Goal: Task Accomplishment & Management: Use online tool/utility

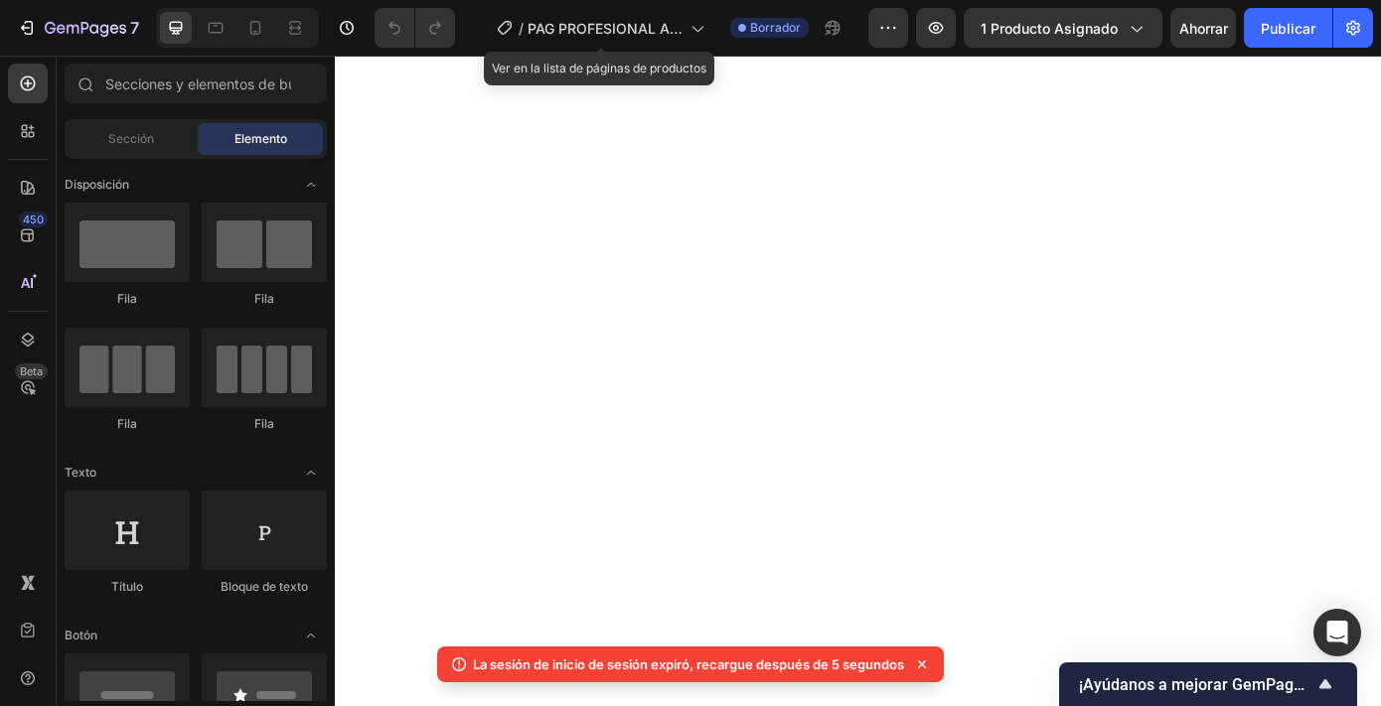
click at [694, 25] on icon at bounding box center [697, 28] width 20 height 20
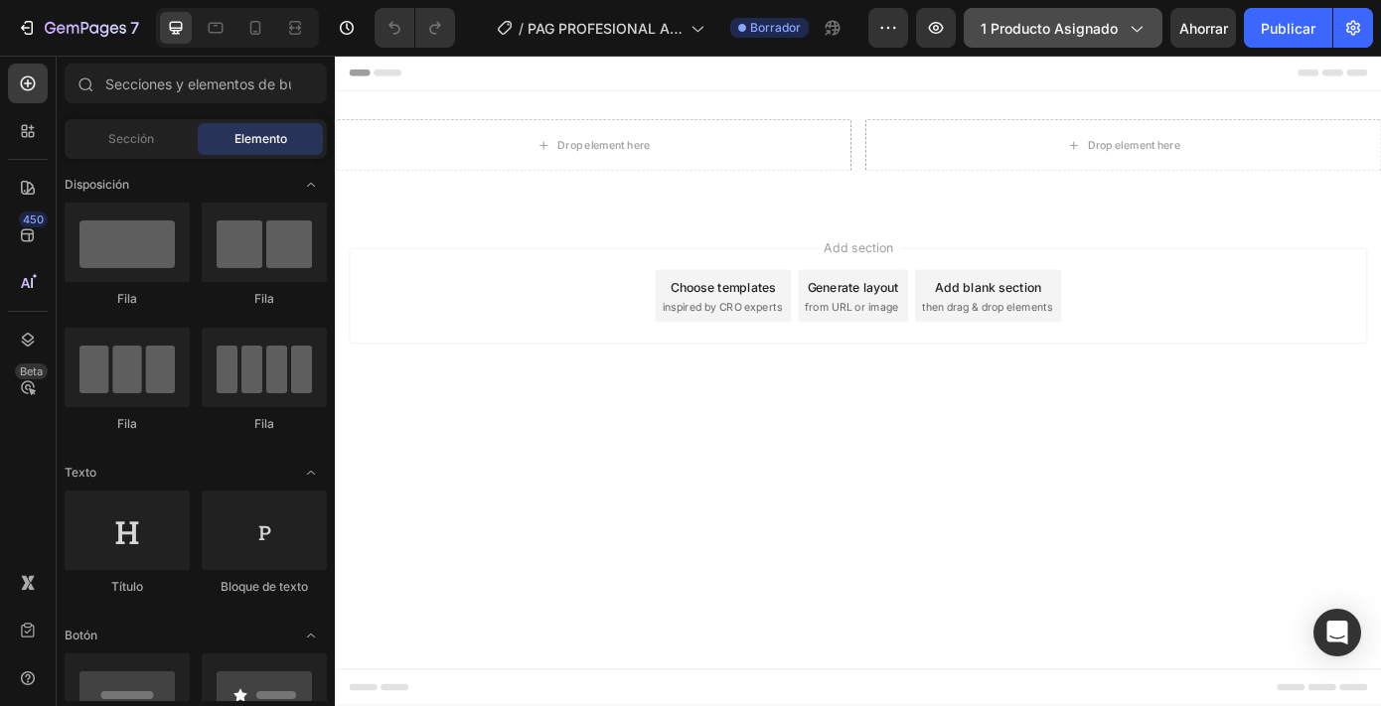
click at [1086, 25] on font "1 producto asignado" at bounding box center [1049, 28] width 137 height 17
click at [537, 334] on div "Add section Choose templates inspired by CRO experts Generate layout from URL o…" at bounding box center [931, 329] width 1161 height 109
click at [382, 87] on div "Header" at bounding box center [931, 76] width 1161 height 40
click at [387, 77] on span "Header" at bounding box center [395, 76] width 44 height 20
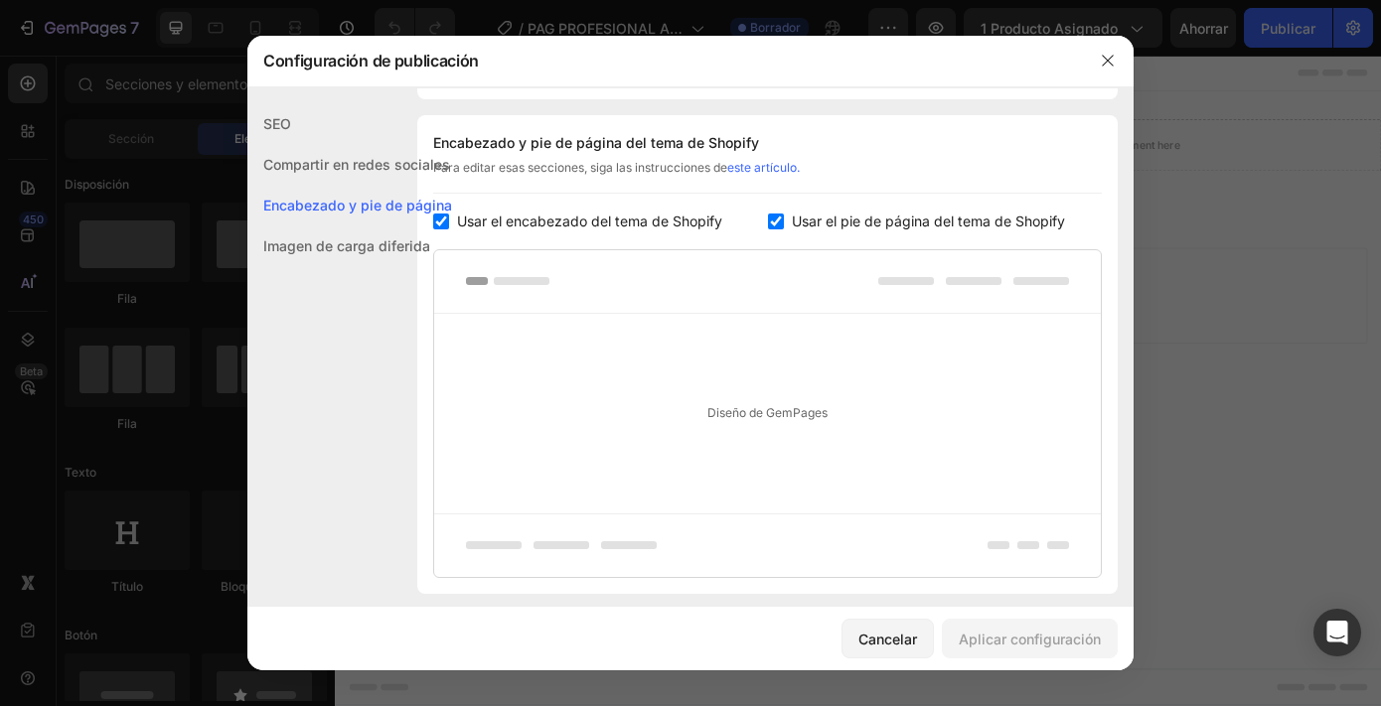
scroll to position [289, 0]
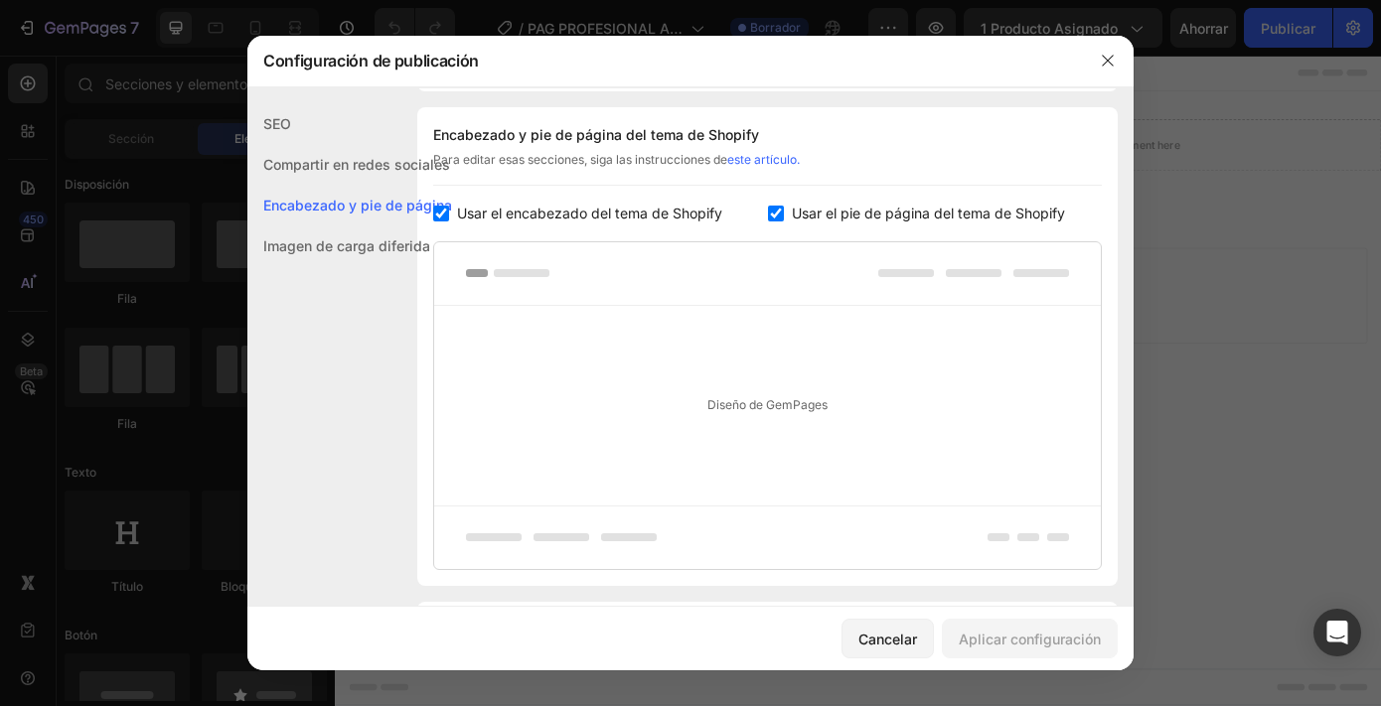
click at [575, 218] on font "Usar el encabezado del tema de Shopify" at bounding box center [589, 213] width 265 height 17
checkbox input "false"
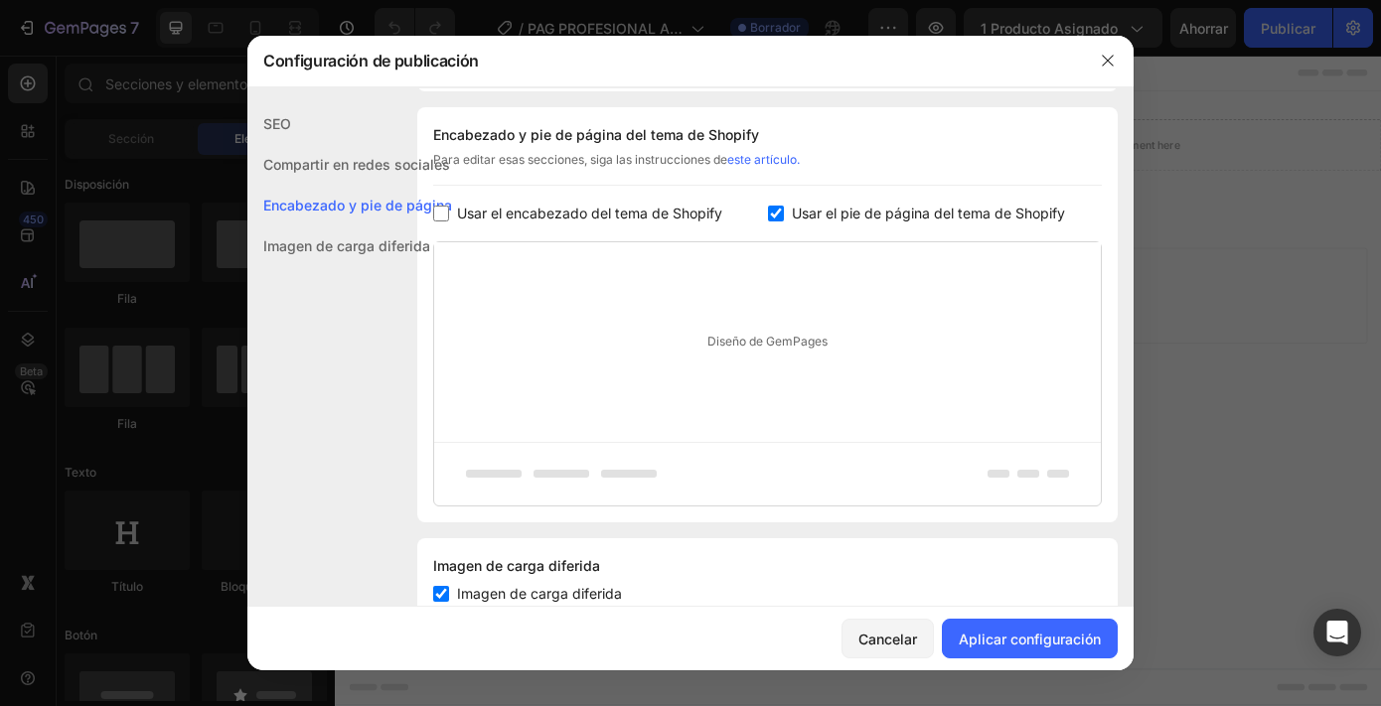
click at [792, 221] on font "Usar el pie de página del tema de Shopify" at bounding box center [928, 213] width 273 height 17
checkbox input "false"
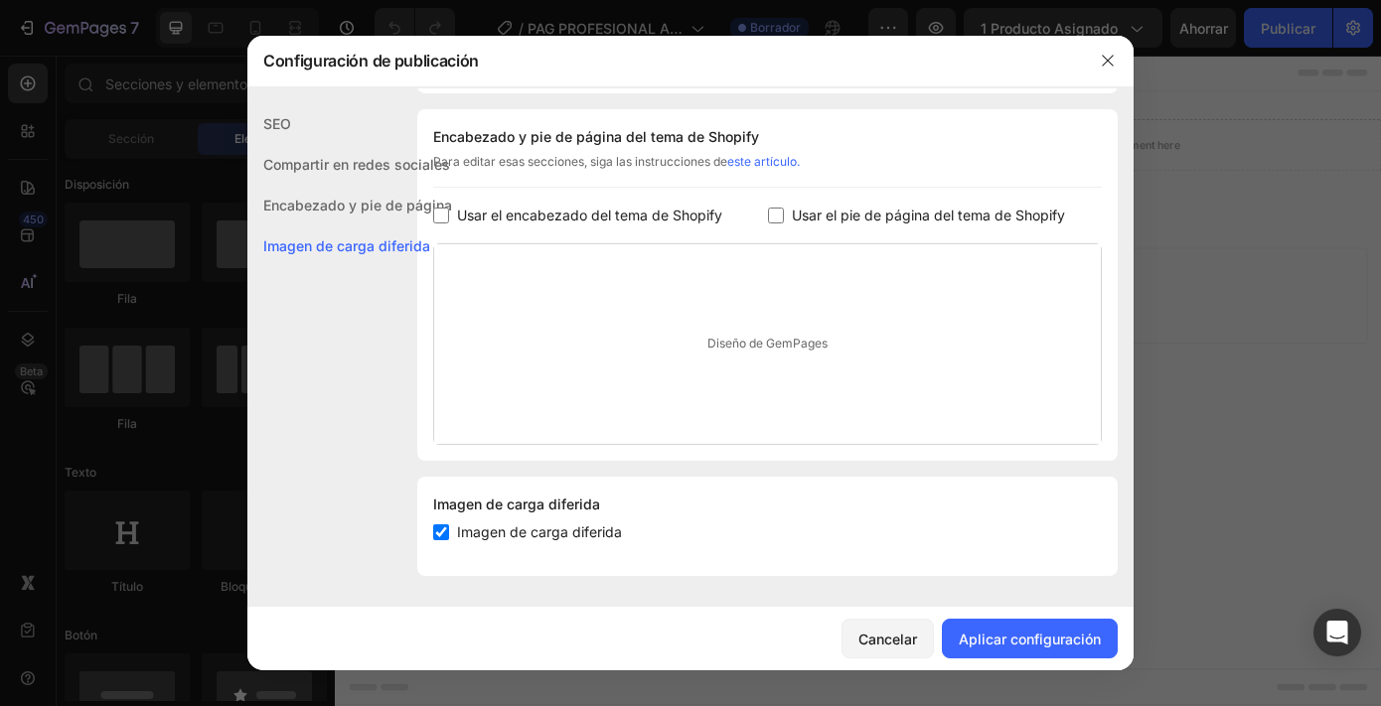
scroll to position [287, 0]
click at [1006, 648] on font "Aplicar configuración" at bounding box center [1030, 639] width 142 height 21
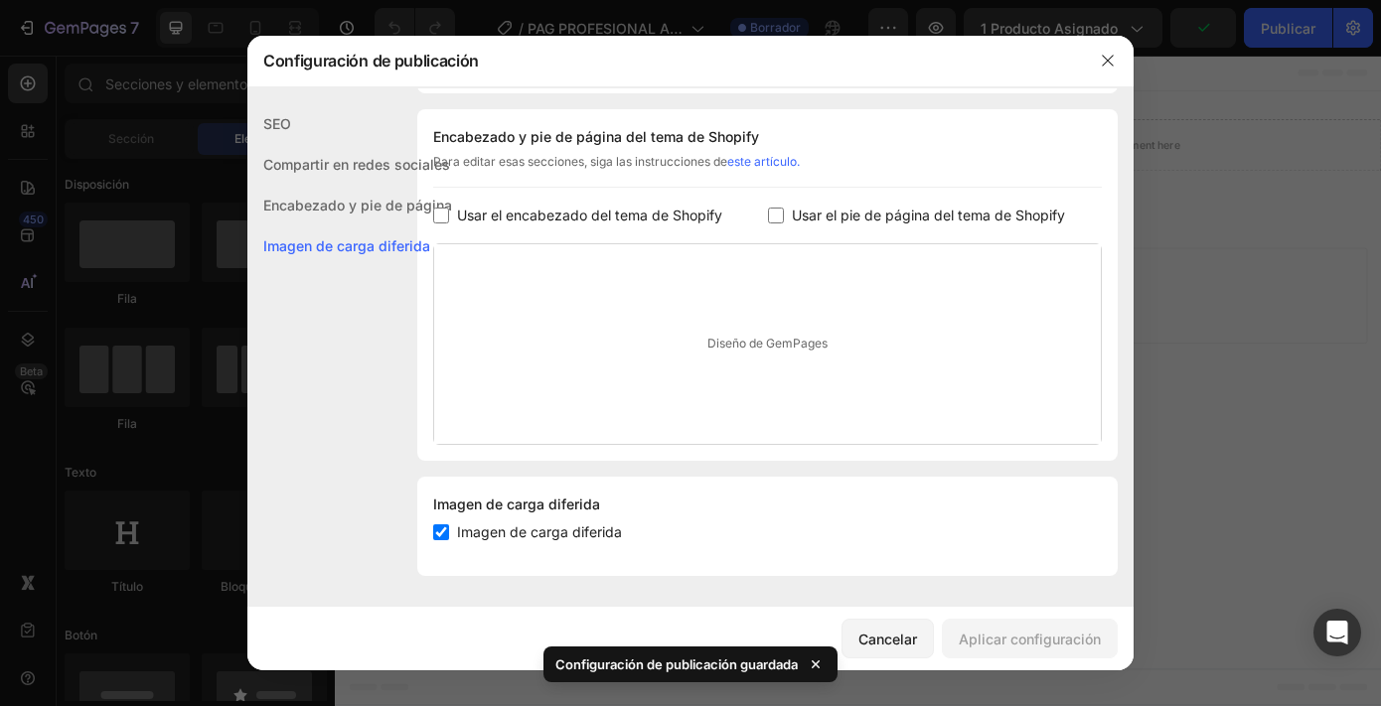
click at [1211, 540] on div at bounding box center [690, 353] width 1381 height 706
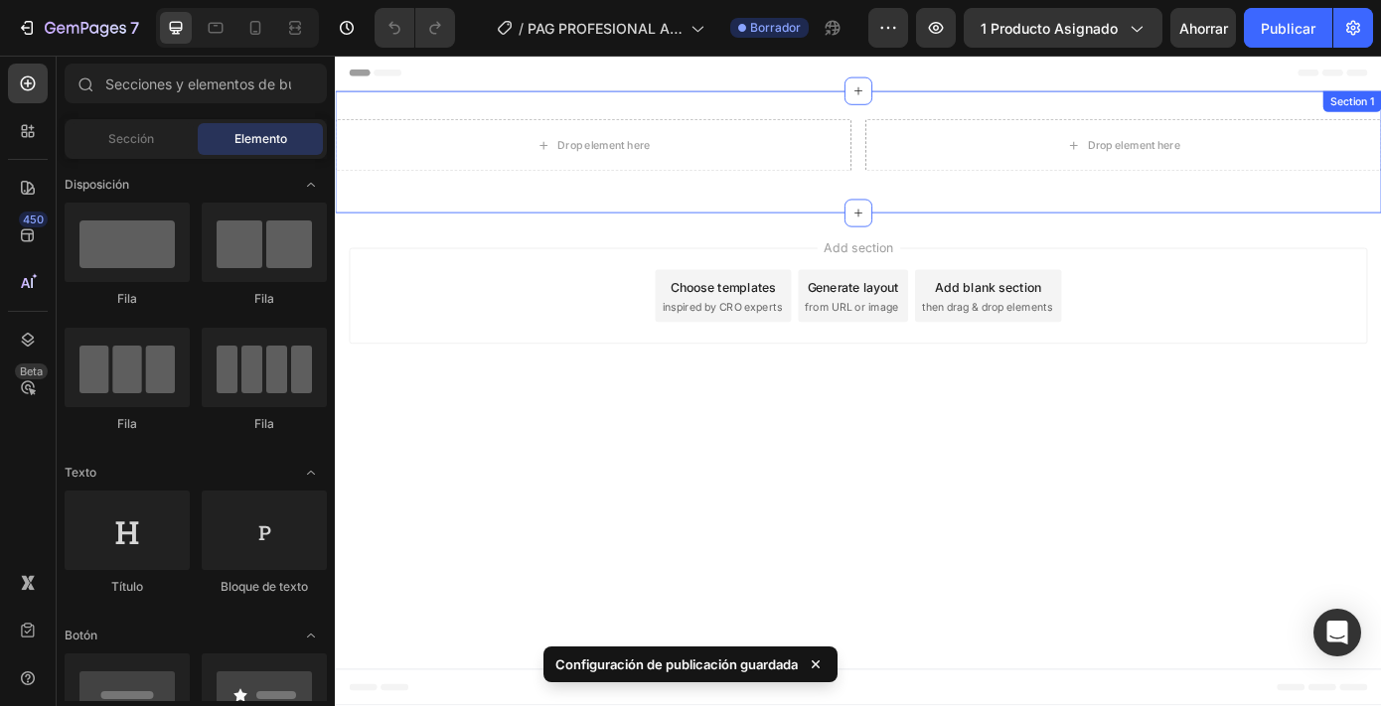
click at [545, 104] on div "Drop element here Drop element here Row Section 1" at bounding box center [931, 165] width 1192 height 139
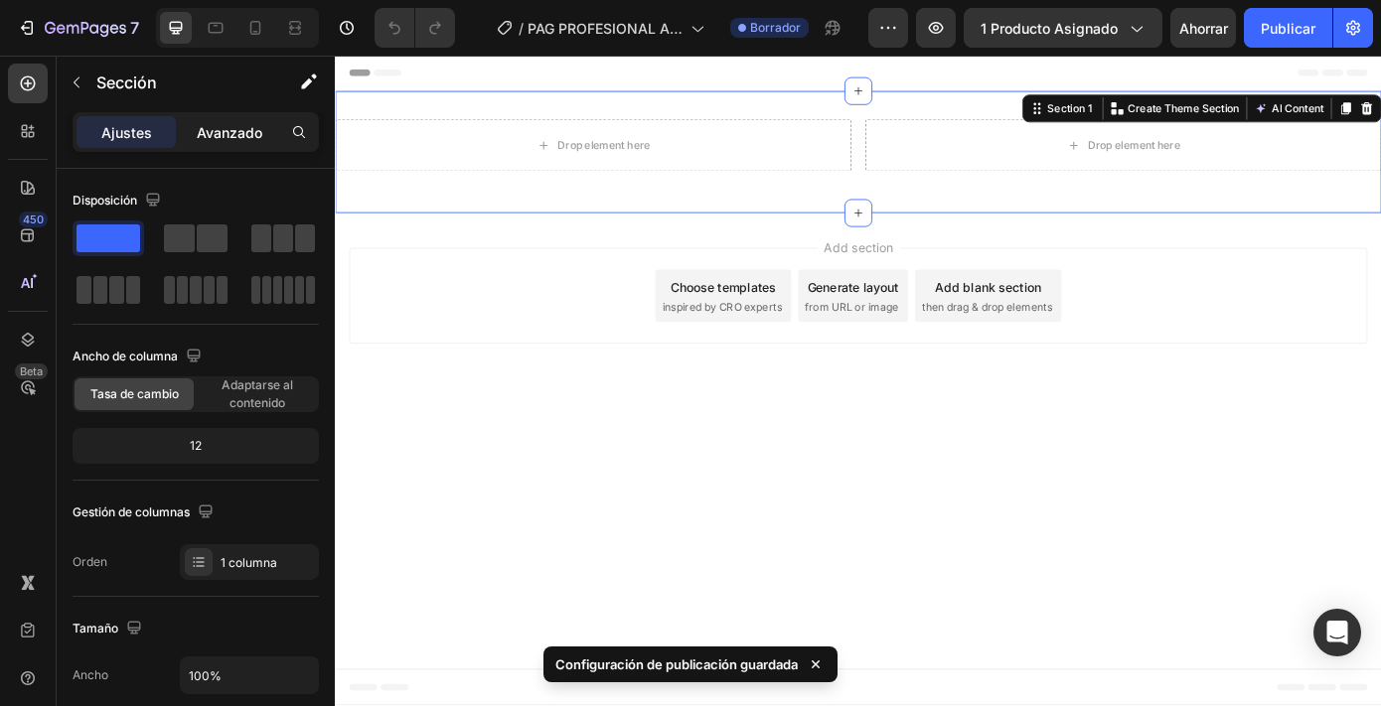
click at [219, 141] on p "Avanzado" at bounding box center [230, 132] width 66 height 21
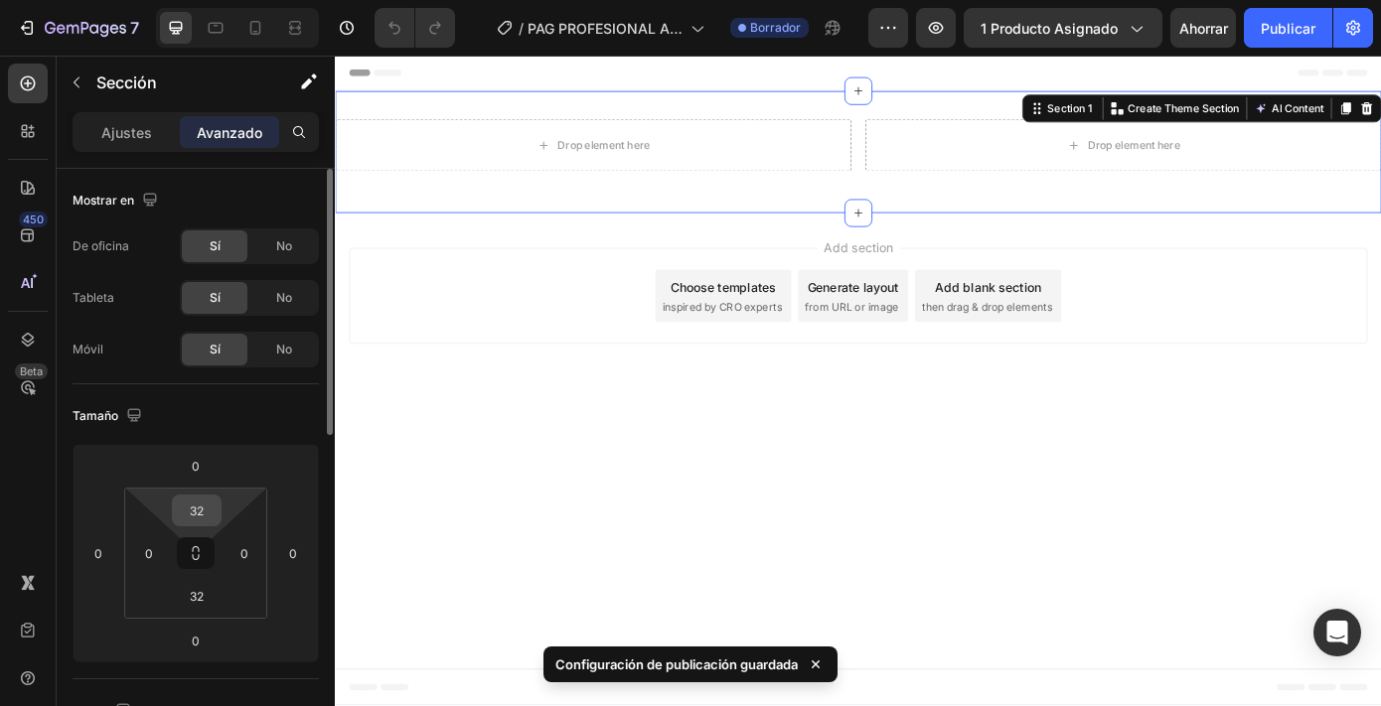
click at [200, 513] on input "32" at bounding box center [197, 511] width 40 height 30
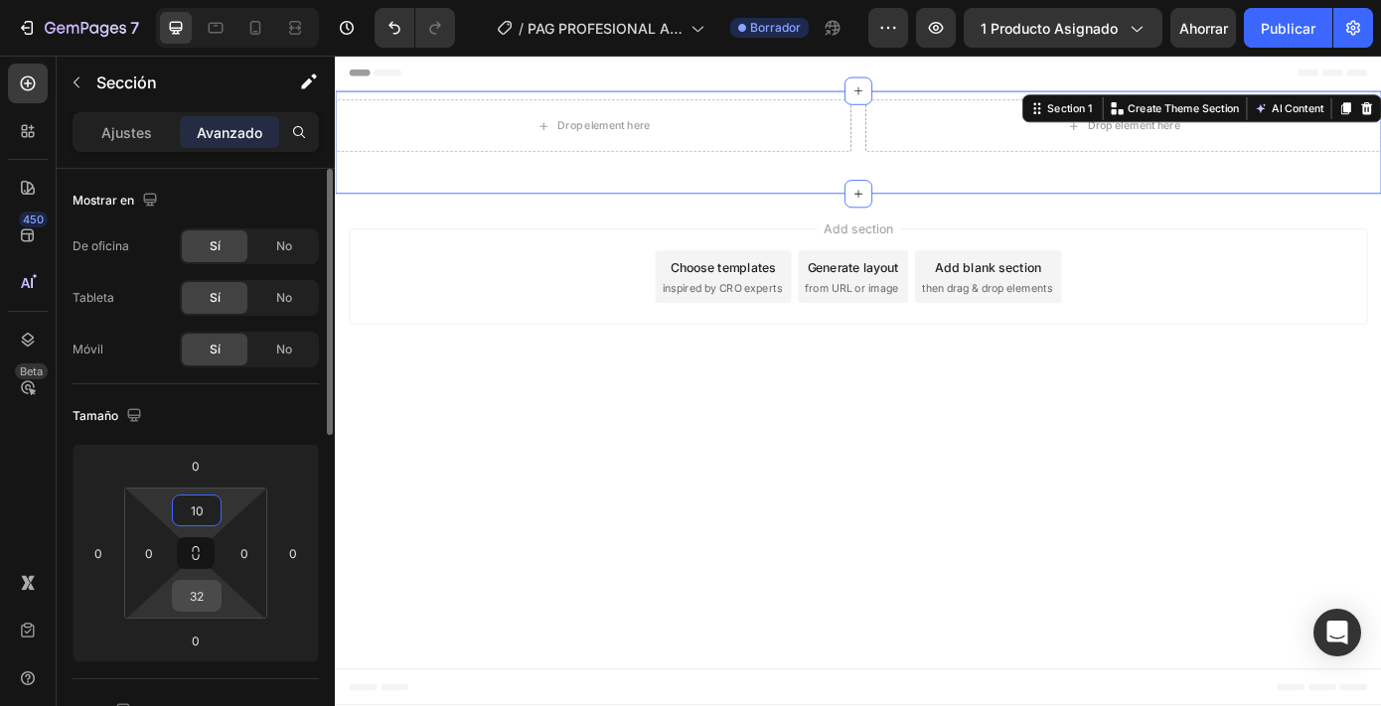
type input "10"
click at [197, 586] on input "32" at bounding box center [197, 596] width 40 height 30
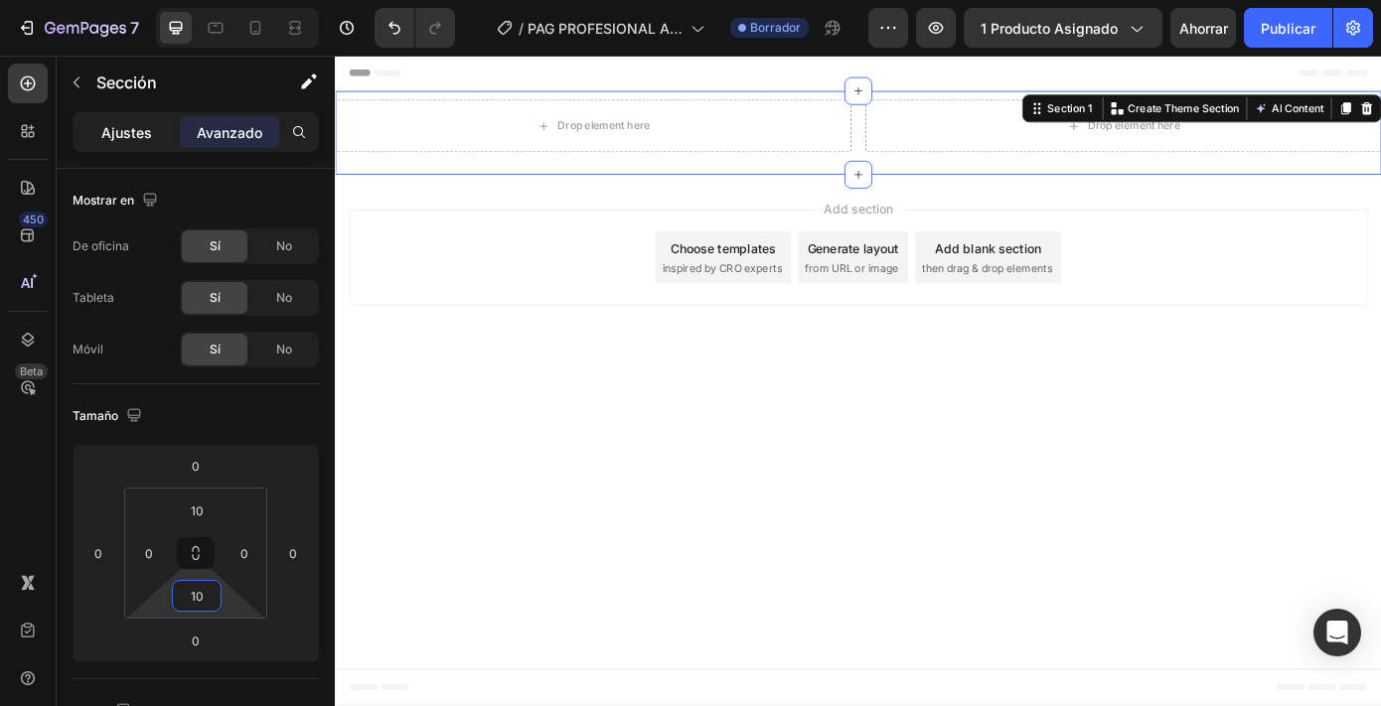
type input "10"
click at [151, 122] on div "Ajustes" at bounding box center [126, 132] width 99 height 32
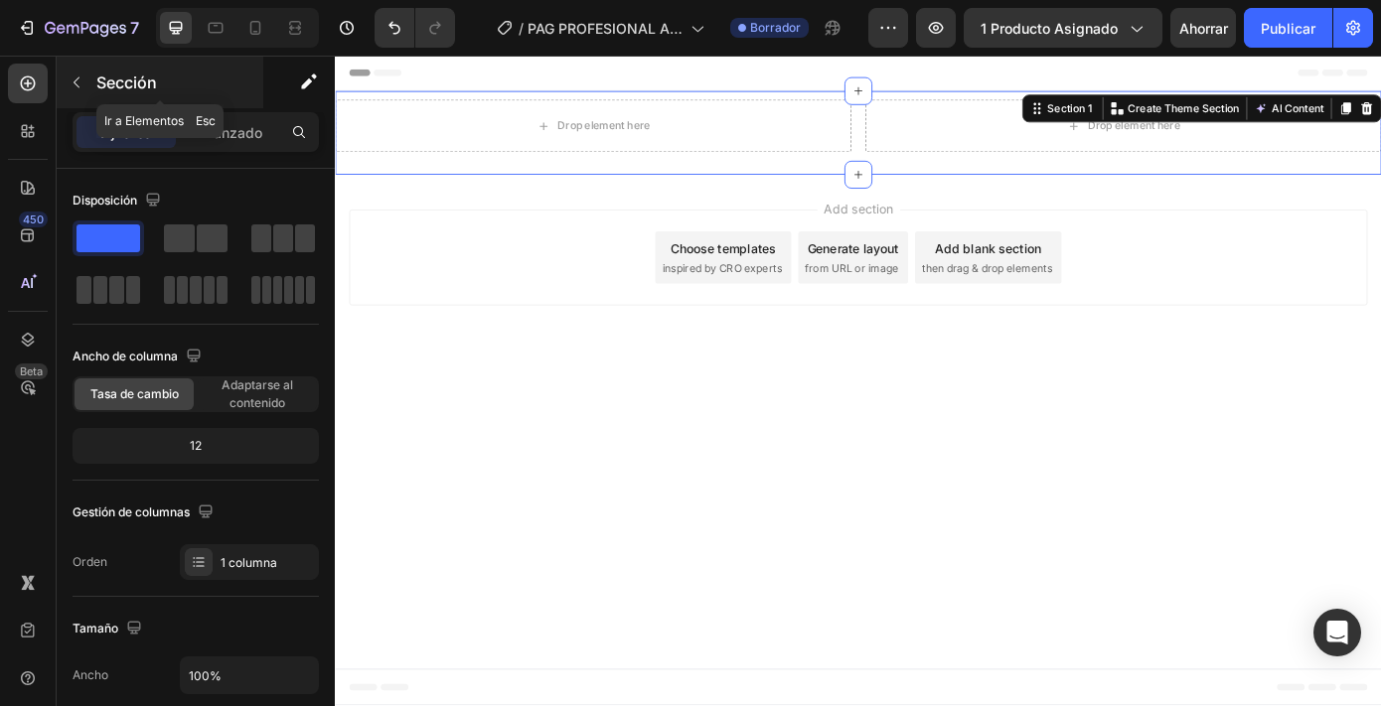
click at [100, 84] on font "Sección" at bounding box center [126, 83] width 61 height 20
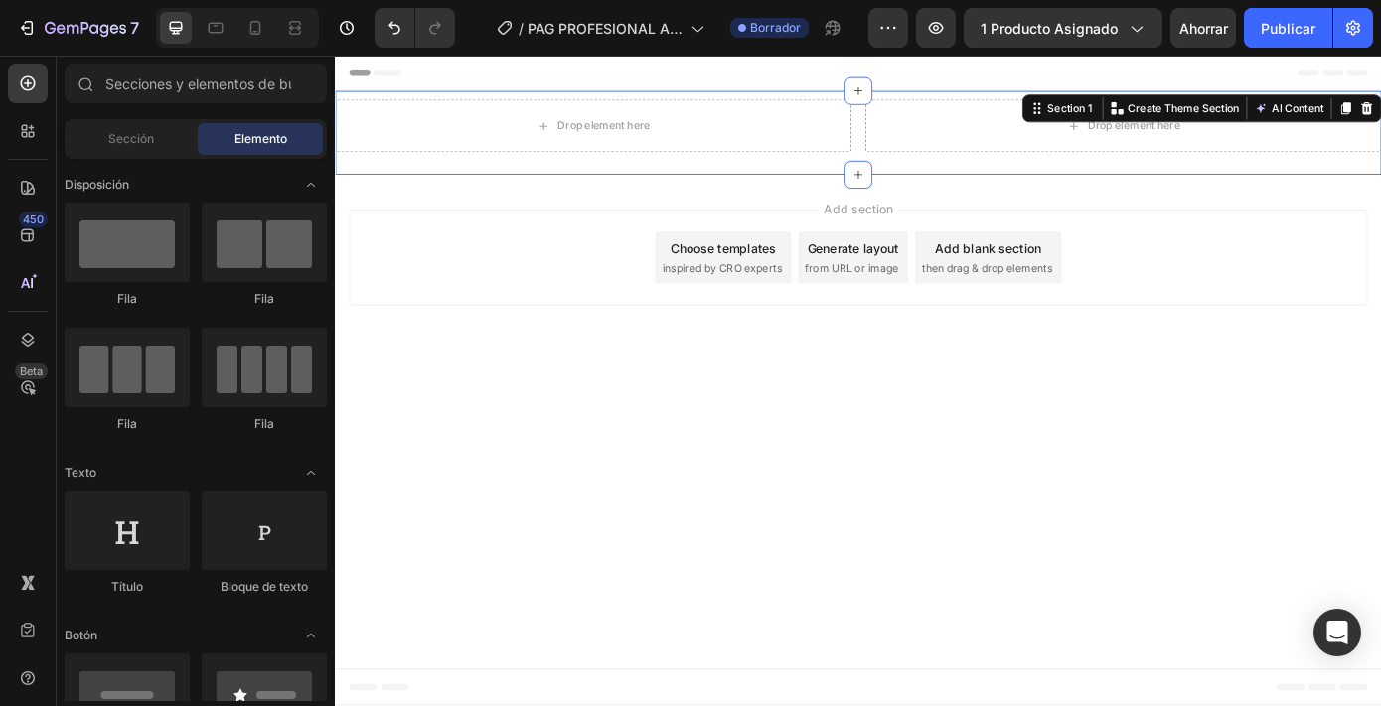
click at [400, 102] on div "Drop element here Drop element here Row Section 1 You can create reusable secti…" at bounding box center [931, 143] width 1192 height 95
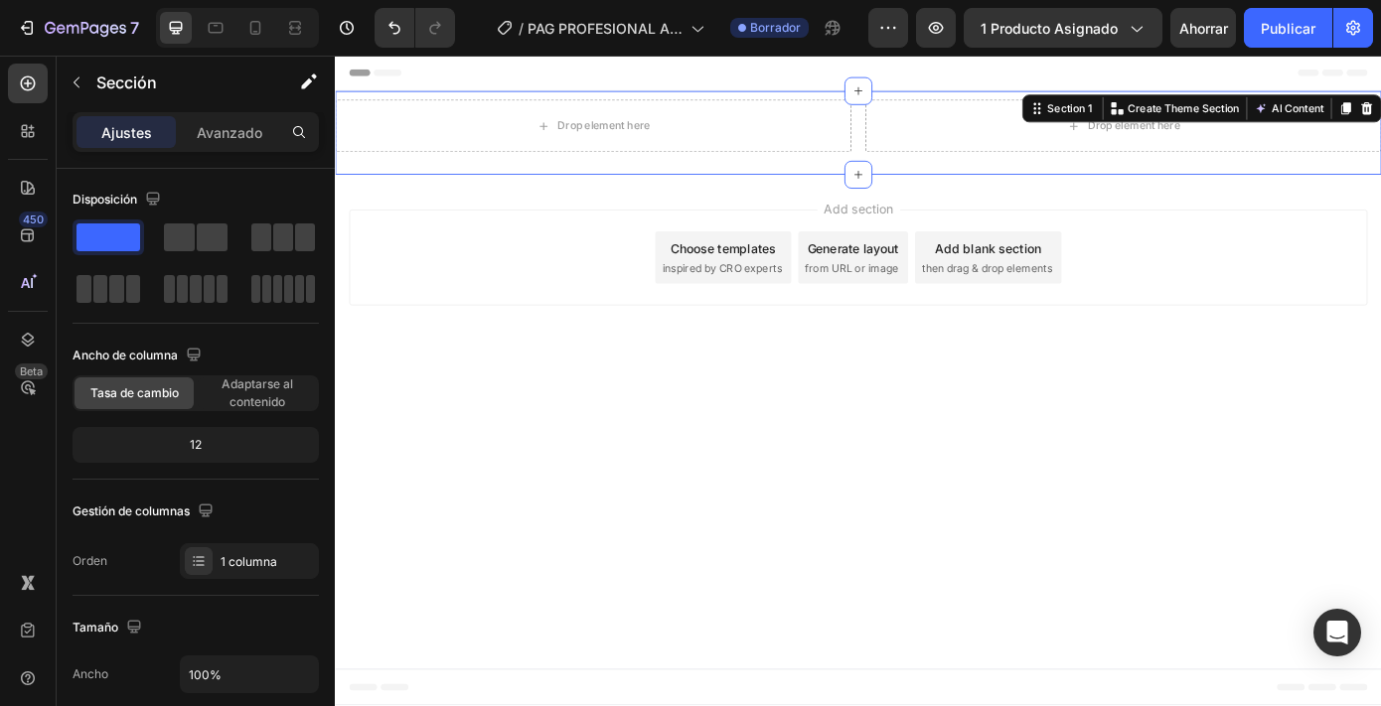
scroll to position [618, 0]
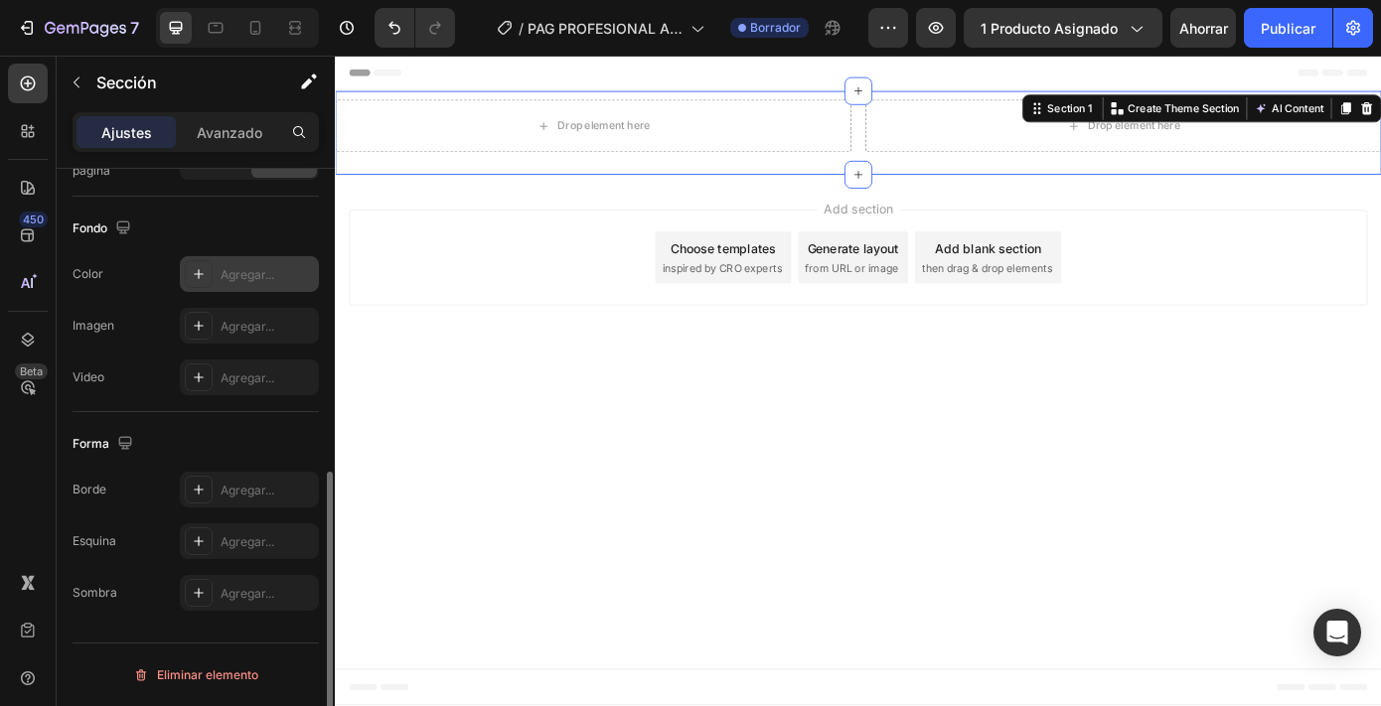
click at [242, 277] on font "Agregar..." at bounding box center [248, 274] width 54 height 15
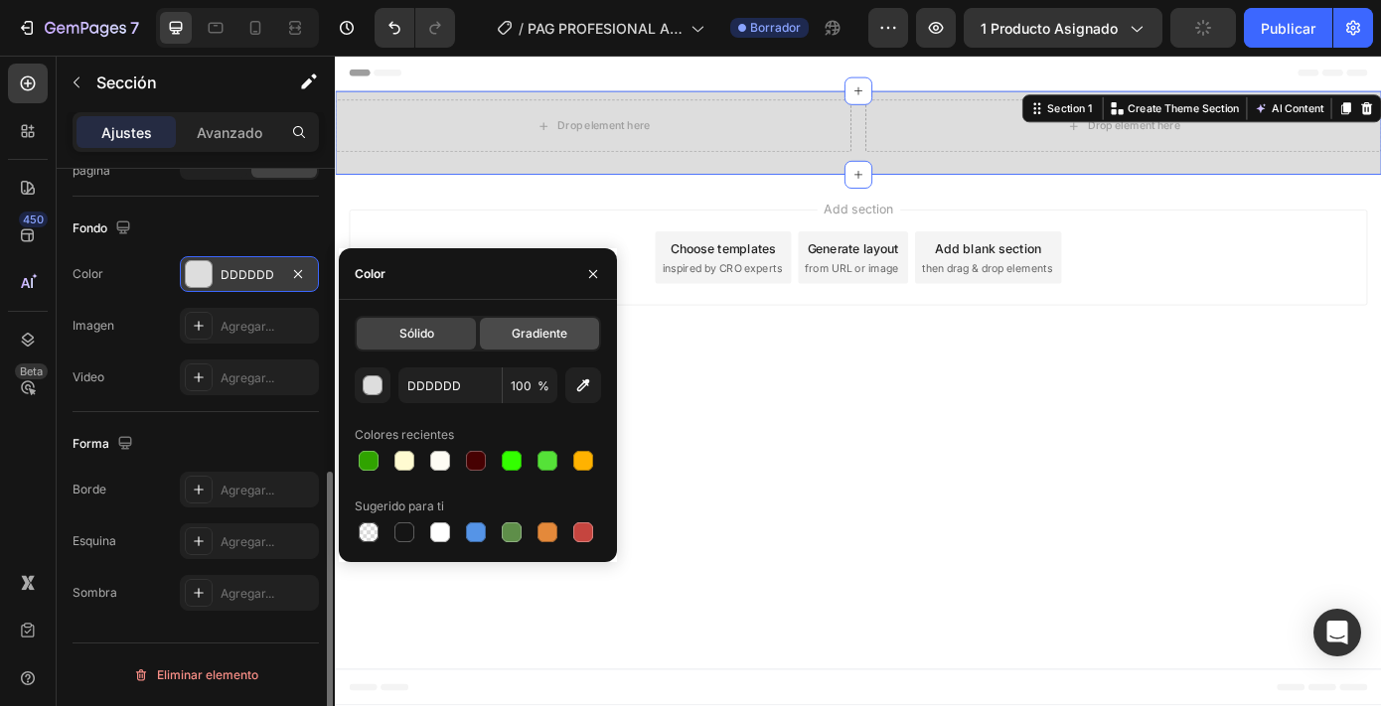
click at [511, 330] on div "Gradiente" at bounding box center [539, 334] width 119 height 32
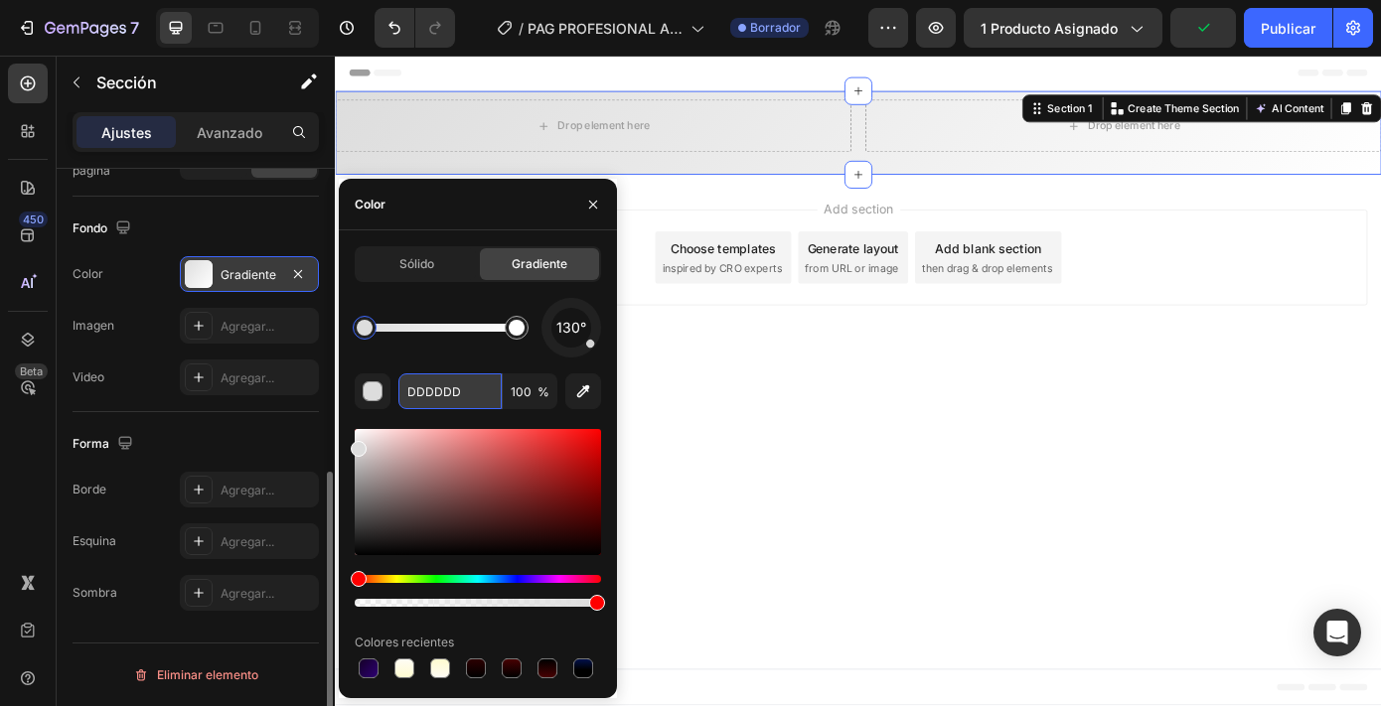
click at [426, 390] on input "DDDDDD" at bounding box center [449, 392] width 103 height 36
paste input "text"
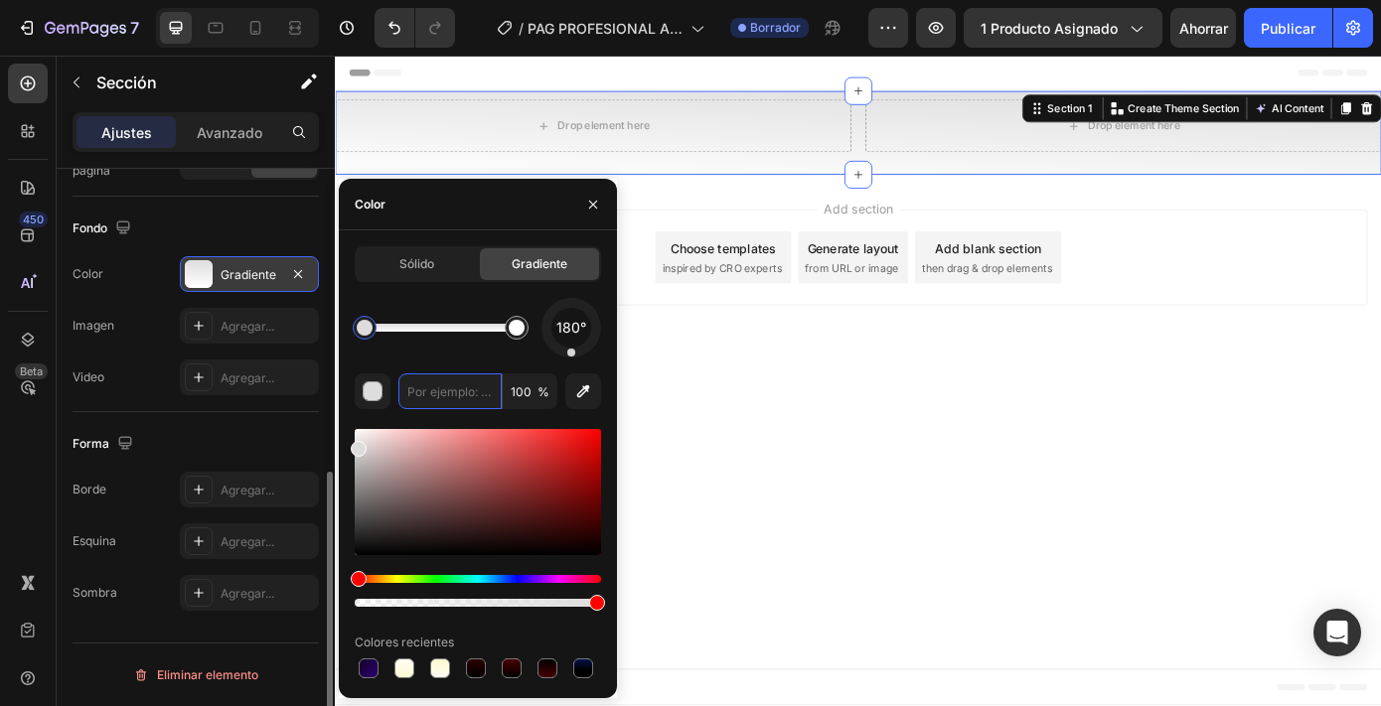
drag, startPoint x: 589, startPoint y: 350, endPoint x: 571, endPoint y: 353, distance: 18.1
click at [571, 353] on div at bounding box center [572, 328] width 60 height 60
paste input "5c8865"
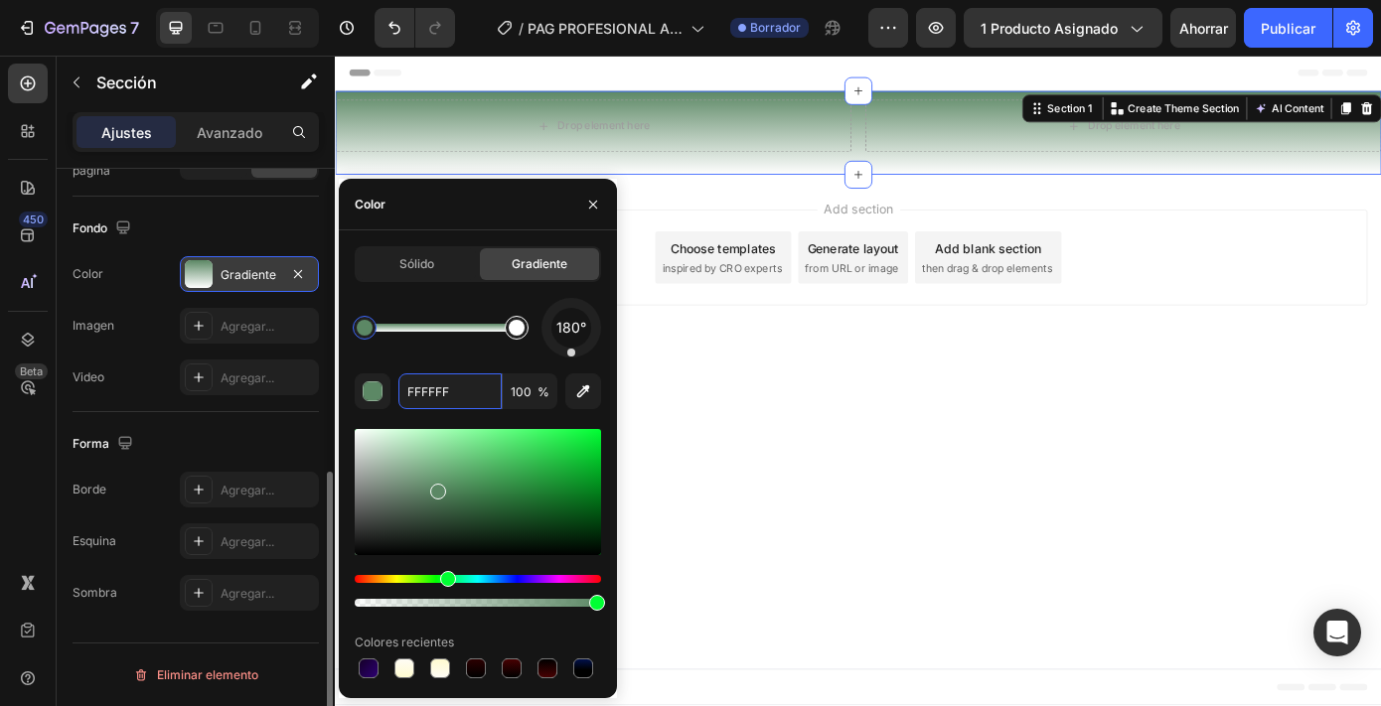
click at [521, 331] on div at bounding box center [517, 328] width 16 height 16
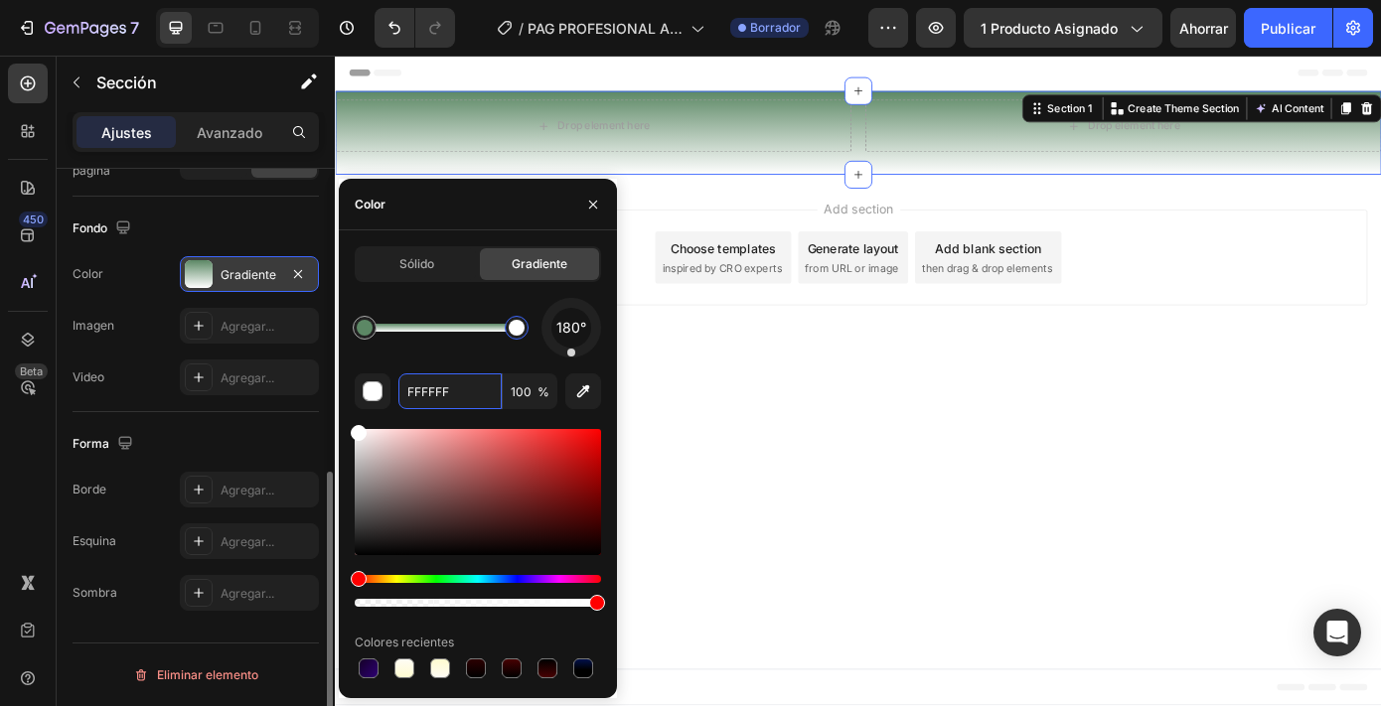
click at [516, 330] on div at bounding box center [517, 328] width 16 height 16
click at [461, 391] on input "FFFFFF" at bounding box center [449, 392] width 103 height 36
paste input "163b1a"
type input "163b1a"
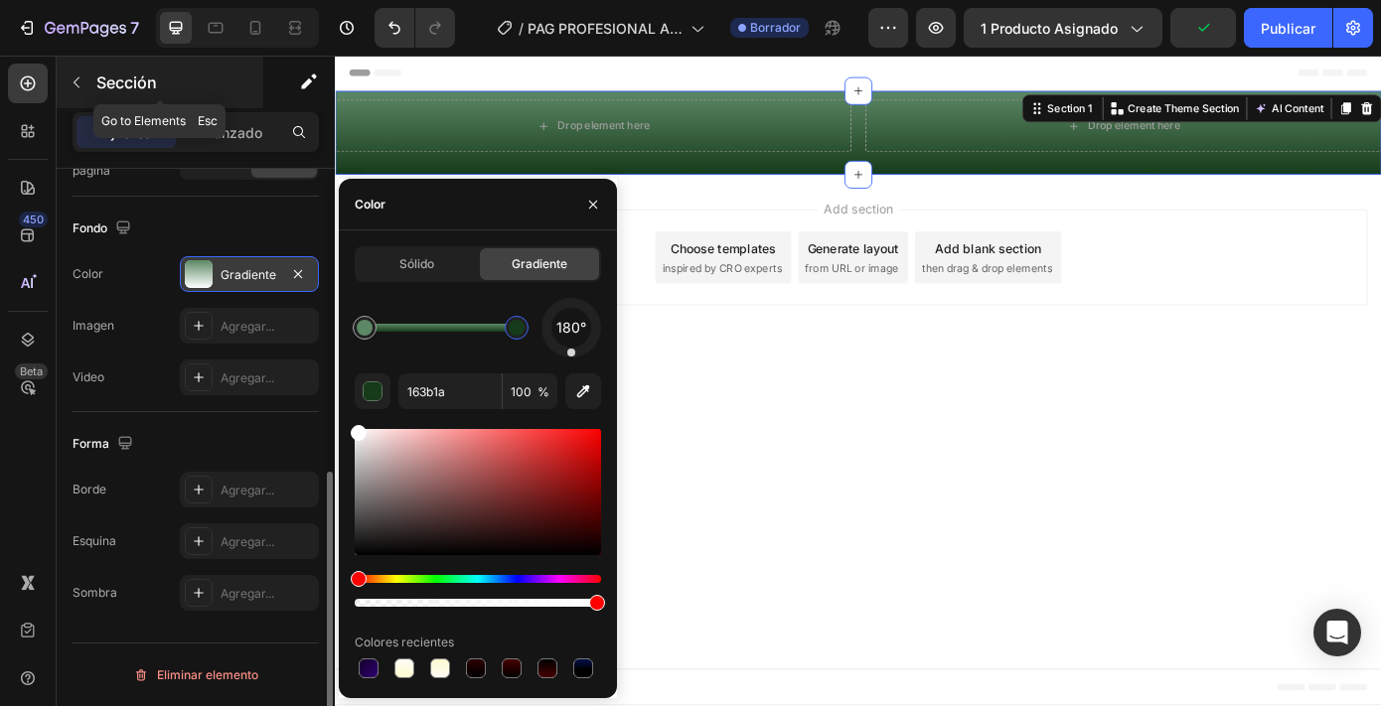
click at [106, 75] on font "Sección" at bounding box center [126, 83] width 61 height 20
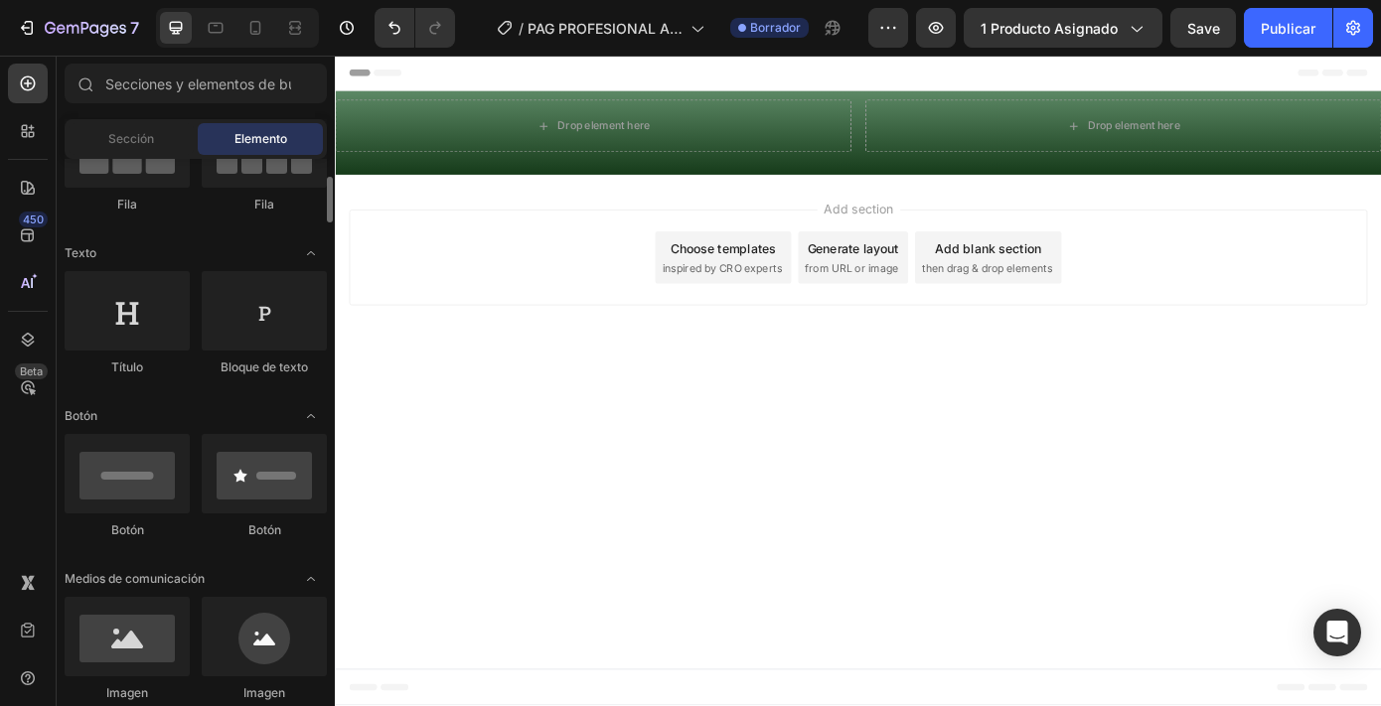
scroll to position [267, 0]
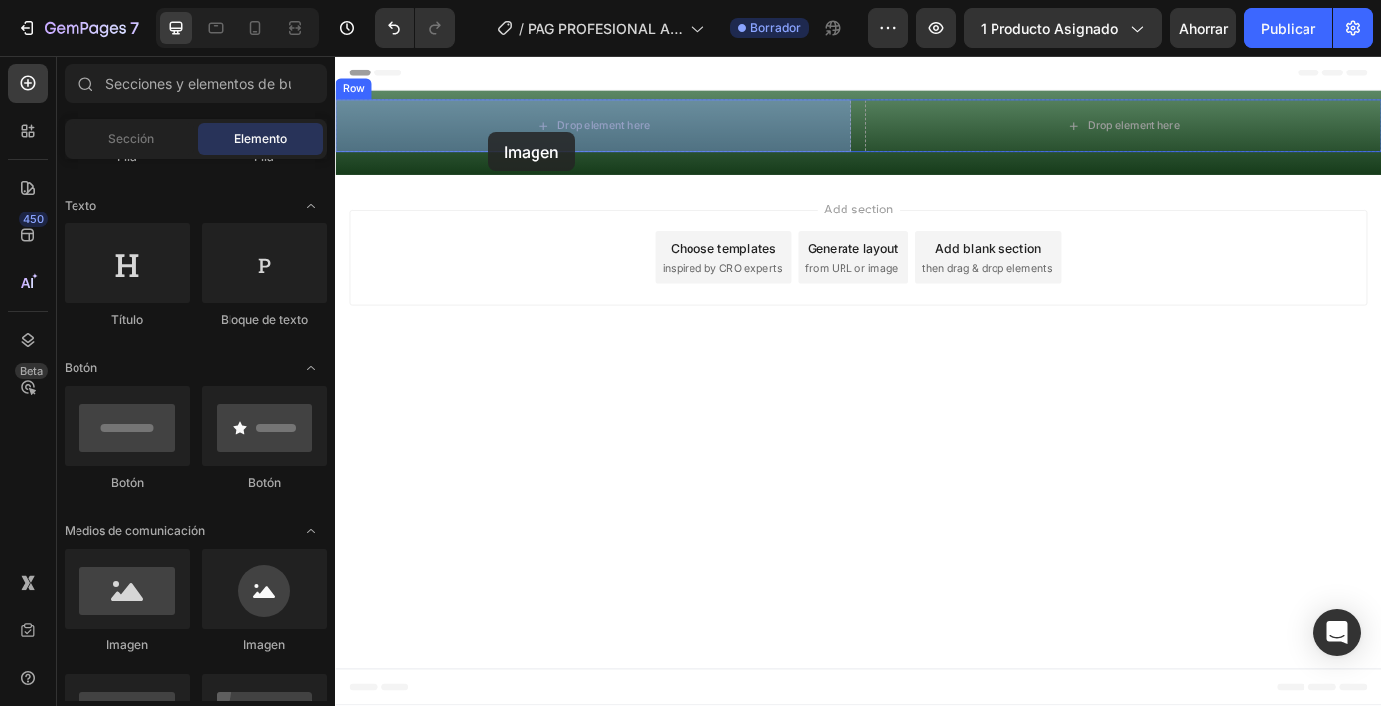
drag, startPoint x: 488, startPoint y: 654, endPoint x: 509, endPoint y: 143, distance: 511.1
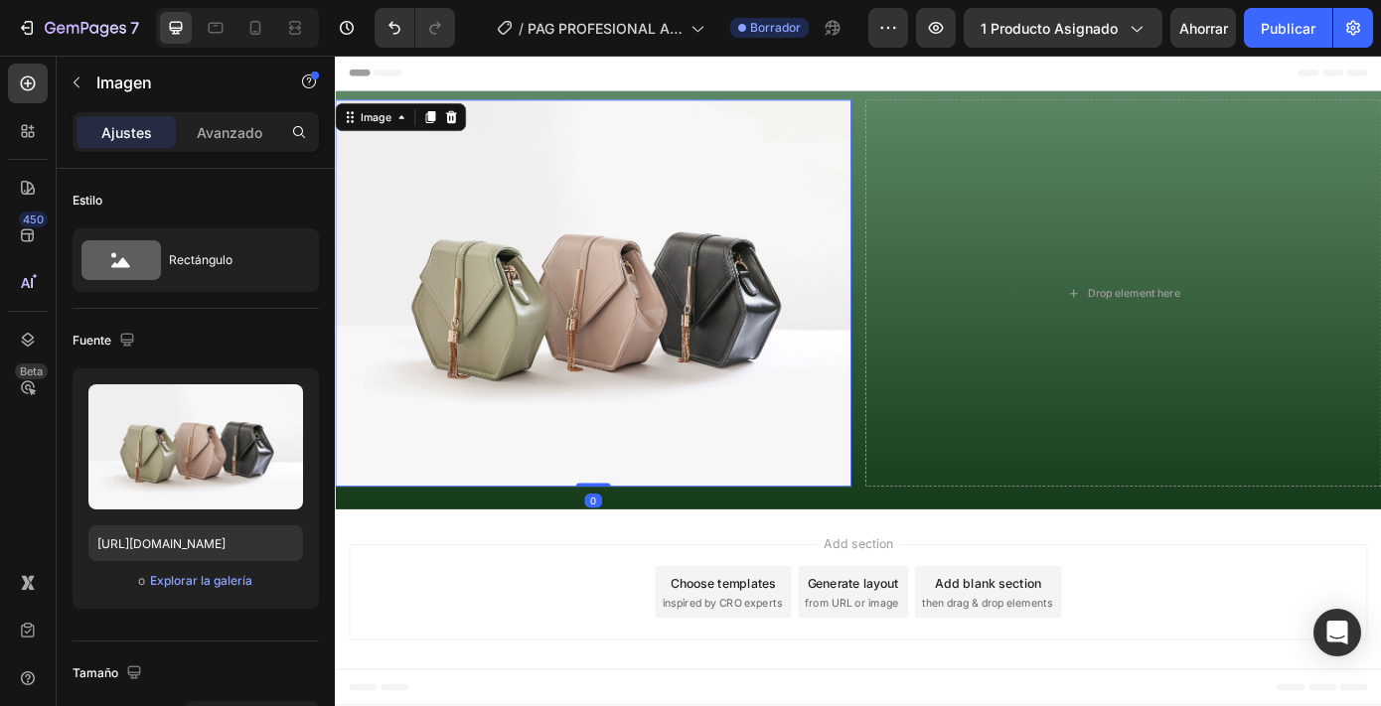
click at [506, 260] on img at bounding box center [629, 326] width 588 height 441
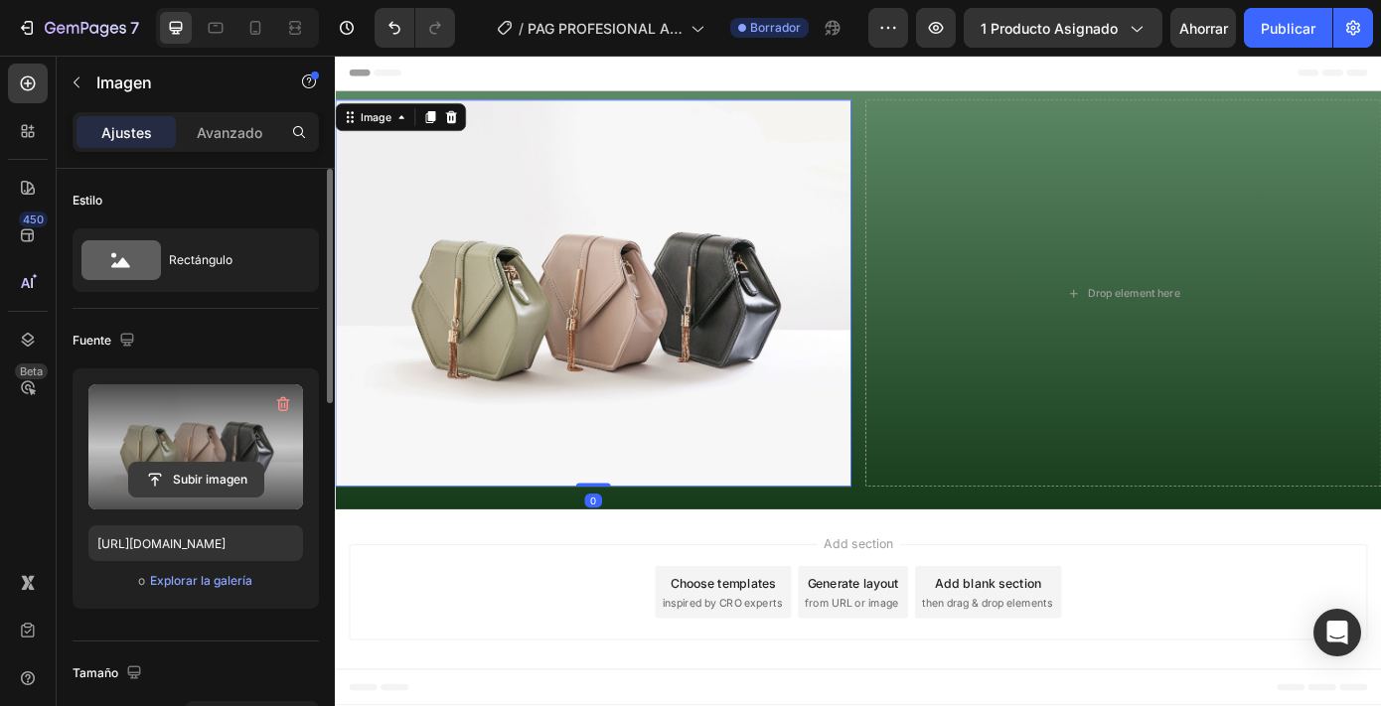
click at [245, 481] on input "file" at bounding box center [196, 480] width 134 height 34
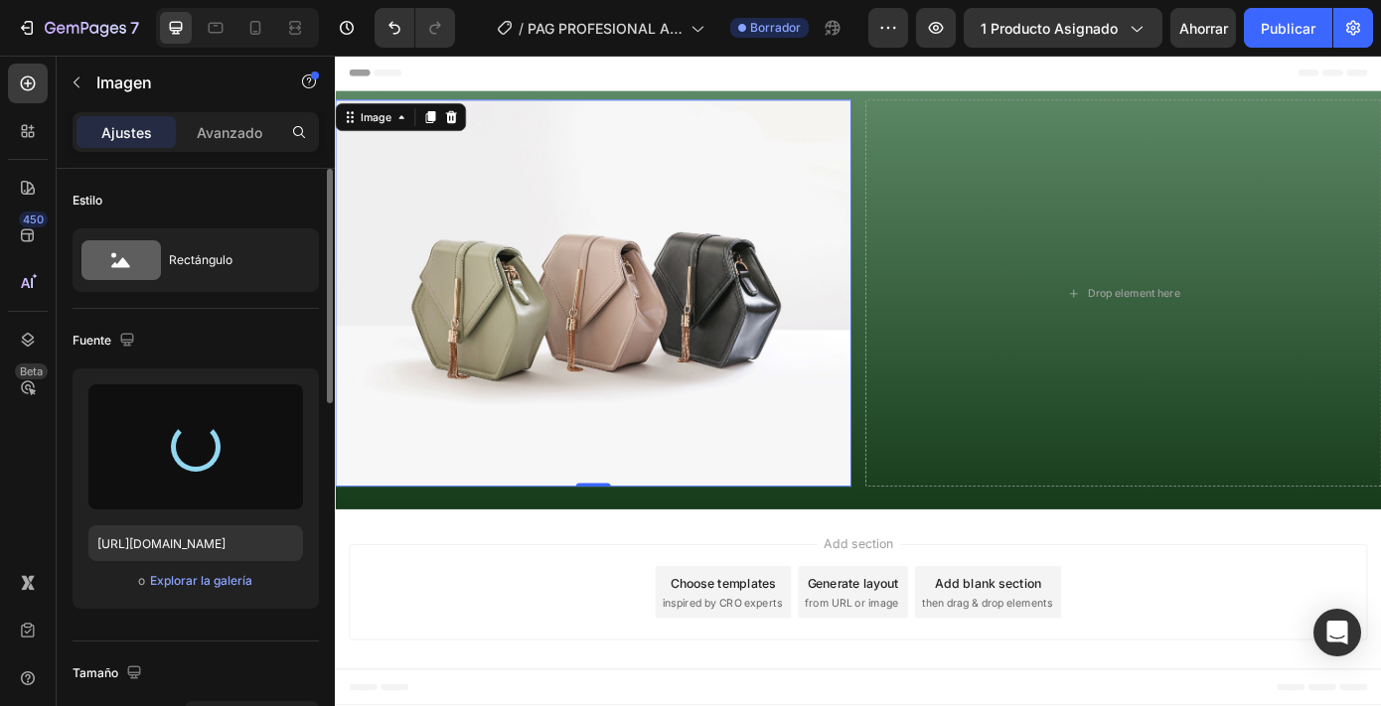
type input "[URL][DOMAIN_NAME]"
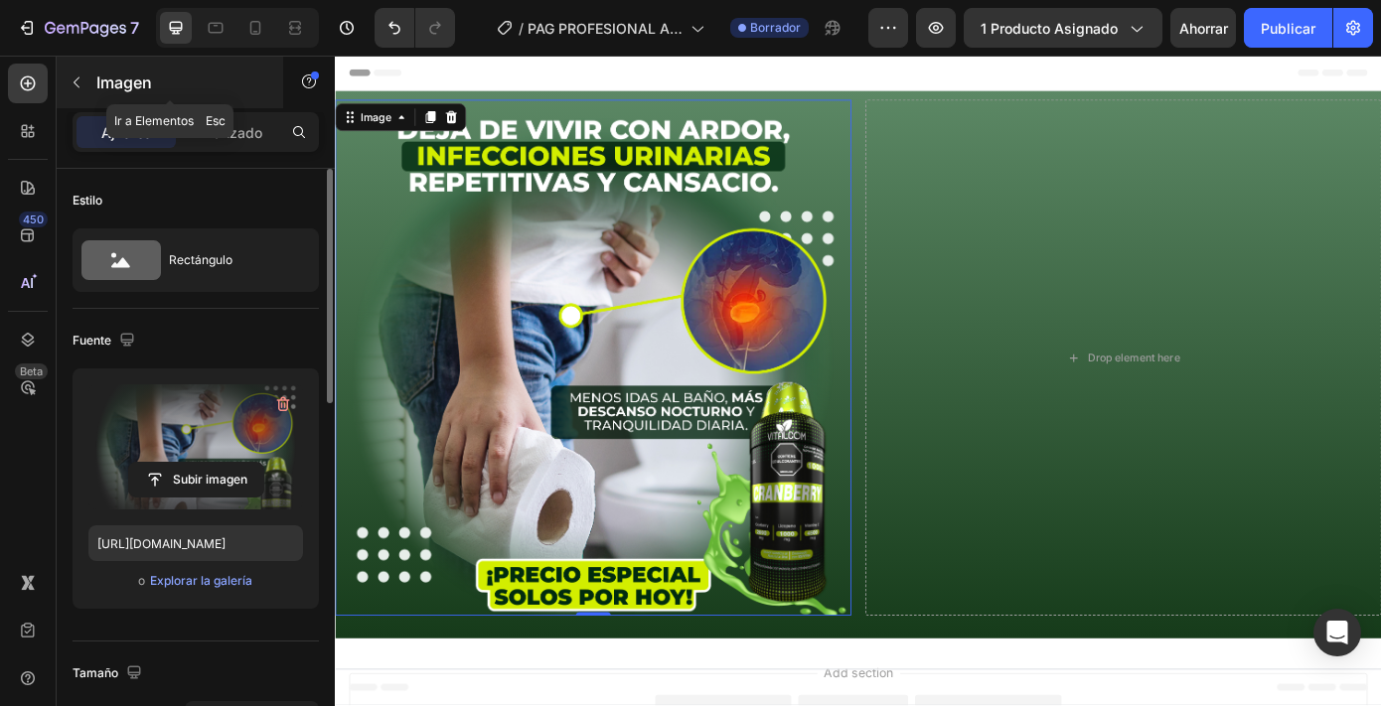
click at [138, 96] on div "Imagen" at bounding box center [170, 83] width 227 height 52
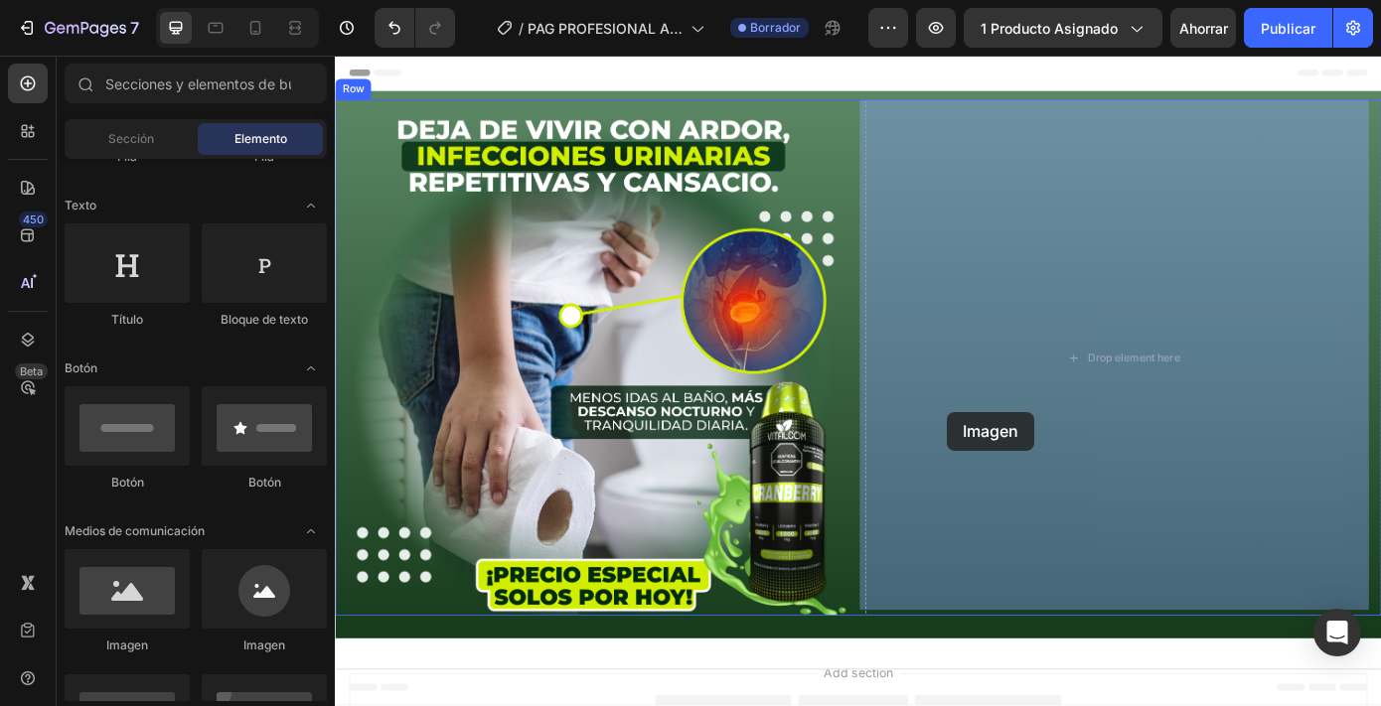
drag, startPoint x: 473, startPoint y: 637, endPoint x: 1031, endPoint y: 460, distance: 585.7
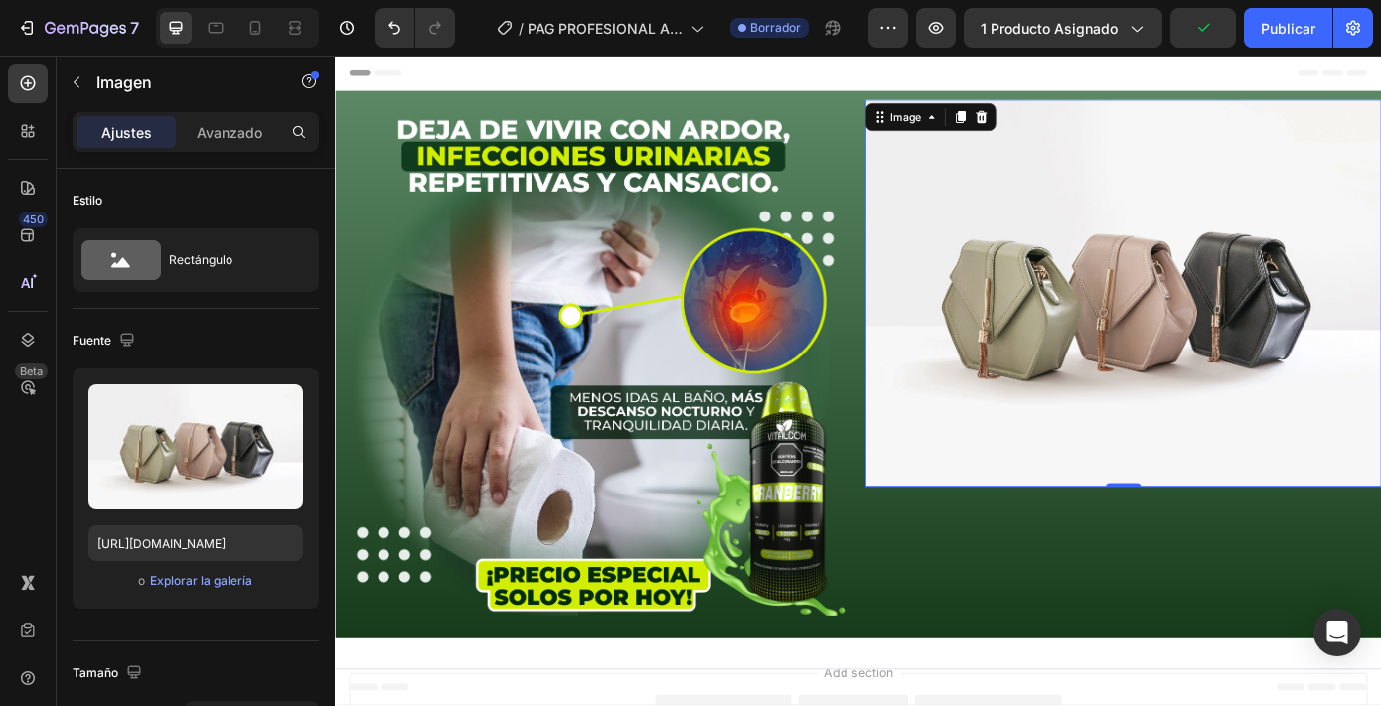
click at [1093, 394] on img at bounding box center [1233, 326] width 588 height 441
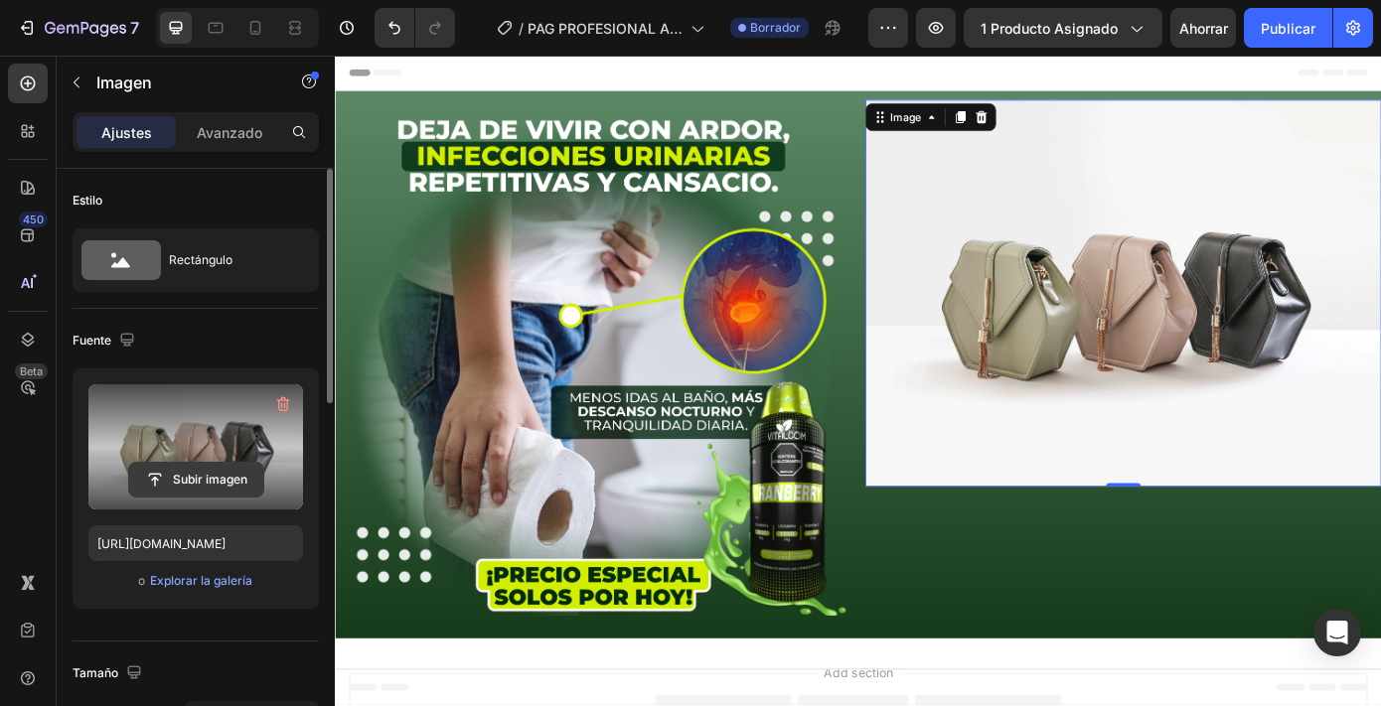
click at [191, 490] on input "file" at bounding box center [196, 480] width 134 height 34
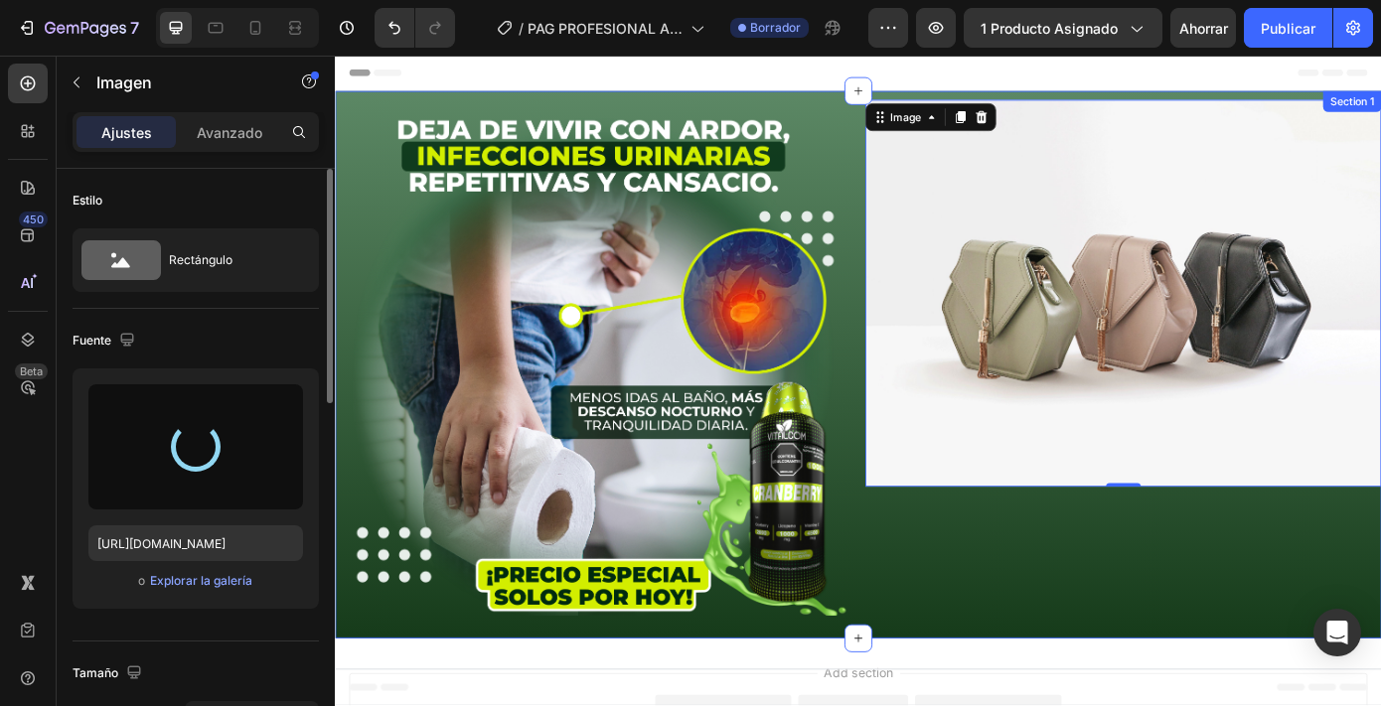
type input "[URL][DOMAIN_NAME]"
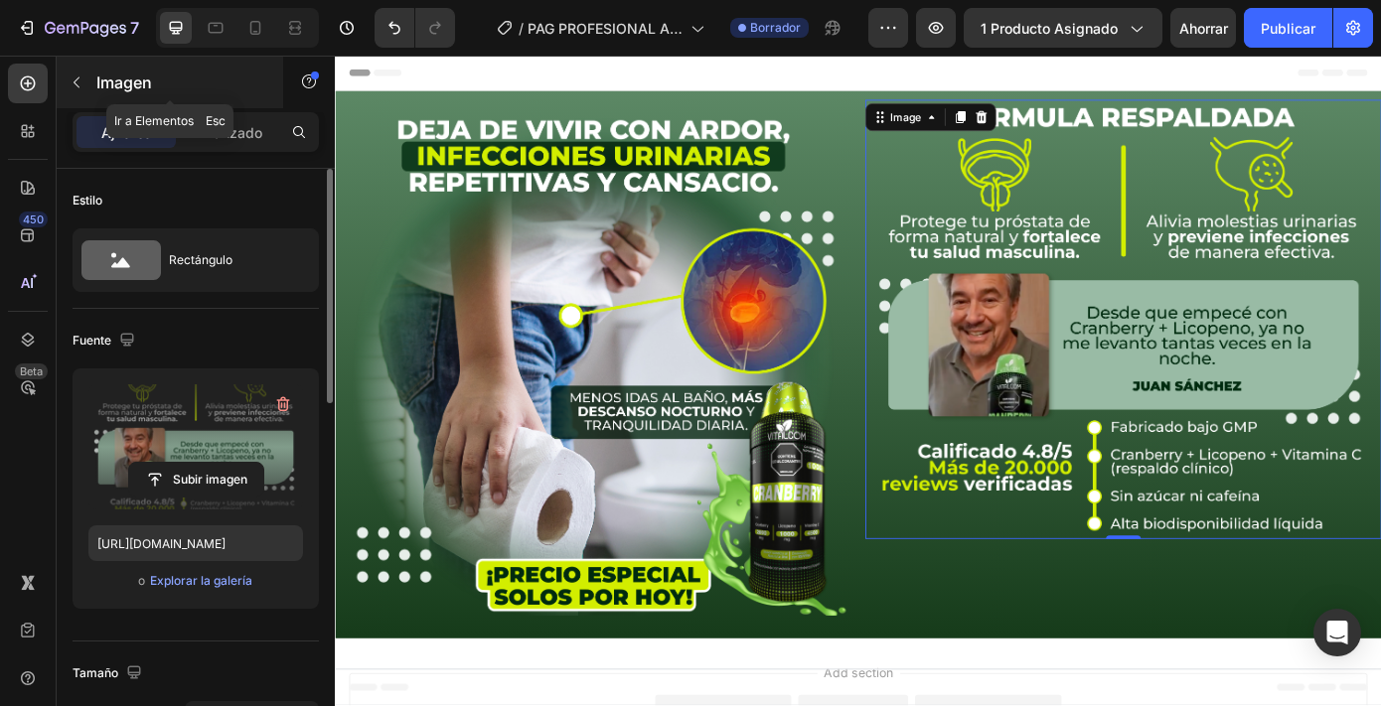
click at [109, 82] on font "Imagen" at bounding box center [124, 83] width 56 height 20
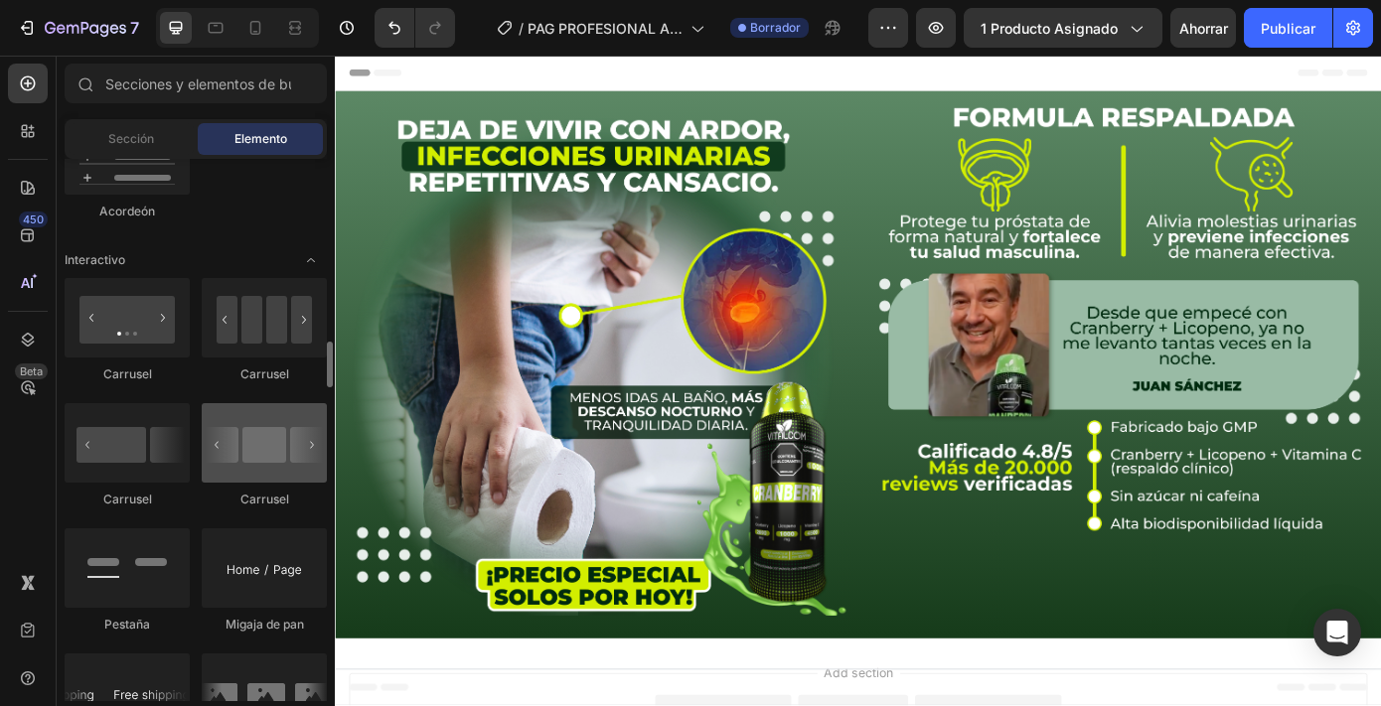
scroll to position [1960, 0]
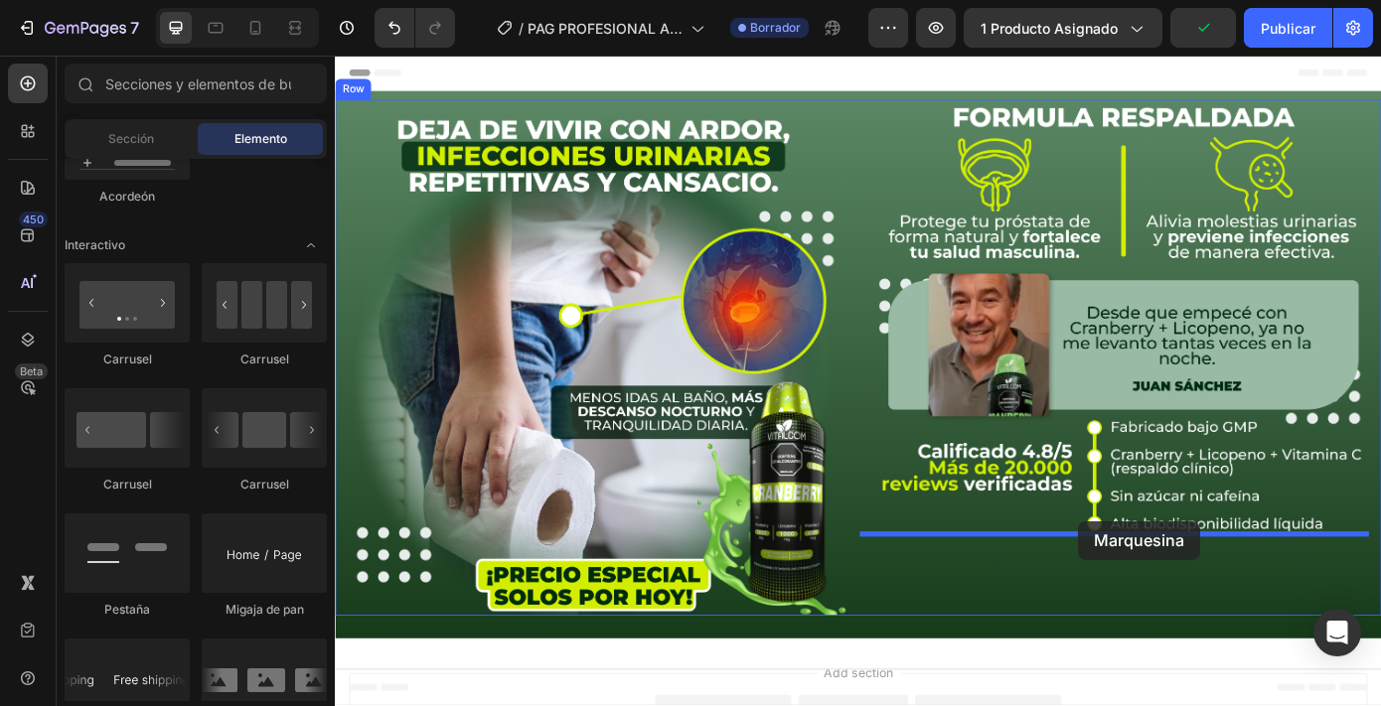
drag, startPoint x: 583, startPoint y: 739, endPoint x: 1178, endPoint y: 583, distance: 615.3
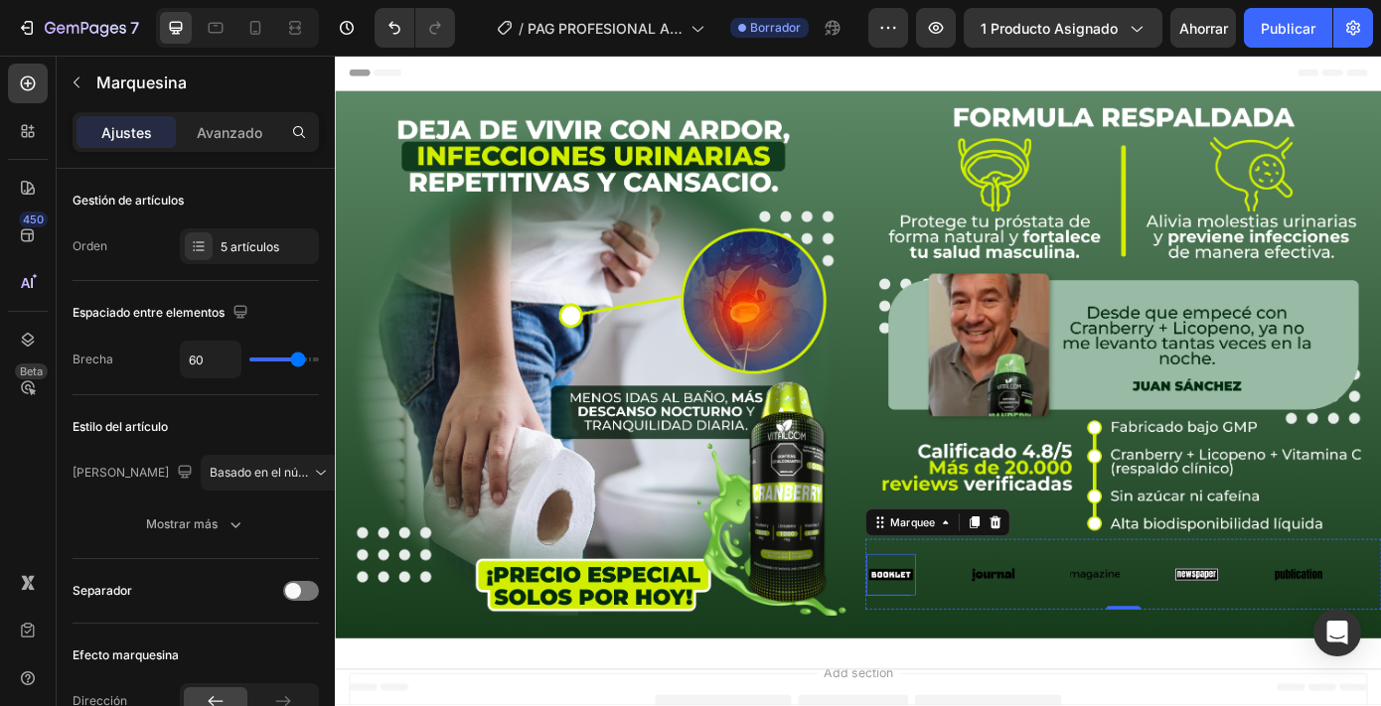
click at [978, 628] on div "Image" at bounding box center [968, 648] width 57 height 48
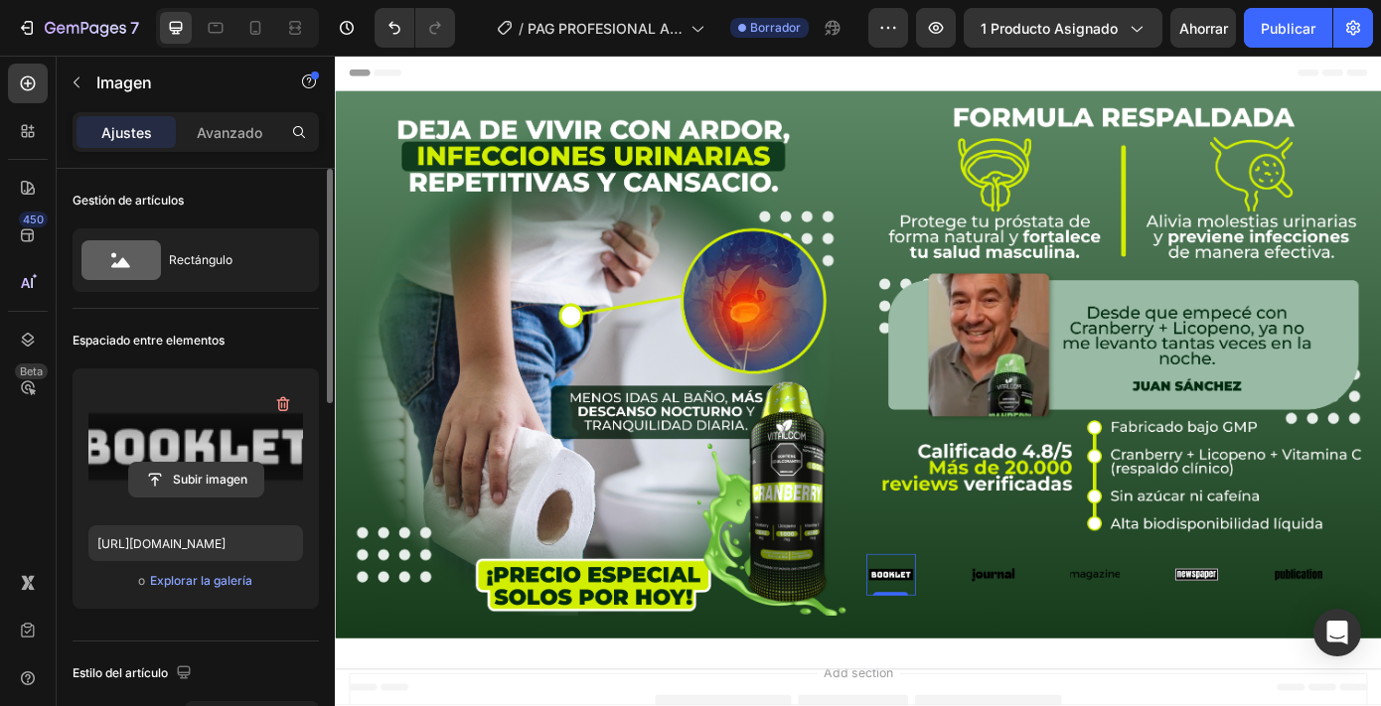
click at [230, 490] on input "file" at bounding box center [196, 480] width 134 height 34
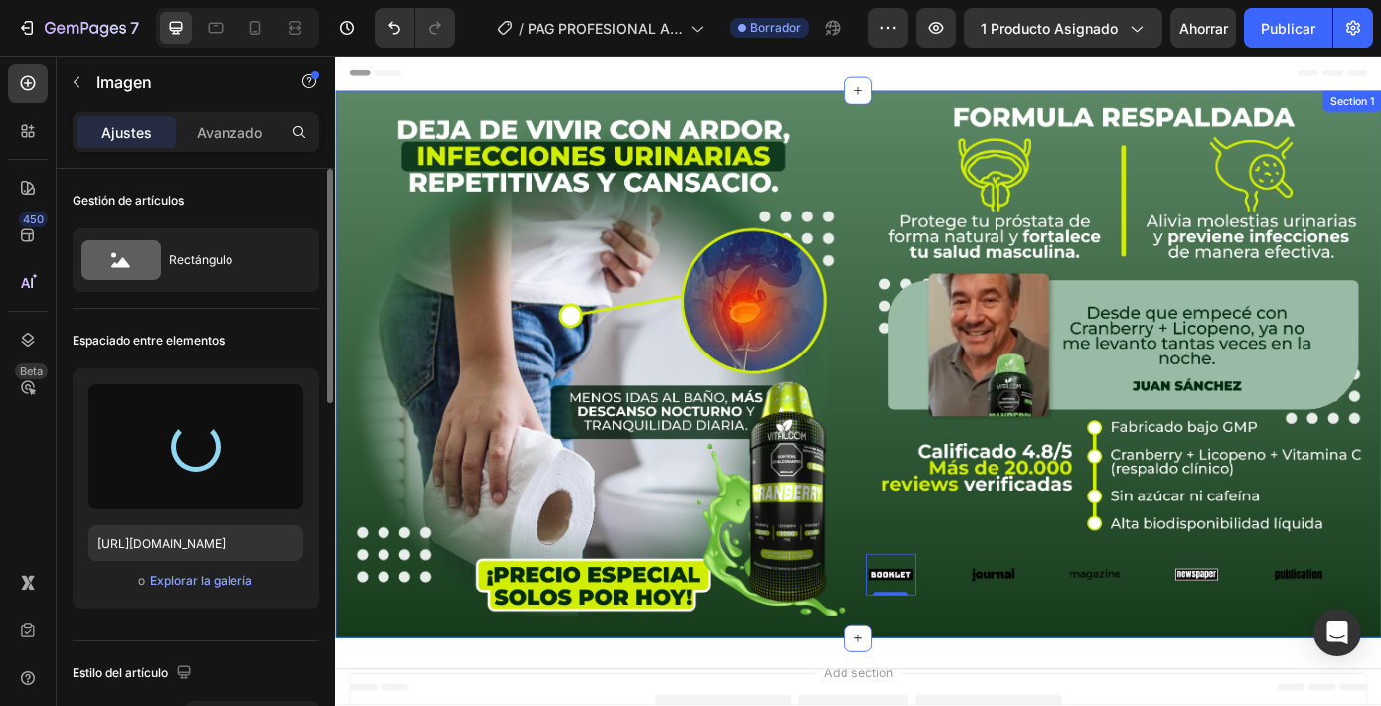
type input "[URL][DOMAIN_NAME]"
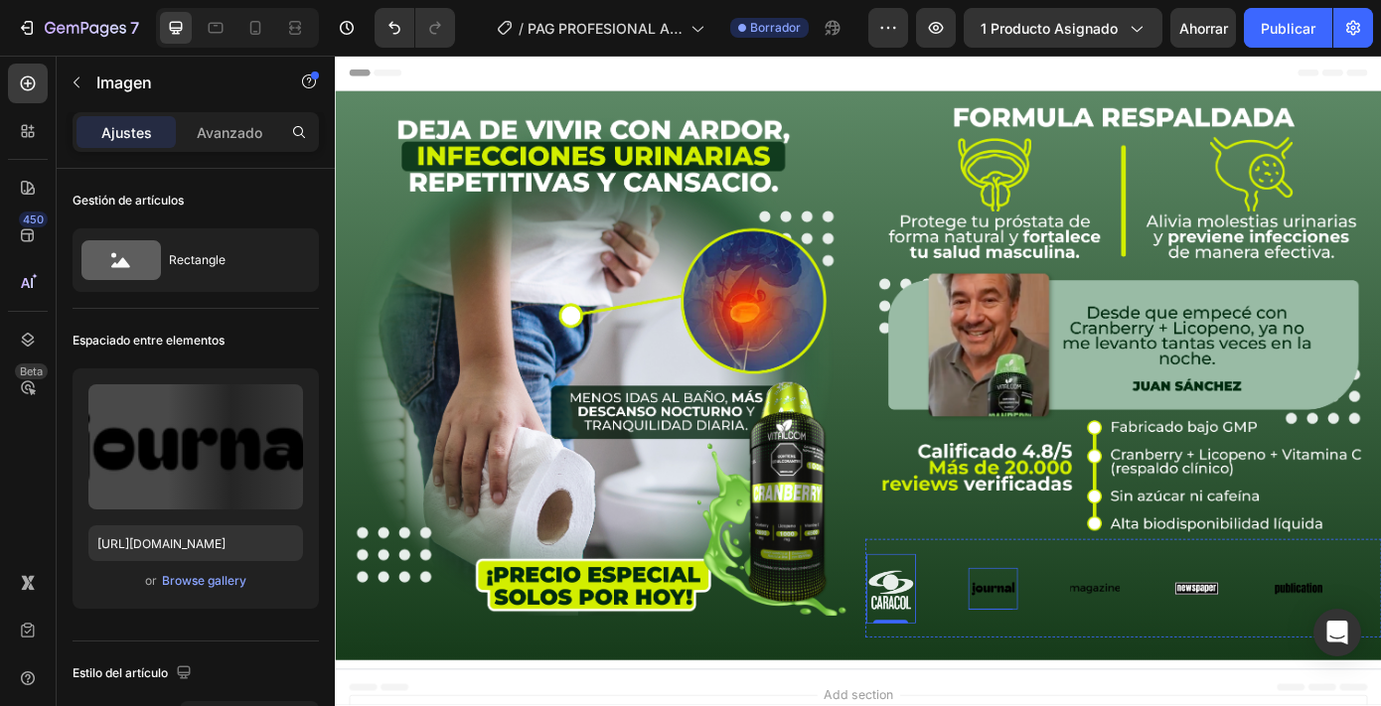
scroll to position [618, 0]
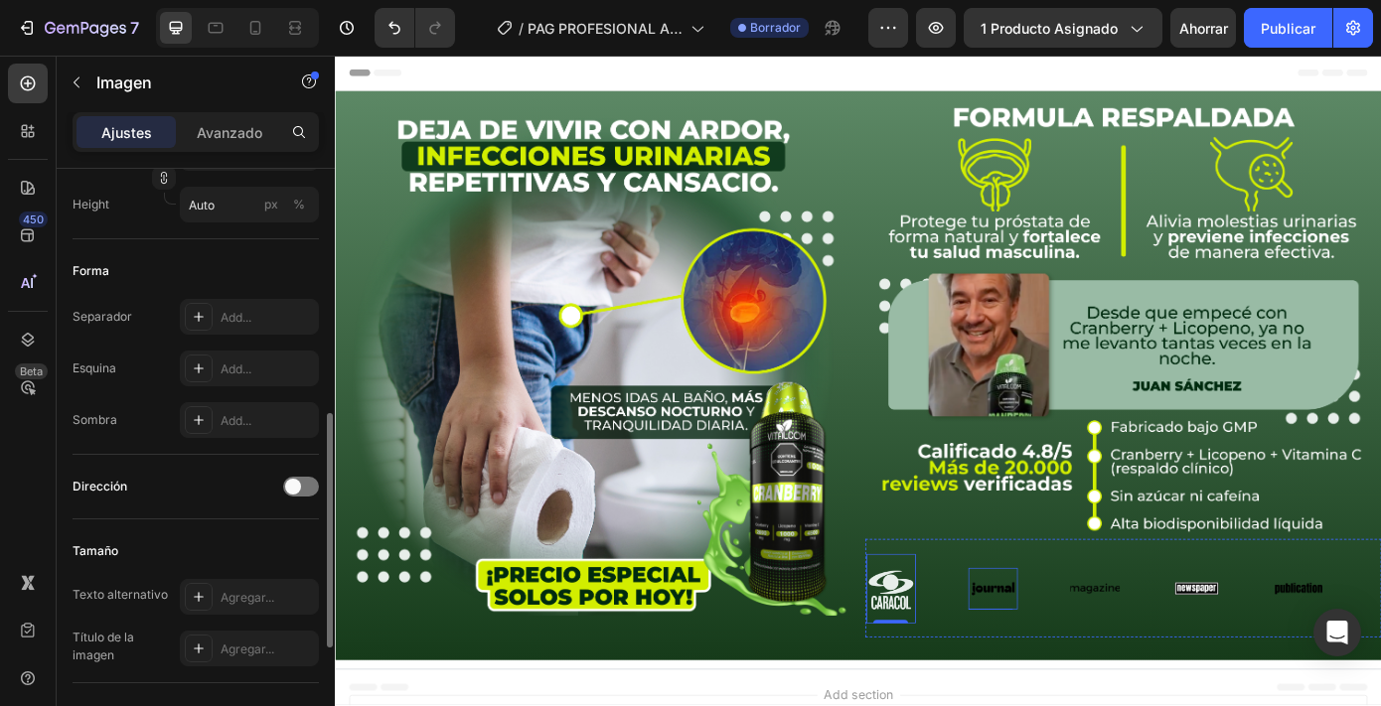
click at [1084, 652] on img at bounding box center [1084, 664] width 57 height 24
click at [1071, 659] on img at bounding box center [1084, 664] width 57 height 24
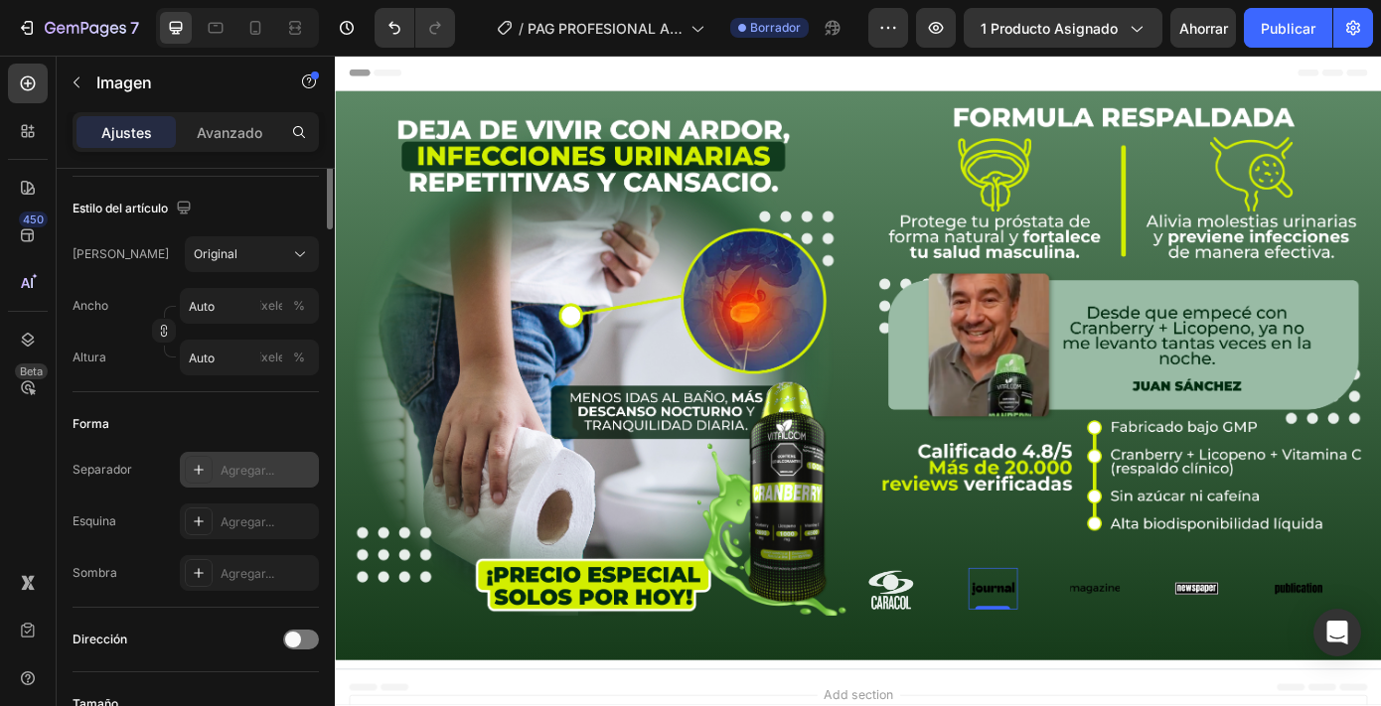
scroll to position [0, 0]
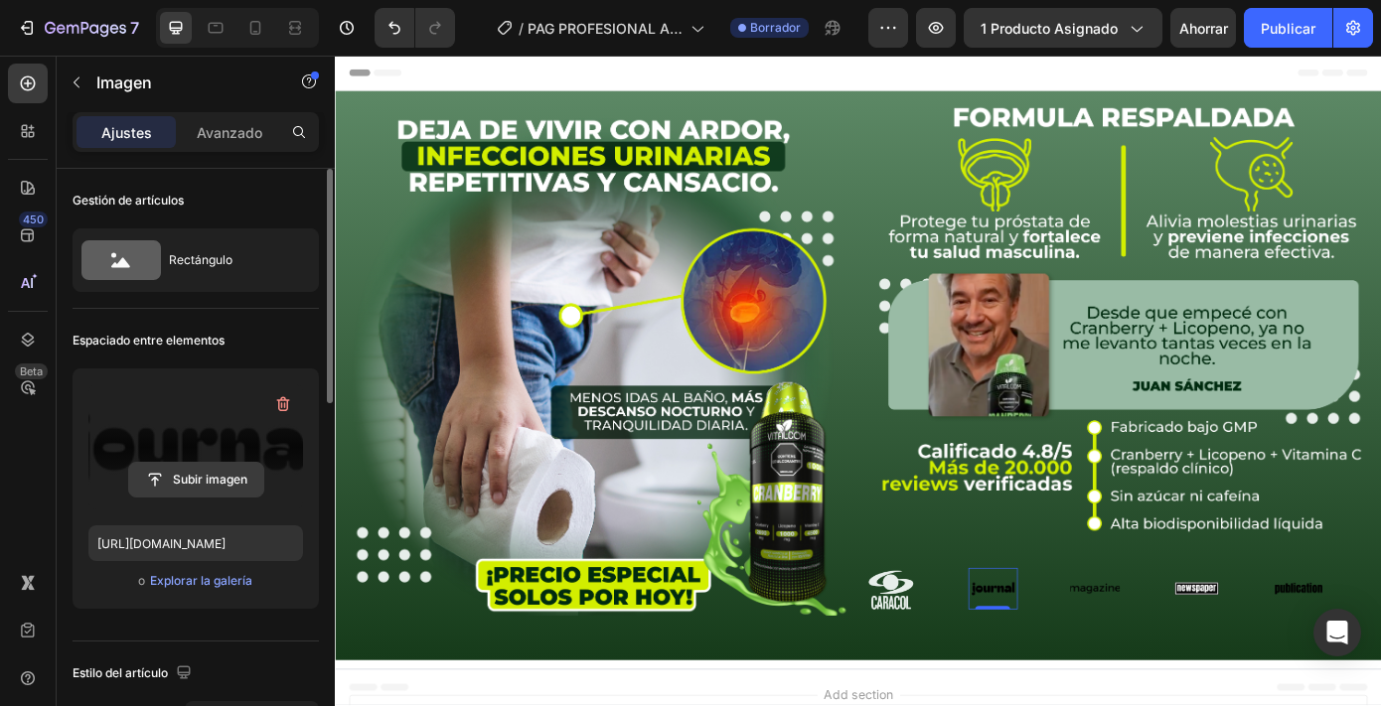
click at [204, 478] on input "file" at bounding box center [196, 480] width 134 height 34
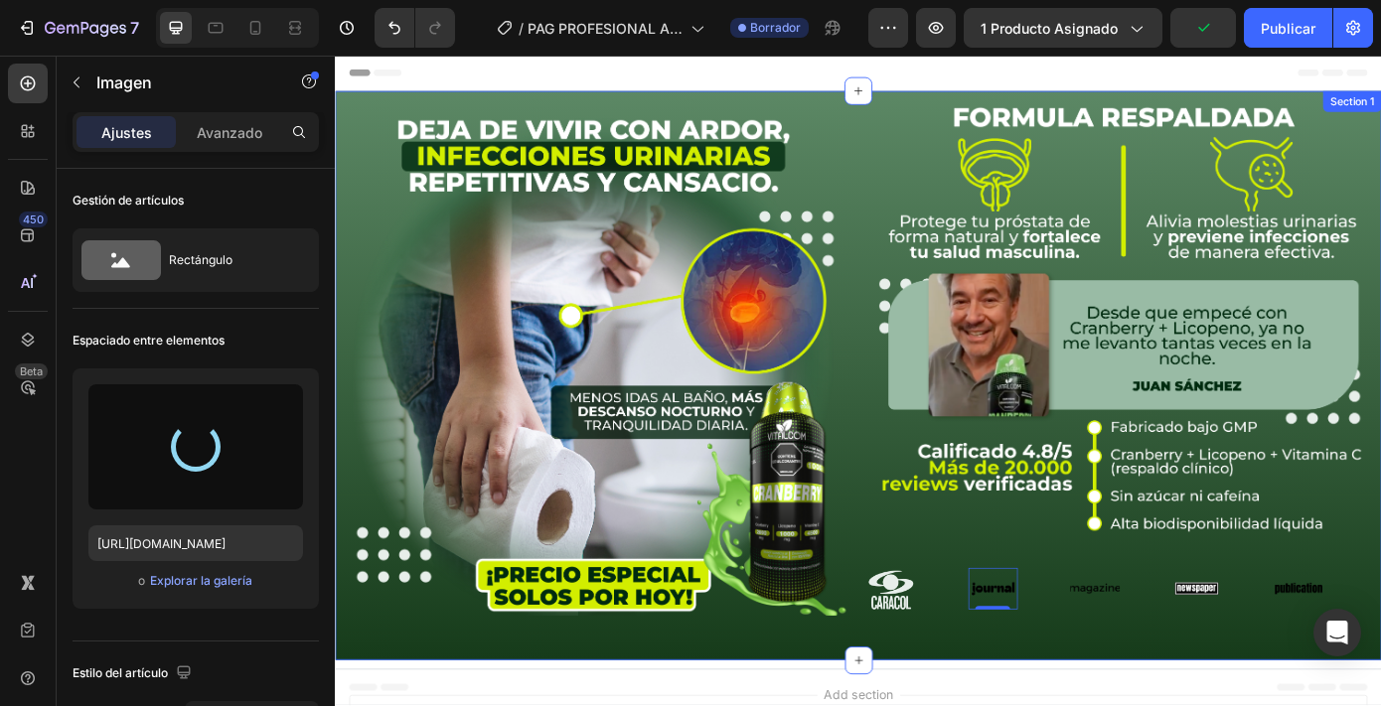
type input "[URL][DOMAIN_NAME]"
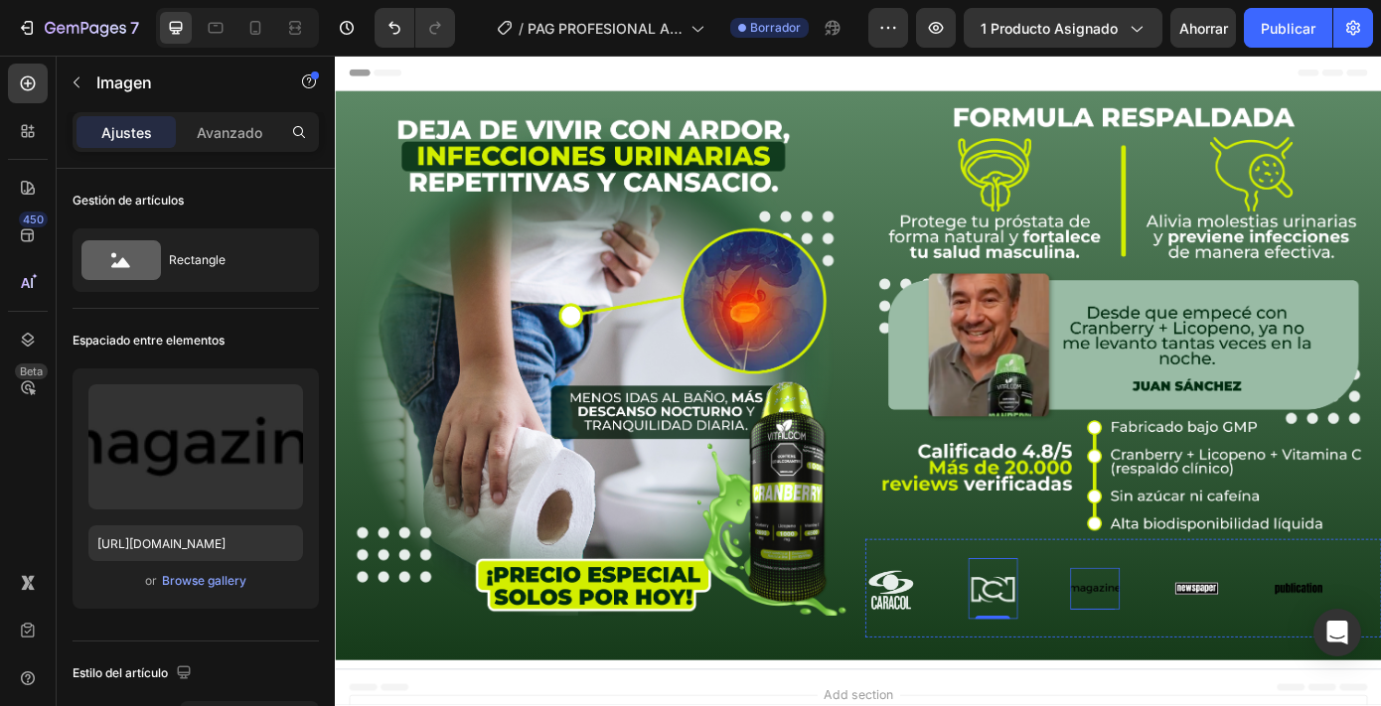
click at [1192, 652] on img at bounding box center [1200, 664] width 57 height 24
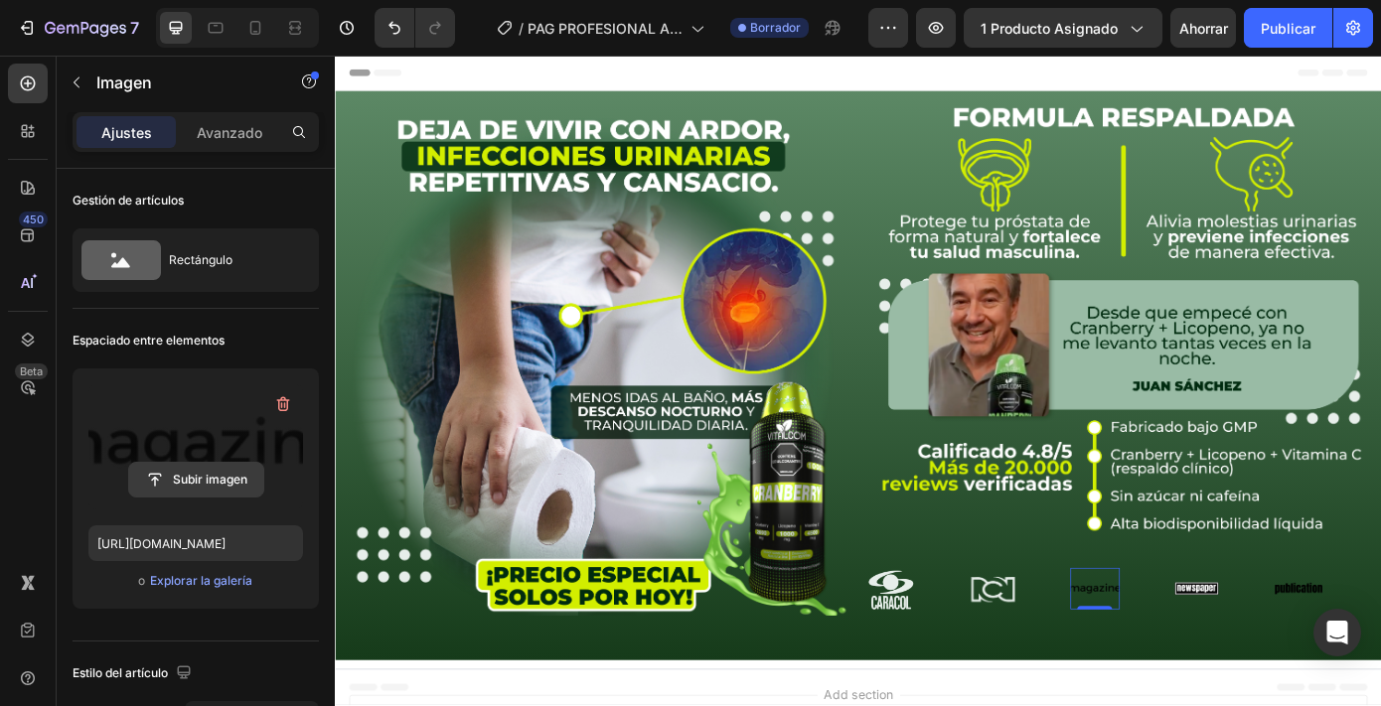
click at [223, 489] on input "file" at bounding box center [196, 480] width 134 height 34
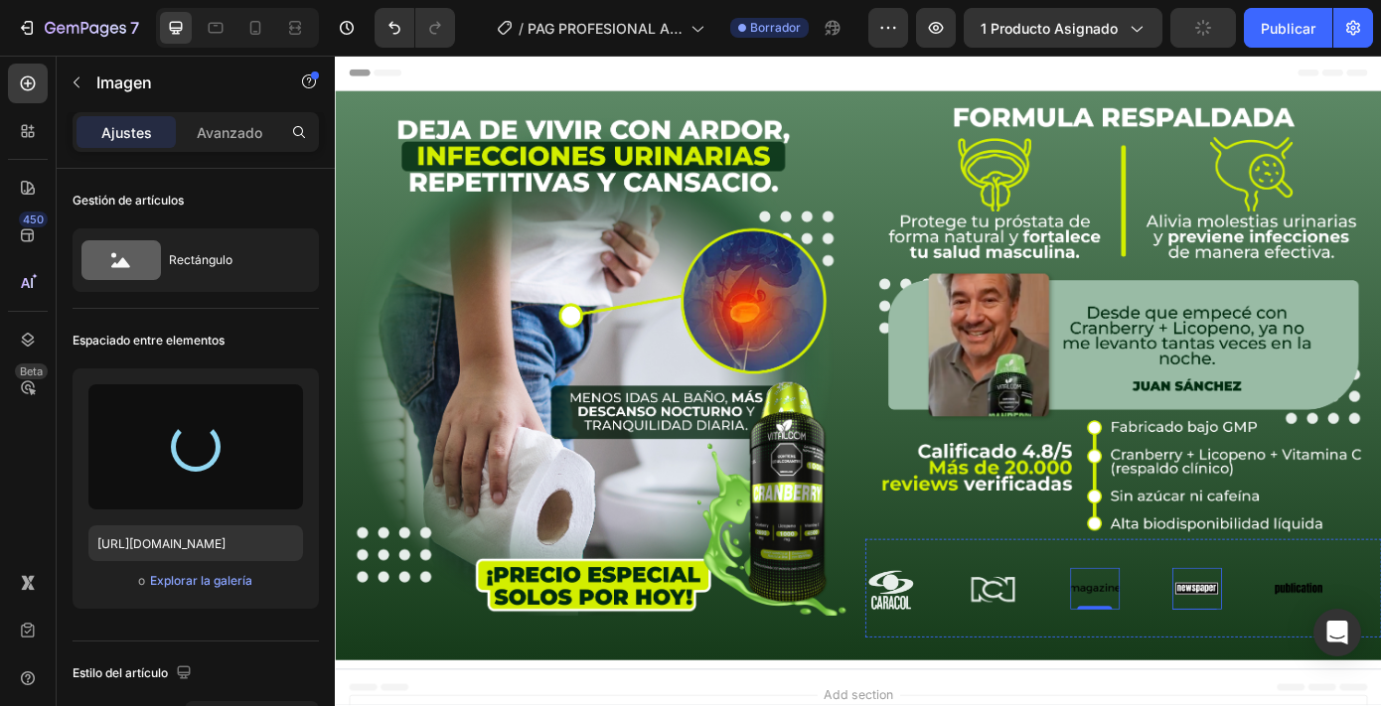
type input "[URL][DOMAIN_NAME]"
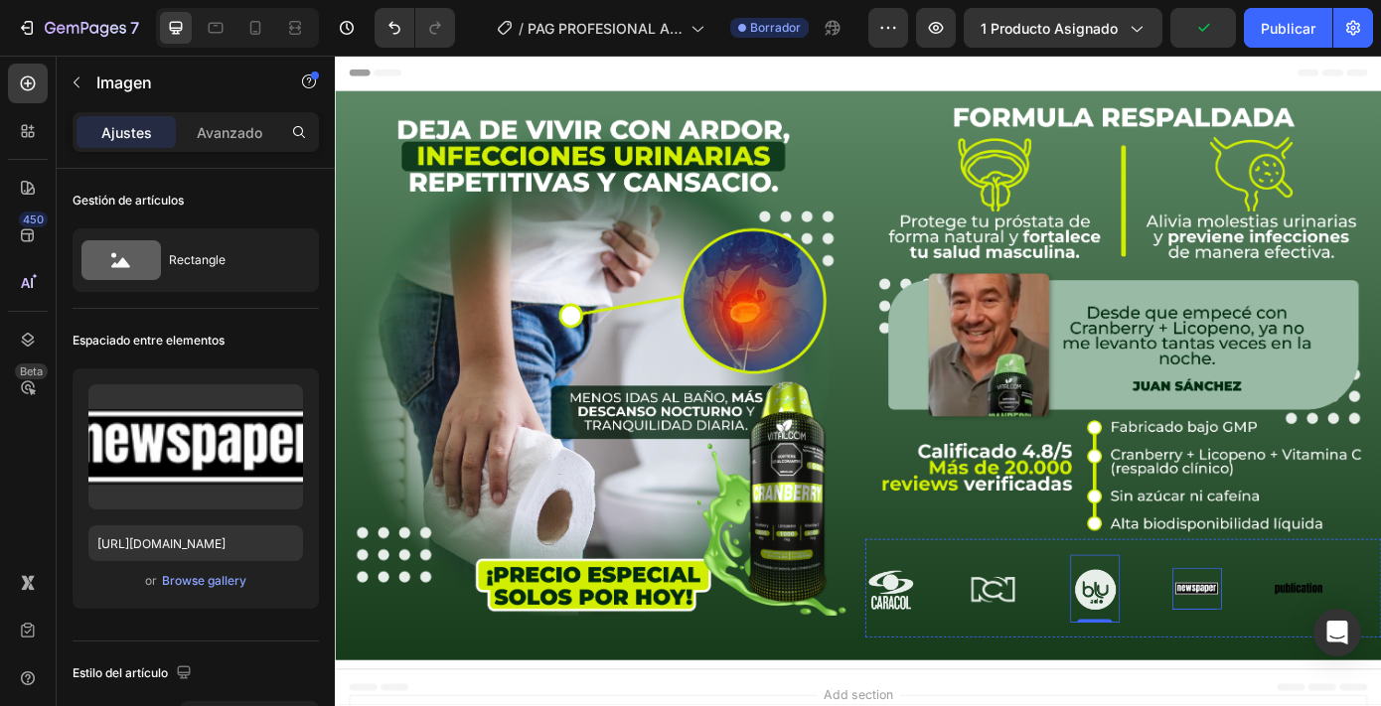
click at [1289, 656] on img at bounding box center [1317, 664] width 57 height 24
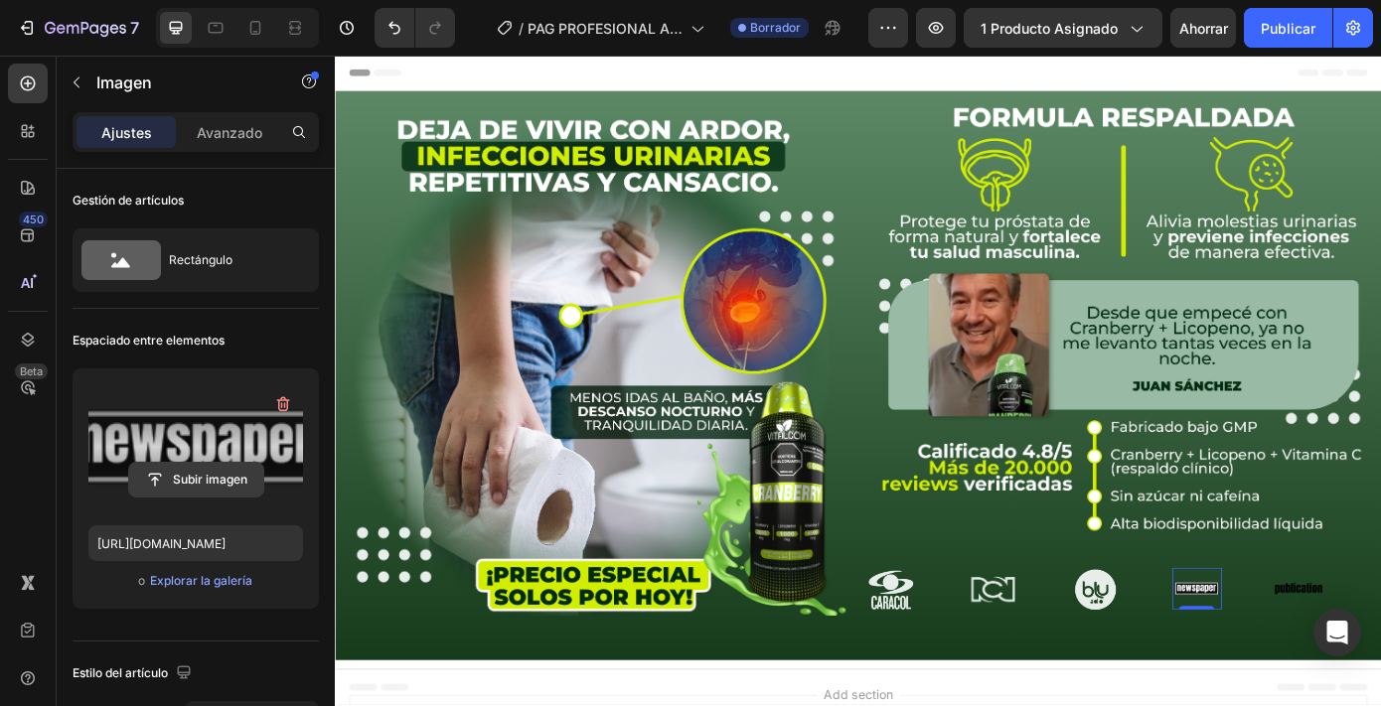
click at [225, 476] on input "file" at bounding box center [196, 480] width 134 height 34
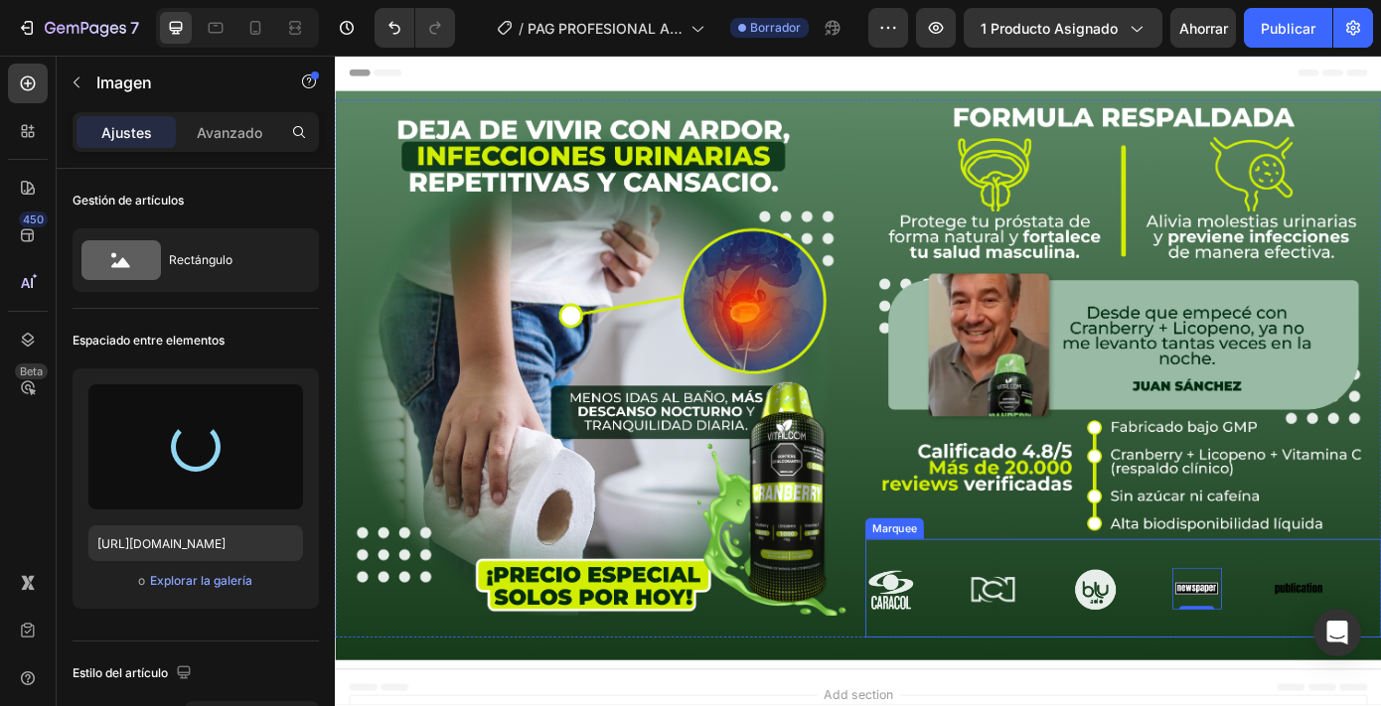
type input "[URL][DOMAIN_NAME]"
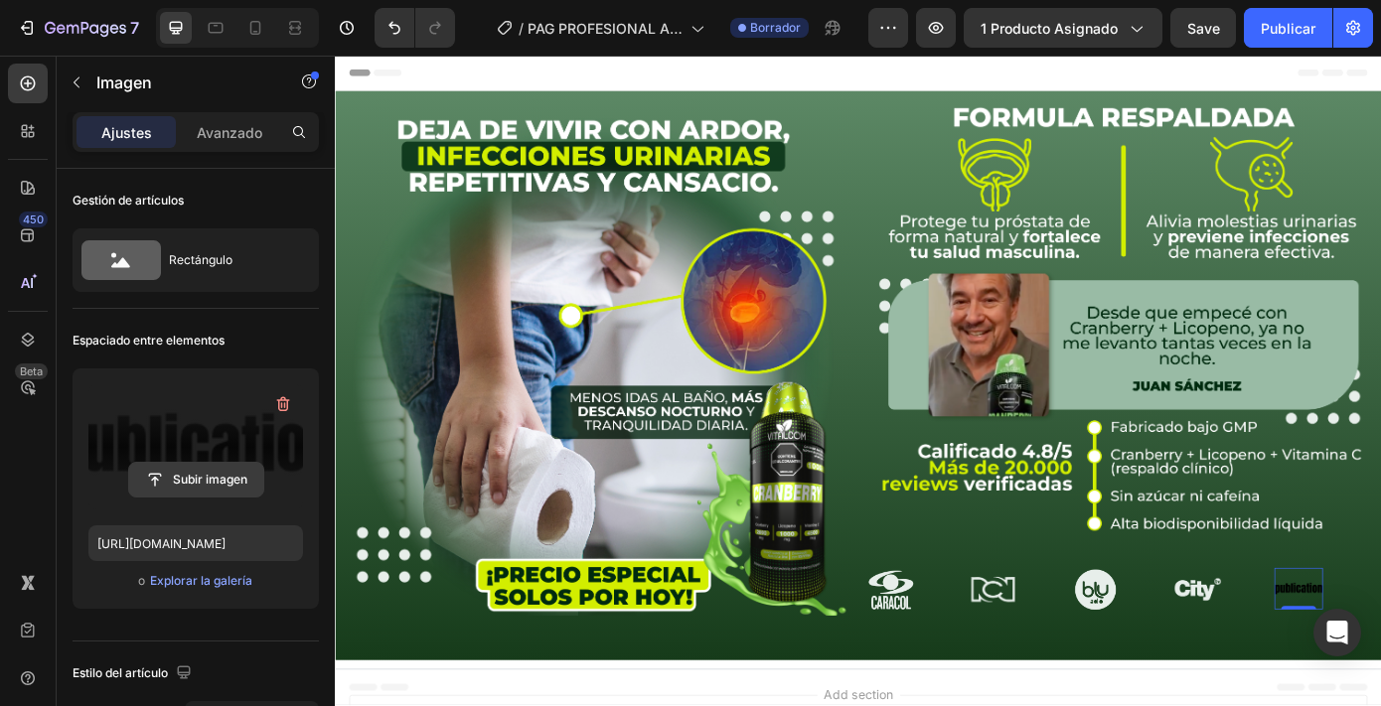
click at [233, 481] on input "file" at bounding box center [196, 480] width 134 height 34
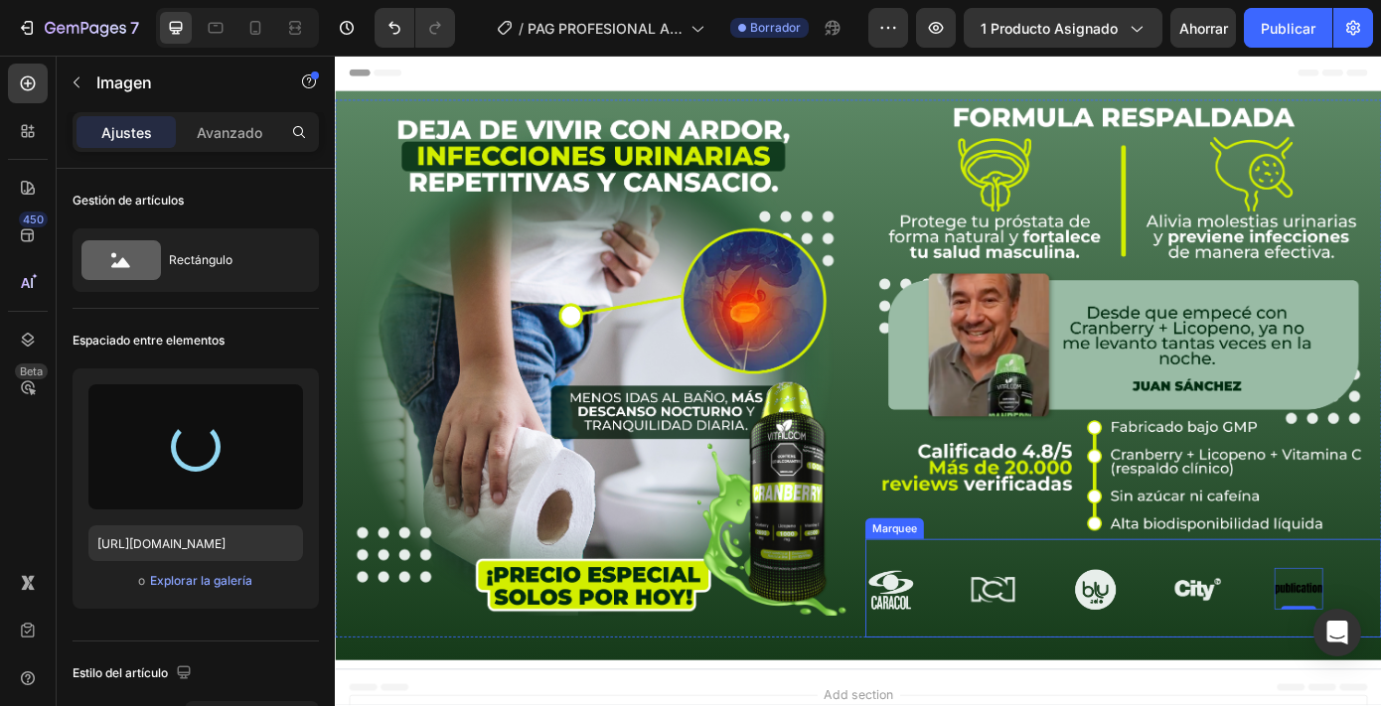
type input "[URL][DOMAIN_NAME]"
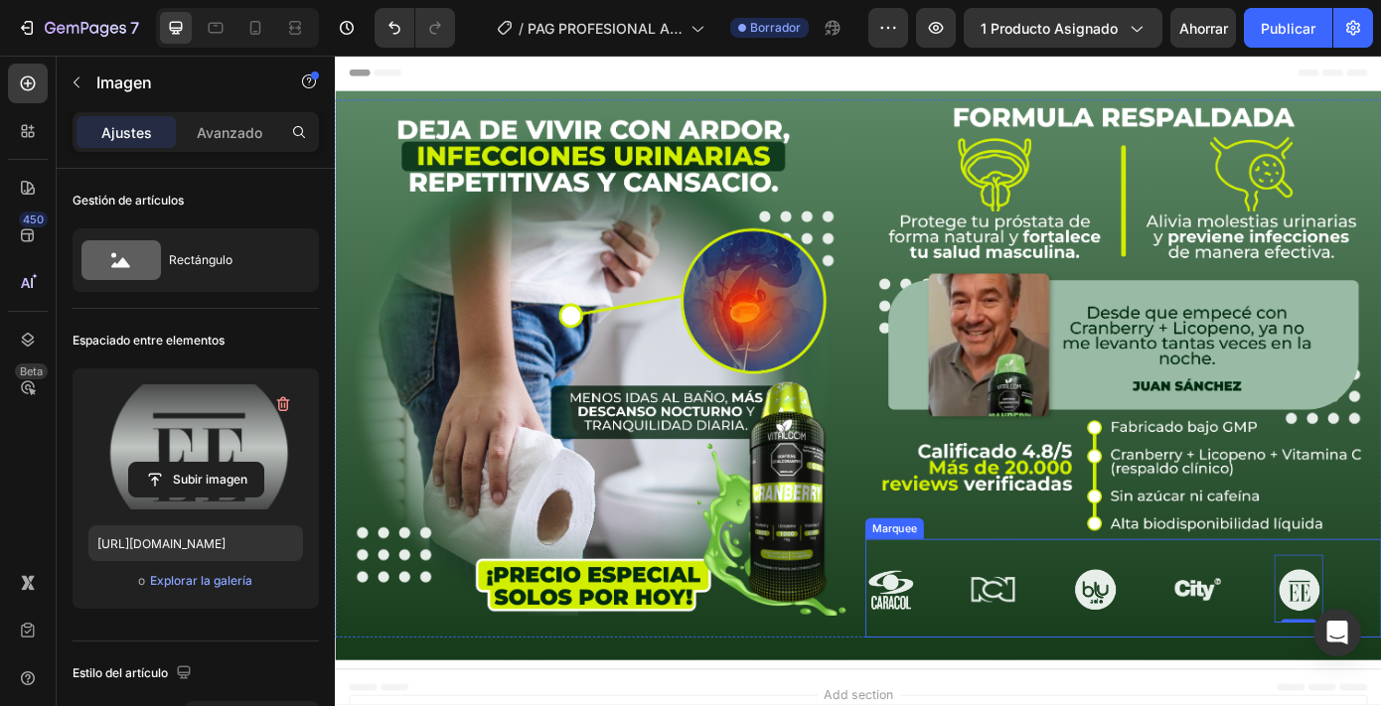
click at [1122, 629] on div "Image" at bounding box center [1114, 664] width 116 height 70
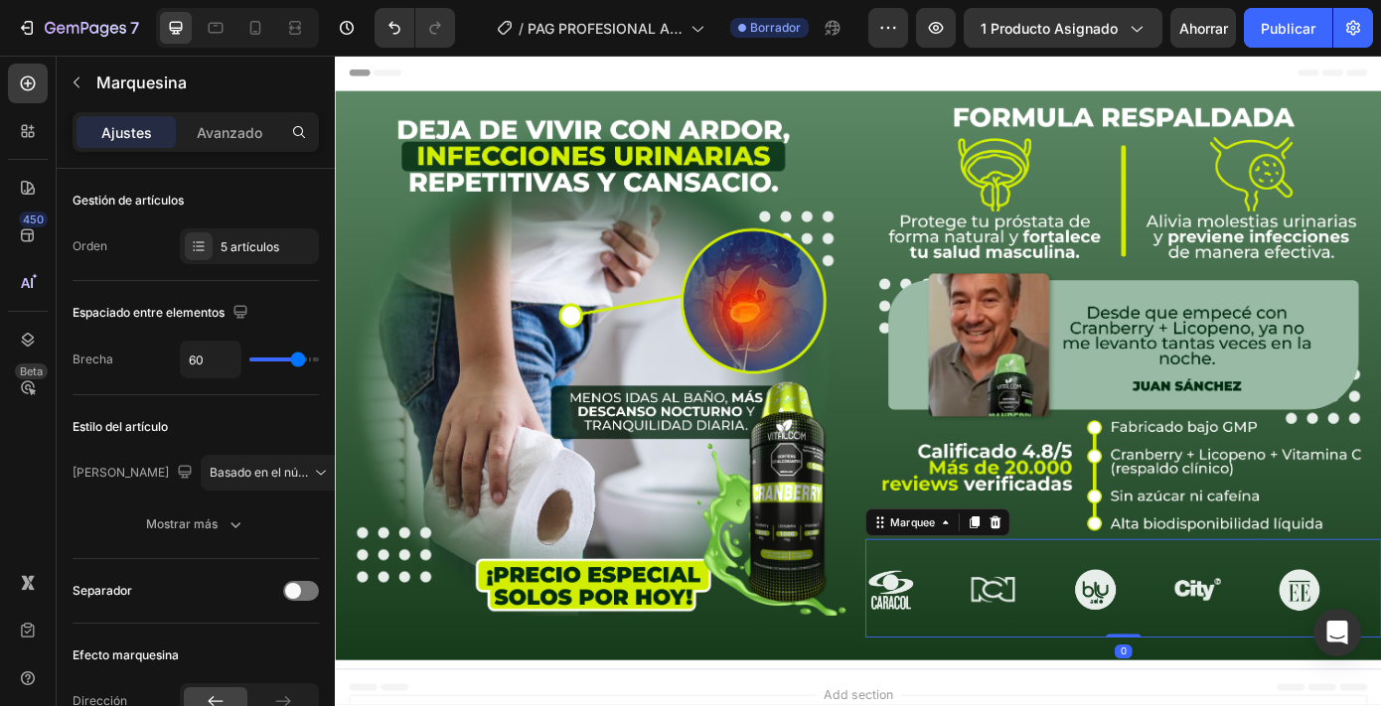
type input "57"
type input "53"
type input "50"
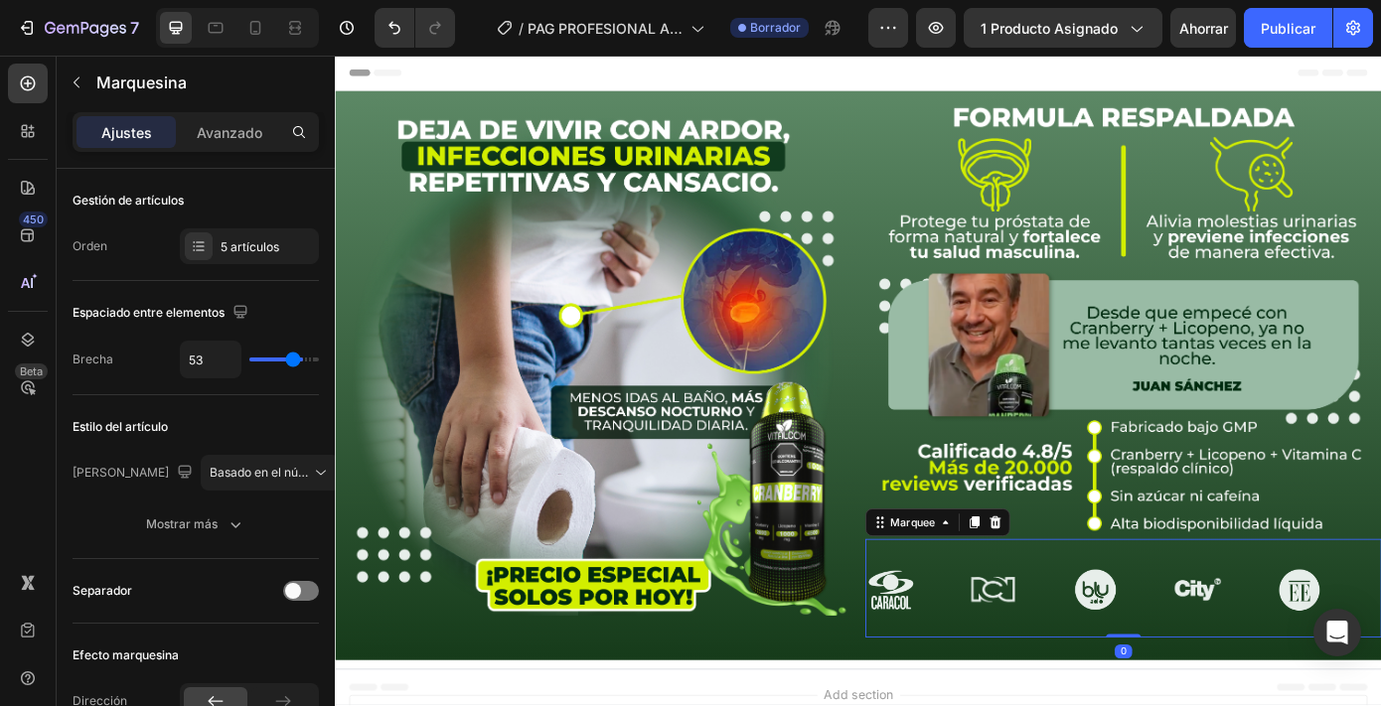
type input "50"
type input "49"
type input "48"
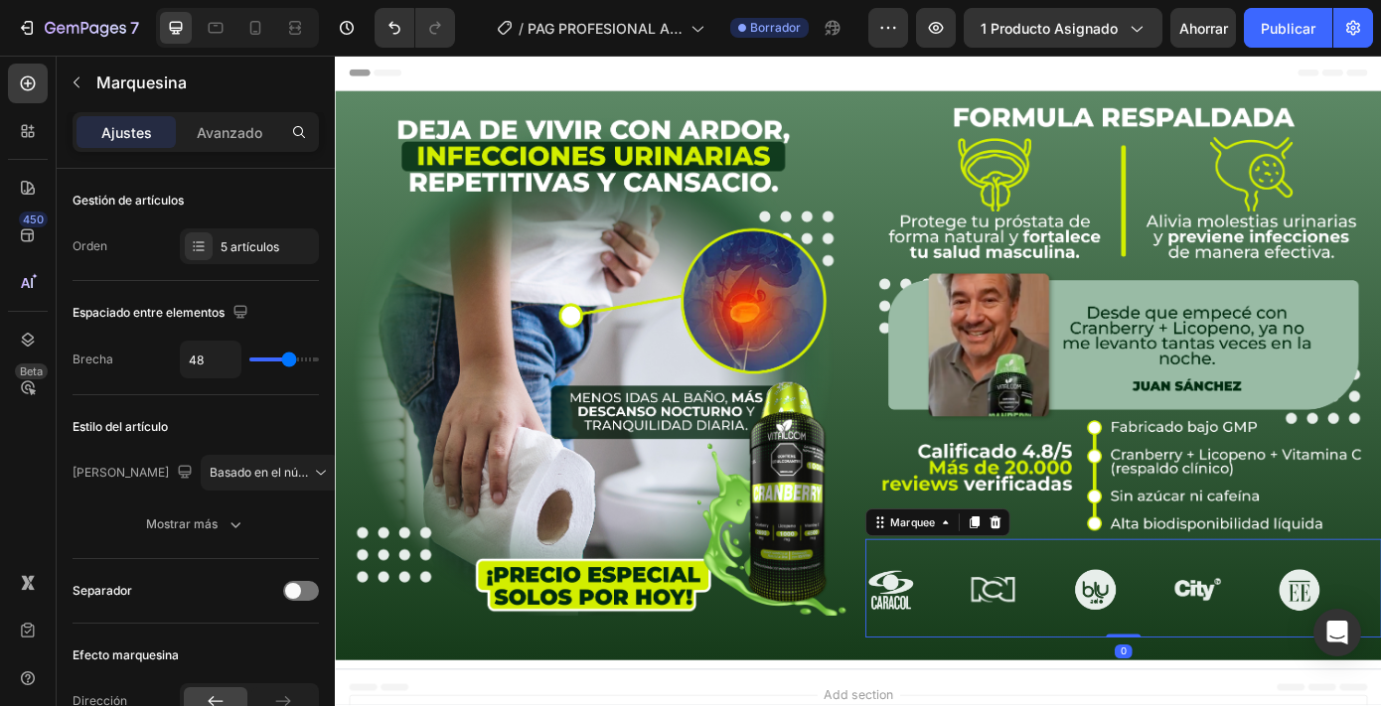
type input "47"
type input "46"
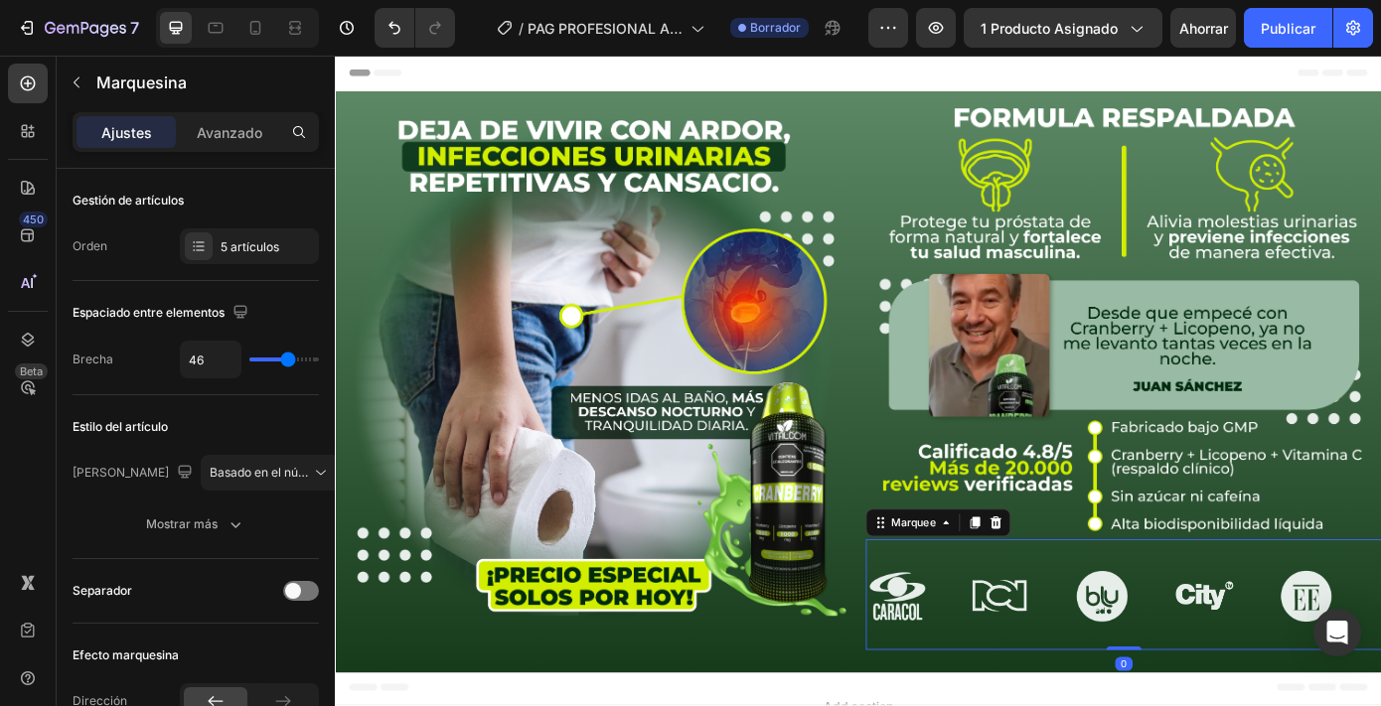
type input "38"
type input "35"
type input "34"
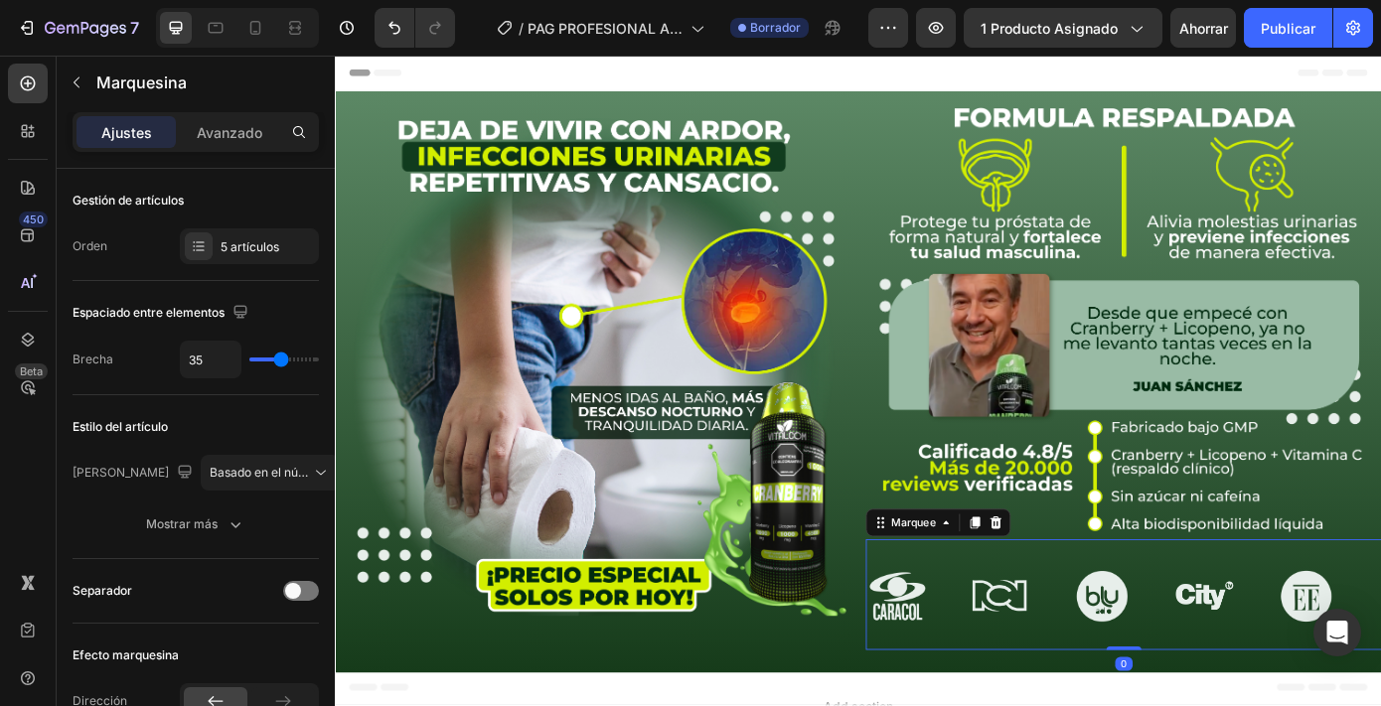
type input "34"
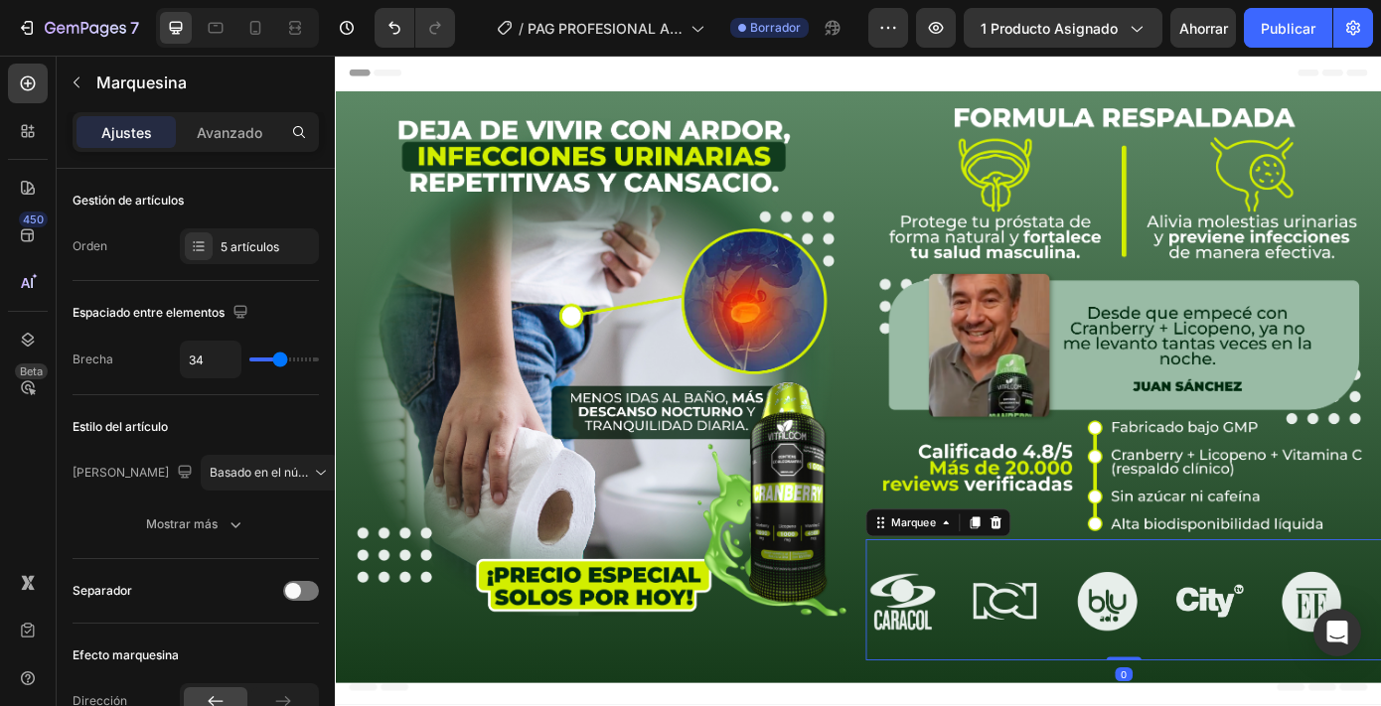
type input "33"
type input "30"
type input "25"
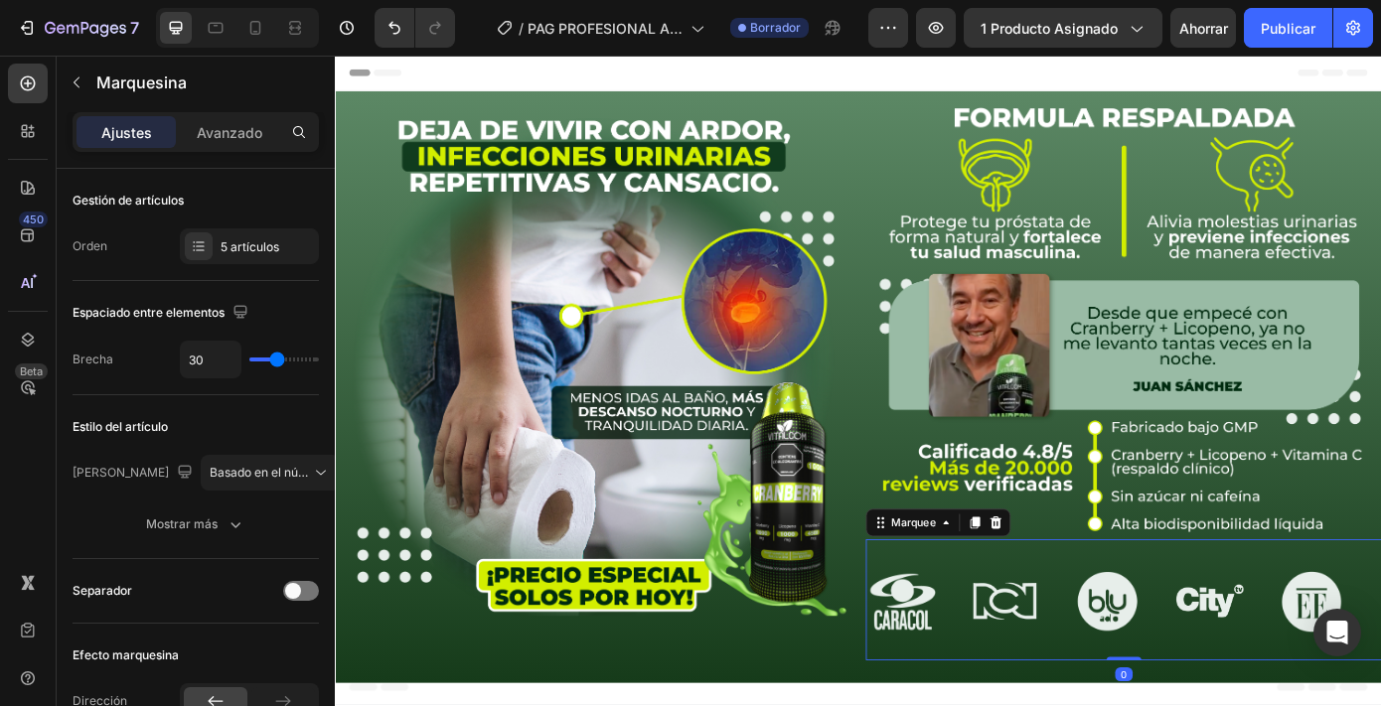
type input "25"
type input "21"
type input "17"
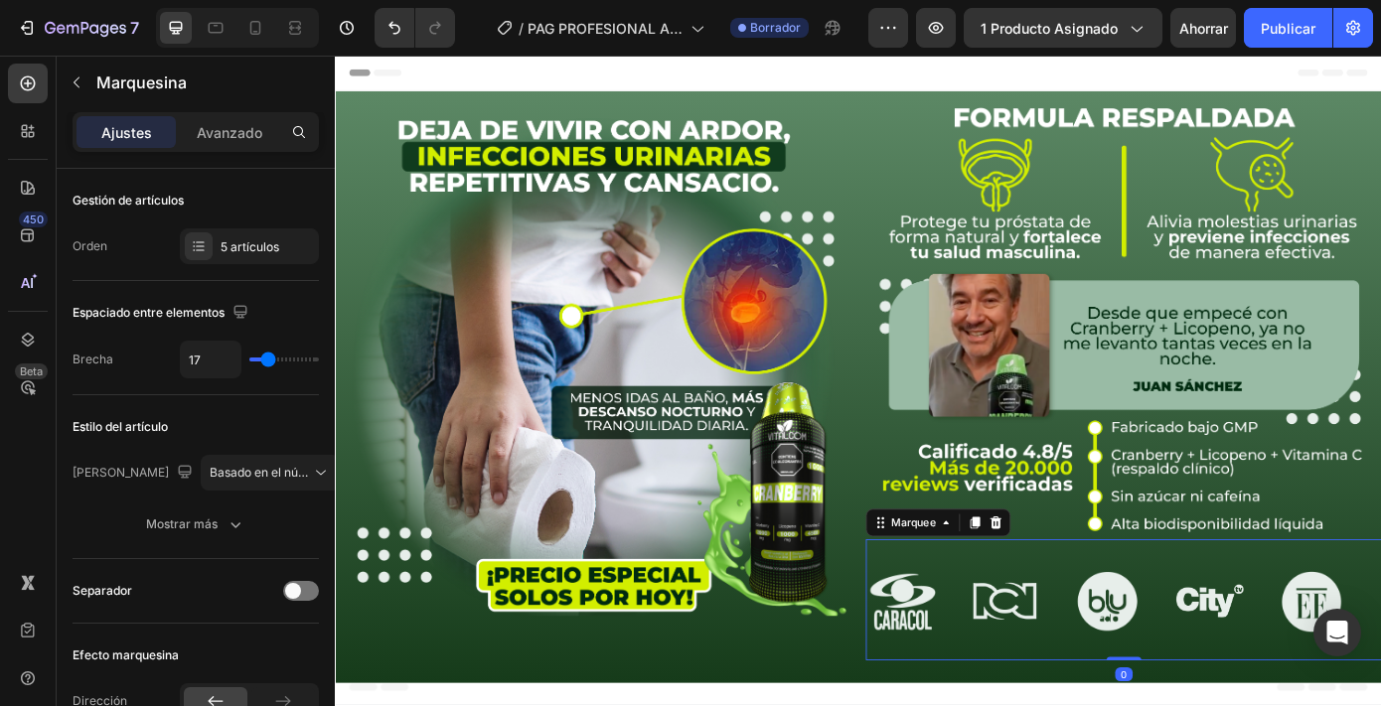
type input "14"
type input "13"
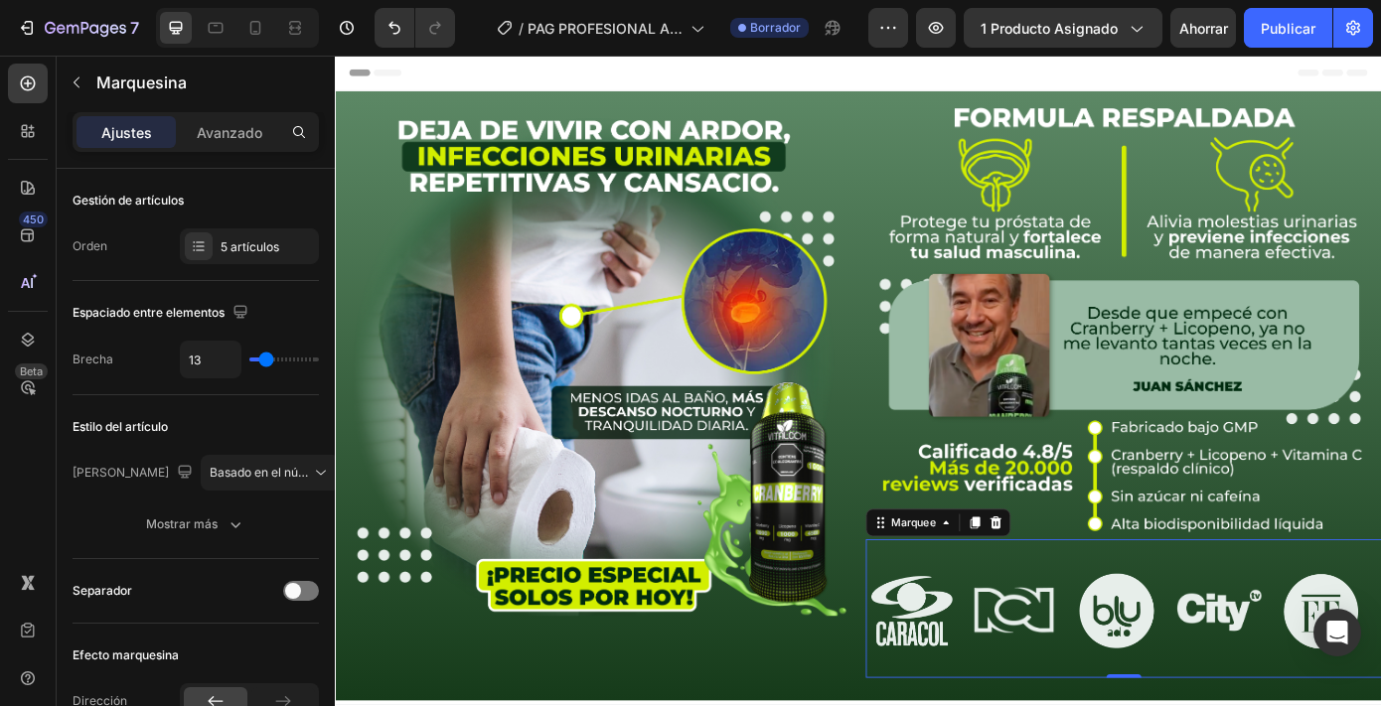
type input "12"
type input "7"
type input "5"
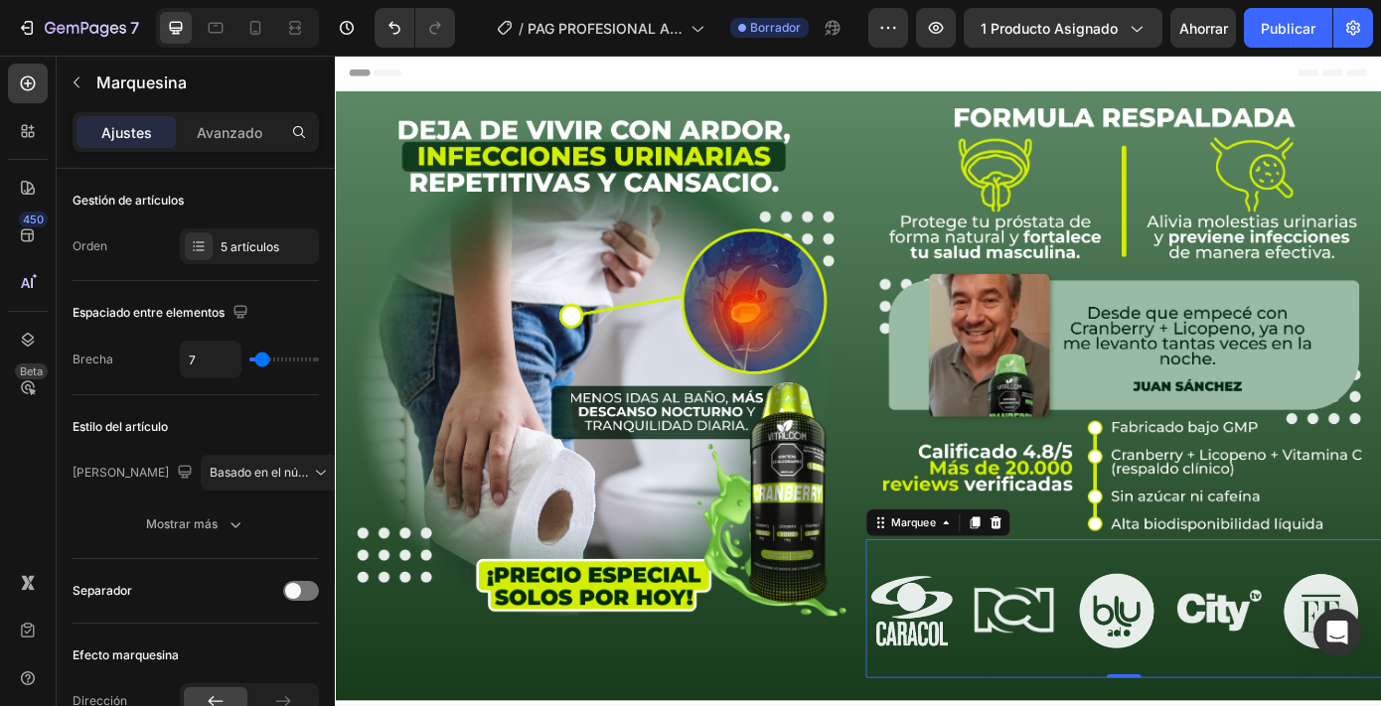
type input "5"
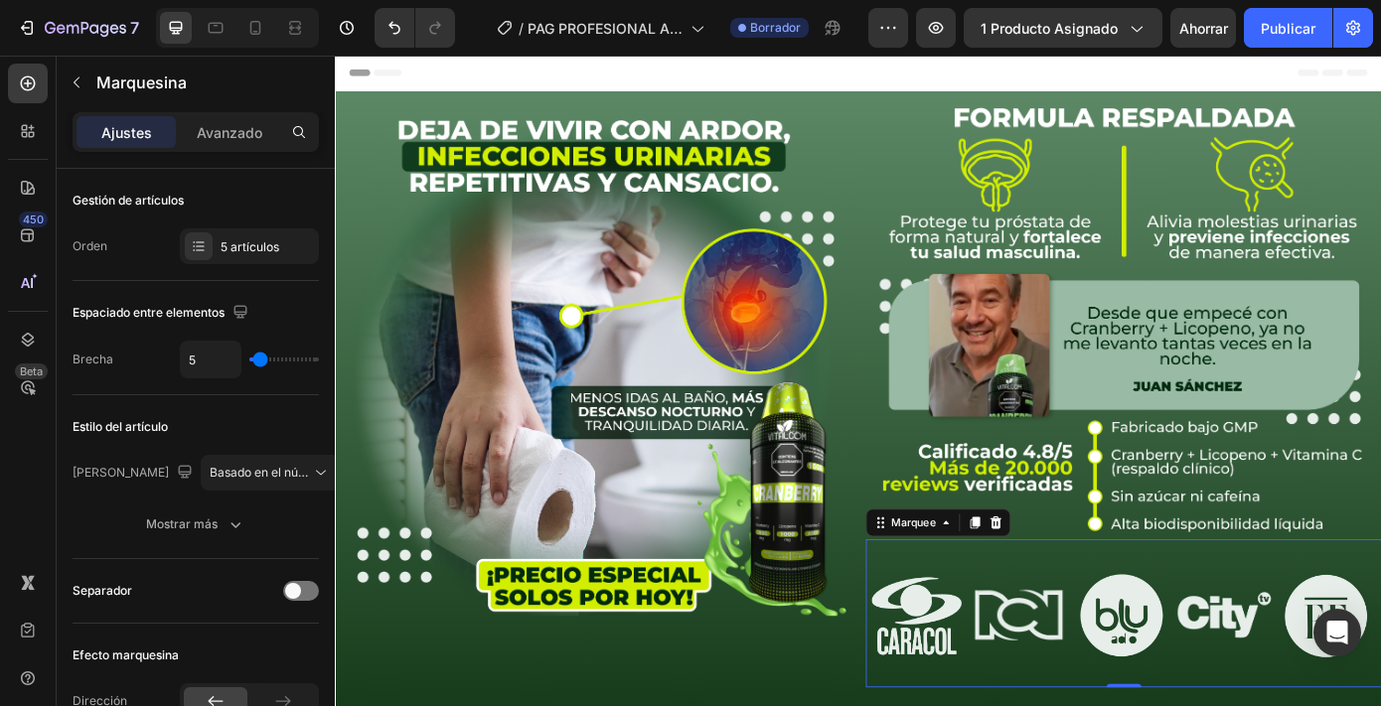
type input "2"
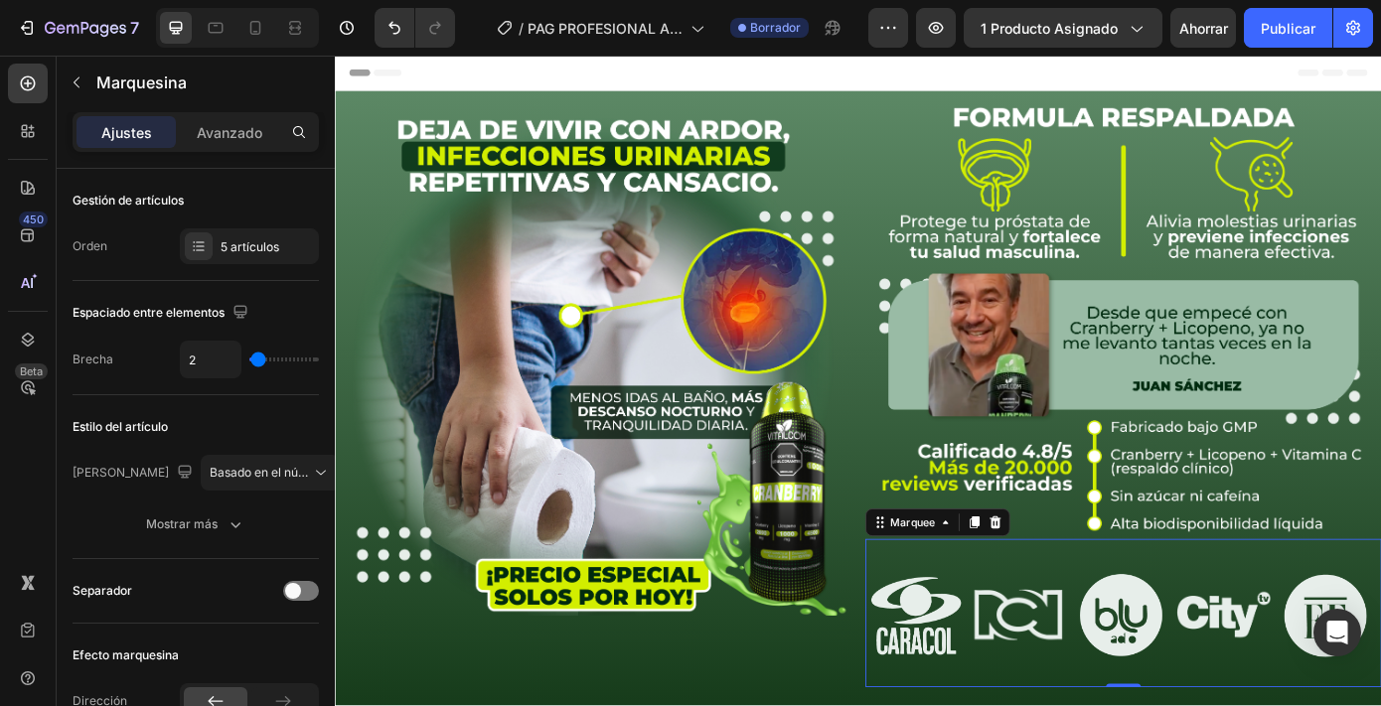
type input "3"
type input "4"
type input "5"
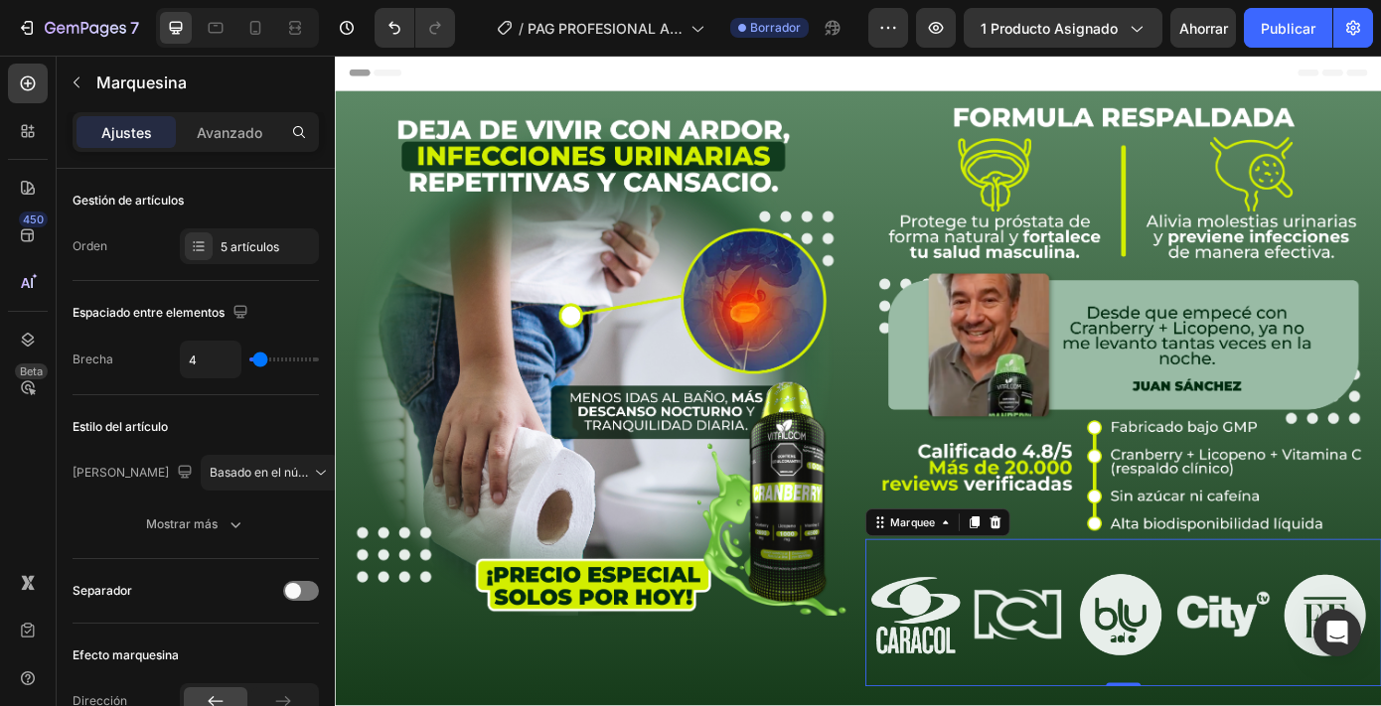
type input "5"
type input "6"
type input "7"
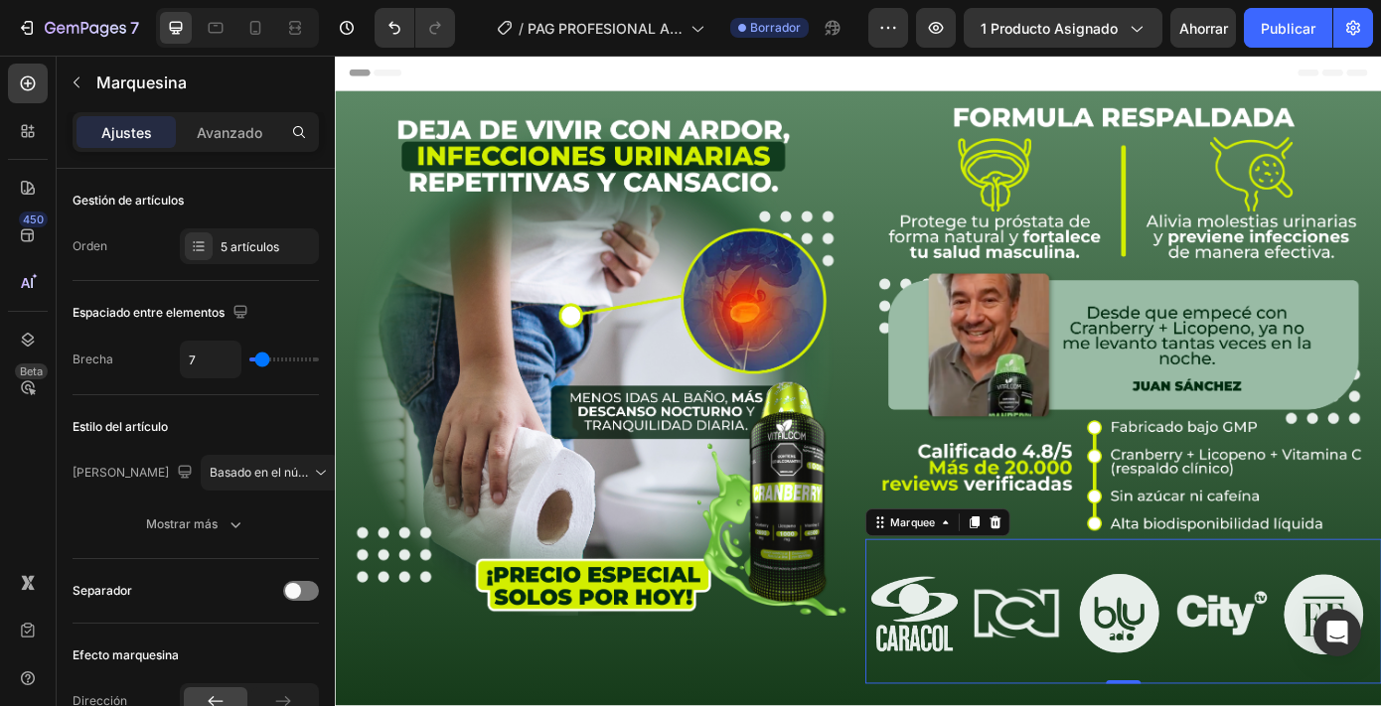
type input "8"
type input "9"
type input "10"
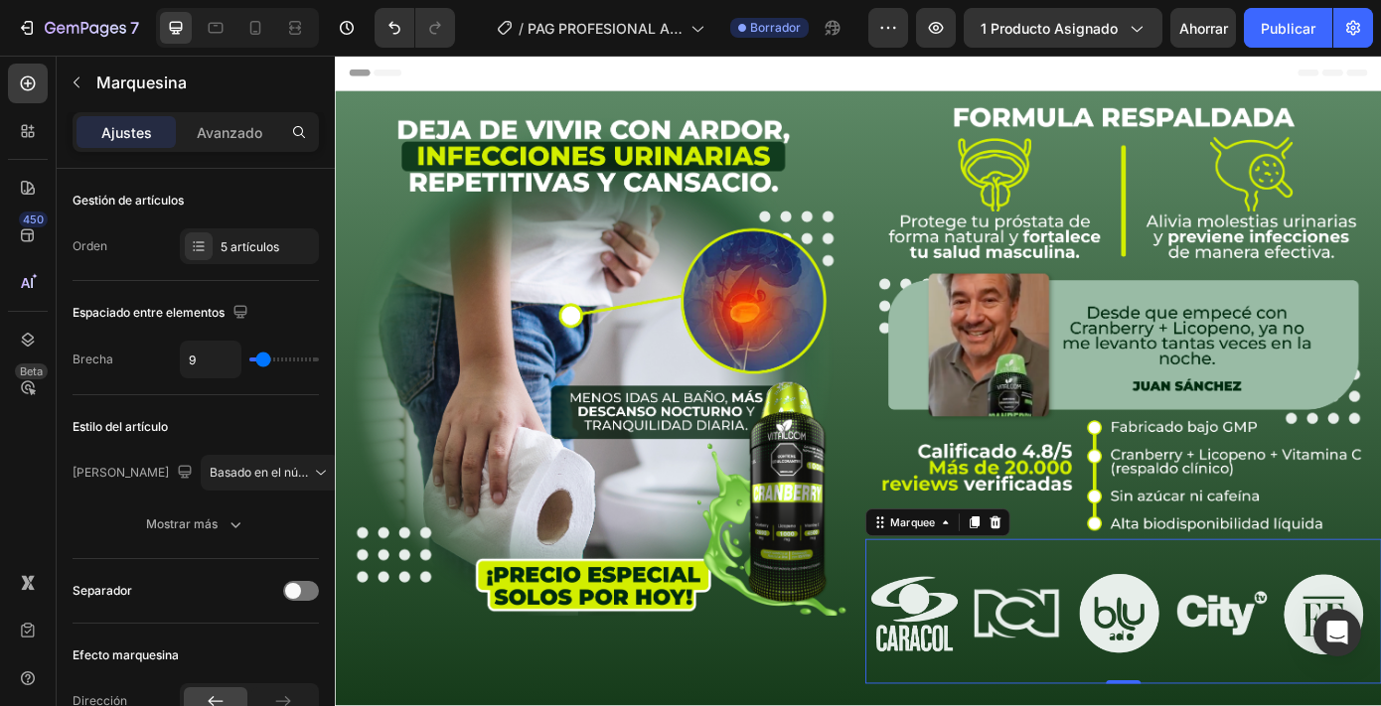
type input "10"
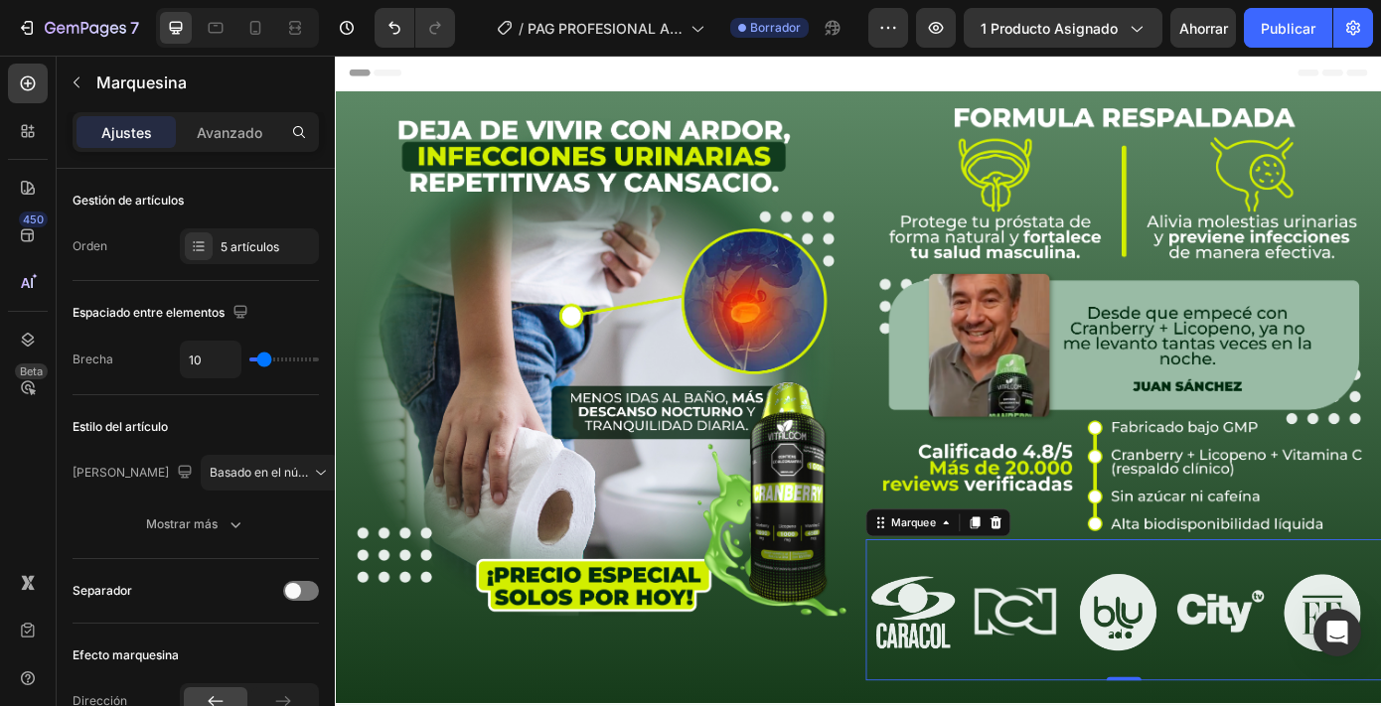
type input "11"
type input "13"
type input "14"
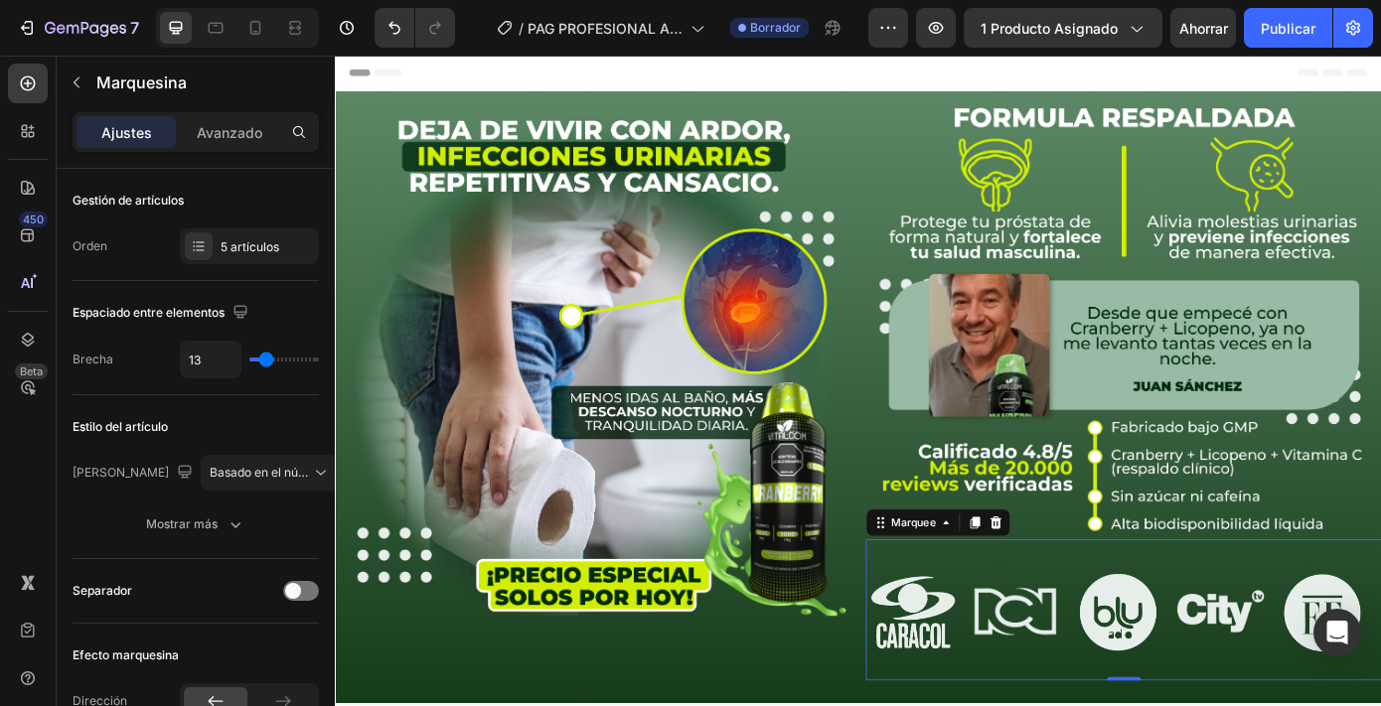
type input "14"
type input "15"
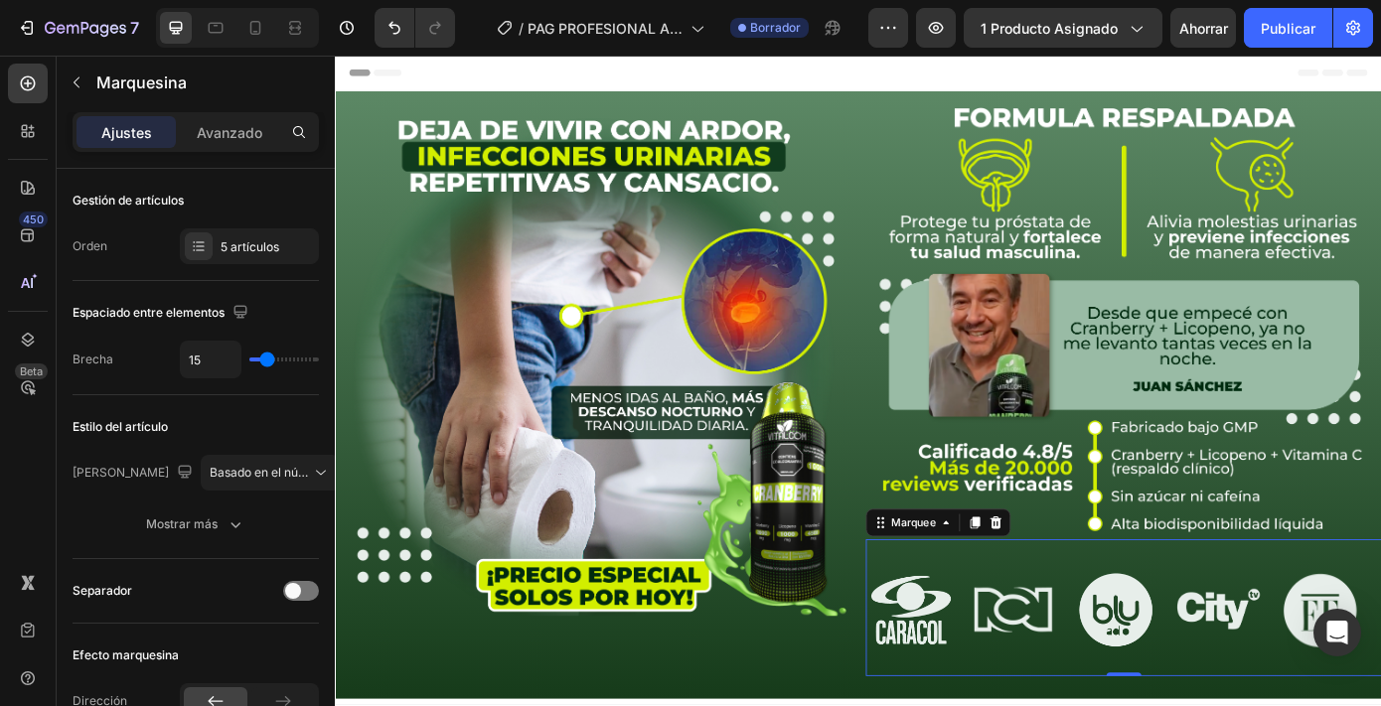
type input "16"
type input "18"
type input "19"
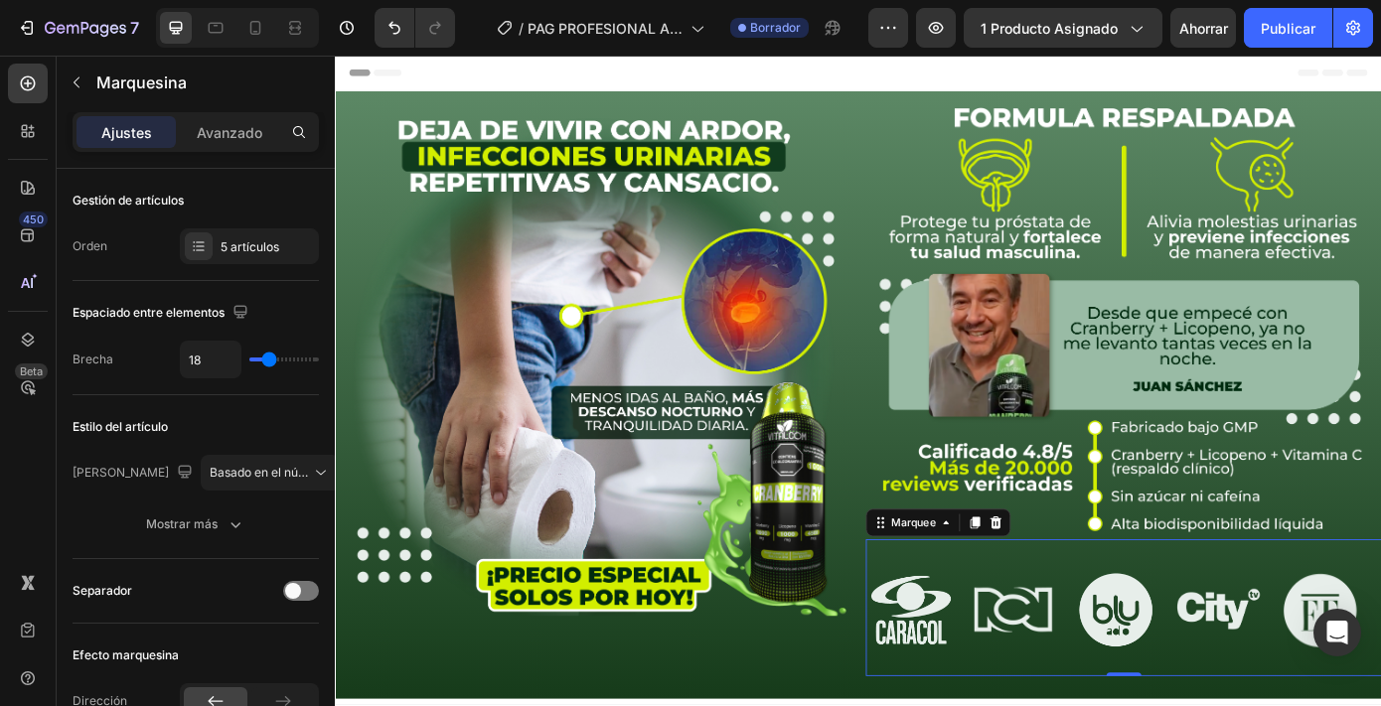
type input "19"
type input "21"
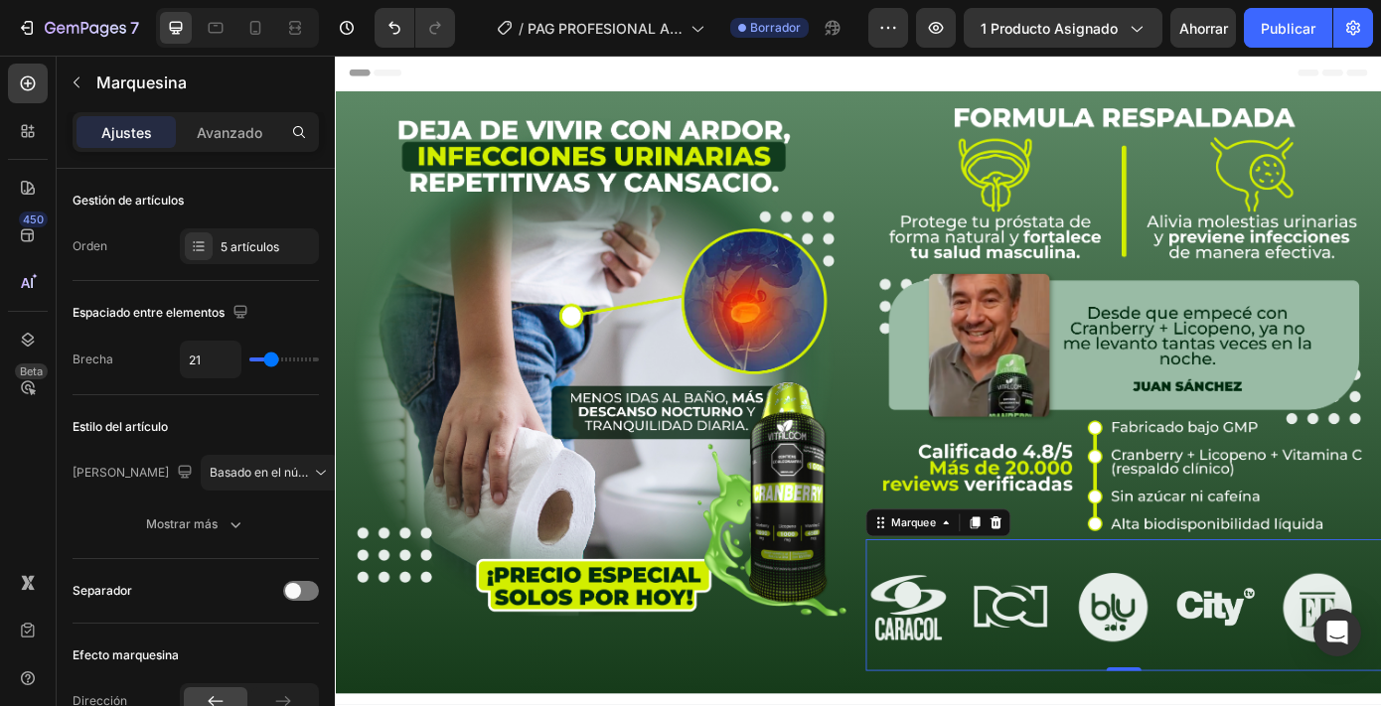
type input "22"
type input "24"
type input "26"
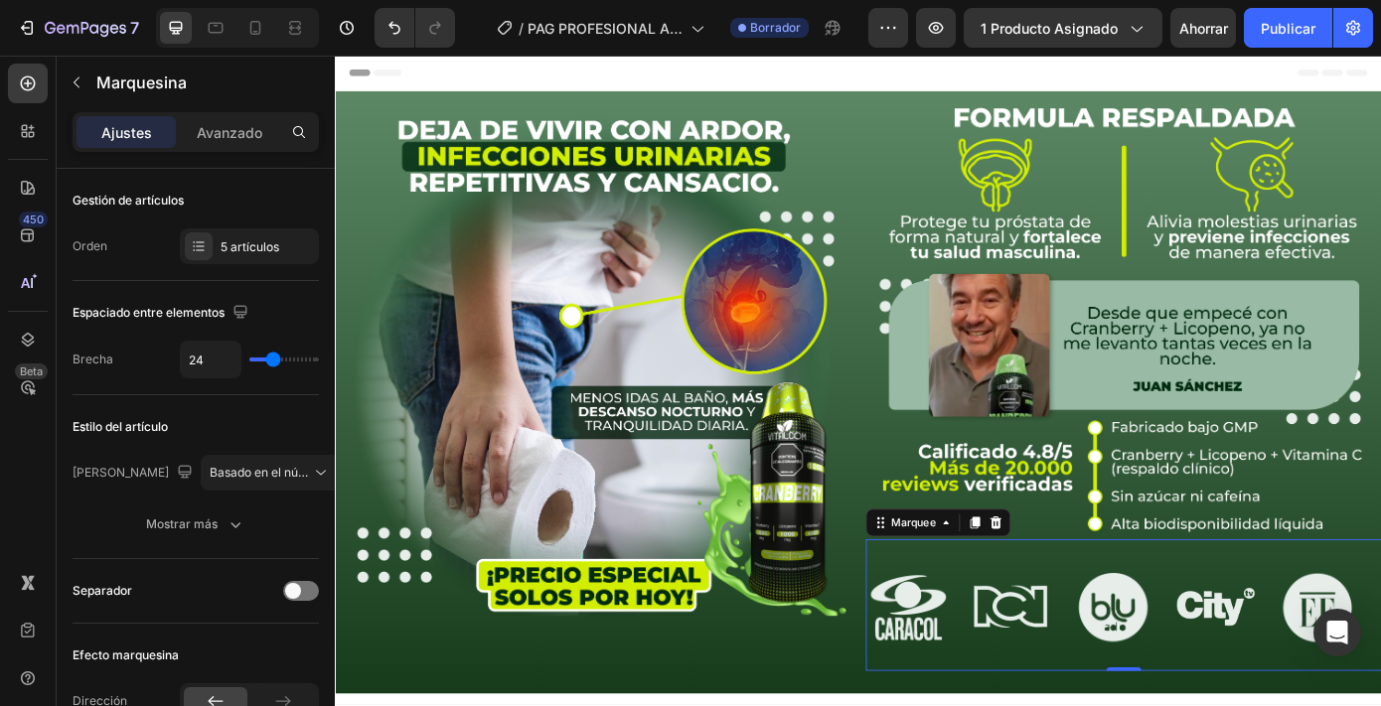
type input "26"
type input "27"
type input "28"
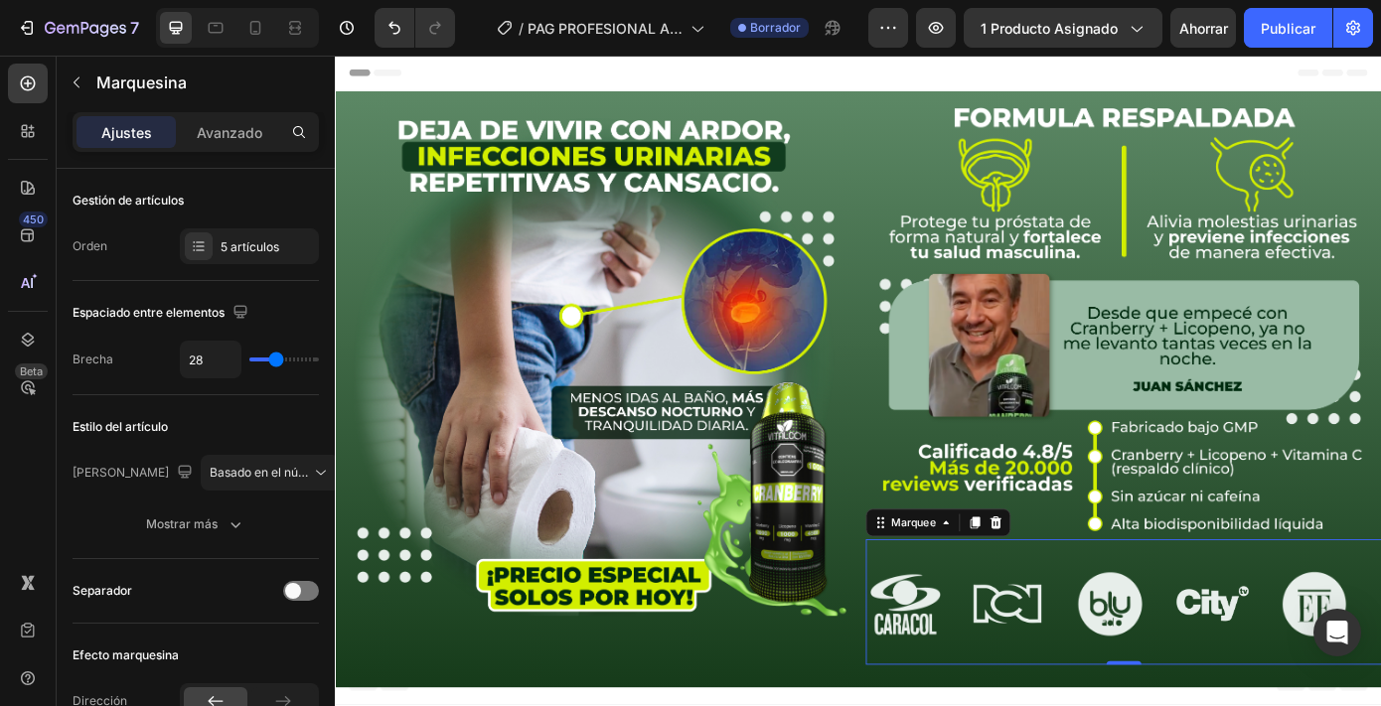
type input "29"
type input "30"
type input "31"
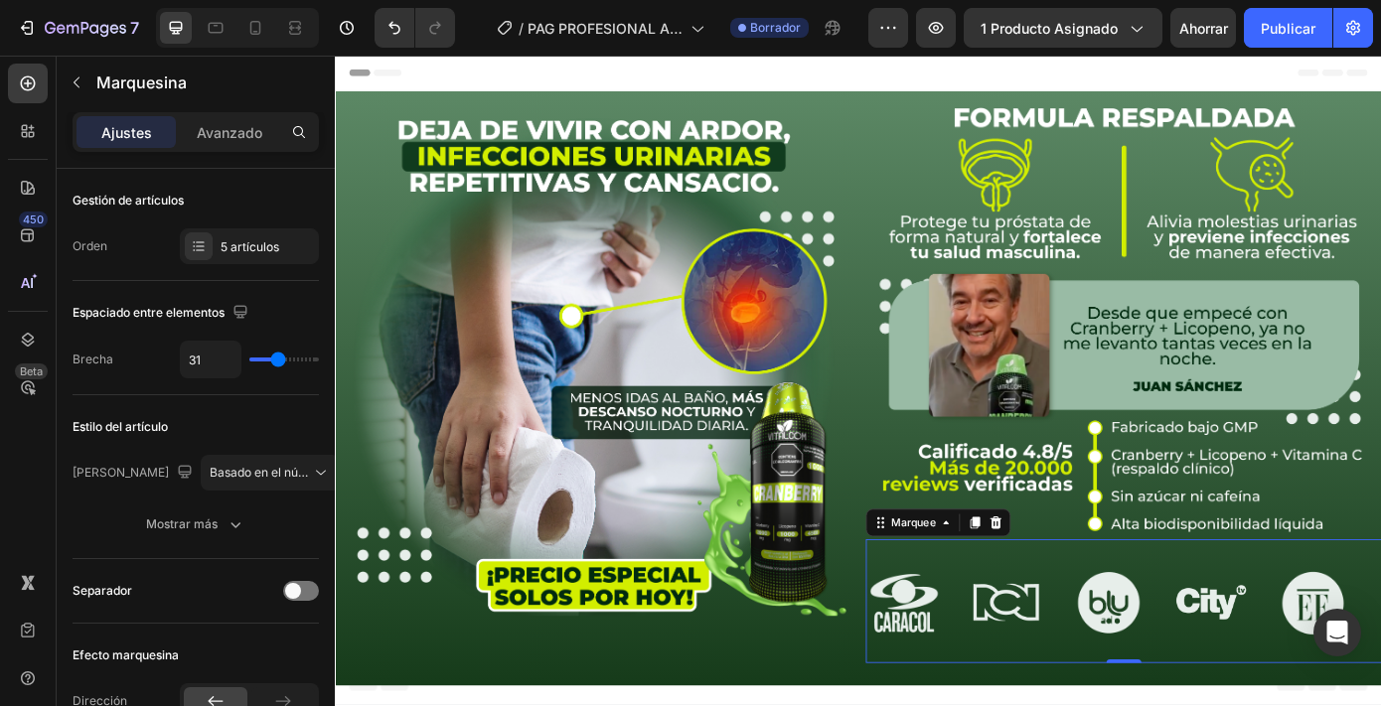
drag, startPoint x: 296, startPoint y: 363, endPoint x: 278, endPoint y: 367, distance: 18.3
type input "31"
click at [278, 362] on input "range" at bounding box center [284, 360] width 70 height 4
click at [228, 124] on font "Avanzado" at bounding box center [230, 132] width 66 height 17
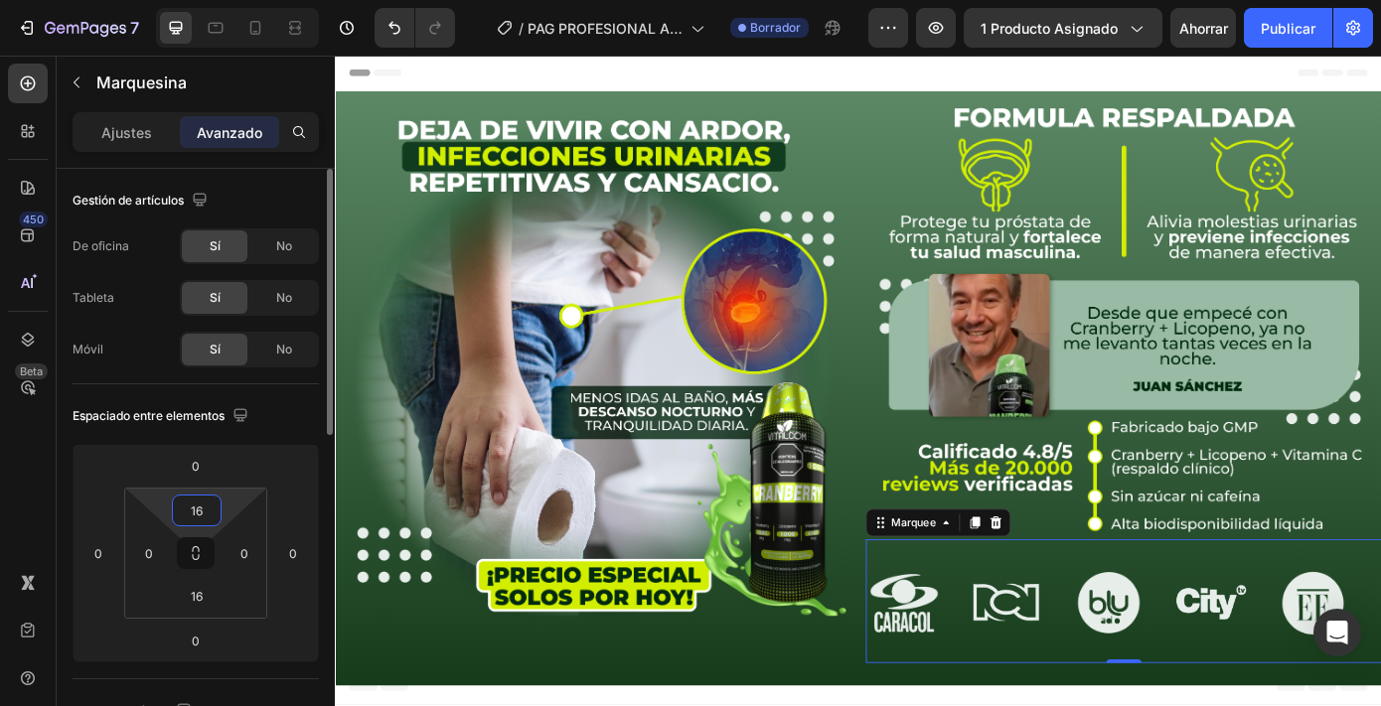
click at [201, 514] on input "16" at bounding box center [197, 511] width 40 height 30
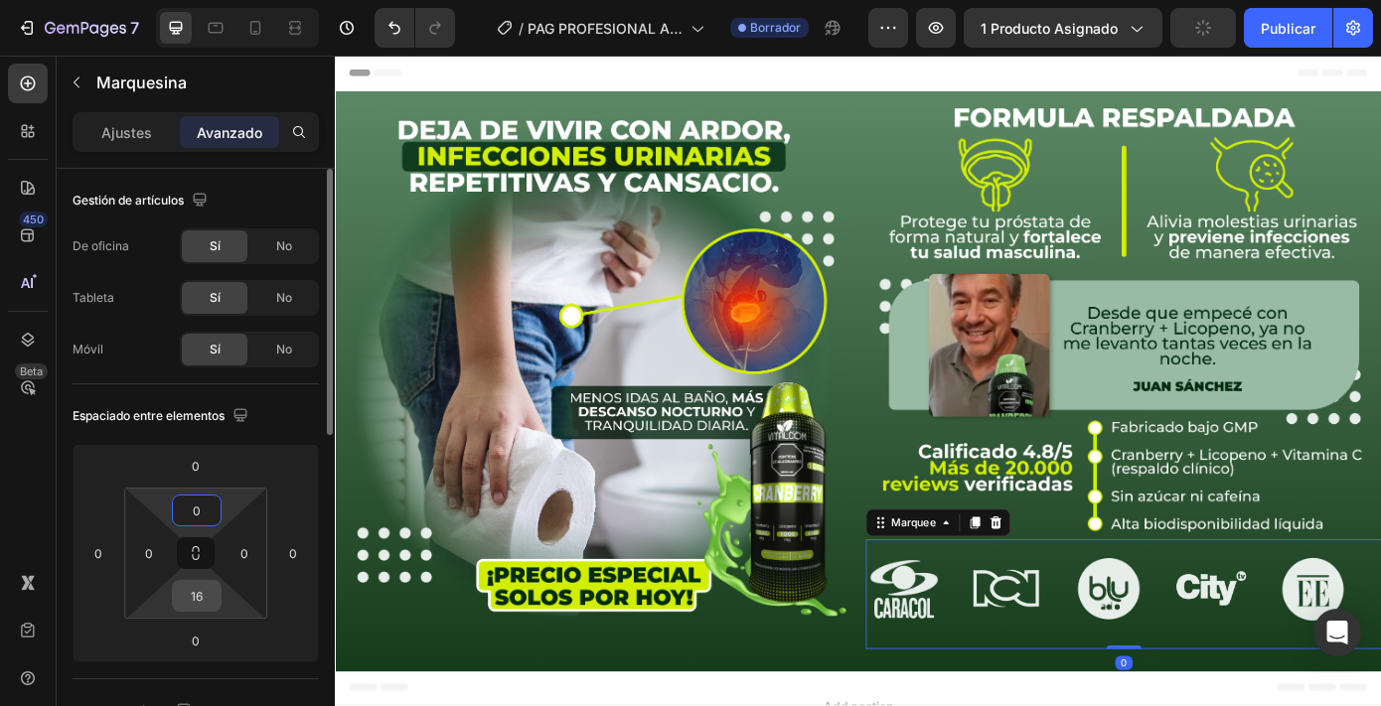
type input "0"
click at [193, 606] on input "16" at bounding box center [197, 596] width 40 height 30
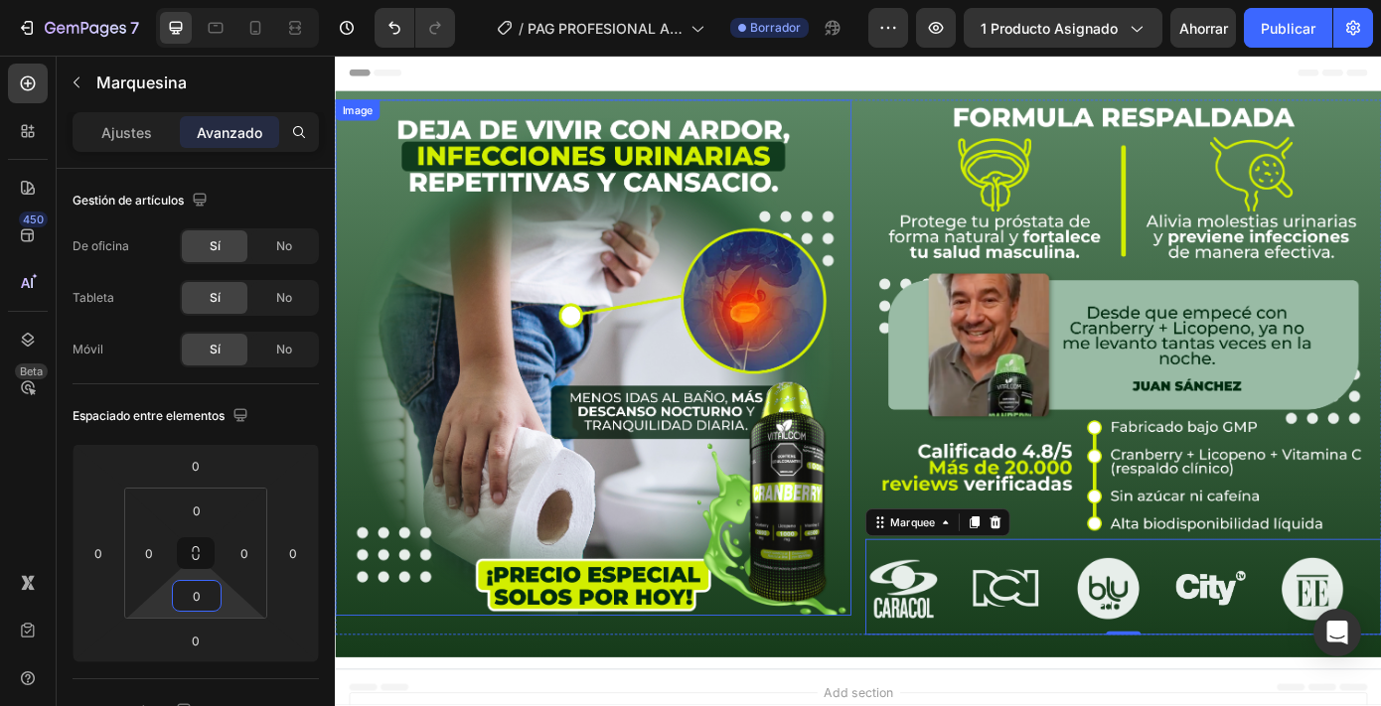
scroll to position [133, 0]
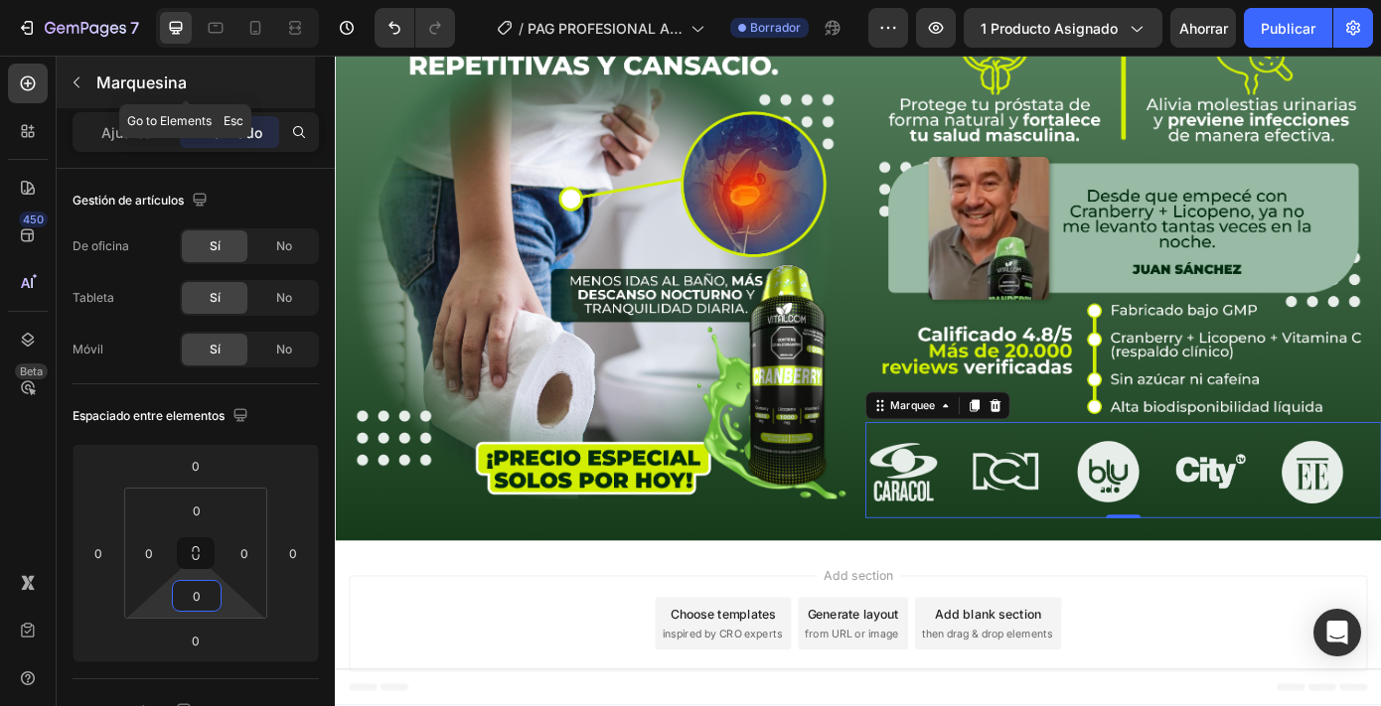
type input "0"
click at [106, 72] on p "Marquesina" at bounding box center [203, 83] width 215 height 24
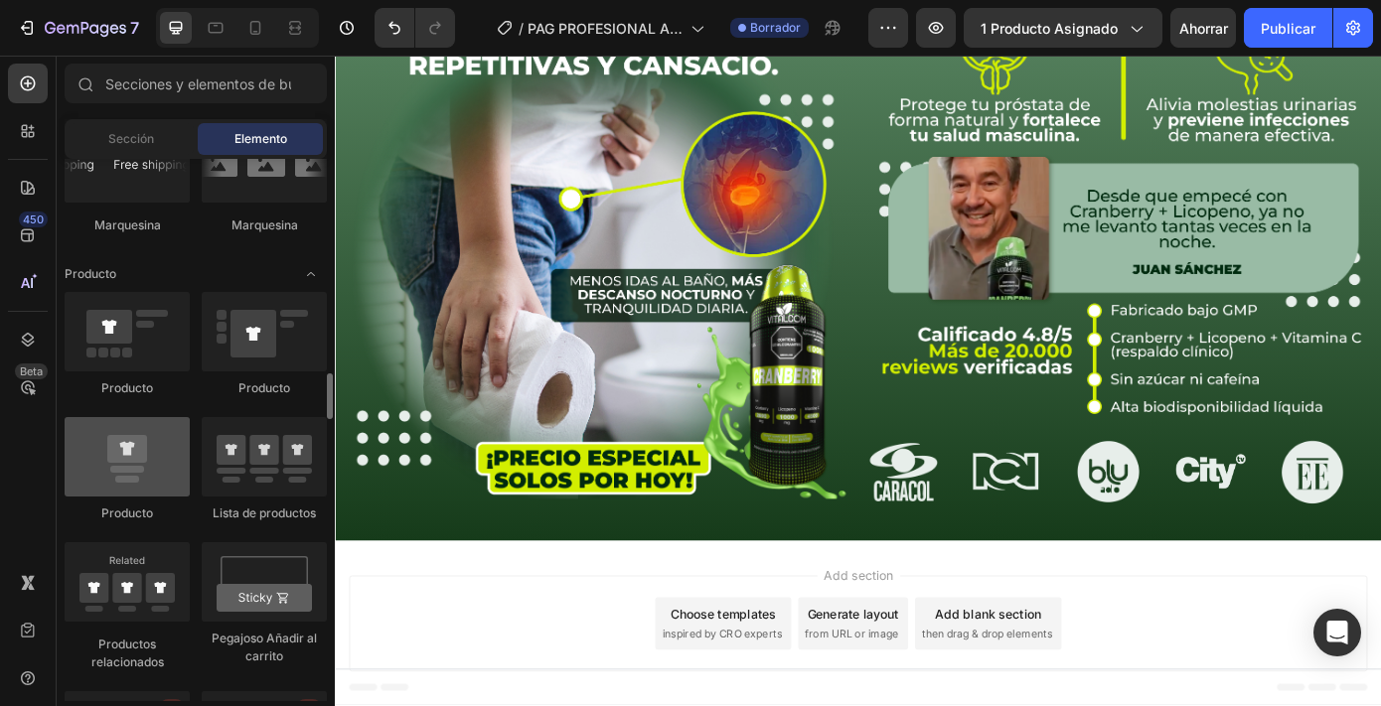
scroll to position [2478, 0]
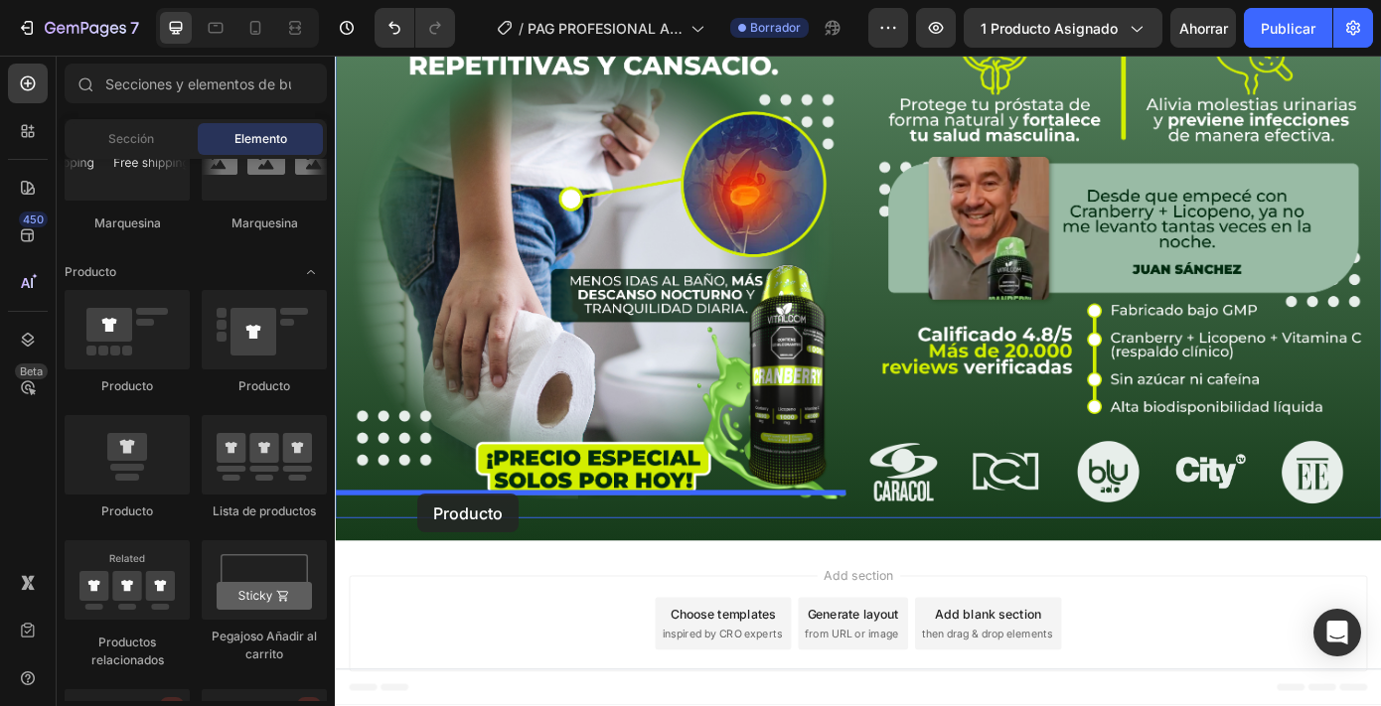
drag, startPoint x: 463, startPoint y: 490, endPoint x: 428, endPoint y: 555, distance: 74.2
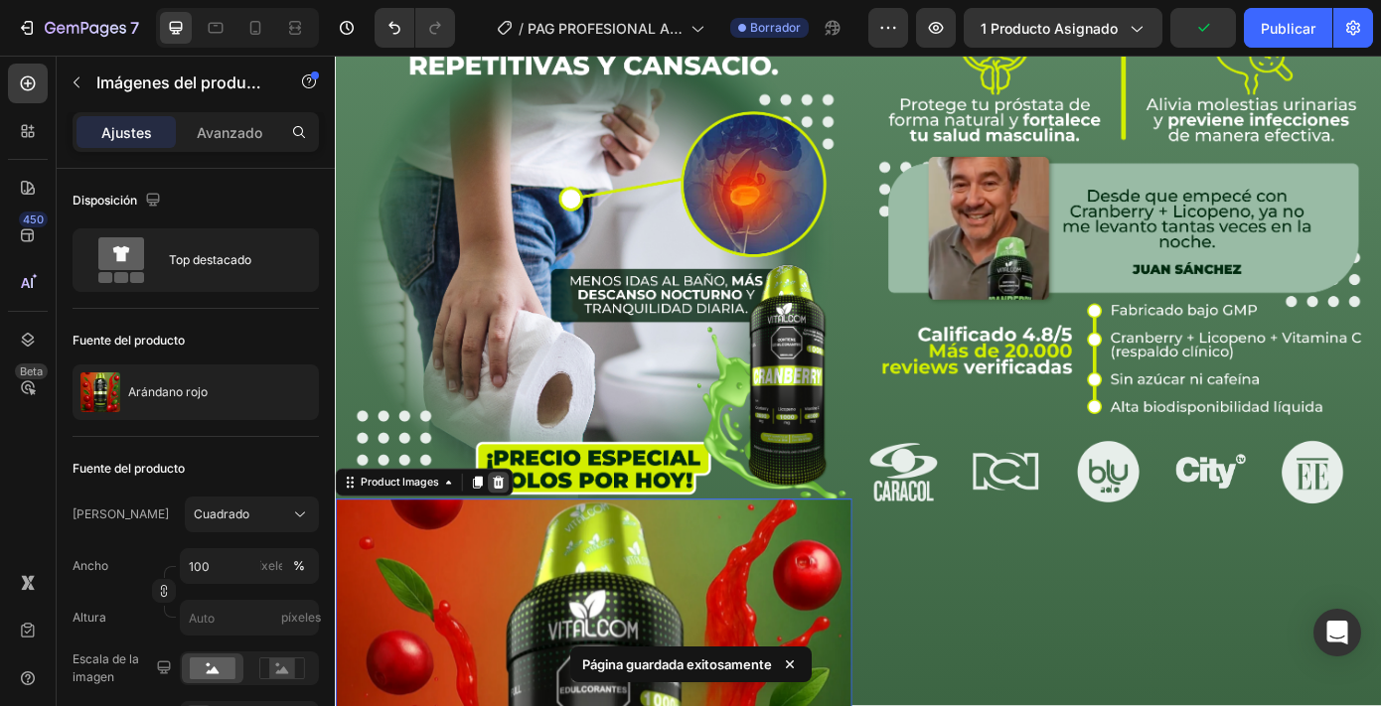
click at [517, 536] on icon at bounding box center [521, 543] width 13 height 14
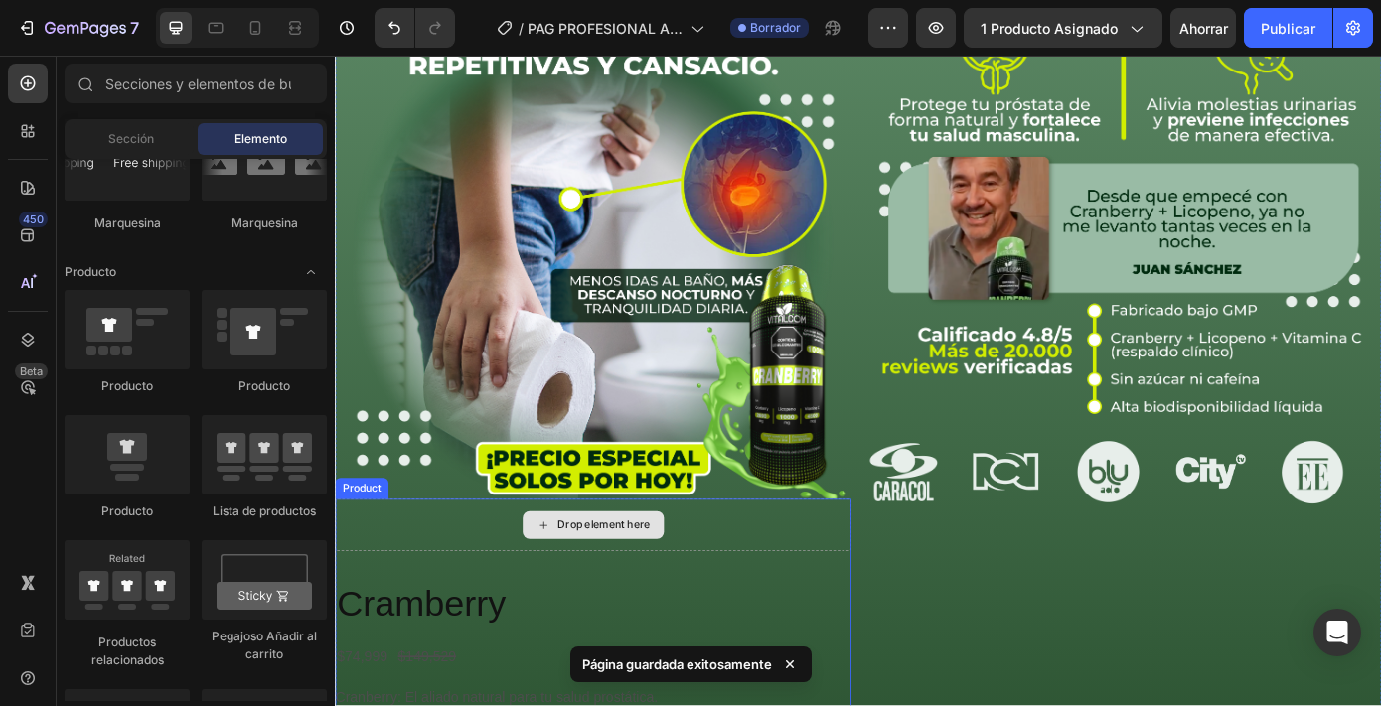
click at [471, 580] on div "Drop element here" at bounding box center [629, 591] width 588 height 60
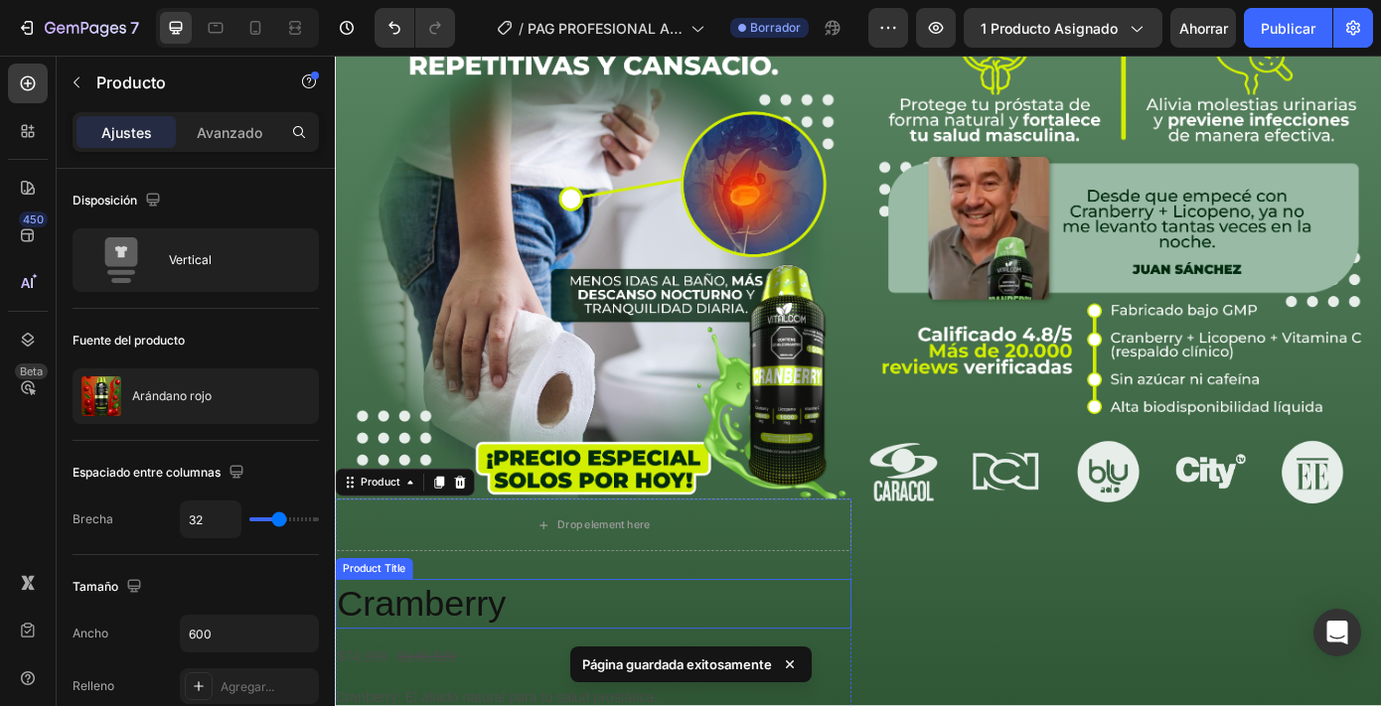
scroll to position [232, 0]
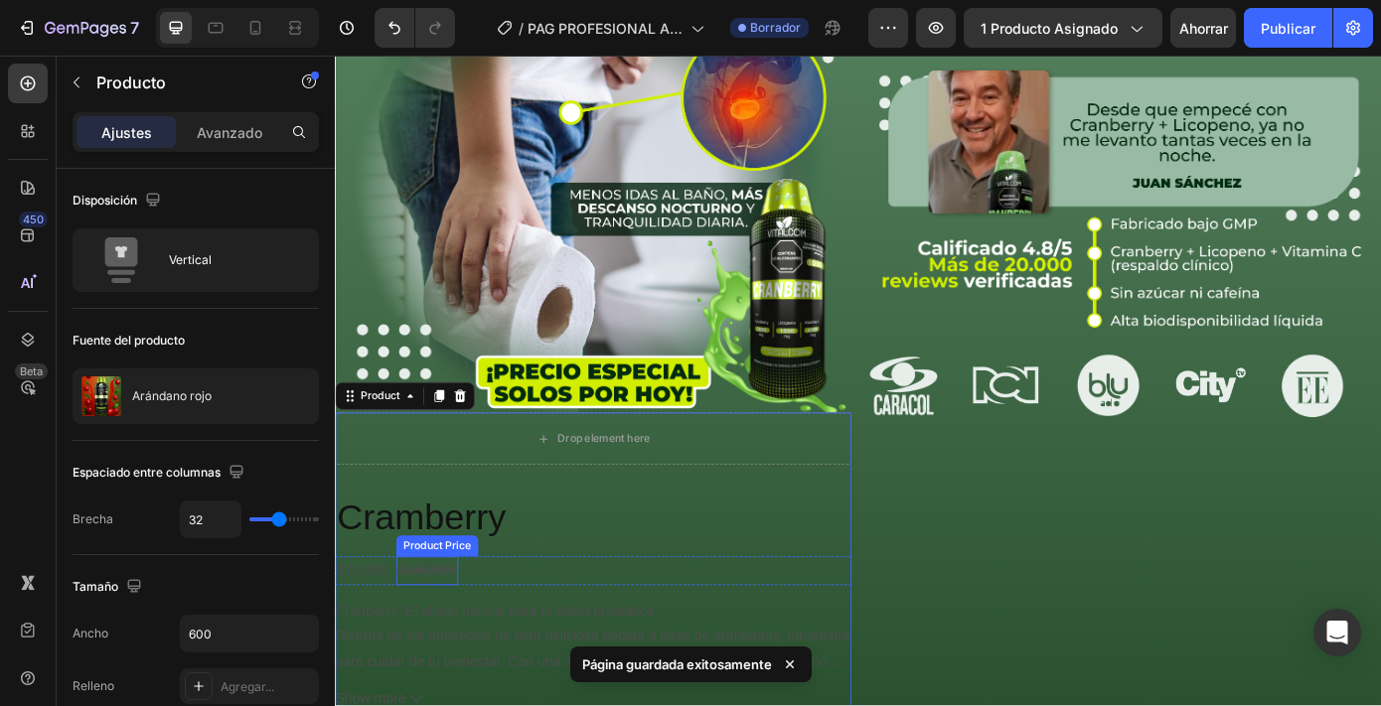
click at [446, 581] on h2 "Cramberry" at bounding box center [629, 582] width 588 height 57
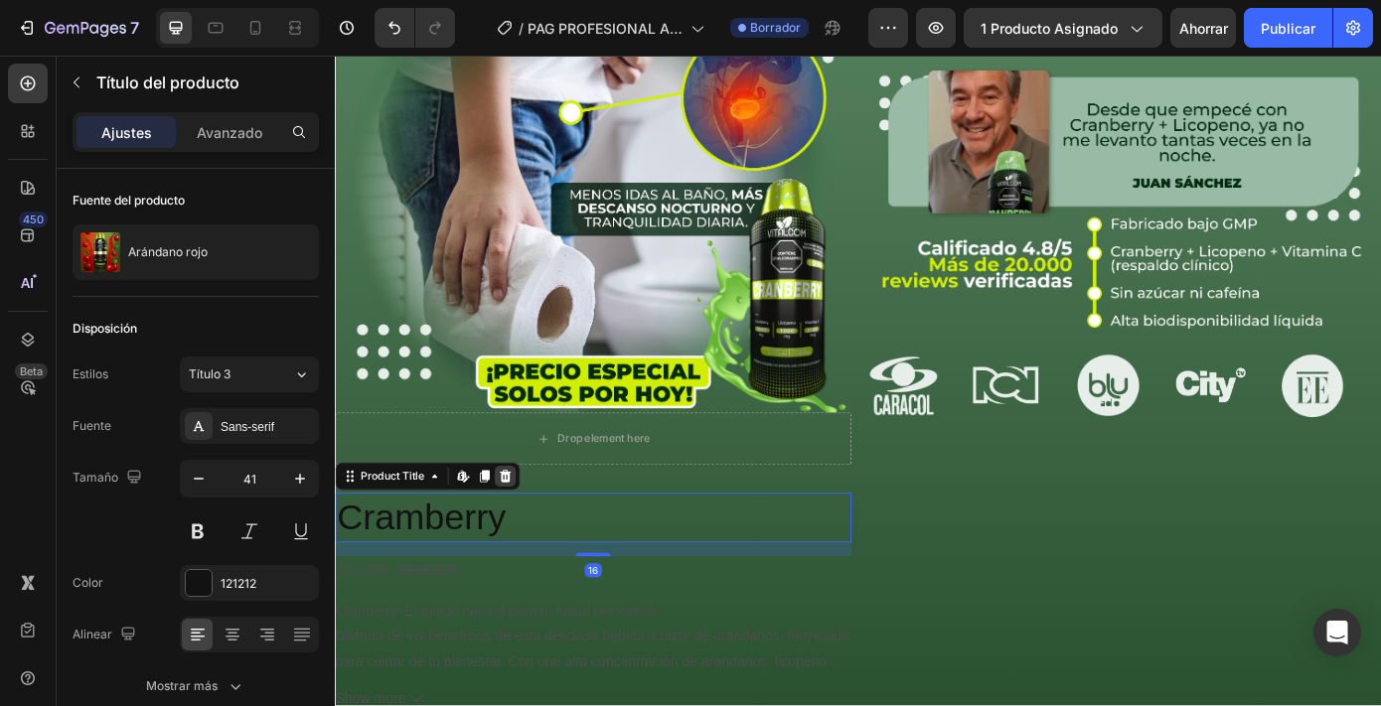
click at [532, 529] on icon at bounding box center [529, 536] width 13 height 14
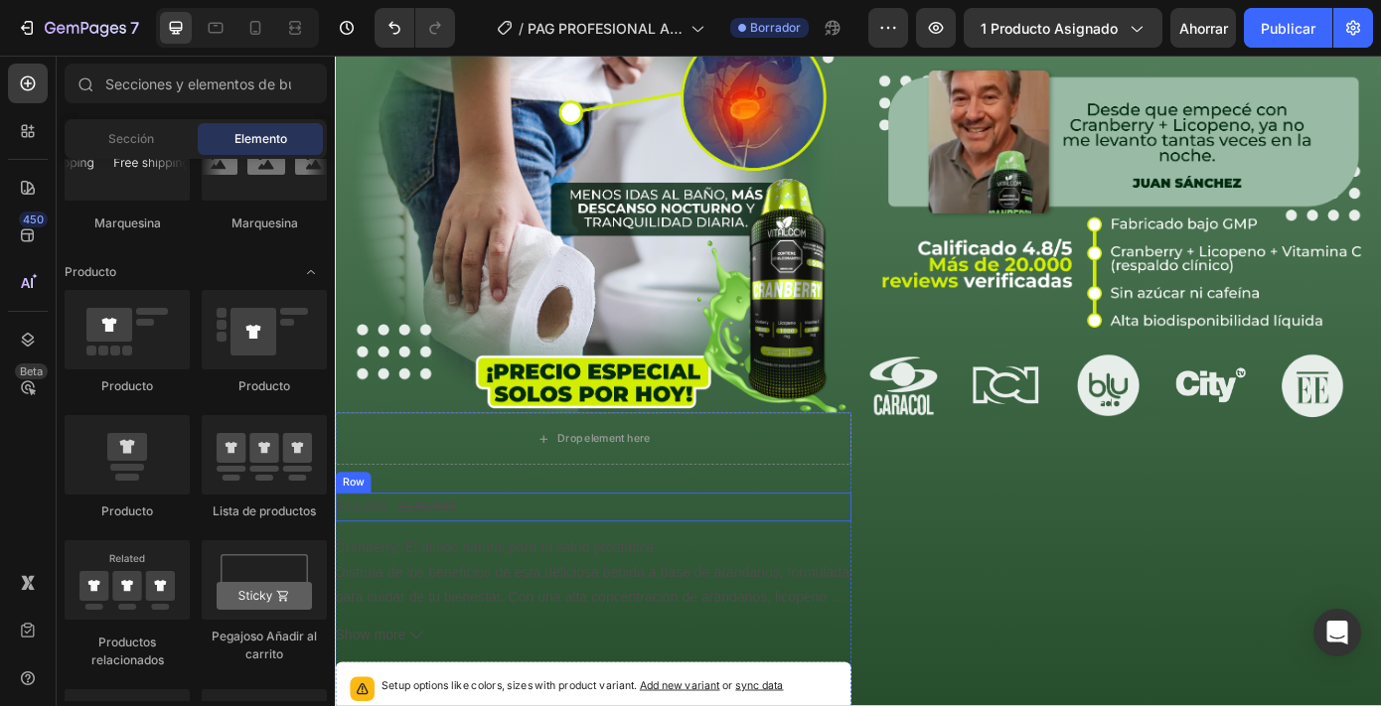
click at [528, 565] on div "$74,999 Product Price Product Price $149,529 Product Price Product Price Row" at bounding box center [629, 570] width 588 height 33
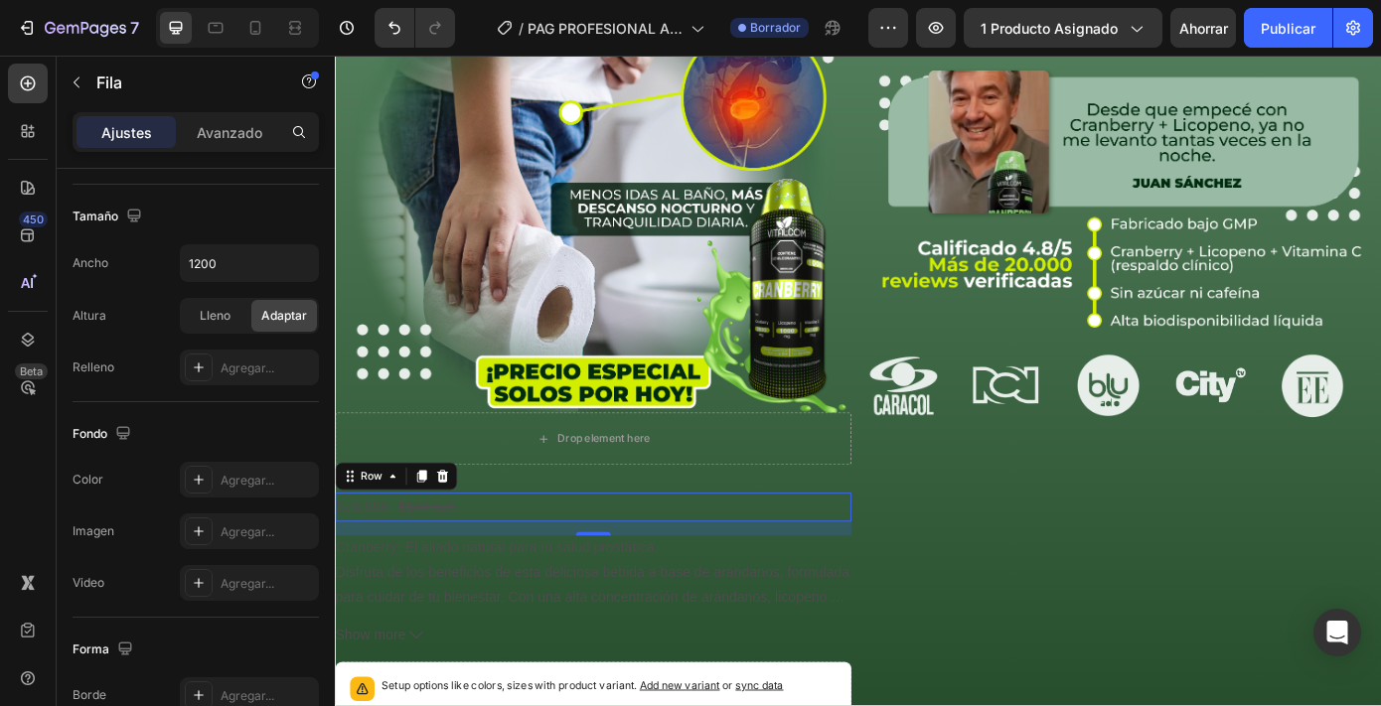
scroll to position [845, 0]
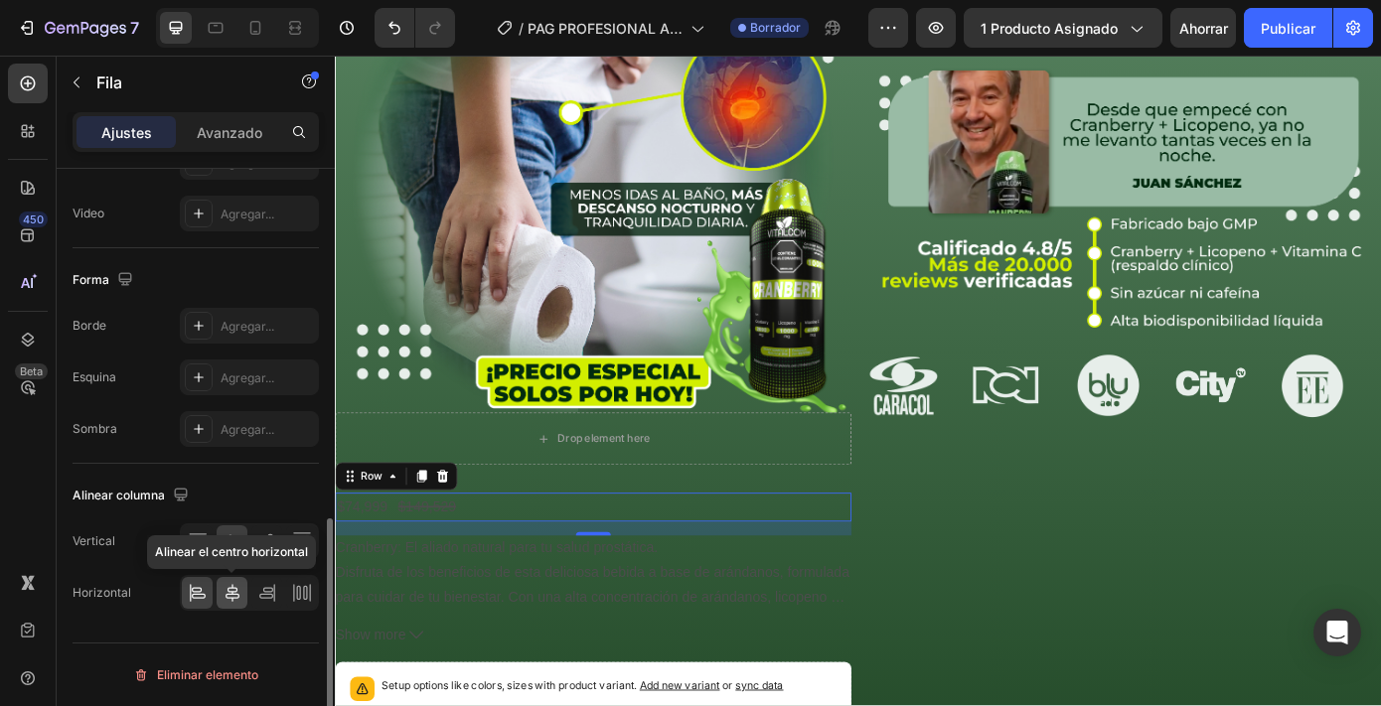
click at [232, 592] on icon at bounding box center [233, 593] width 14 height 18
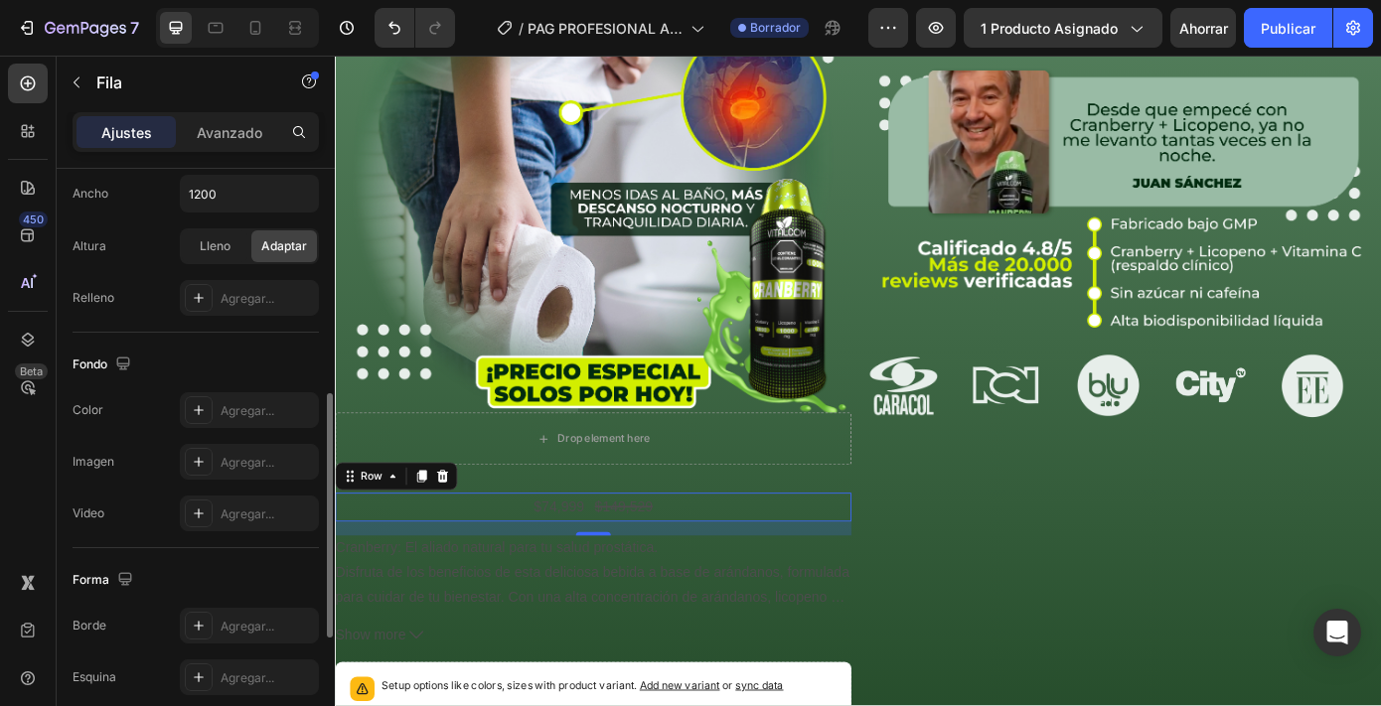
scroll to position [0, 0]
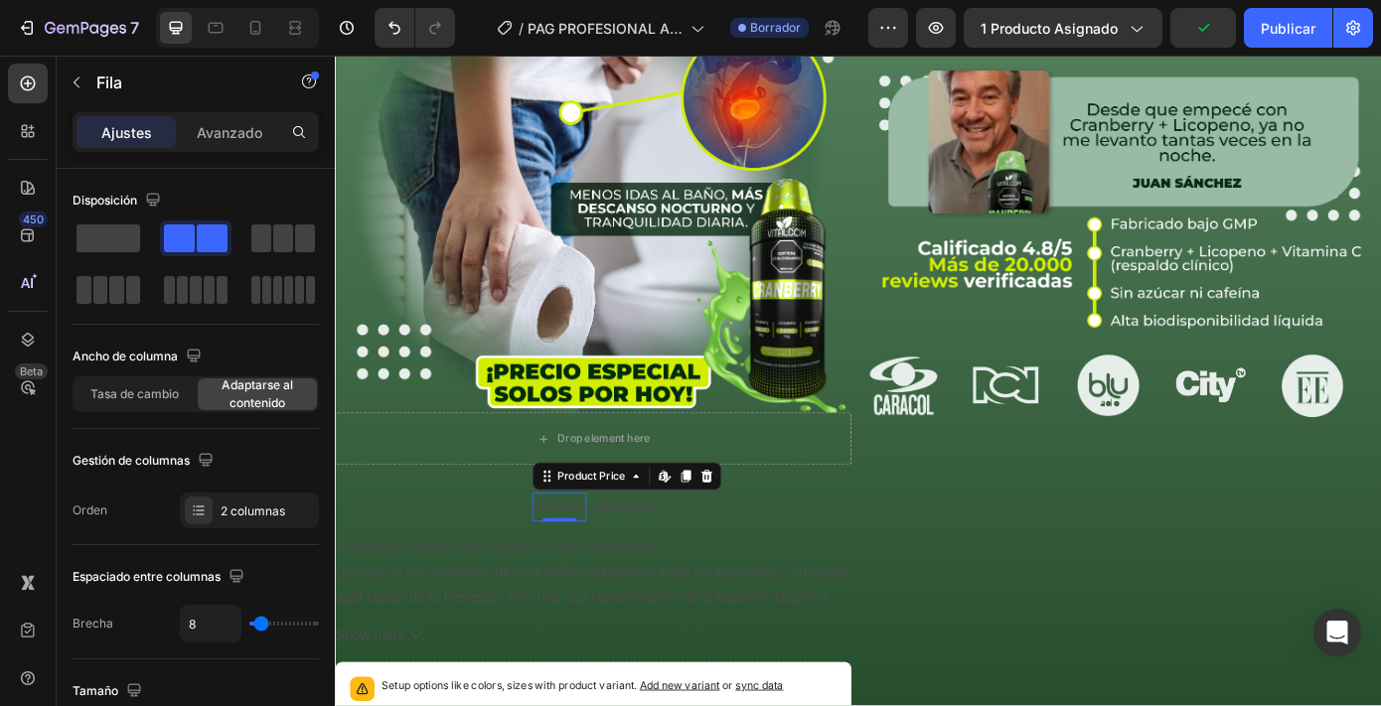
click at [576, 562] on div "$74,999" at bounding box center [590, 570] width 62 height 33
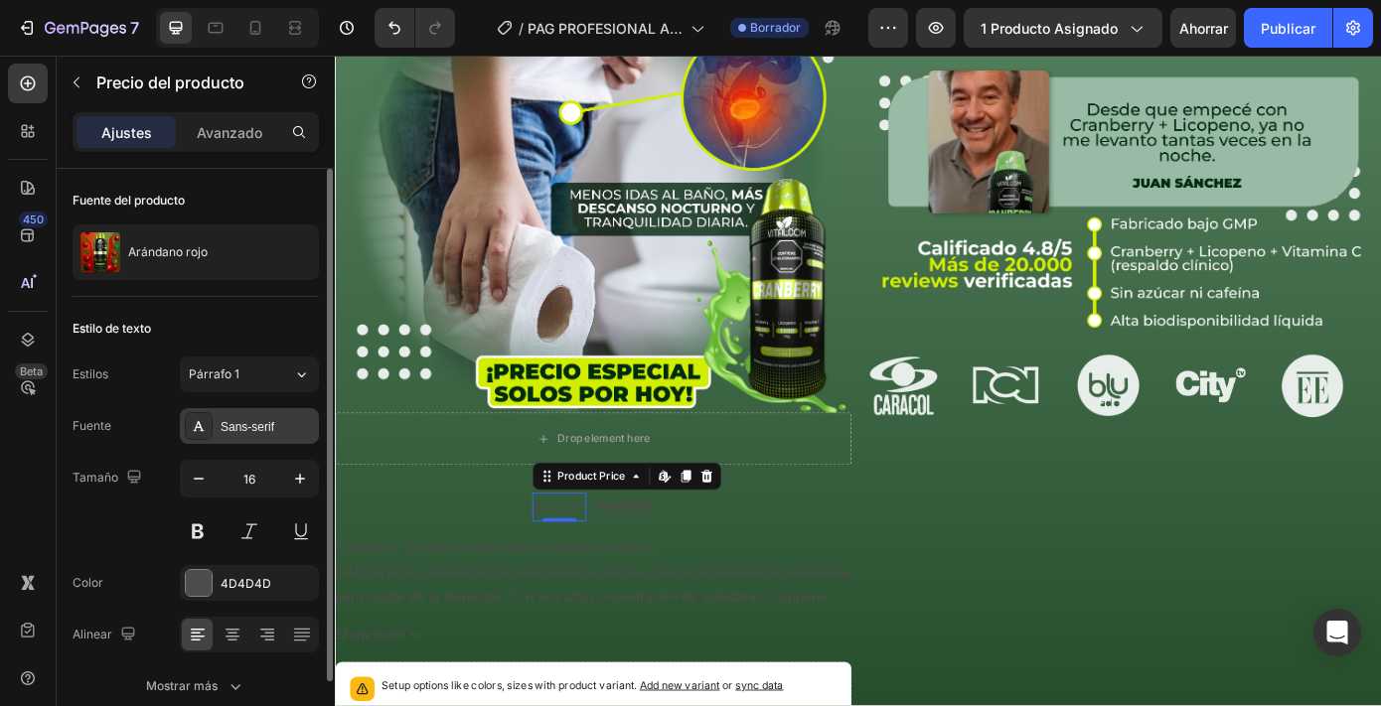
click at [268, 431] on font "Sans-serif" at bounding box center [248, 427] width 54 height 14
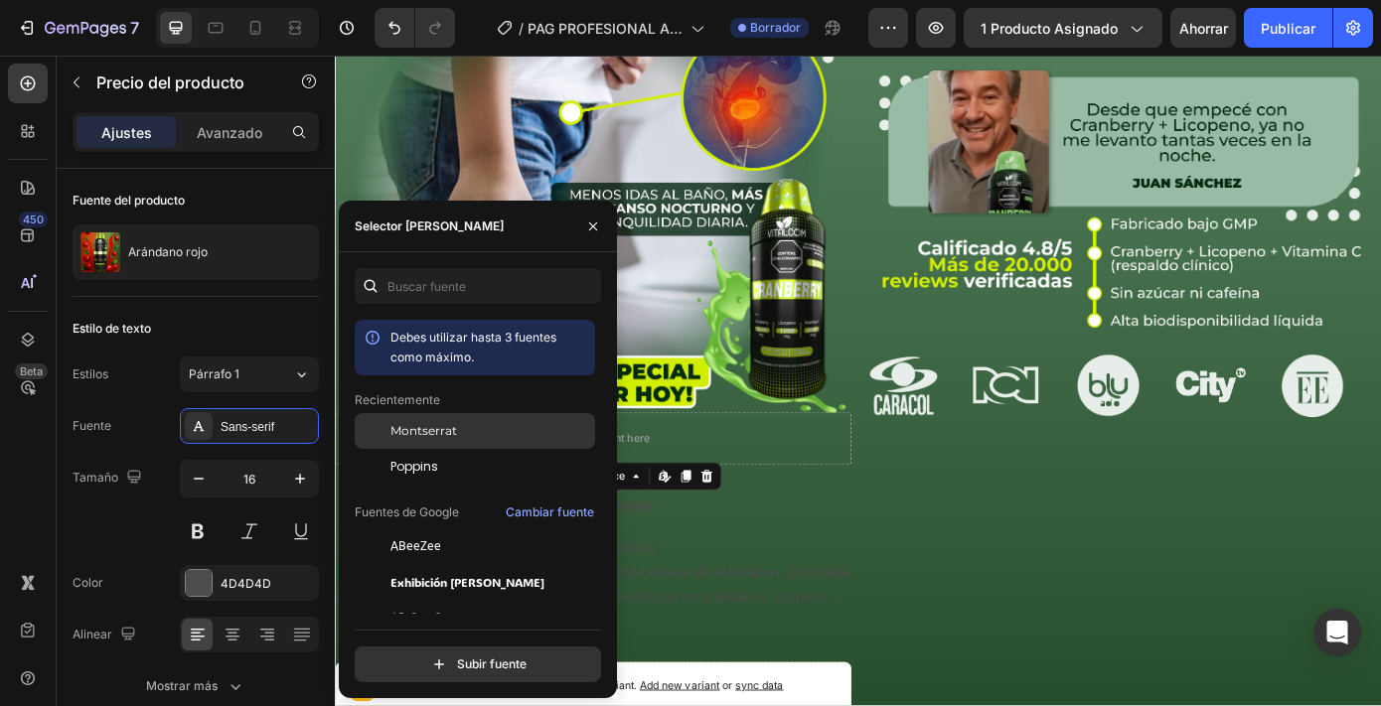
click at [445, 430] on font "Montserrat" at bounding box center [423, 430] width 67 height 15
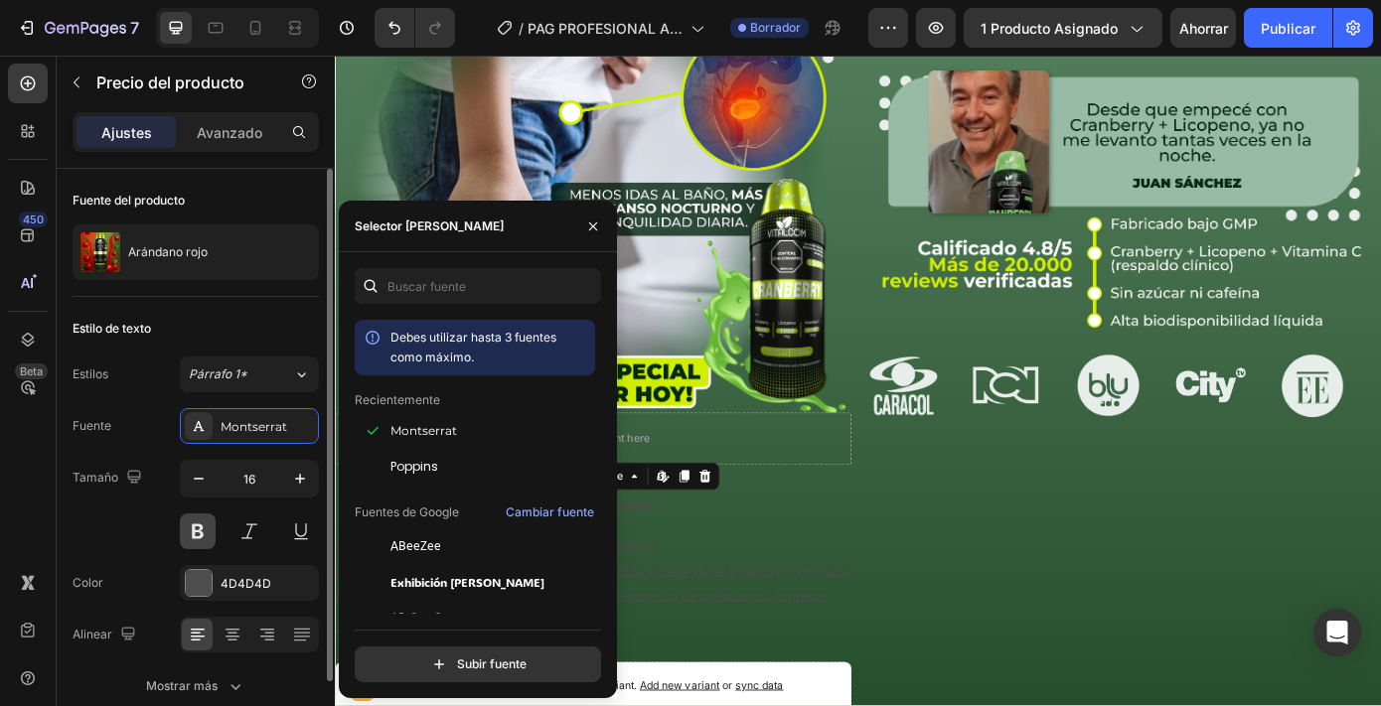
click at [201, 525] on button at bounding box center [198, 532] width 36 height 36
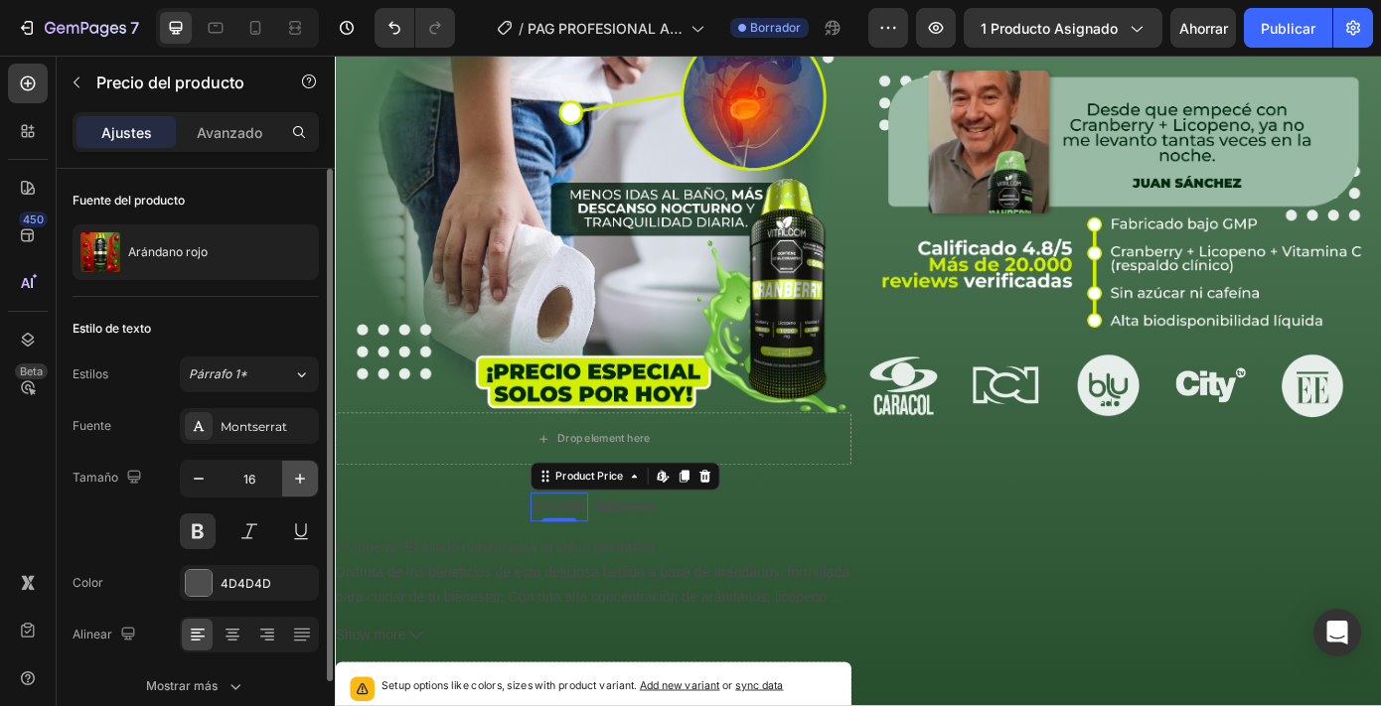
click at [312, 474] on button "button" at bounding box center [300, 479] width 36 height 36
type input "18"
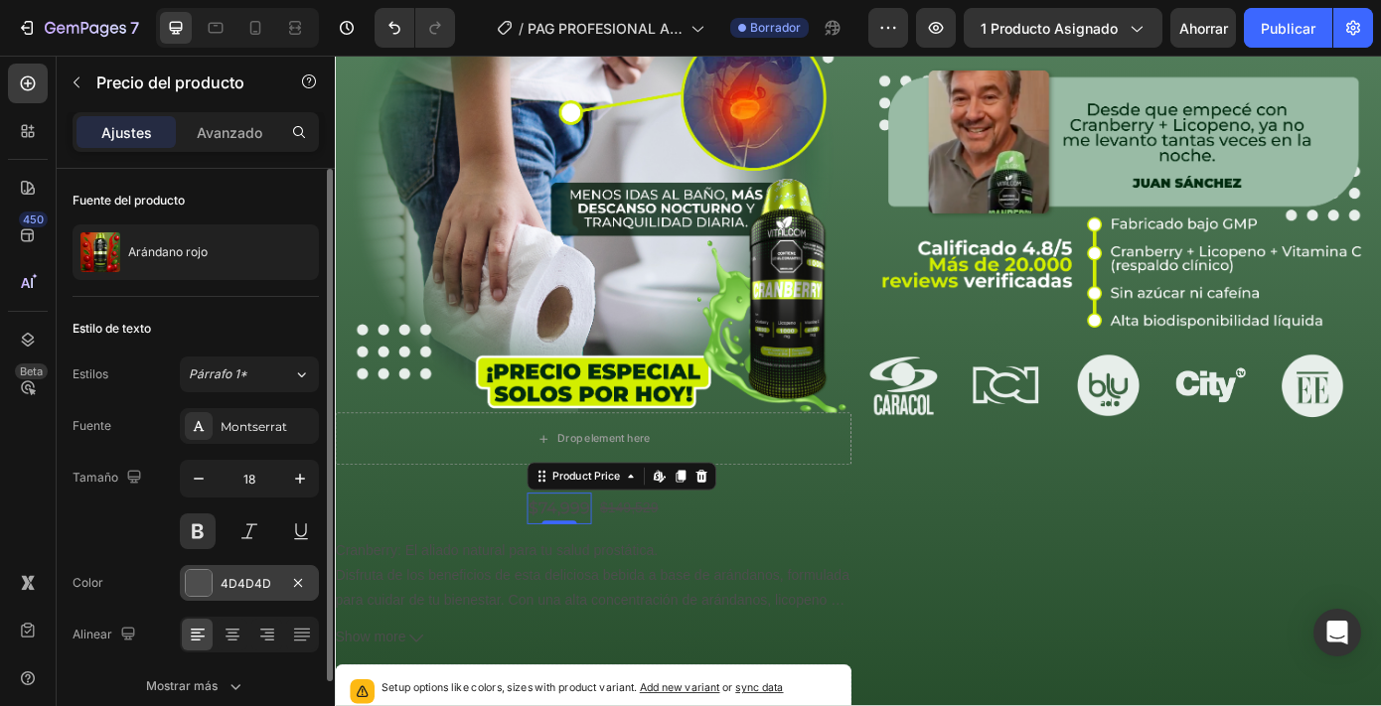
click at [262, 583] on font "4D4D4D" at bounding box center [246, 583] width 51 height 15
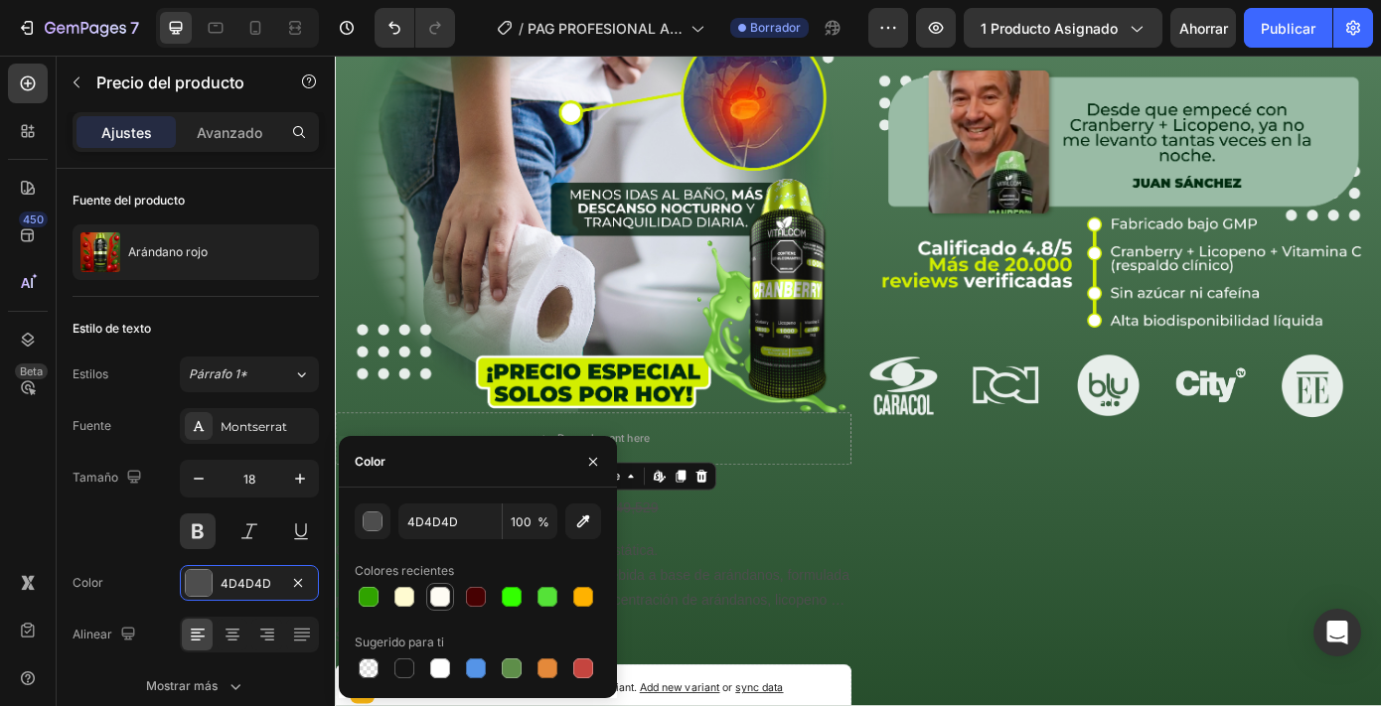
click at [444, 598] on div at bounding box center [440, 597] width 20 height 20
type input "FEFCF4"
click at [683, 566] on div "$149,529" at bounding box center [670, 572] width 71 height 33
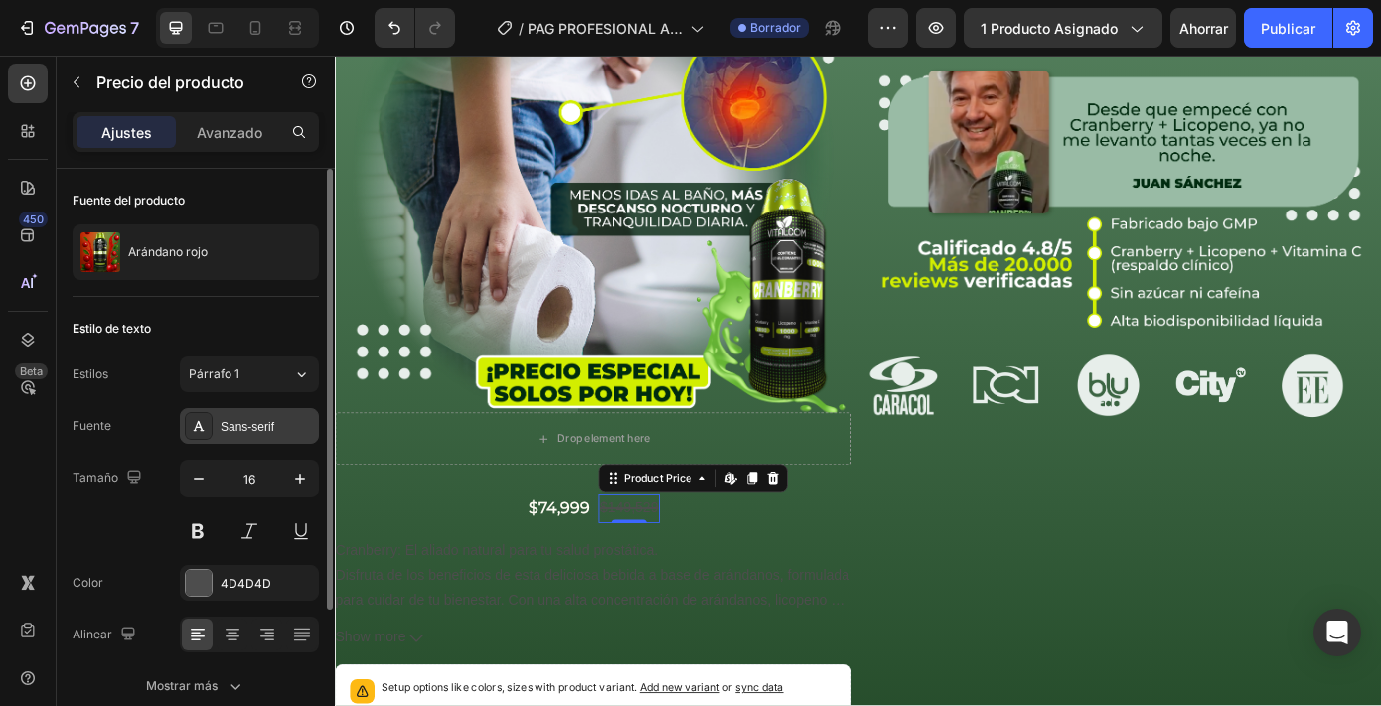
click at [264, 411] on div "Sans-serif" at bounding box center [249, 426] width 139 height 36
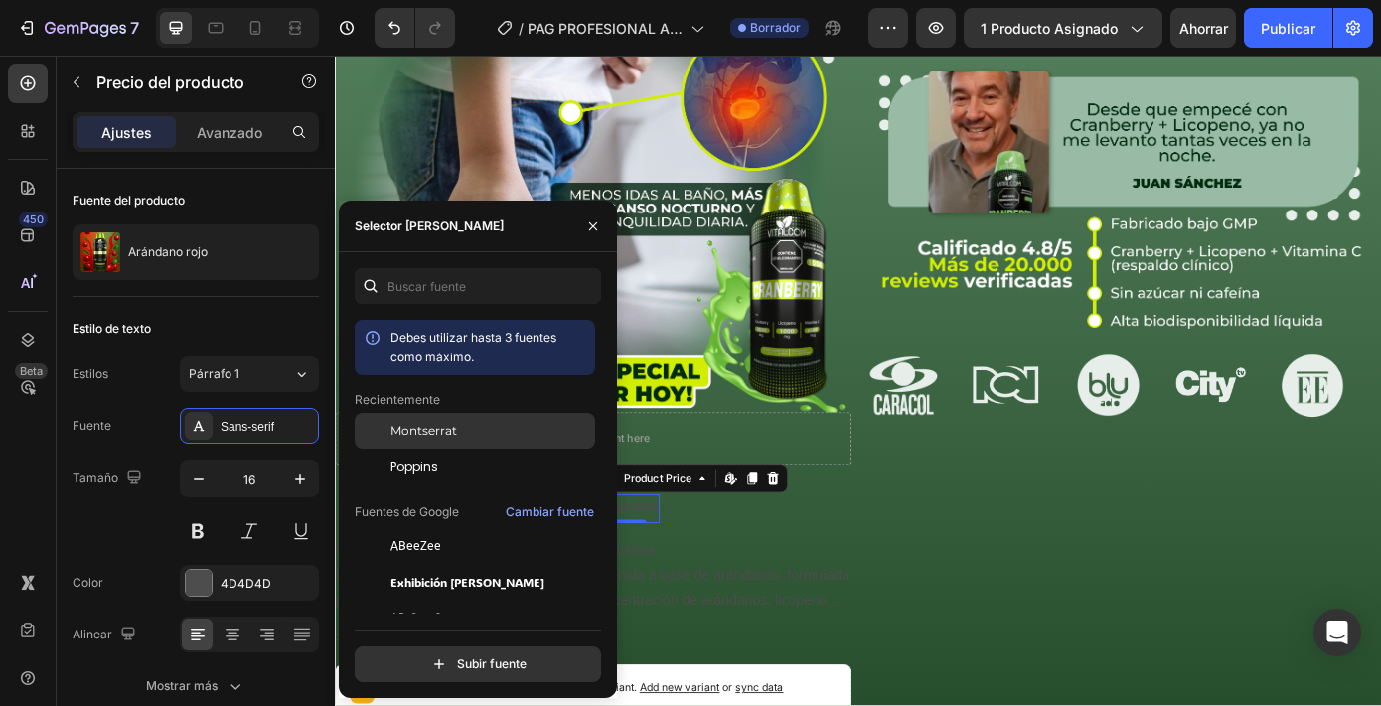
click at [432, 422] on span "Montserrat" at bounding box center [423, 431] width 67 height 18
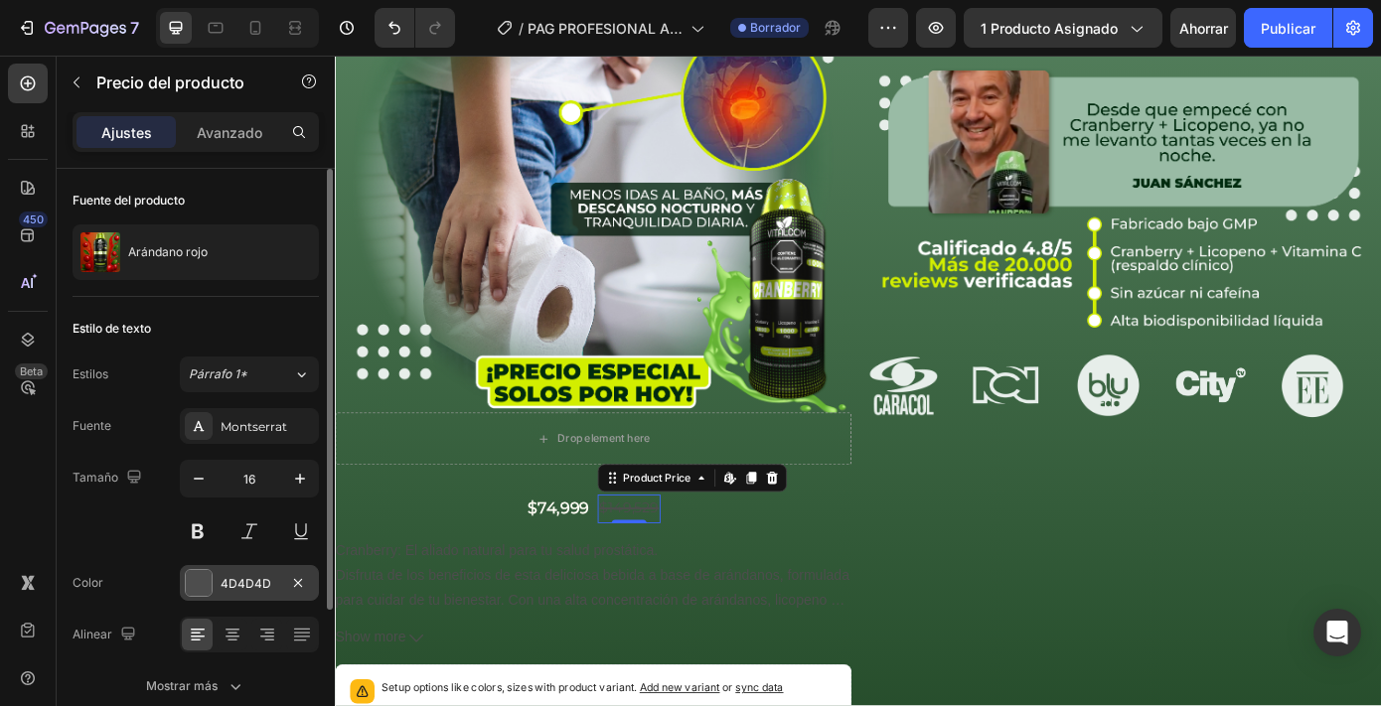
click at [265, 579] on font "4D4D4D" at bounding box center [246, 583] width 51 height 15
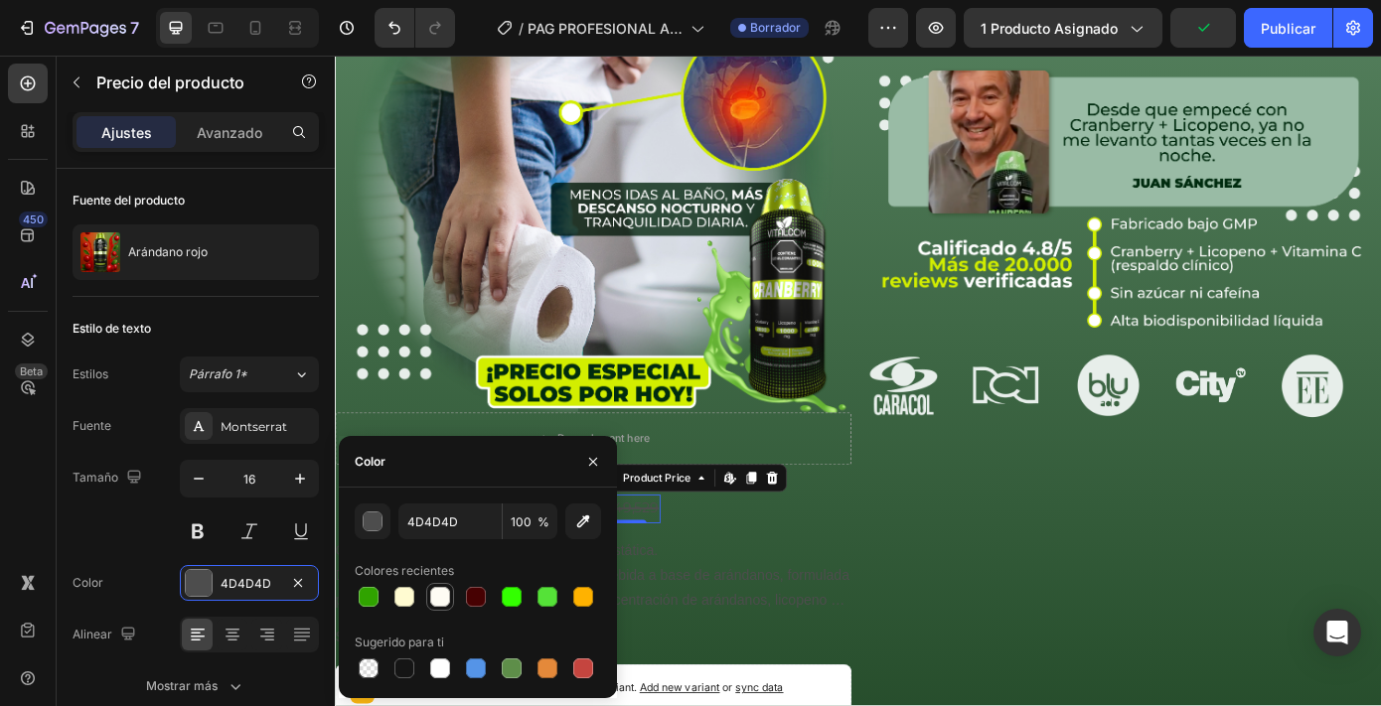
click at [442, 593] on div at bounding box center [440, 597] width 20 height 20
type input "FEFCF4"
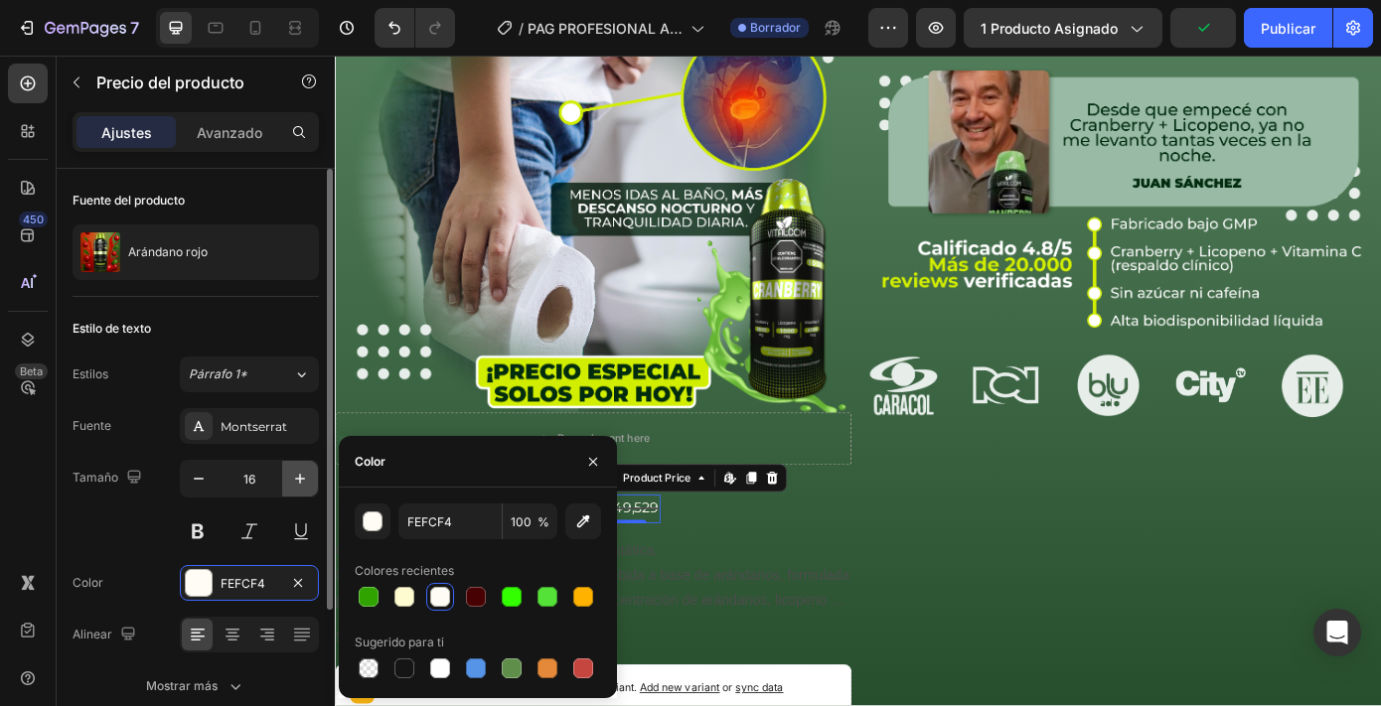
click at [305, 477] on icon "button" at bounding box center [300, 479] width 20 height 20
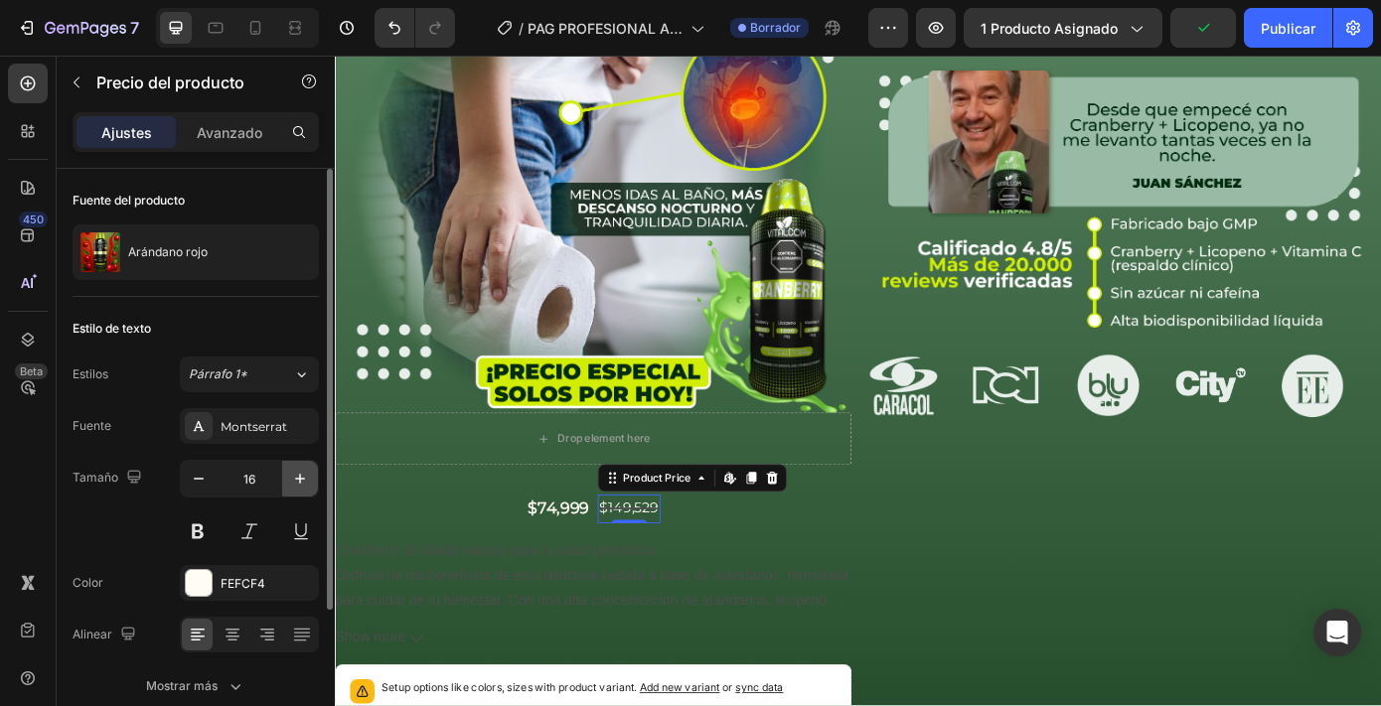
type input "17"
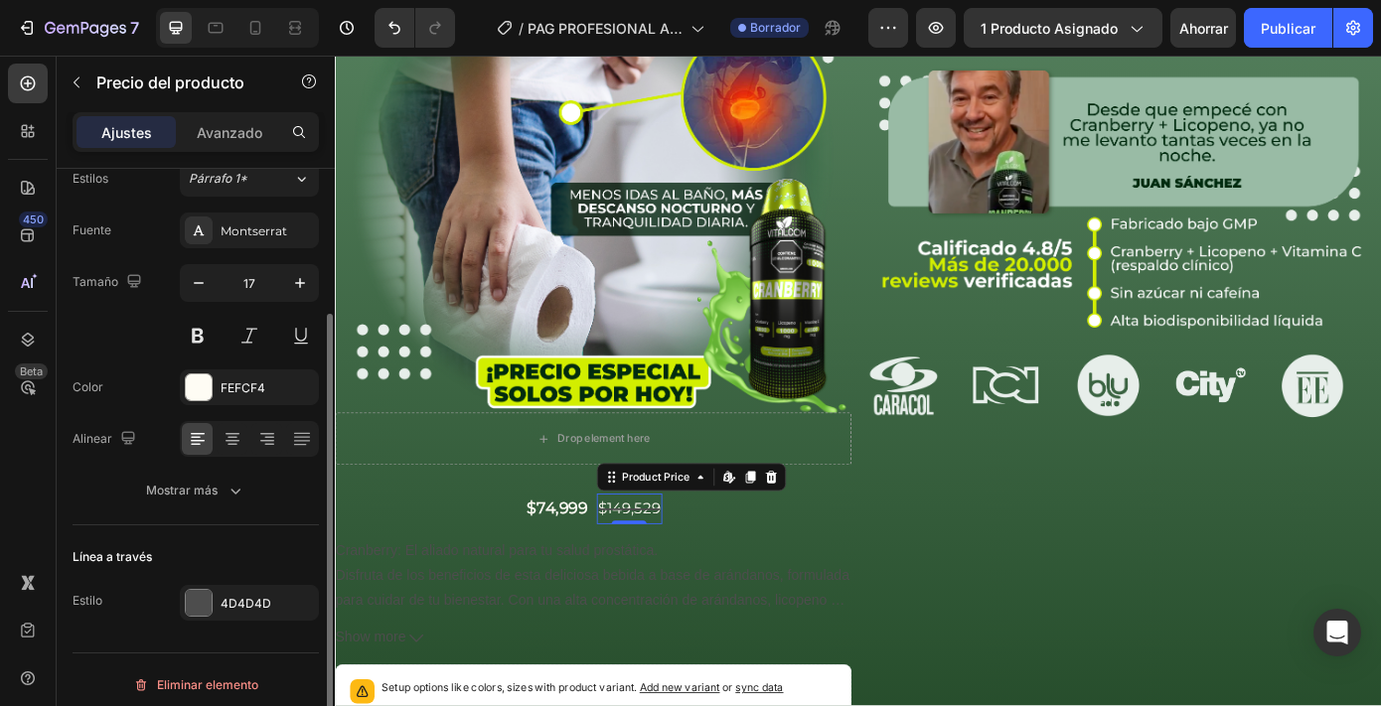
scroll to position [206, 0]
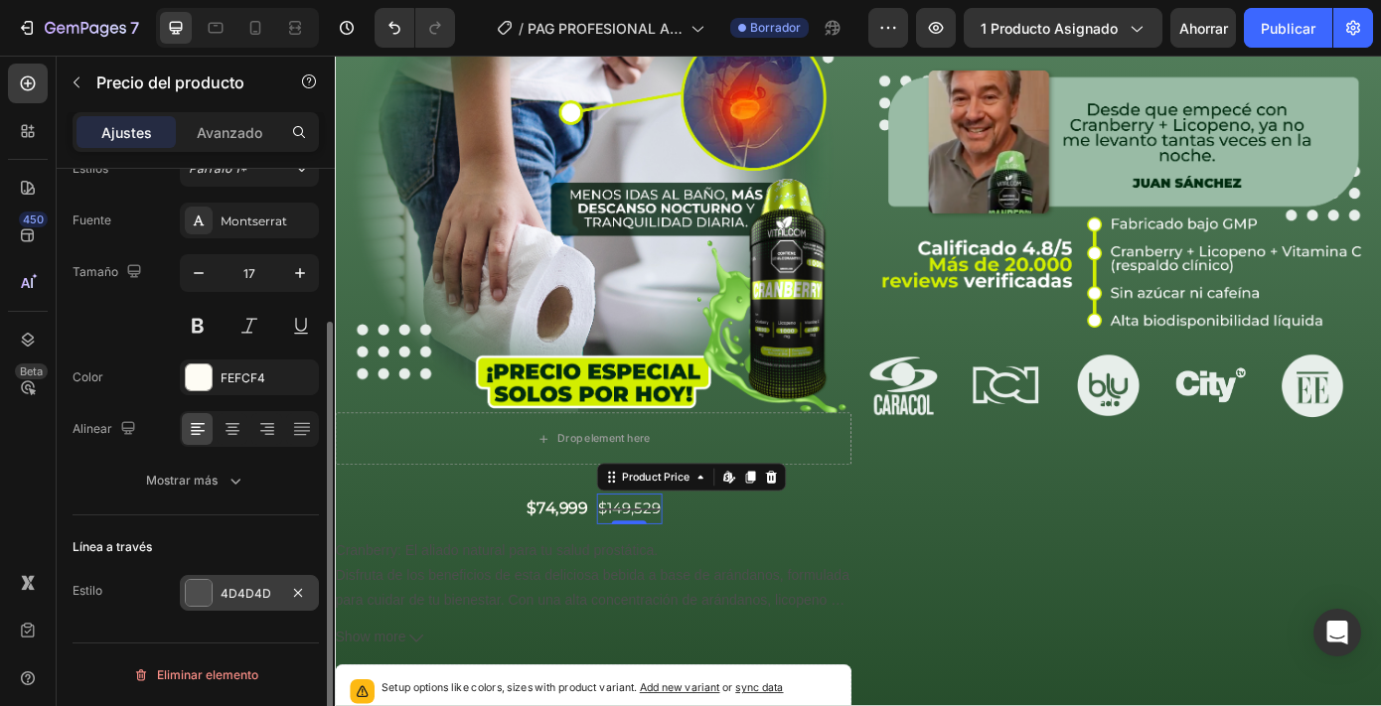
click at [241, 599] on font "4D4D4D" at bounding box center [246, 593] width 51 height 15
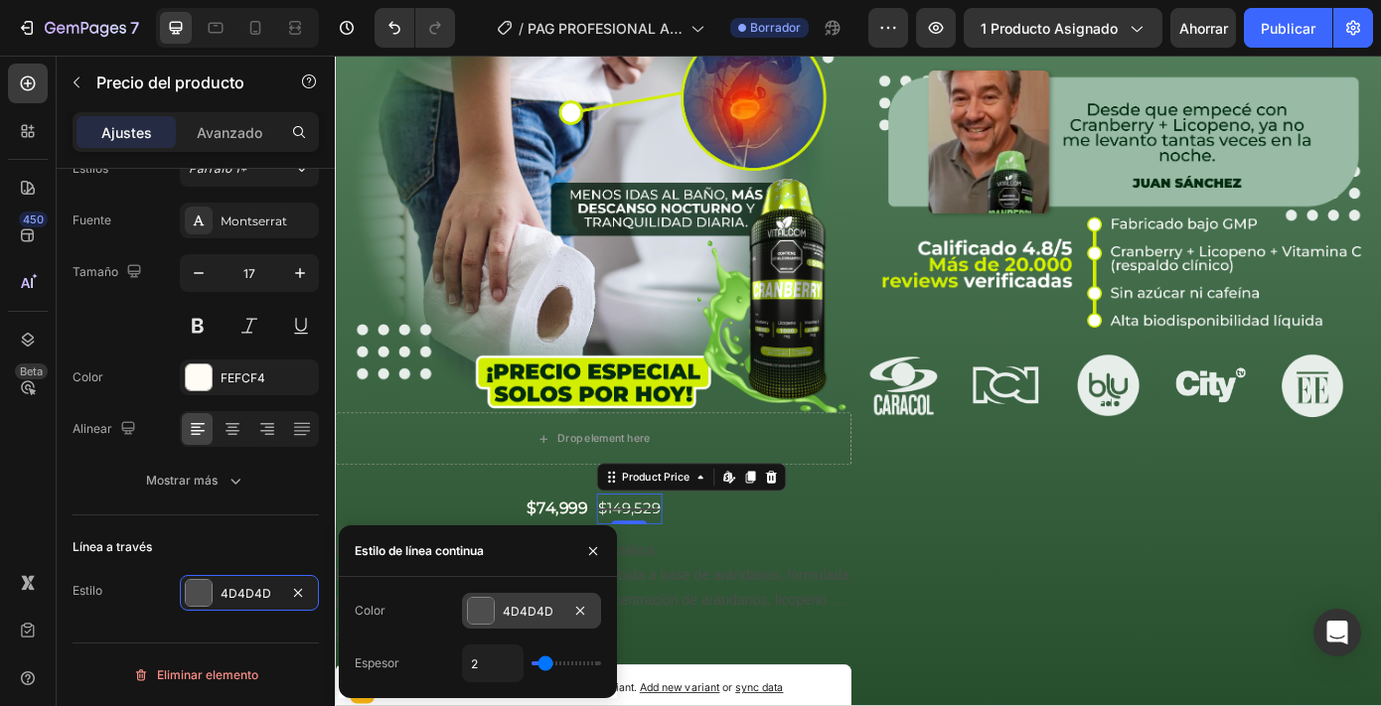
click at [503, 606] on font "4D4D4D" at bounding box center [528, 611] width 51 height 15
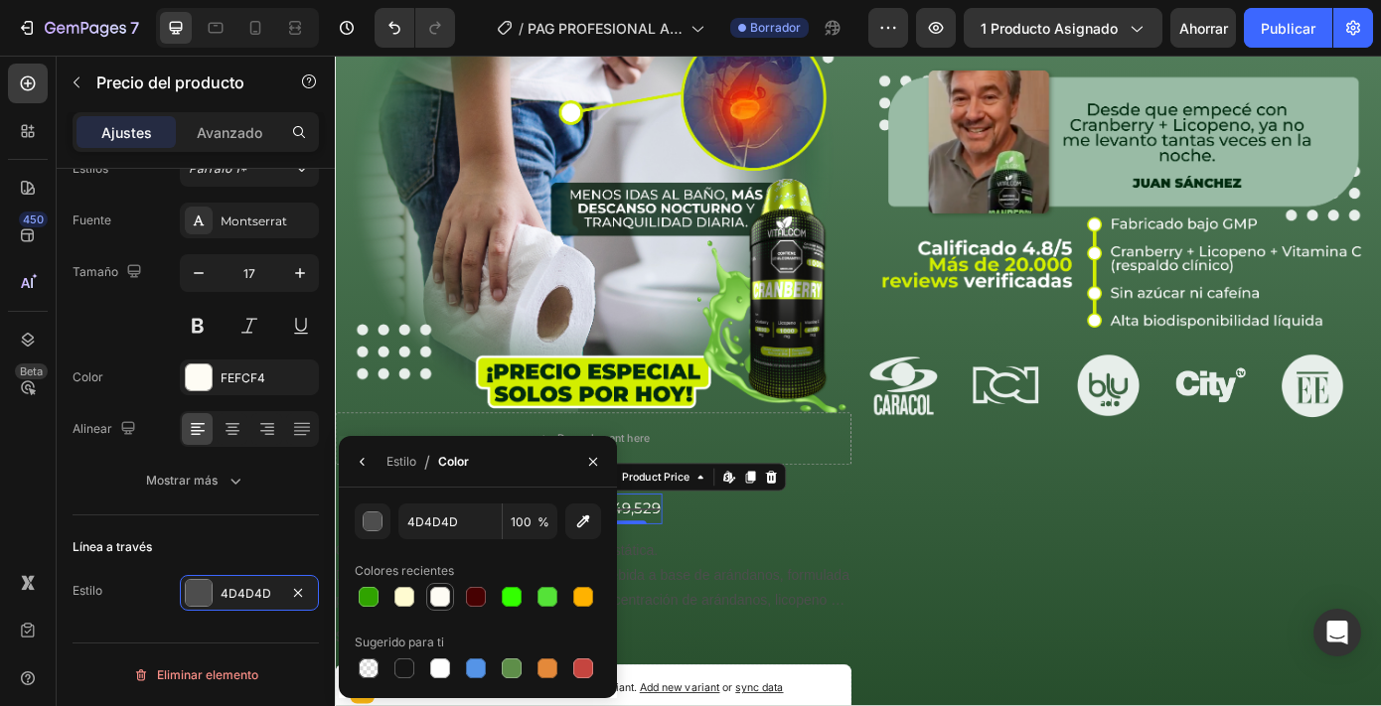
click at [440, 589] on div at bounding box center [440, 597] width 20 height 20
type input "FEFCF4"
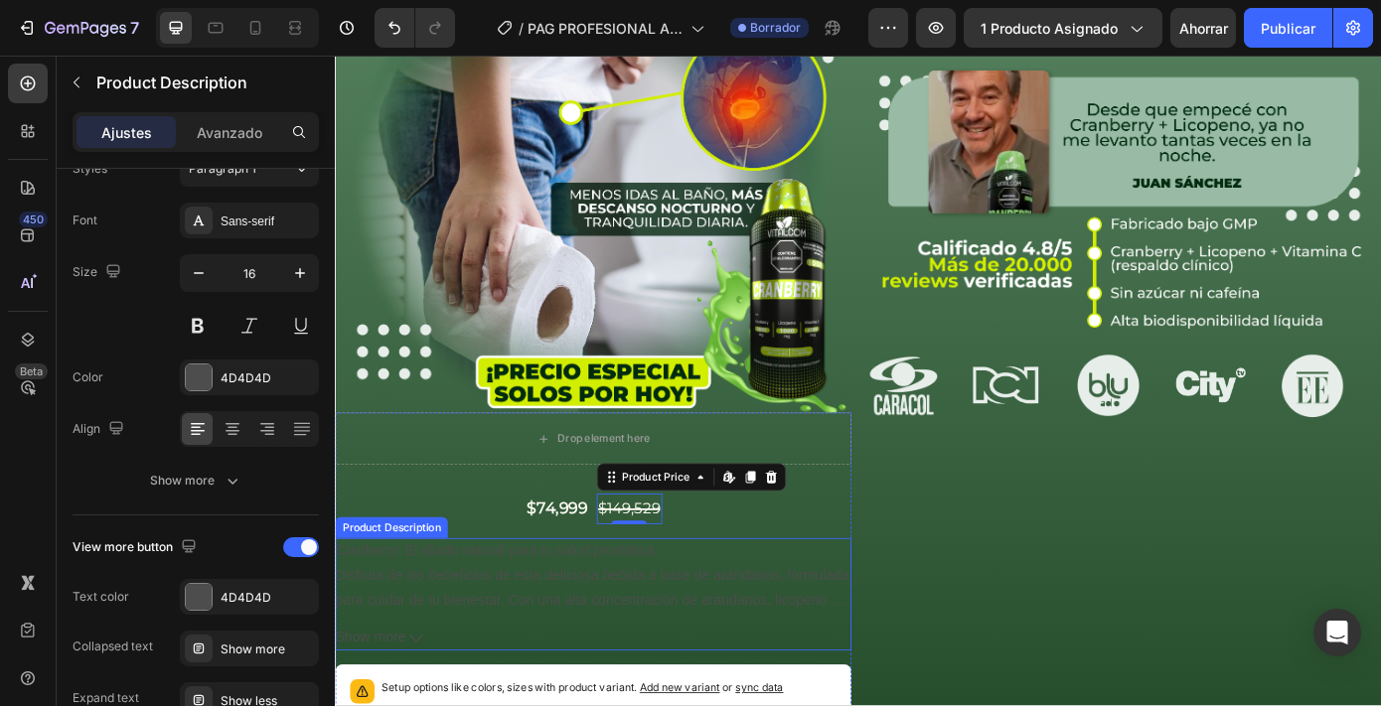
click at [760, 606] on div "Cranberry: El aliado natural para tu salud prostática. Disfruta de los benefici…" at bounding box center [629, 647] width 588 height 83
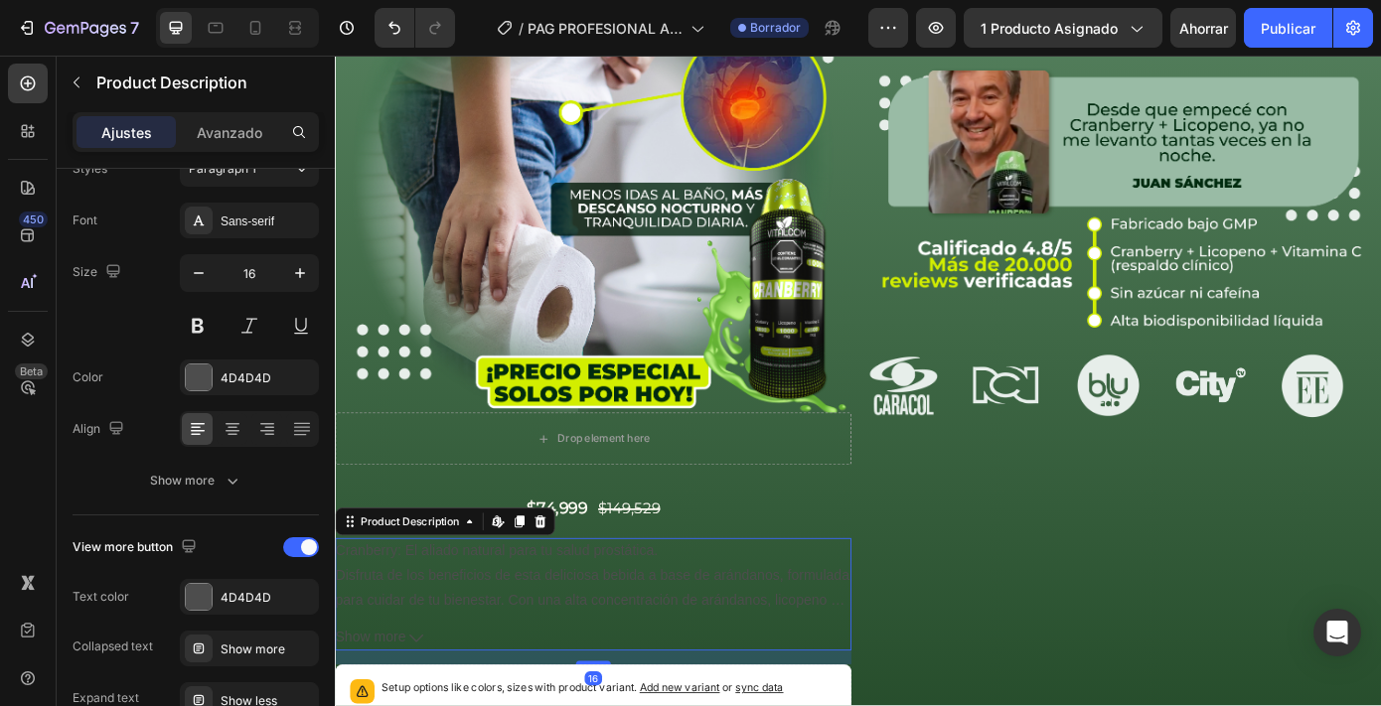
scroll to position [0, 0]
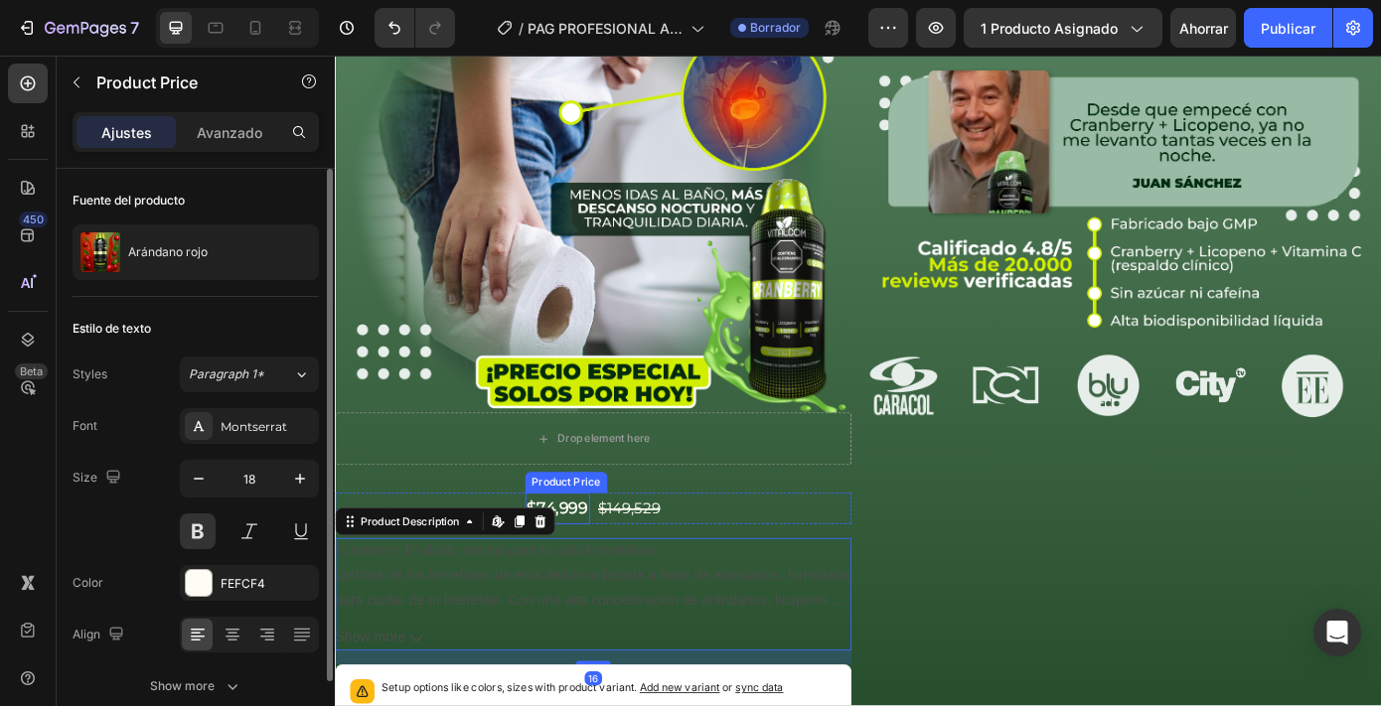
click at [595, 560] on div "$74,999" at bounding box center [588, 572] width 74 height 36
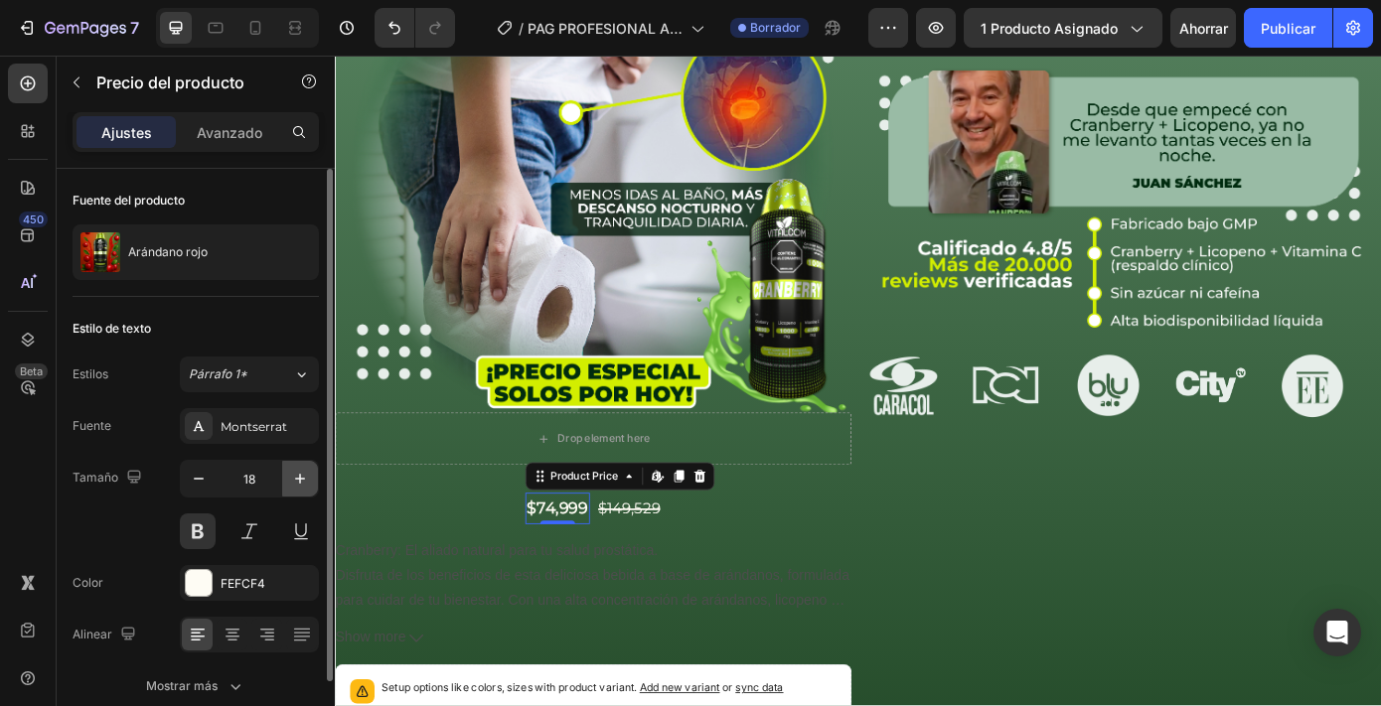
click at [293, 485] on icon "button" at bounding box center [300, 479] width 20 height 20
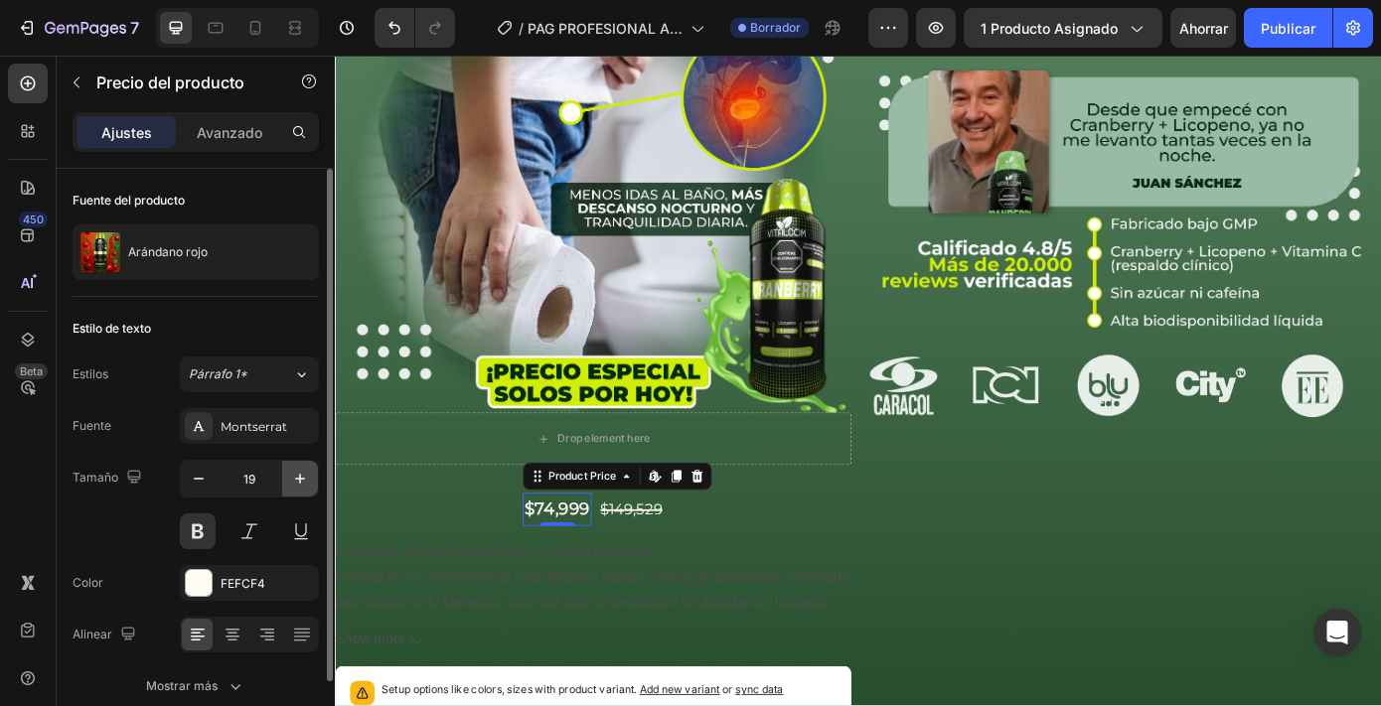
click at [293, 485] on icon "button" at bounding box center [300, 479] width 20 height 20
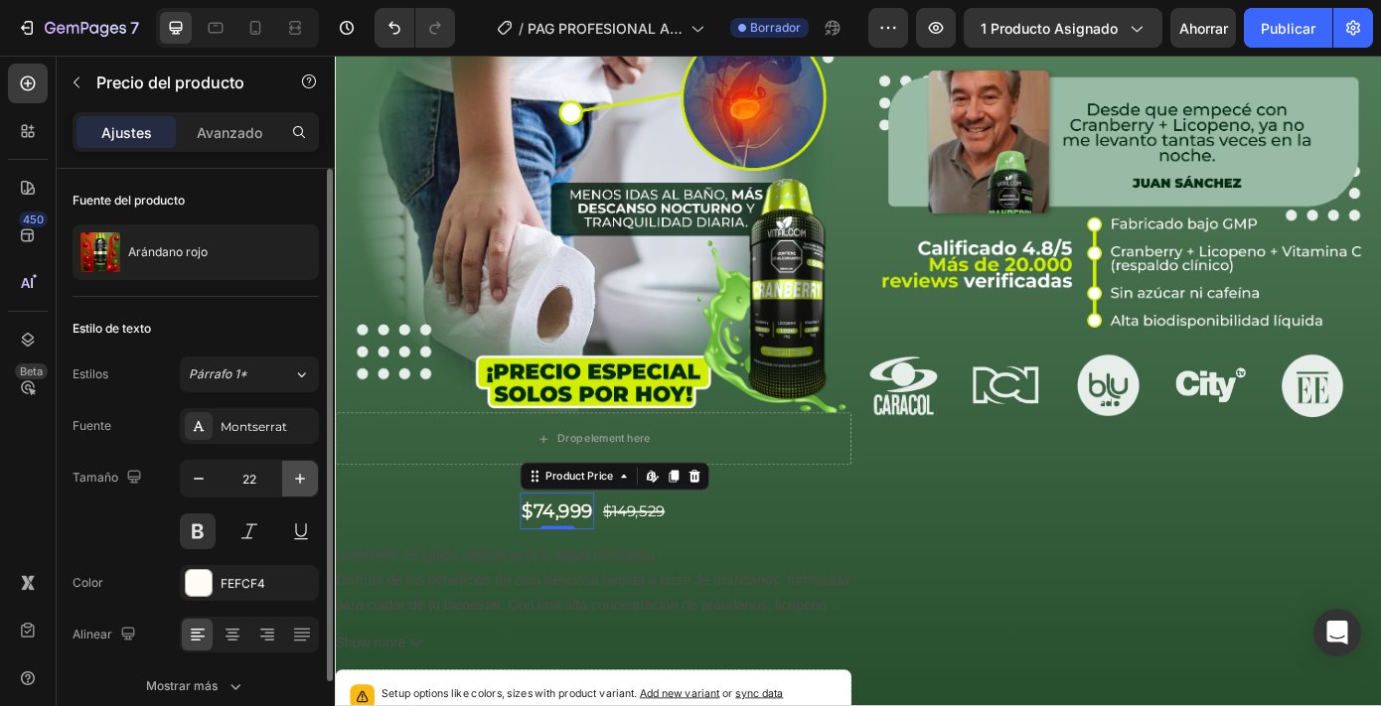
click at [293, 485] on icon "button" at bounding box center [300, 479] width 20 height 20
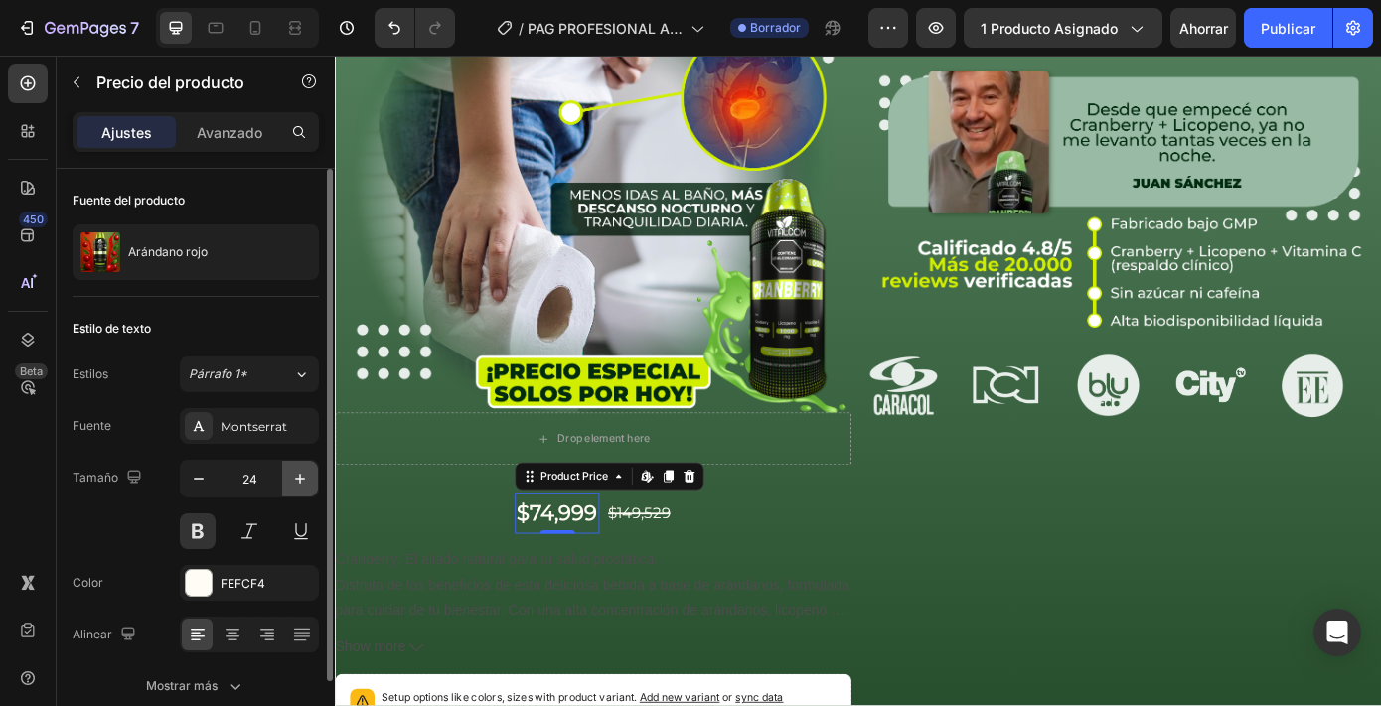
click at [293, 485] on icon "button" at bounding box center [300, 479] width 20 height 20
type input "25"
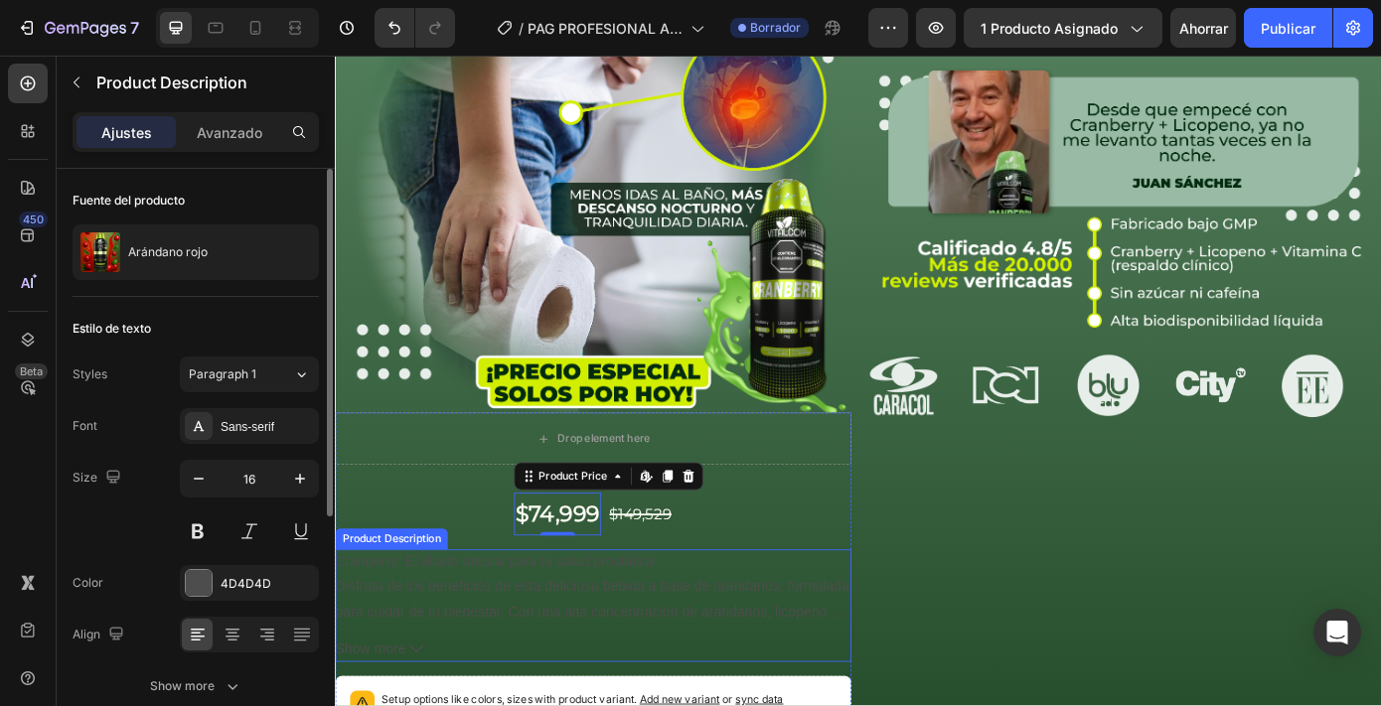
click at [467, 653] on p "Disfruta de los beneficios de esta deliciosa bebida a base de arándanos, formul…" at bounding box center [628, 690] width 586 height 75
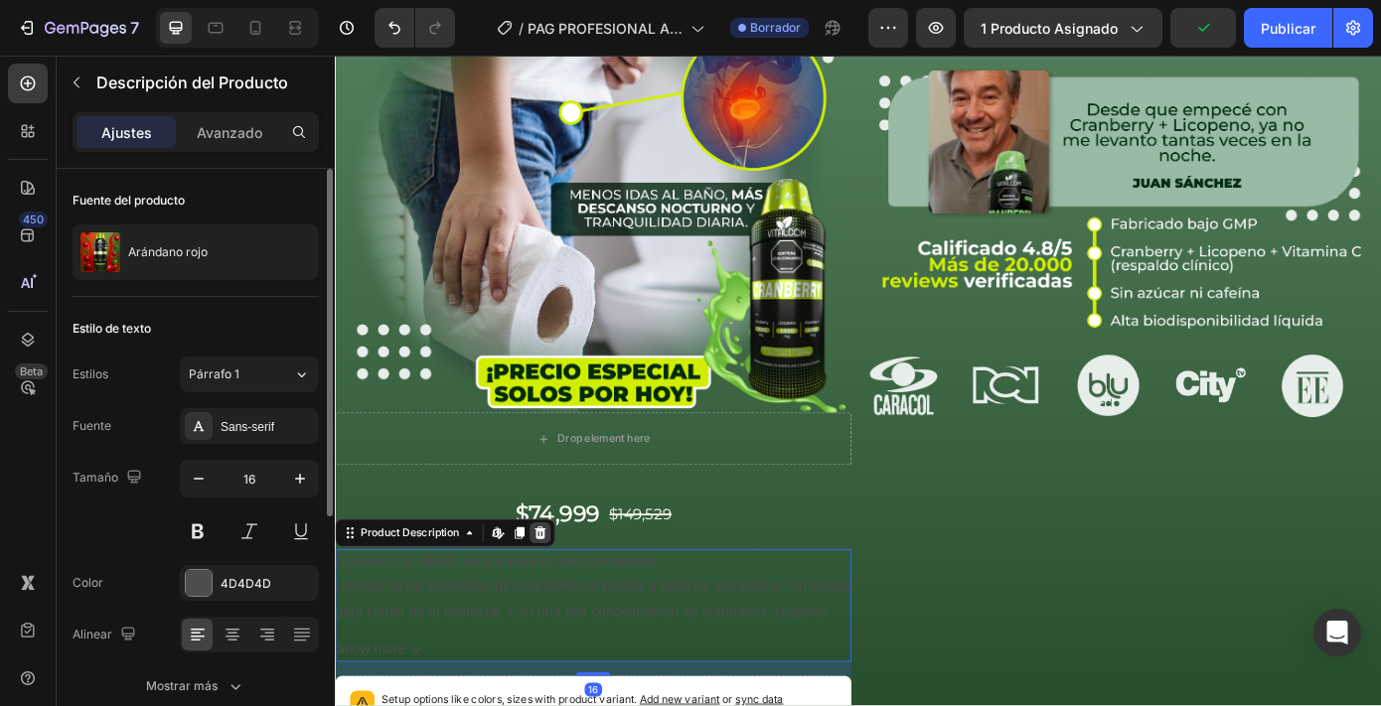
click at [566, 599] on icon at bounding box center [568, 600] width 13 height 14
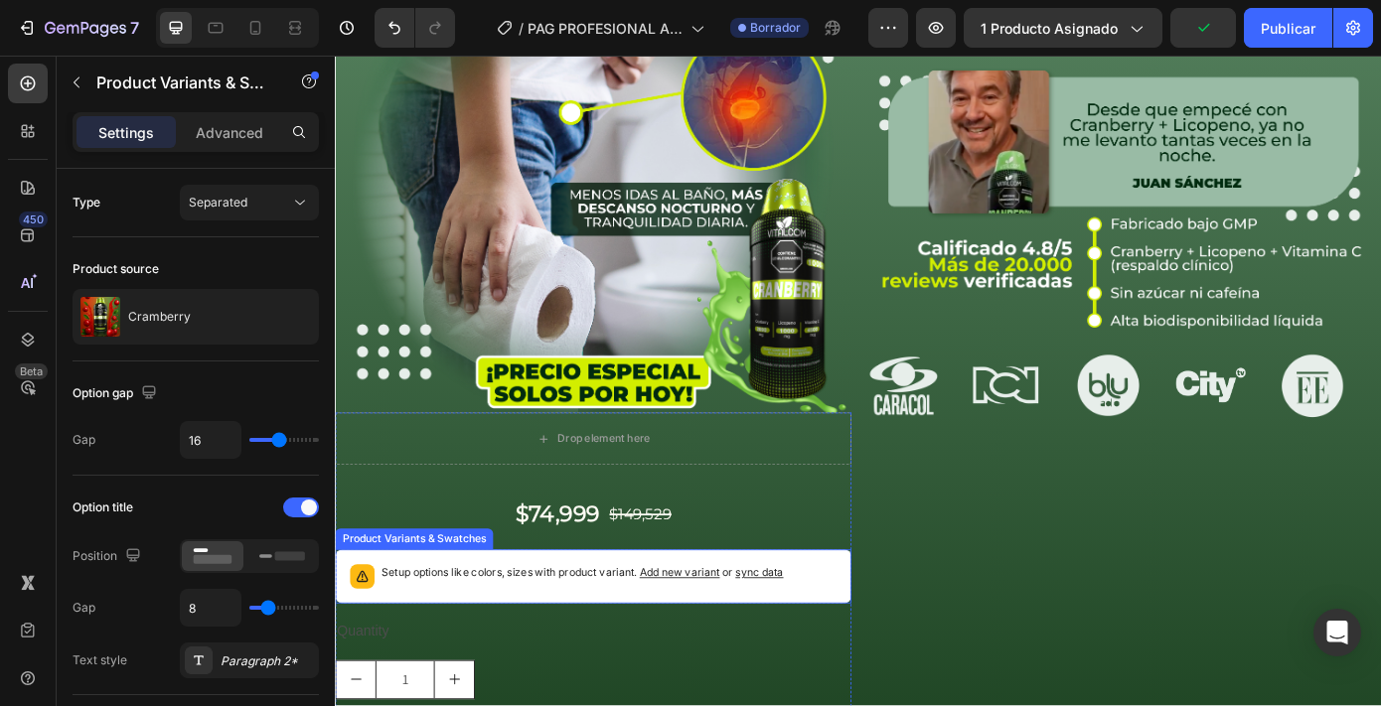
click at [510, 665] on div "Setup options like colors, sizes with product variant. Add new variant or sync …" at bounding box center [629, 650] width 588 height 62
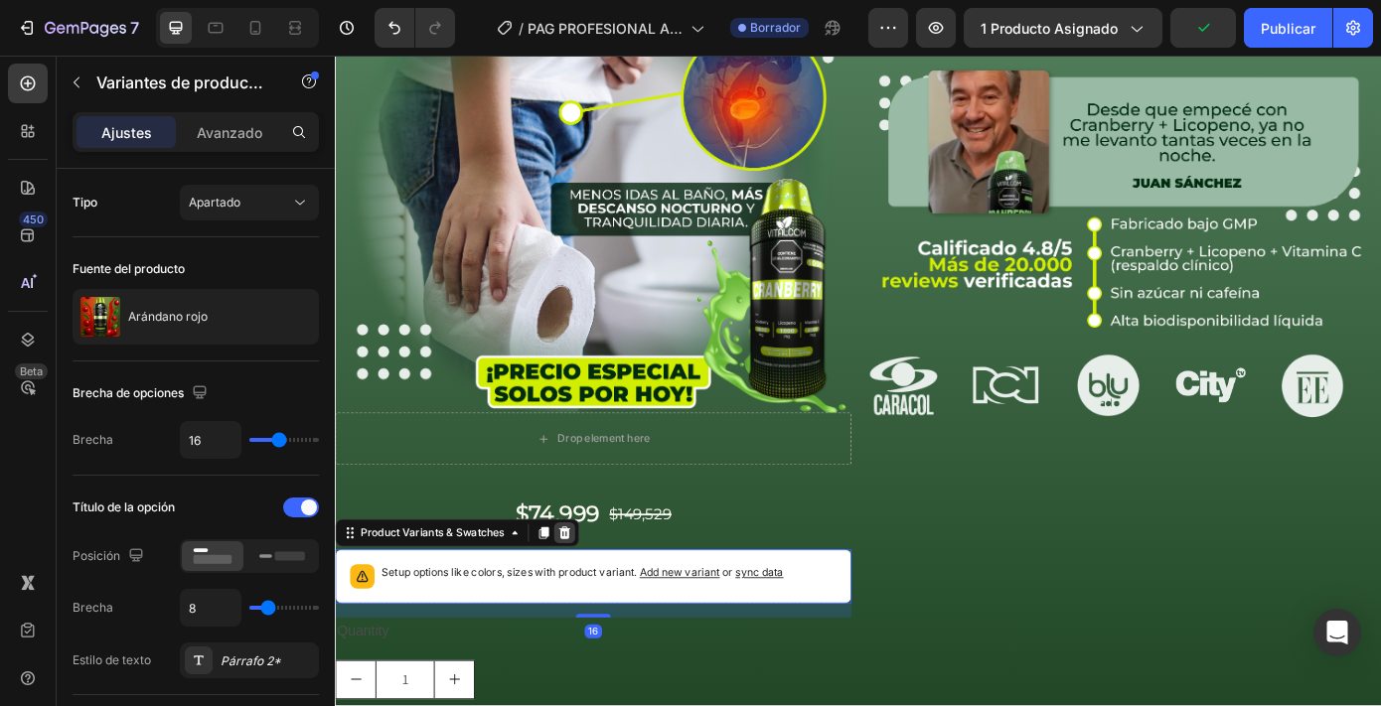
click at [601, 594] on icon at bounding box center [596, 600] width 16 height 16
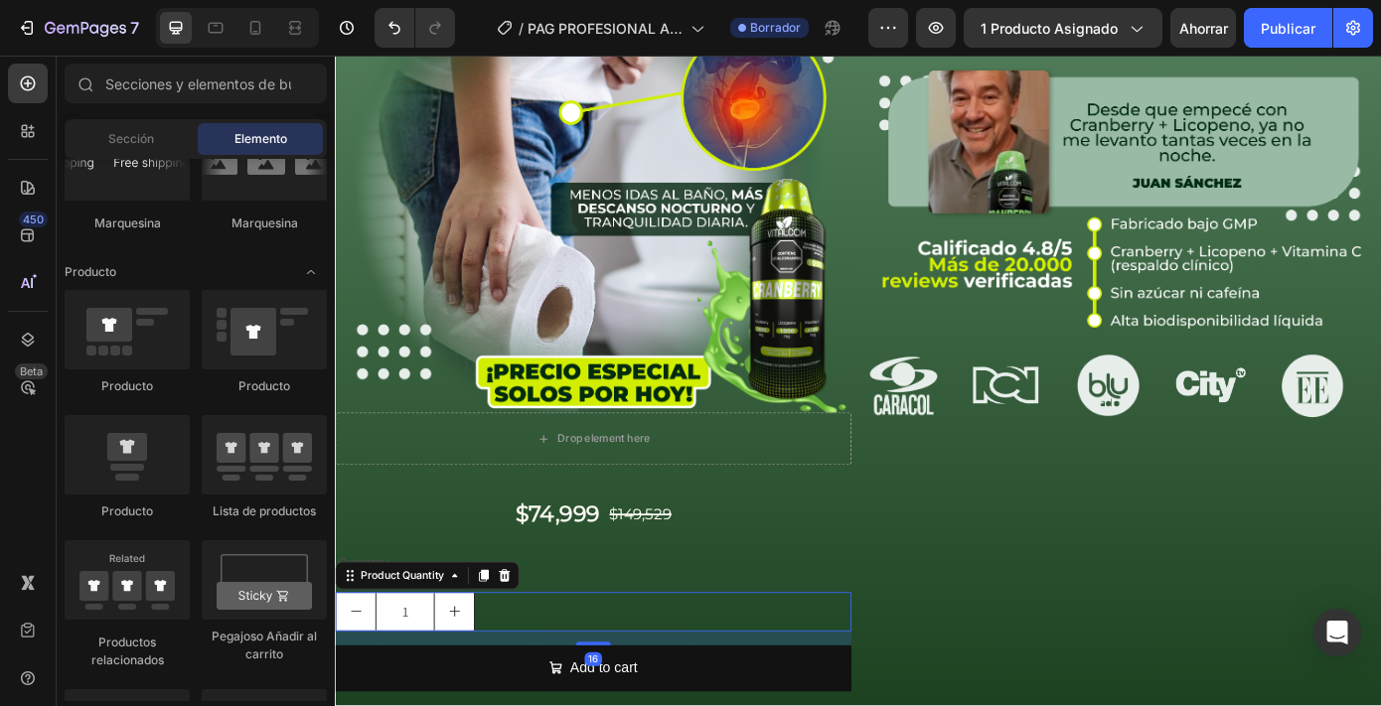
click at [549, 668] on div "1" at bounding box center [629, 690] width 588 height 45
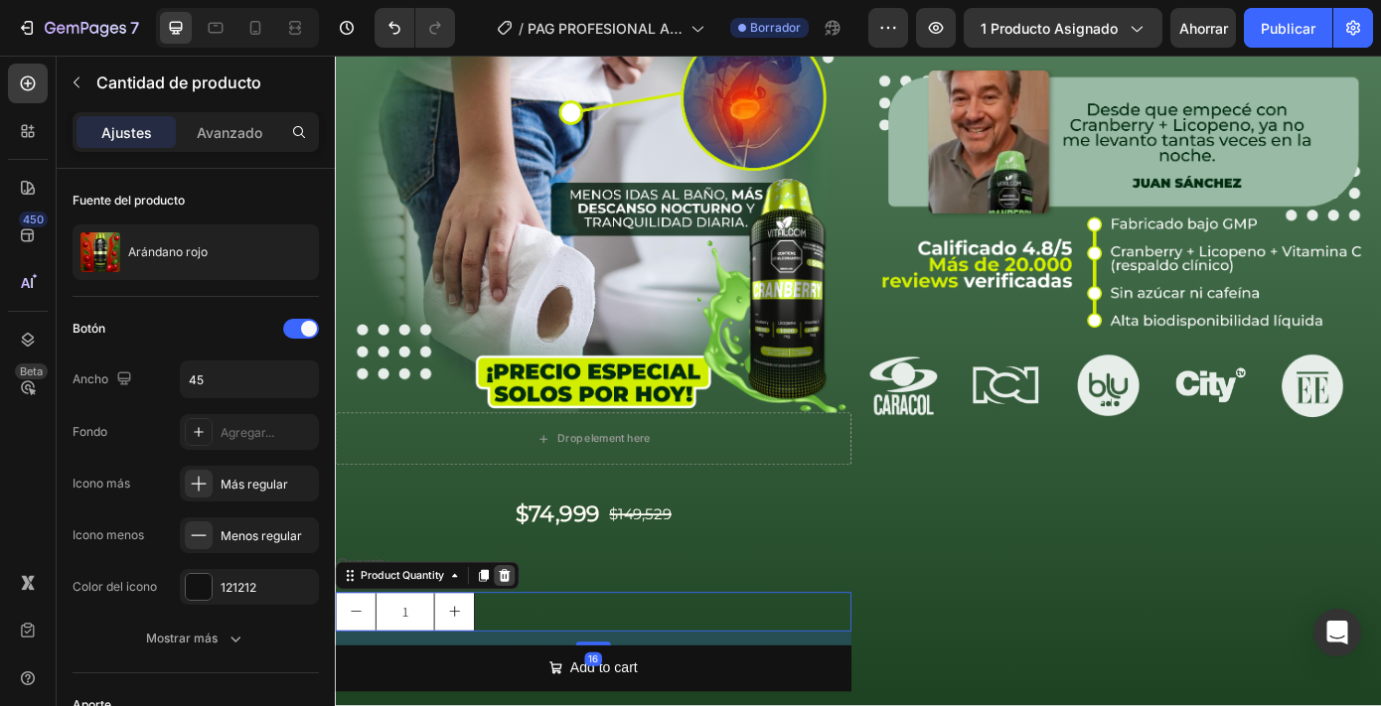
click at [536, 642] on icon at bounding box center [528, 649] width 16 height 16
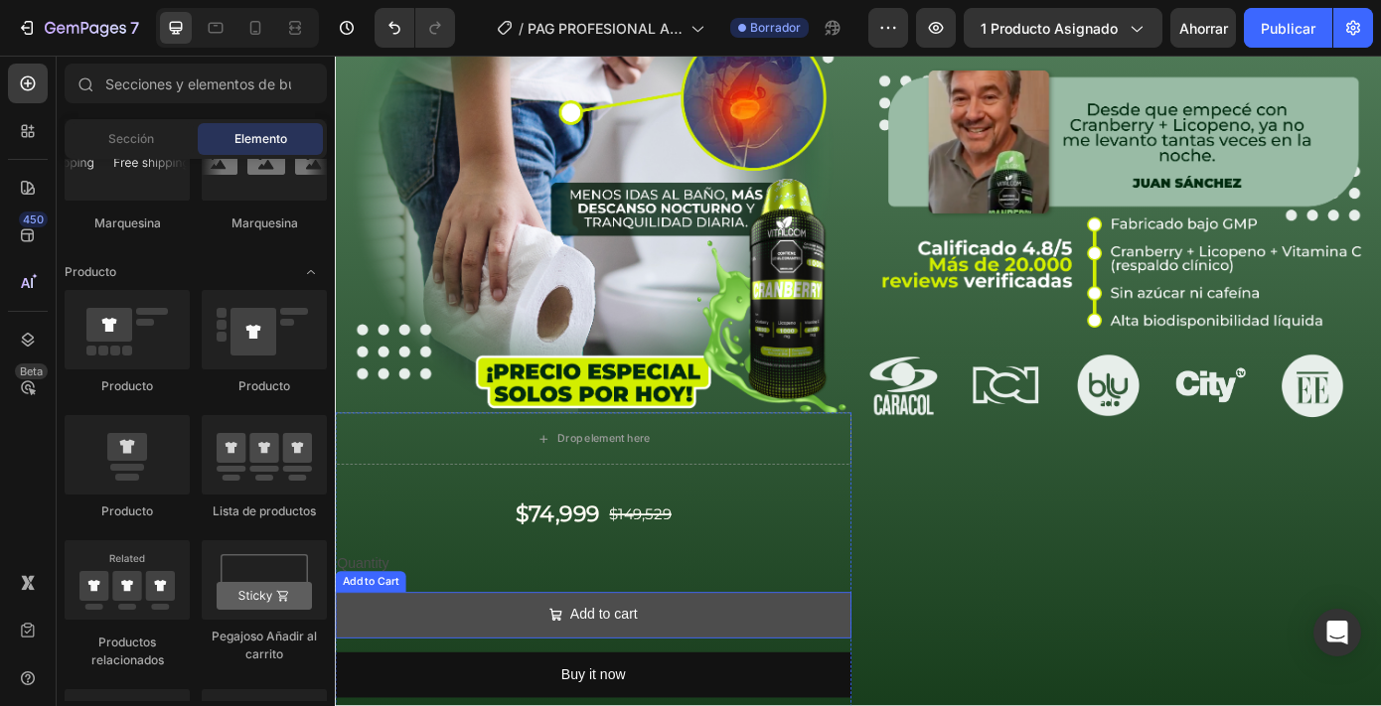
click at [537, 681] on button "Add to cart" at bounding box center [629, 694] width 588 height 53
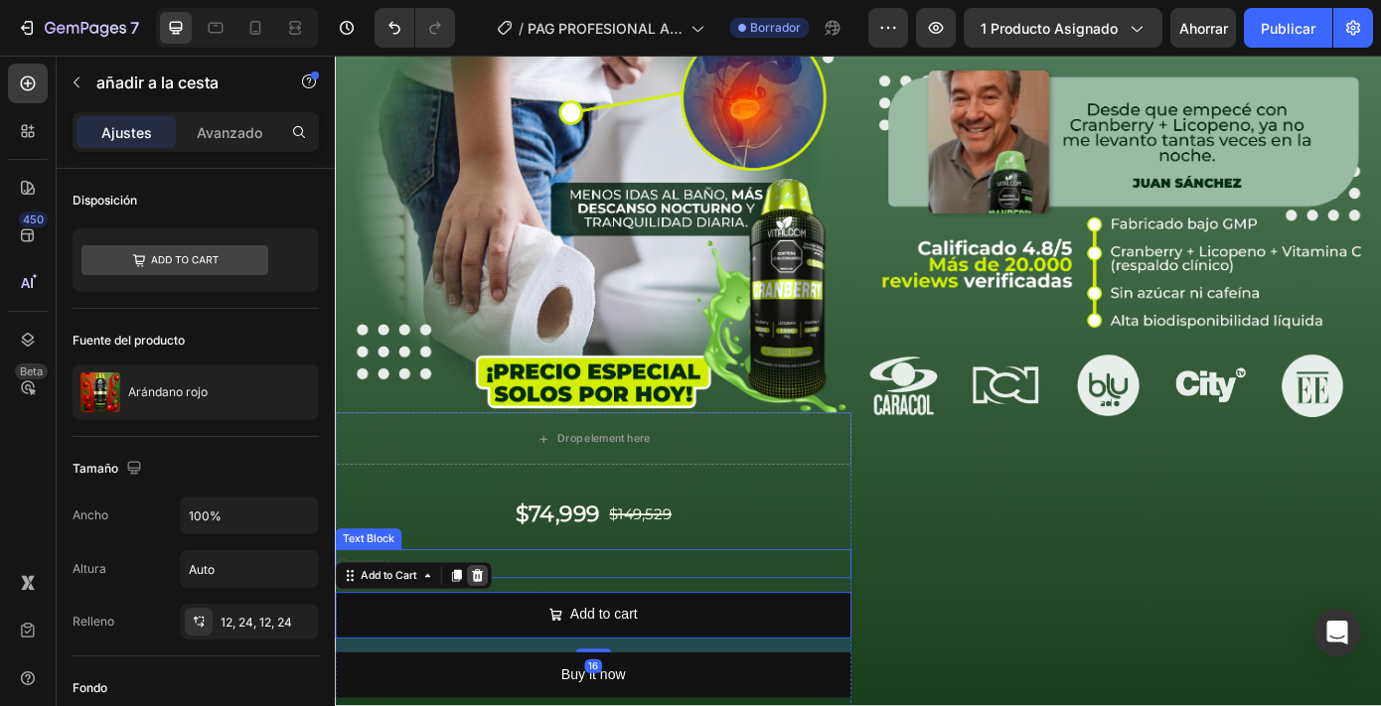
click at [503, 642] on icon at bounding box center [497, 649] width 13 height 14
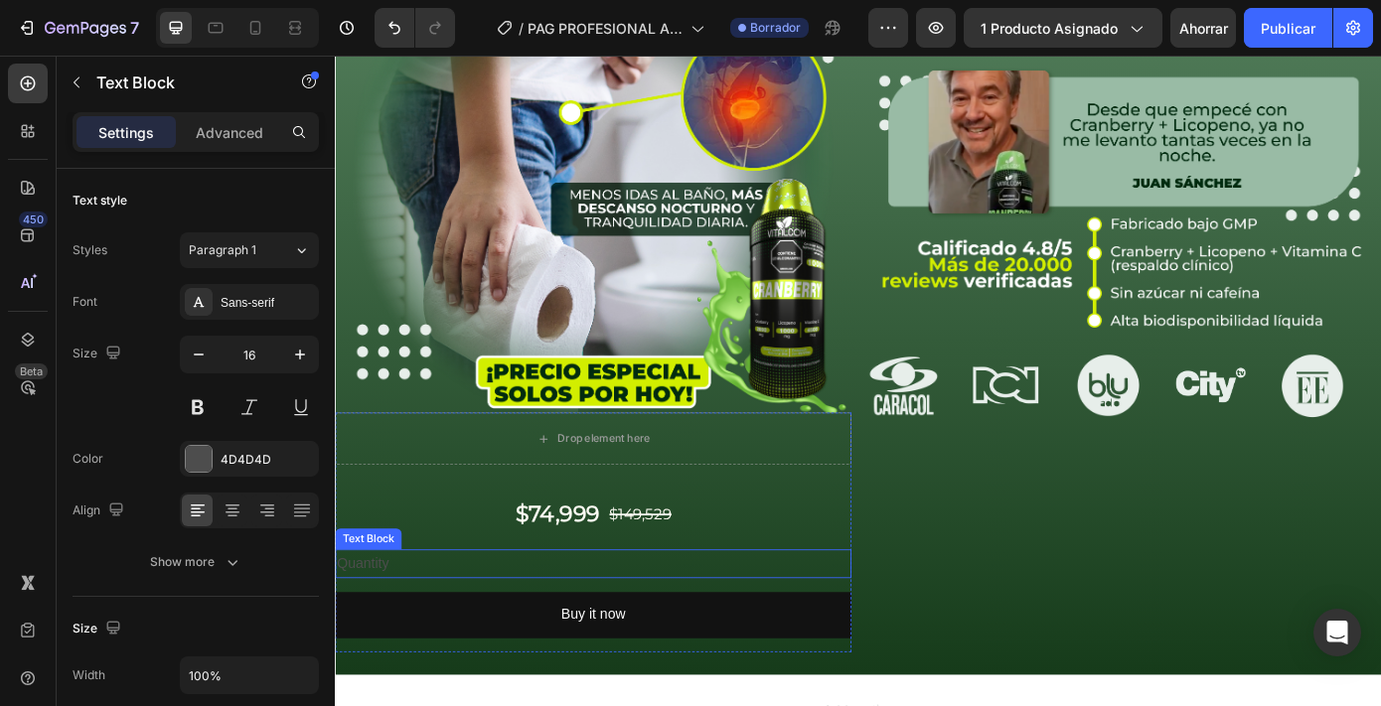
click at [505, 632] on div "Quantity" at bounding box center [629, 635] width 588 height 33
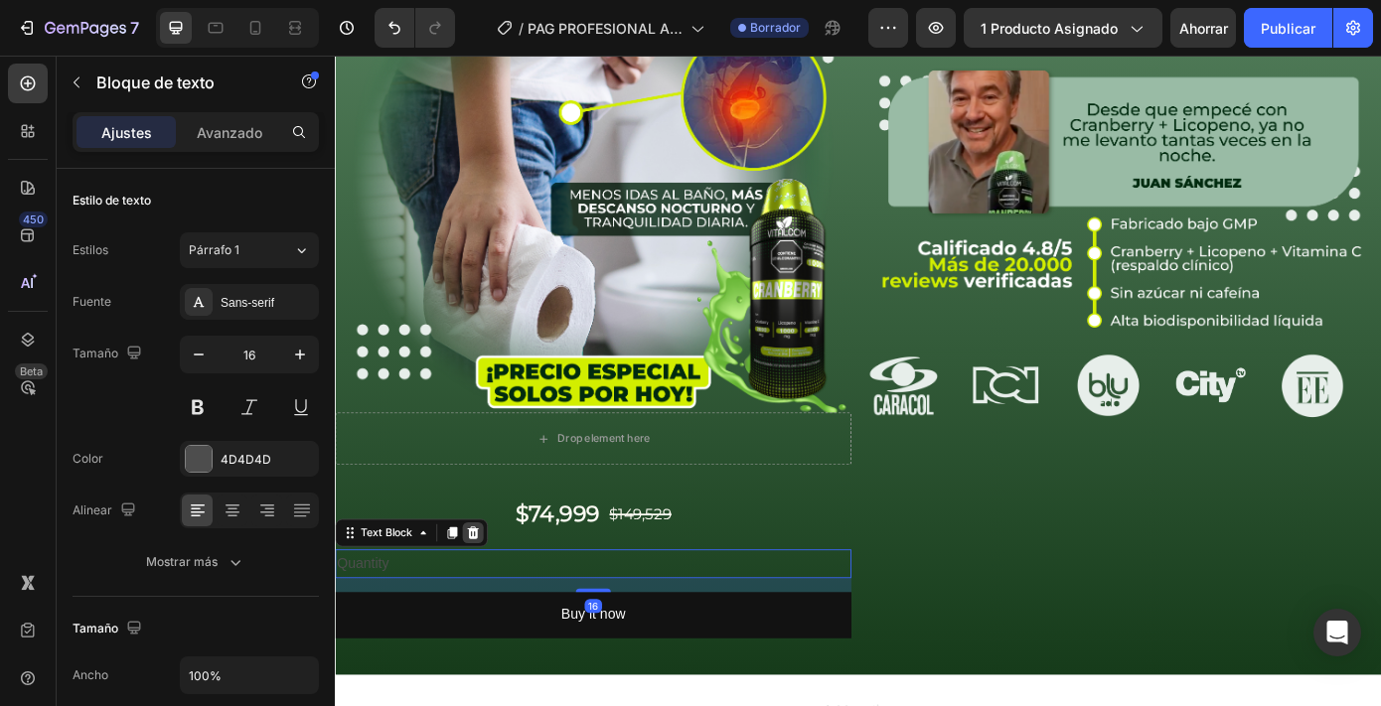
click at [487, 597] on icon at bounding box center [492, 600] width 13 height 14
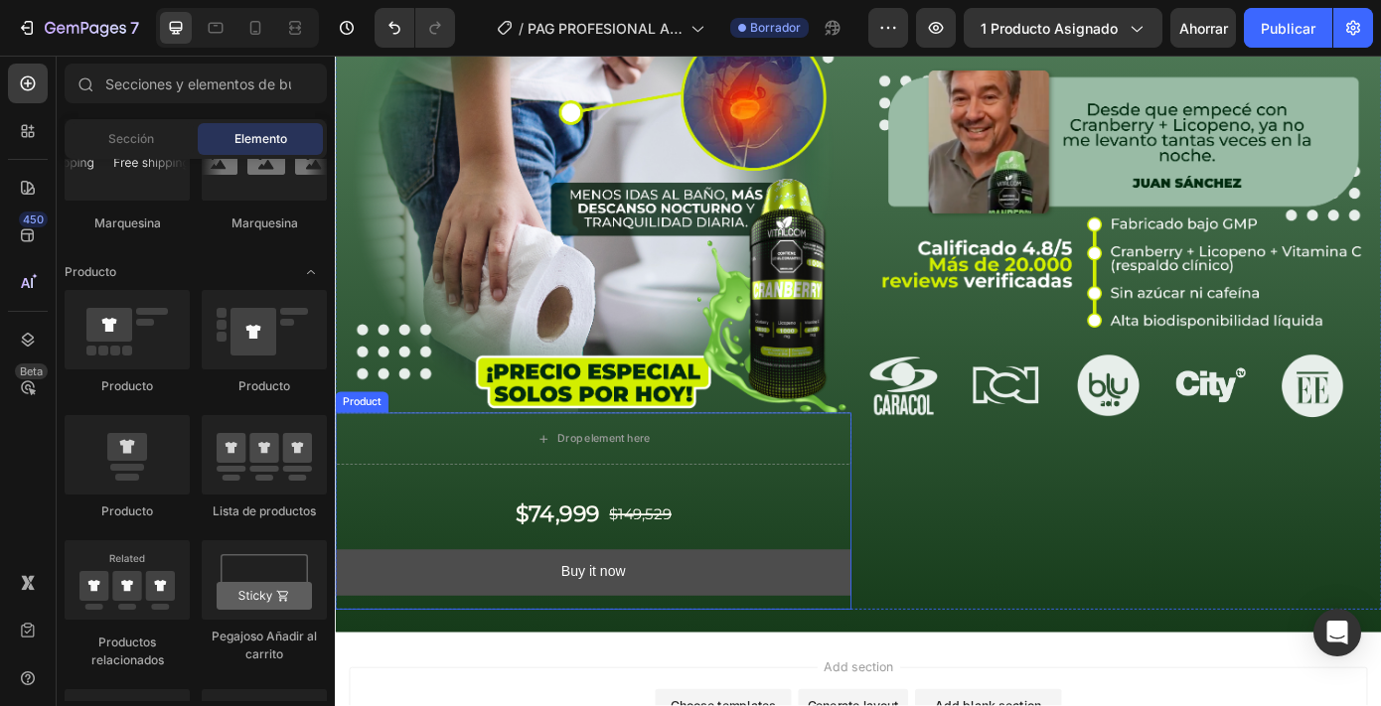
click at [489, 623] on button "Buy it now" at bounding box center [629, 645] width 588 height 53
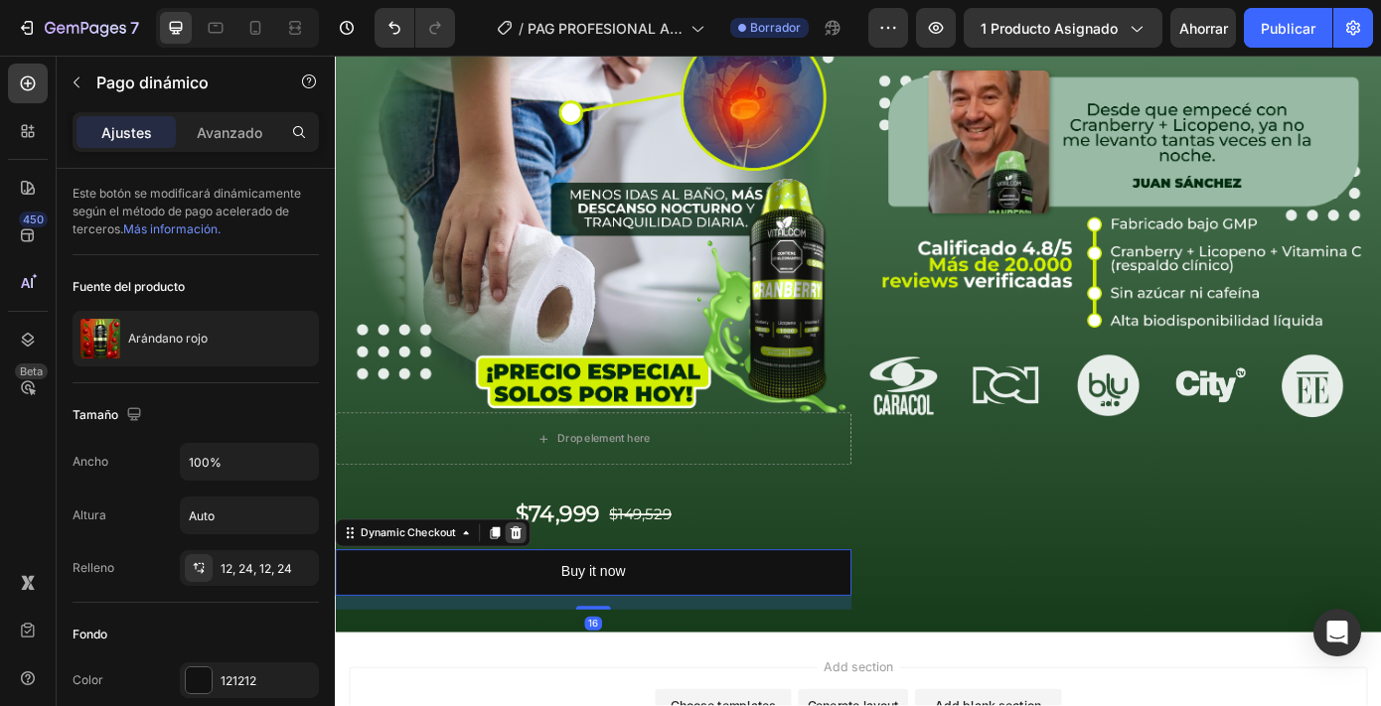
click at [543, 593] on icon at bounding box center [541, 600] width 13 height 14
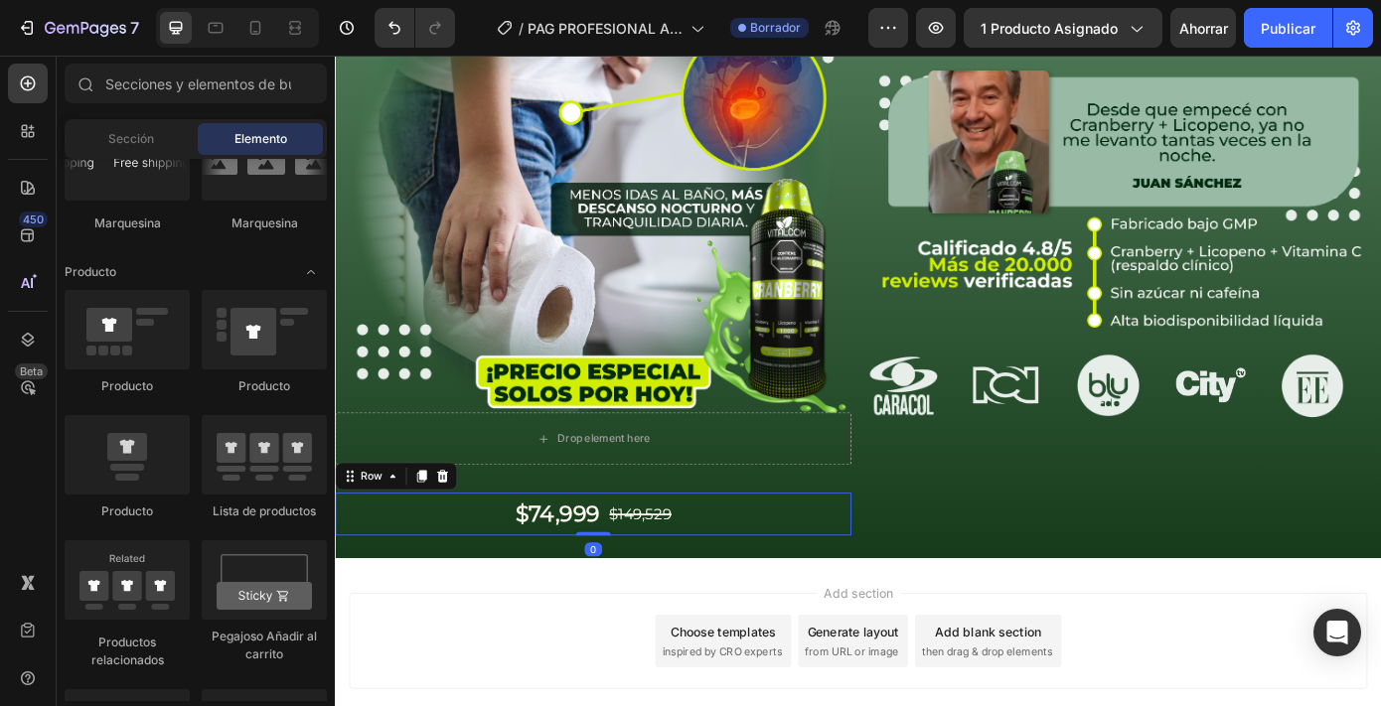
click at [529, 593] on div "$74,999 Product Price Product Price $149,529 Product Price Product Price Row 0" at bounding box center [629, 578] width 588 height 49
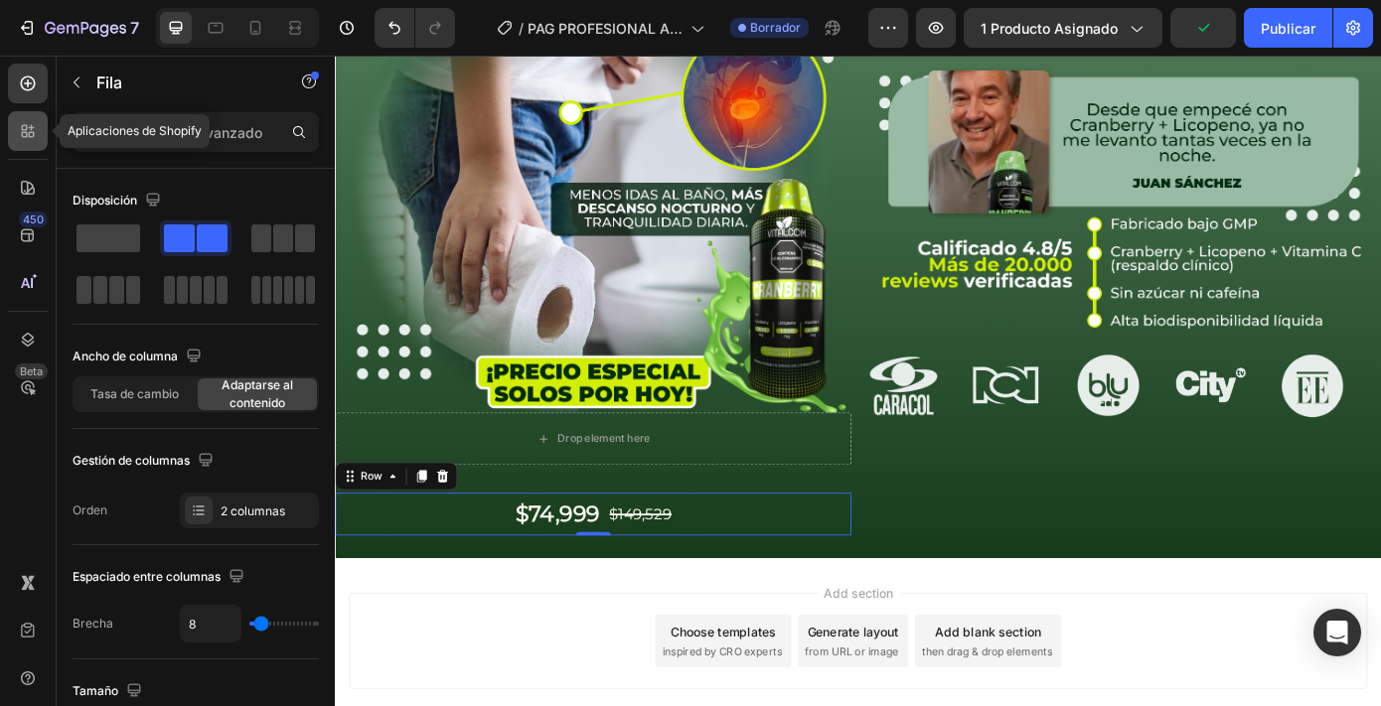
click at [33, 143] on div at bounding box center [28, 131] width 40 height 40
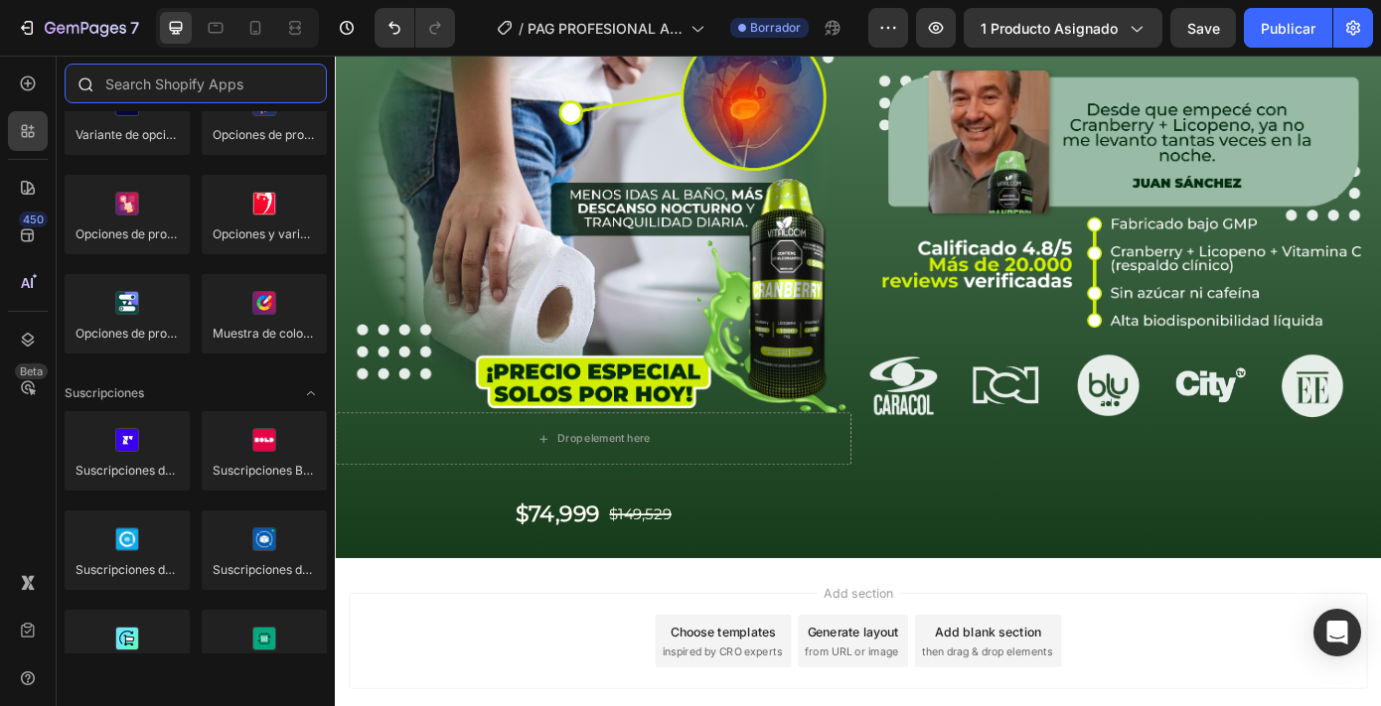
click at [154, 88] on input "text" at bounding box center [196, 84] width 262 height 40
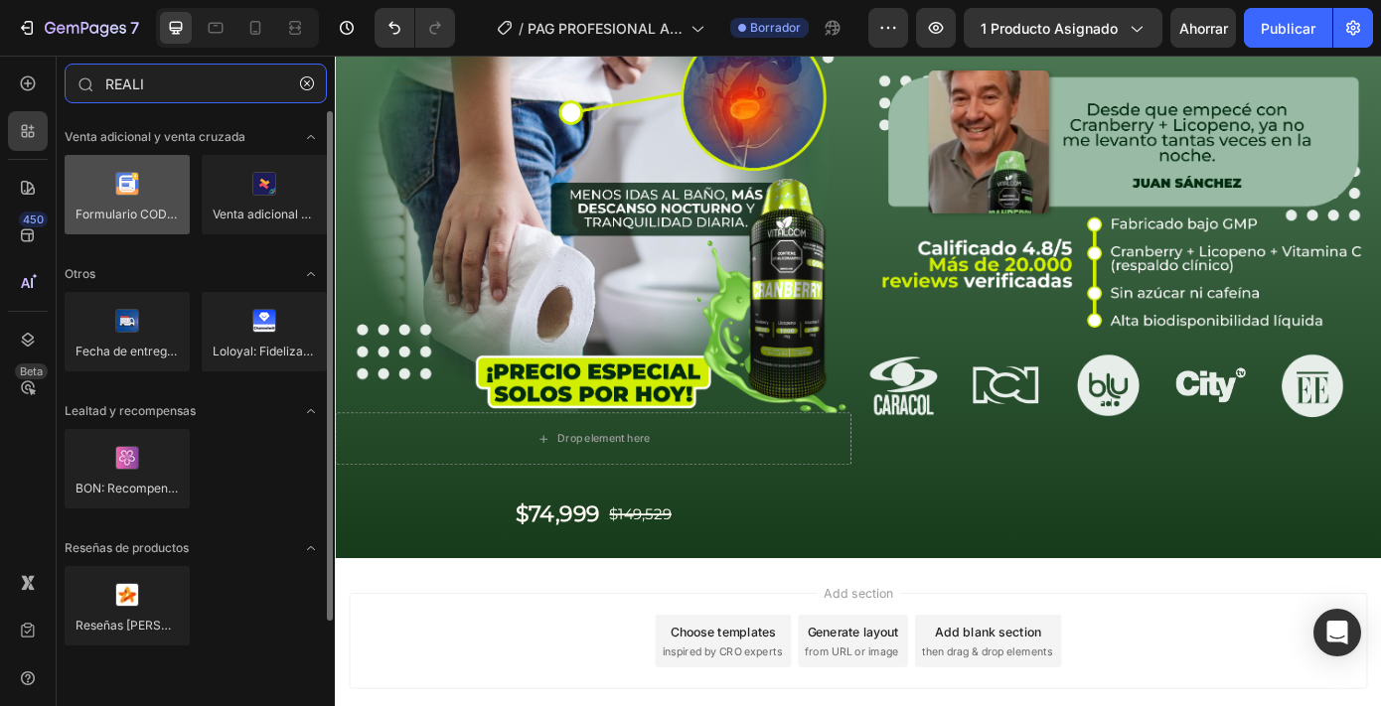
type input "REALI"
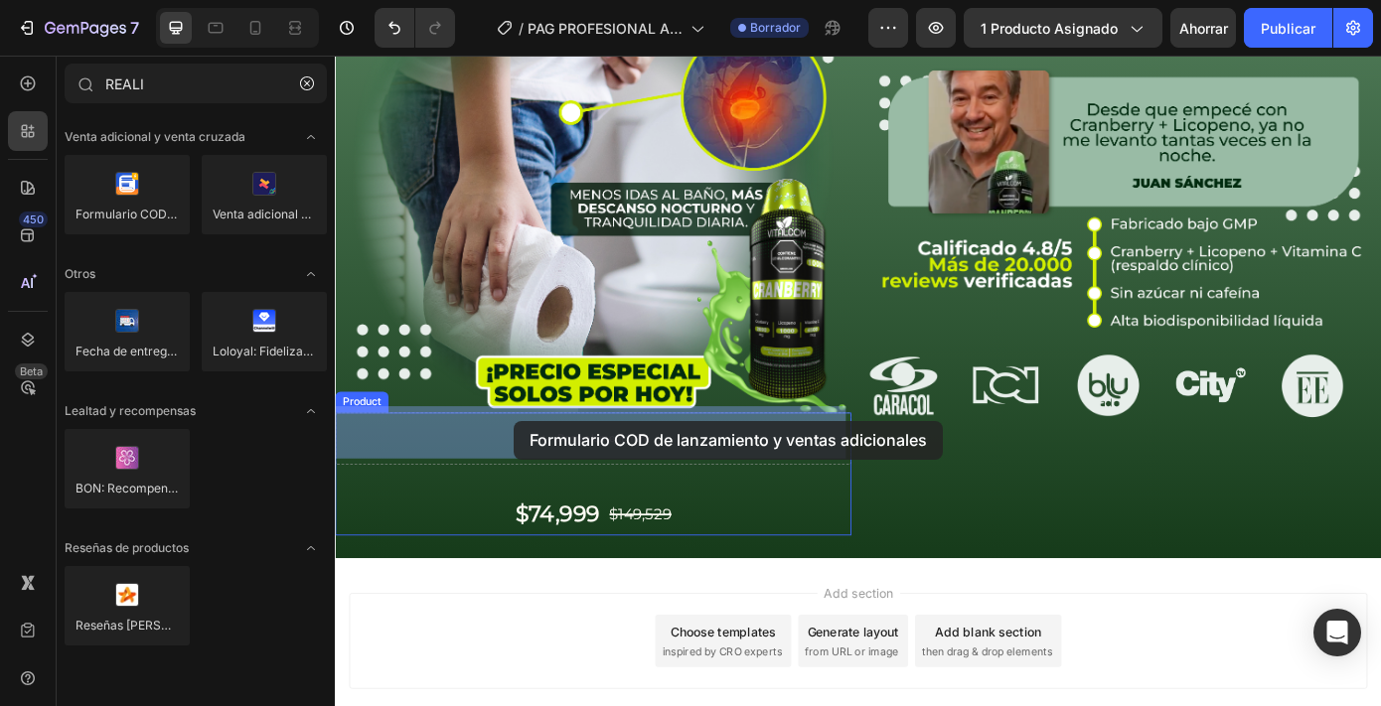
drag, startPoint x: 461, startPoint y: 243, endPoint x: 539, endPoint y: 472, distance: 241.3
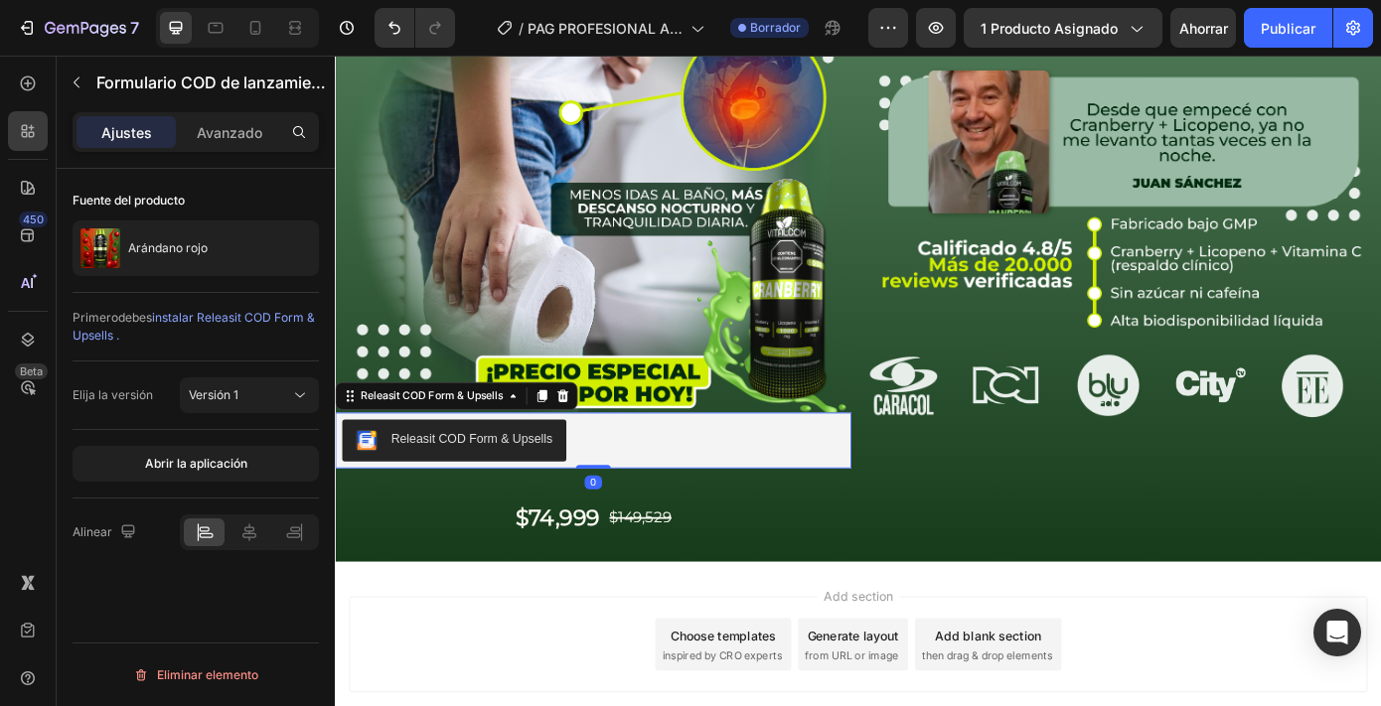
click at [672, 508] on div "Releasit COD Form & Upsells" at bounding box center [629, 495] width 572 height 48
click at [252, 520] on div at bounding box center [249, 533] width 41 height 28
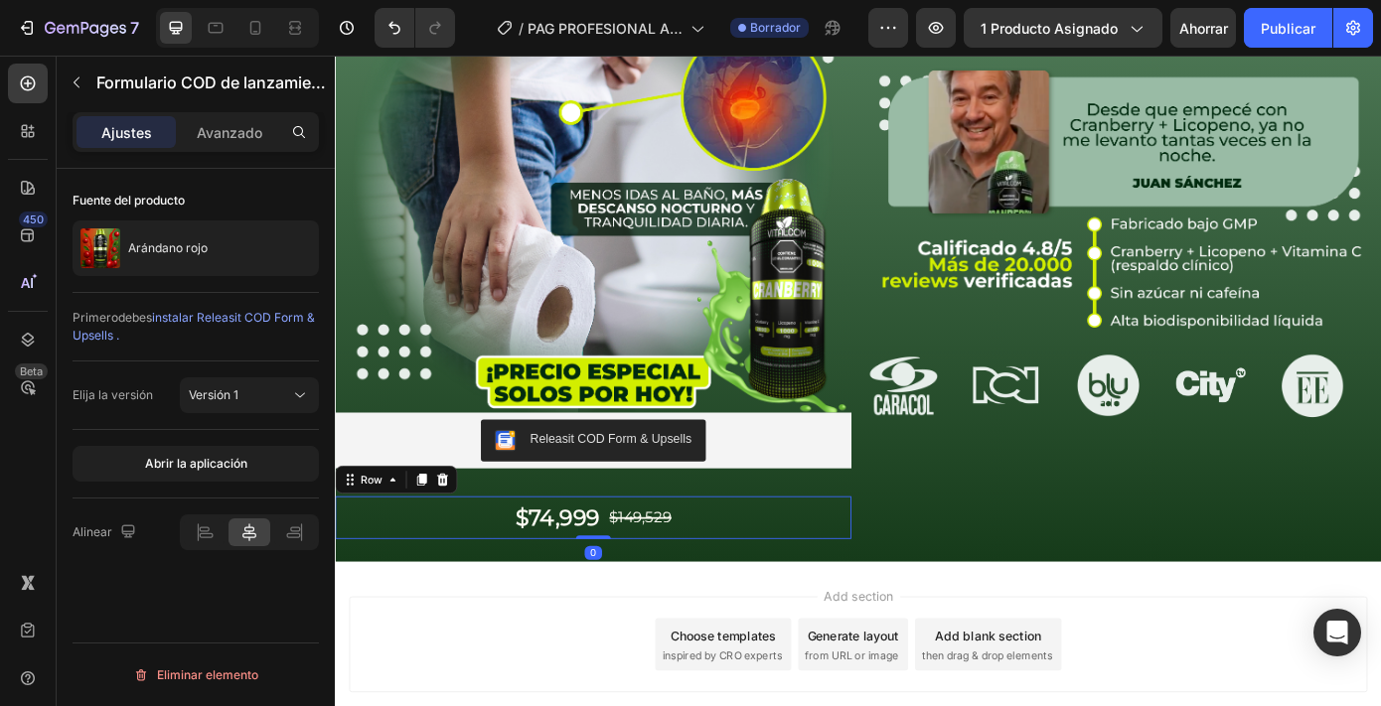
click at [499, 575] on div "$74,999 Product Price Product Price $149,529 Product Price Product Price Row 0" at bounding box center [629, 582] width 588 height 49
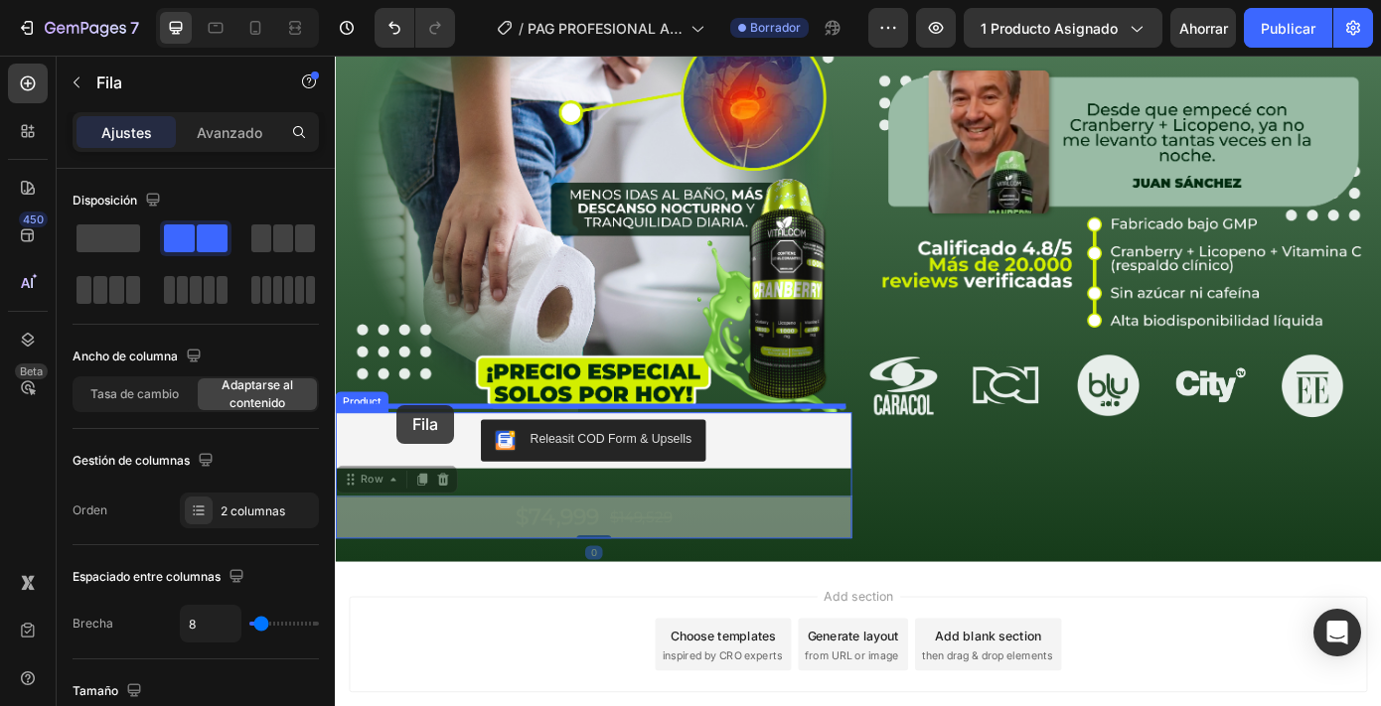
drag, startPoint x: 385, startPoint y: 536, endPoint x: 405, endPoint y: 454, distance: 84.1
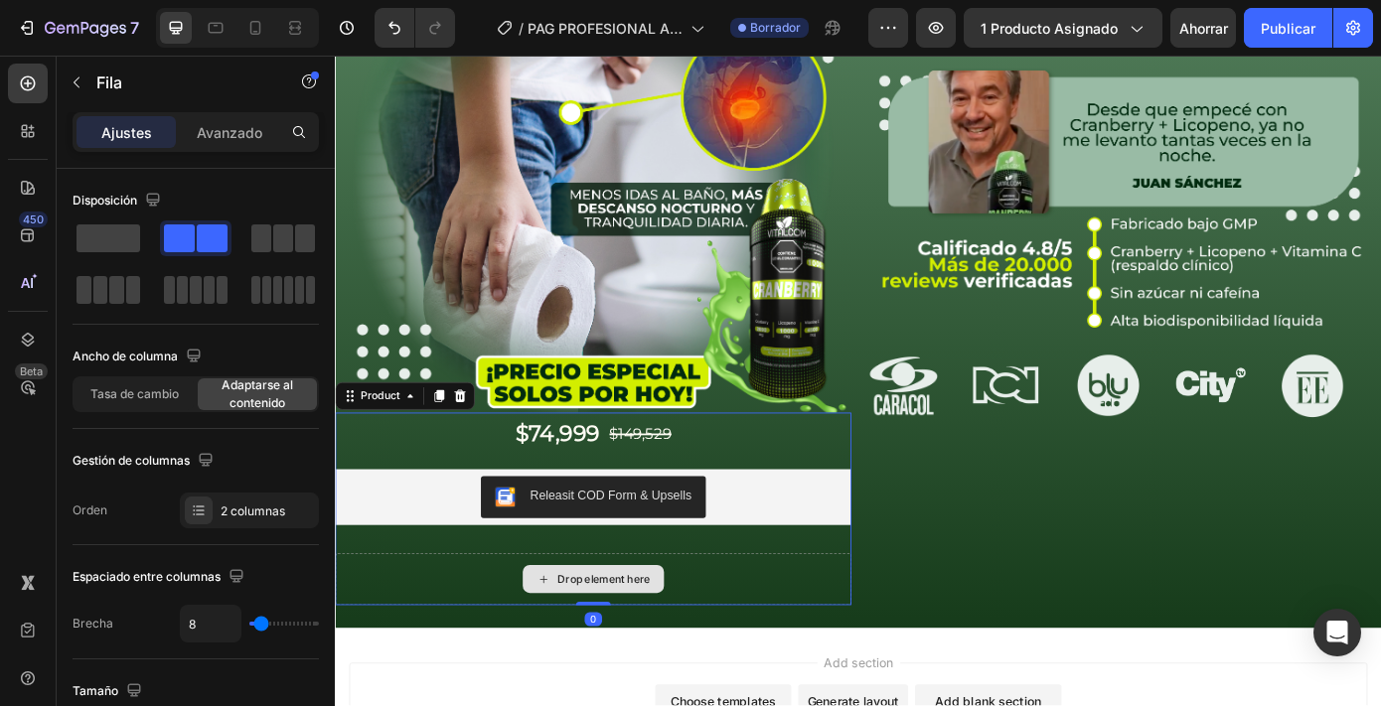
click at [494, 637] on div "Drop element here" at bounding box center [629, 653] width 588 height 60
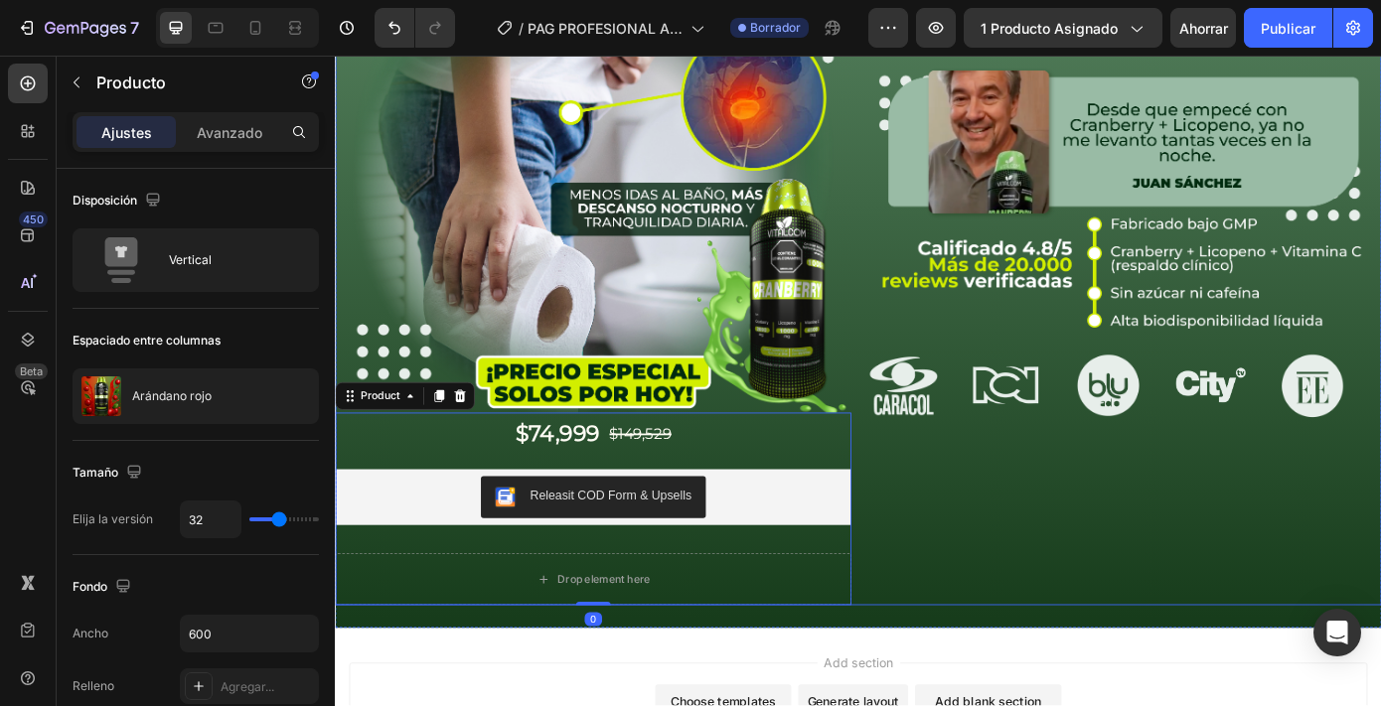
click at [1139, 618] on div "Image Image Image Image Image Image Image Image Image Image Image Marquee" at bounding box center [1233, 279] width 588 height 808
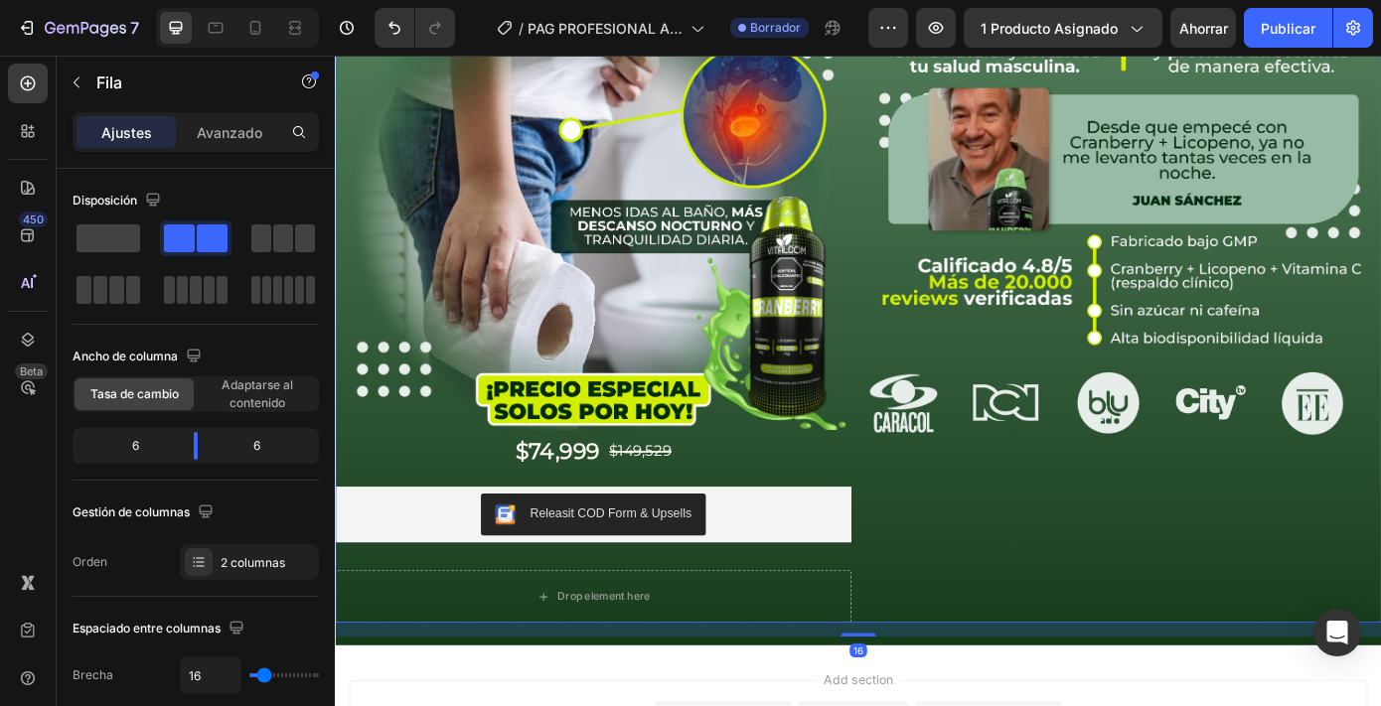
scroll to position [209, 0]
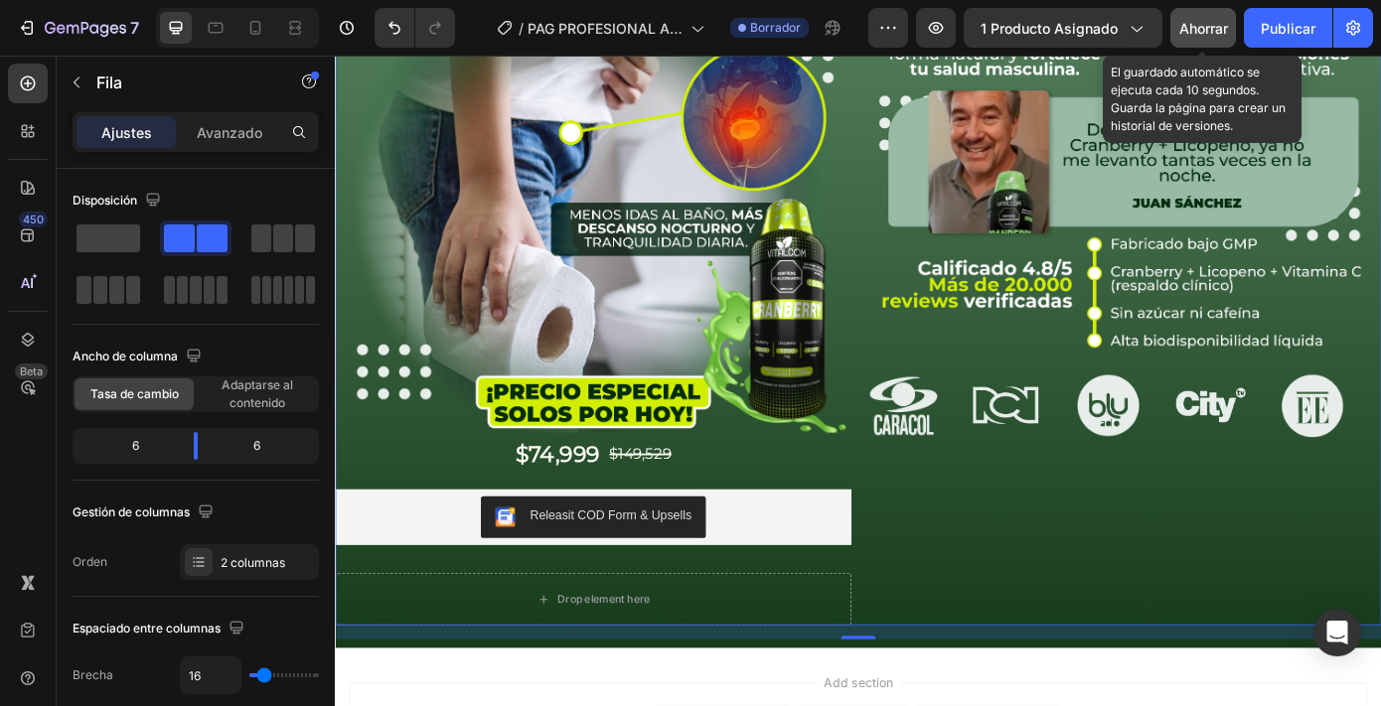
click at [1208, 22] on font "Ahorrar" at bounding box center [1203, 28] width 49 height 17
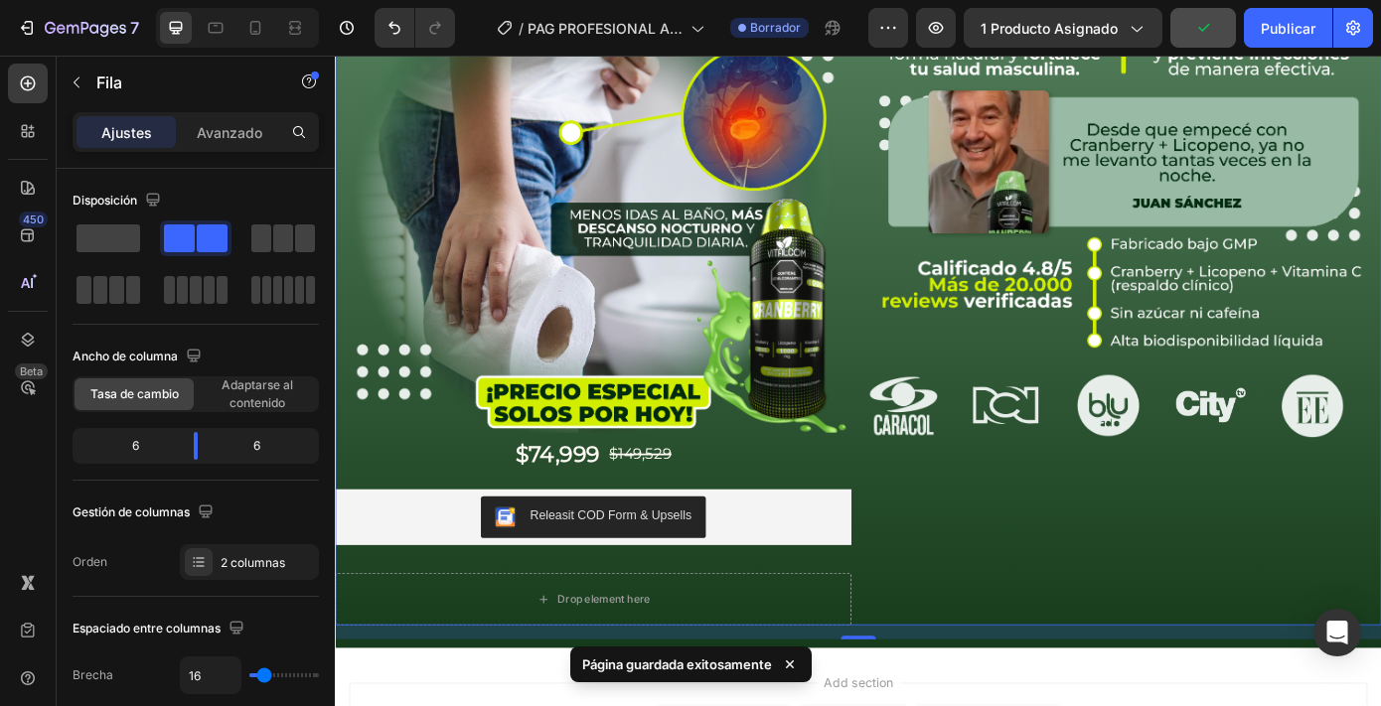
scroll to position [374, 0]
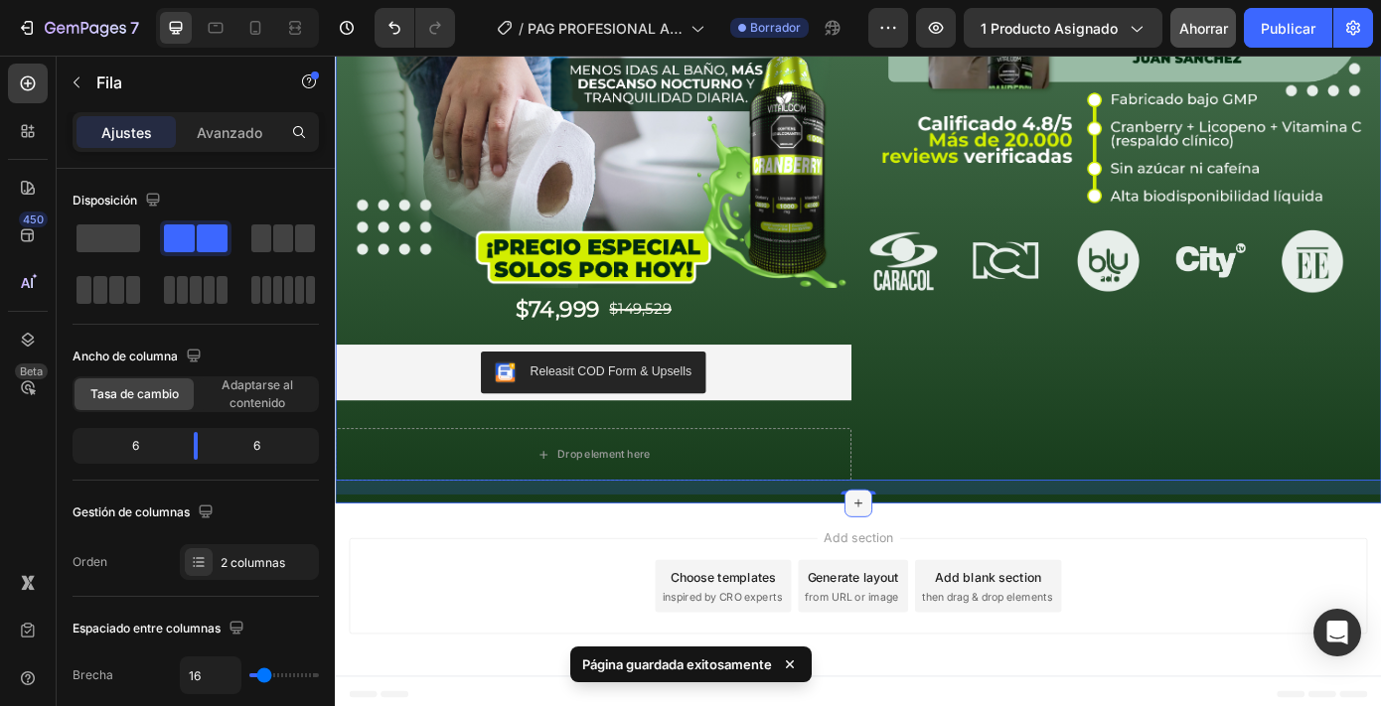
click at [932, 550] on div at bounding box center [931, 566] width 32 height 32
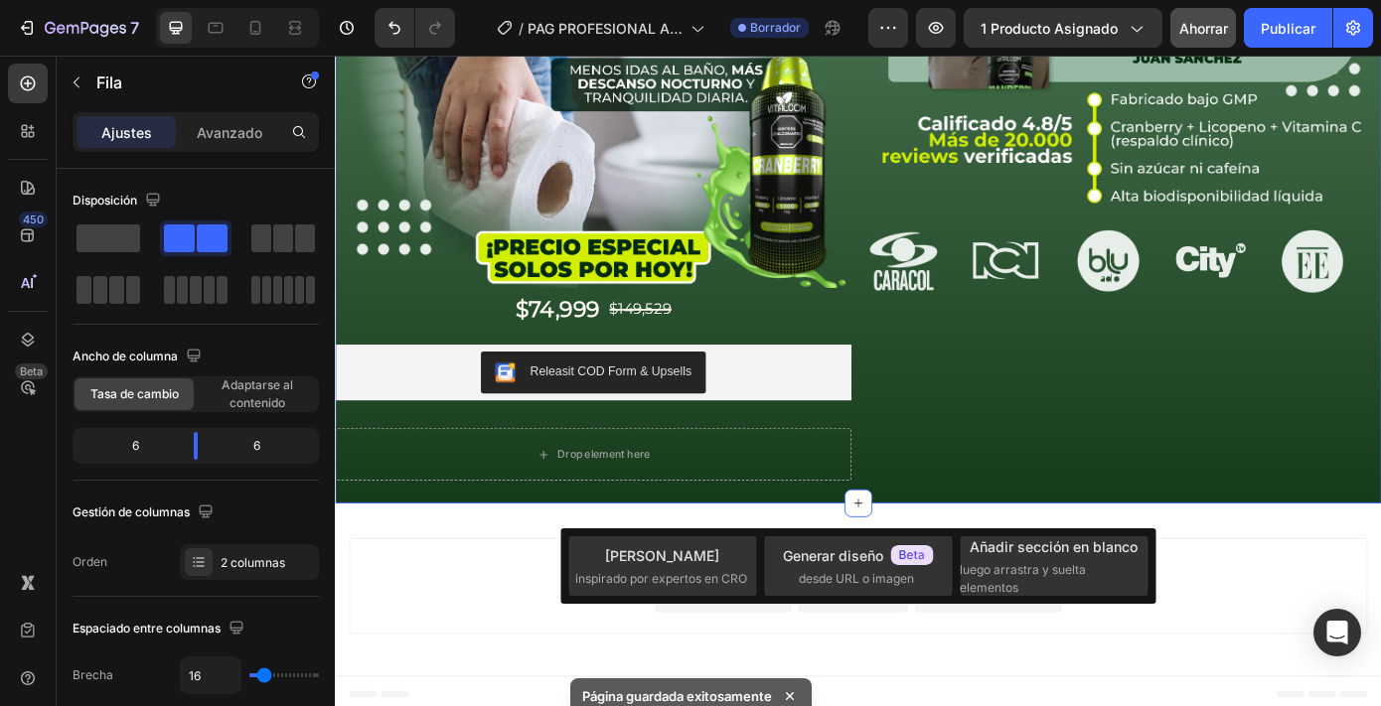
click at [947, 551] on div "Image $74,999 Product Price Product Price $149,529 Product Price Product Price …" at bounding box center [931, 145] width 1192 height 844
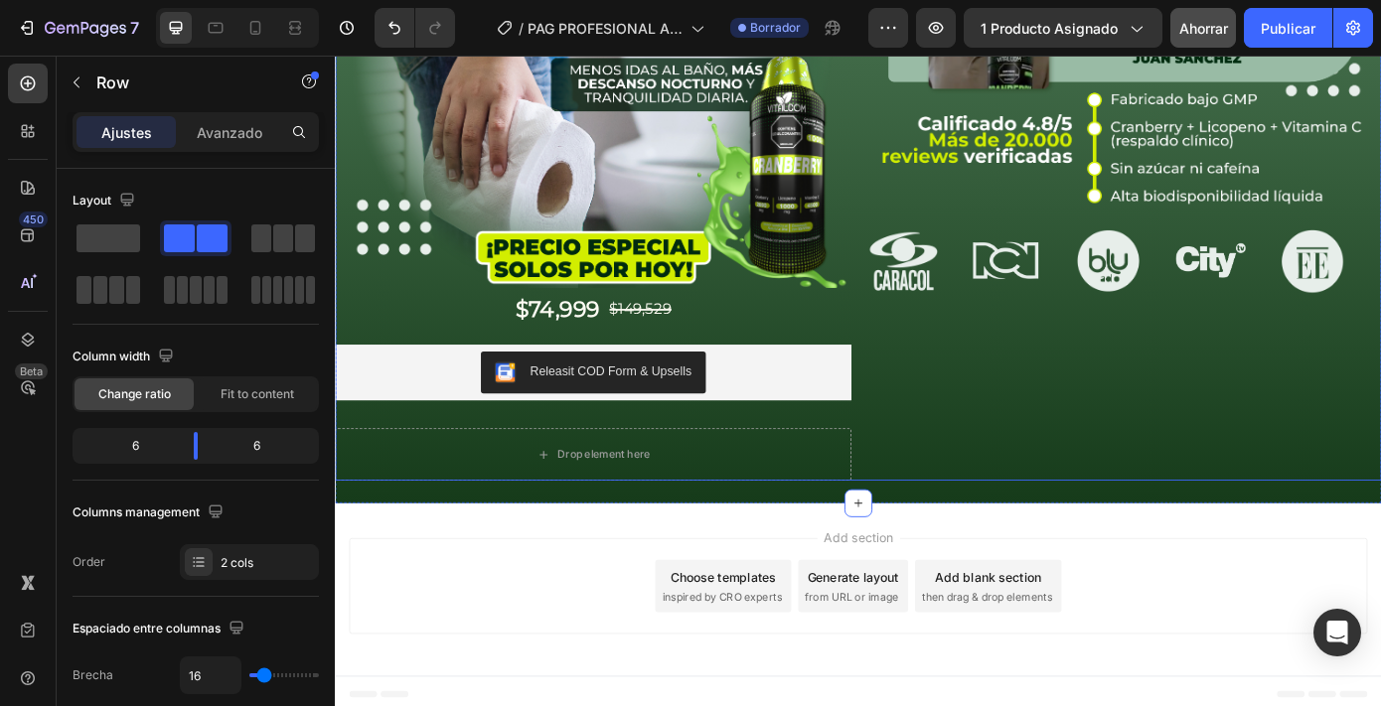
click at [966, 517] on div "Image Image Image Image Image Image Image Image Image Image Image Marquee" at bounding box center [1233, 137] width 588 height 808
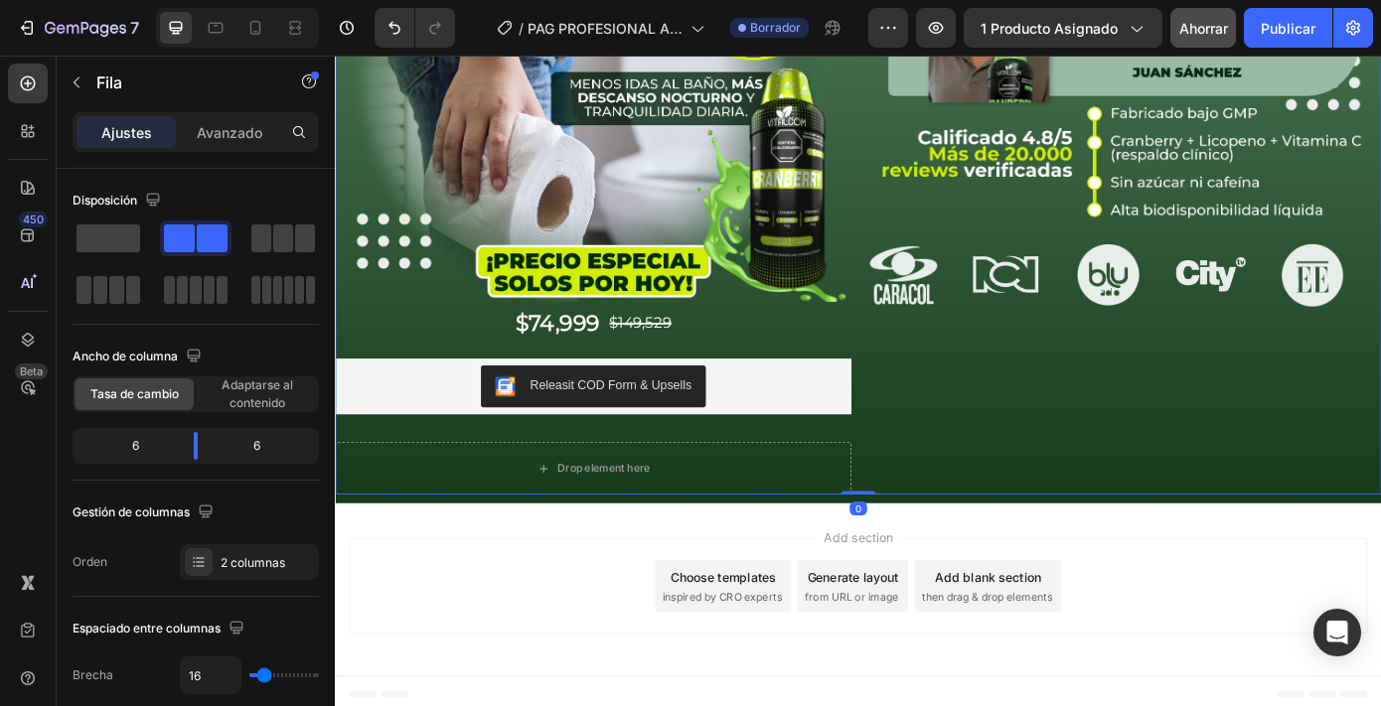
drag, startPoint x: 938, startPoint y: 548, endPoint x: 937, endPoint y: 507, distance: 41.7
click at [937, 507] on div "Image $74,999 Product Price Product Price $149,529 Product Price Product Price …" at bounding box center [931, 153] width 1192 height 808
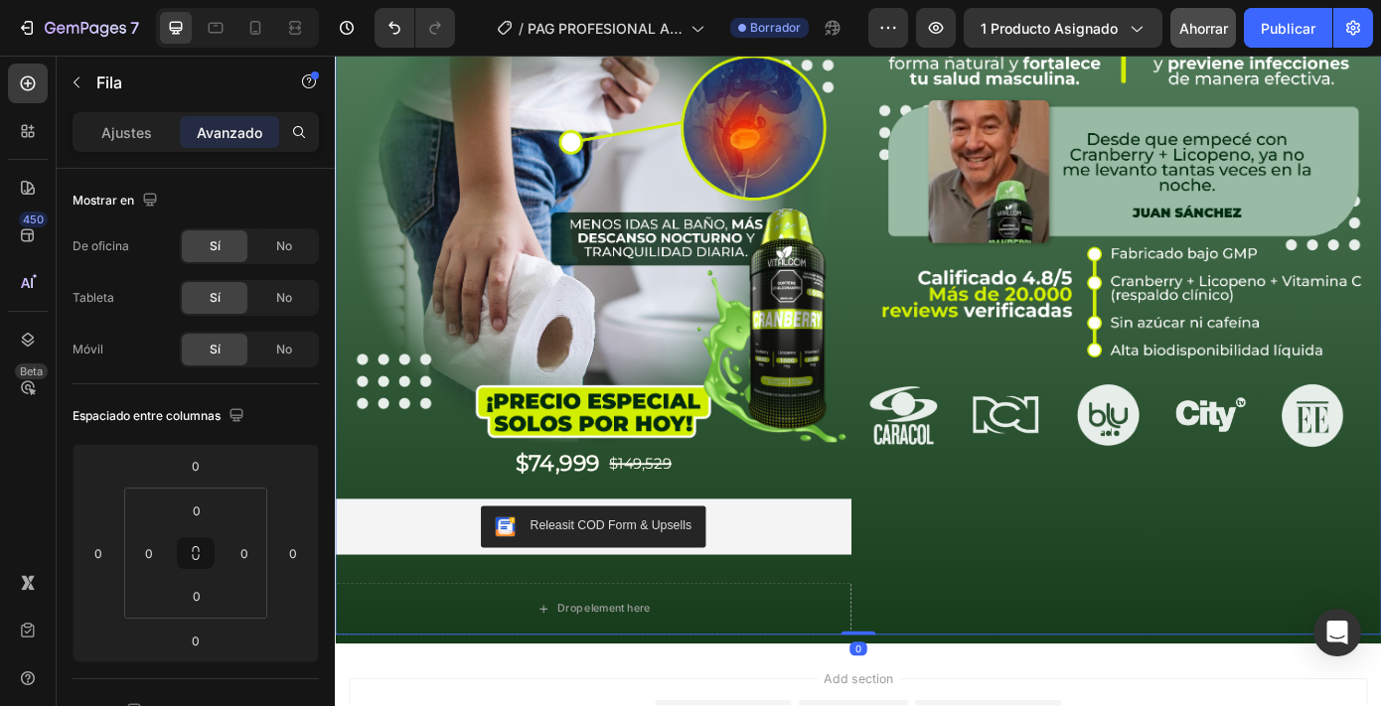
scroll to position [0, 0]
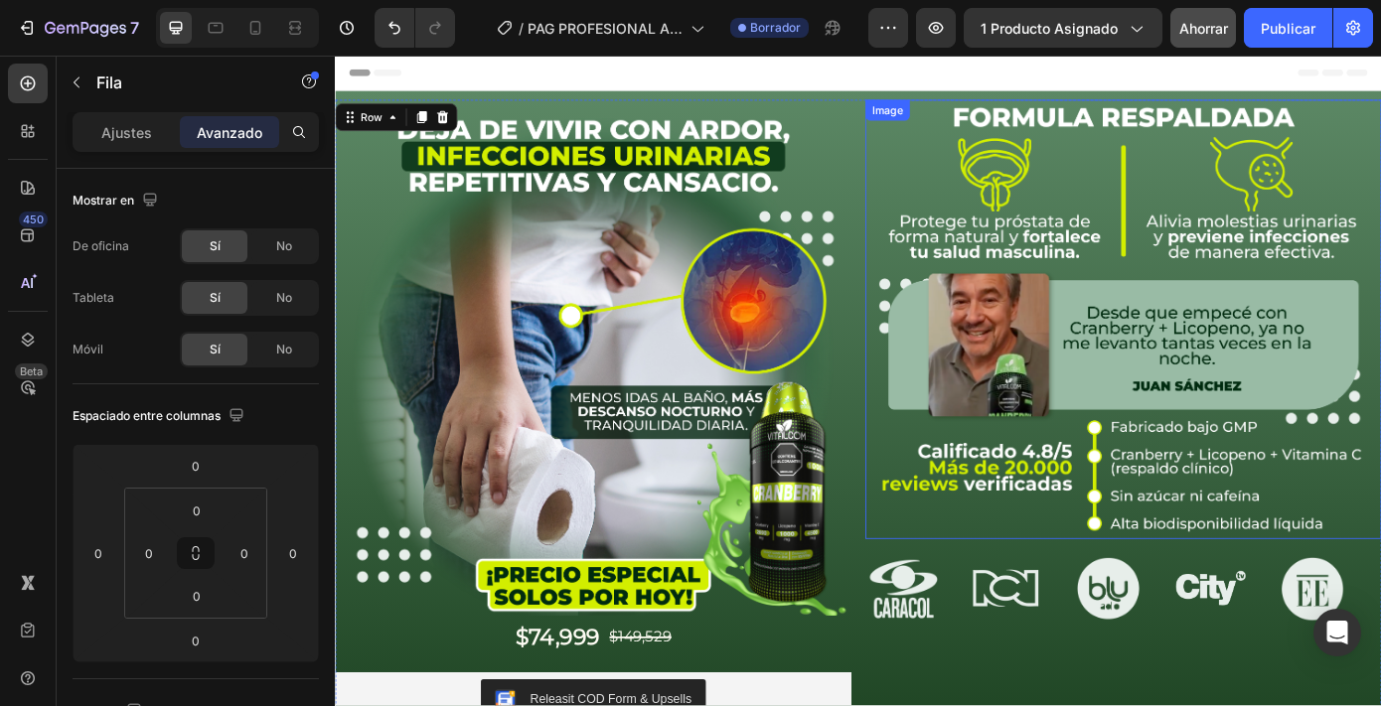
click at [978, 164] on img at bounding box center [1233, 356] width 588 height 501
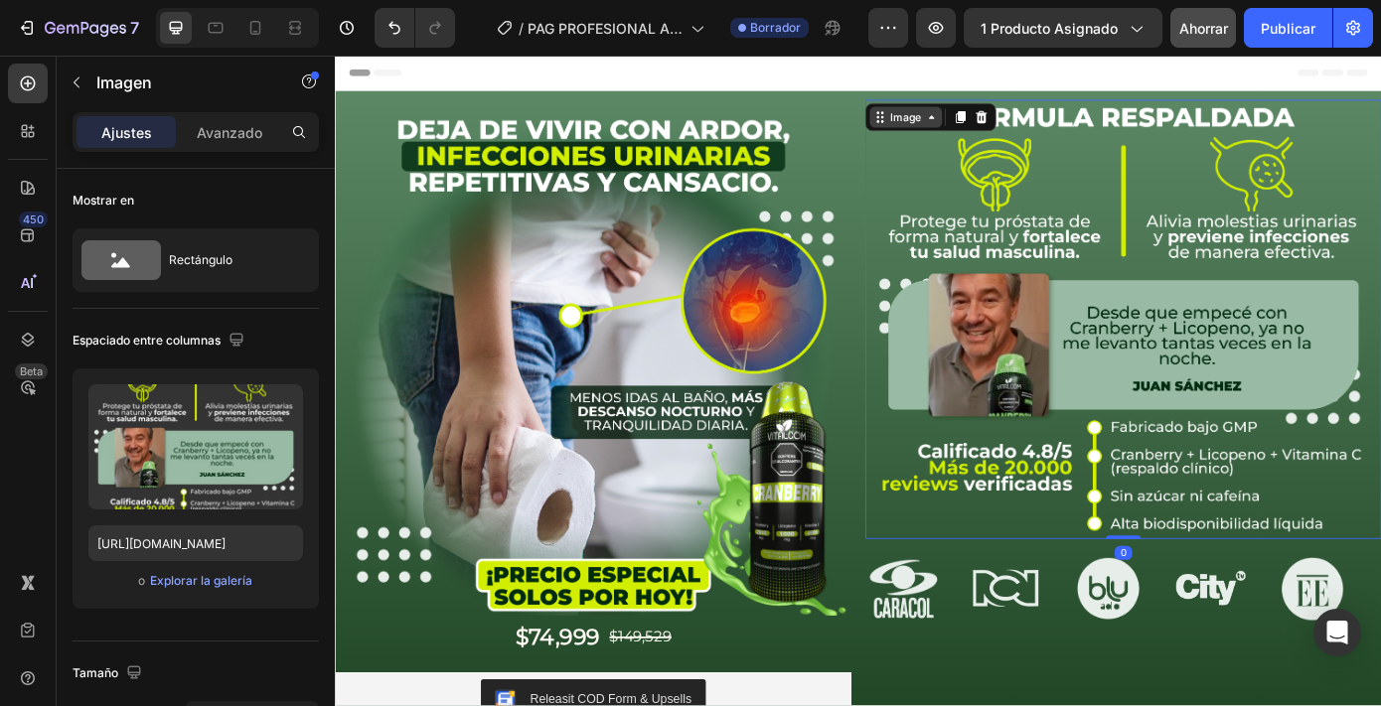
click at [954, 127] on icon at bounding box center [956, 126] width 16 height 16
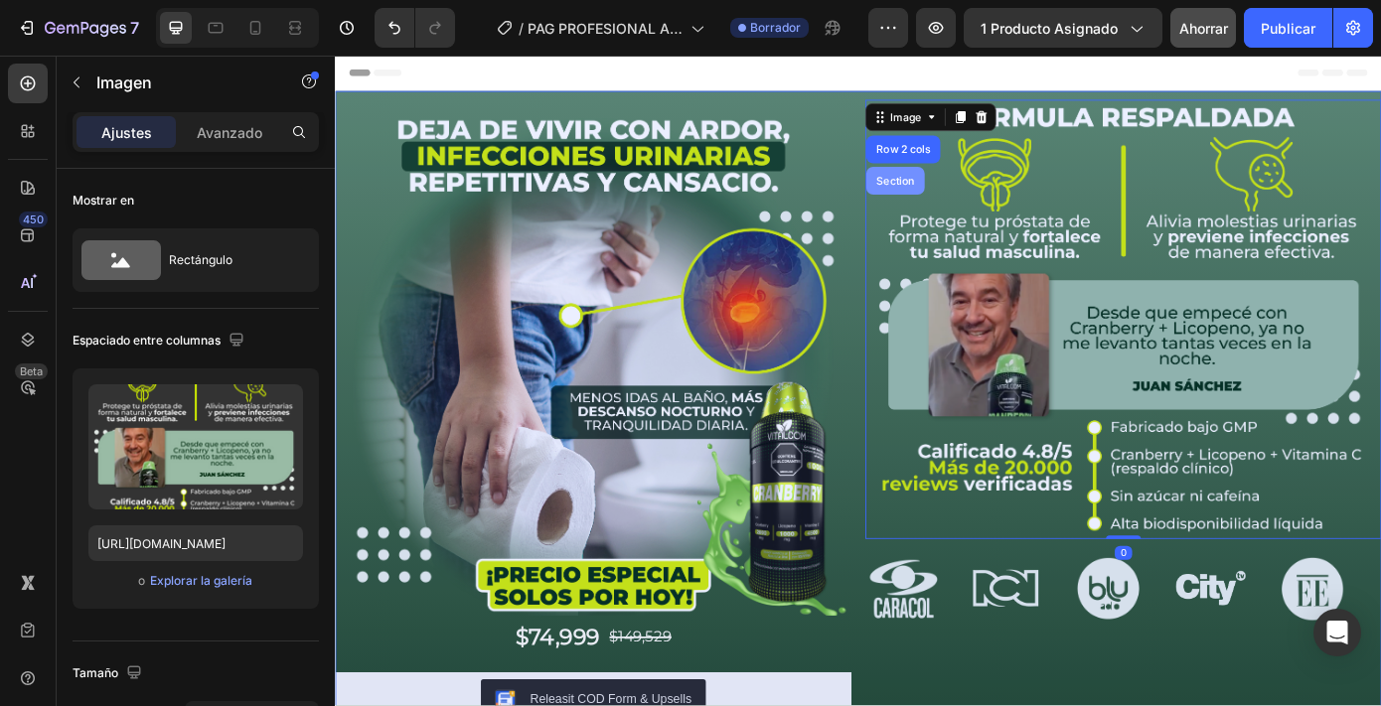
click at [966, 202] on div "Section" at bounding box center [973, 199] width 51 height 12
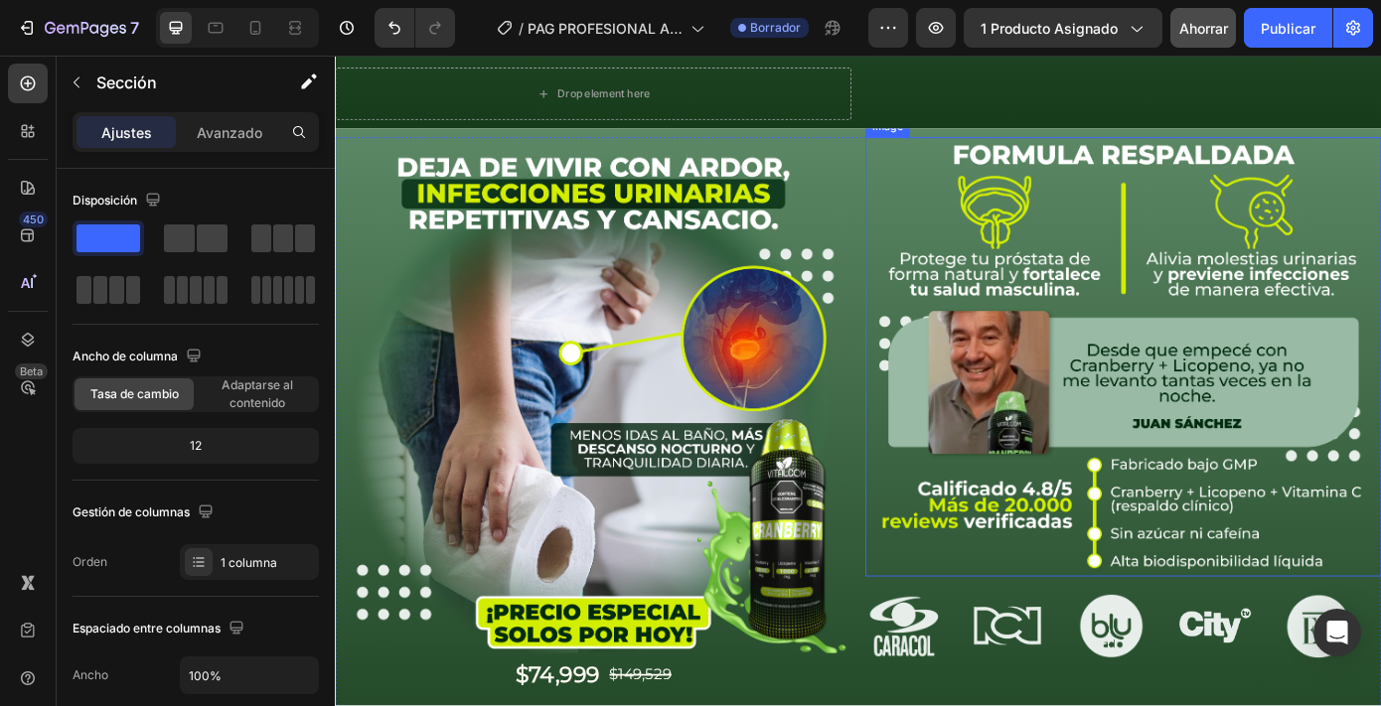
scroll to position [791, 0]
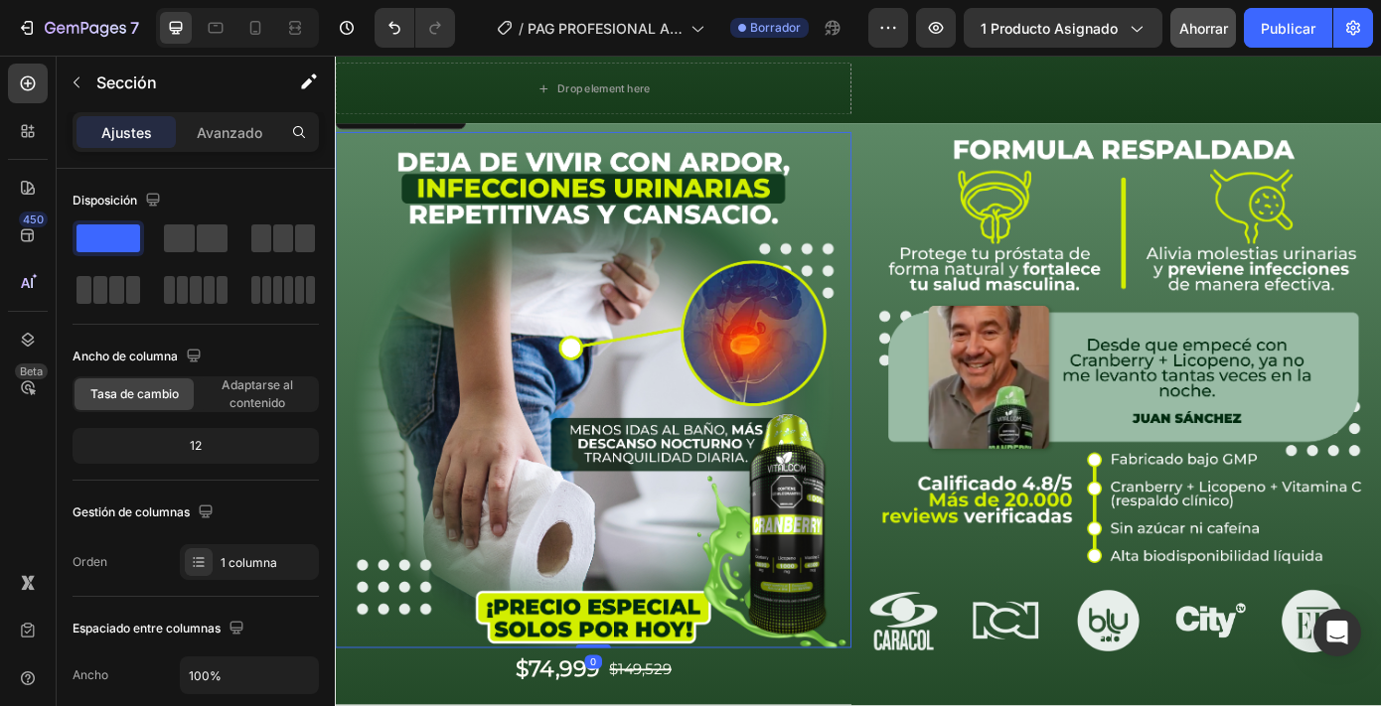
click at [788, 291] on img at bounding box center [629, 437] width 588 height 588
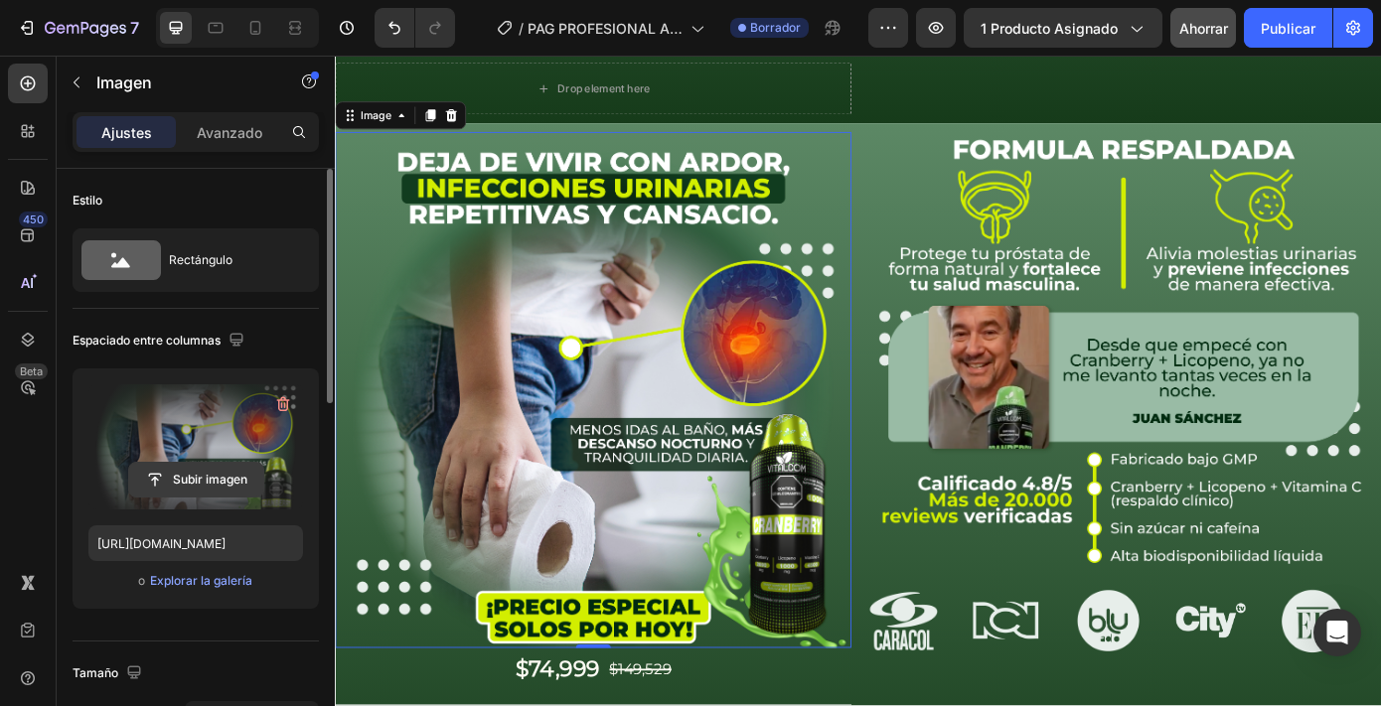
click at [216, 486] on input "file" at bounding box center [196, 480] width 134 height 34
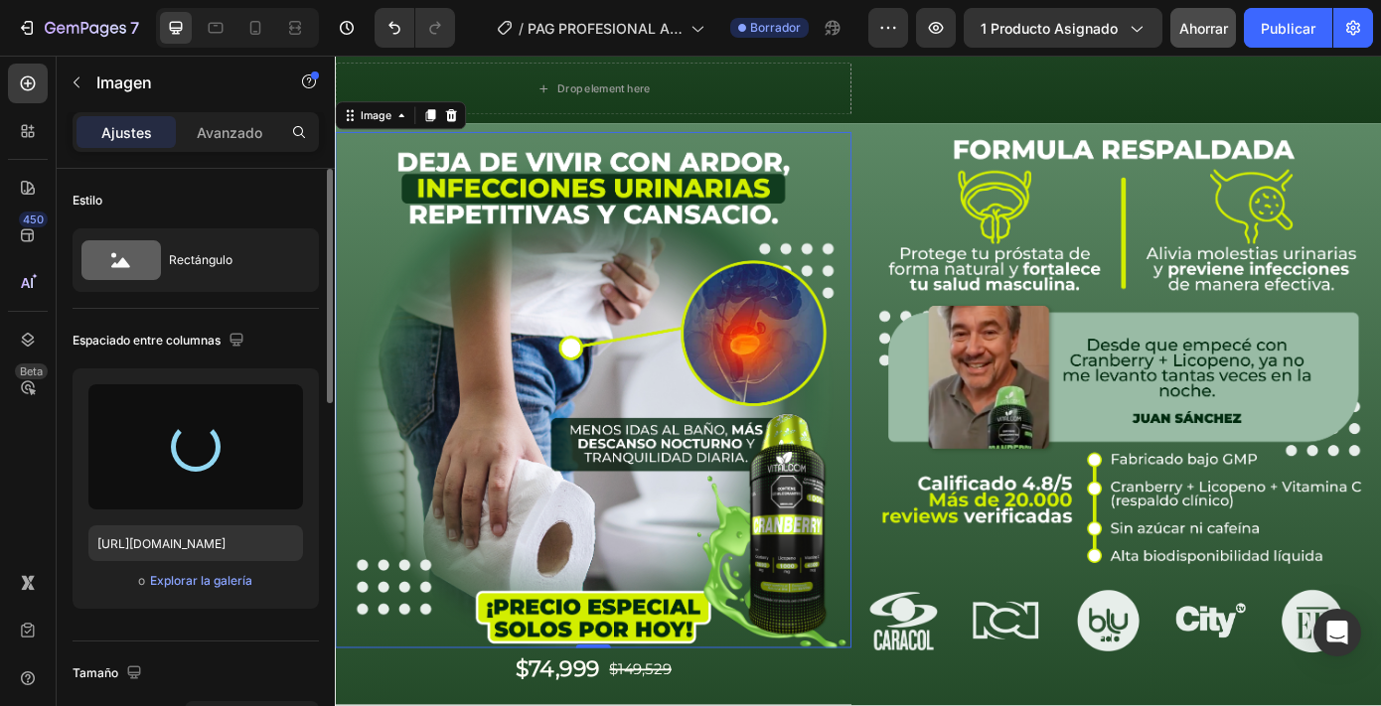
type input "[URL][DOMAIN_NAME]"
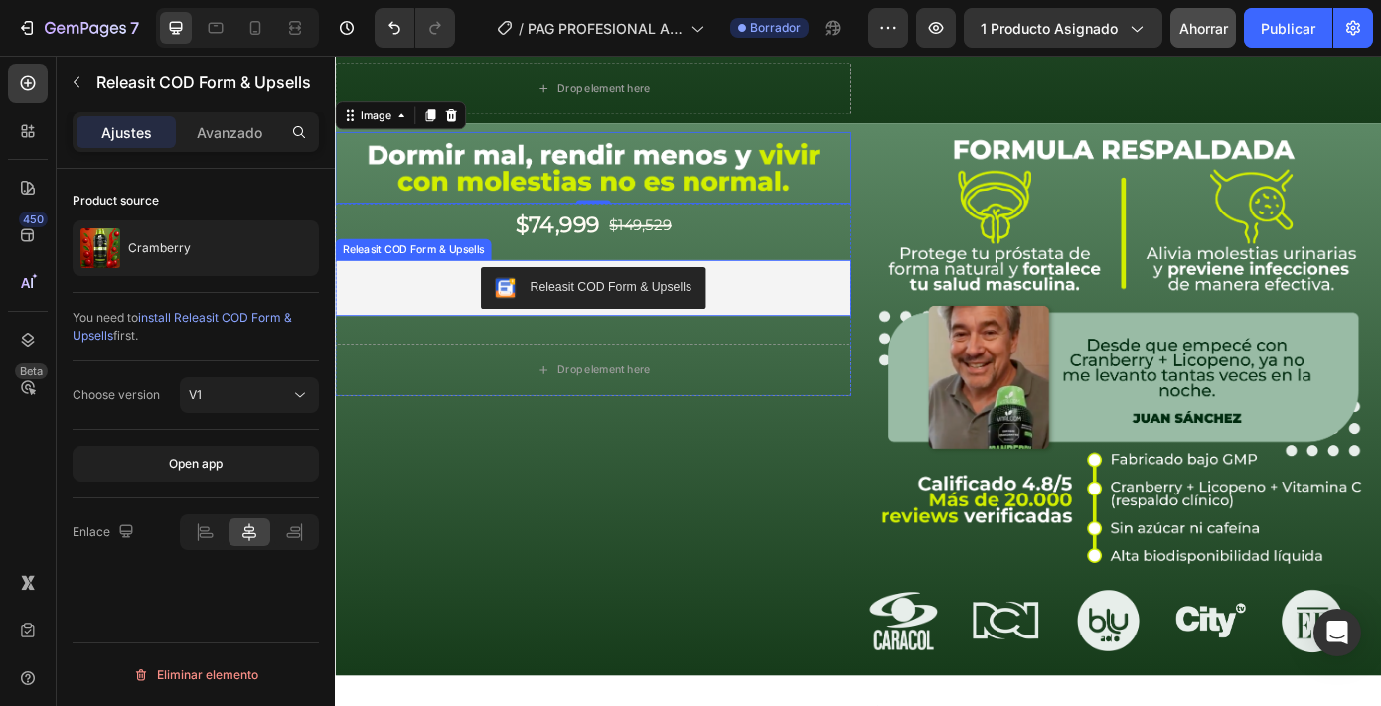
click at [467, 313] on div "Releasit COD Form & Upsells" at bounding box center [629, 321] width 572 height 48
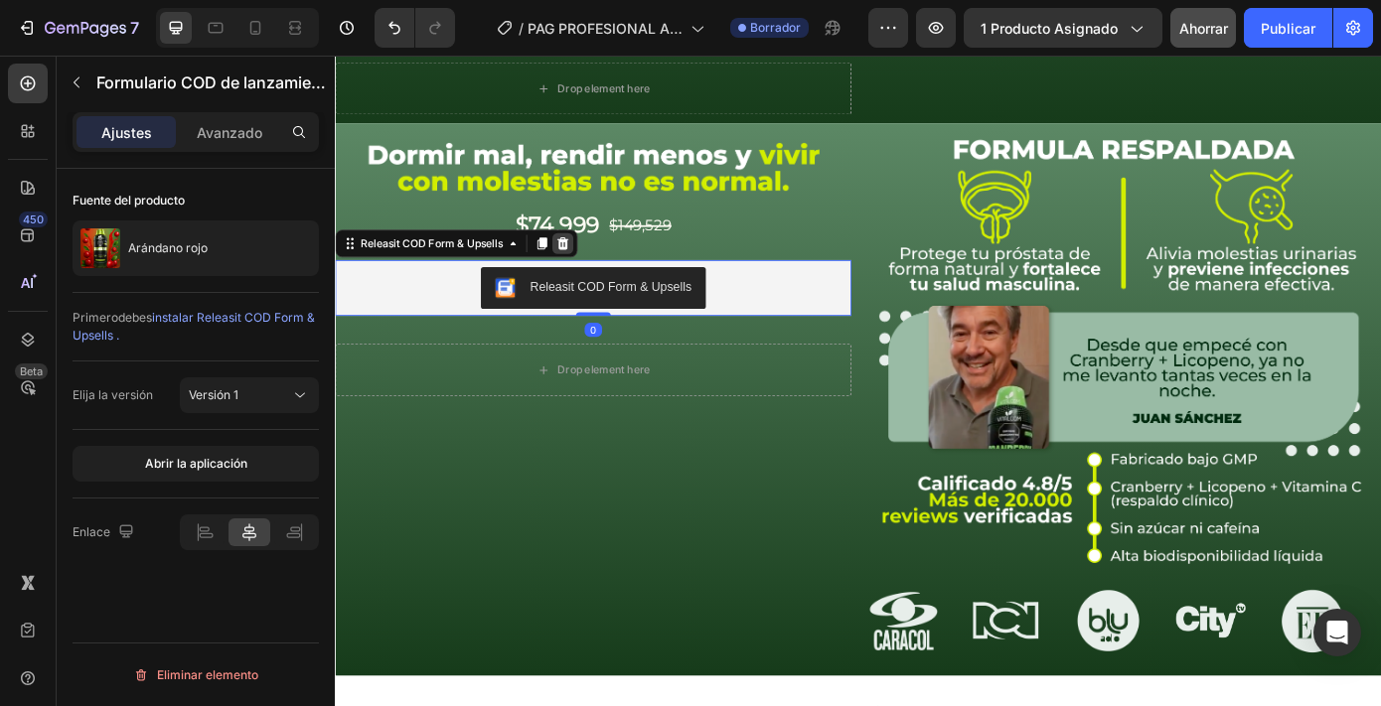
click at [601, 262] on icon at bounding box center [594, 270] width 16 height 16
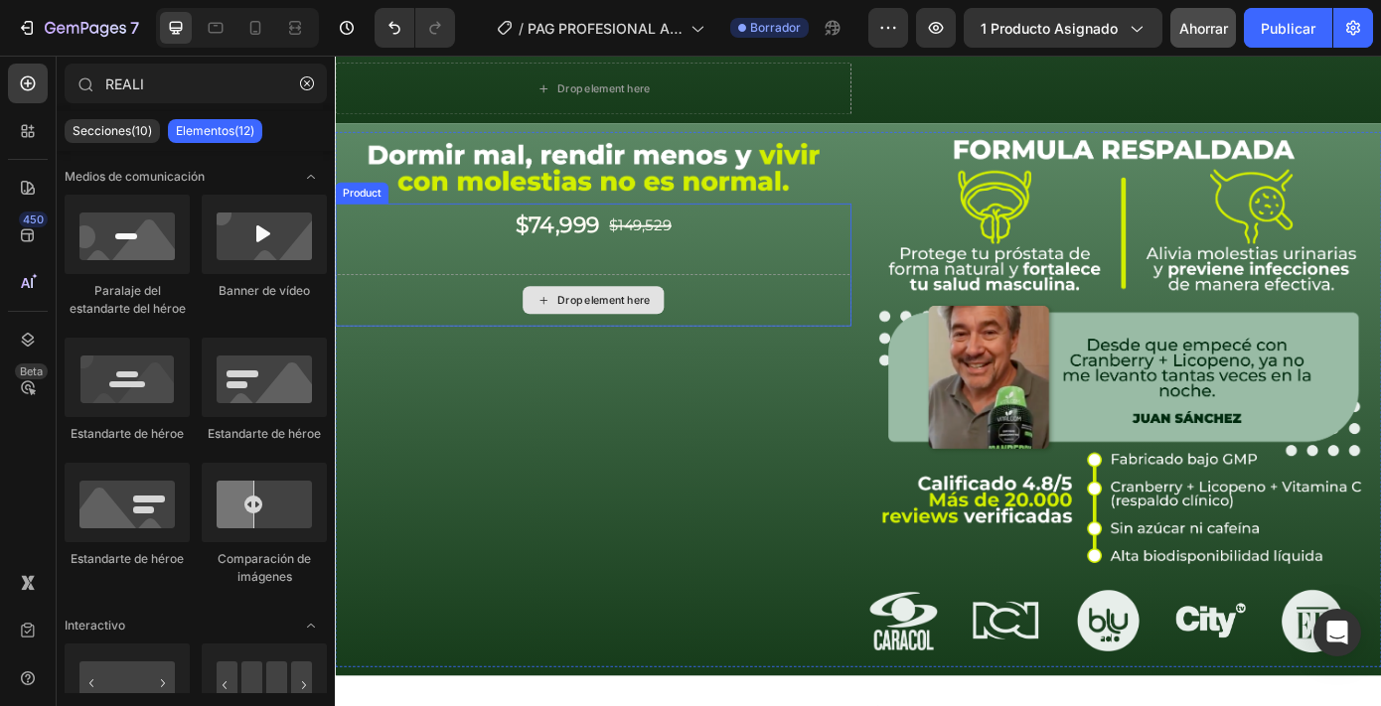
click at [487, 320] on div "Drop element here" at bounding box center [629, 335] width 588 height 60
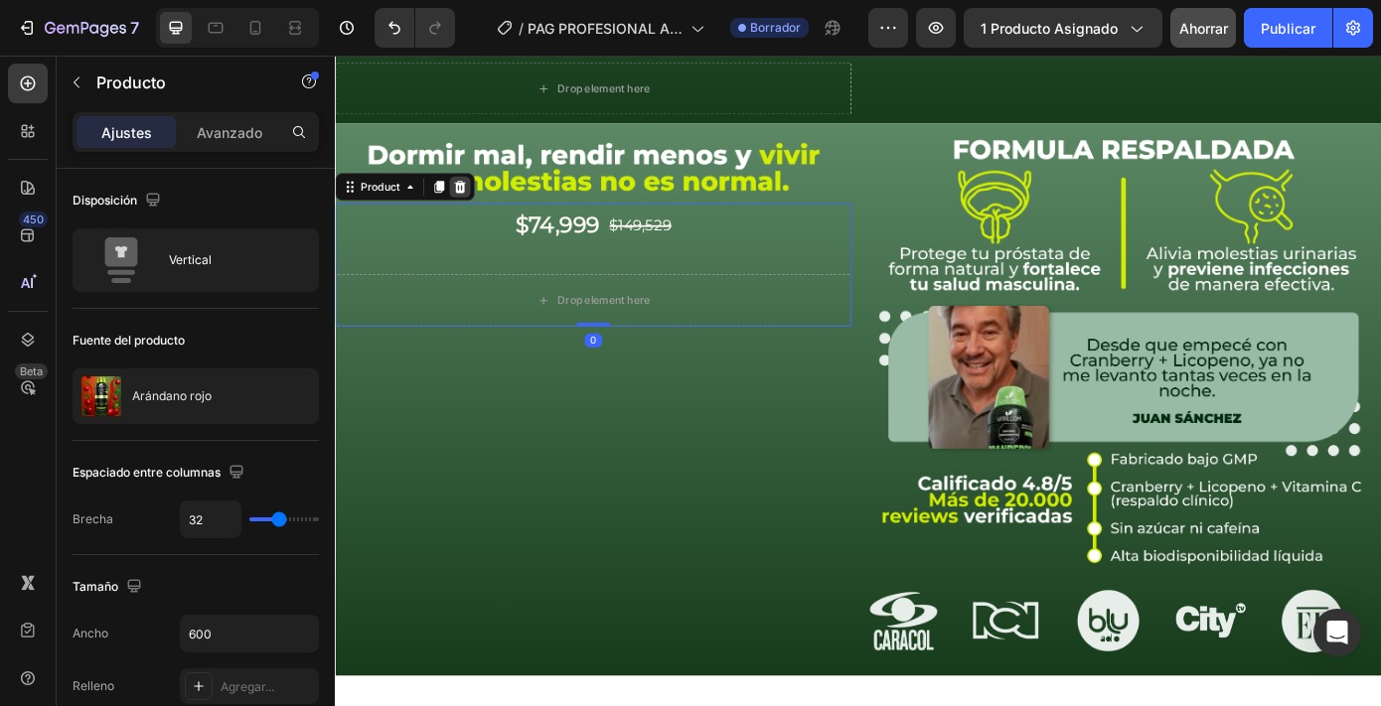
click at [470, 198] on icon at bounding box center [477, 206] width 16 height 16
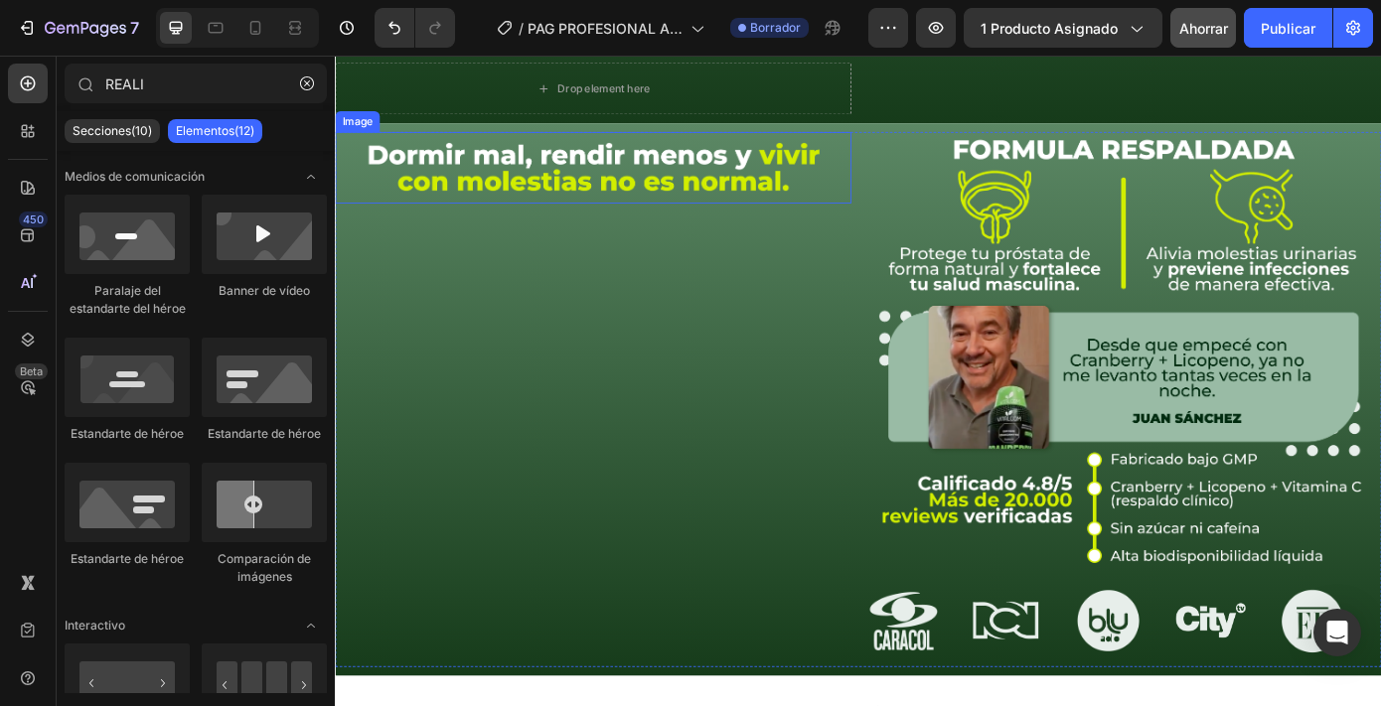
click at [554, 187] on img at bounding box center [629, 183] width 588 height 81
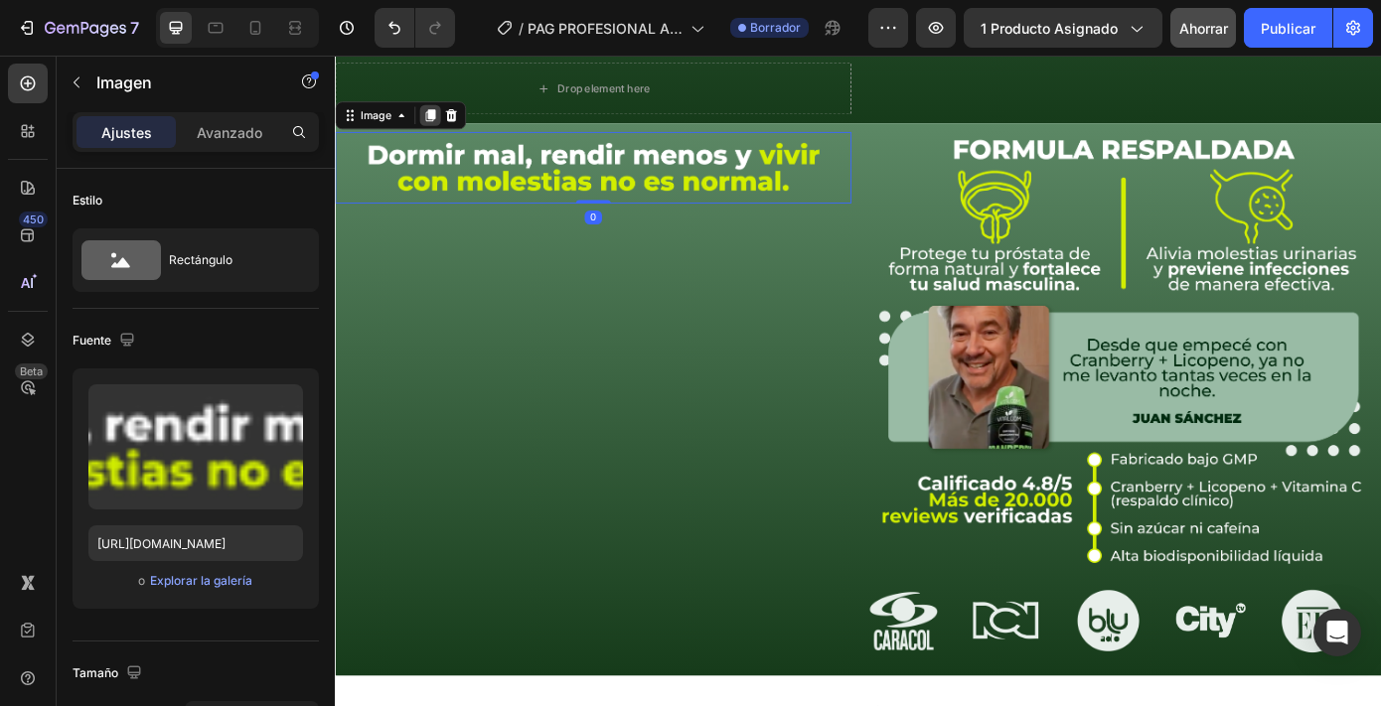
click at [443, 122] on icon at bounding box center [443, 124] width 11 height 14
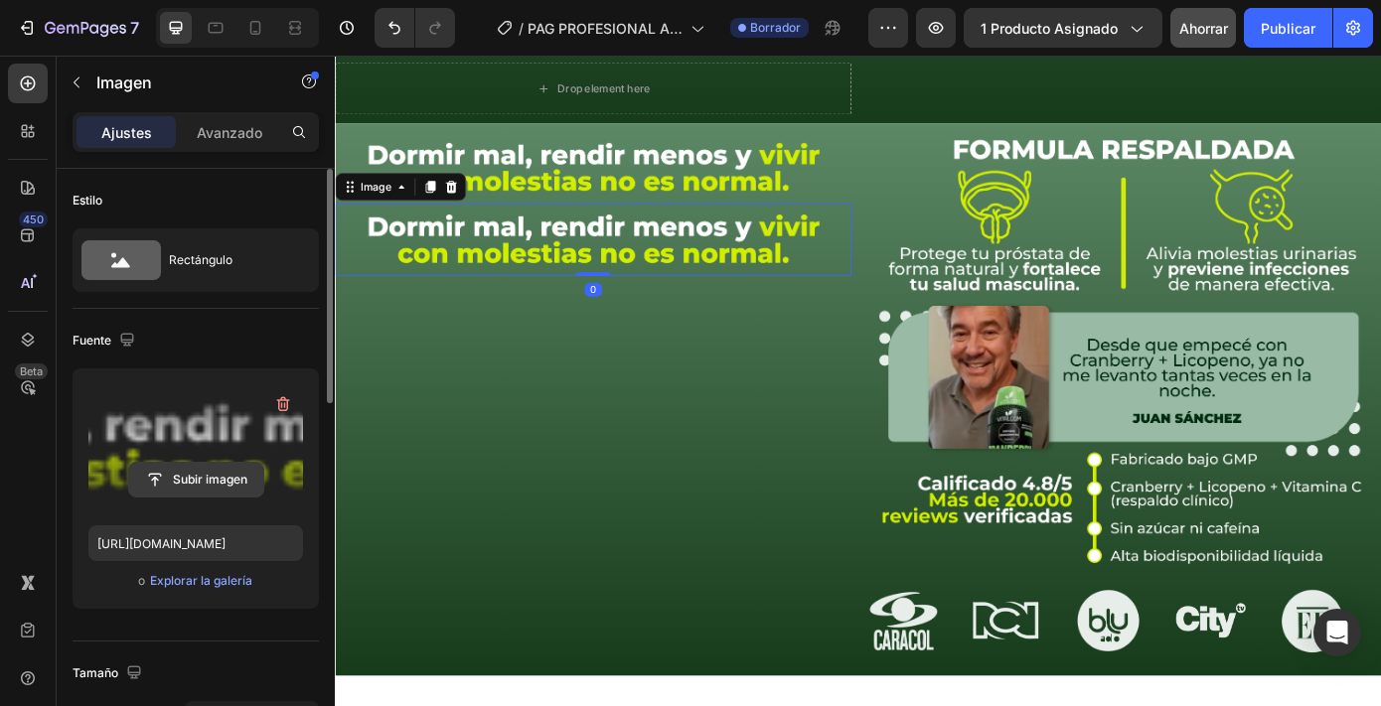
click at [233, 478] on input "file" at bounding box center [196, 480] width 134 height 34
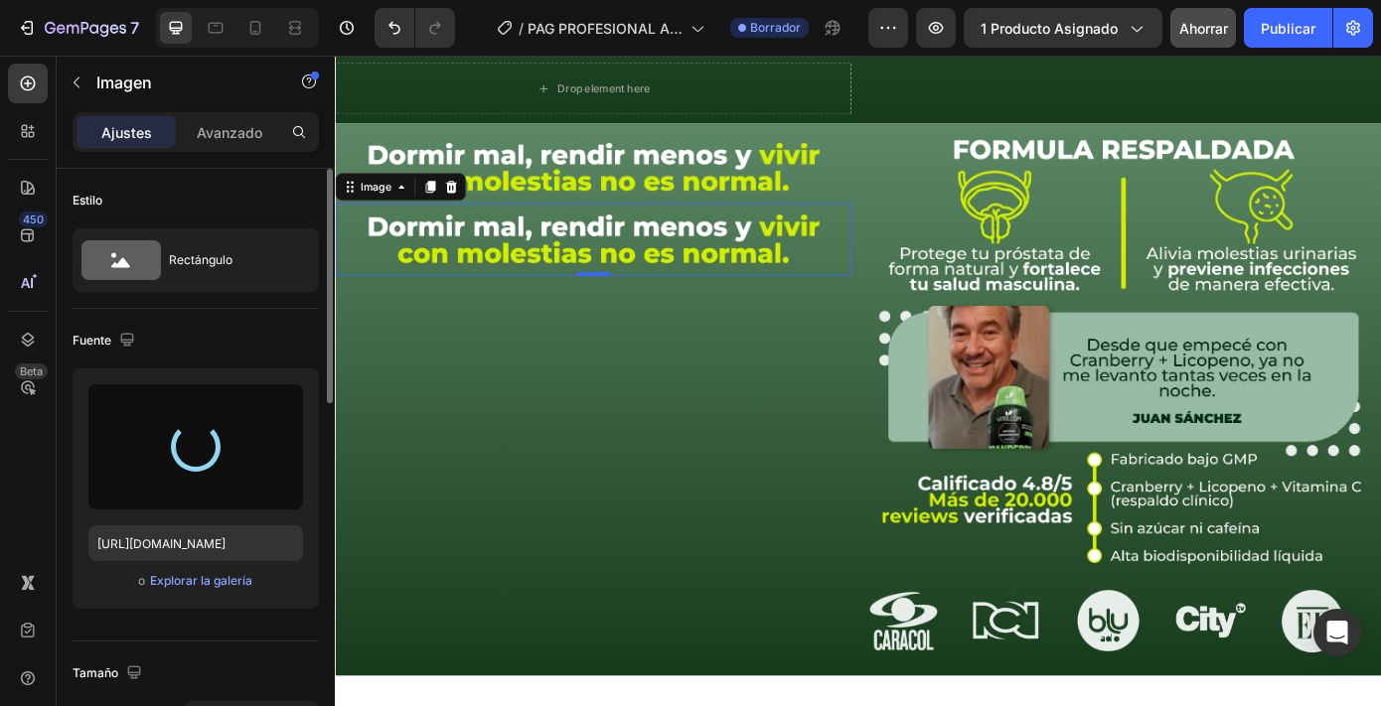
type input "[URL][DOMAIN_NAME]"
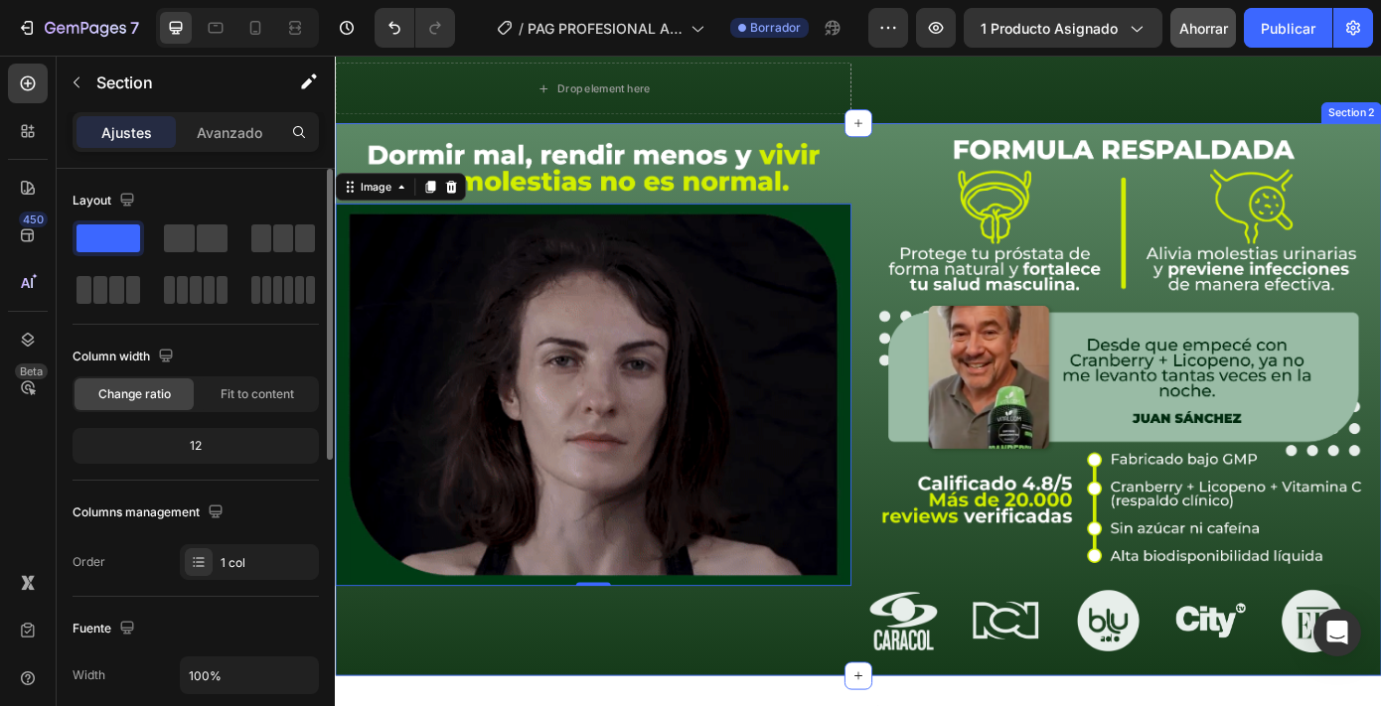
click at [898, 133] on div "Image Image 0 Image Image Image Image Image Image Image Image Image Image Image…" at bounding box center [931, 448] width 1192 height 630
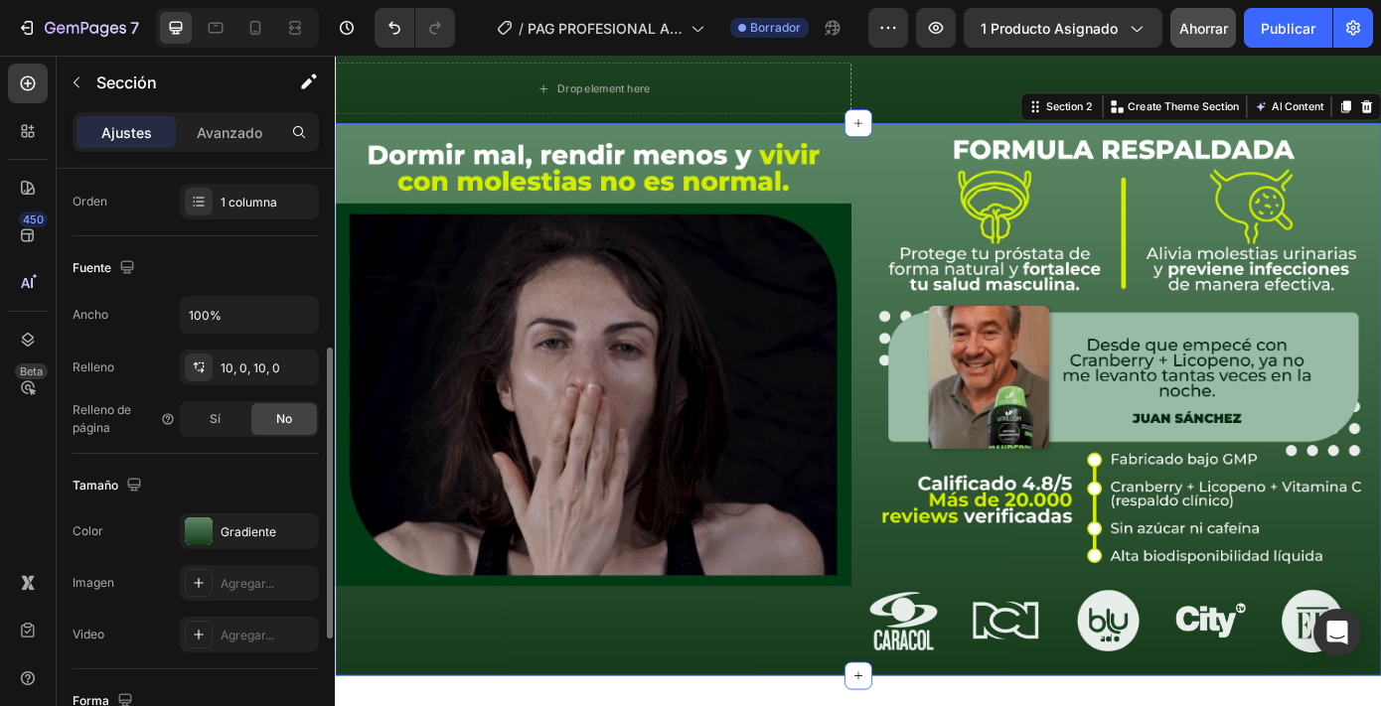
scroll to position [363, 0]
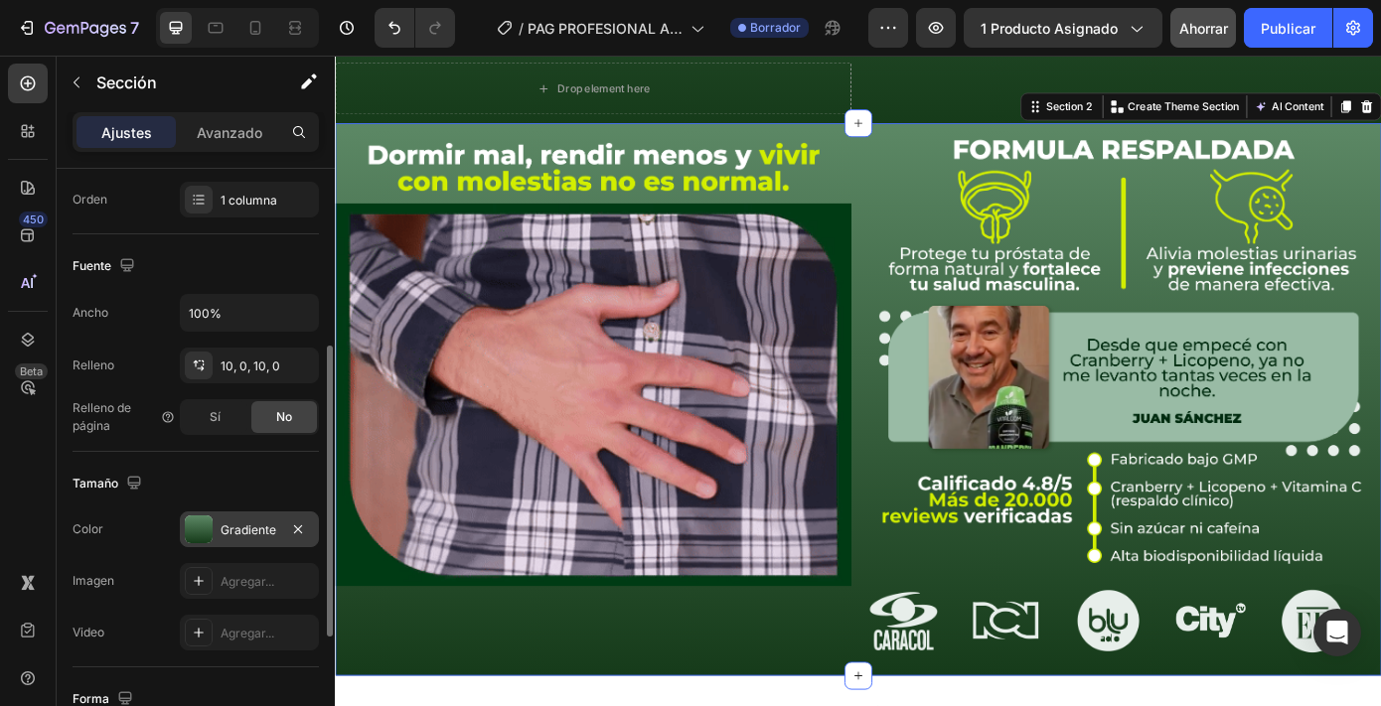
click at [241, 525] on font "Gradiente" at bounding box center [249, 530] width 56 height 15
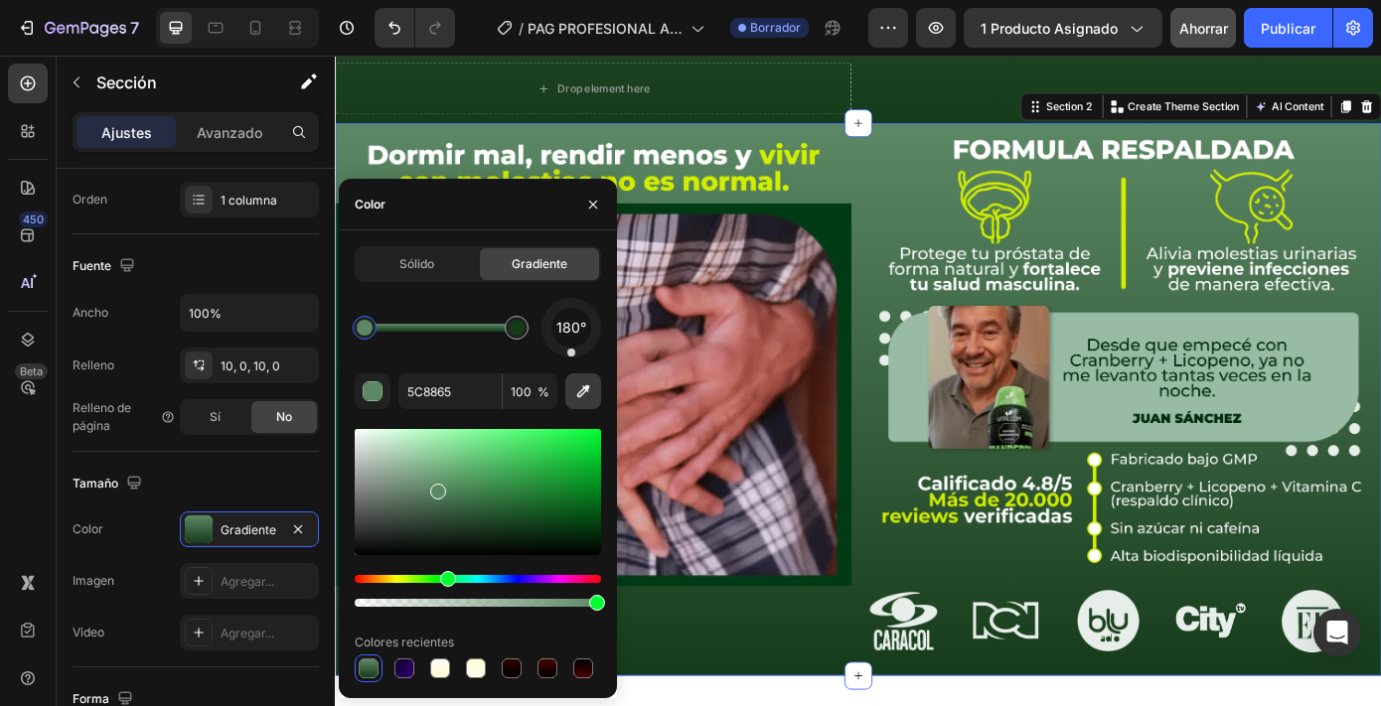
click at [575, 395] on icon "button" at bounding box center [583, 392] width 20 height 20
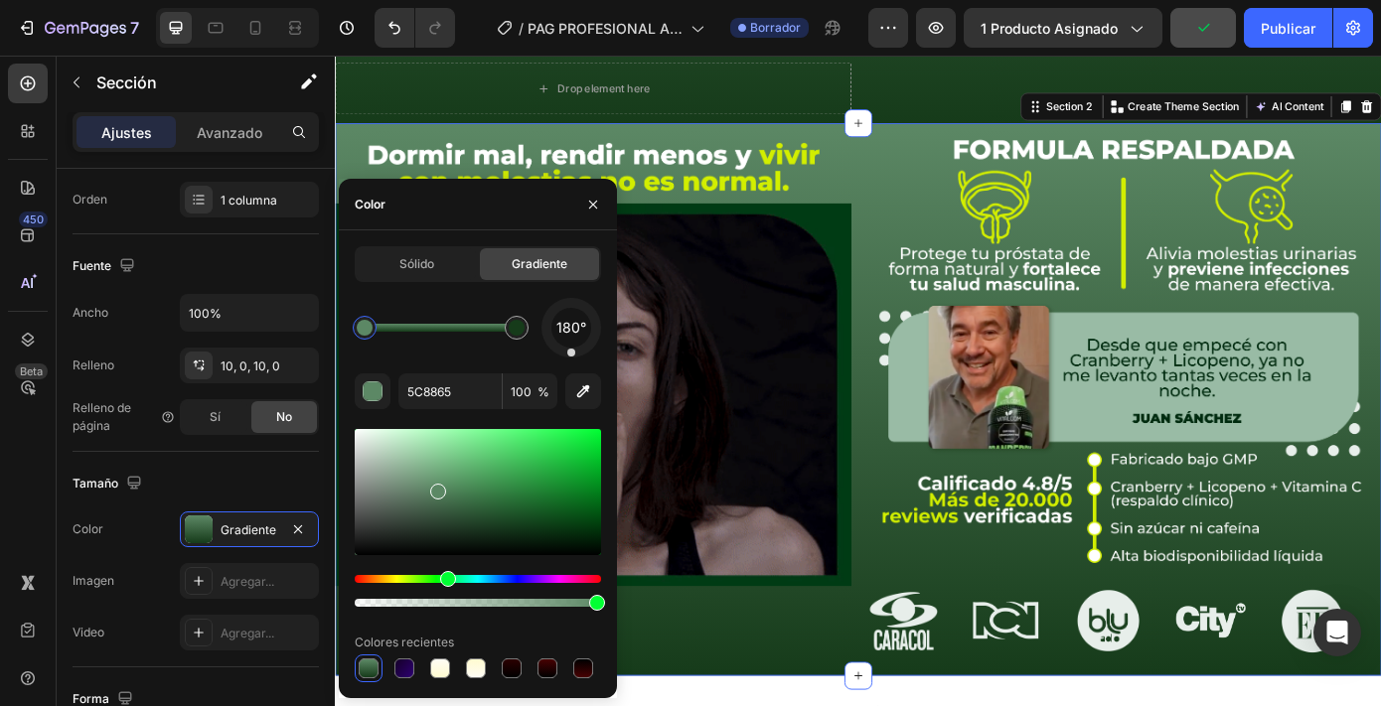
type input "003D14"
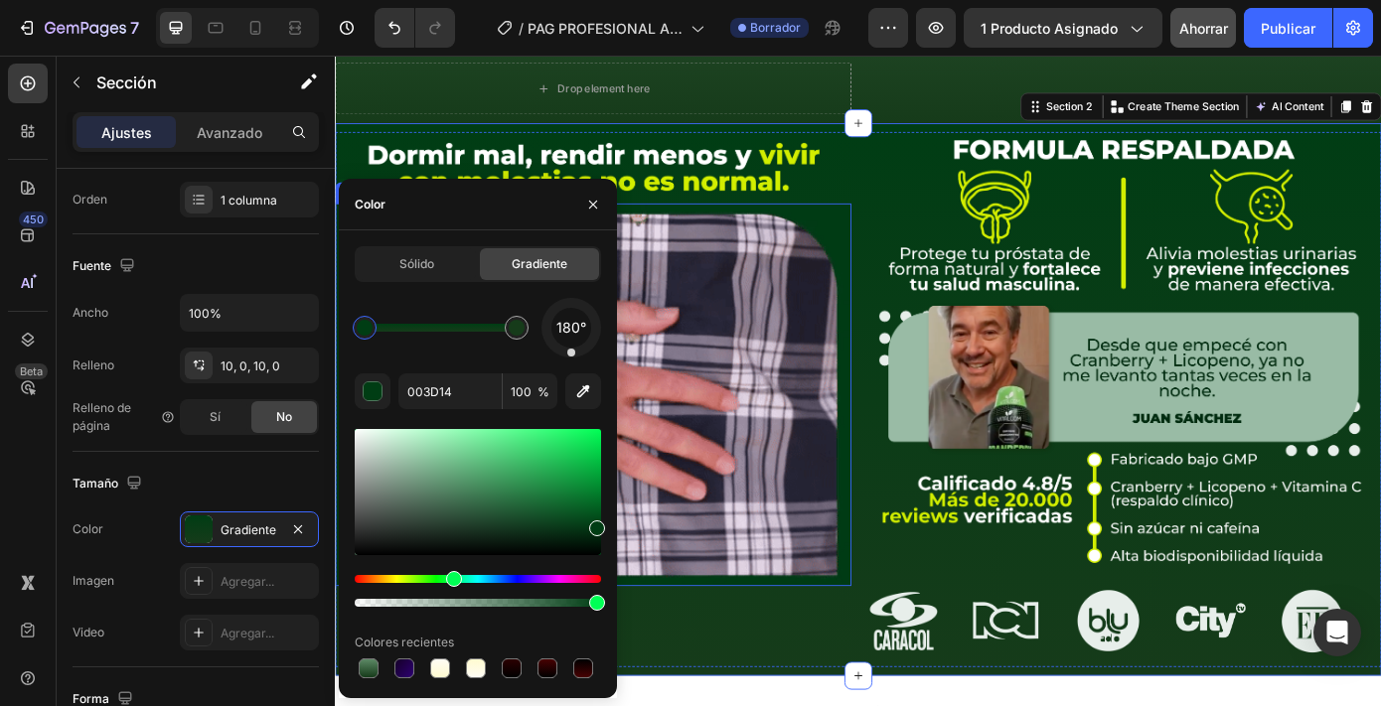
click at [894, 366] on img at bounding box center [629, 443] width 588 height 436
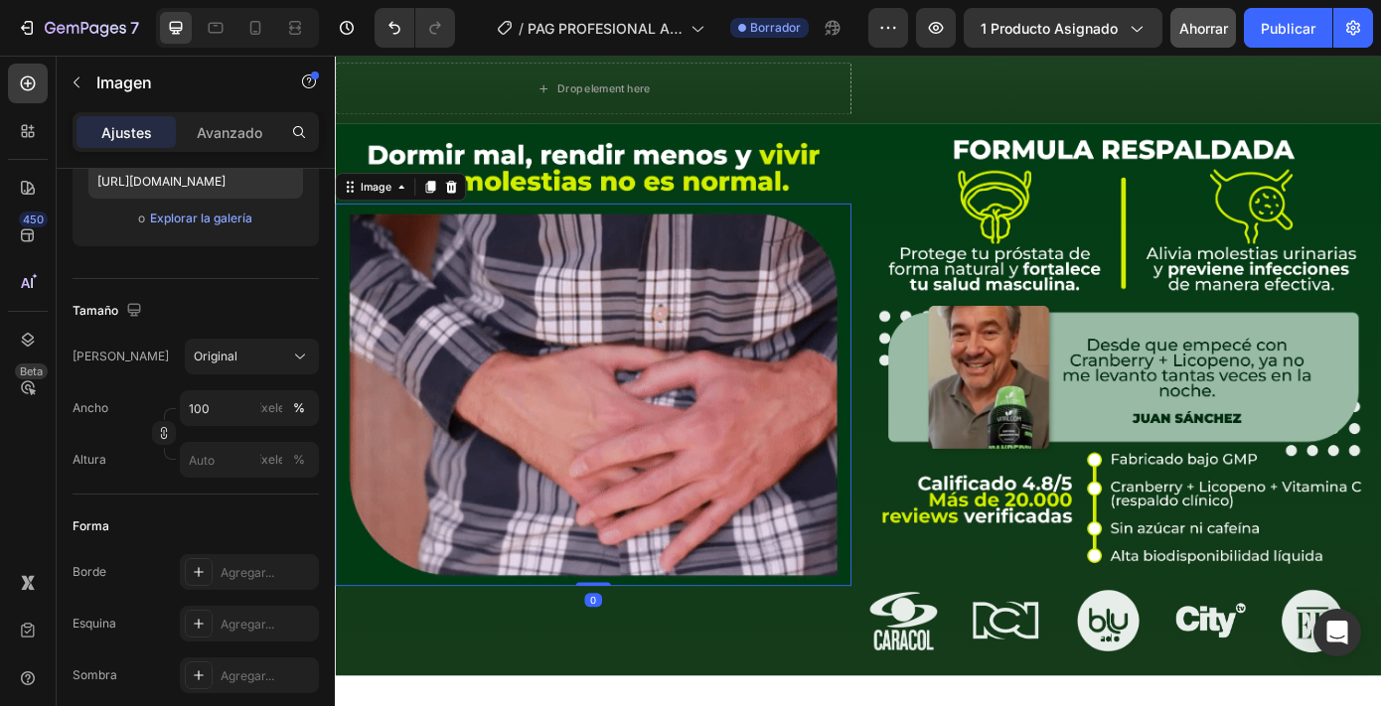
scroll to position [0, 0]
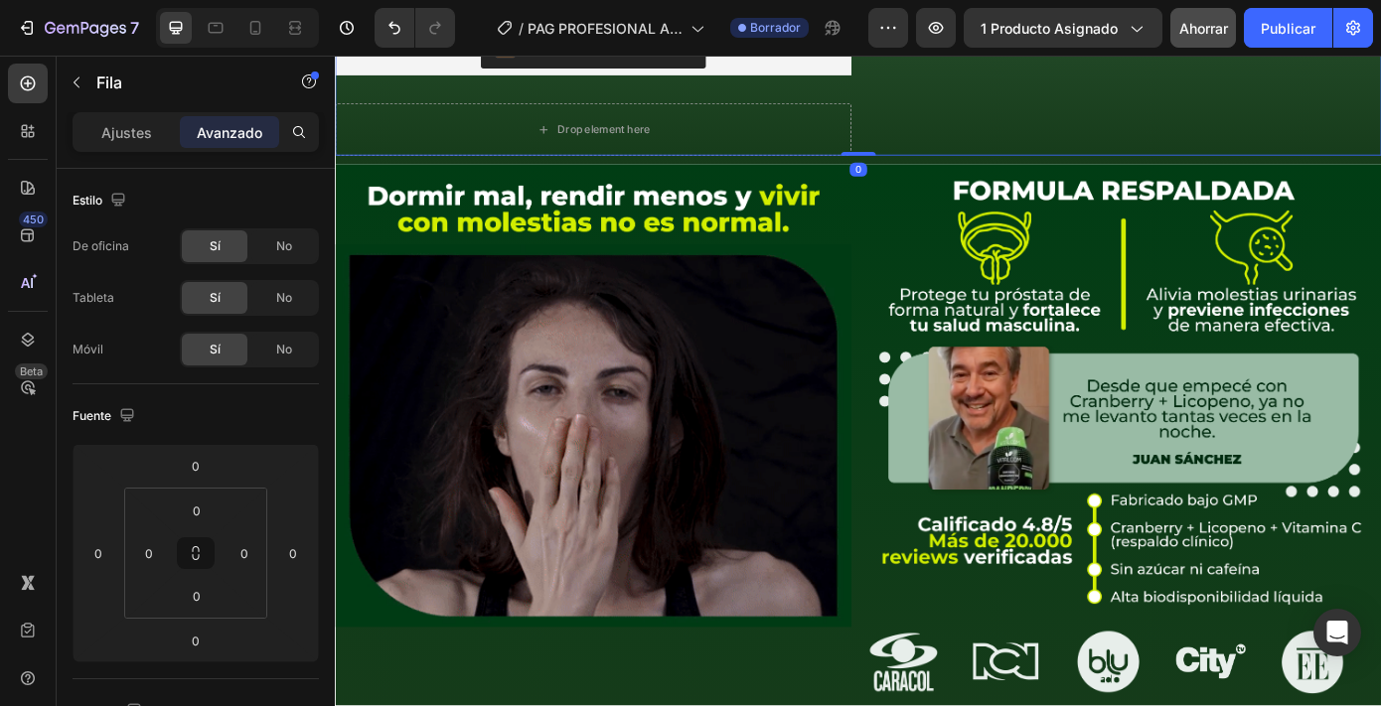
scroll to position [777, 0]
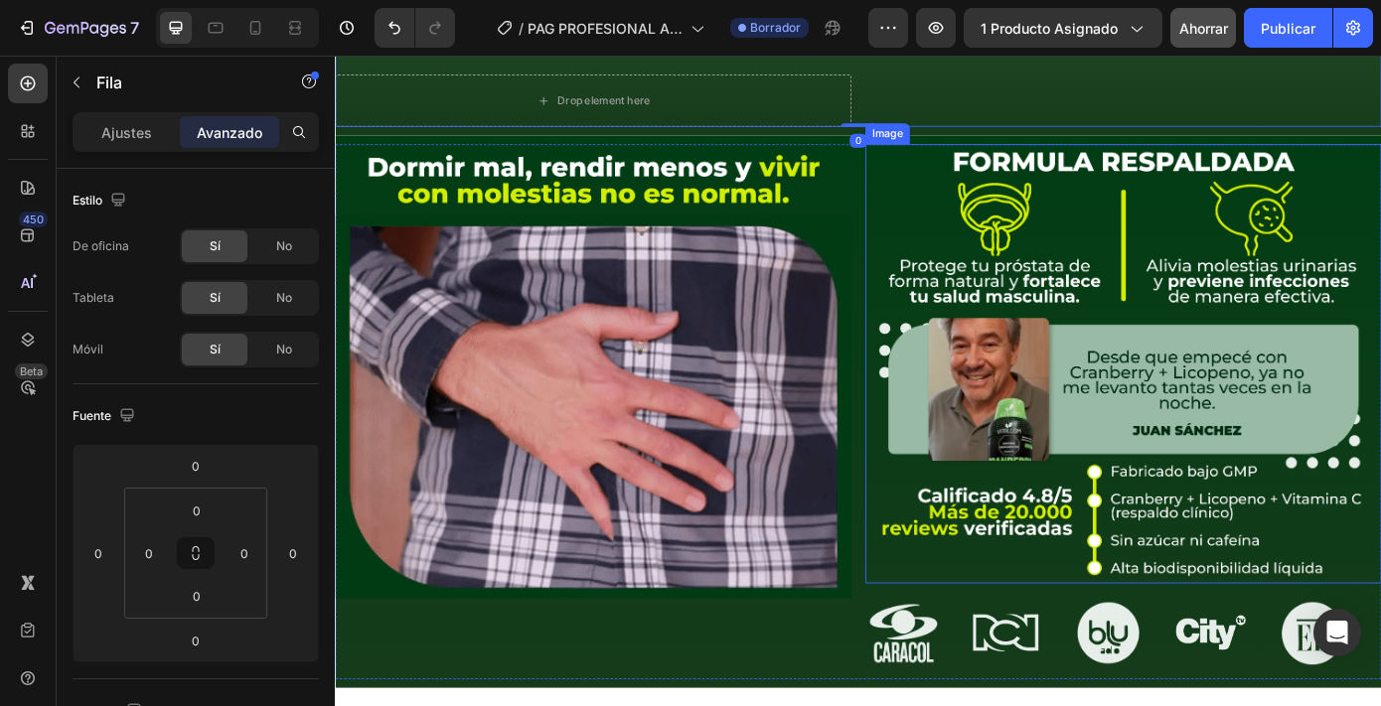
click at [1067, 236] on img at bounding box center [1233, 407] width 588 height 501
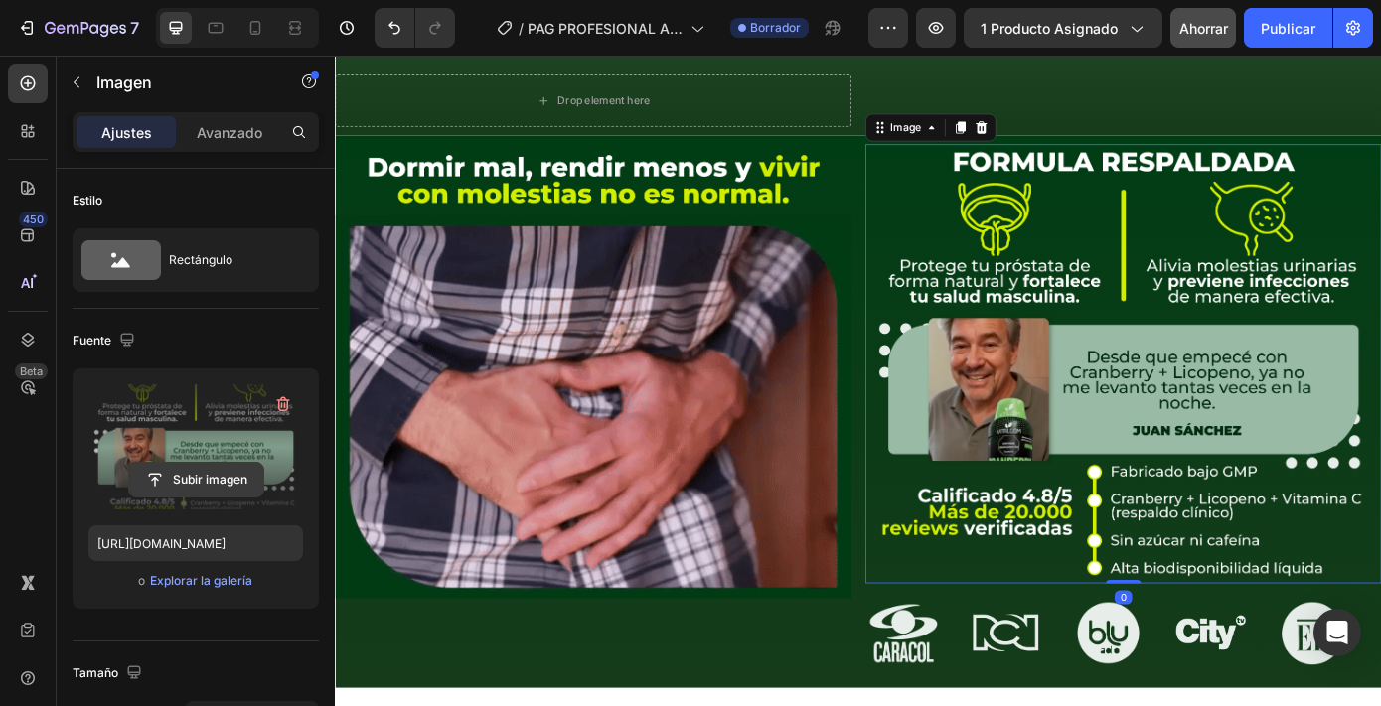
click at [182, 481] on input "file" at bounding box center [196, 480] width 134 height 34
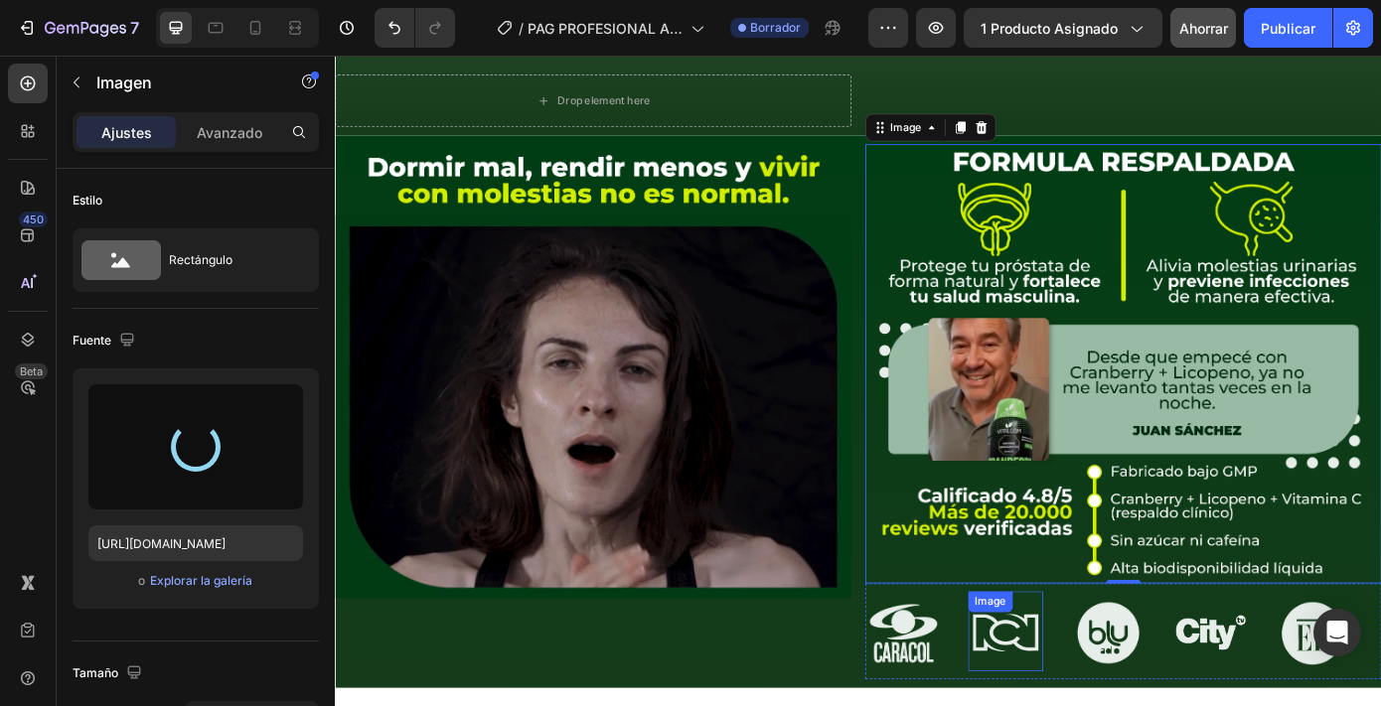
type input "[URL][DOMAIN_NAME]"
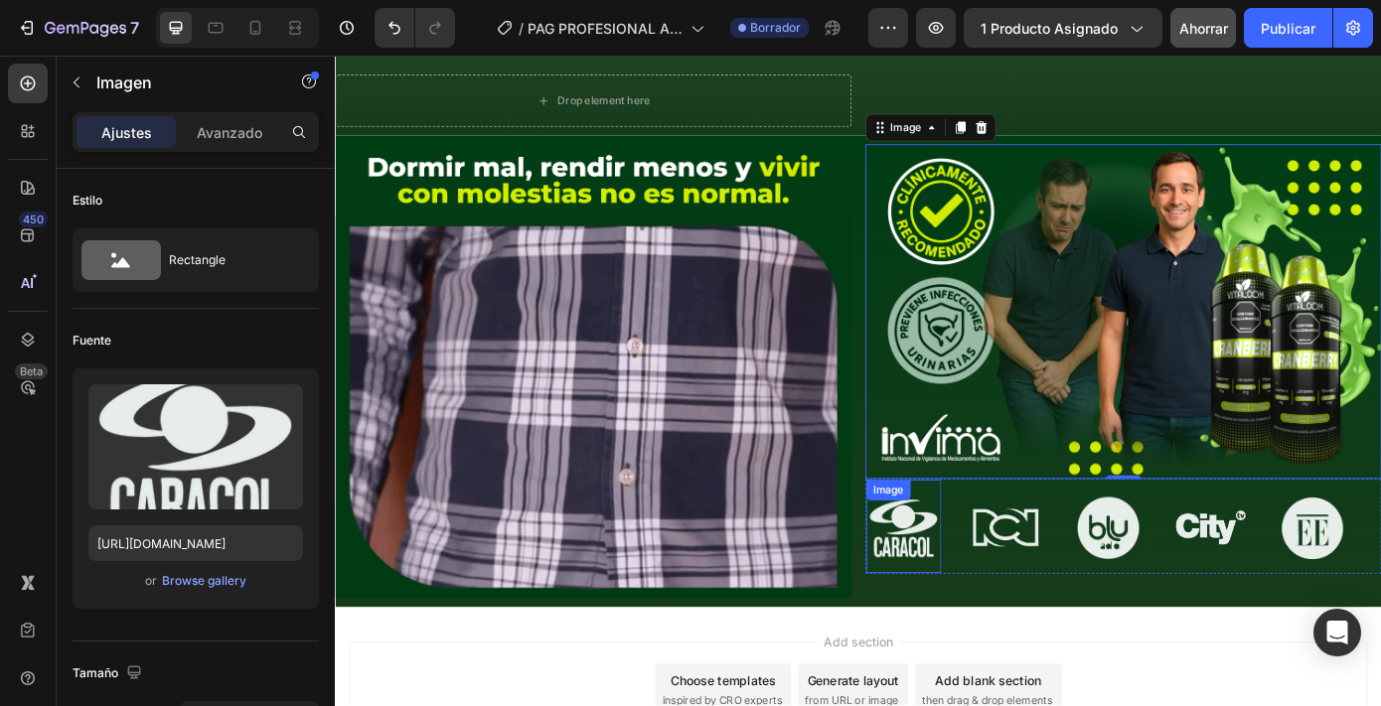
click at [1012, 544] on div "Image" at bounding box center [982, 593] width 85 height 107
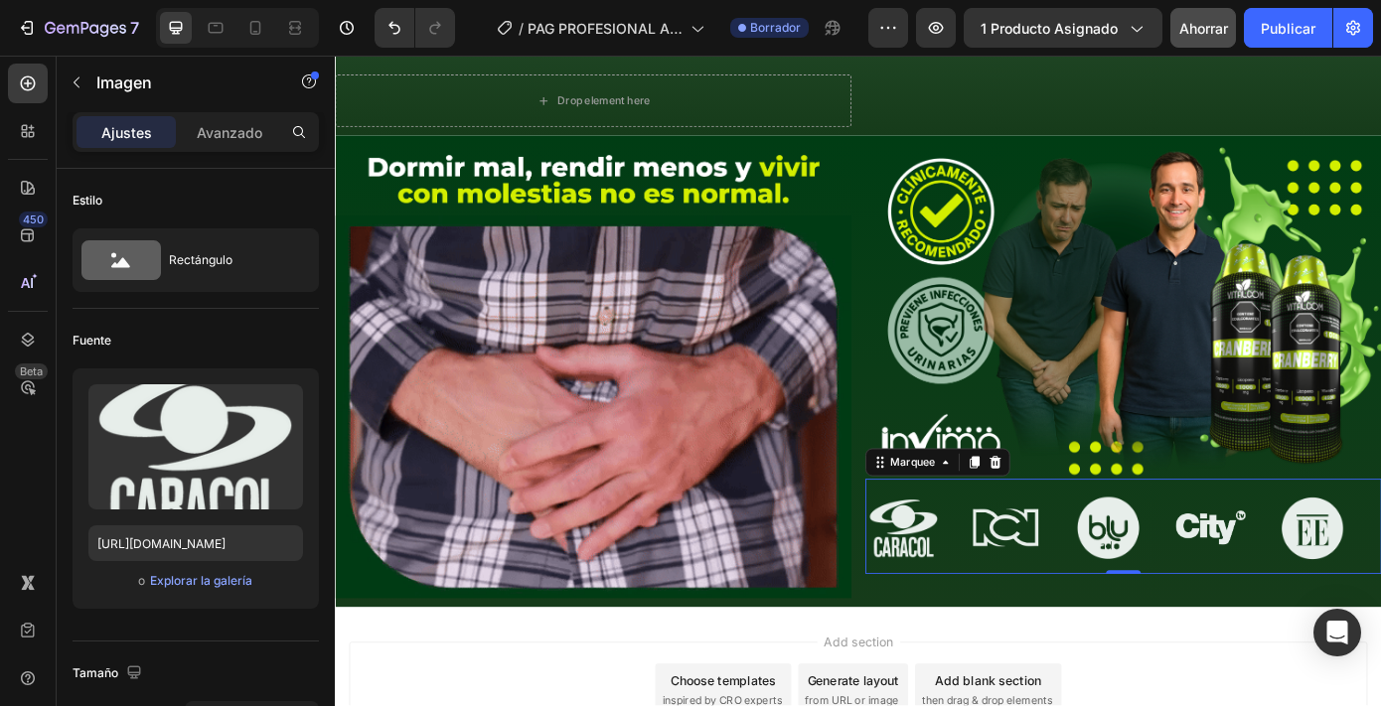
click at [1037, 540] on div "Image" at bounding box center [998, 593] width 116 height 107
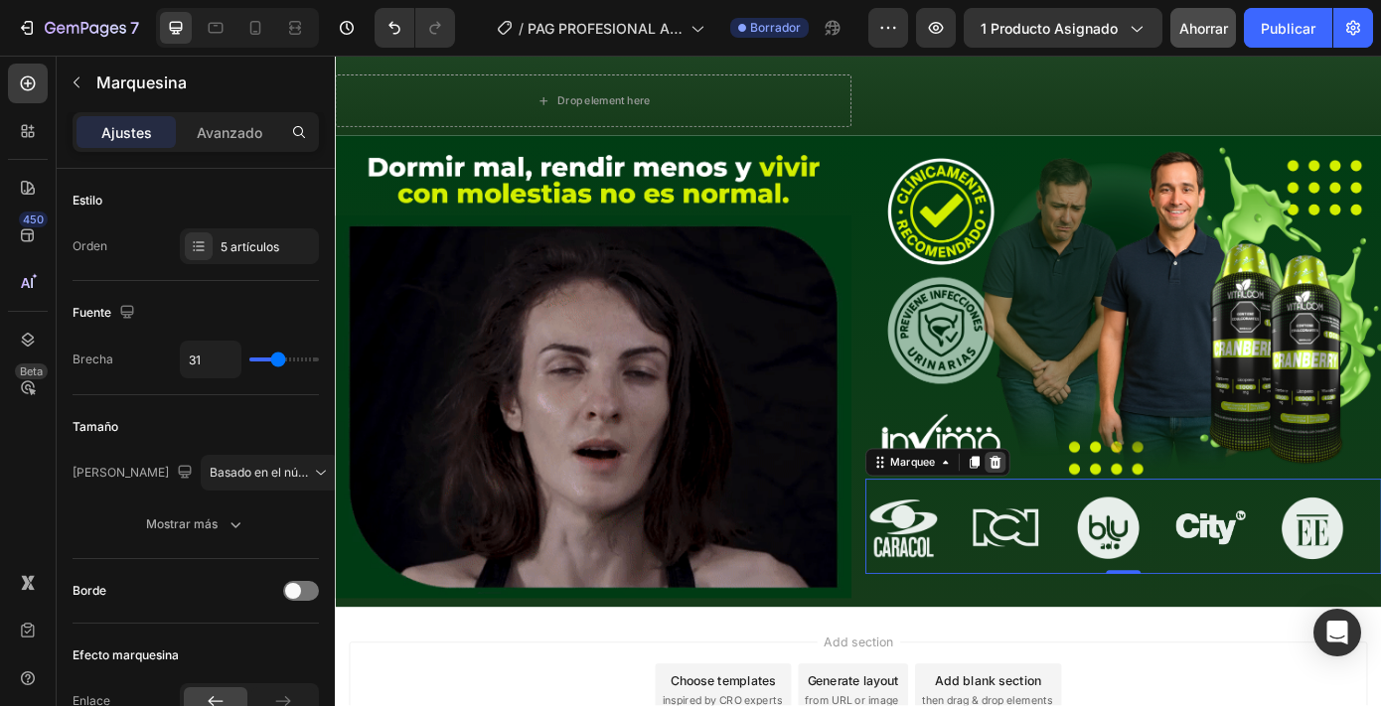
click at [1081, 513] on icon at bounding box center [1087, 520] width 13 height 14
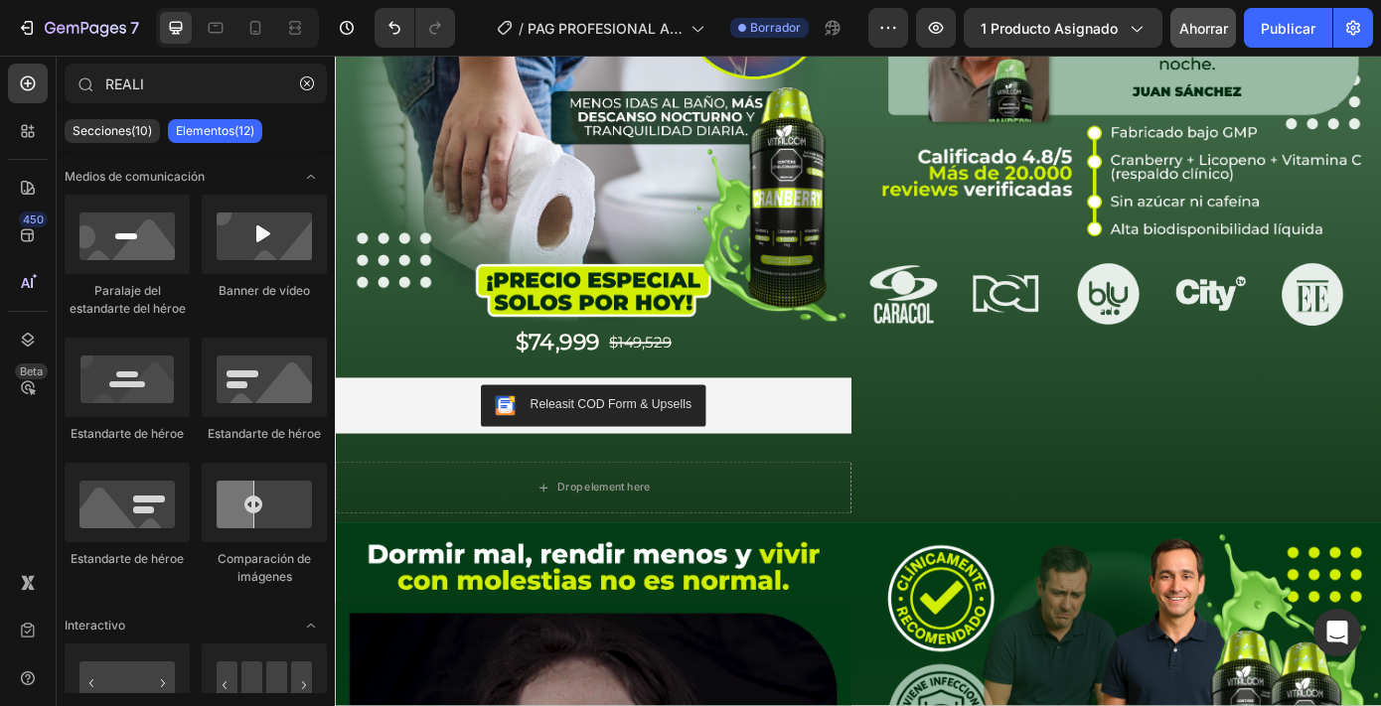
scroll to position [205, 0]
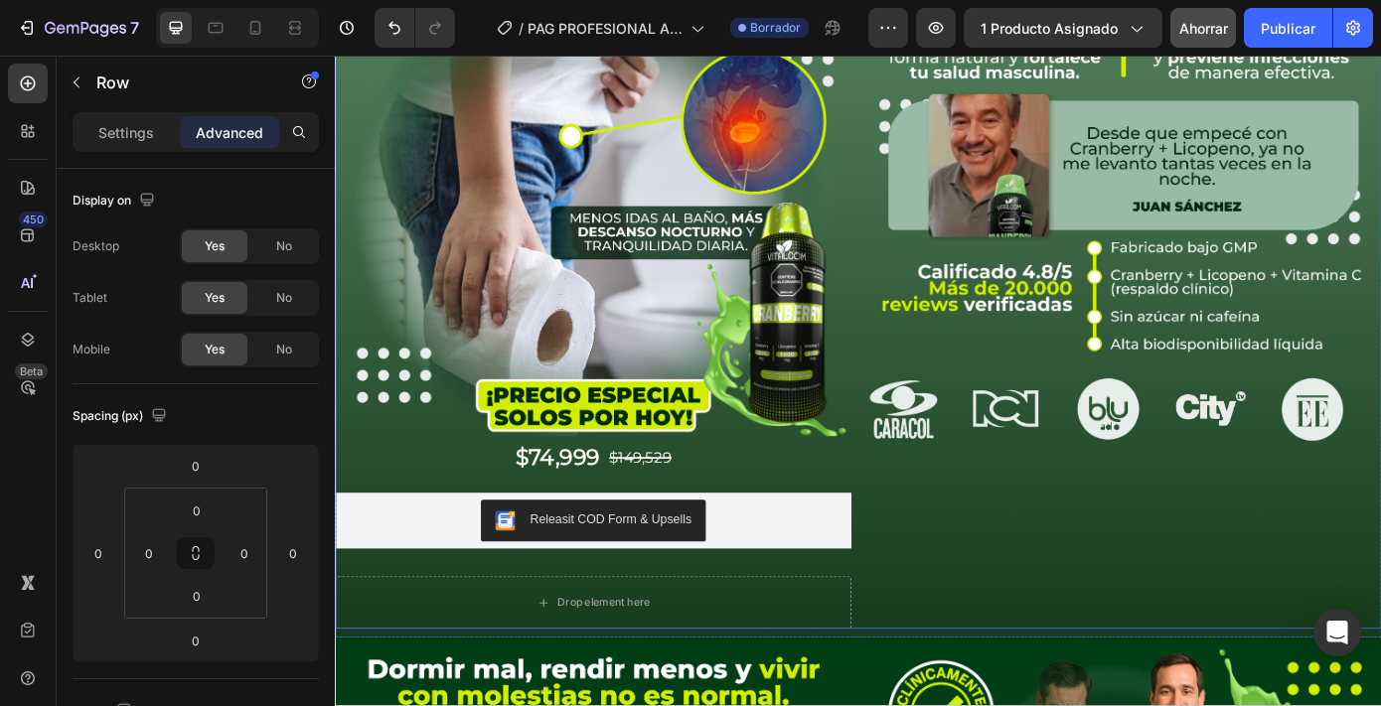
click at [1030, 640] on div "Image Image Image Image Image Image Image Image Image Image Image Marquee" at bounding box center [1233, 306] width 588 height 808
click at [145, 134] on font "Ajustes" at bounding box center [126, 132] width 51 height 17
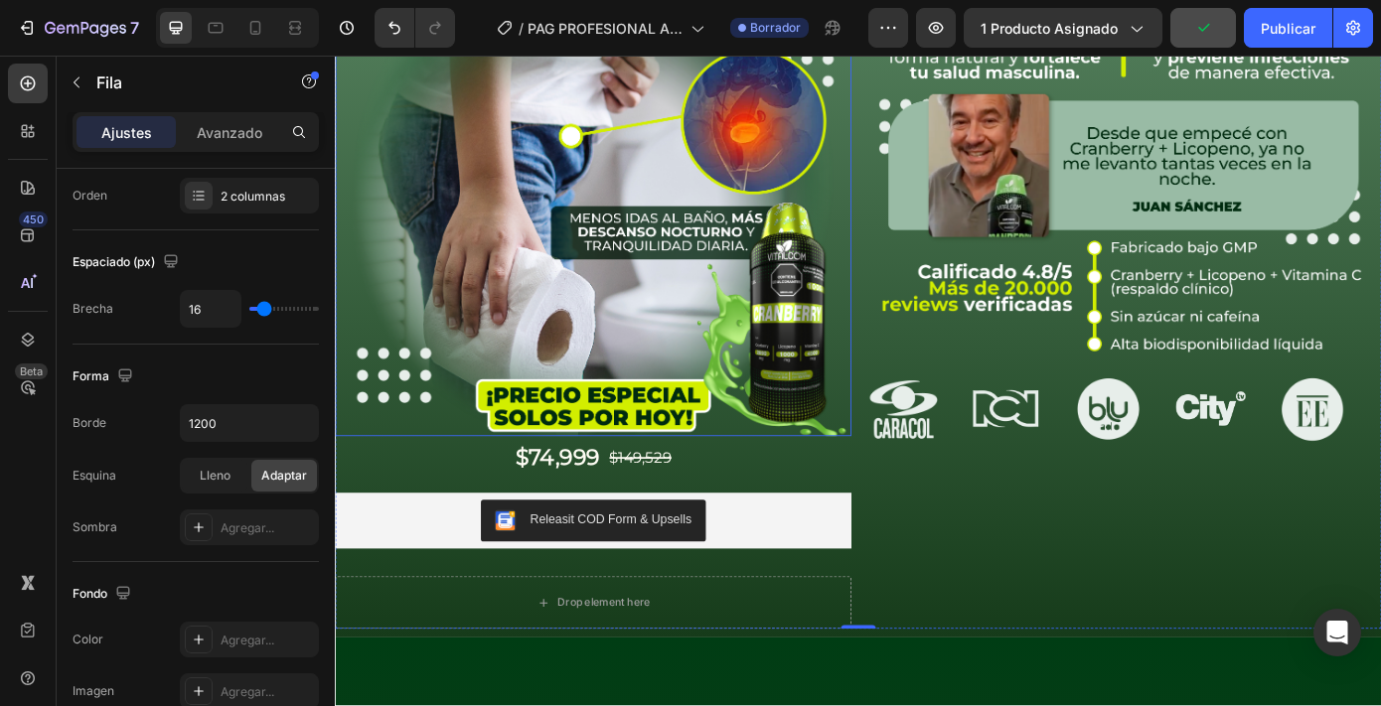
scroll to position [0, 0]
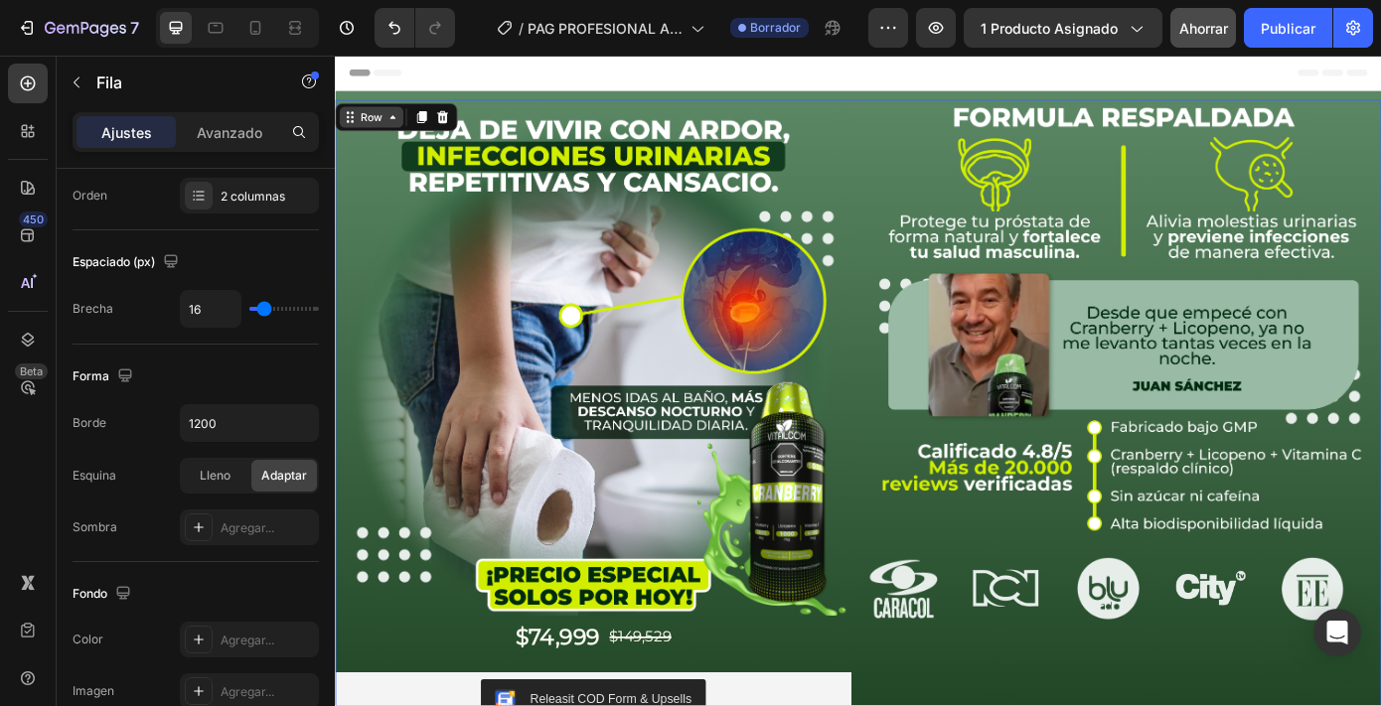
click at [384, 127] on div "Row" at bounding box center [376, 126] width 33 height 18
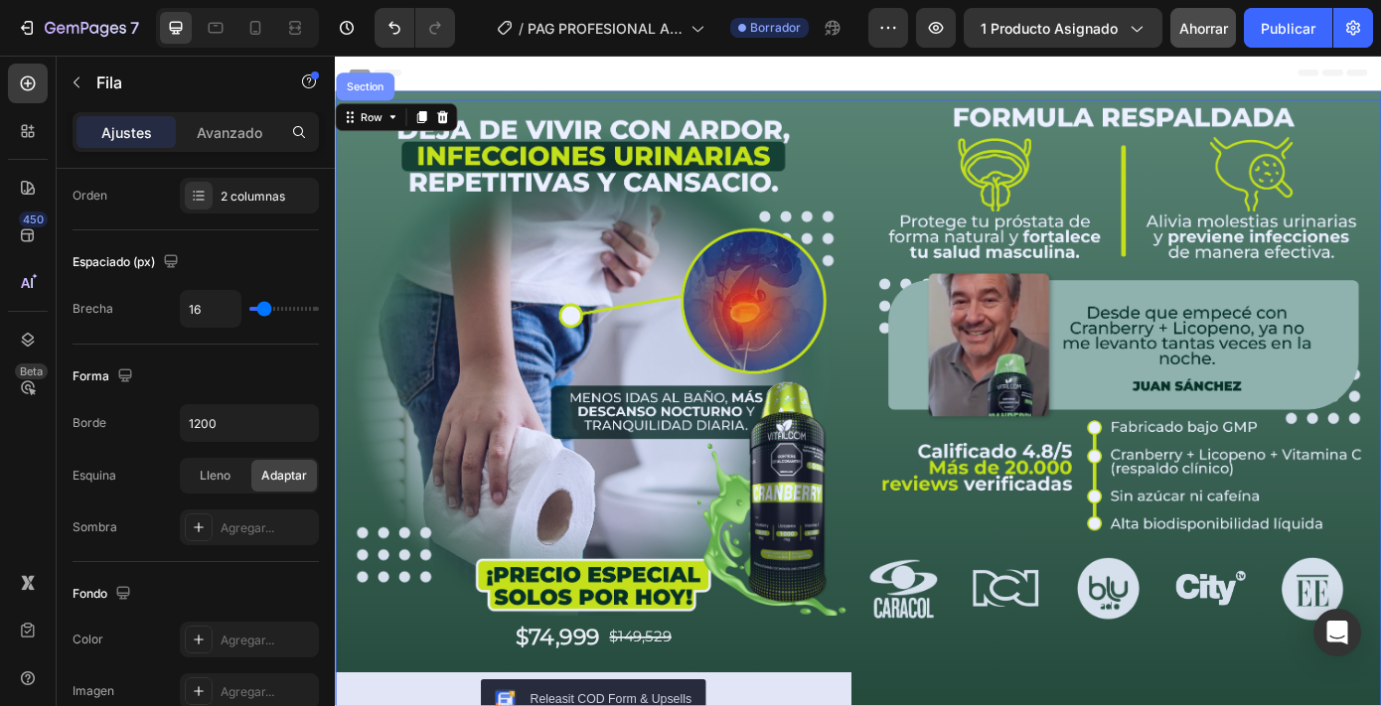
click at [369, 93] on div "Section" at bounding box center [369, 91] width 51 height 12
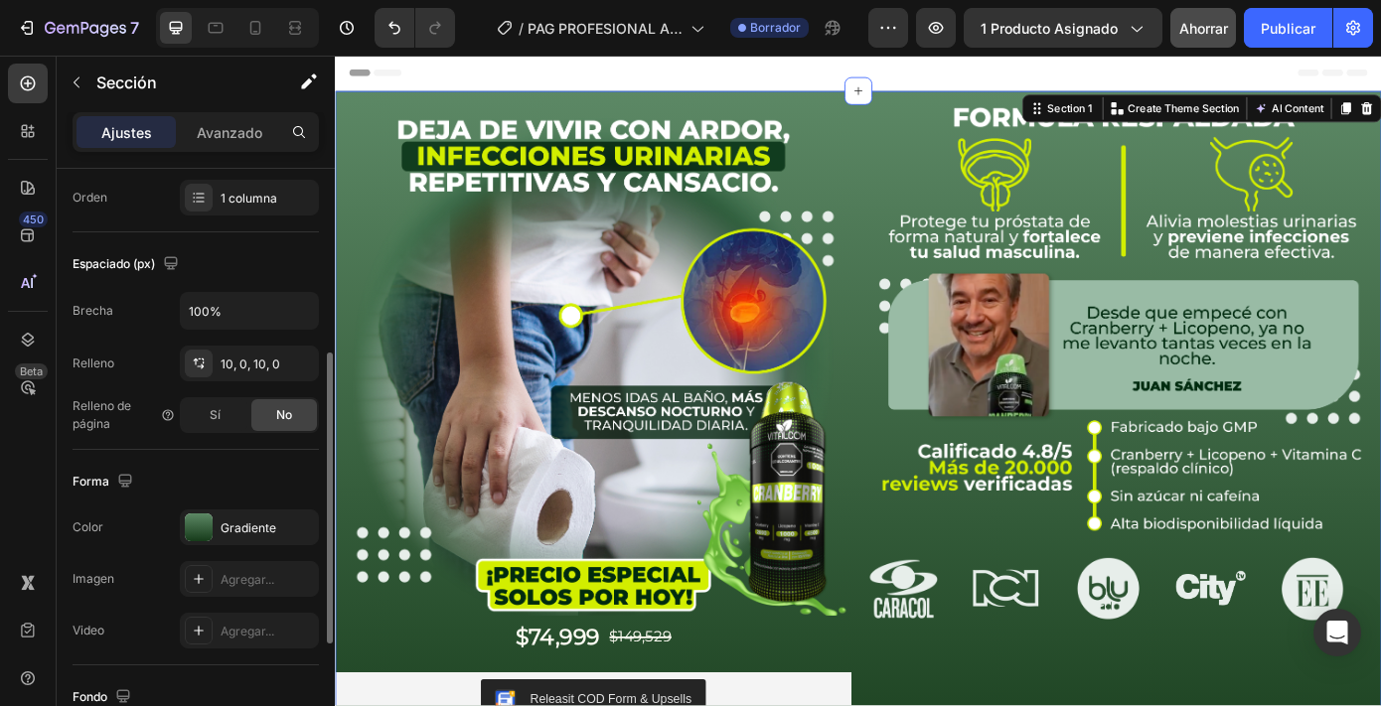
scroll to position [413, 0]
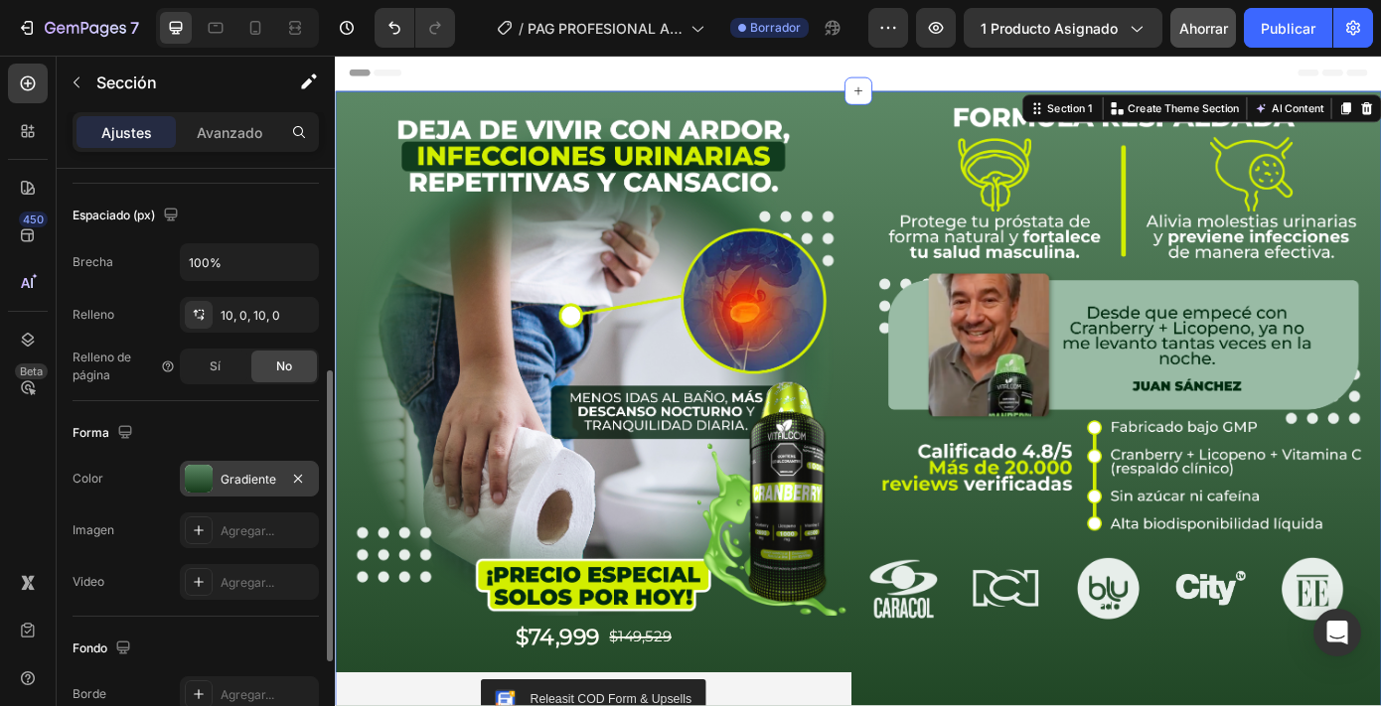
click at [245, 482] on font "Gradiente" at bounding box center [249, 479] width 56 height 15
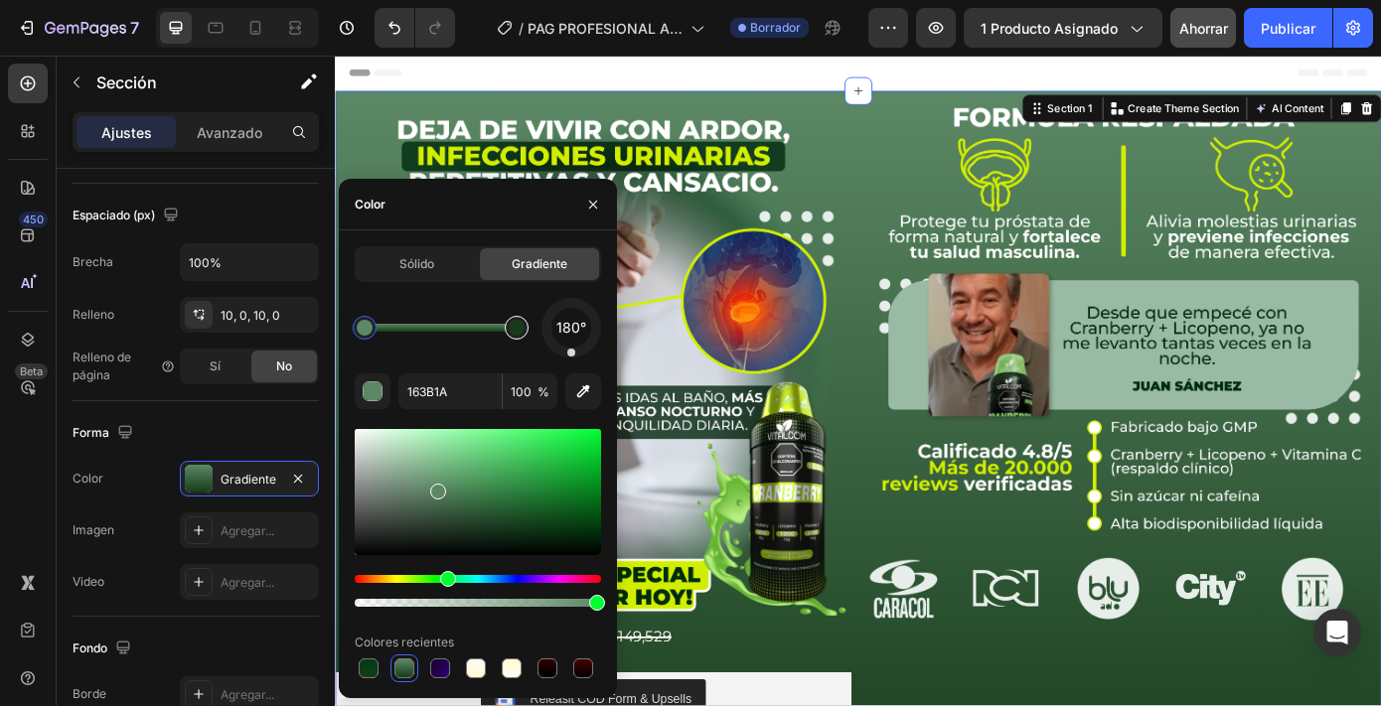
click at [525, 328] on div at bounding box center [517, 328] width 24 height 24
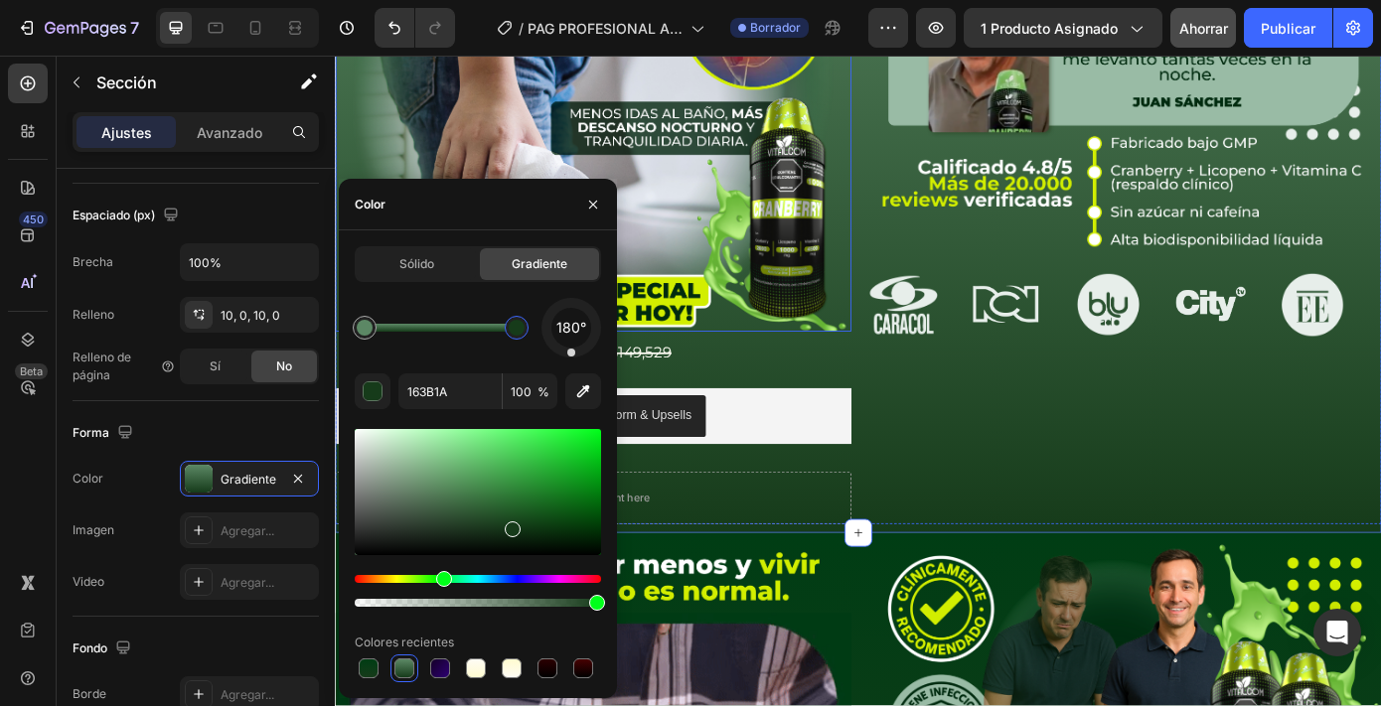
scroll to position [330, 0]
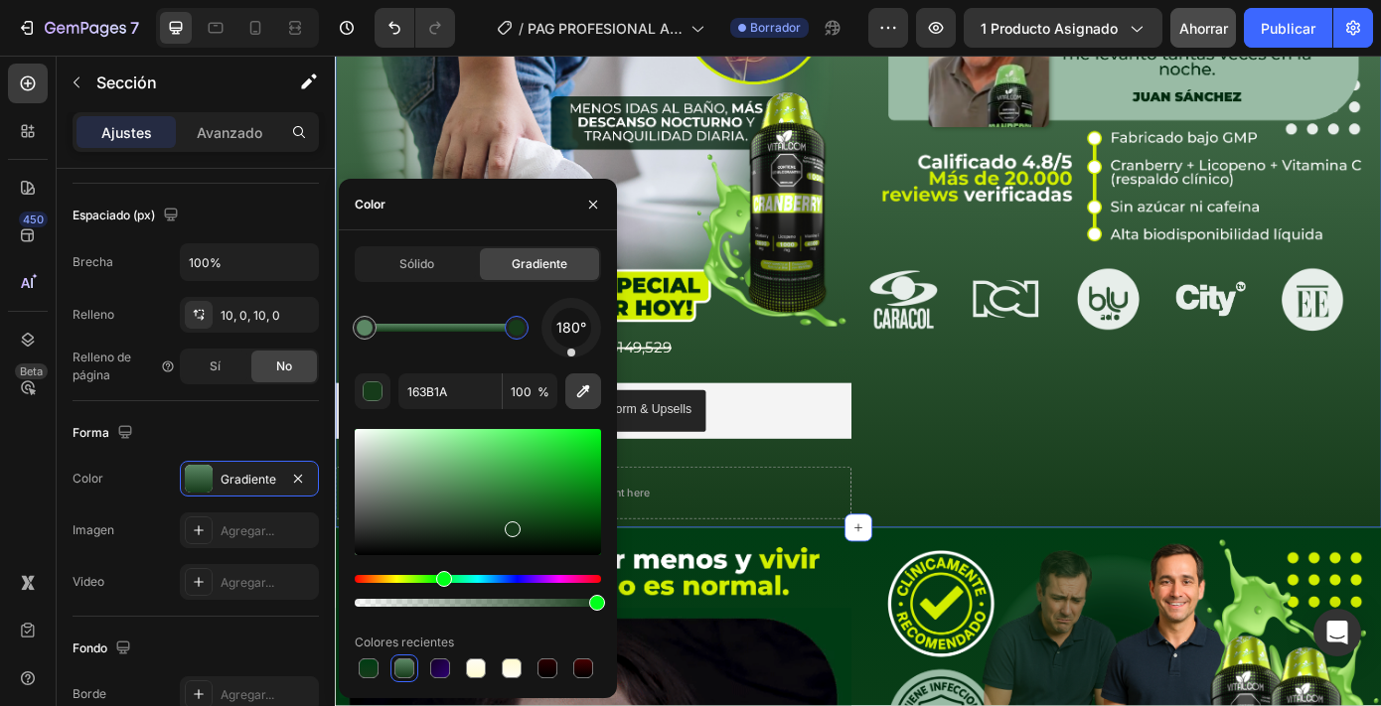
click at [580, 384] on icon "button" at bounding box center [583, 392] width 20 height 20
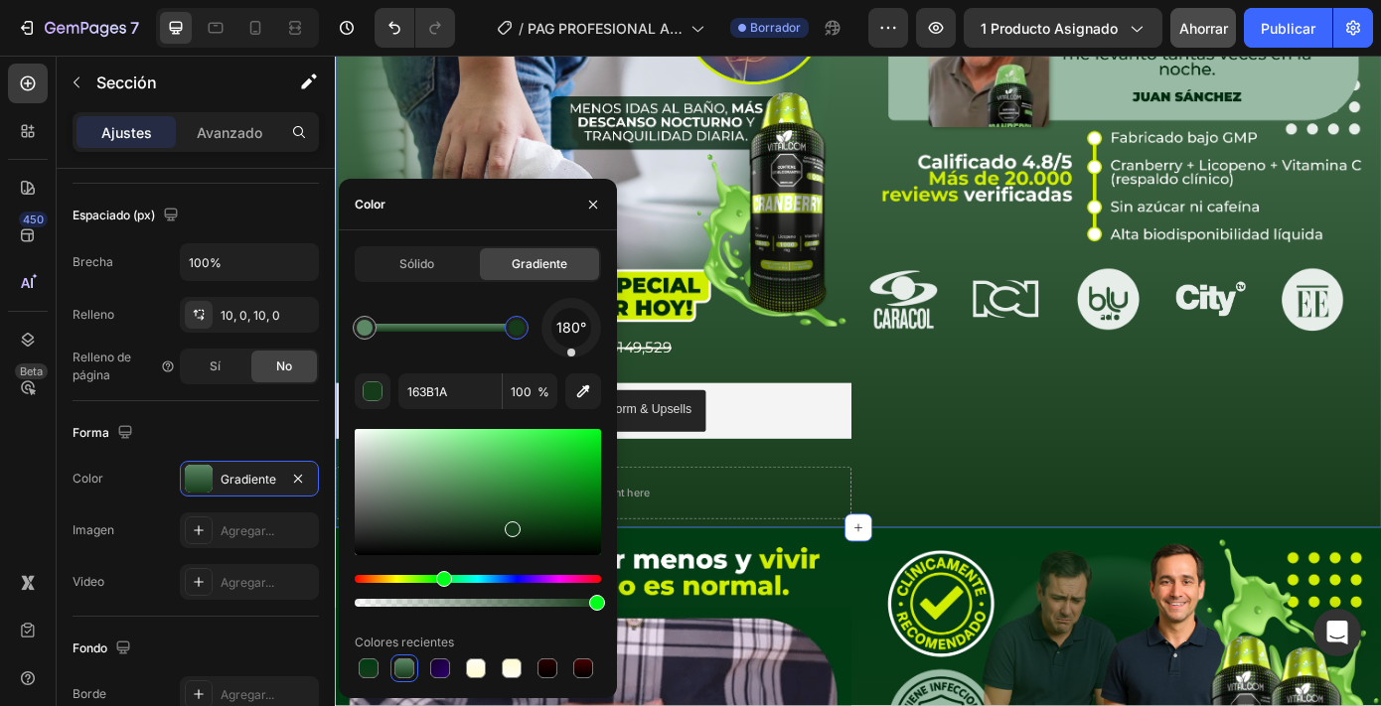
type input "043D15"
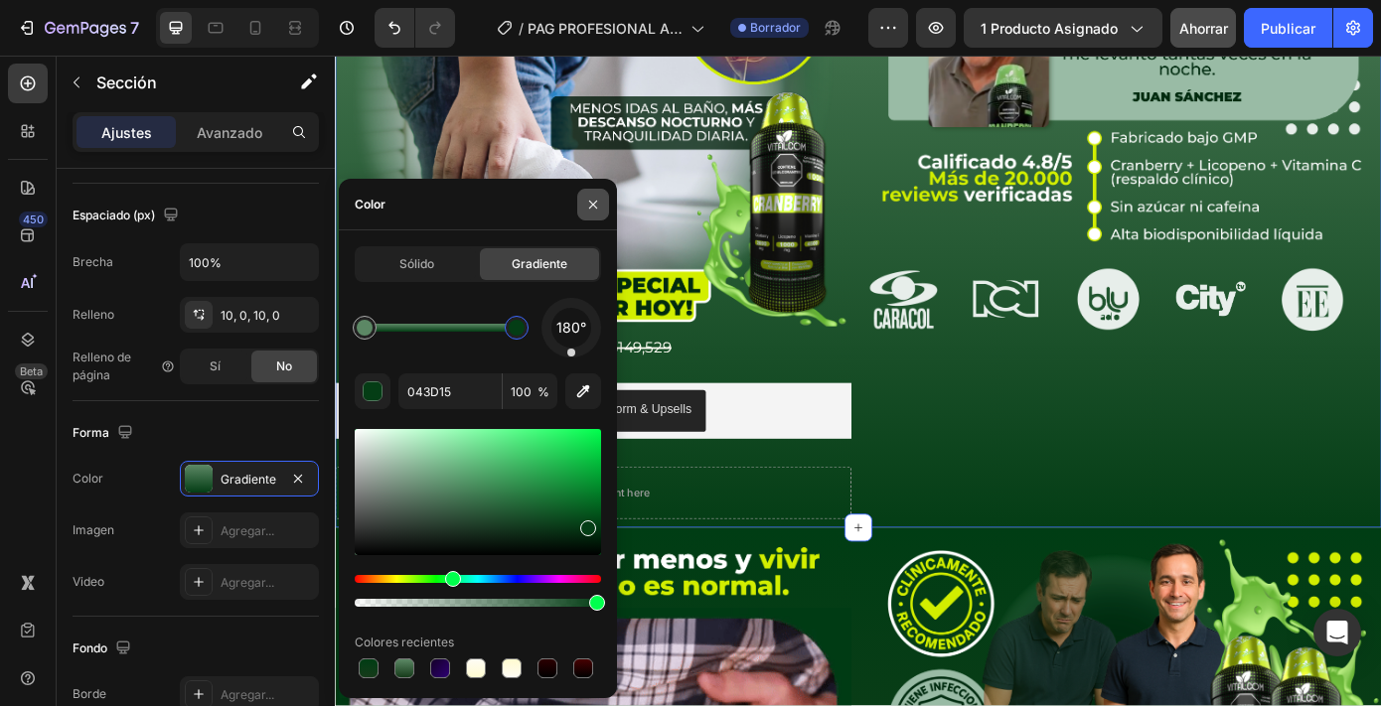
click at [598, 210] on icon "button" at bounding box center [593, 205] width 16 height 16
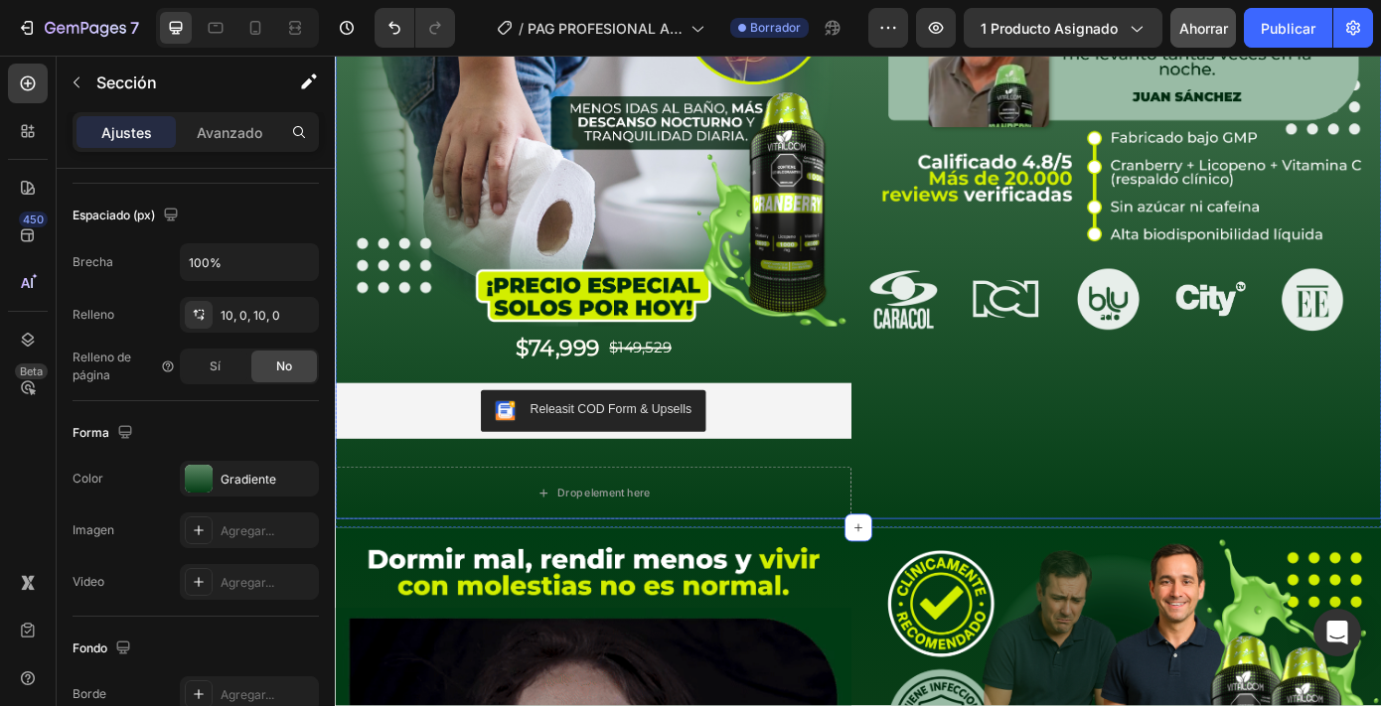
click at [1072, 567] on div "Image Image Image Image Image Image Image Image Image Image Image Marquee" at bounding box center [1233, 180] width 588 height 808
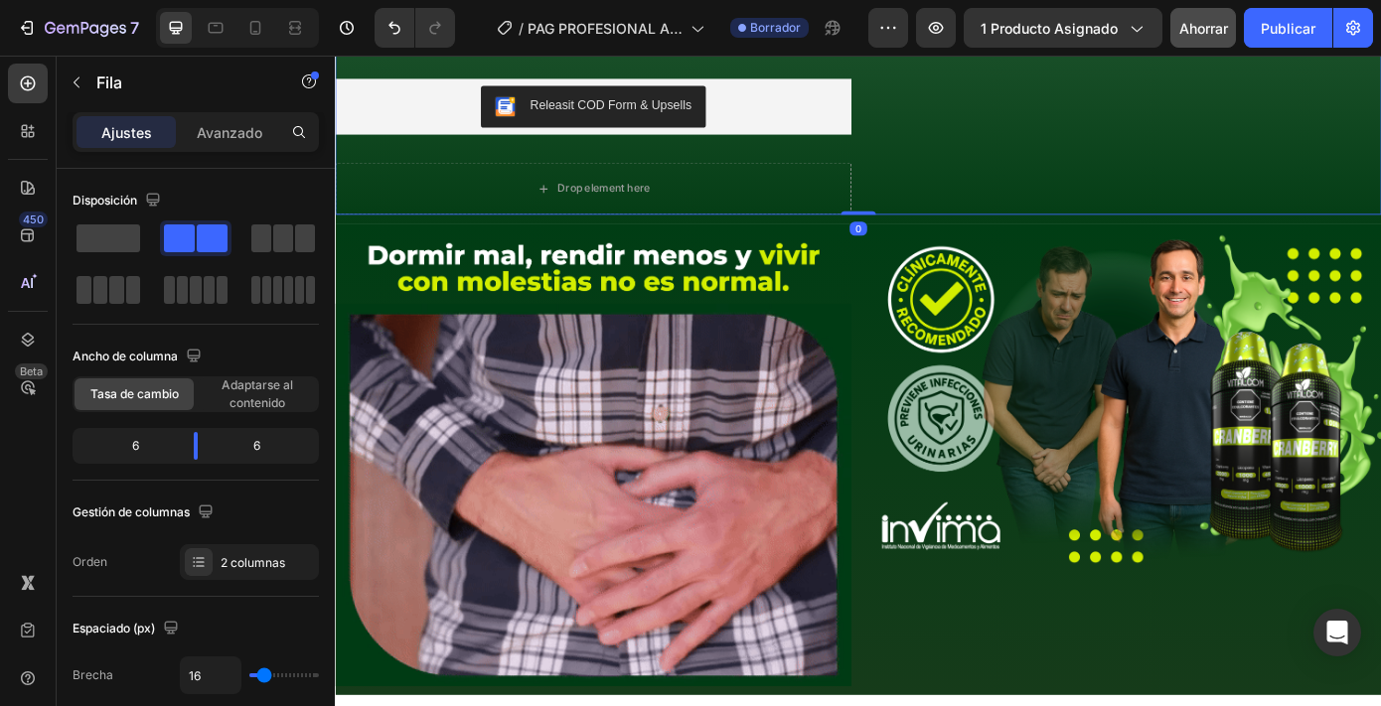
scroll to position [688, 0]
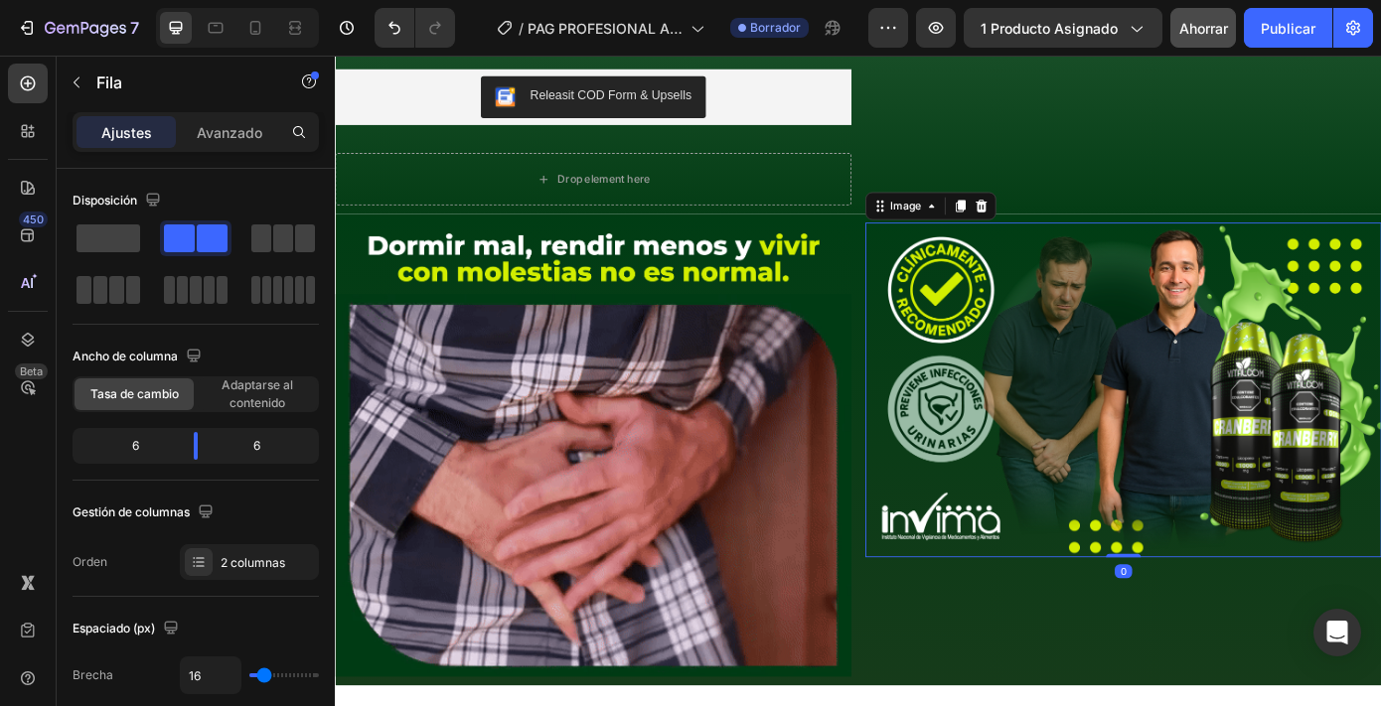
click at [1065, 482] on img at bounding box center [1233, 437] width 588 height 382
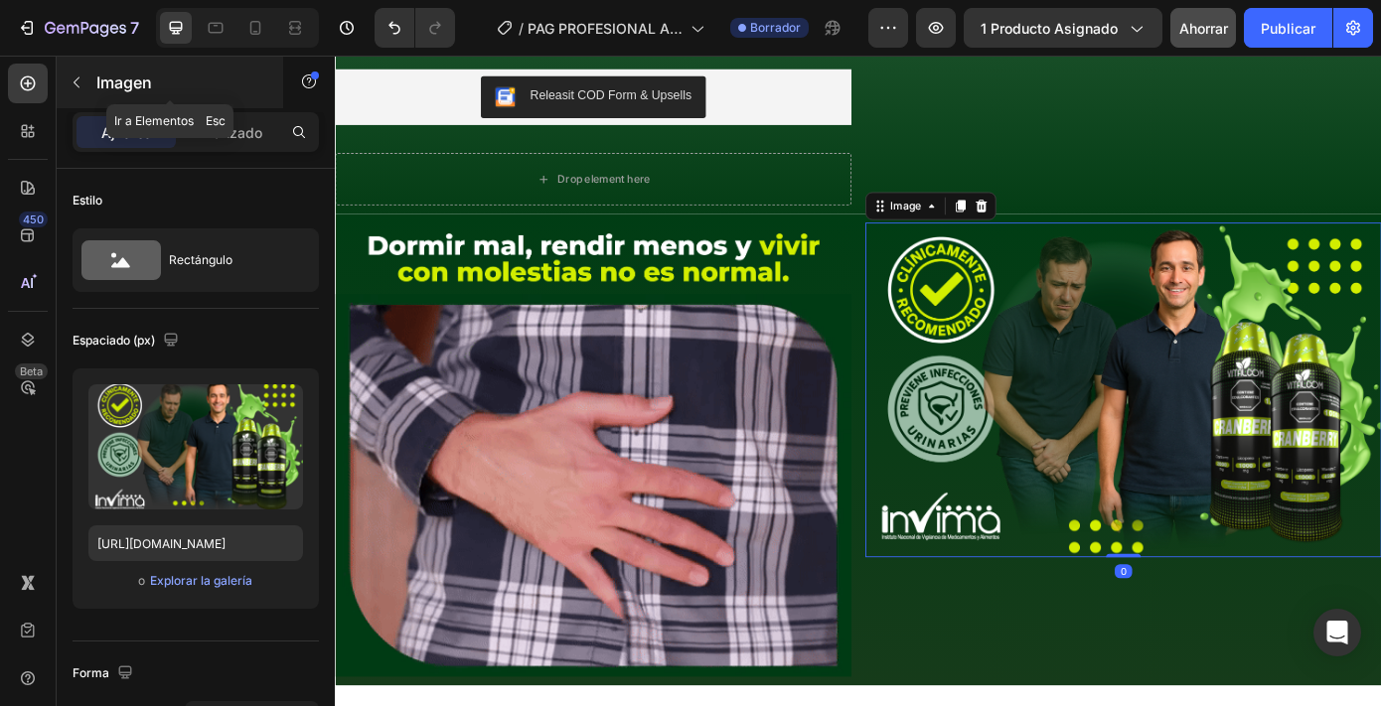
click at [82, 85] on icon "button" at bounding box center [77, 83] width 16 height 16
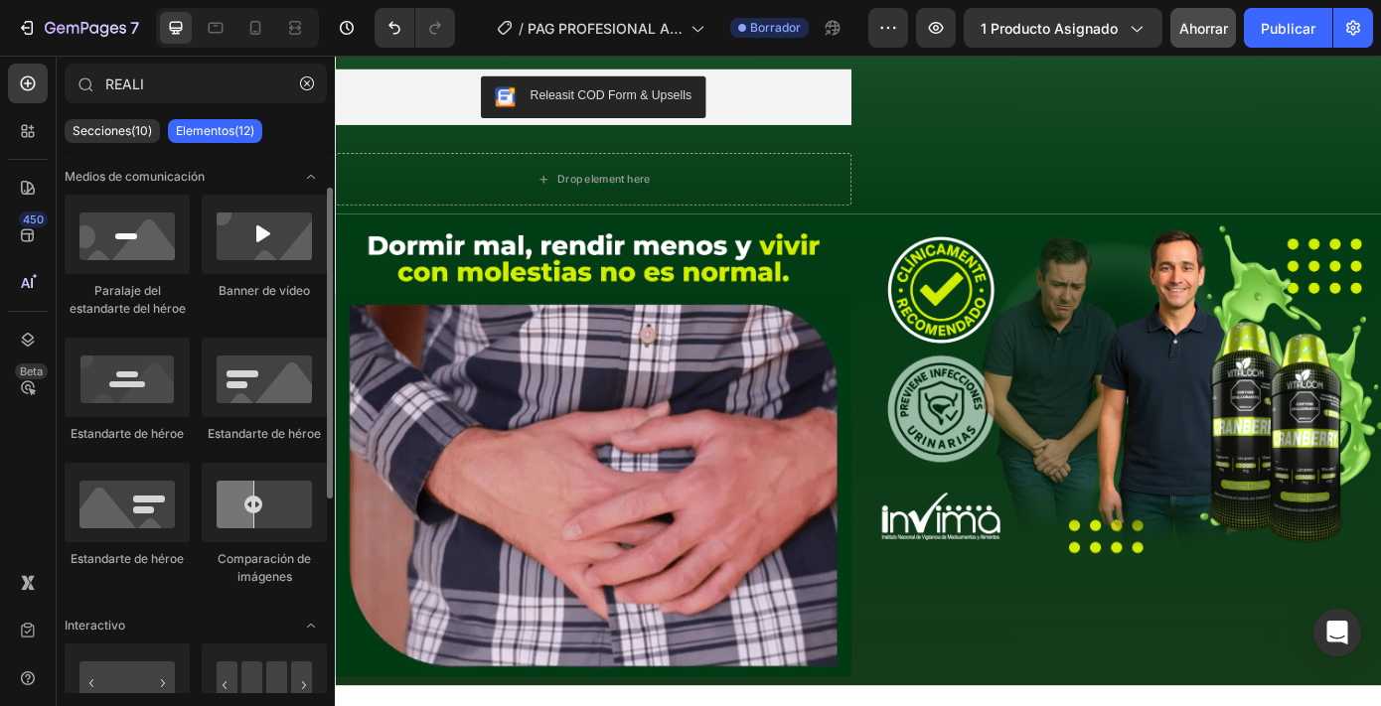
scroll to position [0, 0]
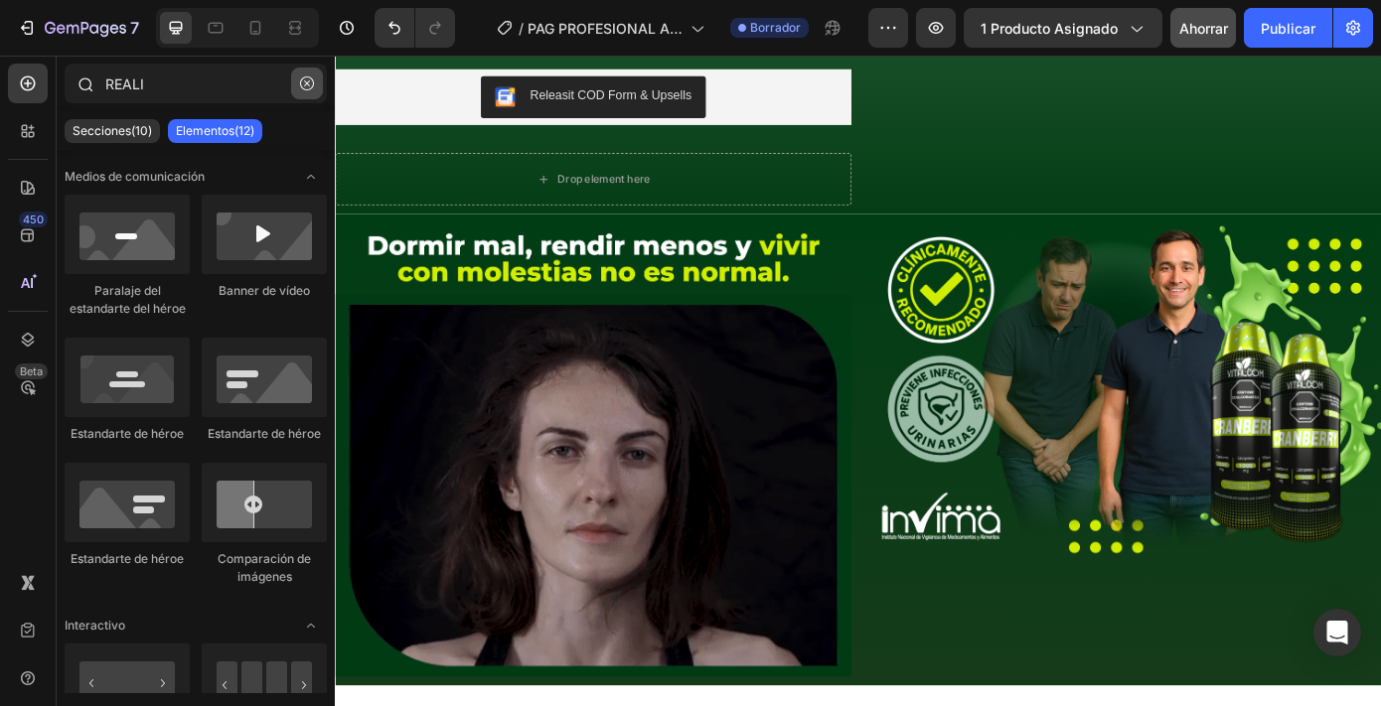
click at [306, 80] on icon "button" at bounding box center [307, 84] width 14 height 14
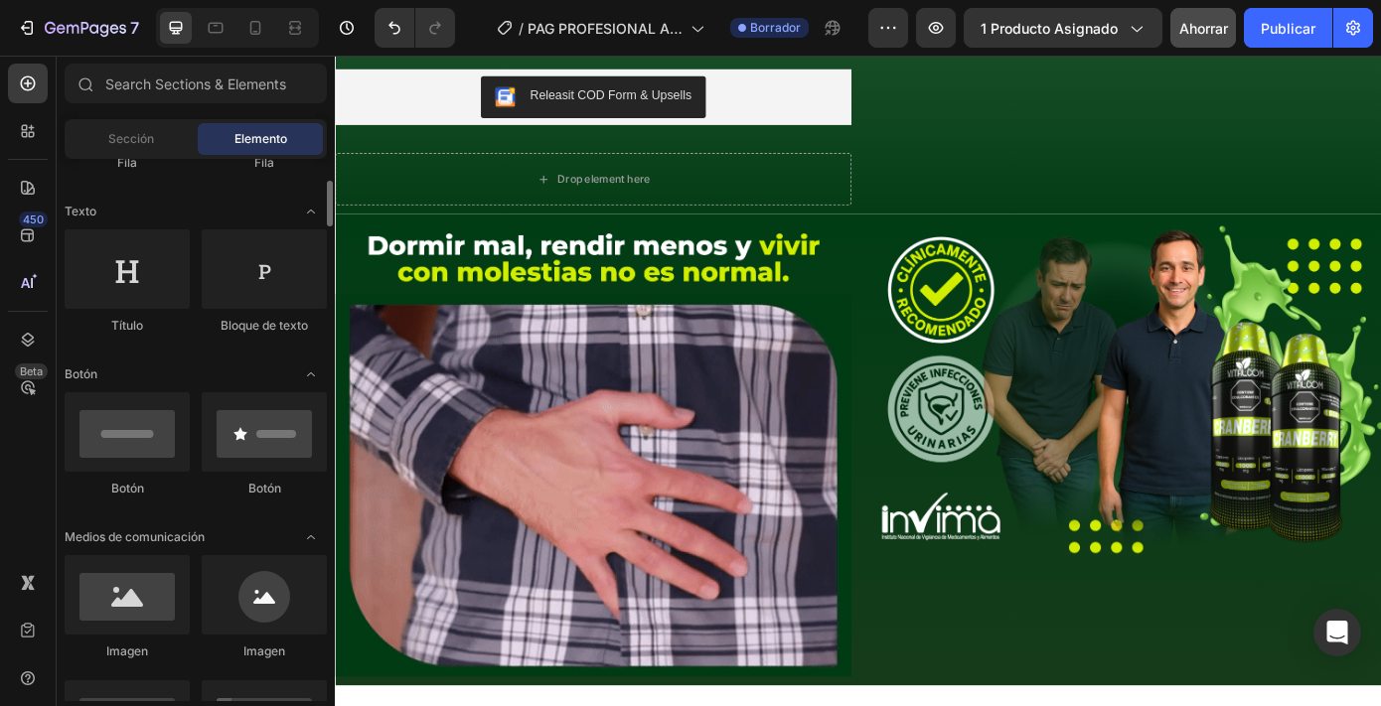
scroll to position [280, 0]
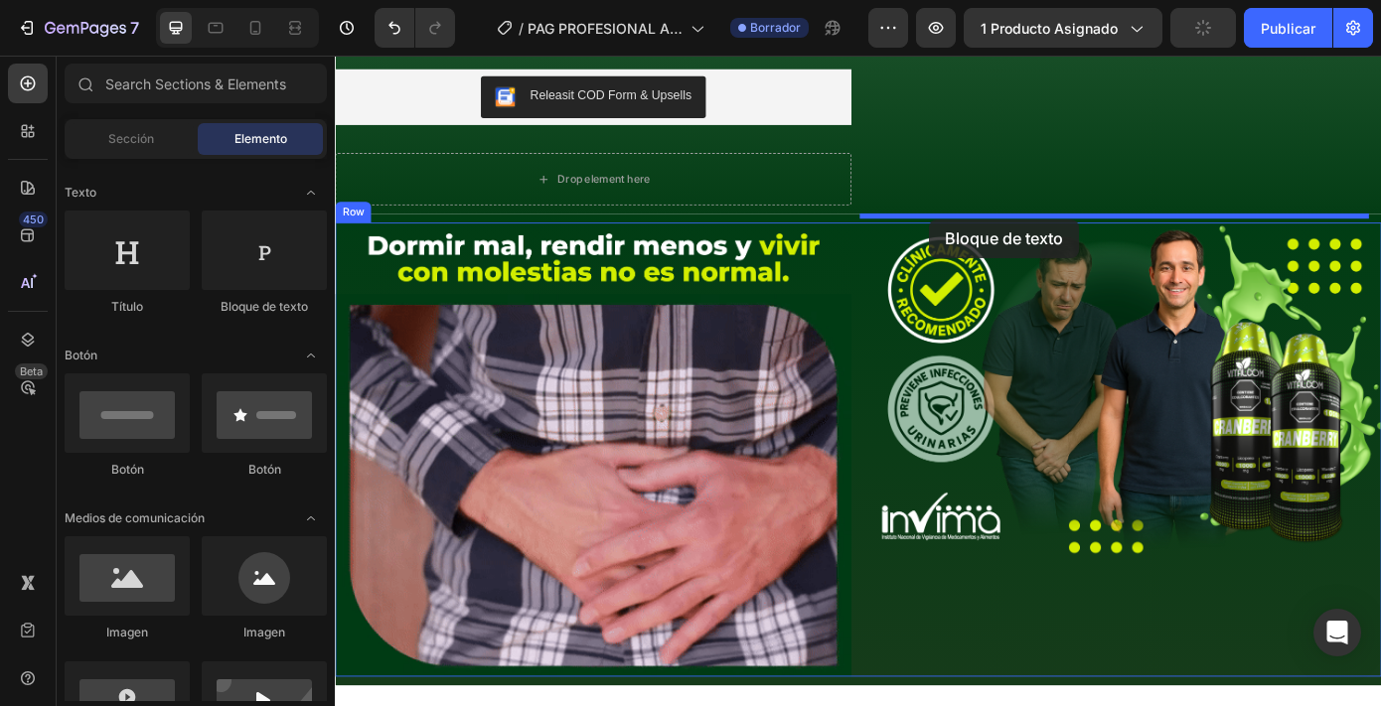
drag, startPoint x: 576, startPoint y: 335, endPoint x: 1011, endPoint y: 242, distance: 444.9
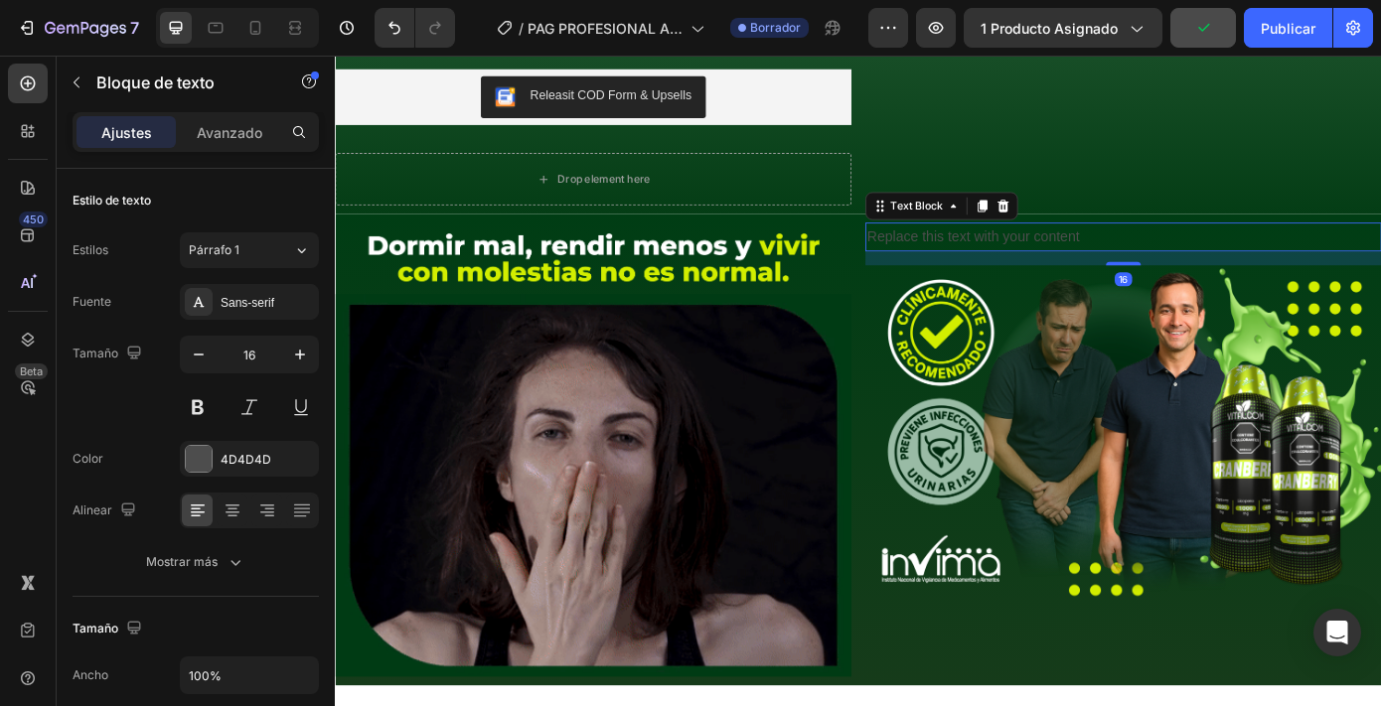
click at [1021, 246] on div "Replace this text with your content" at bounding box center [1233, 262] width 588 height 33
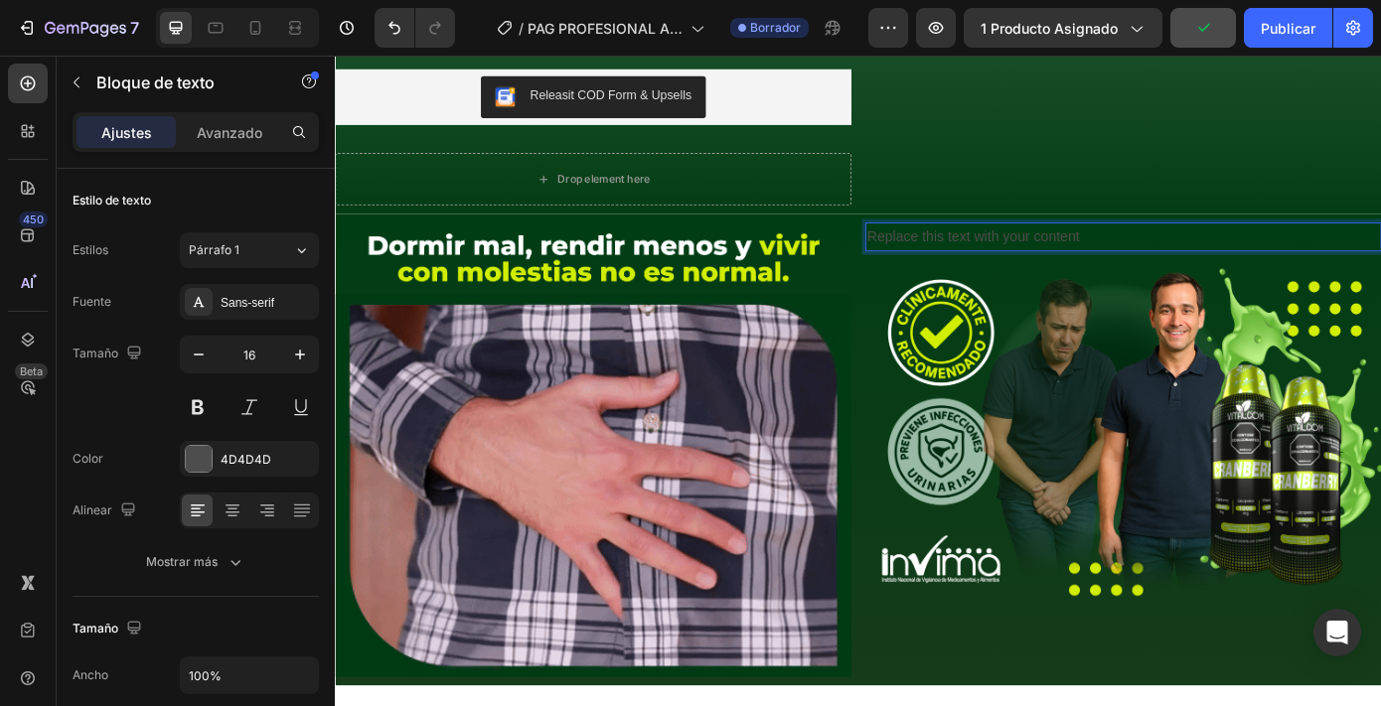
click at [1020, 260] on p "Replace this text with your content" at bounding box center [1233, 262] width 584 height 29
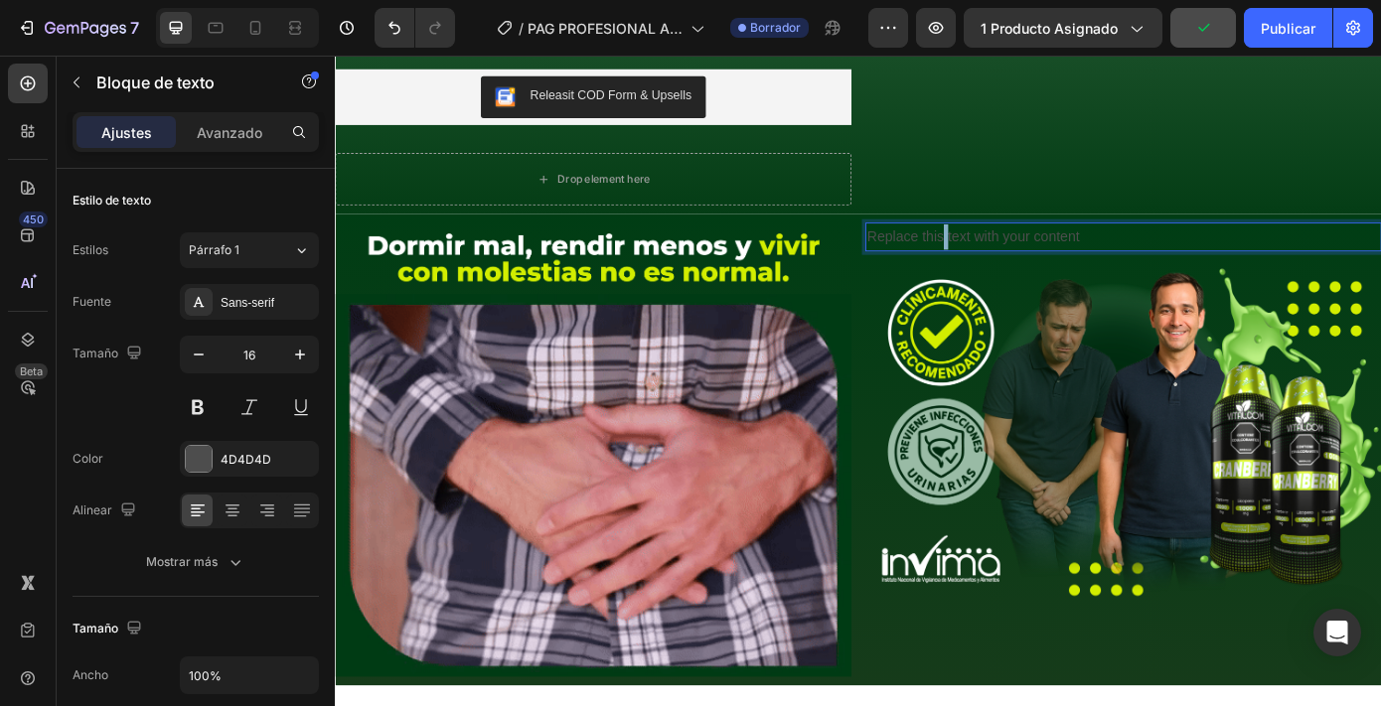
click at [1020, 260] on p "Replace this text with your content" at bounding box center [1233, 262] width 584 height 29
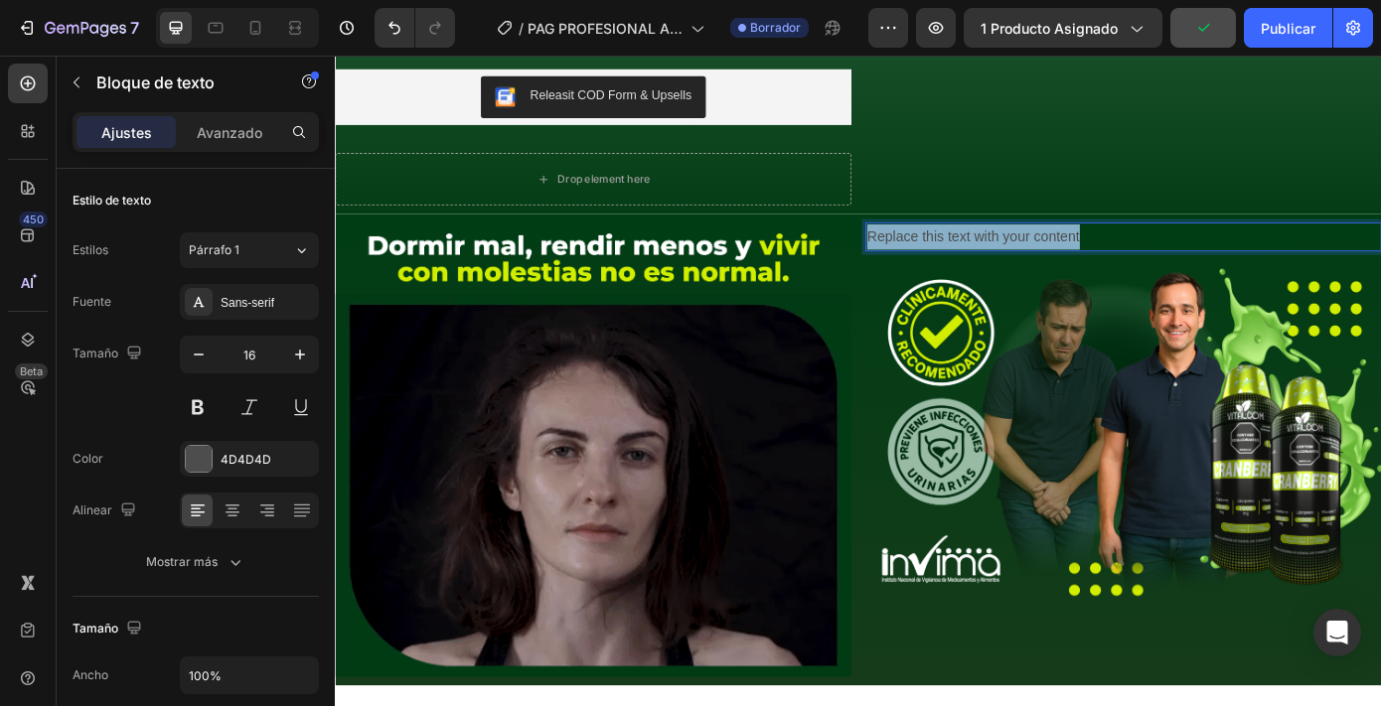
click at [1020, 260] on p "Replace this text with your content" at bounding box center [1233, 262] width 584 height 29
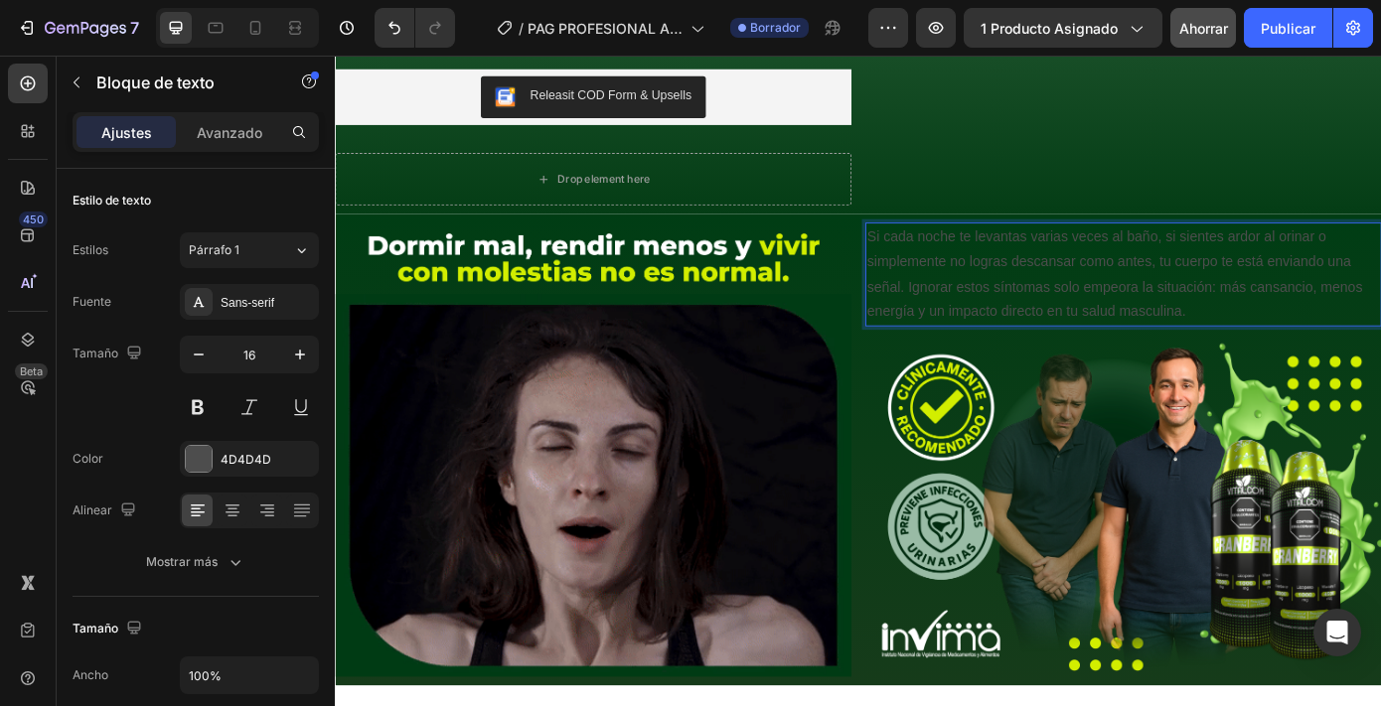
click at [1081, 321] on p "Si cada noche te levantas varias veces al baño, si sientes ardor al orinar o si…" at bounding box center [1233, 305] width 584 height 114
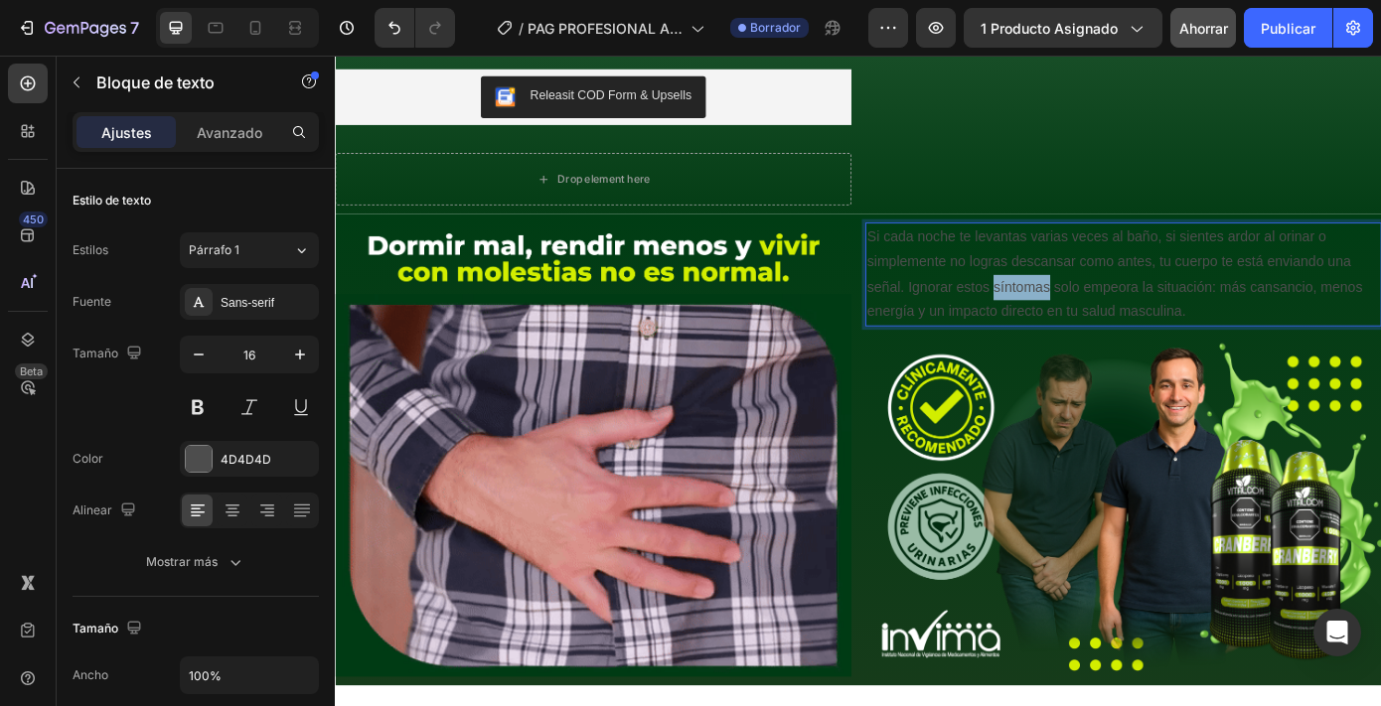
click at [1081, 321] on p "Si cada noche te levantas varias veces al baño, si sientes ardor al orinar o si…" at bounding box center [1233, 305] width 584 height 114
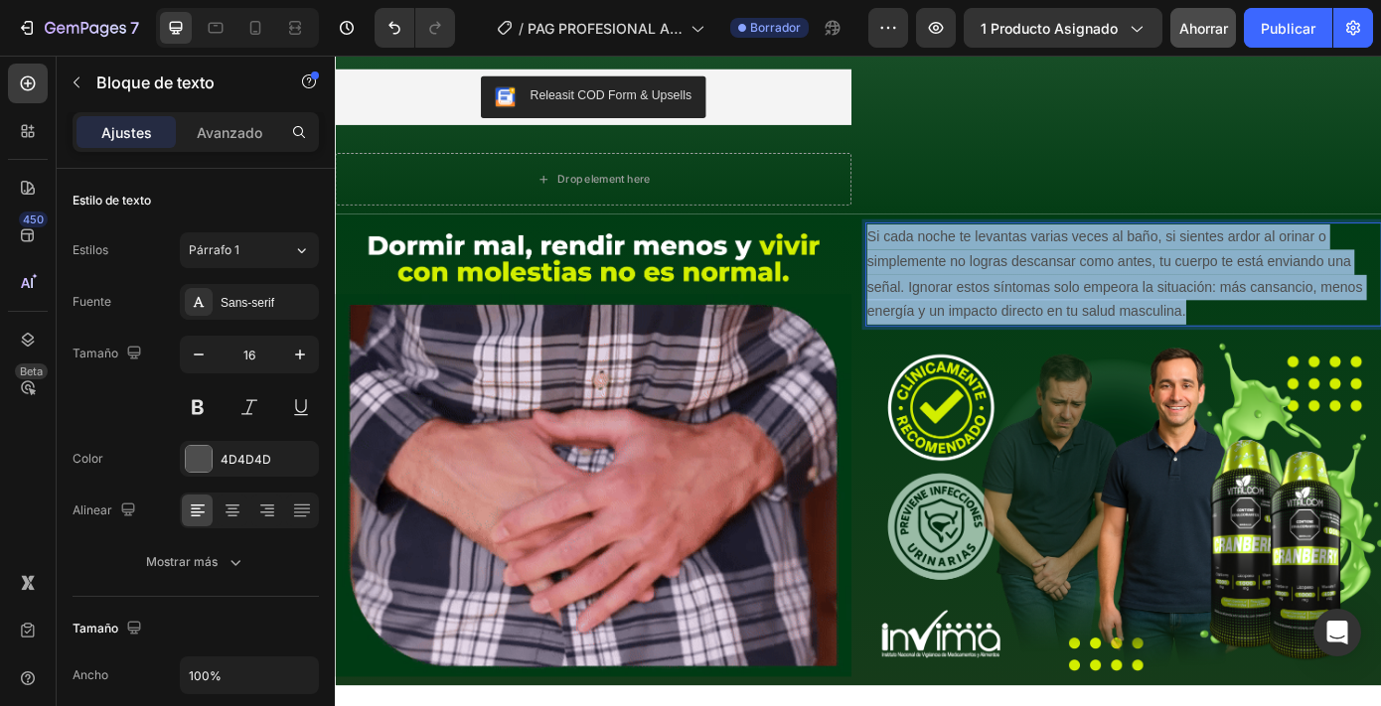
click at [1081, 321] on p "Si cada noche te levantas varias veces al baño, si sientes ardor al orinar o si…" at bounding box center [1233, 305] width 584 height 114
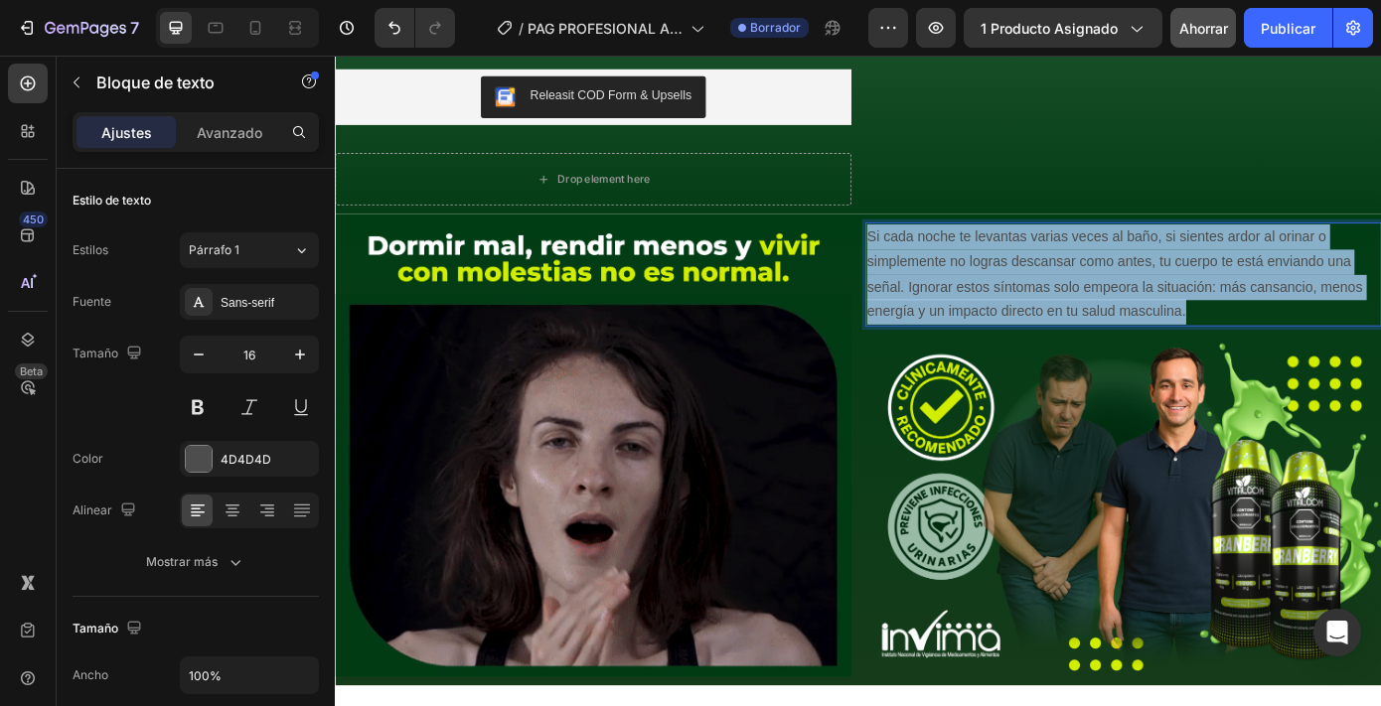
click at [1081, 321] on p "Si cada noche te levantas varias veces al baño, si sientes ardor al orinar o si…" at bounding box center [1233, 305] width 584 height 114
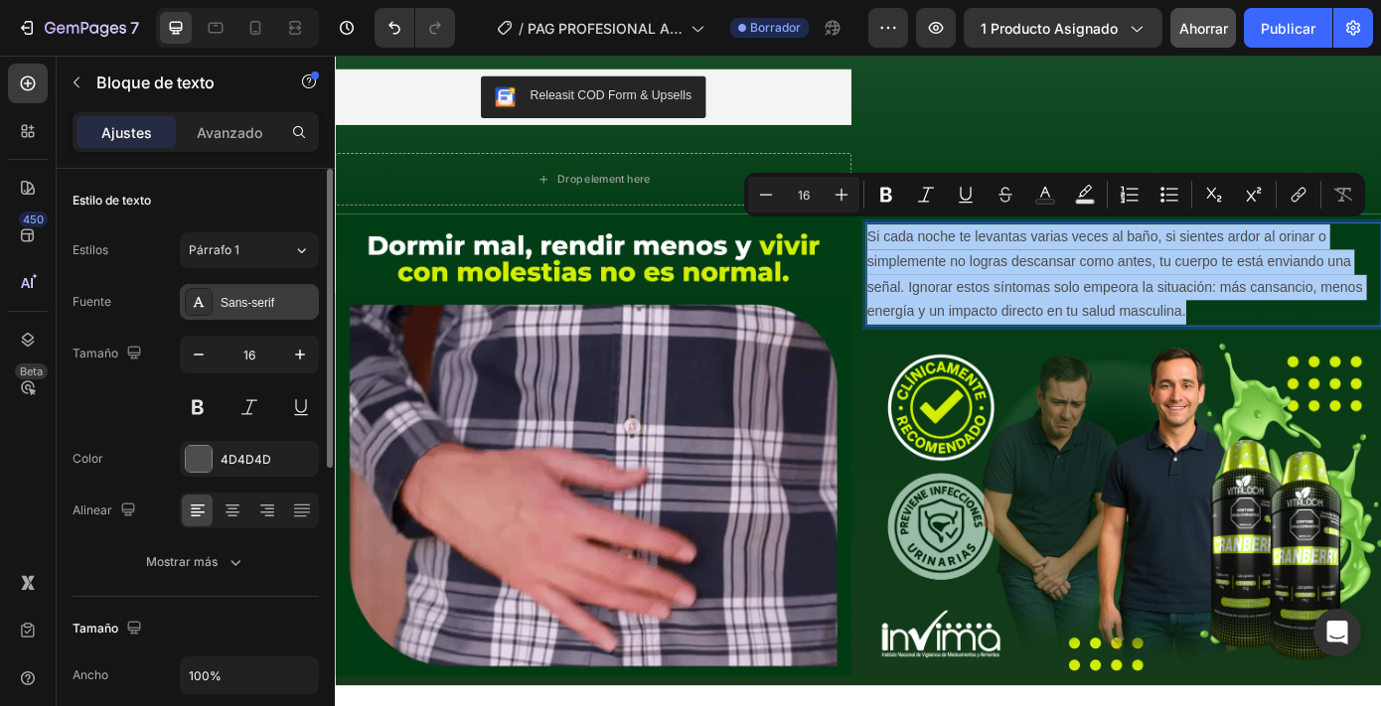
click at [276, 302] on div "Sans-serif" at bounding box center [267, 303] width 93 height 18
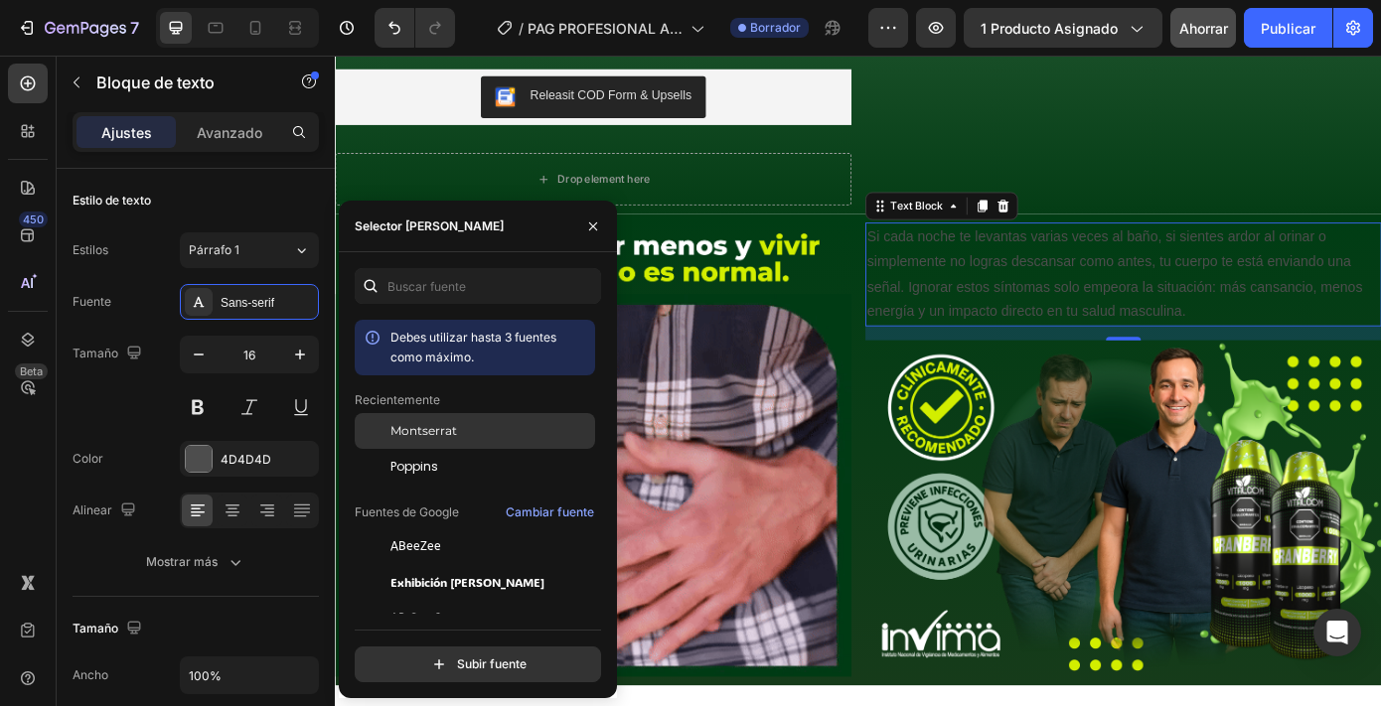
click at [413, 432] on font "Montserrat" at bounding box center [423, 430] width 67 height 15
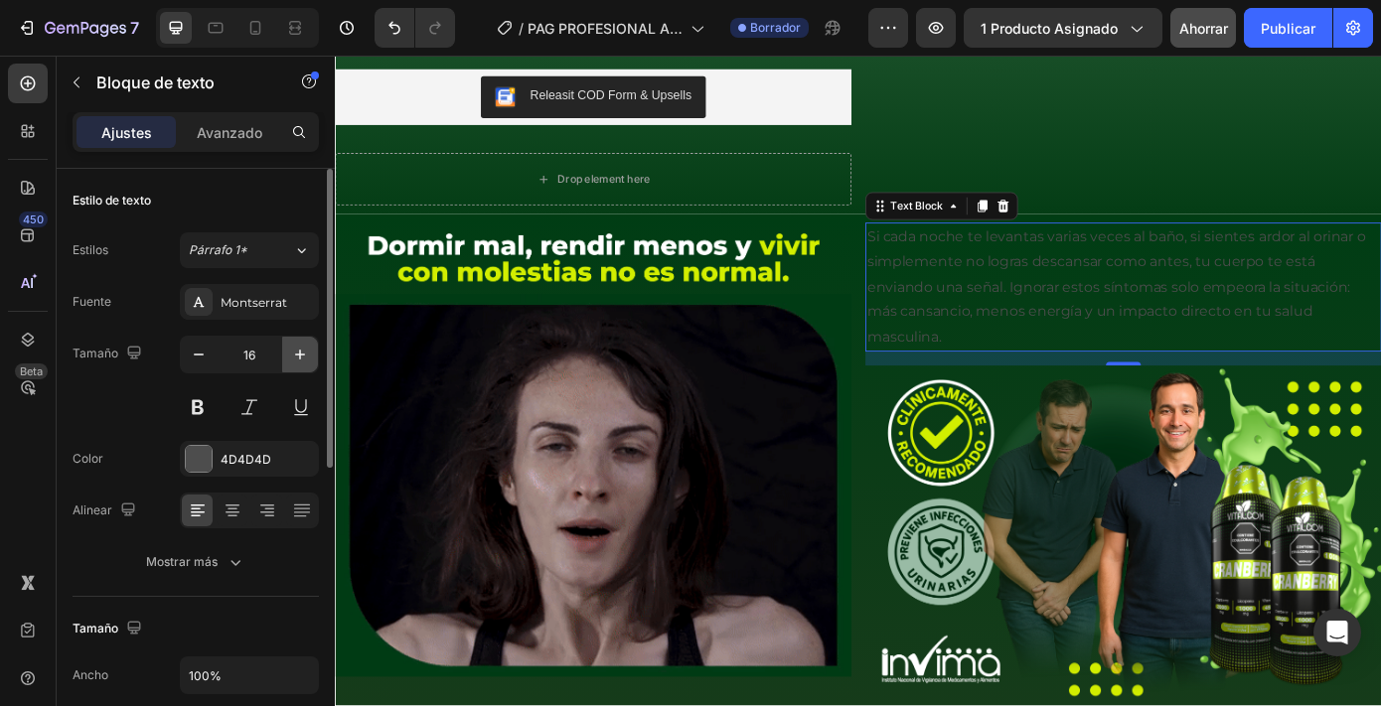
click at [293, 359] on icon "button" at bounding box center [300, 355] width 20 height 20
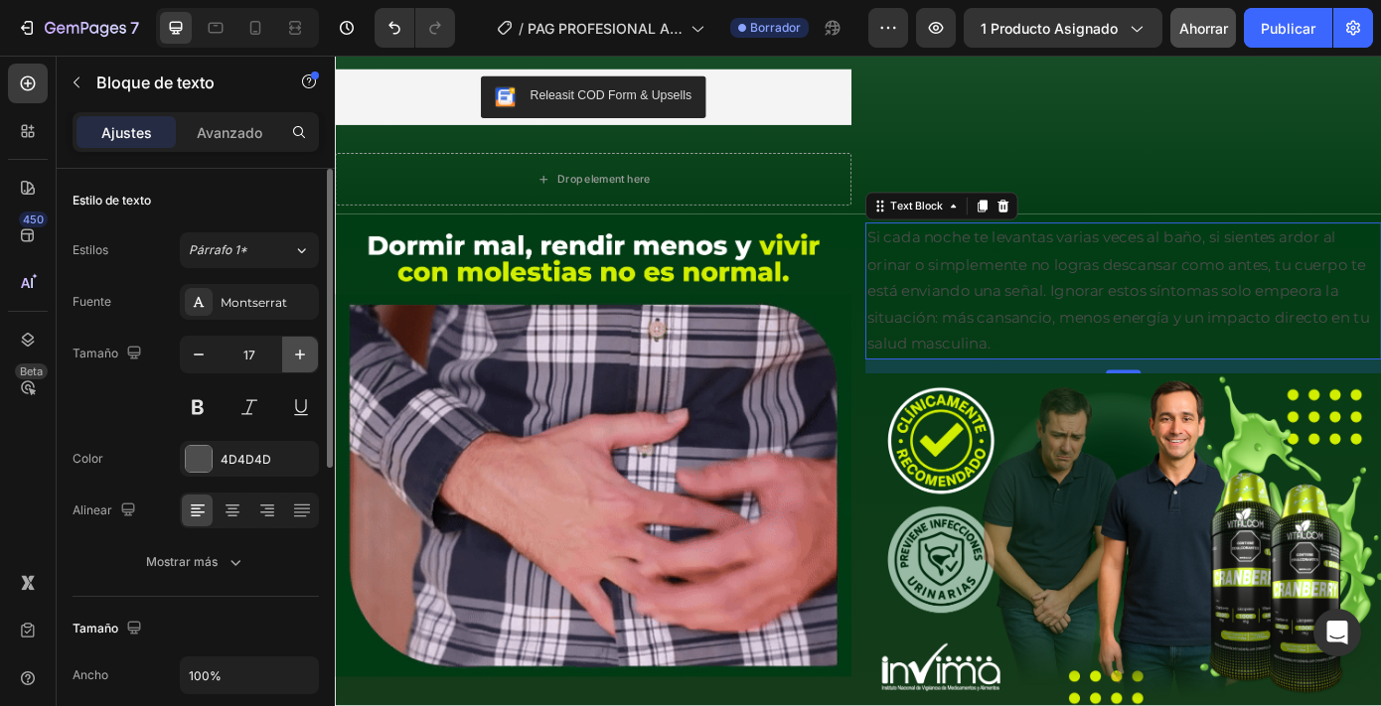
click at [300, 360] on icon "button" at bounding box center [300, 355] width 20 height 20
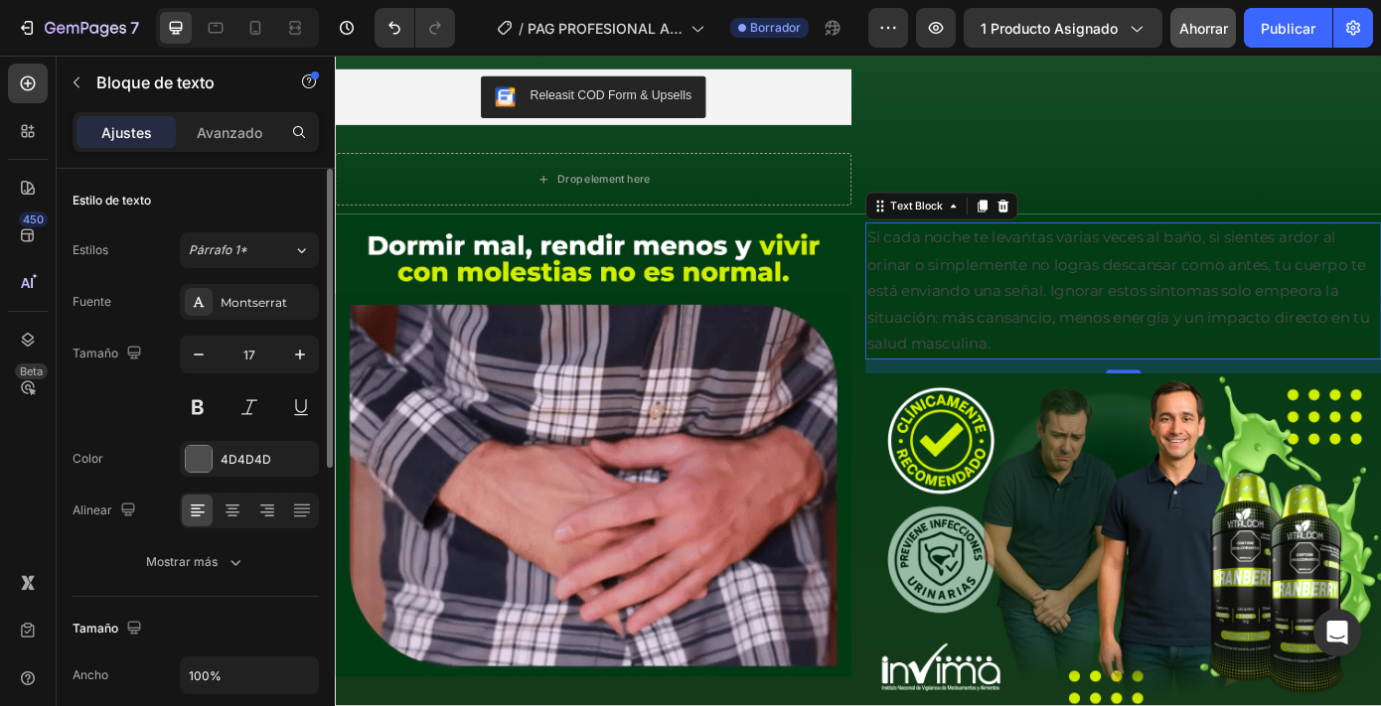
type input "18"
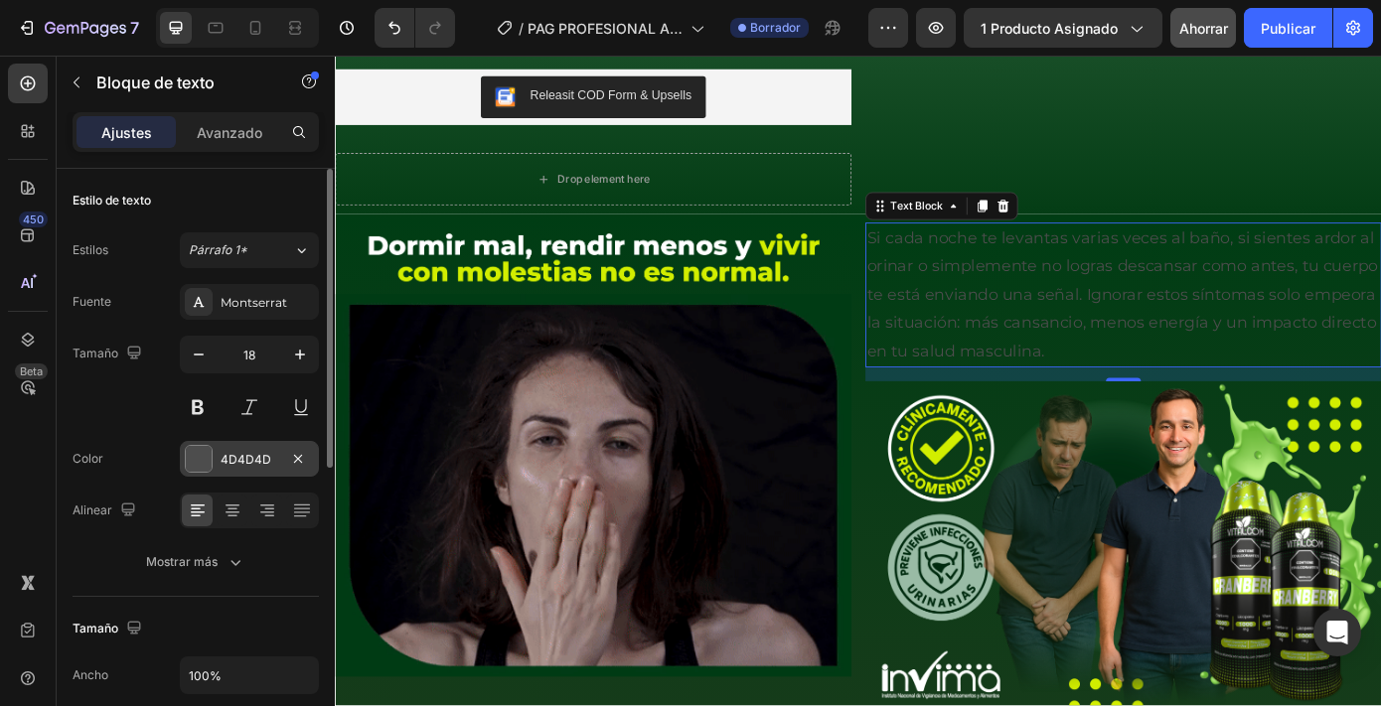
click at [262, 454] on font "4D4D4D" at bounding box center [246, 459] width 51 height 15
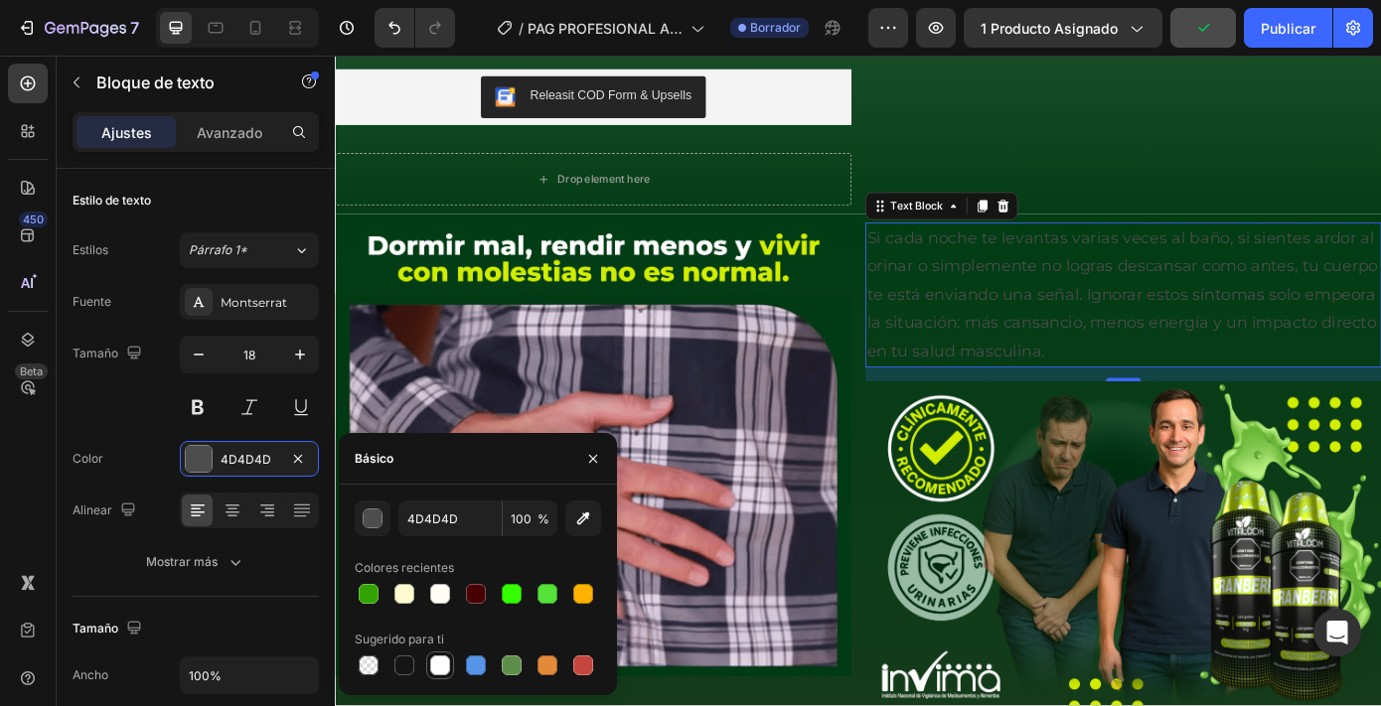
click at [440, 664] on div at bounding box center [440, 666] width 20 height 20
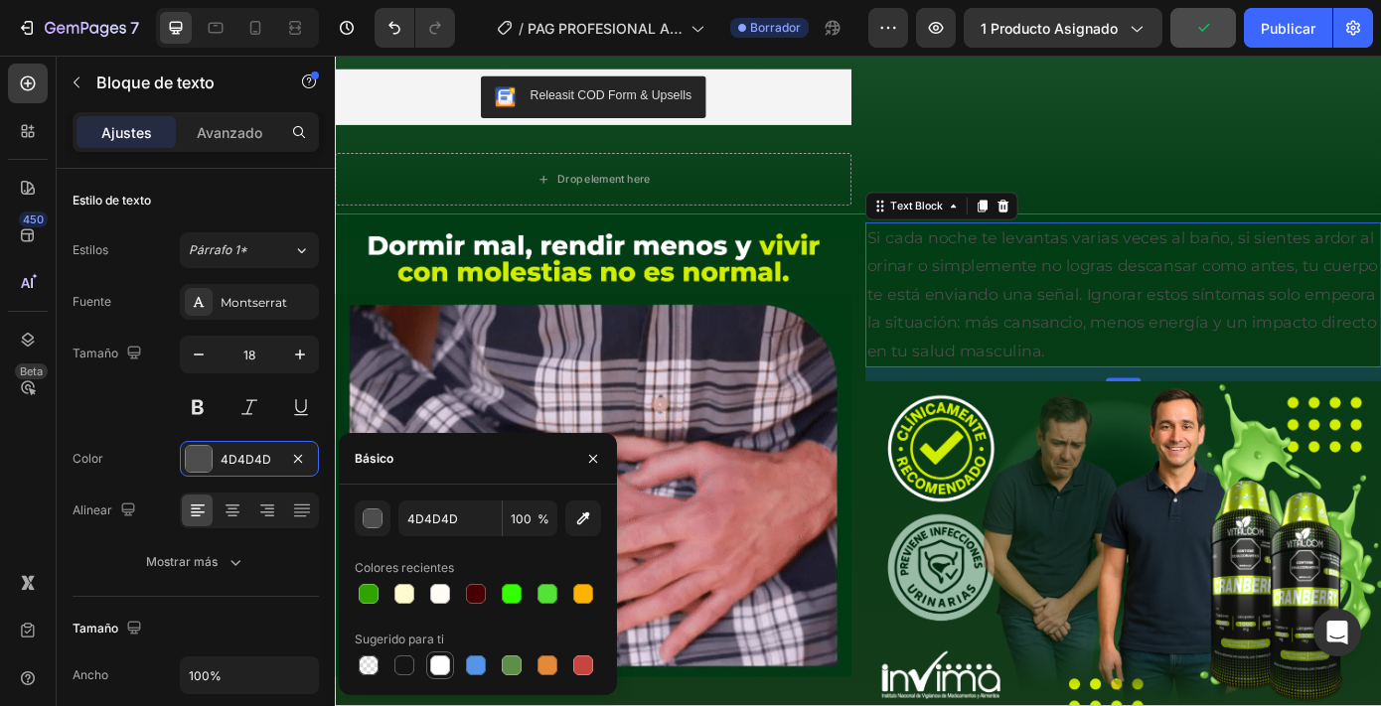
type input "FFFFFF"
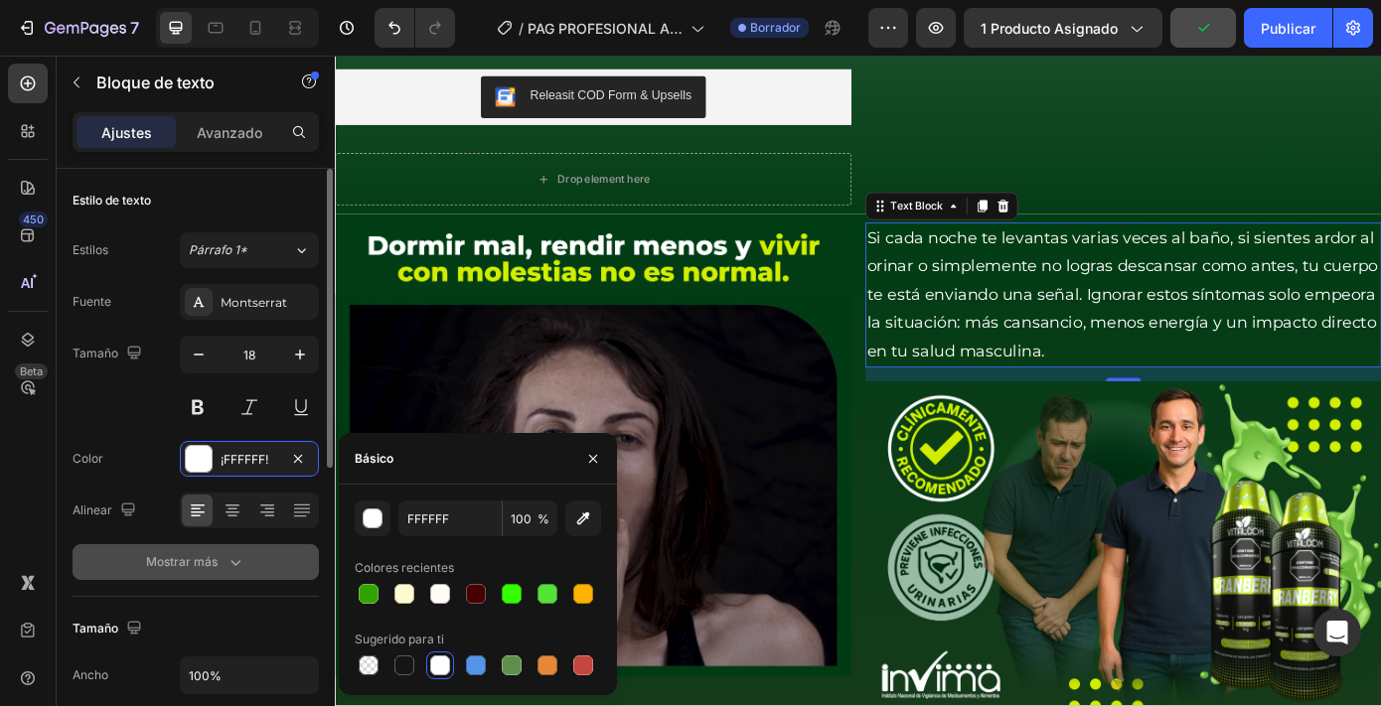
click at [205, 578] on button "Mostrar más" at bounding box center [196, 562] width 246 height 36
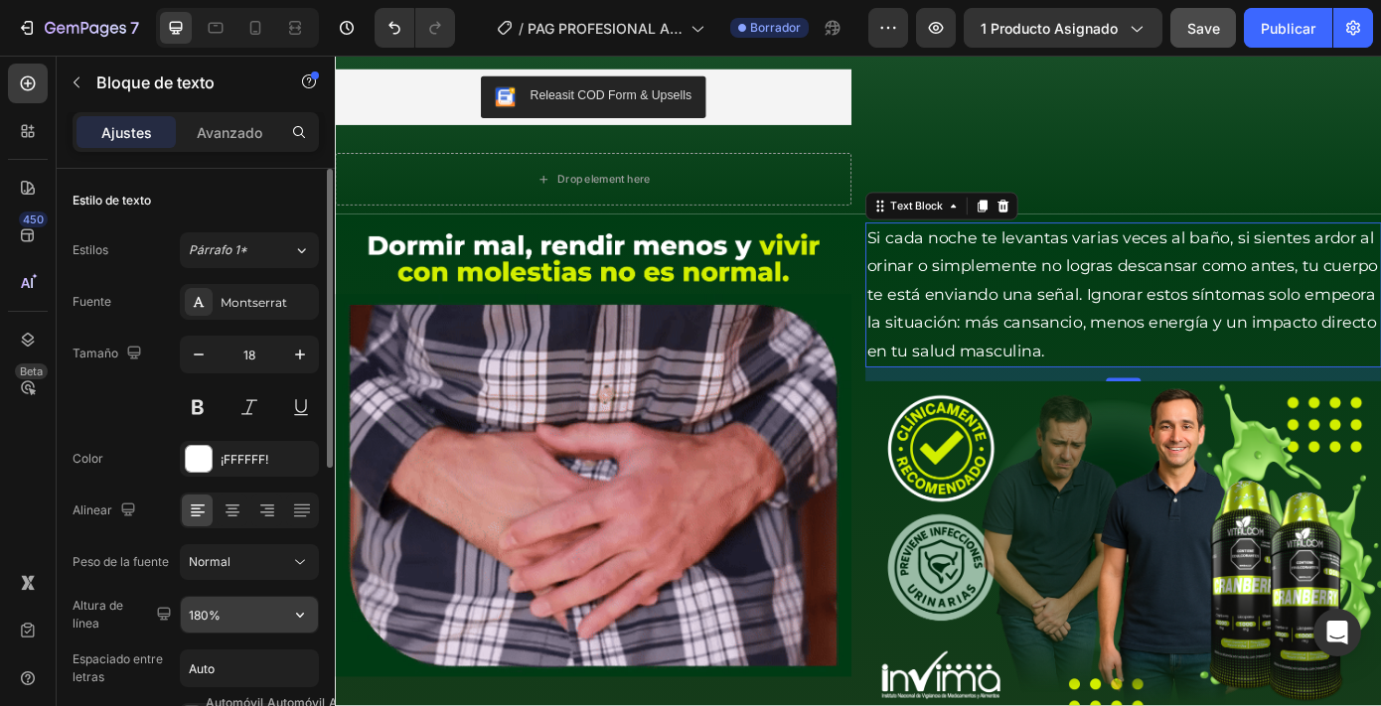
click at [209, 617] on input "180%" at bounding box center [249, 615] width 137 height 36
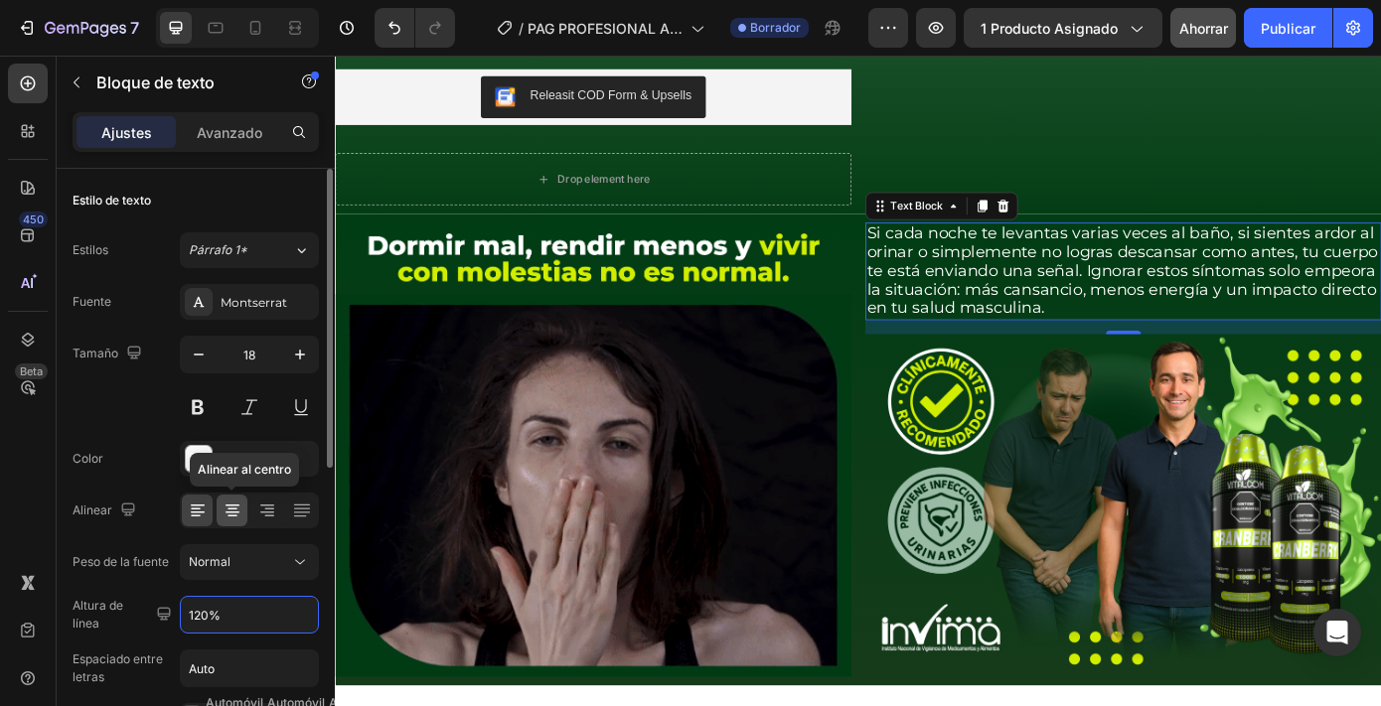
type input "120%"
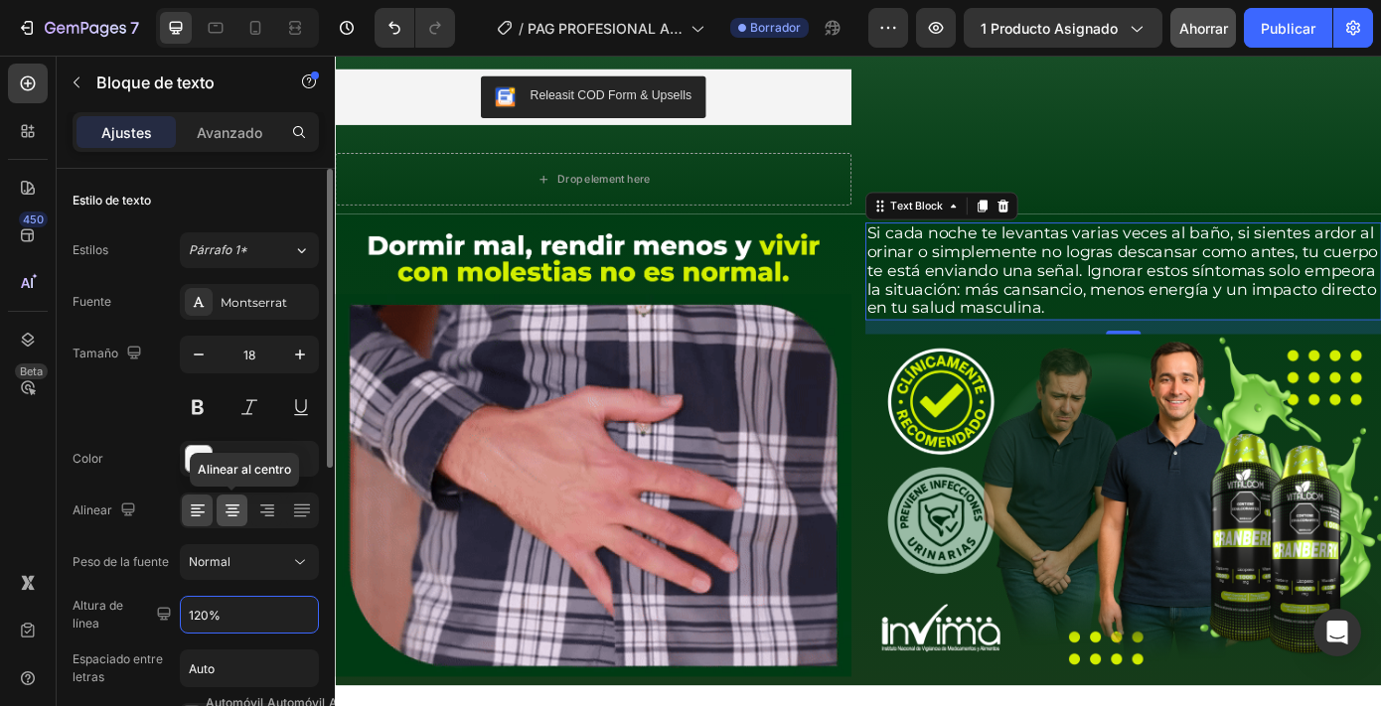
click at [236, 511] on icon at bounding box center [233, 511] width 20 height 20
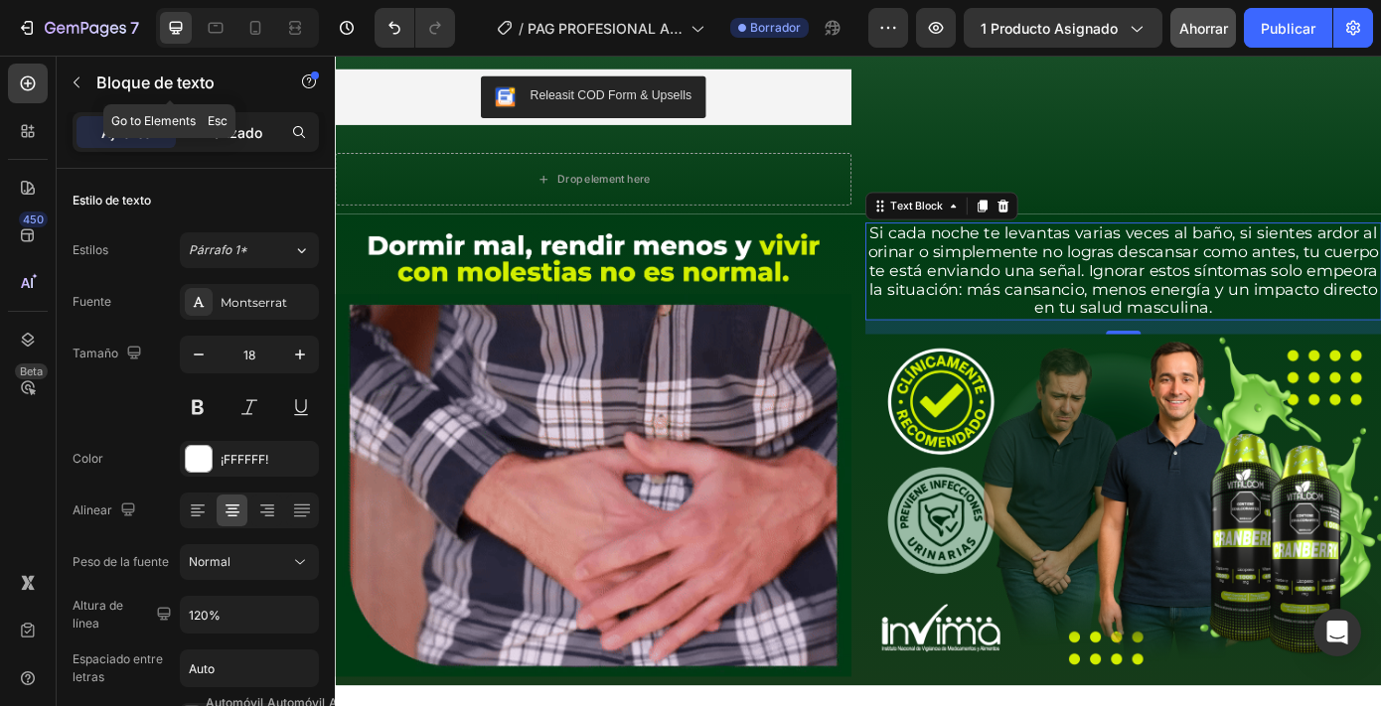
click at [220, 136] on font "Avanzado" at bounding box center [230, 132] width 66 height 17
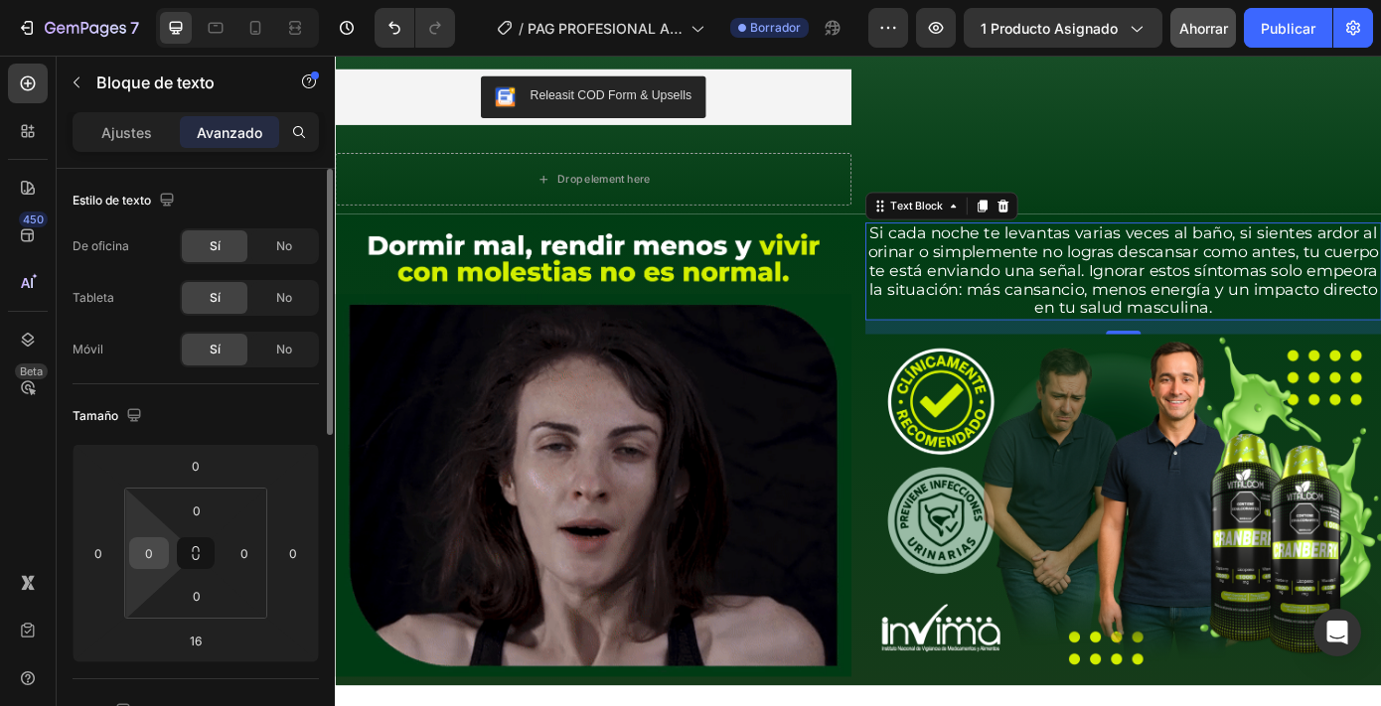
click at [153, 548] on input "0" at bounding box center [149, 554] width 30 height 30
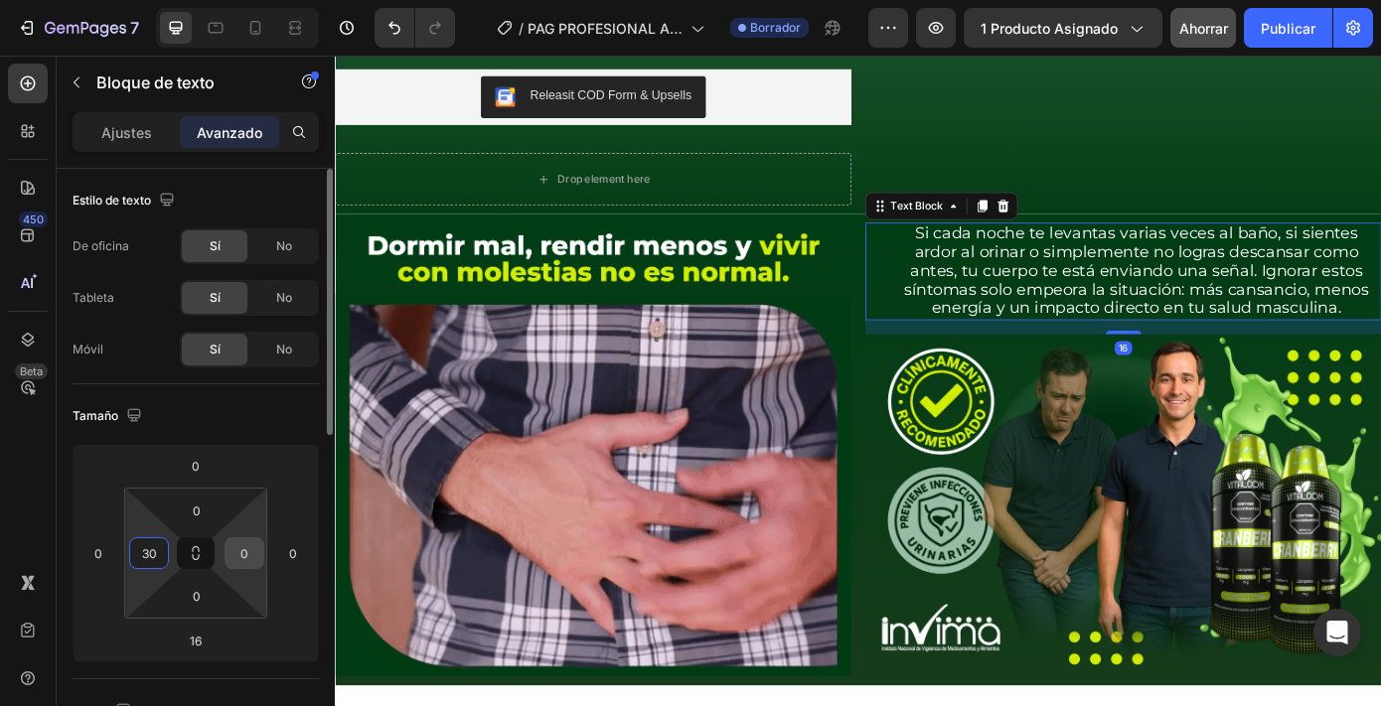
type input "30"
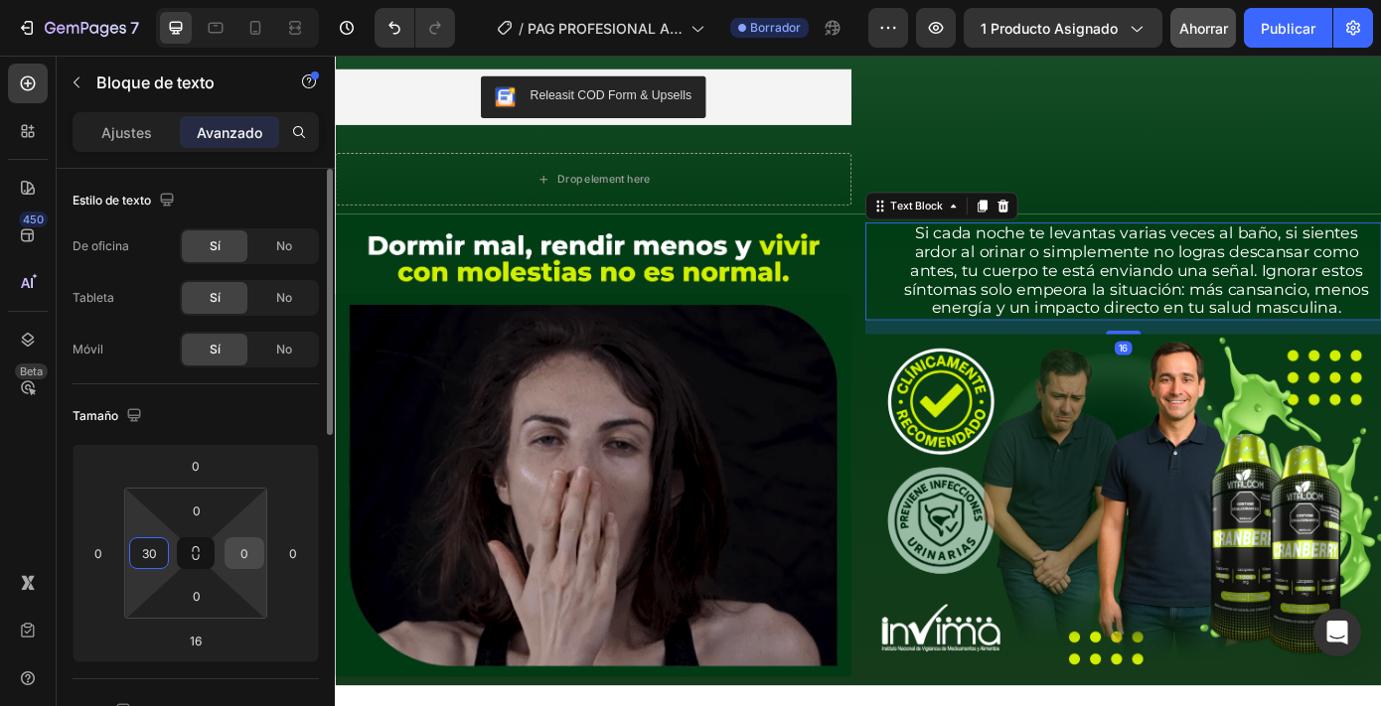
click at [247, 550] on input "0" at bounding box center [245, 554] width 30 height 30
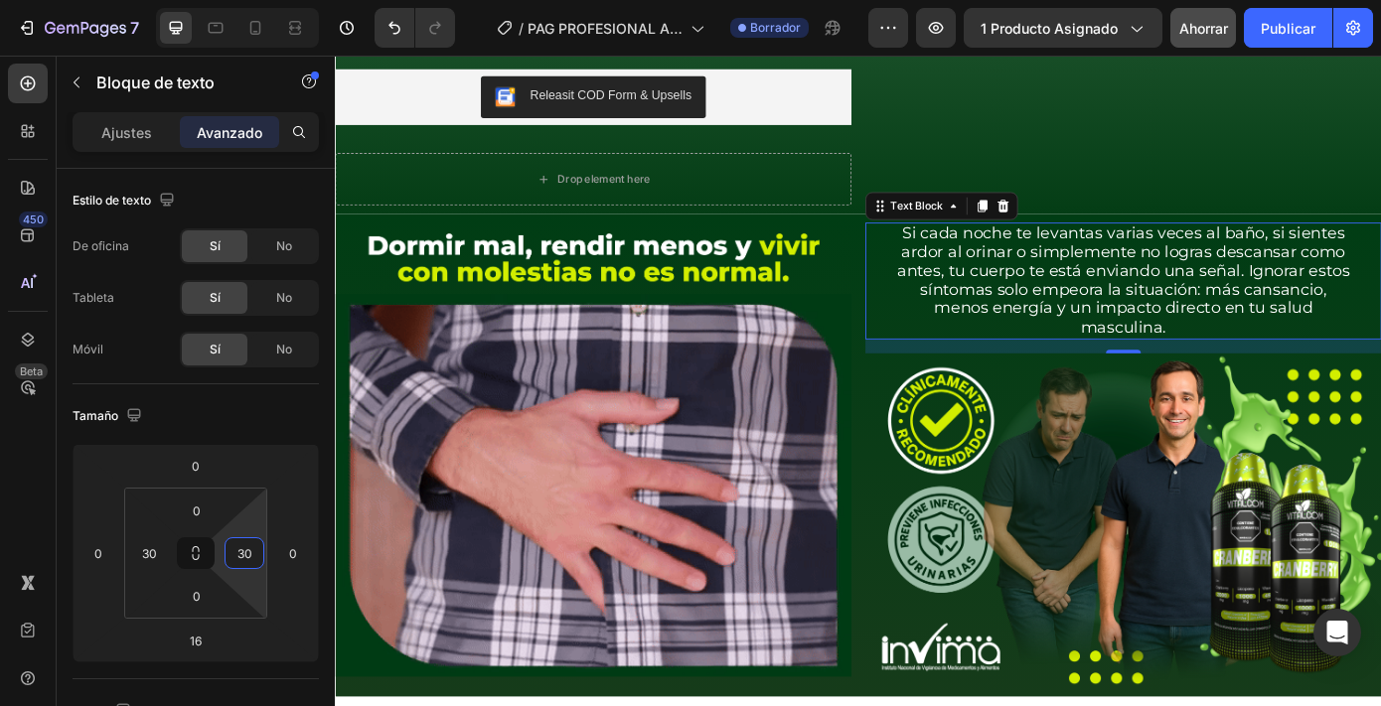
type input "30"
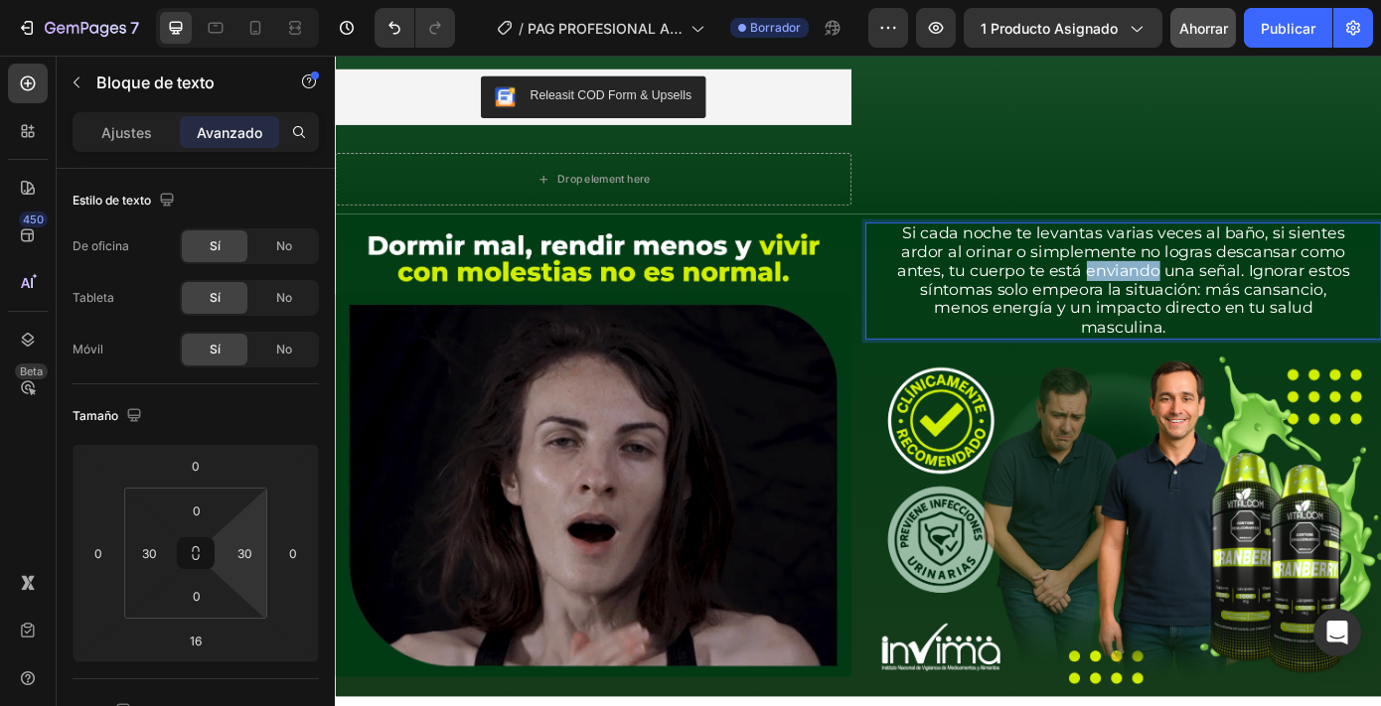
click at [1187, 292] on p "Si cada noche te levantas varias veces al baño, si sientes ardor al orinar o si…" at bounding box center [1233, 312] width 525 height 129
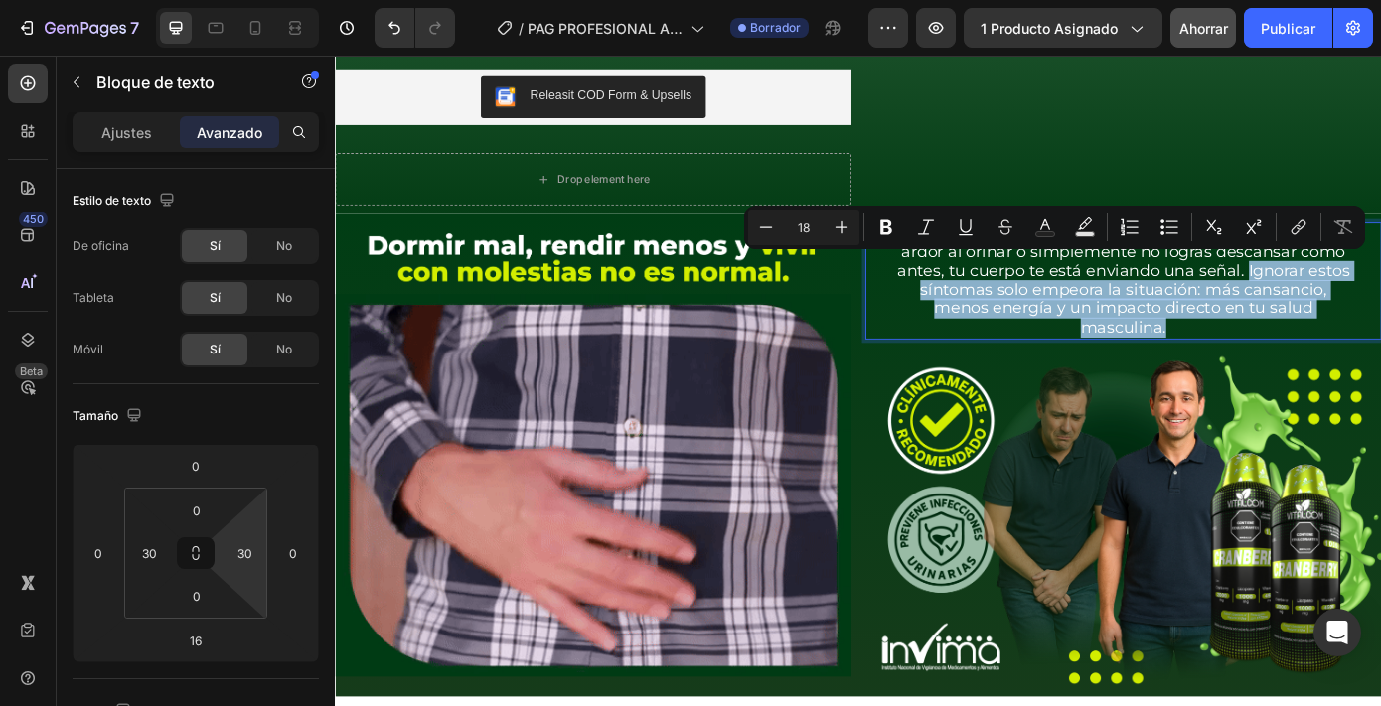
drag, startPoint x: 1360, startPoint y: 296, endPoint x: 1326, endPoint y: 365, distance: 76.4
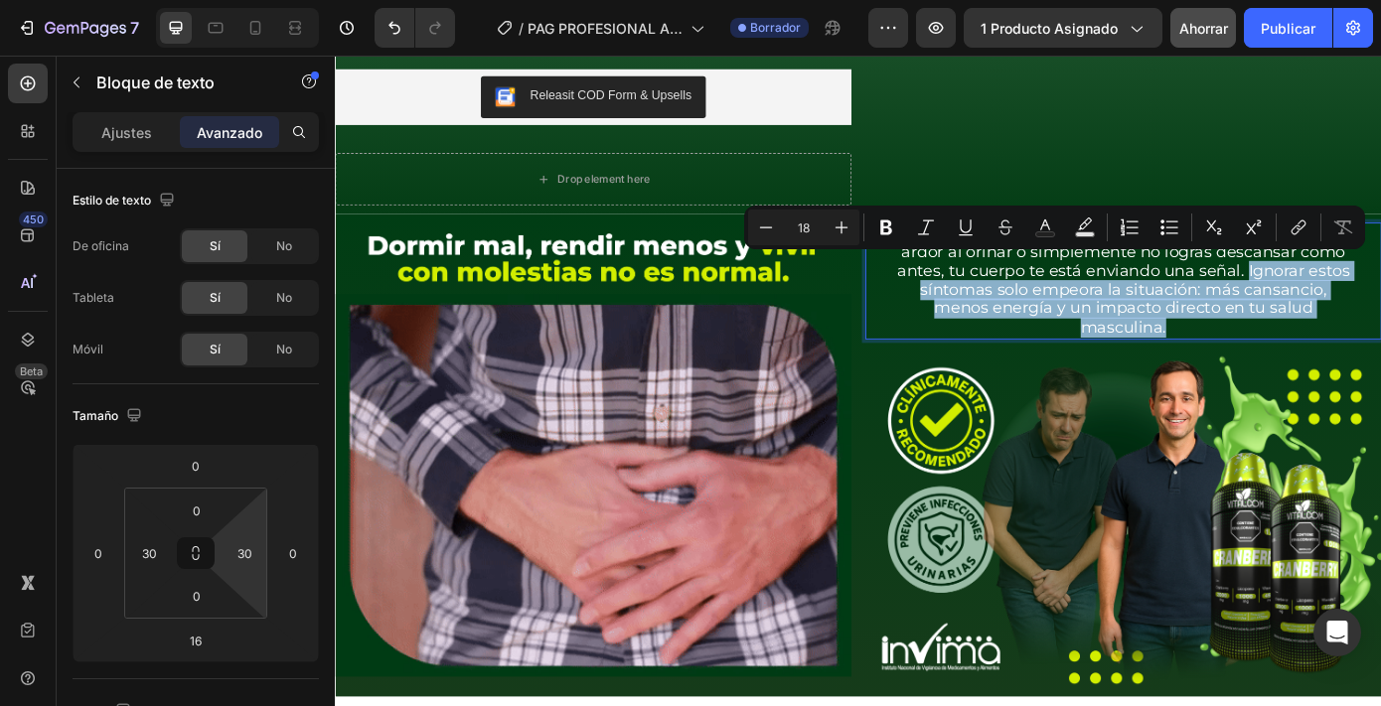
click at [1328, 365] on p "Si cada noche te levantas varias veces al baño, si sientes ardor al orinar o si…" at bounding box center [1233, 312] width 525 height 129
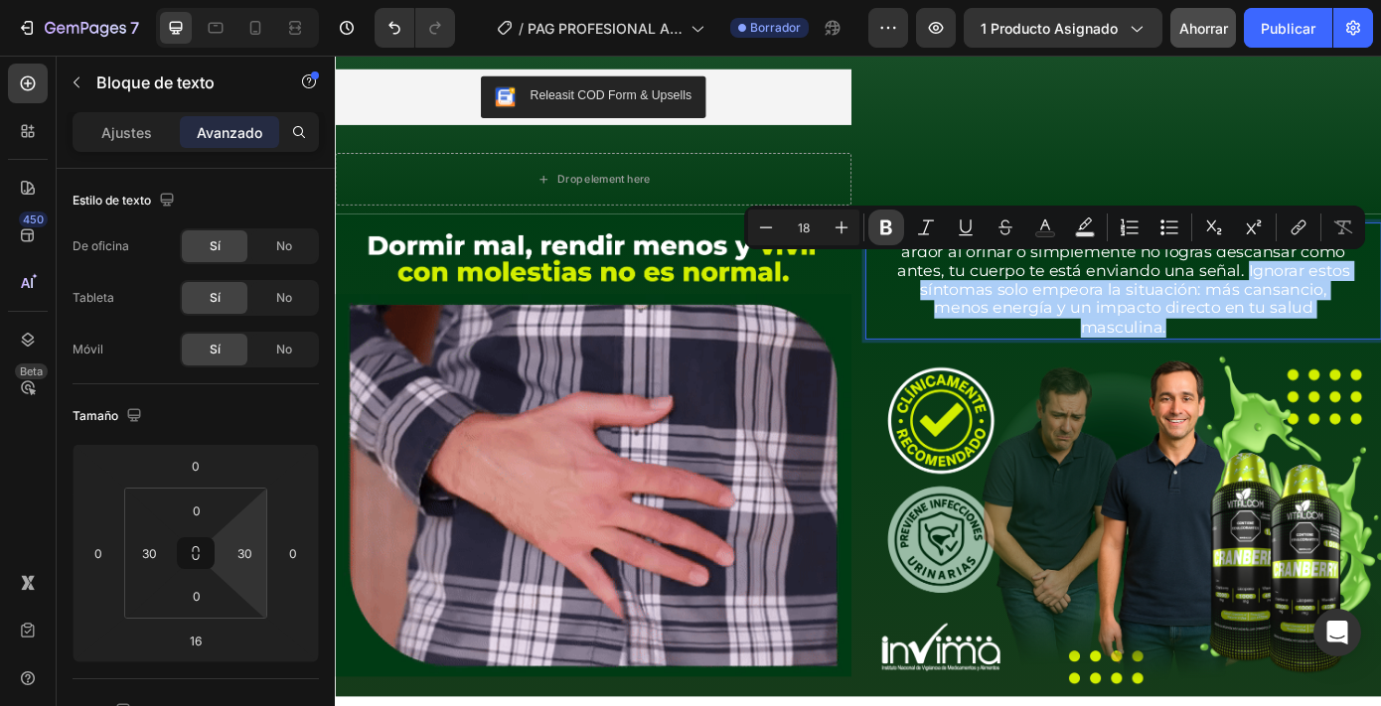
click at [890, 225] on icon "Barra de herramientas contextual del editor" at bounding box center [886, 228] width 12 height 15
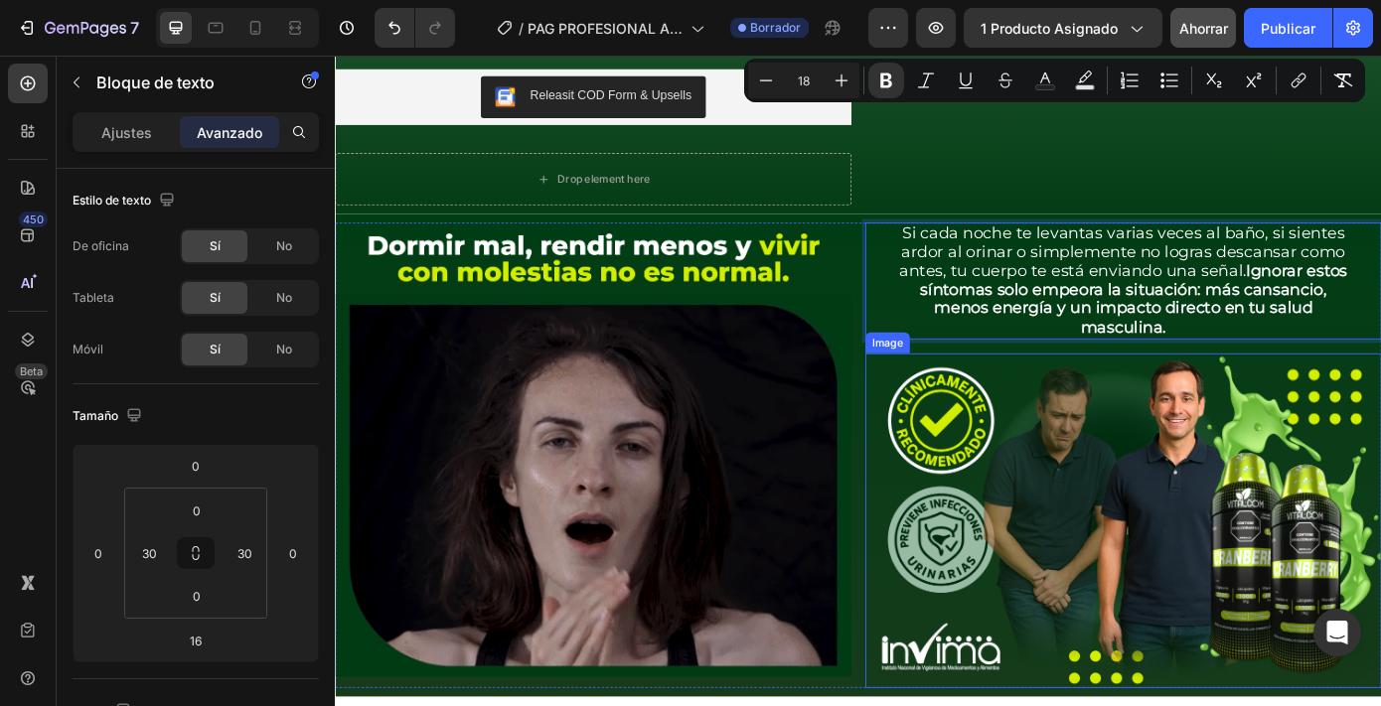
scroll to position [903, 0]
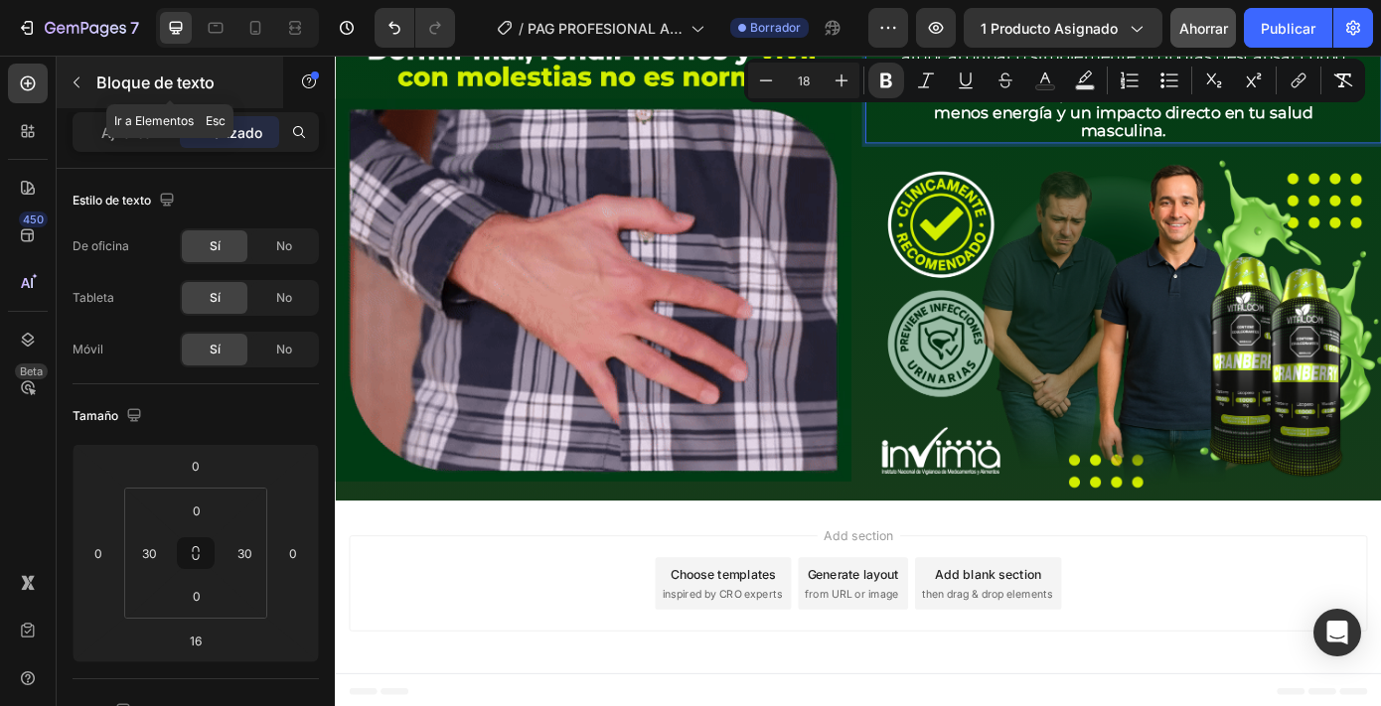
click at [96, 83] on font "Bloque de texto" at bounding box center [155, 83] width 118 height 20
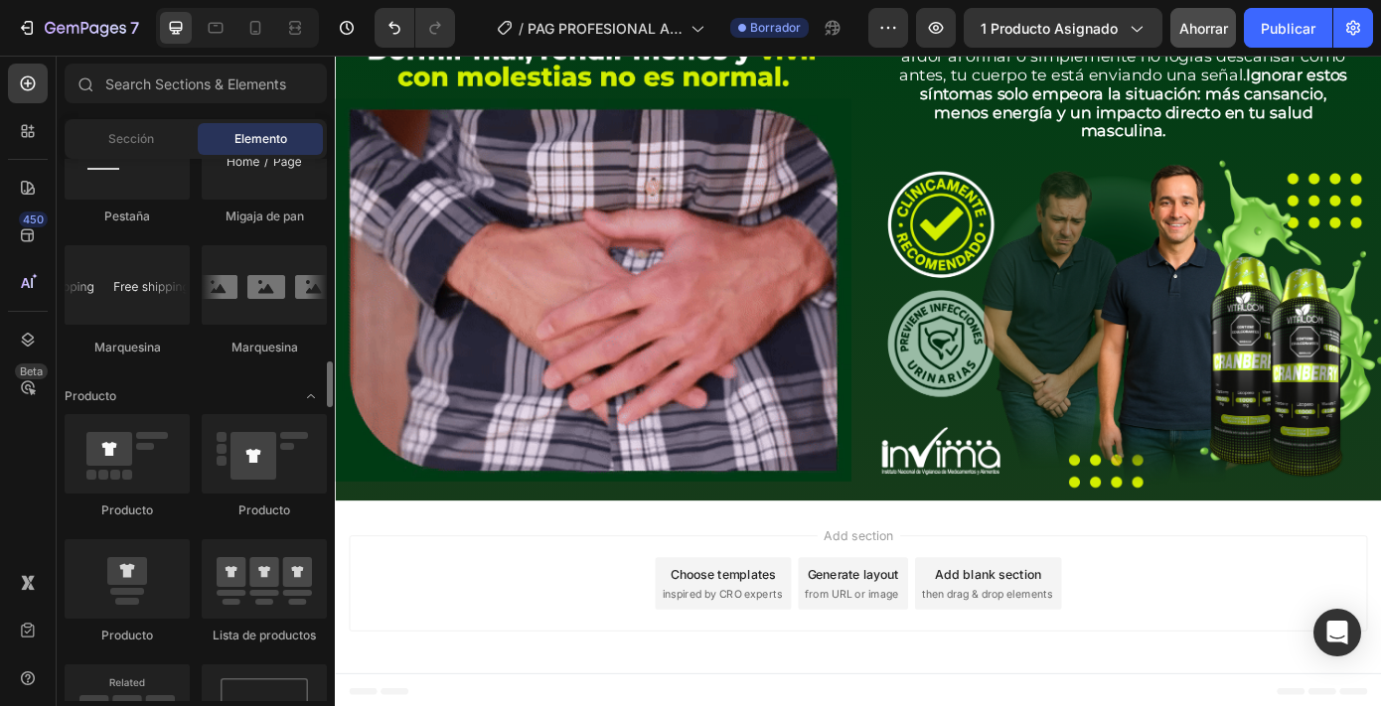
scroll to position [2356, 0]
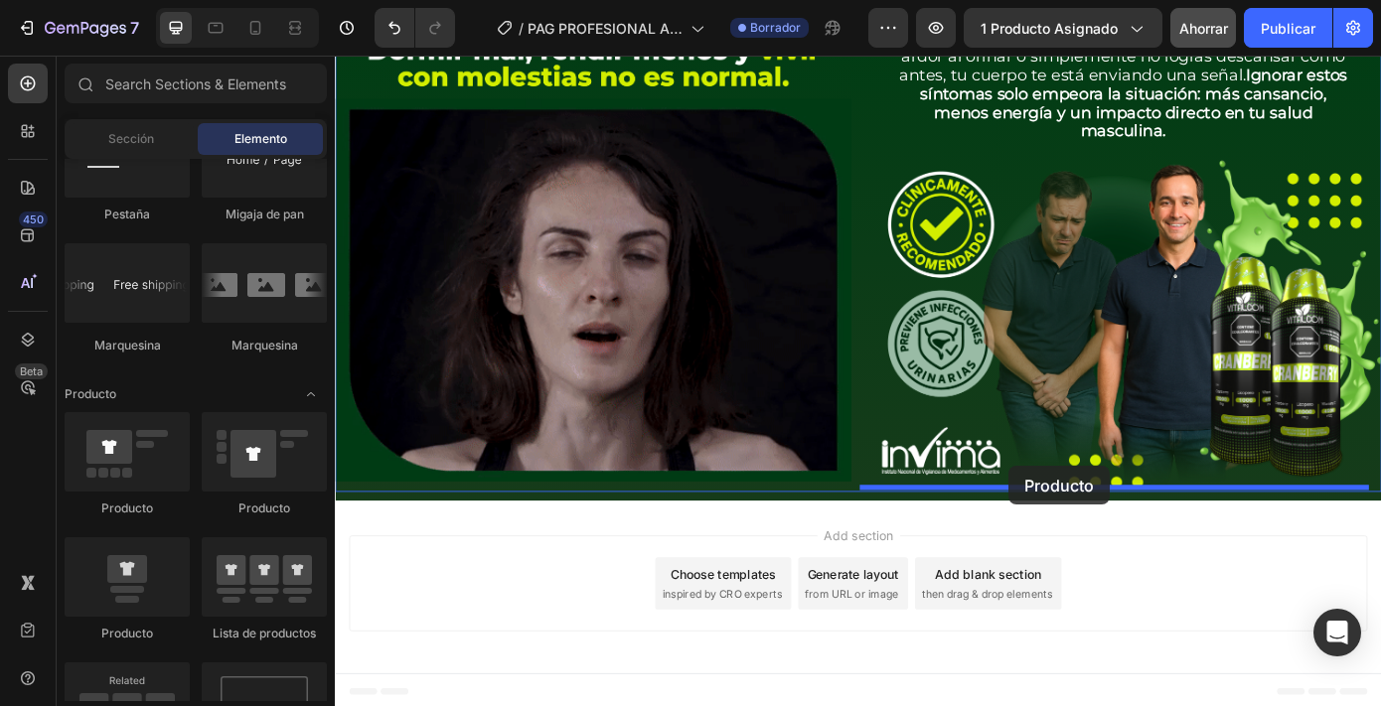
drag, startPoint x: 445, startPoint y: 637, endPoint x: 1103, endPoint y: 524, distance: 667.4
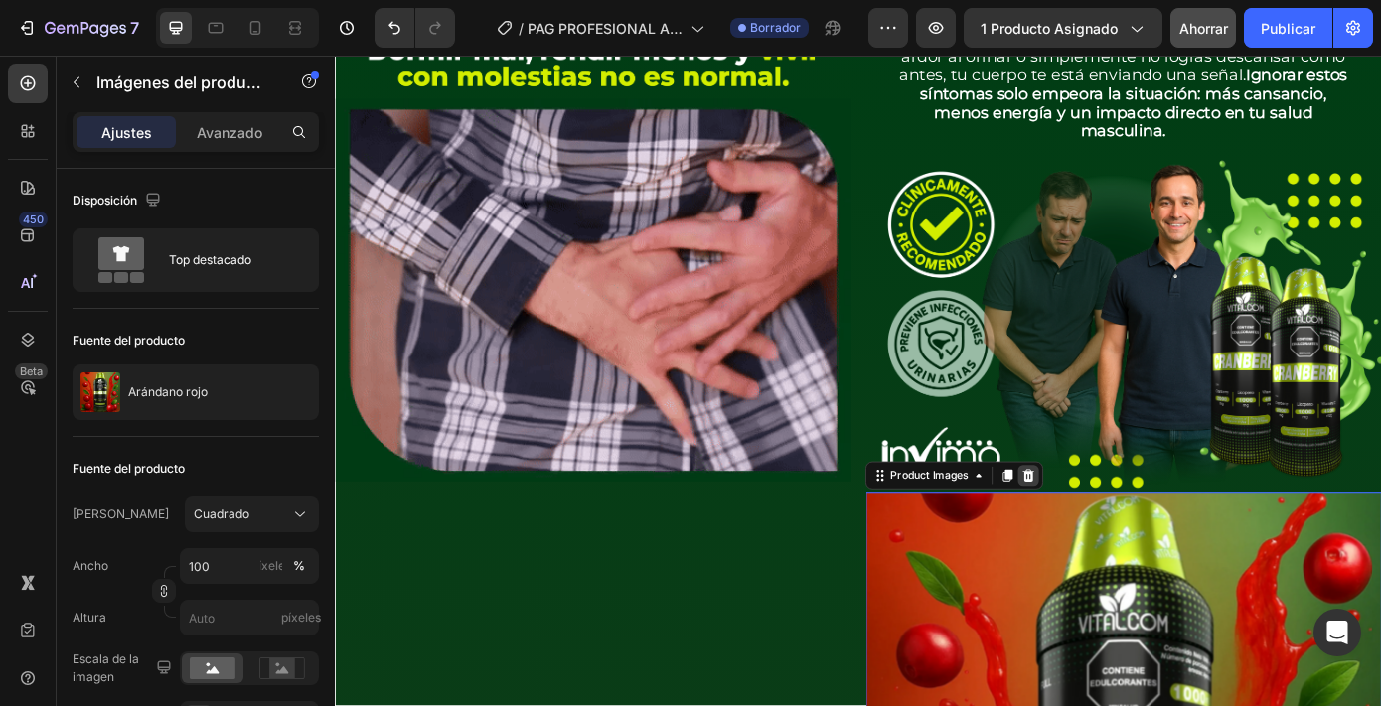
click at [1119, 534] on icon at bounding box center [1125, 535] width 13 height 14
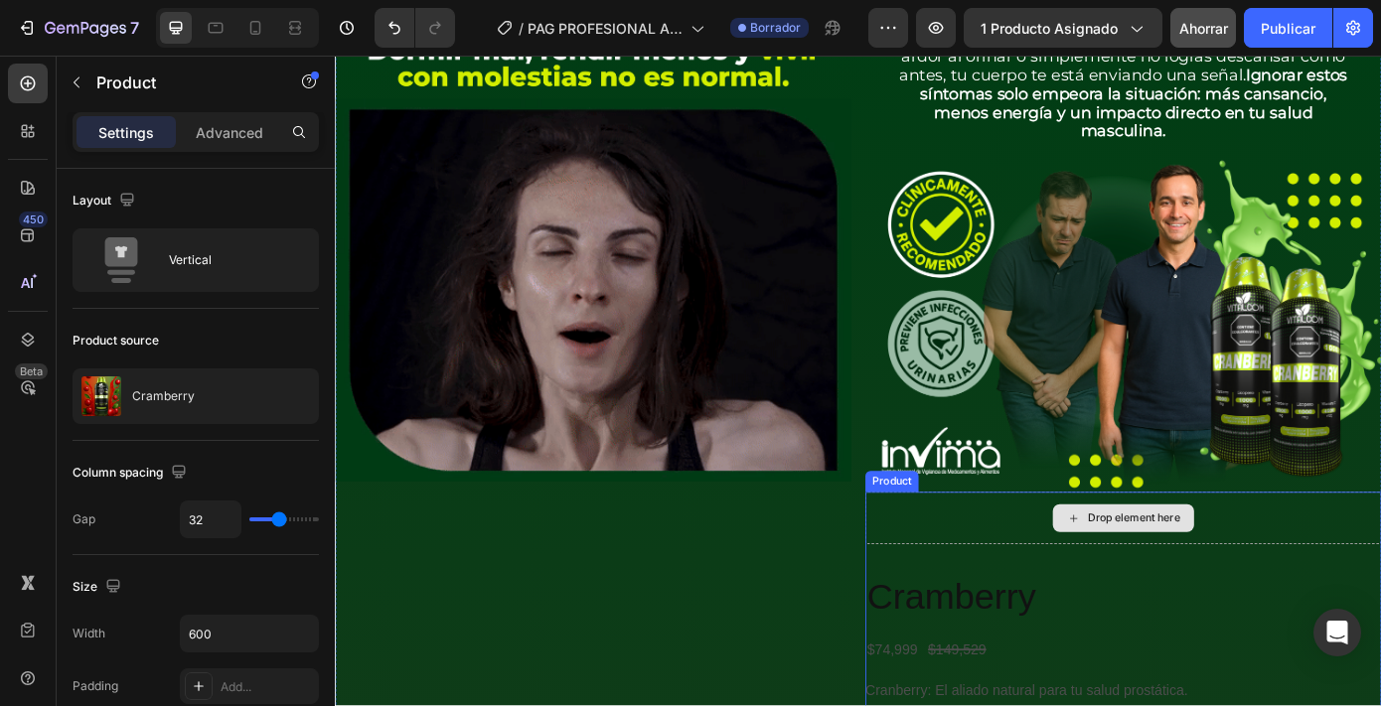
click at [1095, 576] on div "Drop element here" at bounding box center [1233, 583] width 588 height 60
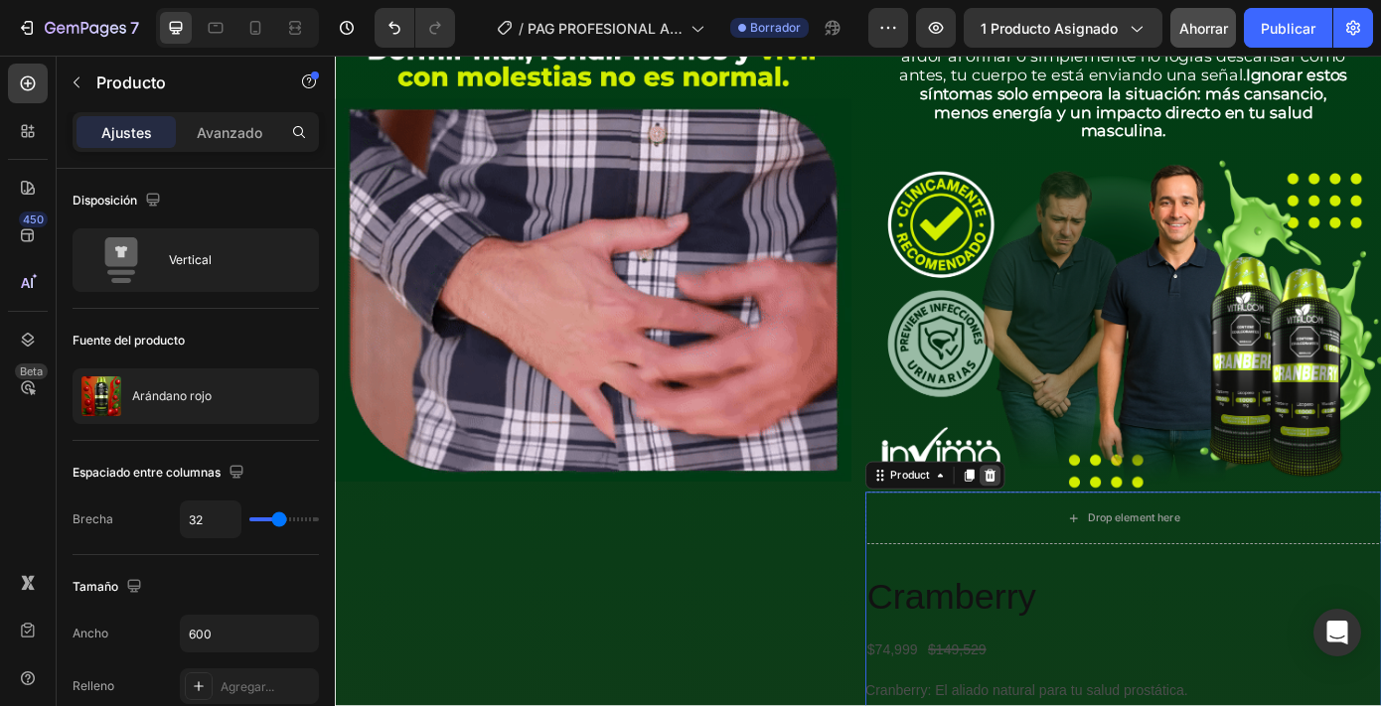
click at [1081, 532] on icon at bounding box center [1081, 535] width 16 height 16
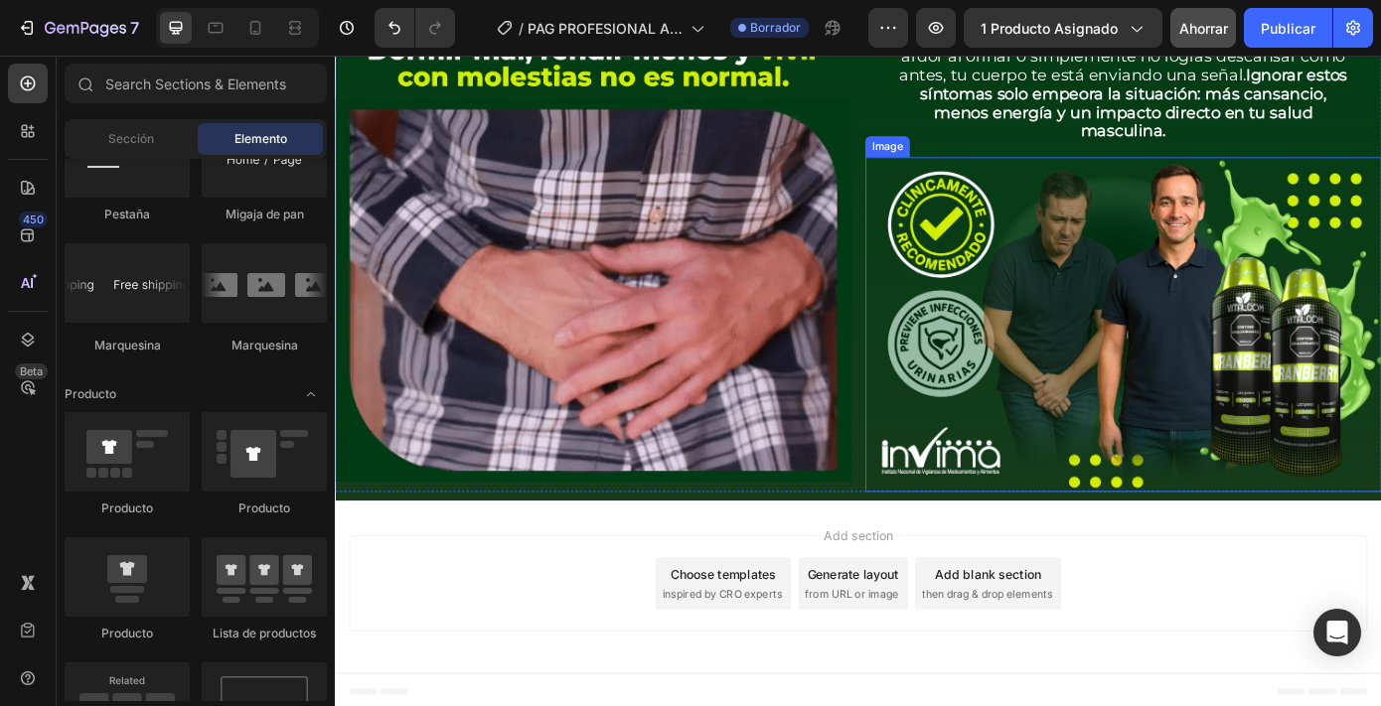
click at [1027, 486] on img at bounding box center [1233, 363] width 588 height 382
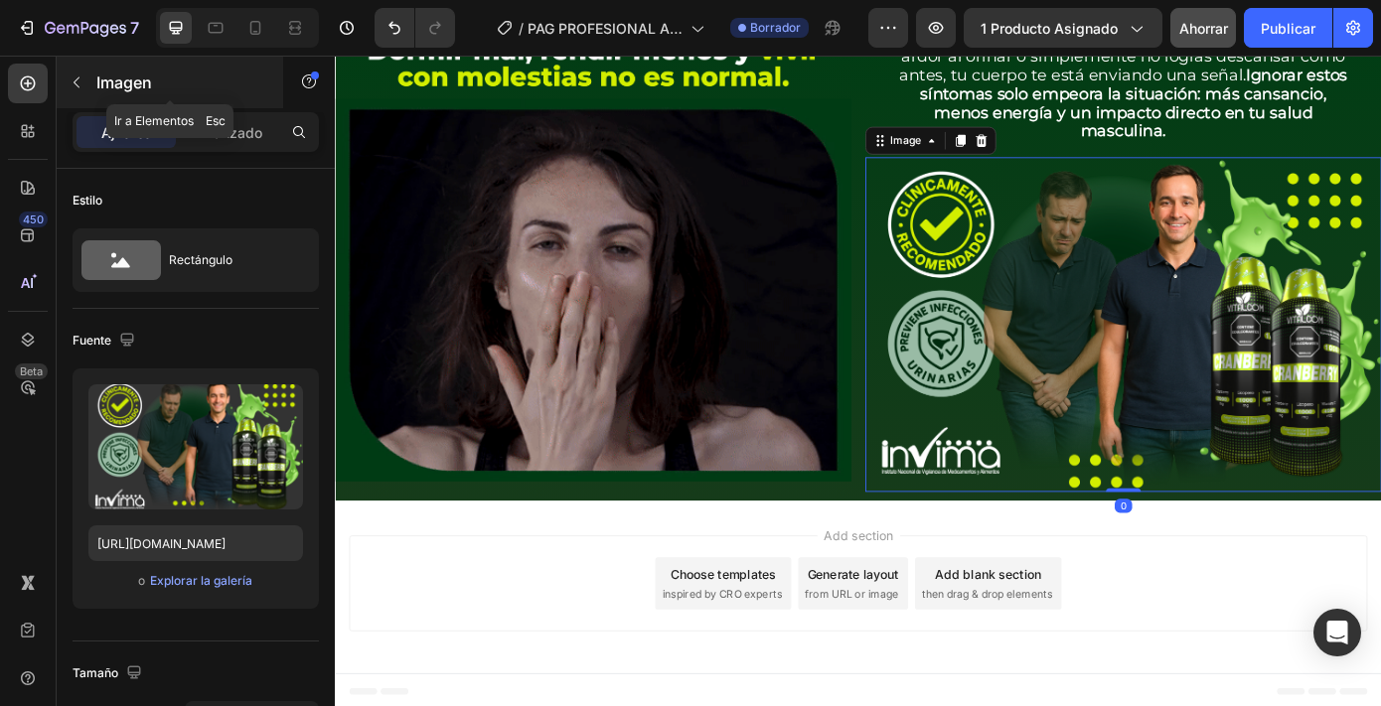
click at [121, 86] on font "Imagen" at bounding box center [124, 83] width 56 height 20
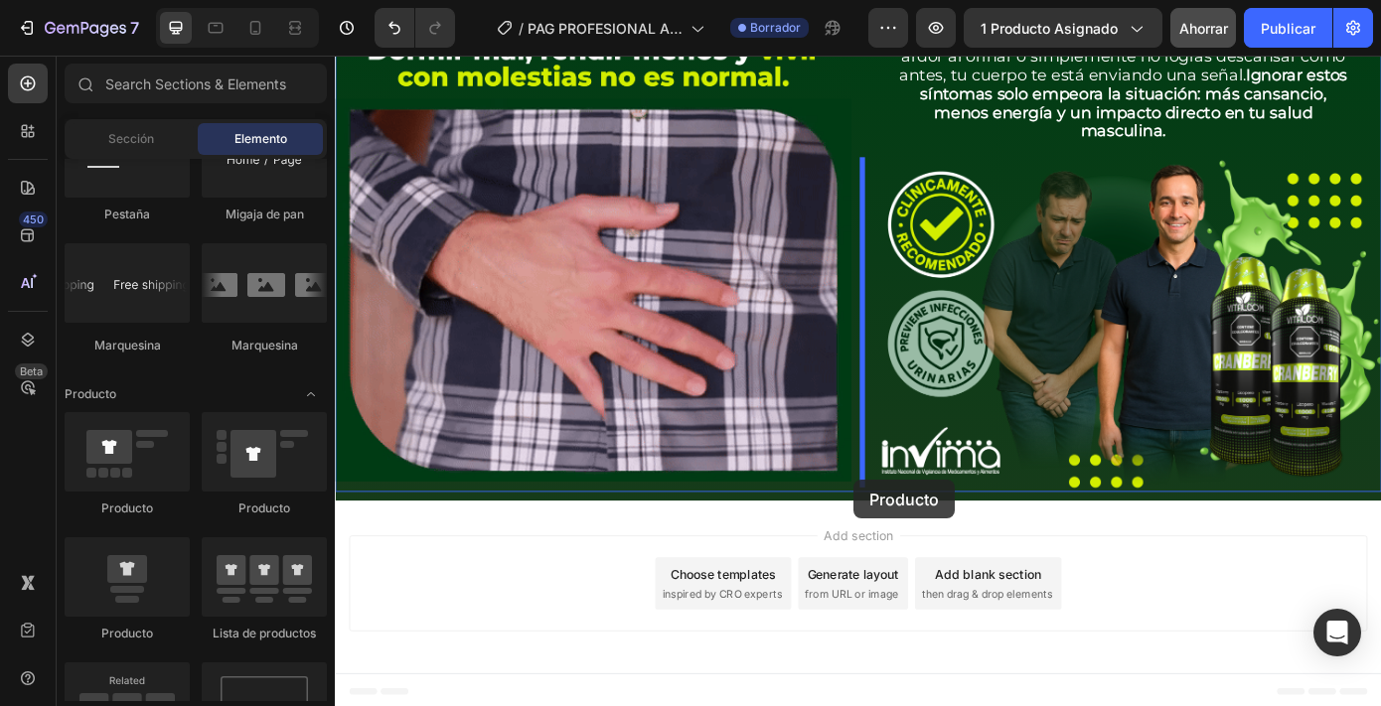
drag, startPoint x: 466, startPoint y: 649, endPoint x: 925, endPoint y: 538, distance: 472.3
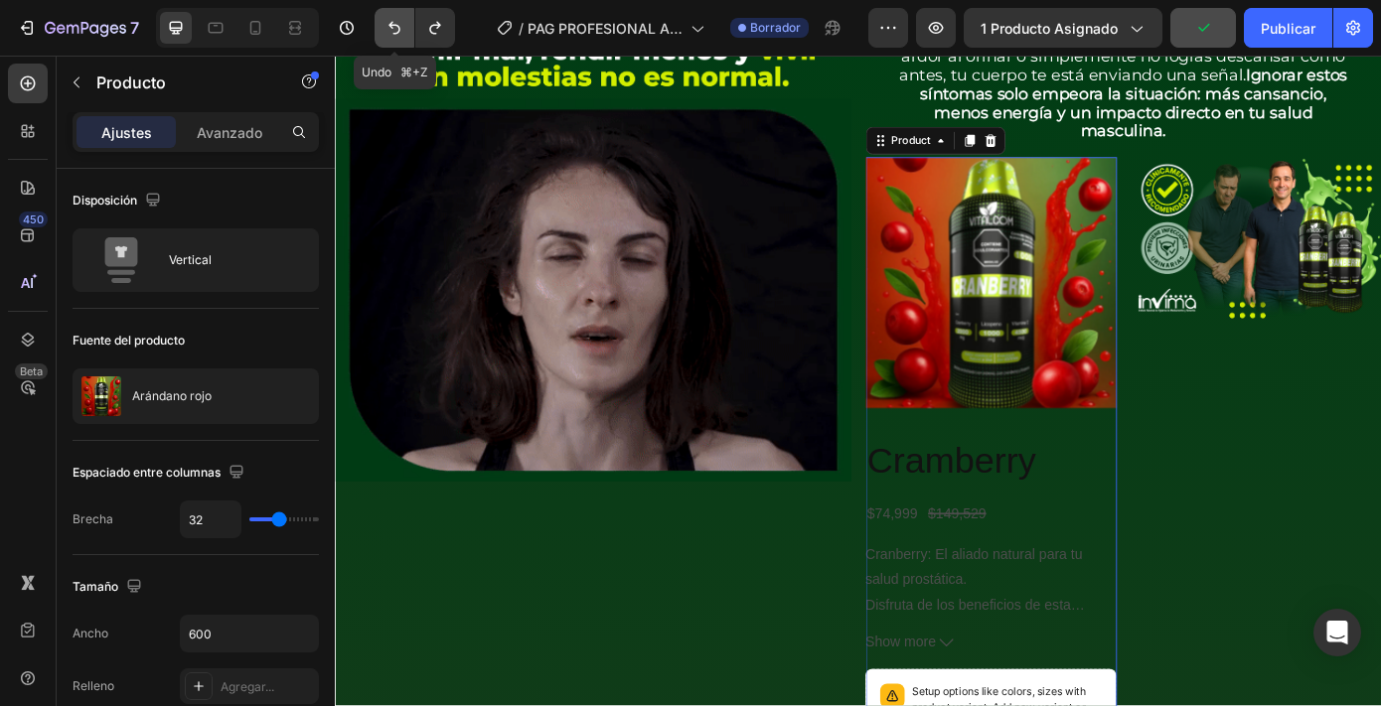
click at [393, 27] on icon "Deshacer/Rehacer" at bounding box center [395, 28] width 20 height 20
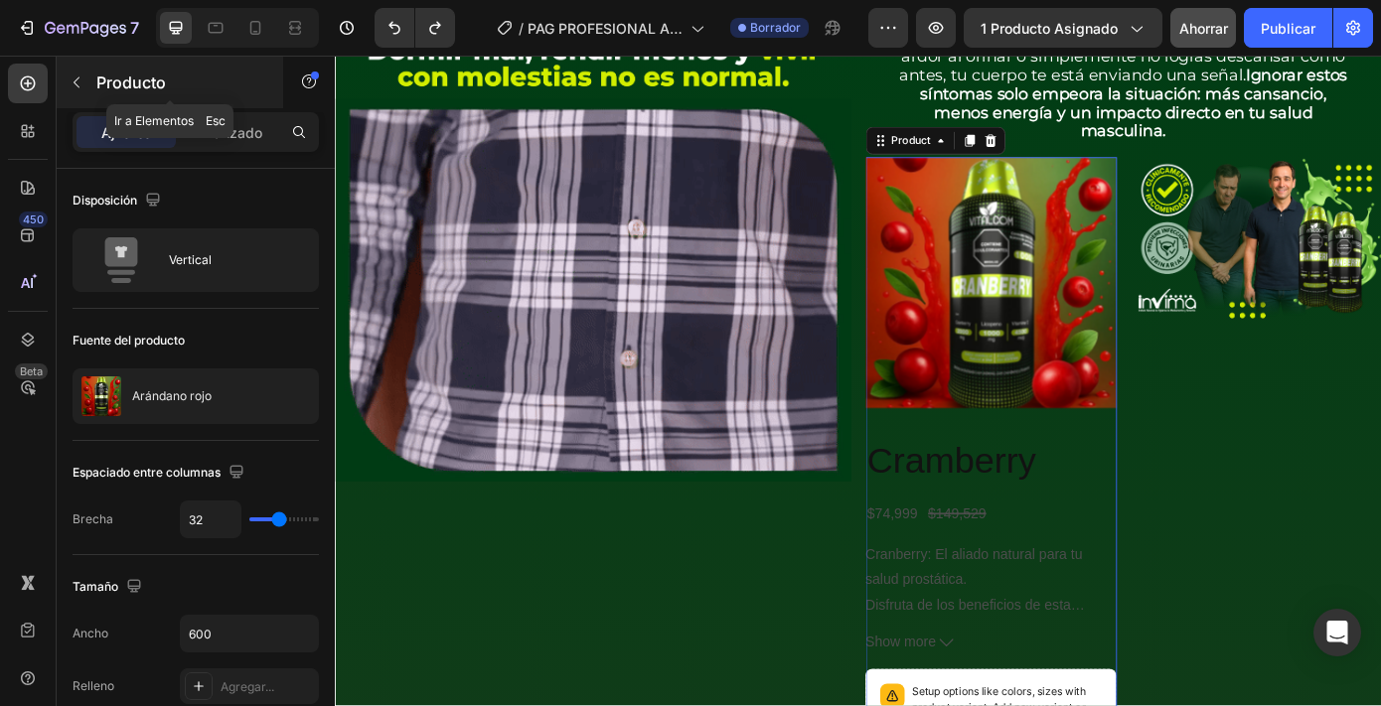
click at [97, 82] on font "Producto" at bounding box center [131, 83] width 70 height 20
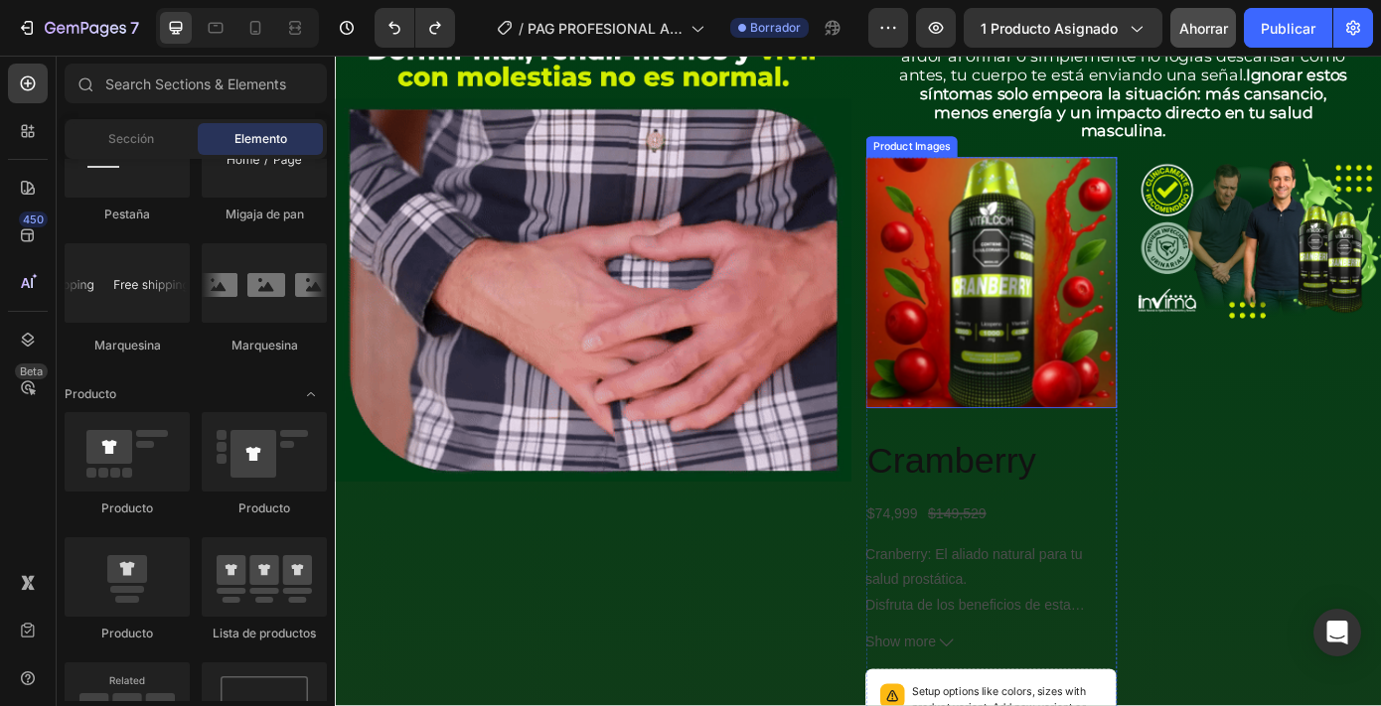
click at [1241, 425] on div "Image" at bounding box center [1384, 642] width 286 height 940
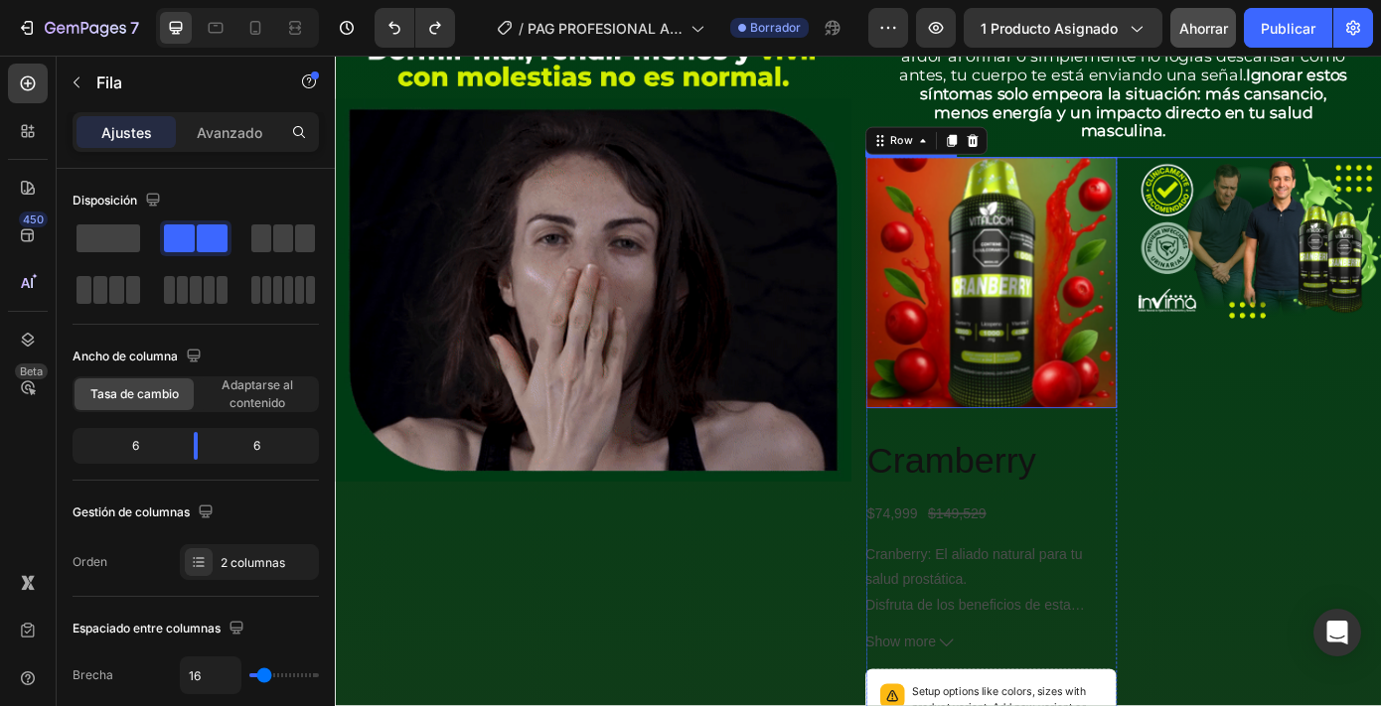
click at [1079, 417] on img at bounding box center [1082, 315] width 286 height 286
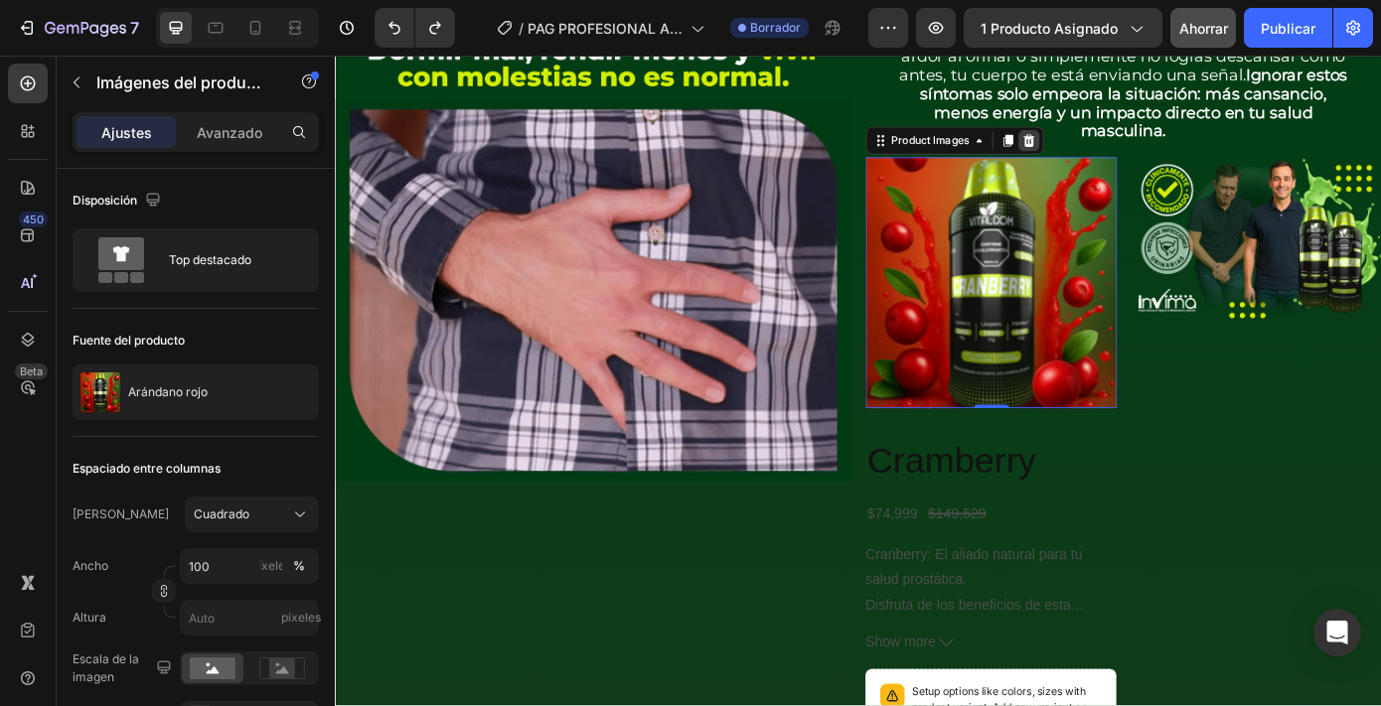
click at [1122, 150] on icon at bounding box center [1125, 153] width 13 height 14
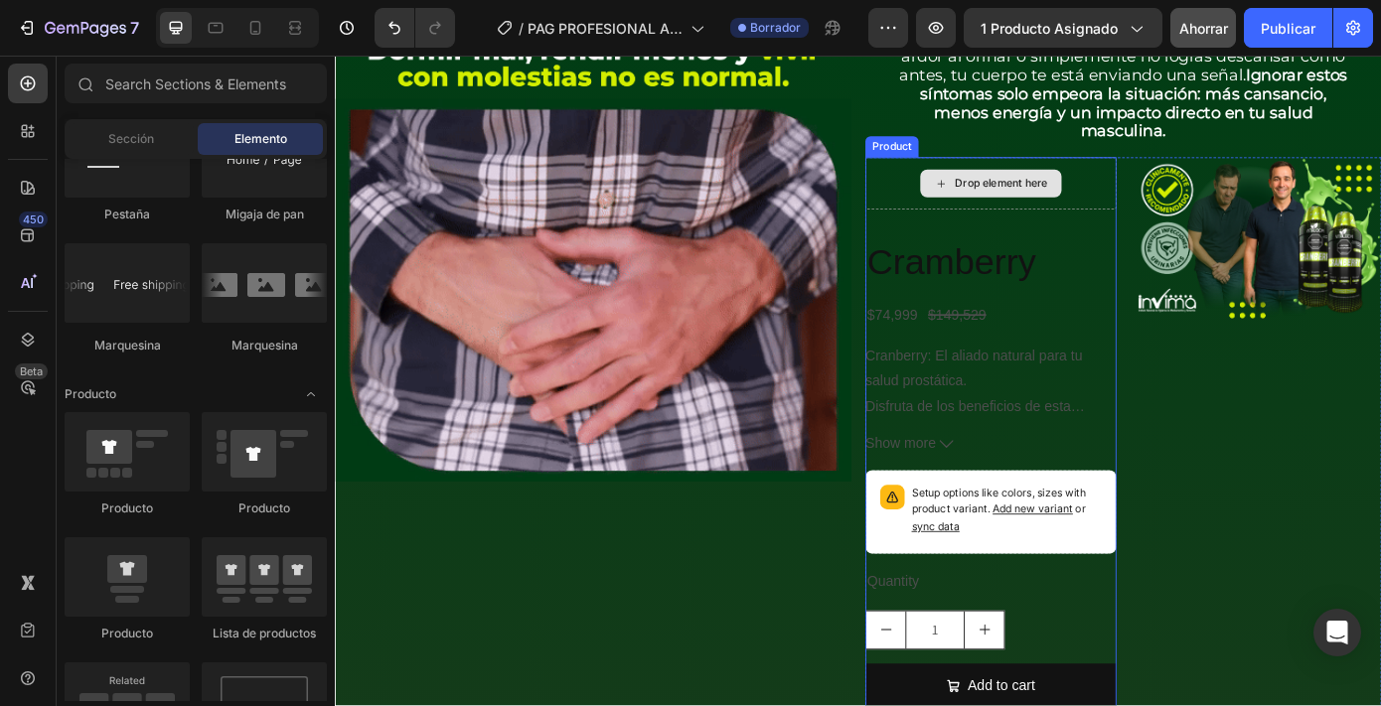
click at [1067, 192] on div "Drop element here" at bounding box center [1082, 202] width 161 height 32
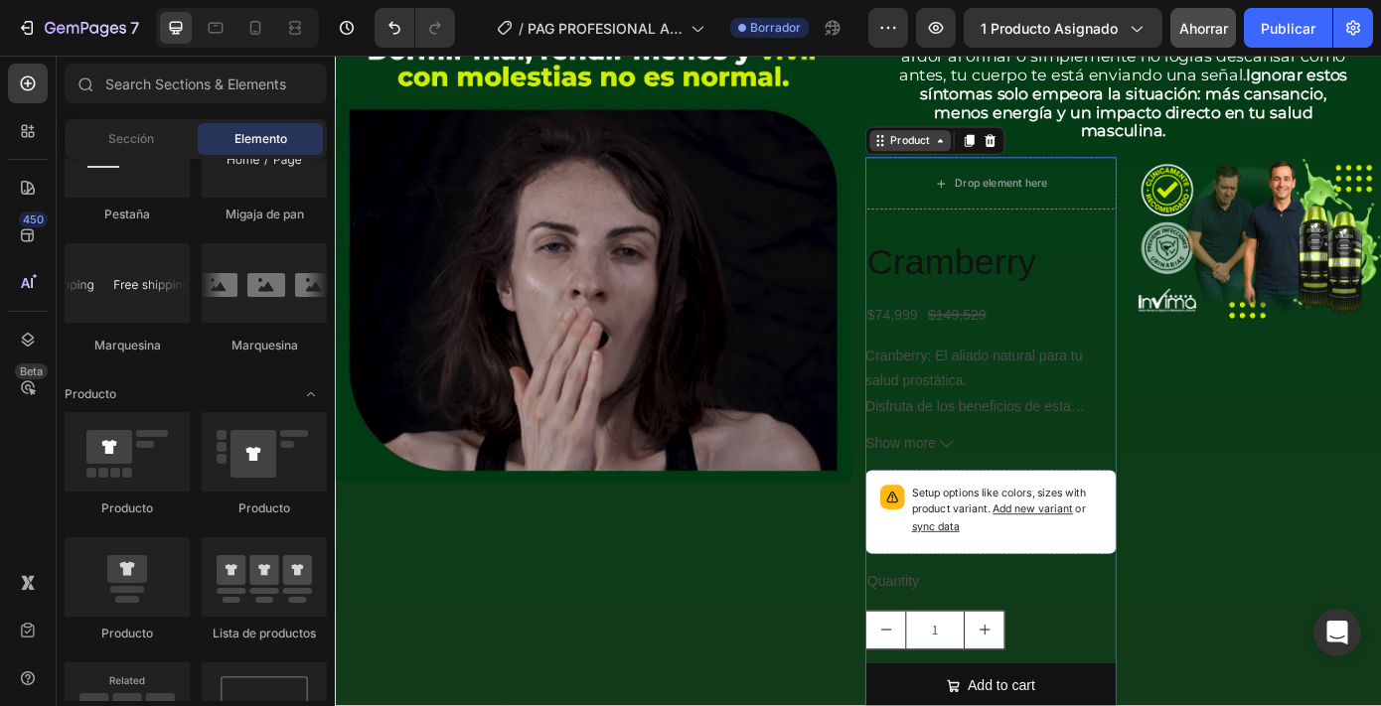
click at [972, 162] on div "Product" at bounding box center [990, 153] width 92 height 24
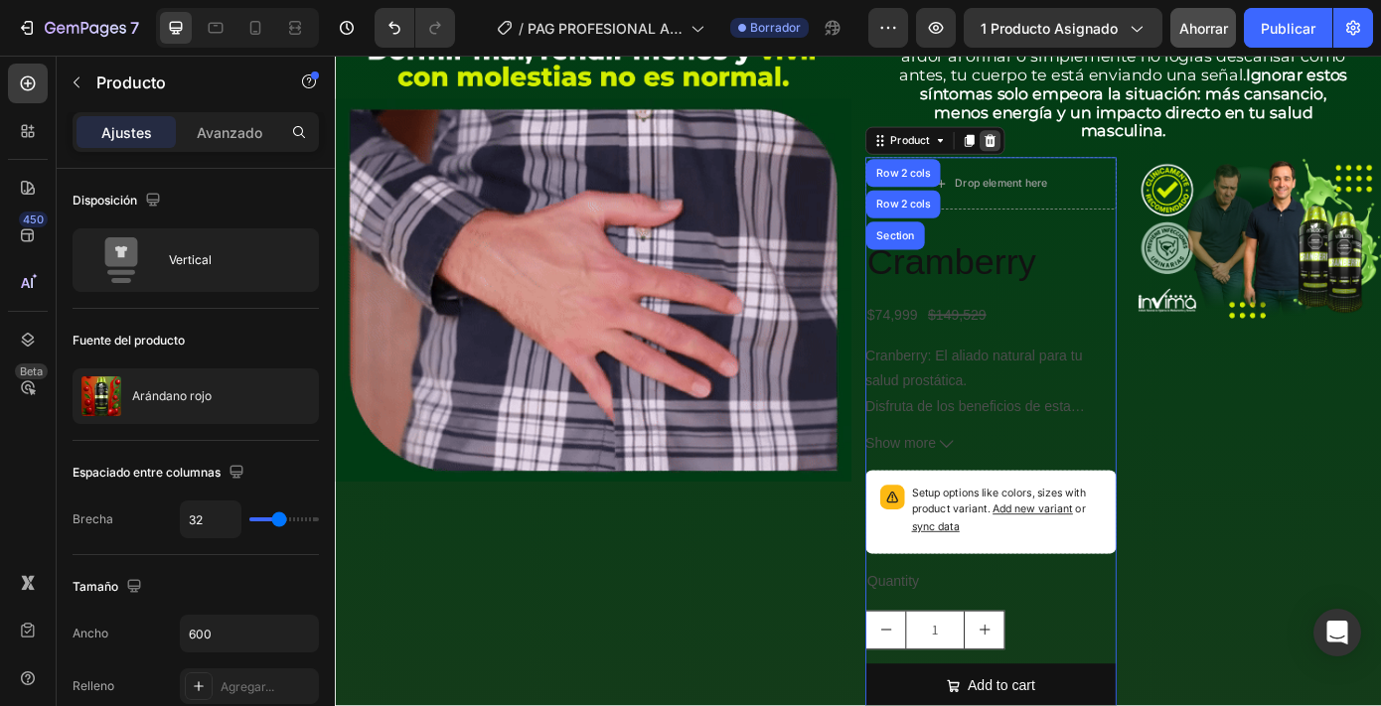
click at [1075, 154] on icon at bounding box center [1081, 153] width 13 height 14
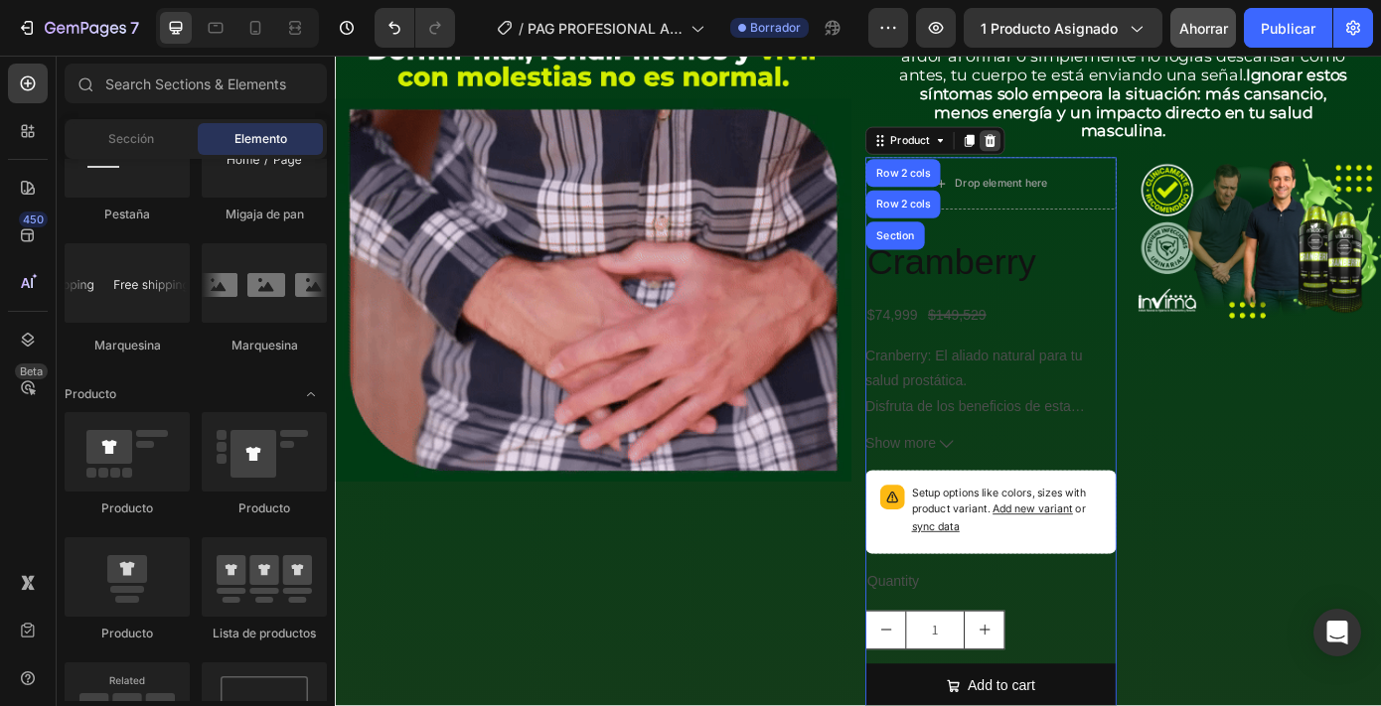
scroll to position [889, 0]
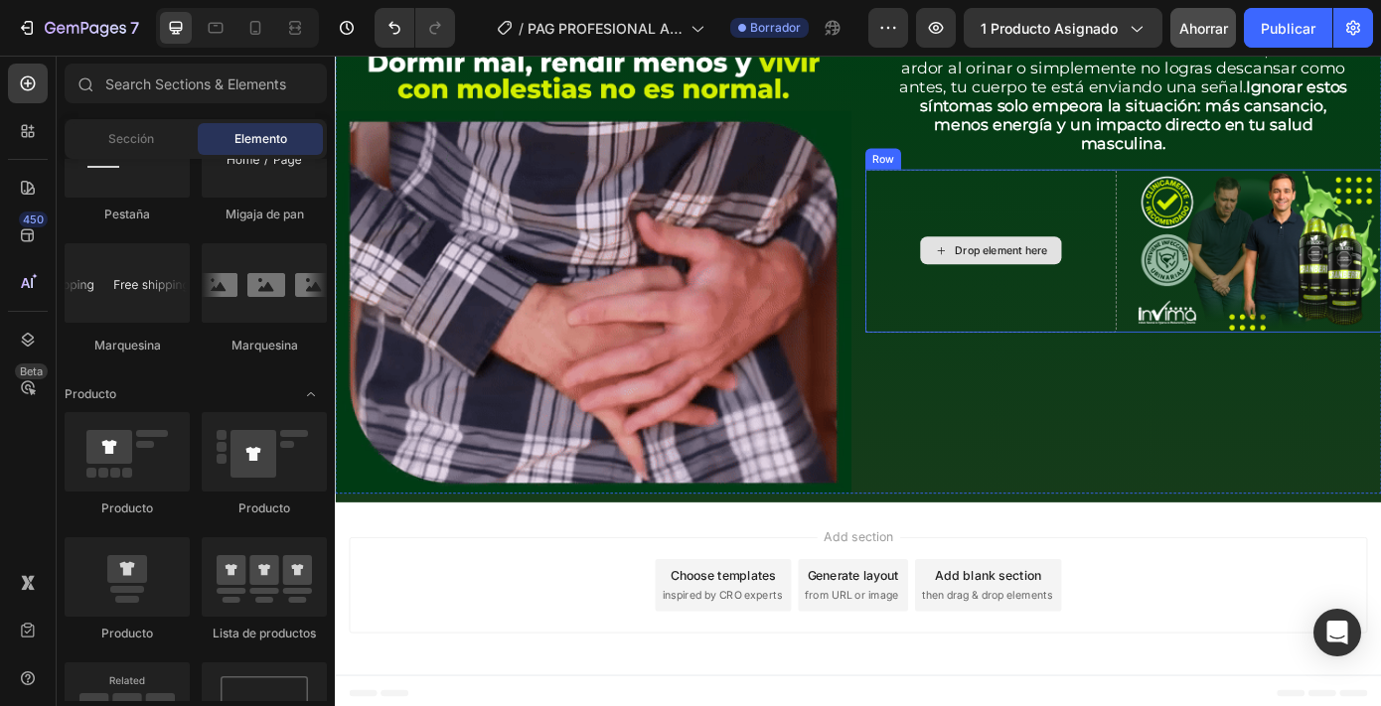
click at [1062, 270] on div "Drop element here" at bounding box center [1093, 278] width 105 height 16
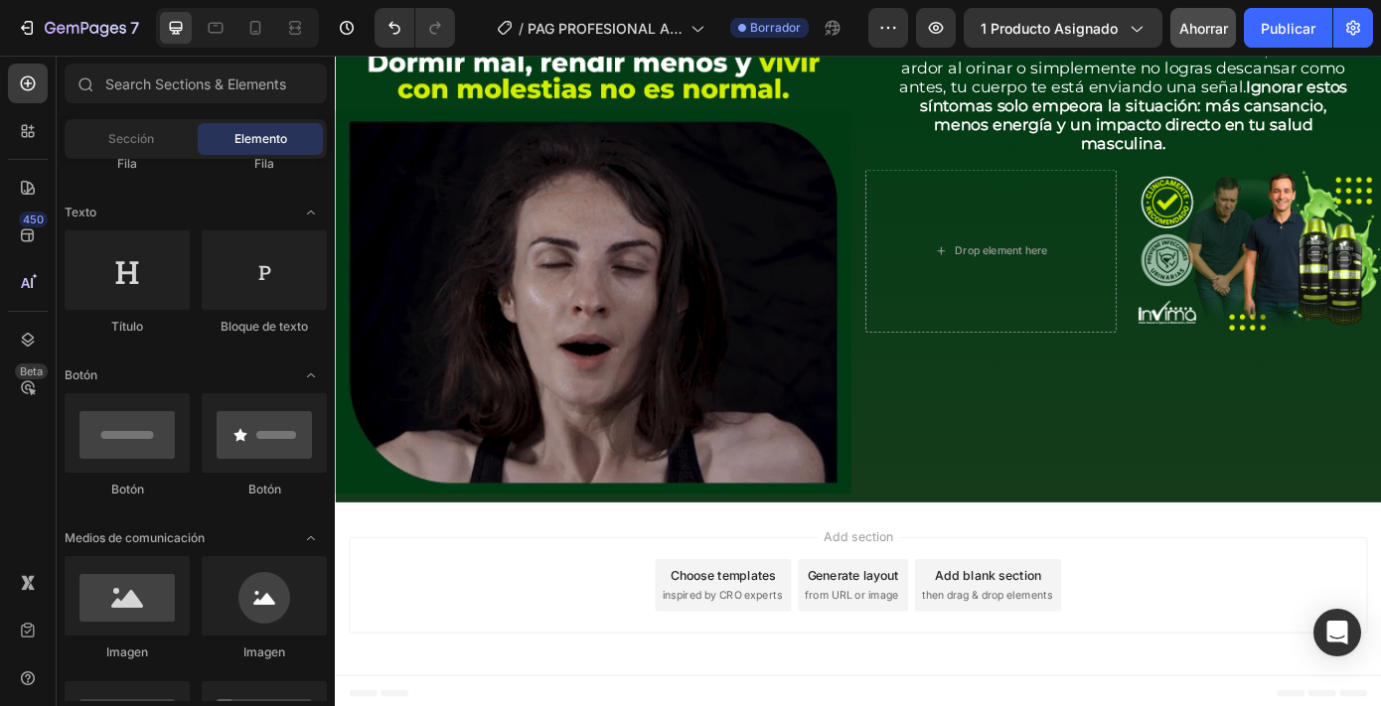
scroll to position [0, 0]
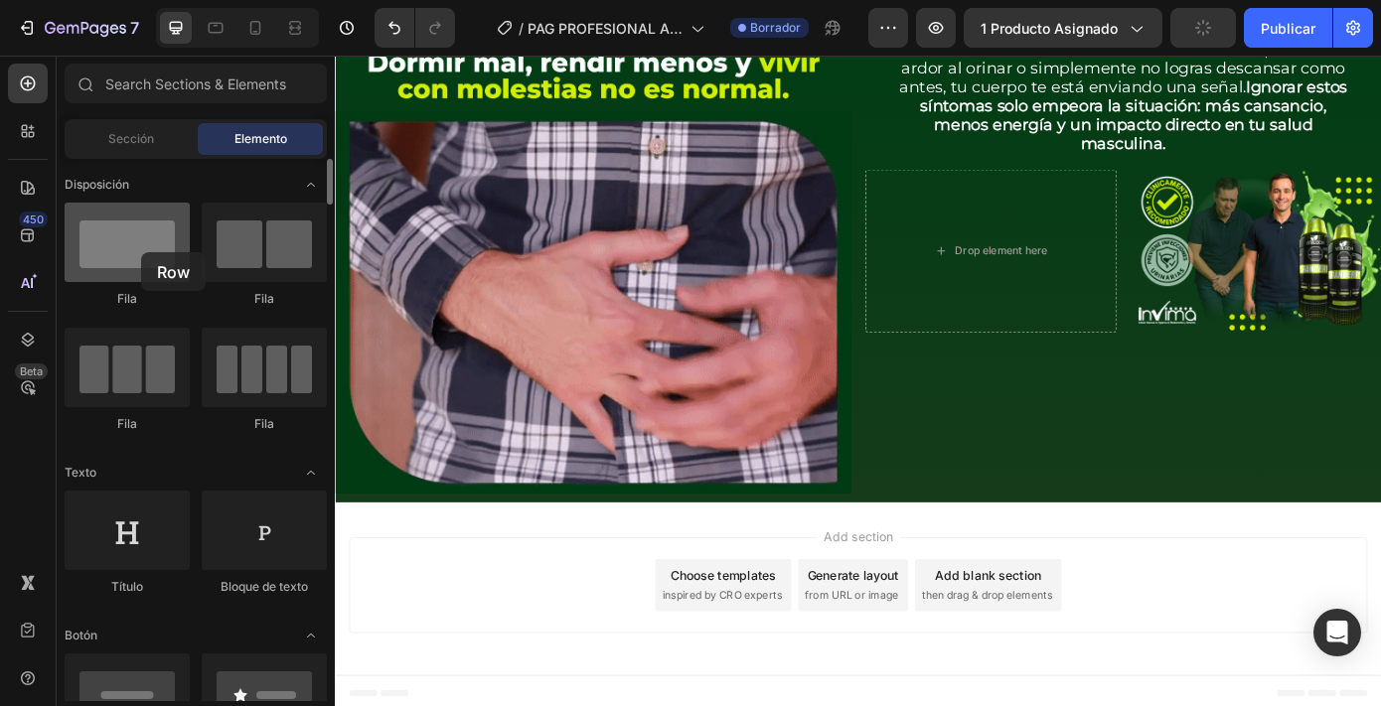
click at [141, 252] on div at bounding box center [127, 242] width 125 height 79
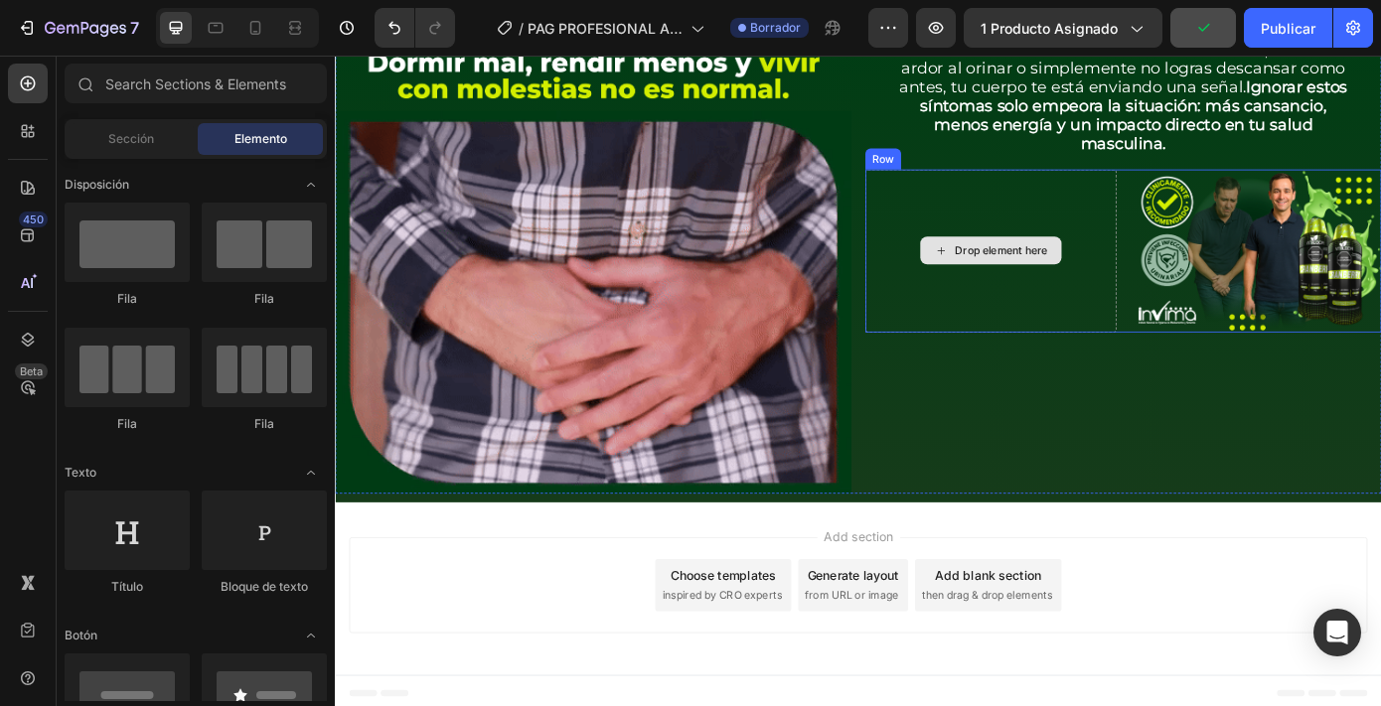
click at [1152, 270] on div "Drop element here" at bounding box center [1082, 278] width 161 height 32
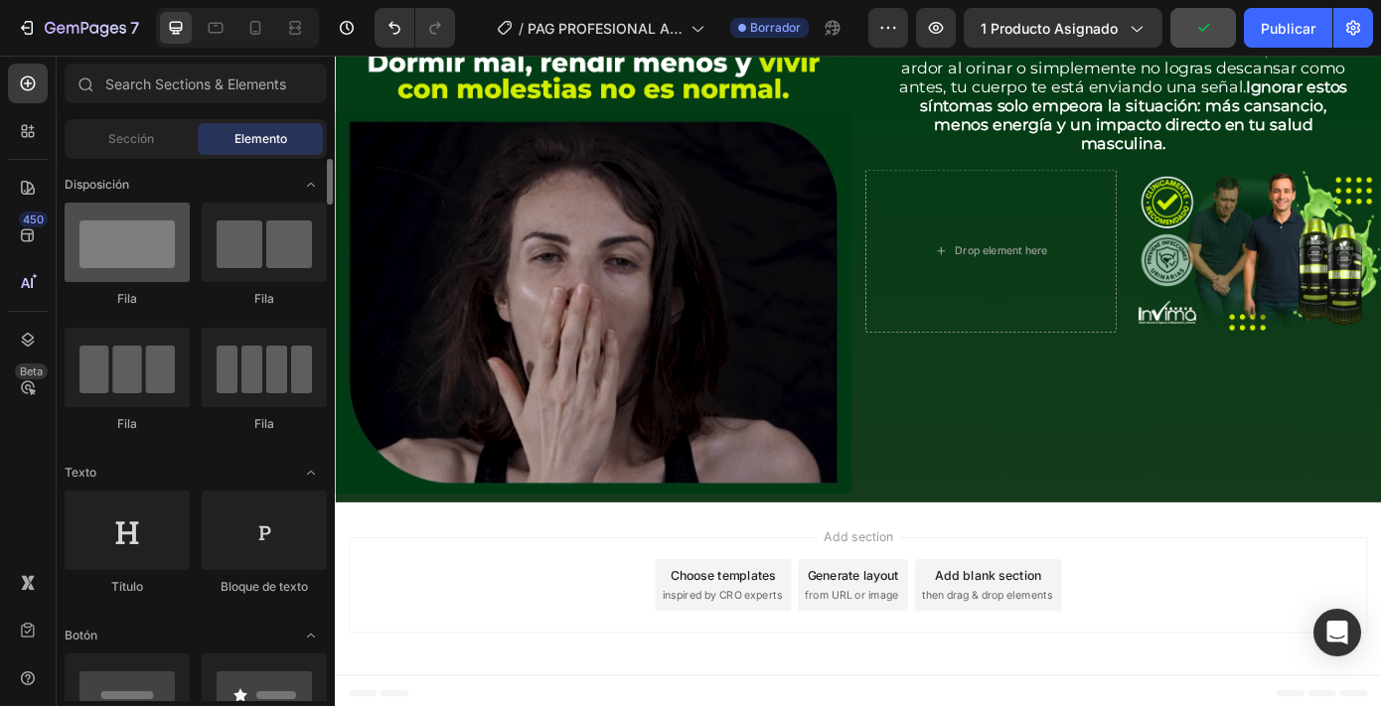
click at [125, 264] on div at bounding box center [127, 242] width 125 height 79
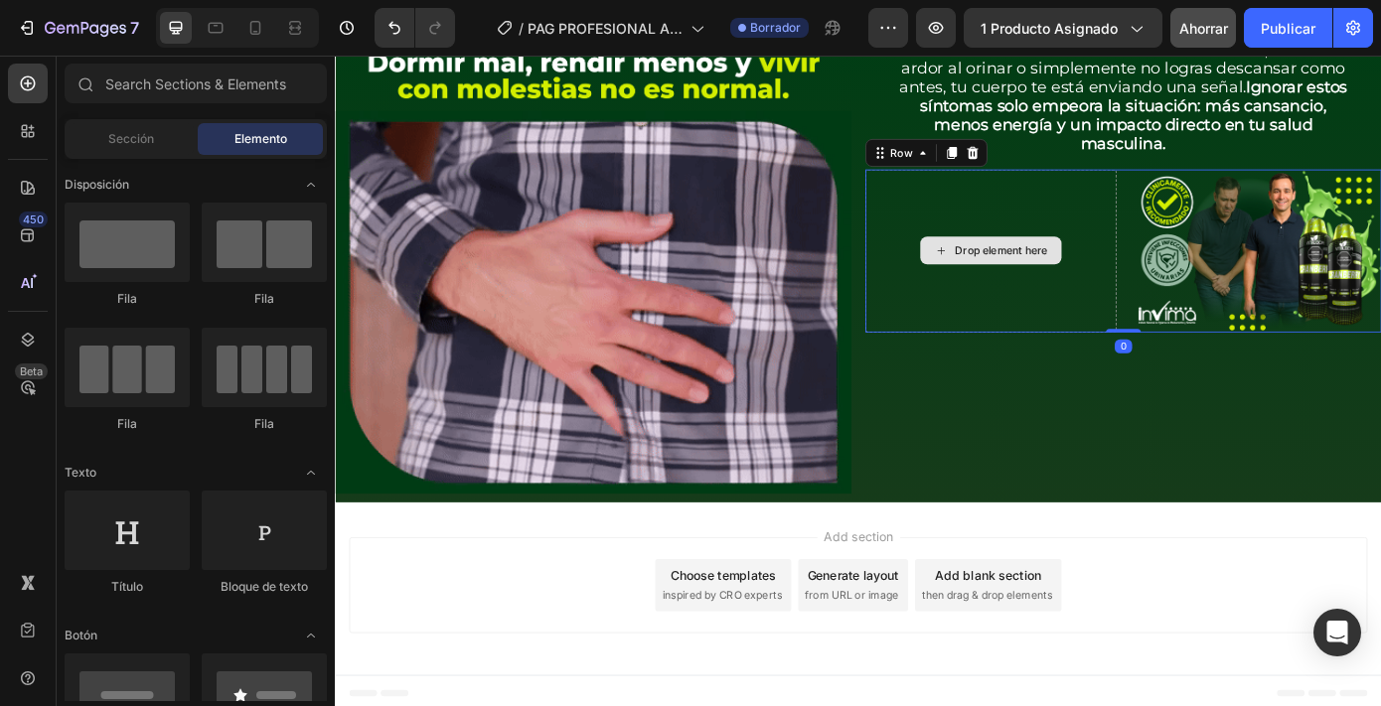
click at [1112, 225] on div "Drop element here" at bounding box center [1082, 279] width 286 height 186
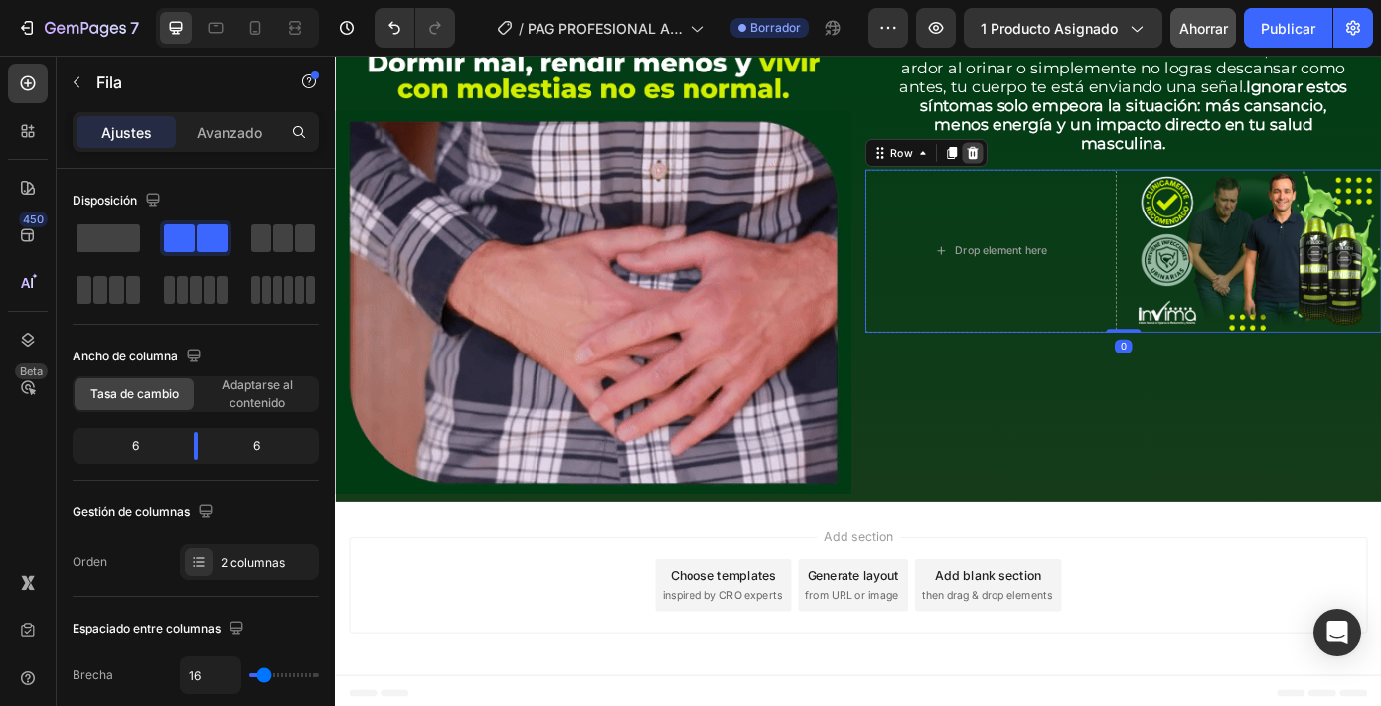
click at [1055, 167] on icon at bounding box center [1061, 167] width 13 height 14
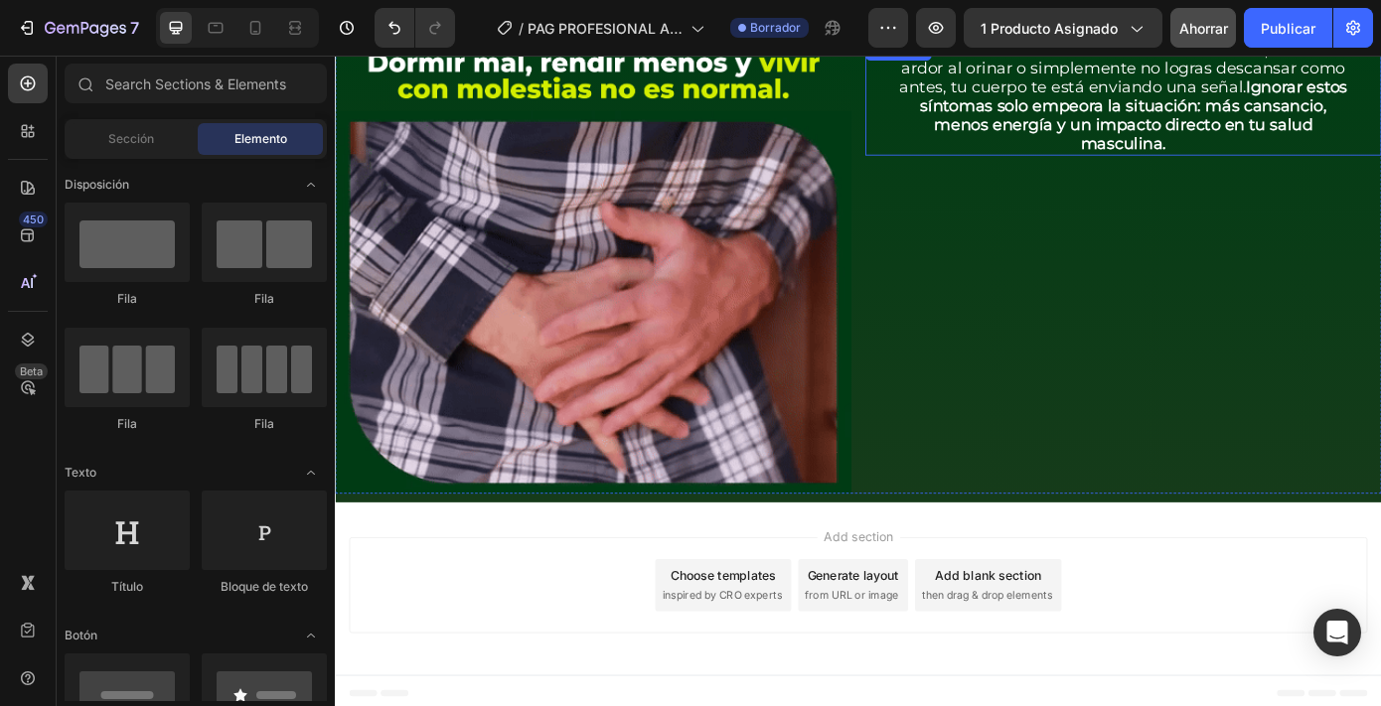
click at [1210, 138] on strong "Ignorar estos síntomas solo empeora la situación: más cansancio, menos energía …" at bounding box center [1245, 124] width 487 height 86
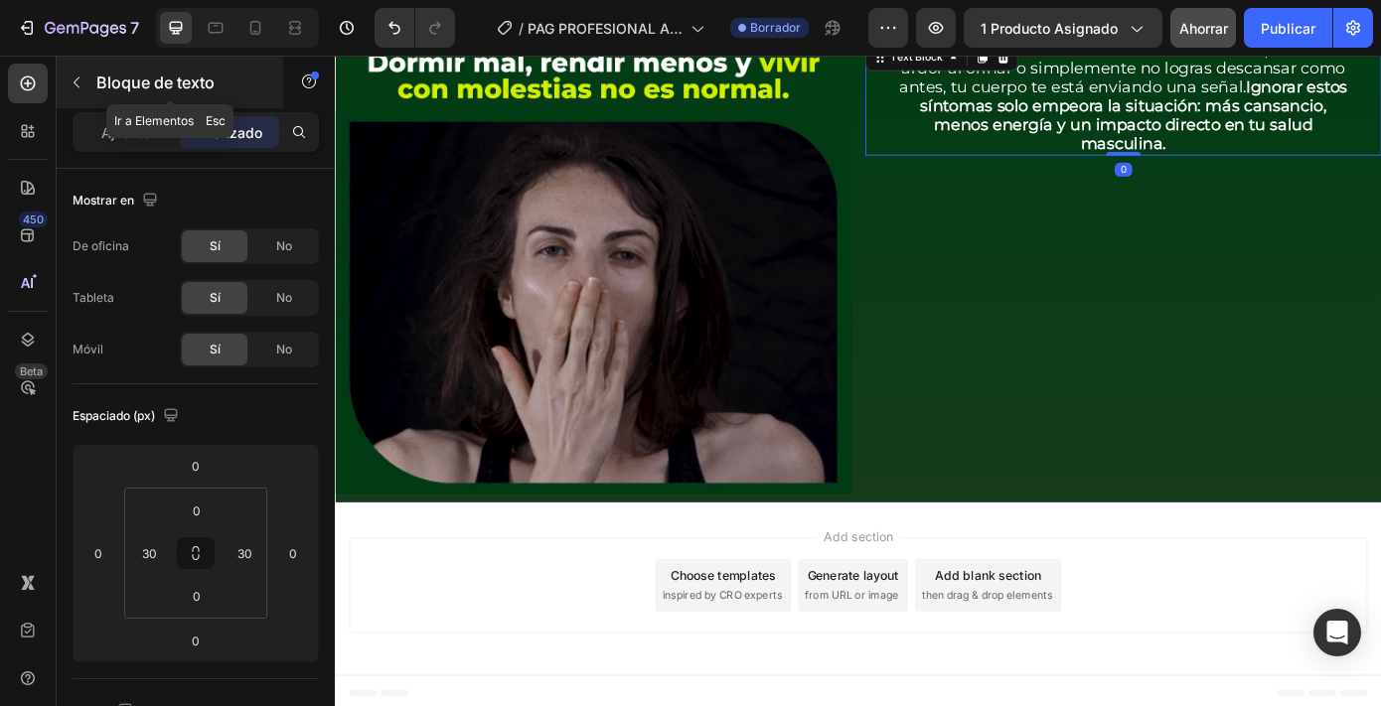
click at [100, 87] on font "Bloque de texto" at bounding box center [155, 83] width 118 height 20
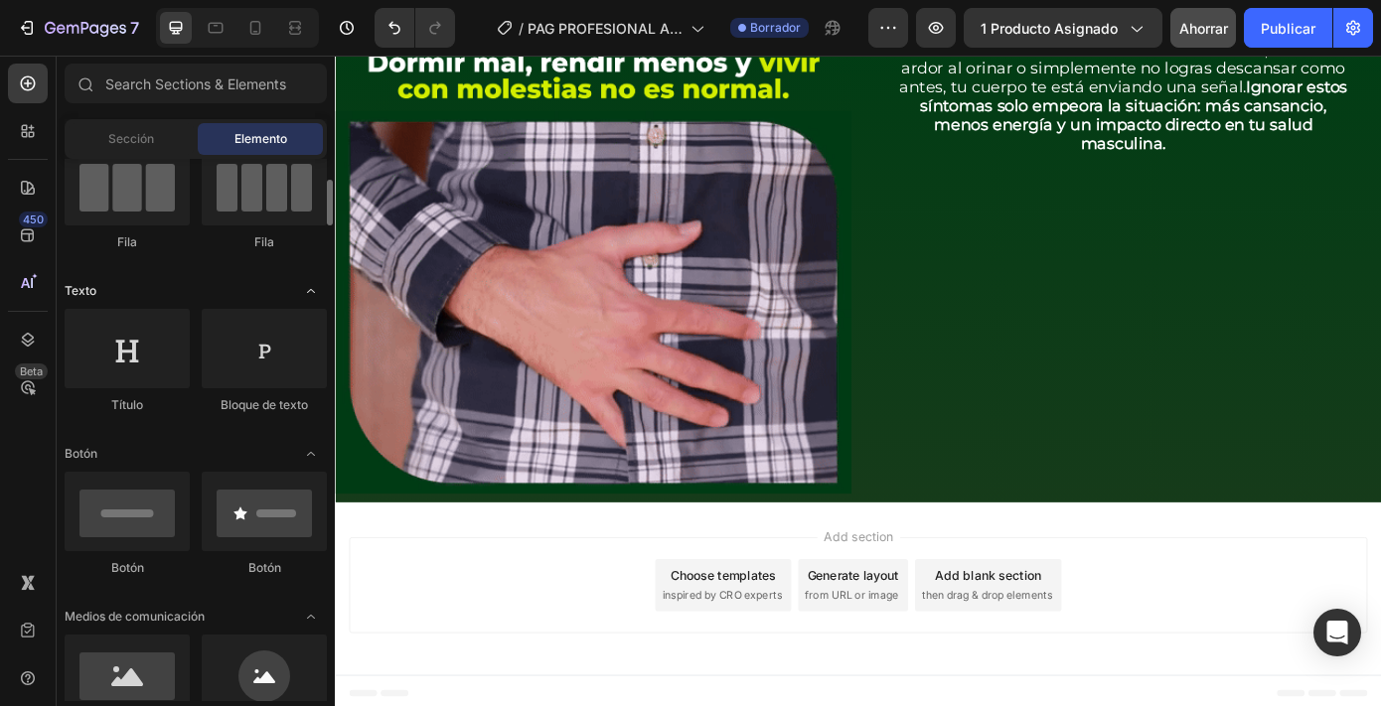
scroll to position [187, 0]
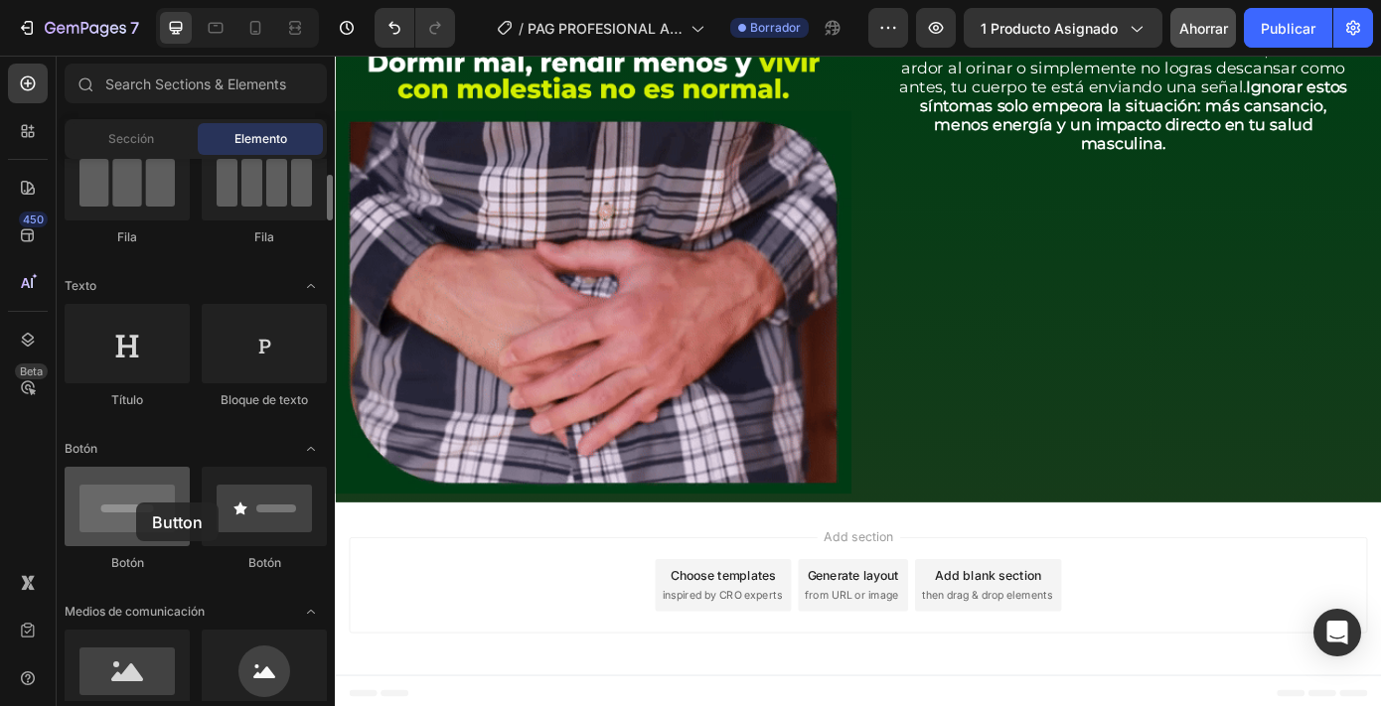
click at [136, 503] on div at bounding box center [127, 506] width 125 height 79
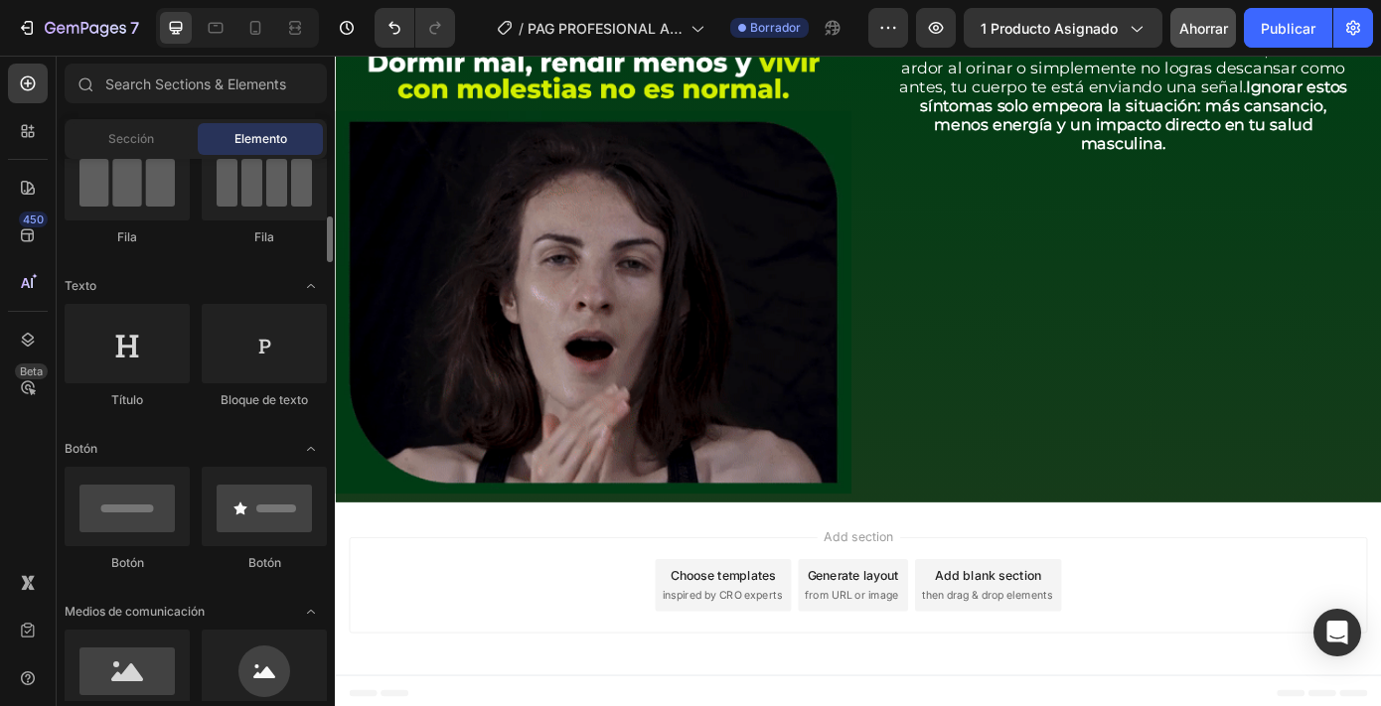
scroll to position [248, 0]
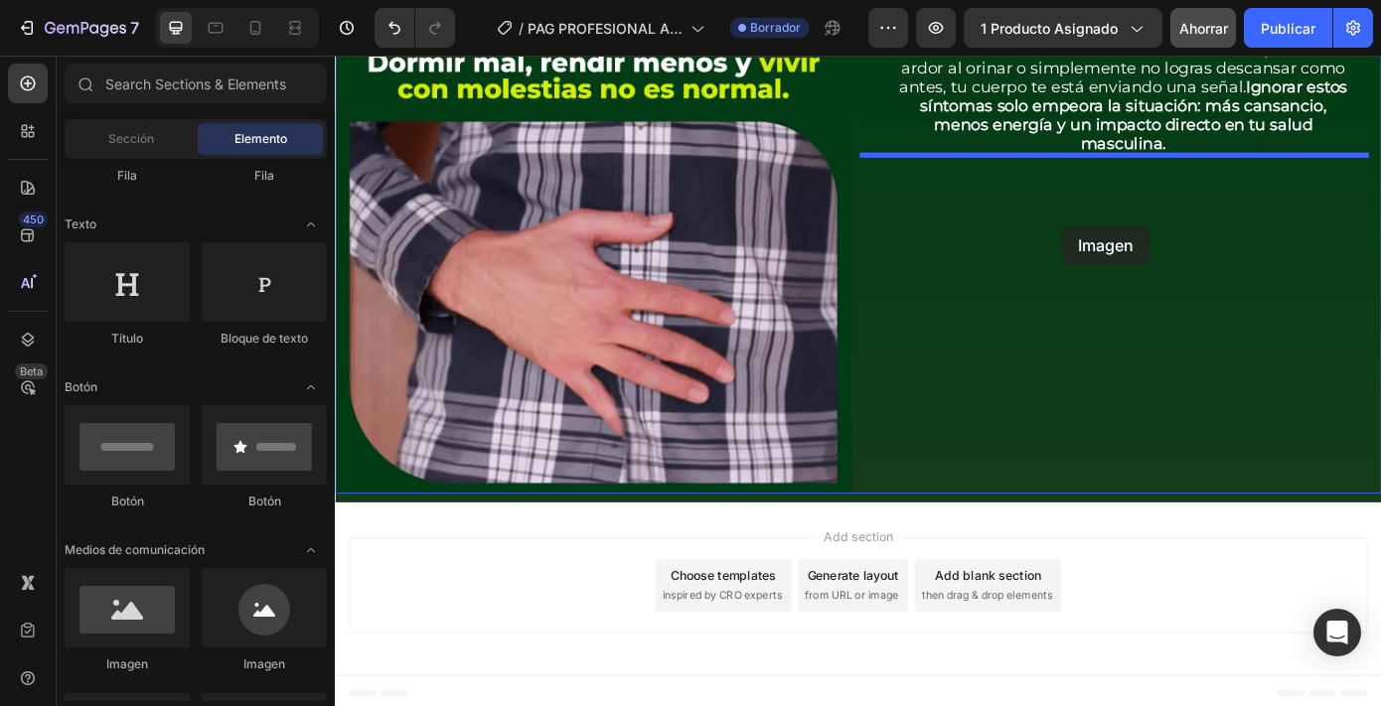
drag, startPoint x: 481, startPoint y: 654, endPoint x: 1163, endPoint y: 250, distance: 792.9
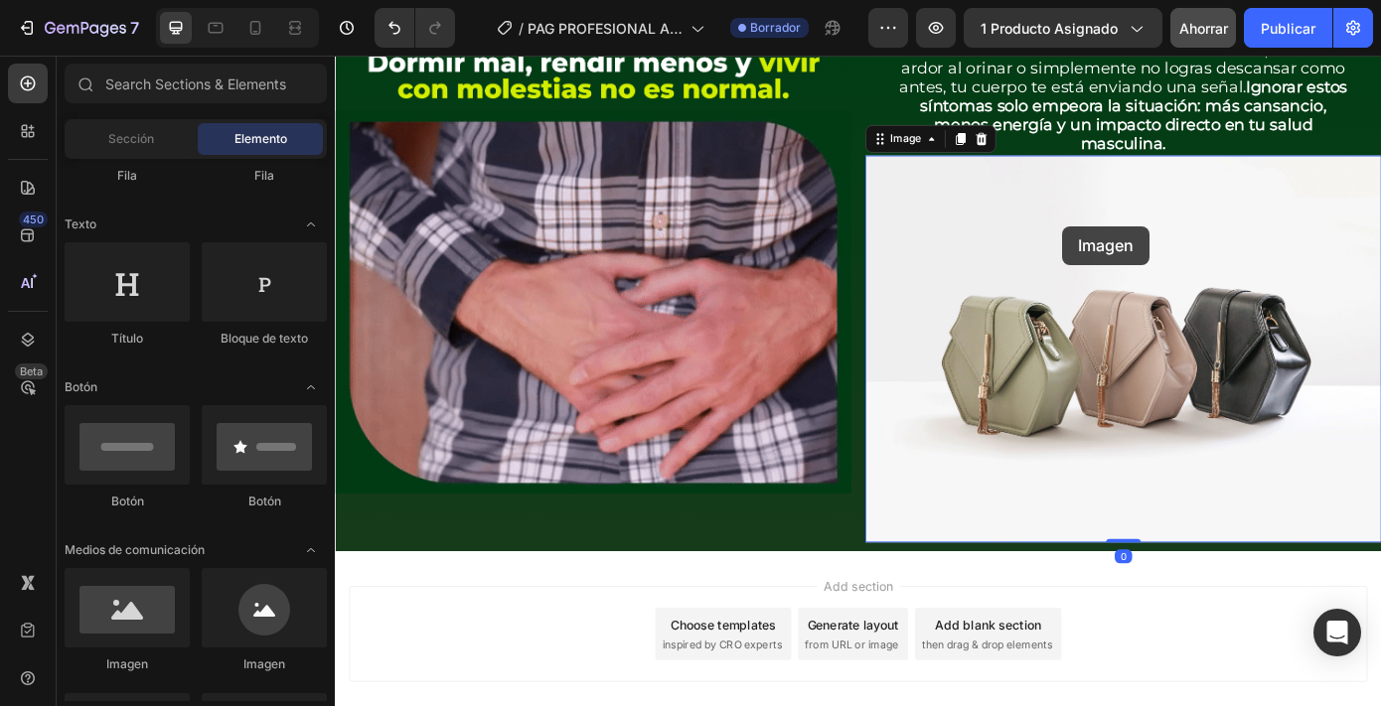
scroll to position [903, 0]
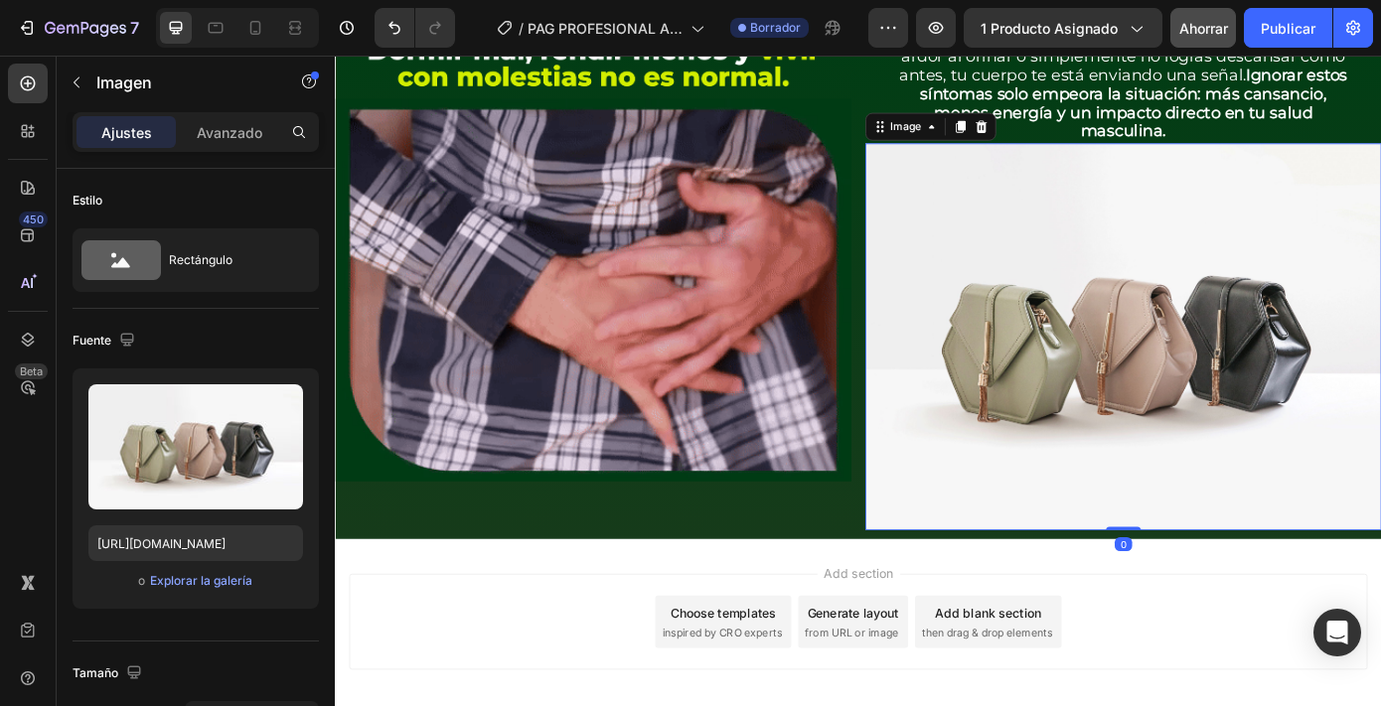
click at [1156, 277] on img at bounding box center [1233, 376] width 588 height 441
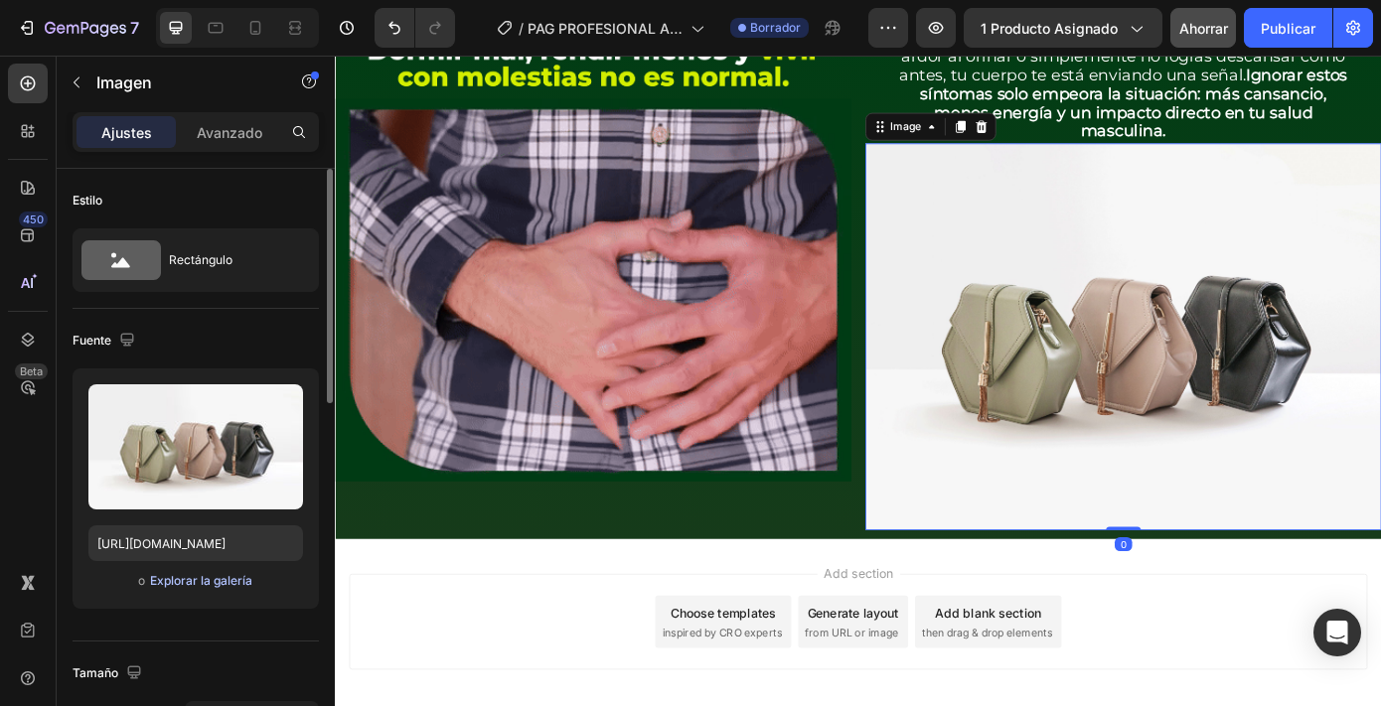
click at [174, 582] on font "Explorar la galería" at bounding box center [201, 580] width 102 height 15
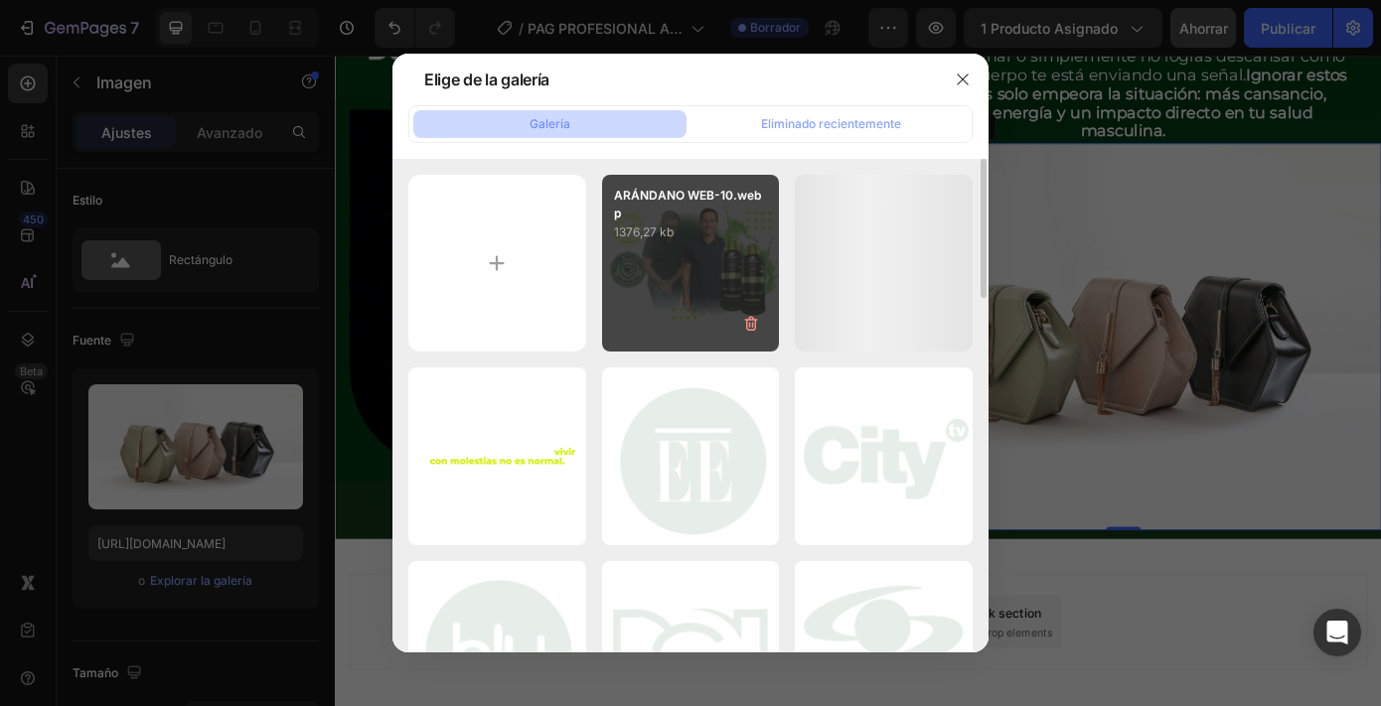
click at [700, 277] on div "ARÁNDANO WEB-10.webp 1376,27 kb" at bounding box center [691, 264] width 178 height 178
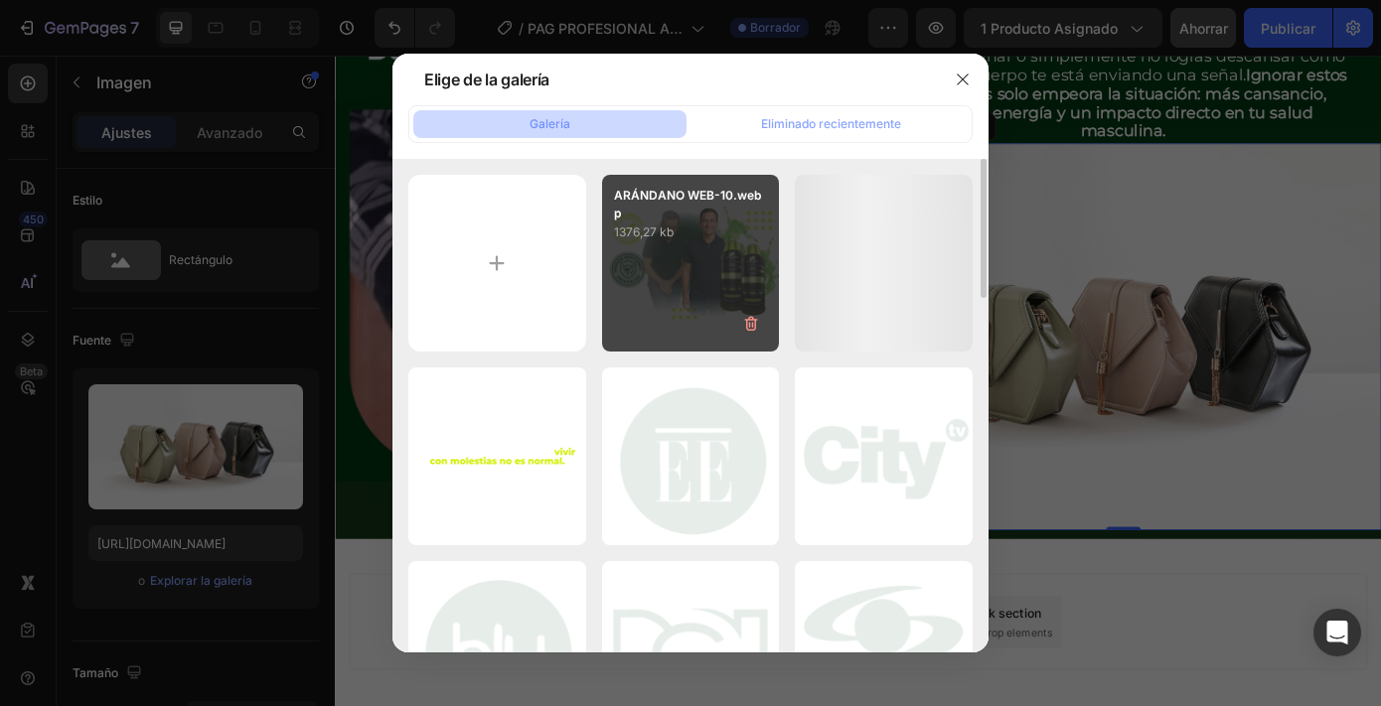
type input "[URL][DOMAIN_NAME]"
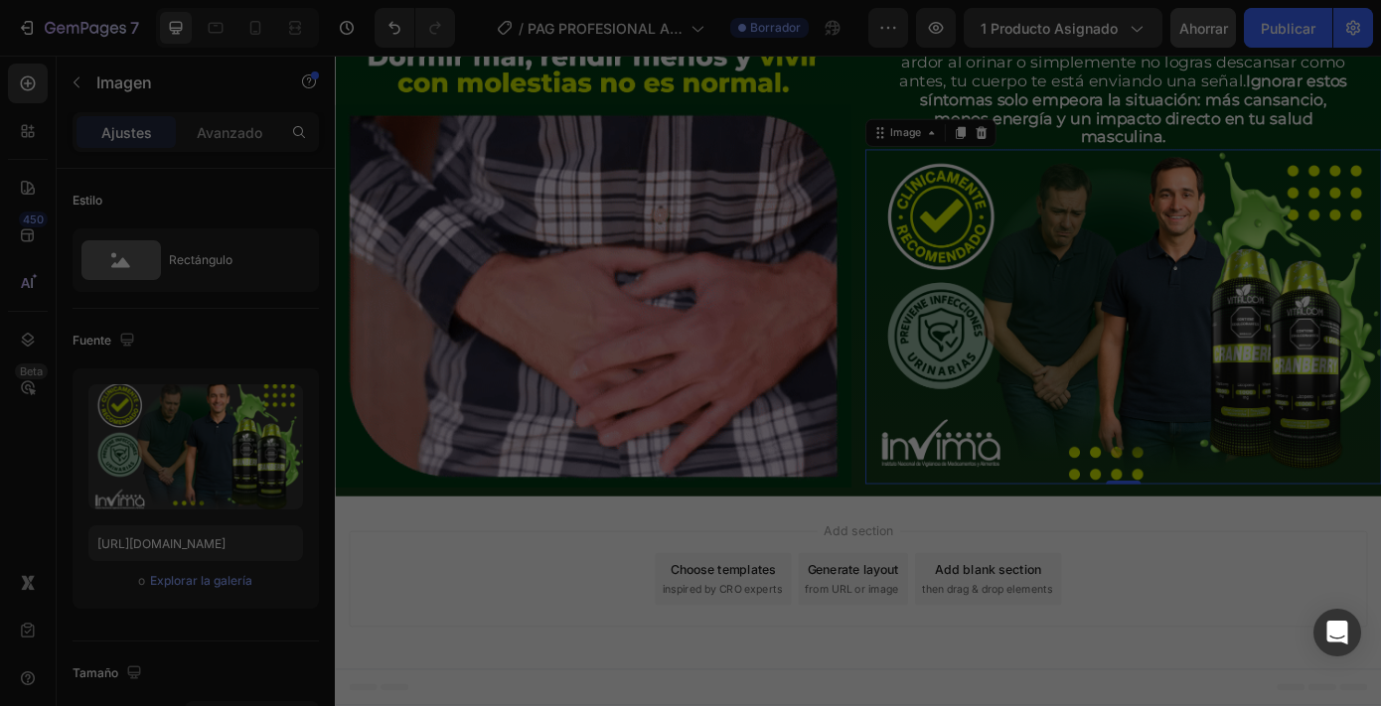
scroll to position [889, 0]
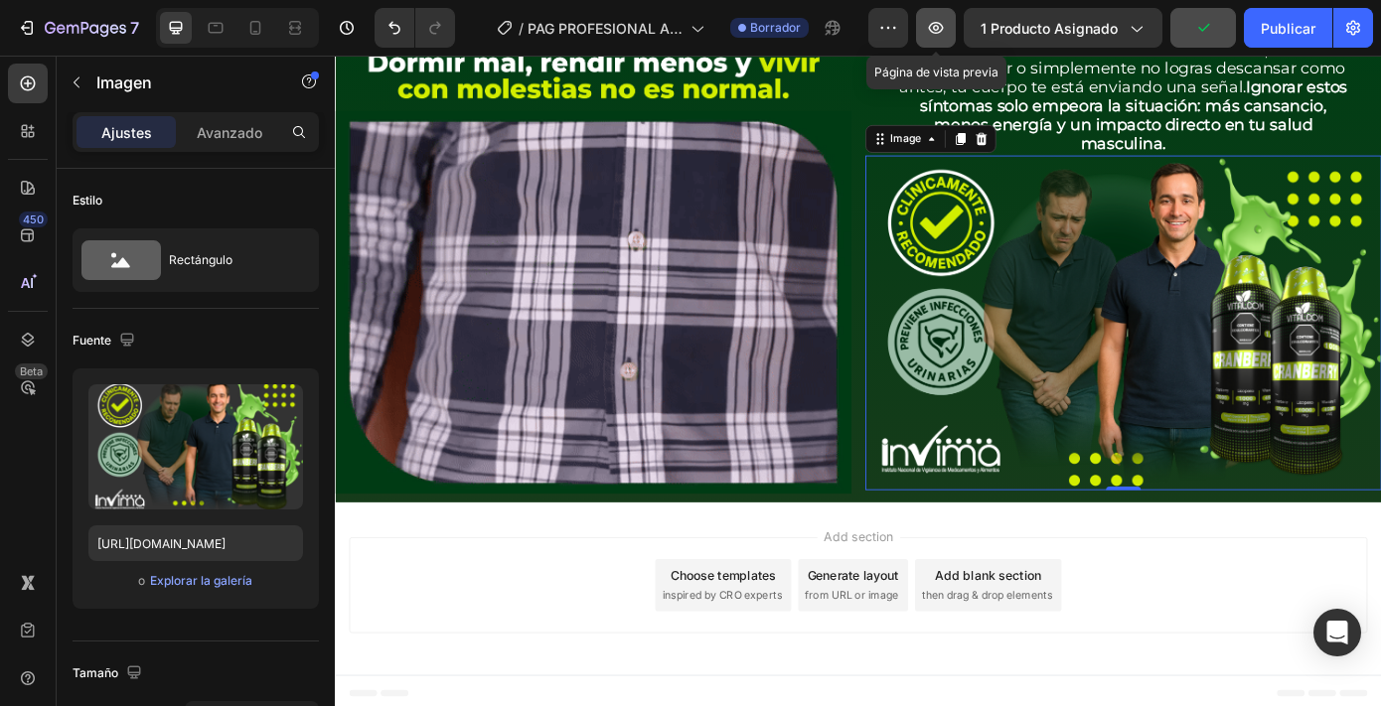
click at [938, 36] on icon "button" at bounding box center [936, 28] width 20 height 20
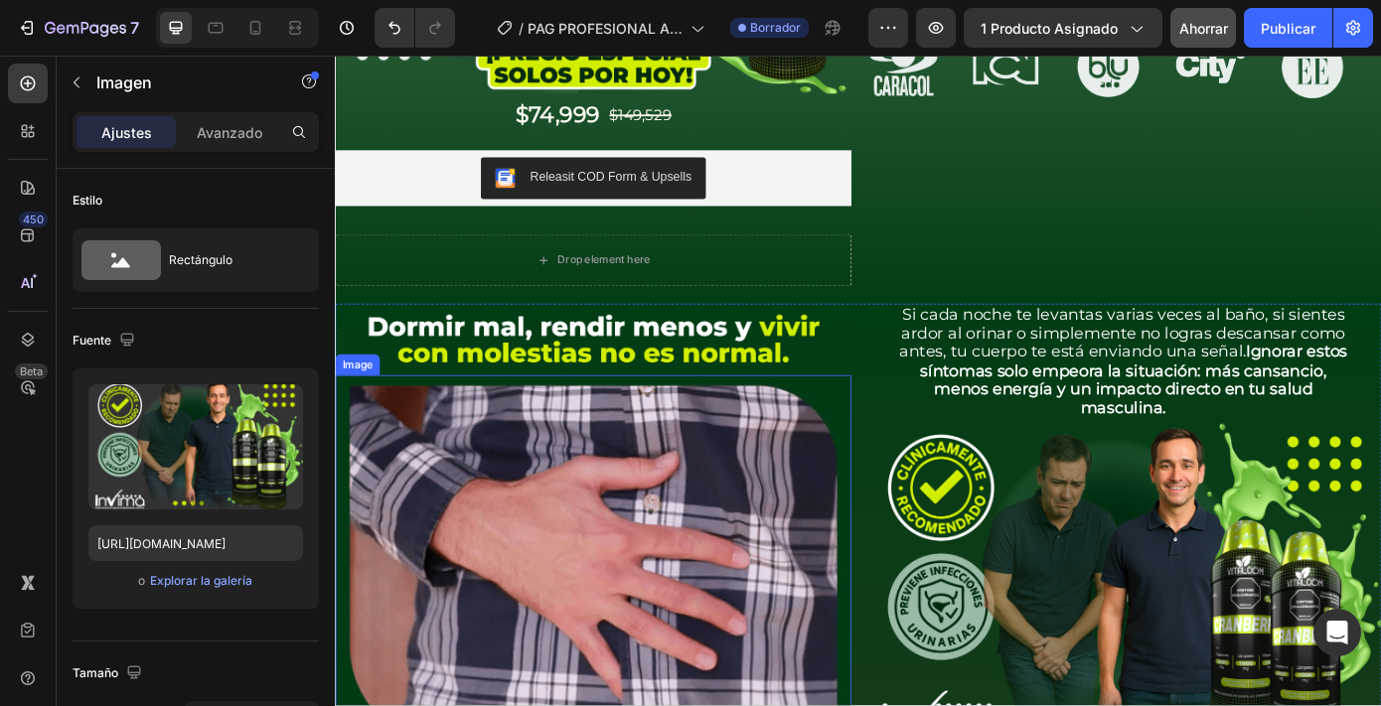
scroll to position [770, 0]
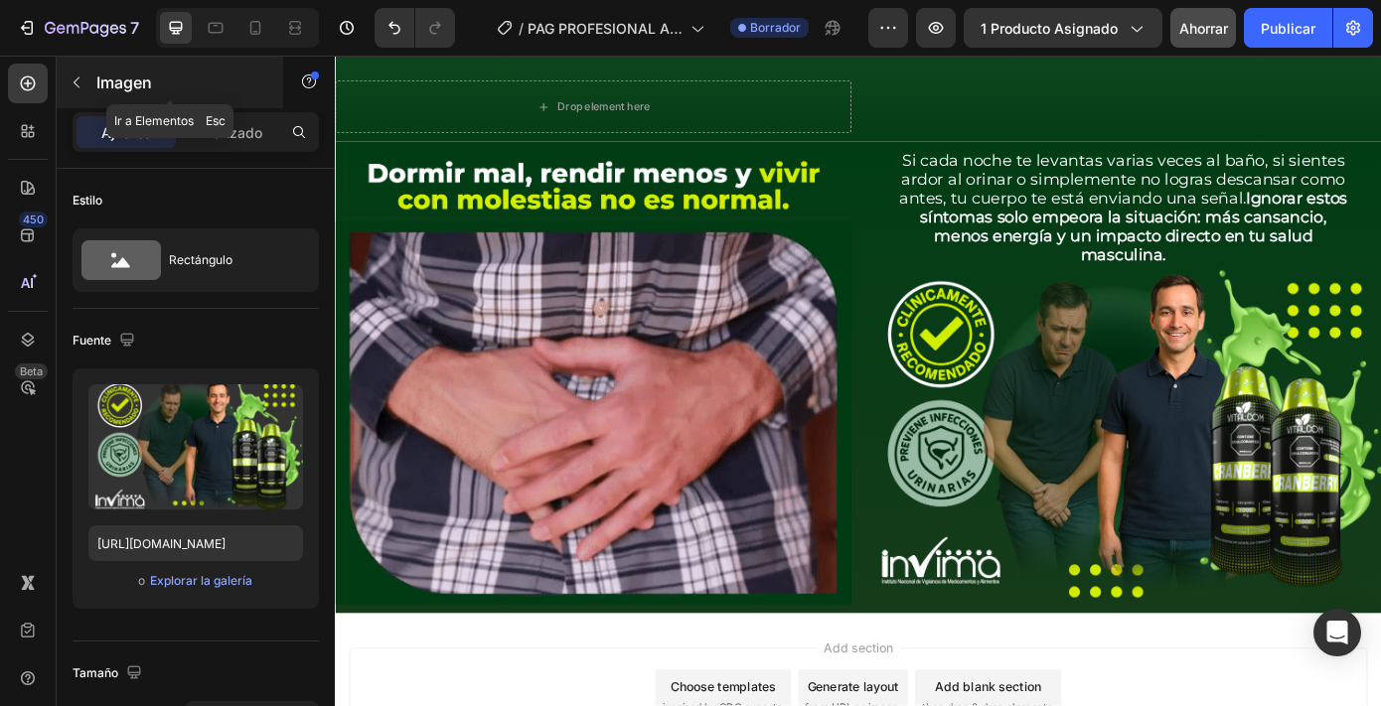
click at [122, 88] on font "Imagen" at bounding box center [124, 83] width 56 height 20
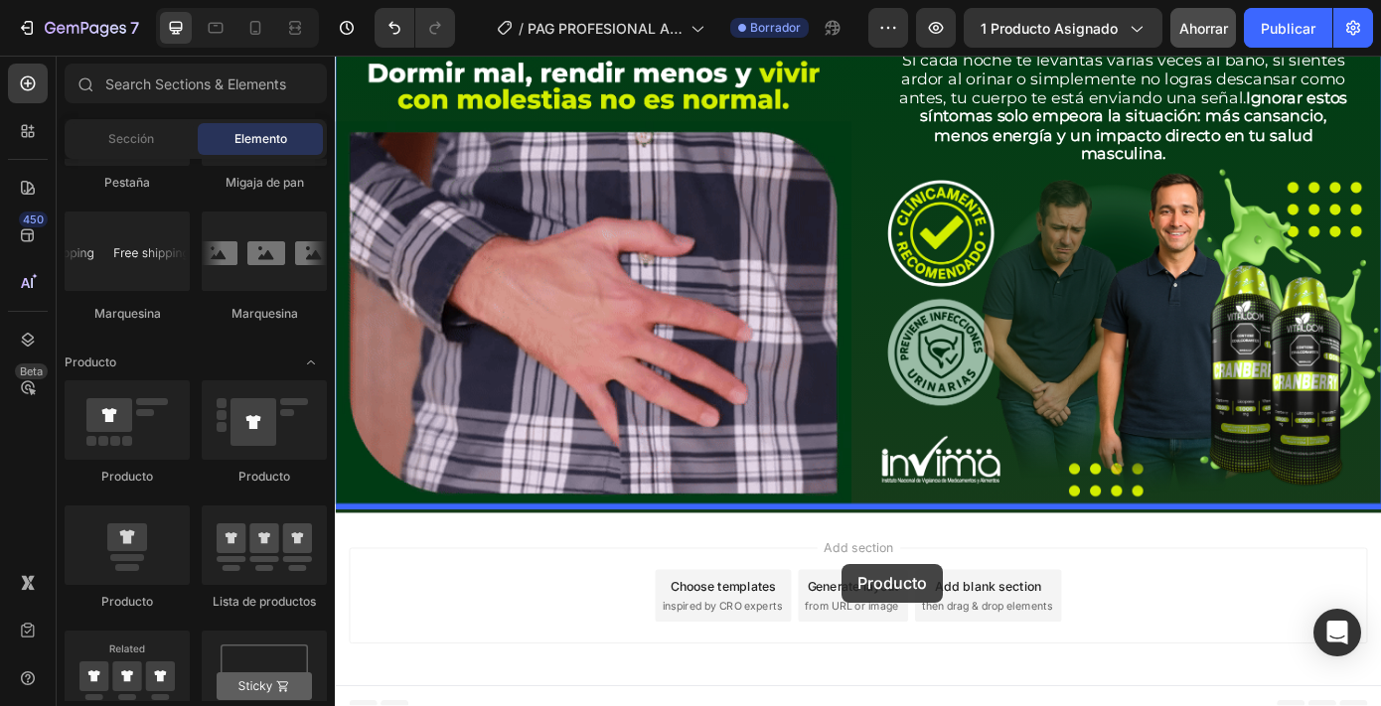
scroll to position [889, 0]
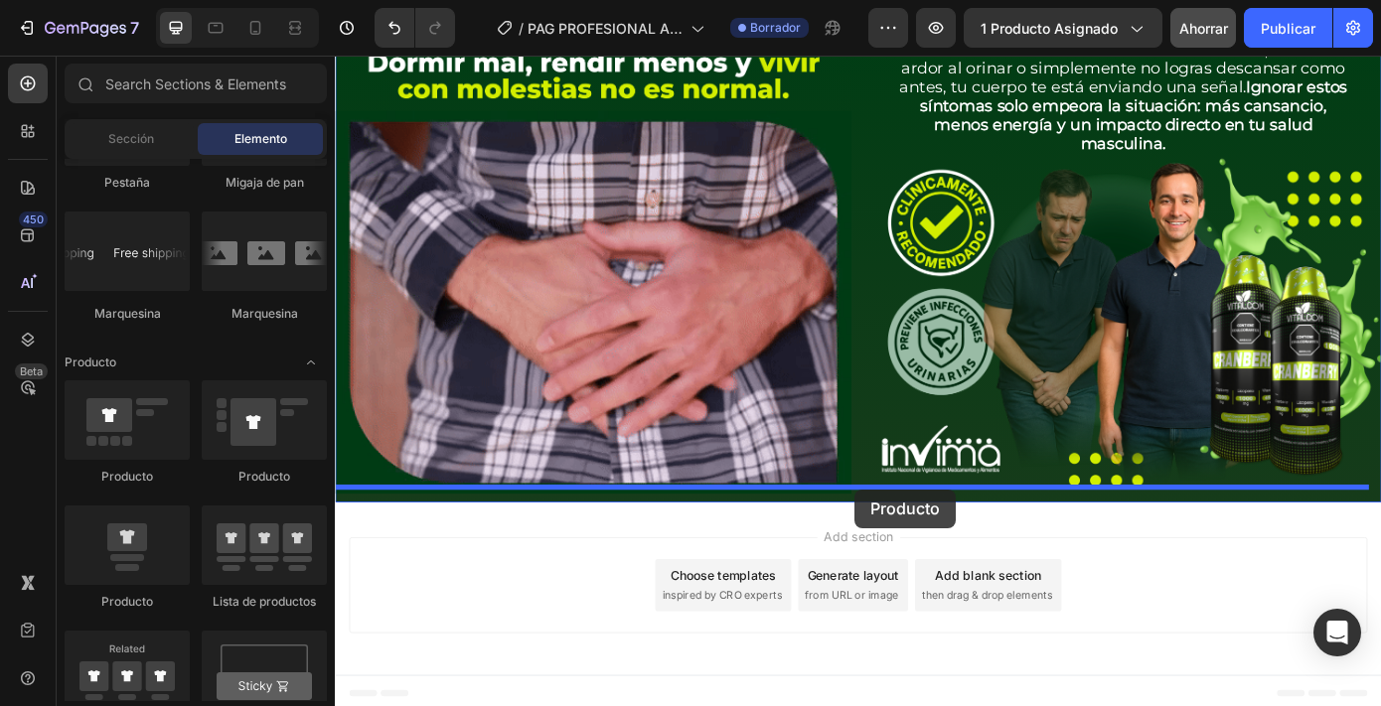
drag, startPoint x: 472, startPoint y: 608, endPoint x: 923, endPoint y: 543, distance: 455.7
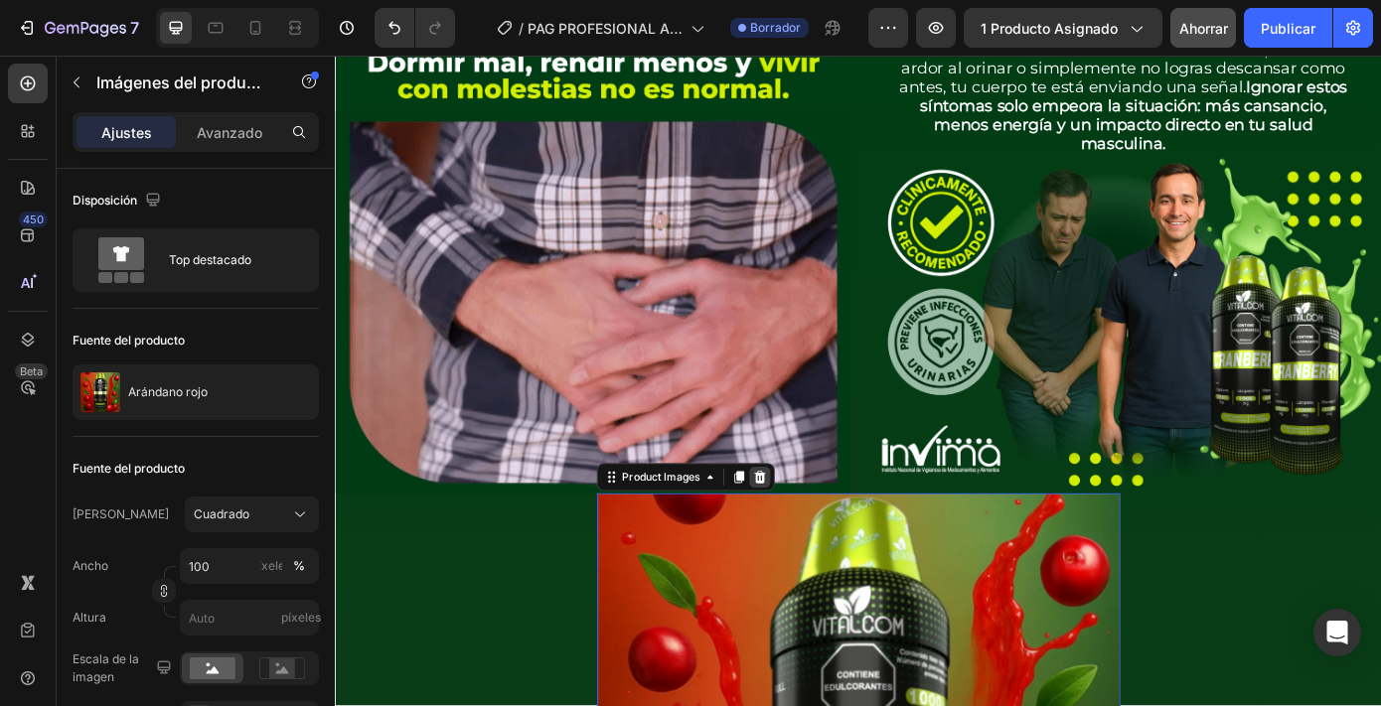
click at [813, 534] on icon at bounding box center [819, 537] width 13 height 14
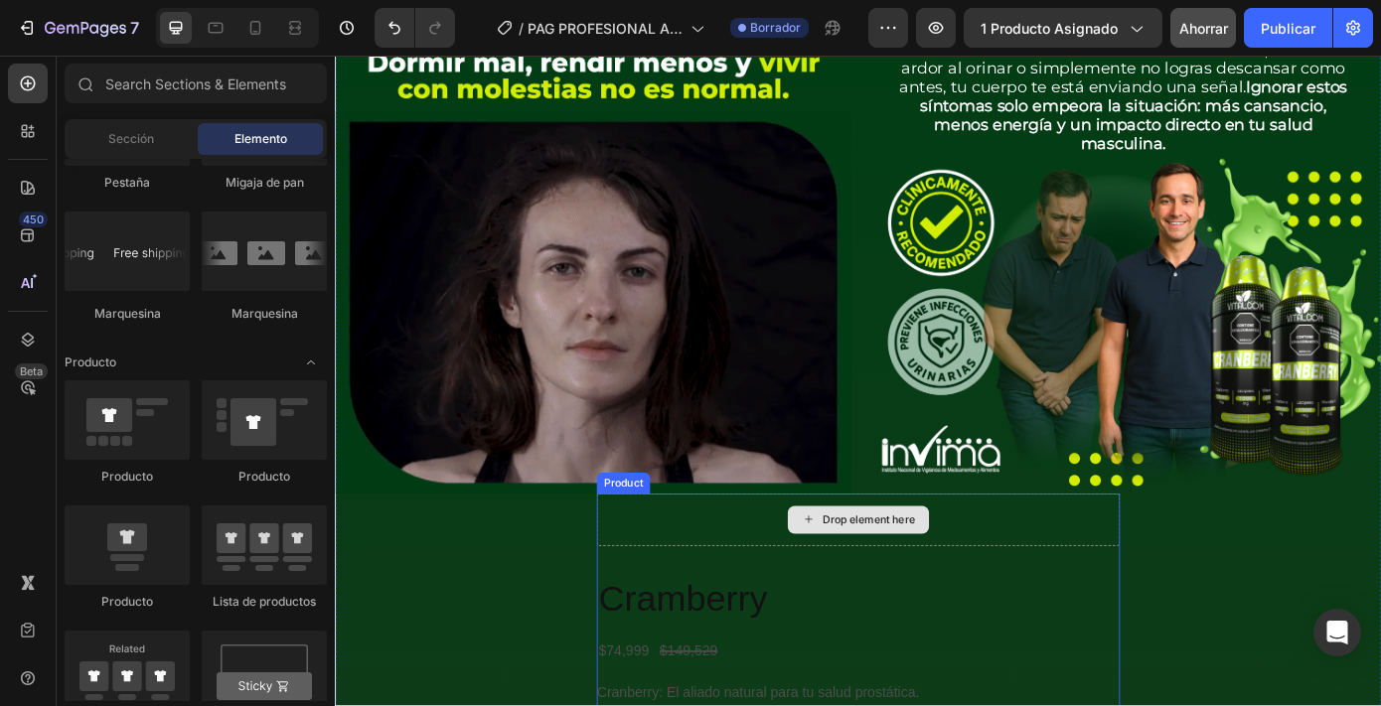
click at [775, 587] on div "Drop element here" at bounding box center [931, 585] width 596 height 60
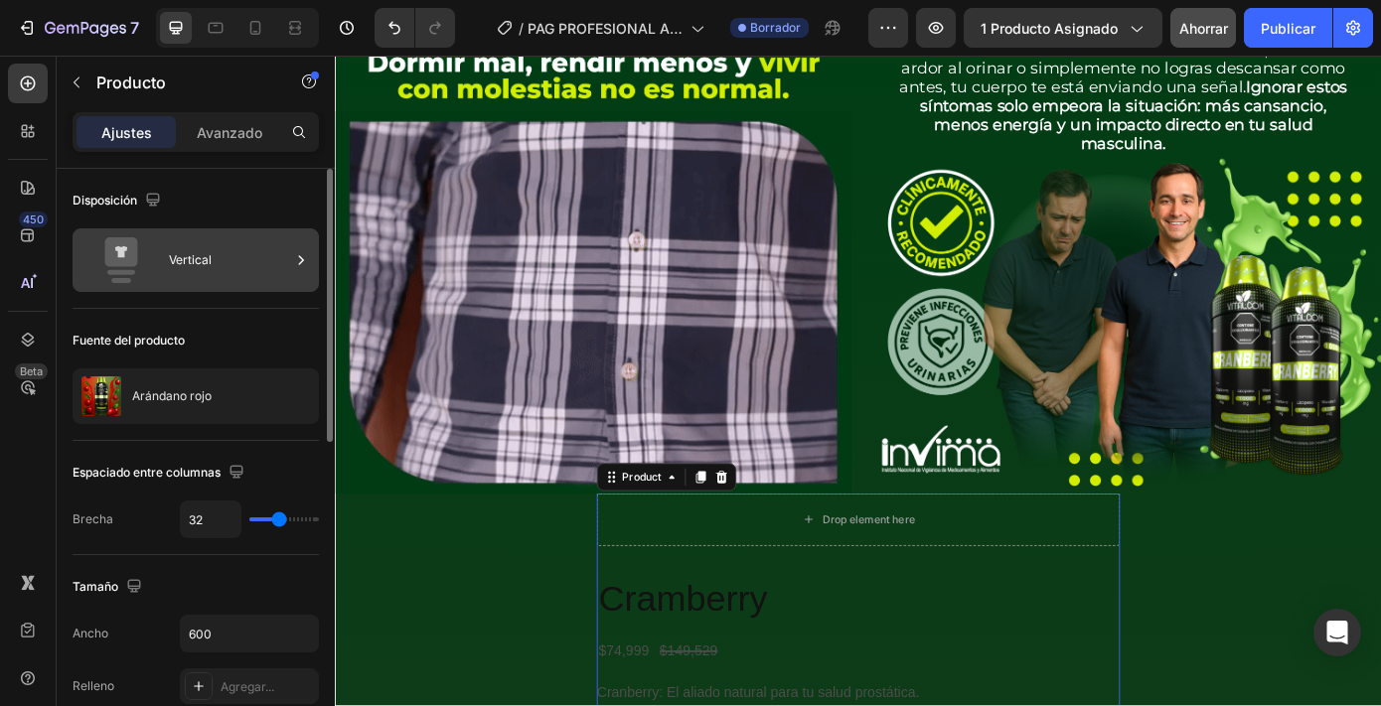
click at [268, 259] on div "Vertical" at bounding box center [229, 260] width 121 height 46
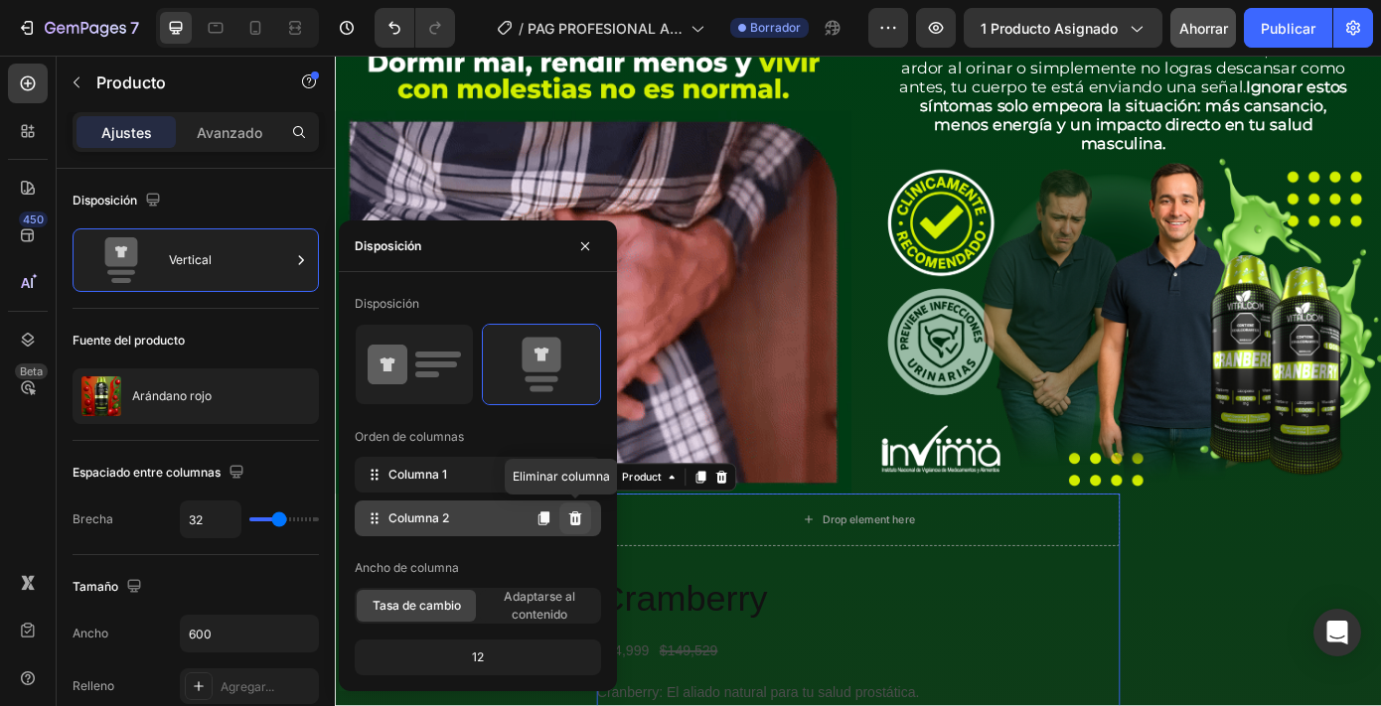
click at [577, 517] on icon at bounding box center [575, 519] width 16 height 16
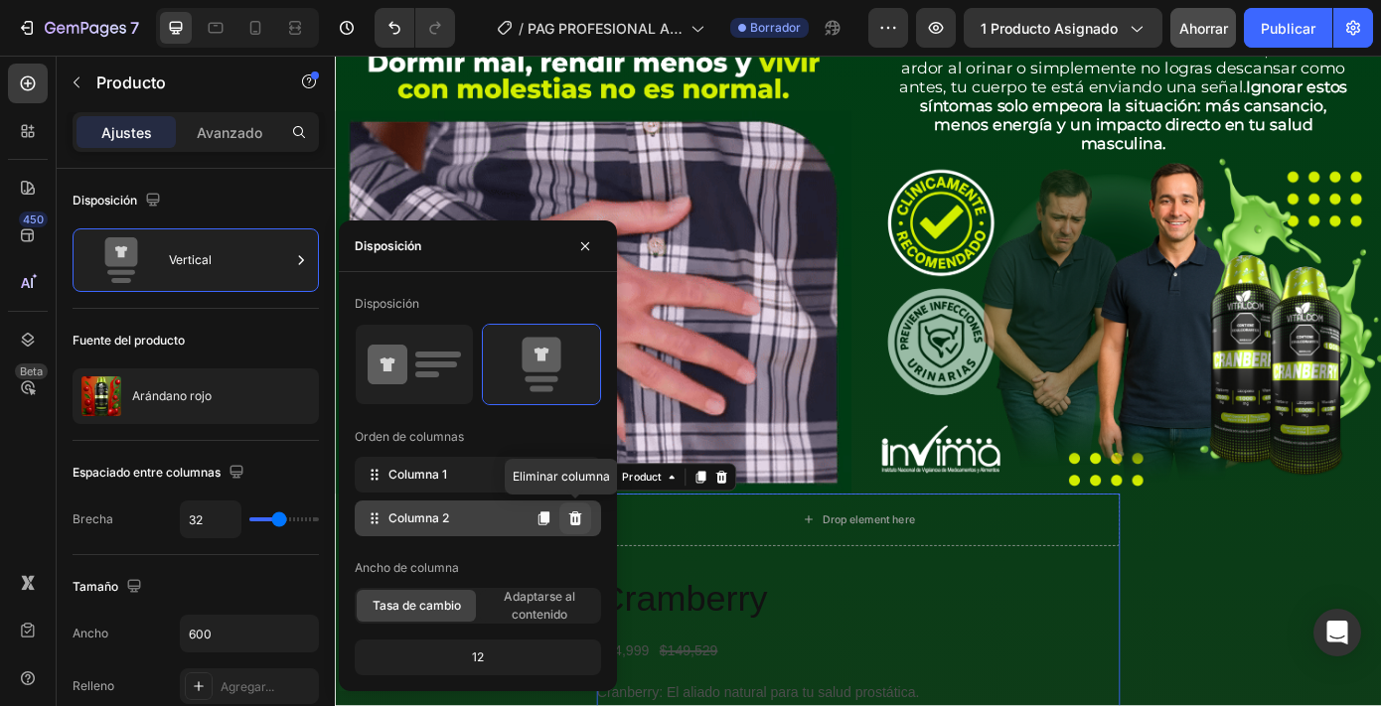
click at [575, 520] on icon at bounding box center [575, 519] width 13 height 14
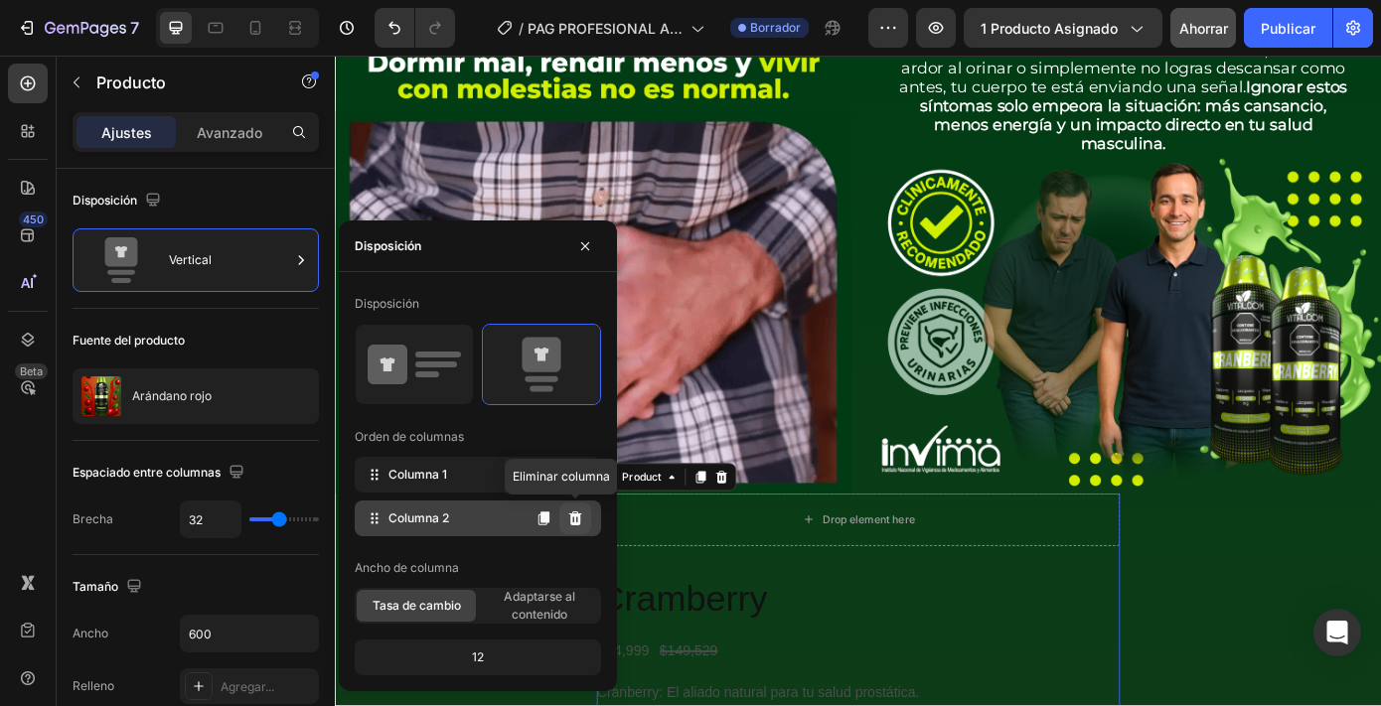
click at [571, 520] on icon at bounding box center [575, 519] width 13 height 14
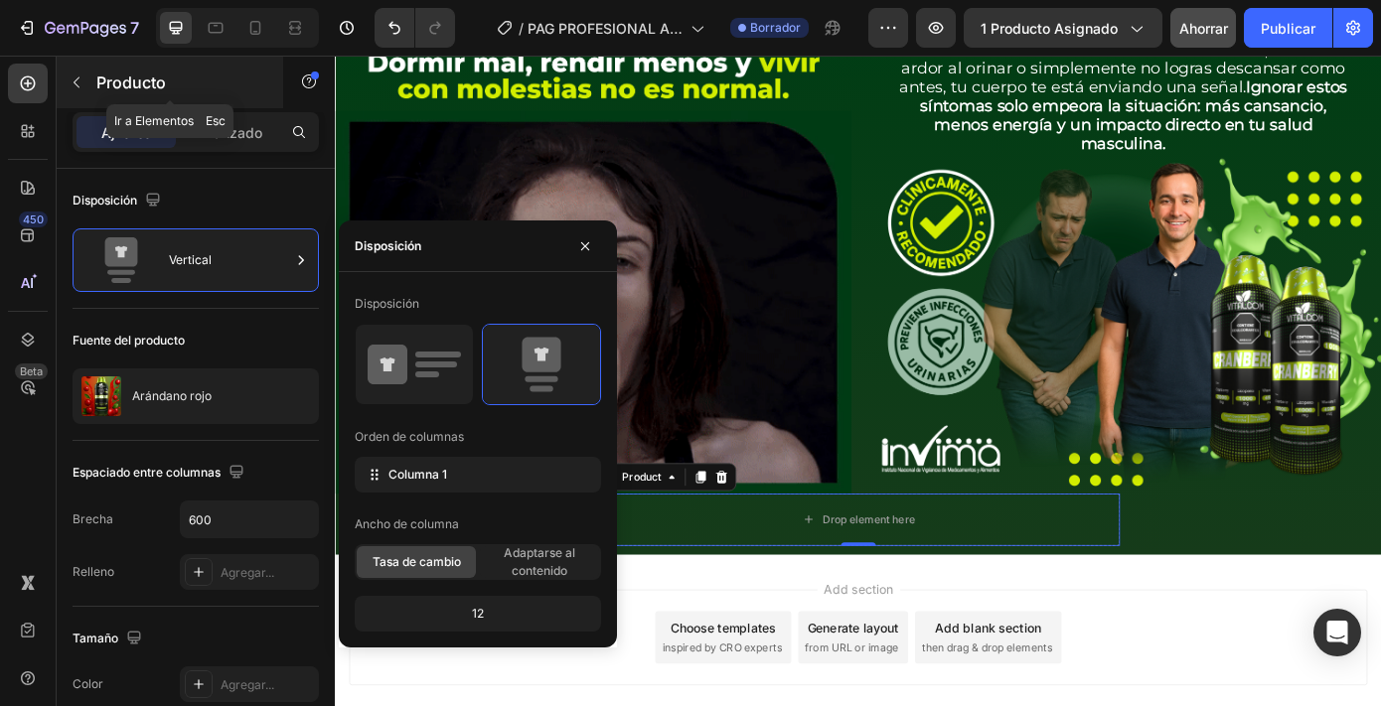
click at [127, 91] on p "Producto" at bounding box center [180, 83] width 169 height 24
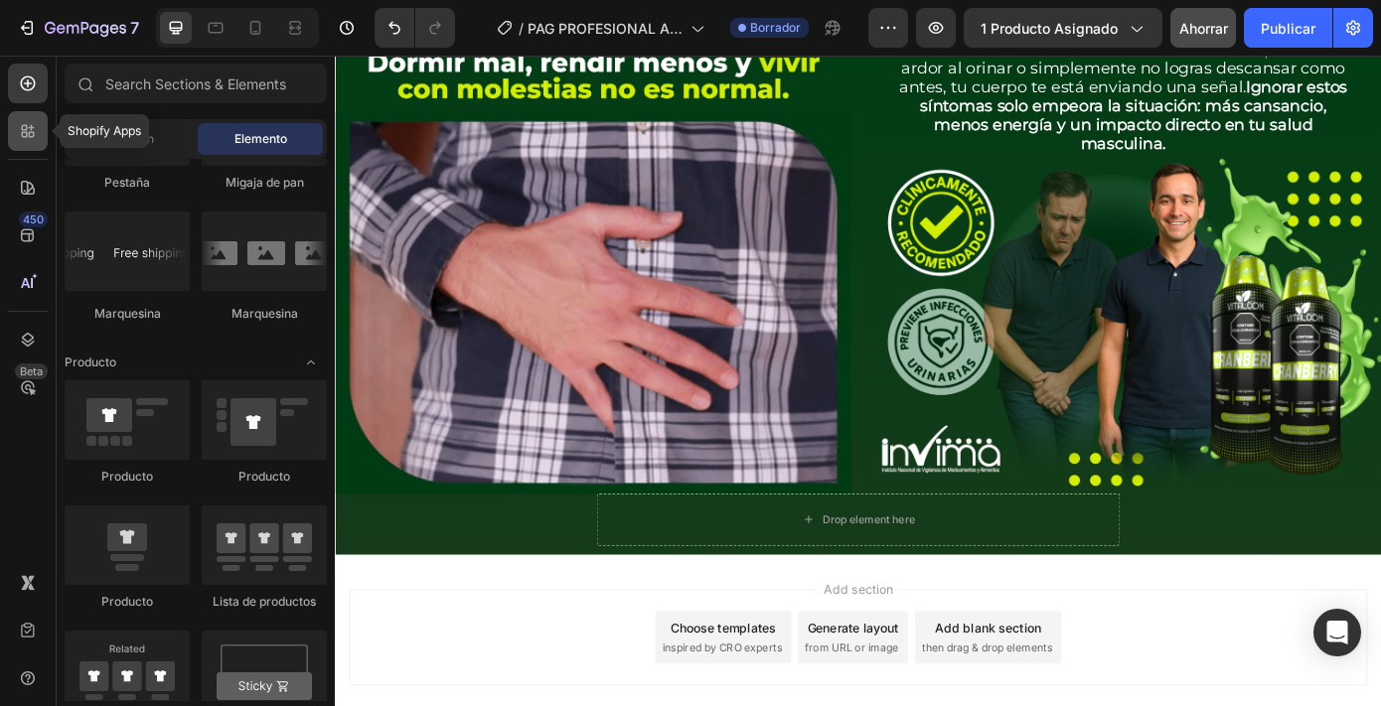
click at [33, 132] on icon at bounding box center [32, 135] width 6 height 6
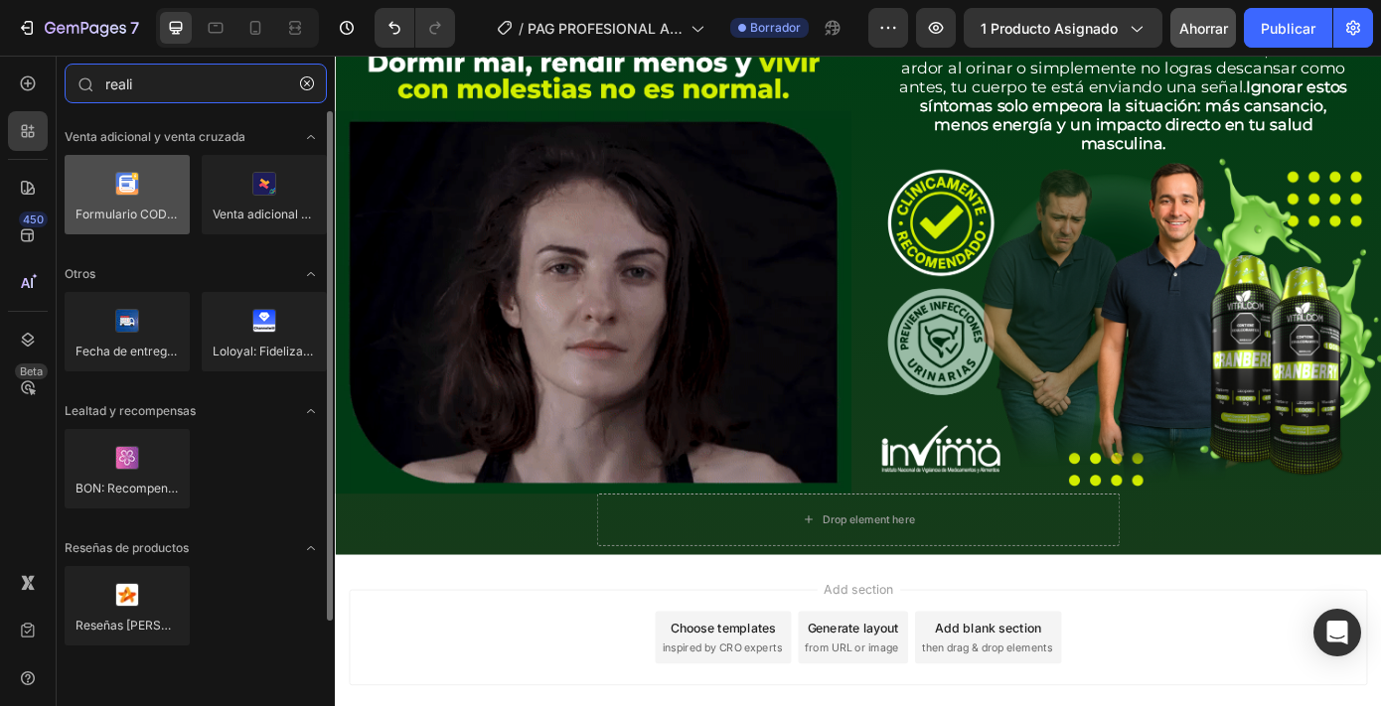
type input "reali"
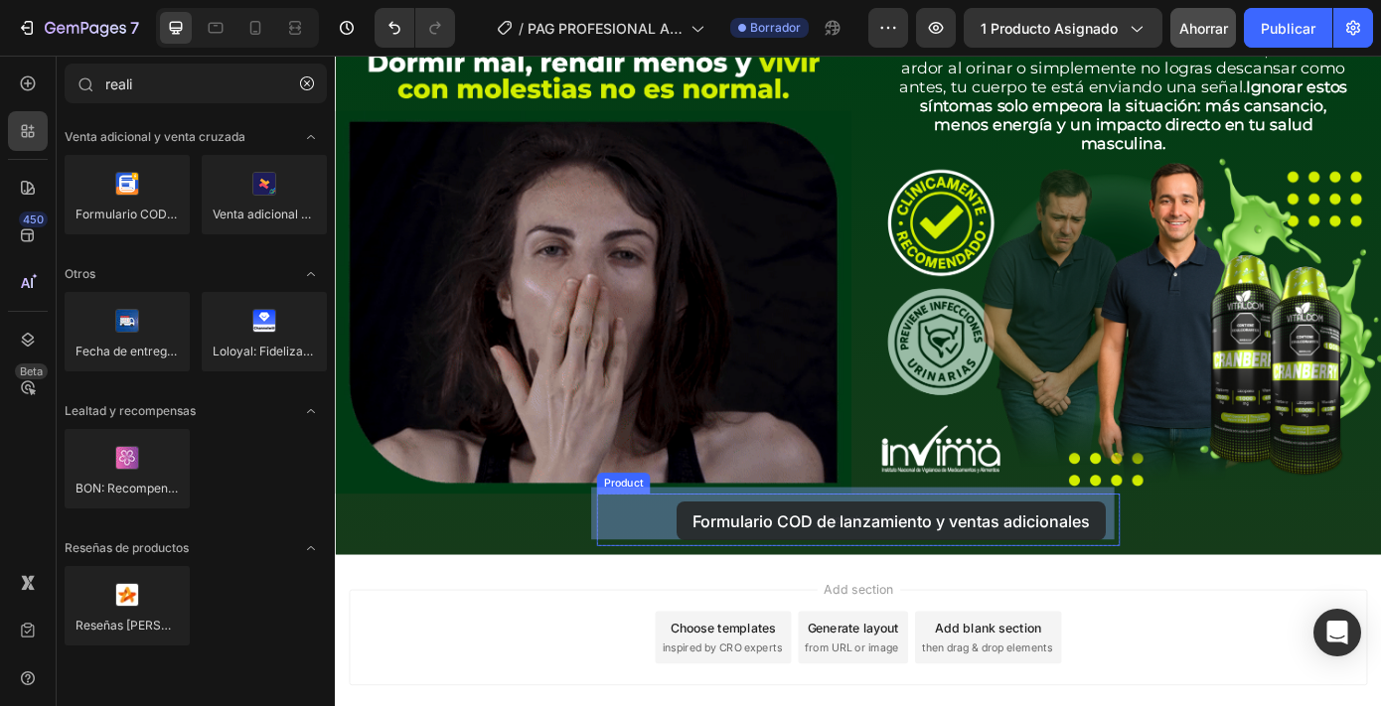
drag, startPoint x: 462, startPoint y: 223, endPoint x: 724, endPoint y: 564, distance: 430.8
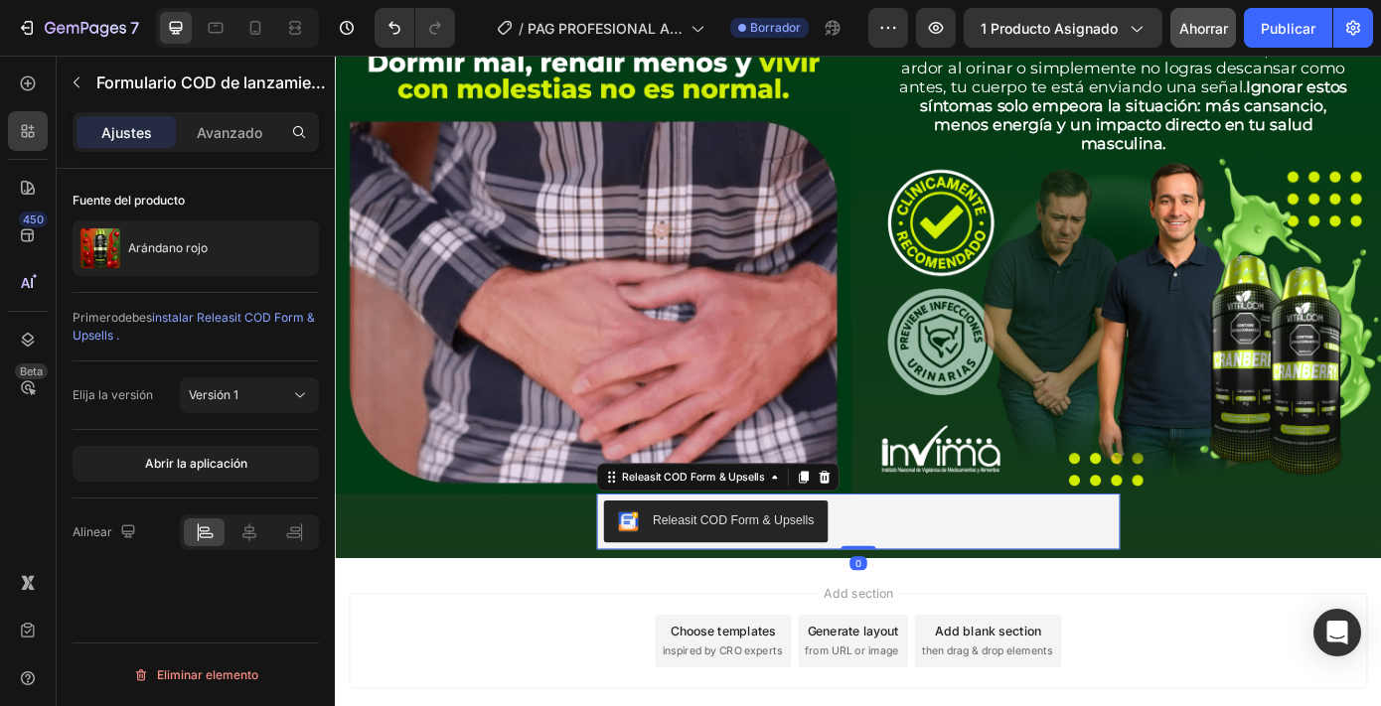
click at [688, 585] on div "Releasit COD Form & Upsells" at bounding box center [769, 587] width 224 height 24
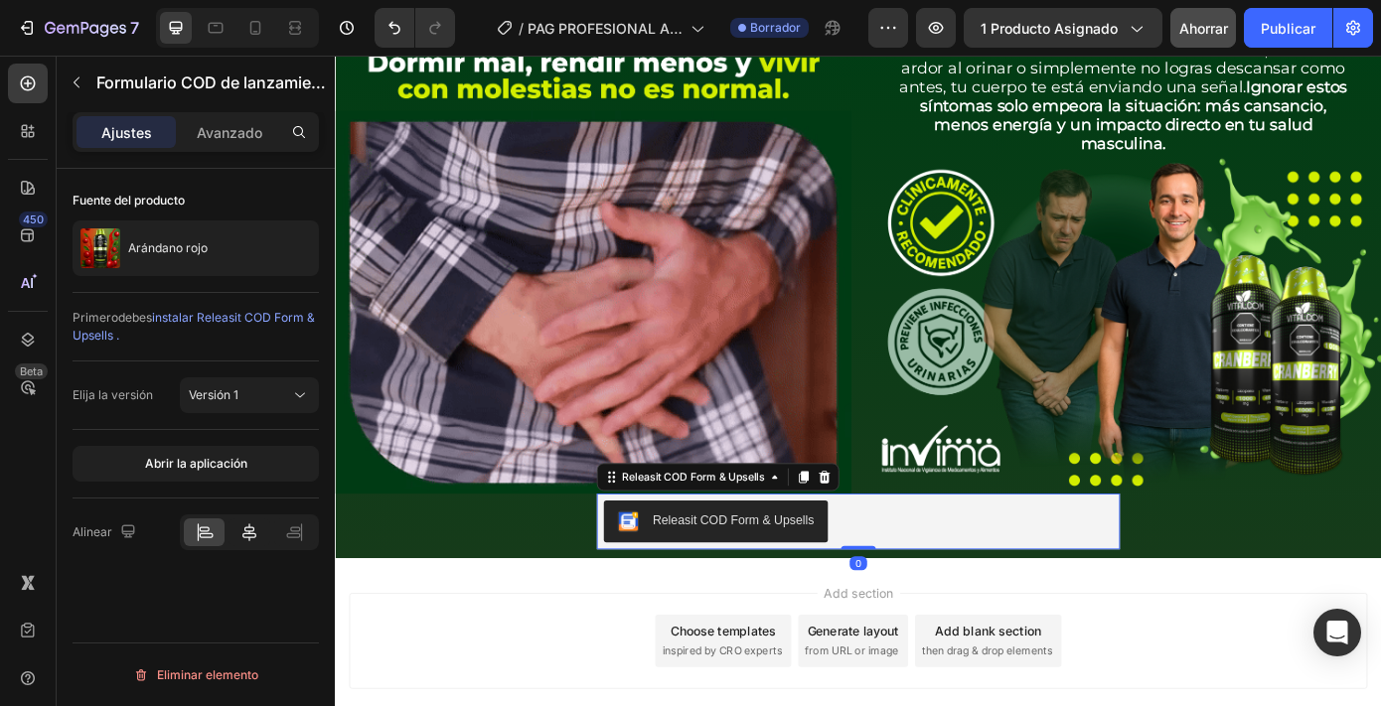
click at [249, 532] on icon at bounding box center [249, 533] width 14 height 18
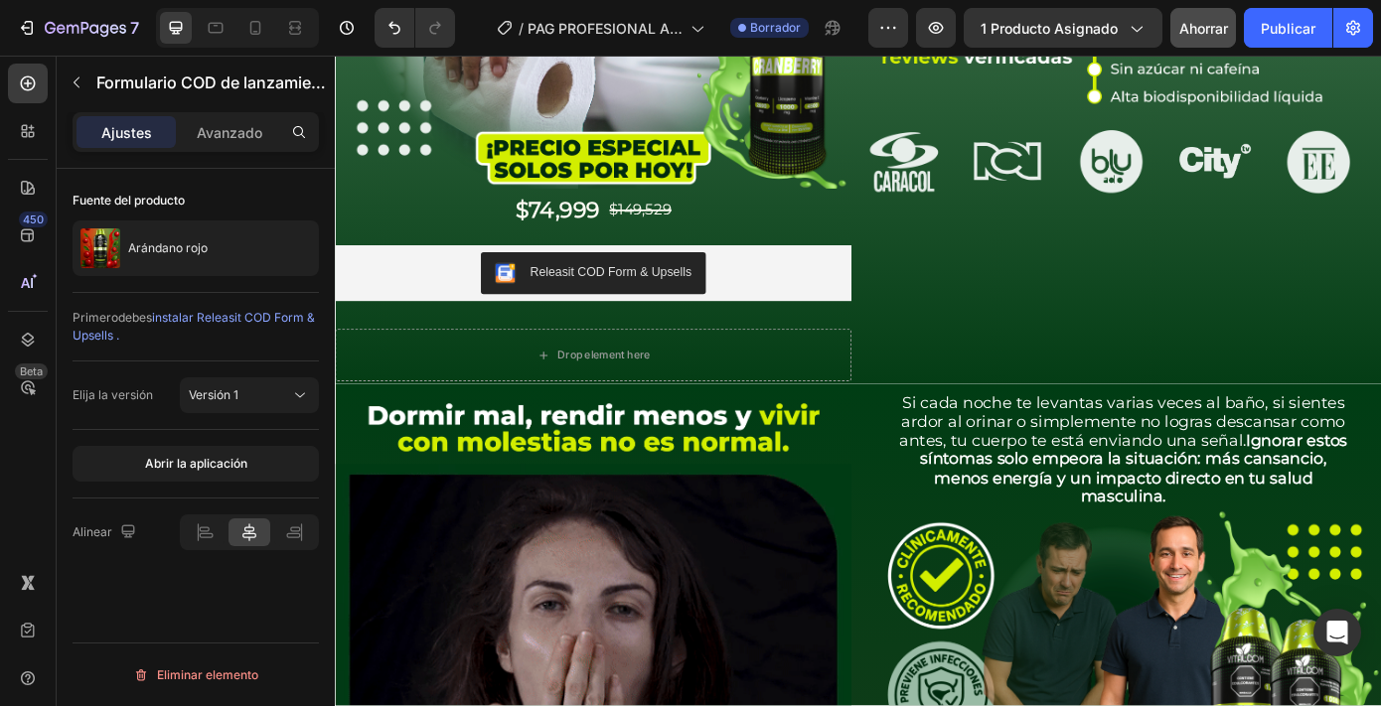
scroll to position [475, 0]
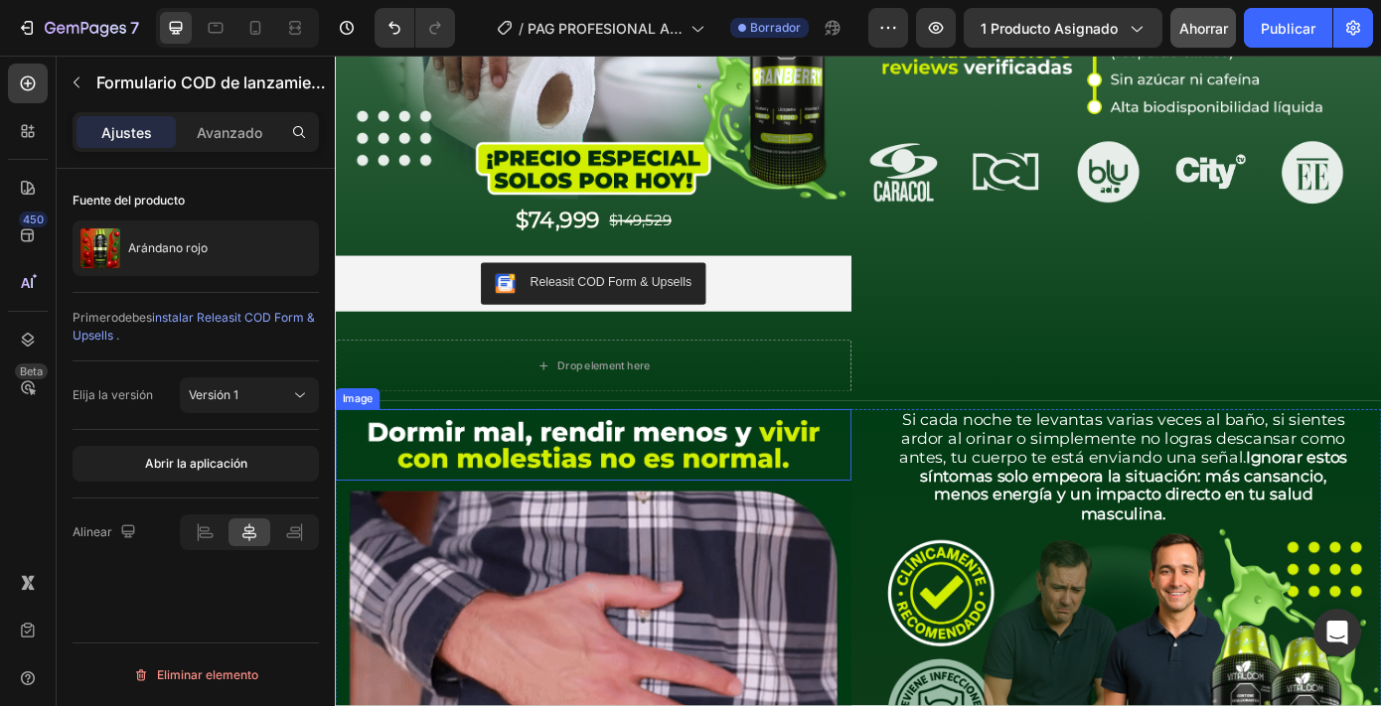
click at [667, 464] on img at bounding box center [629, 499] width 588 height 81
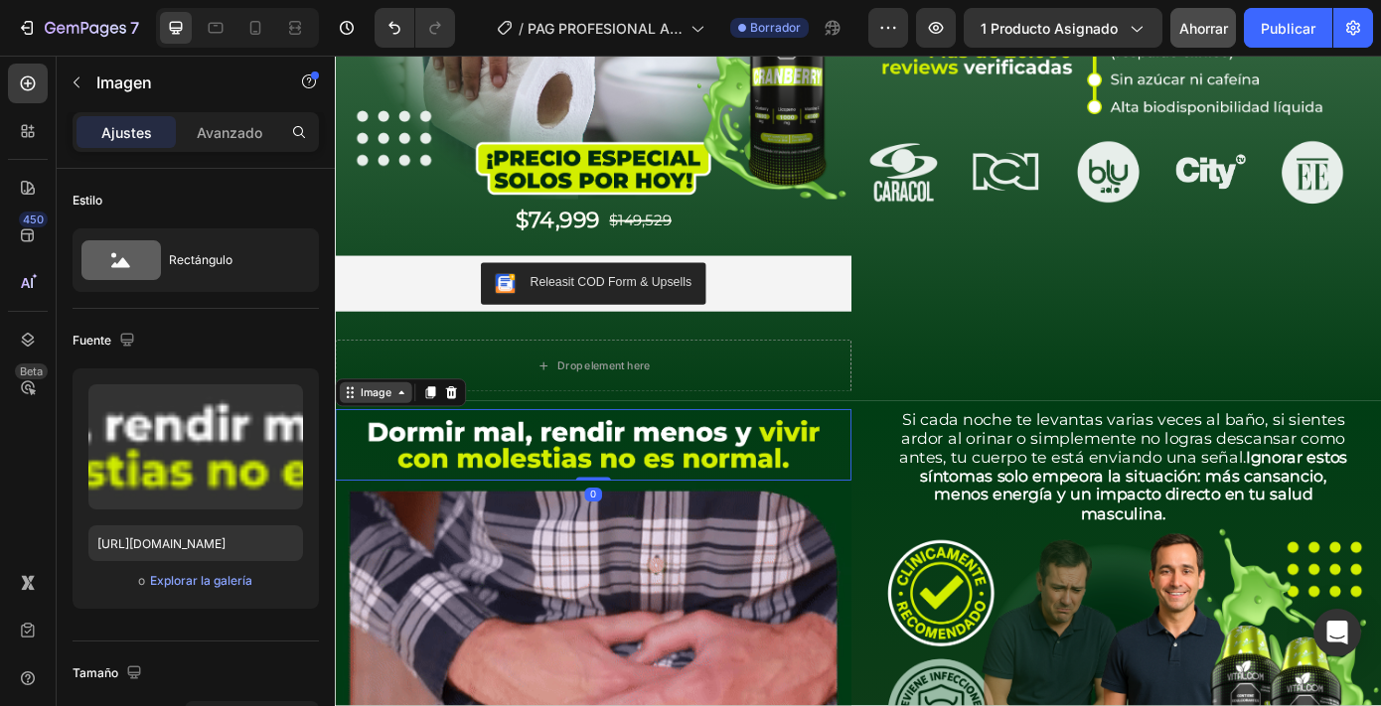
click at [383, 431] on div "Image" at bounding box center [381, 440] width 43 height 18
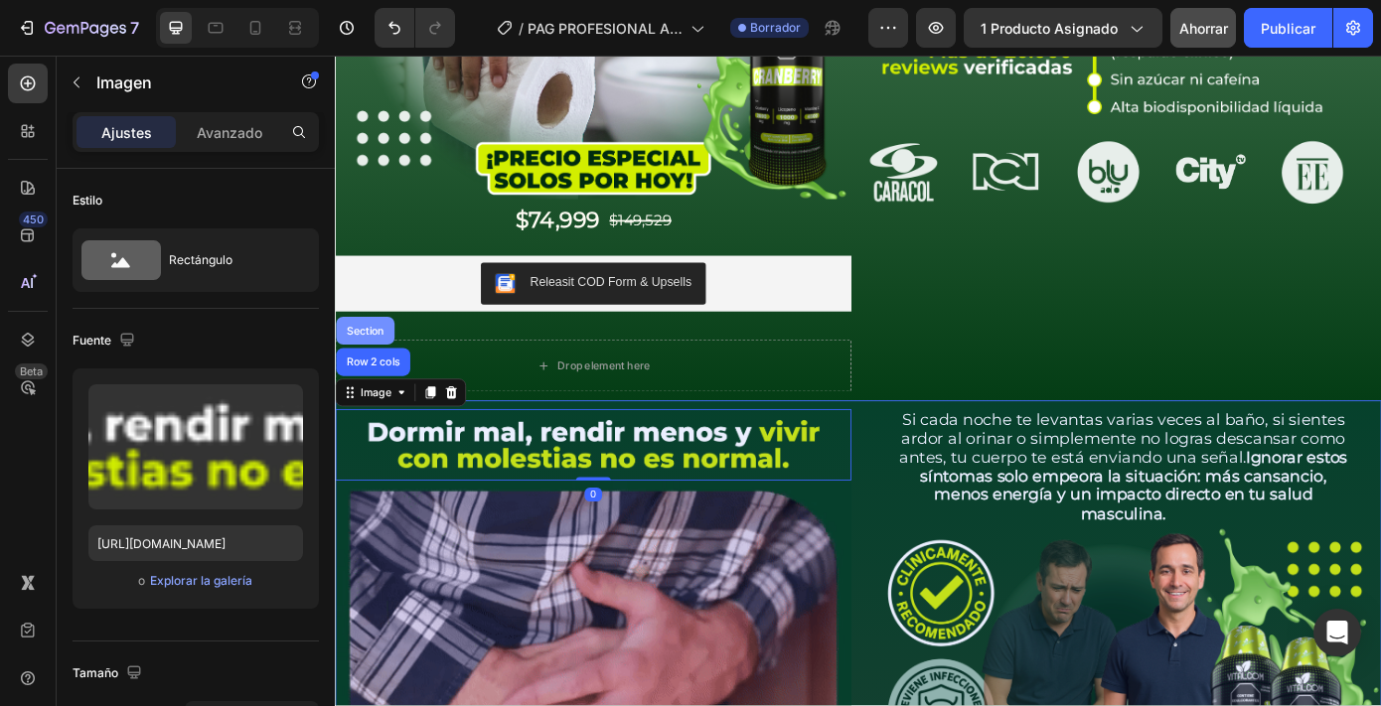
click at [372, 364] on div "Section" at bounding box center [369, 370] width 51 height 12
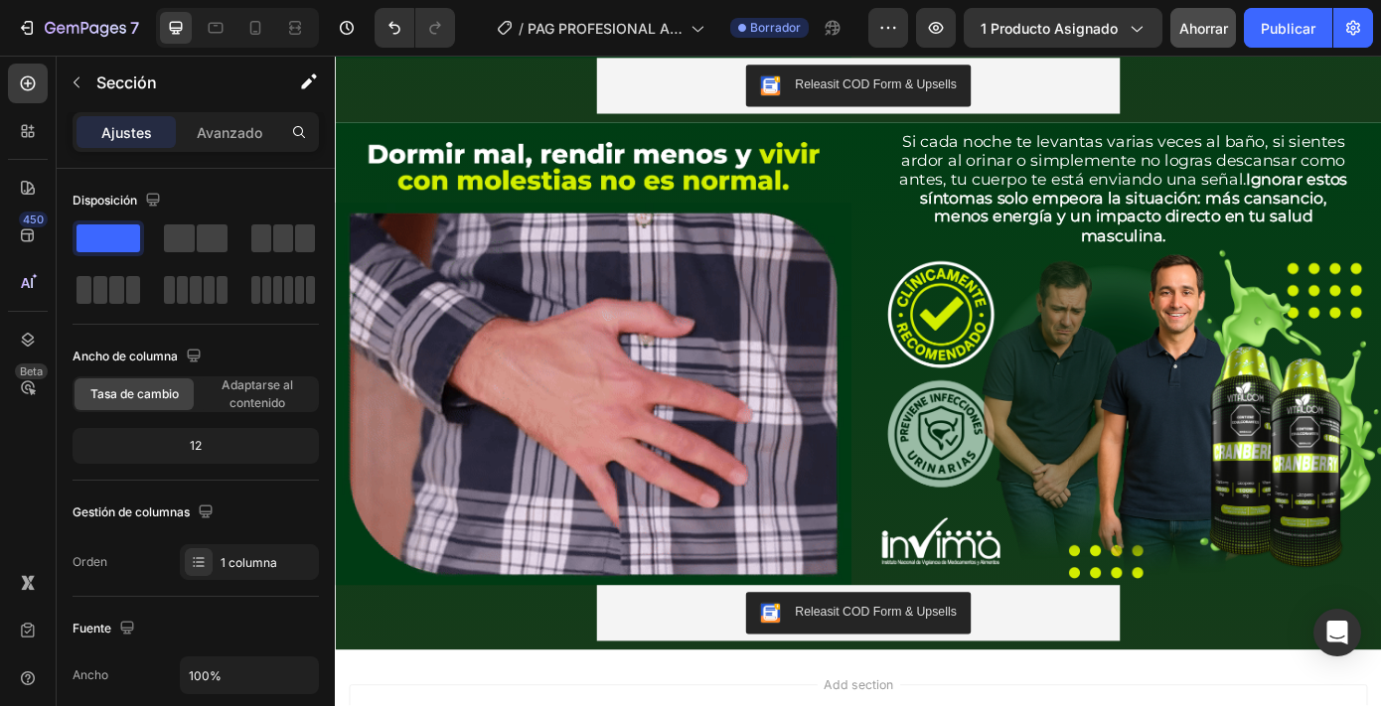
scroll to position [1326, 0]
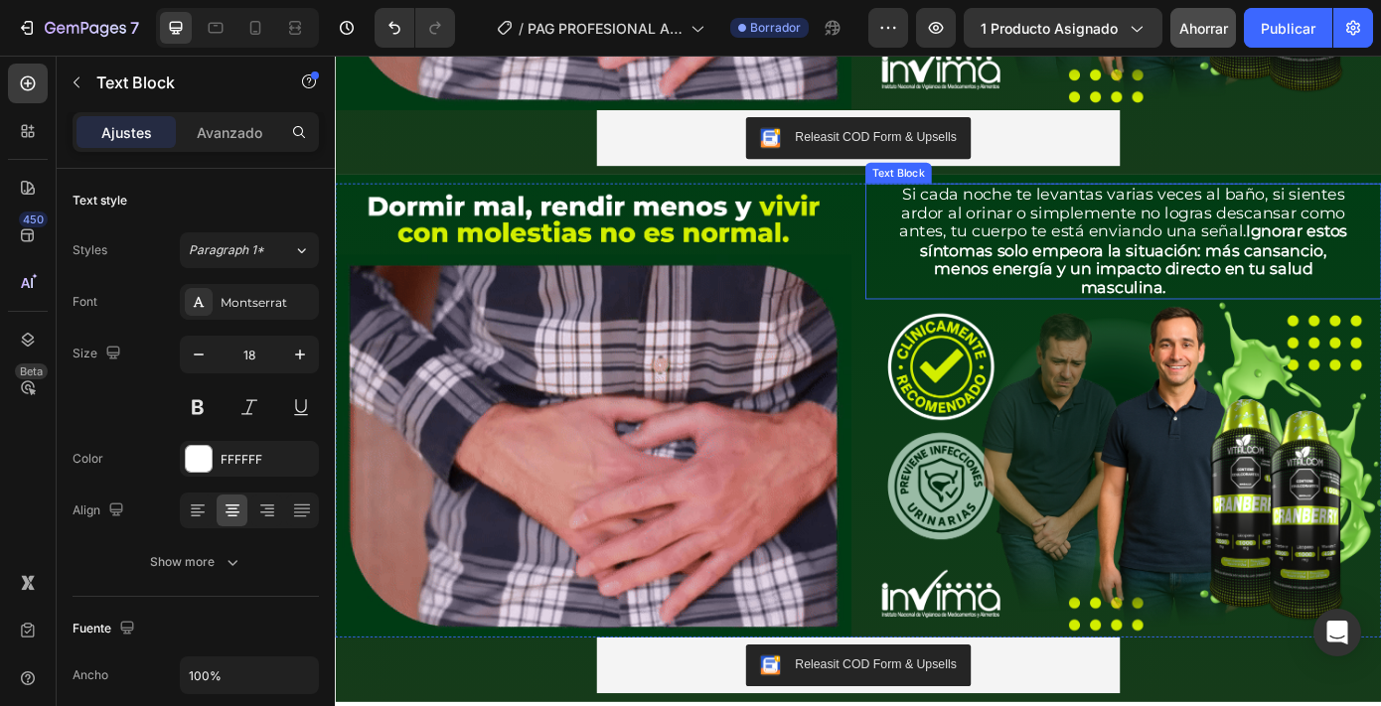
click at [1163, 253] on p "Si cada noche te levantas varias veces al baño, si sientes ardor al orinar o si…" at bounding box center [1233, 268] width 525 height 129
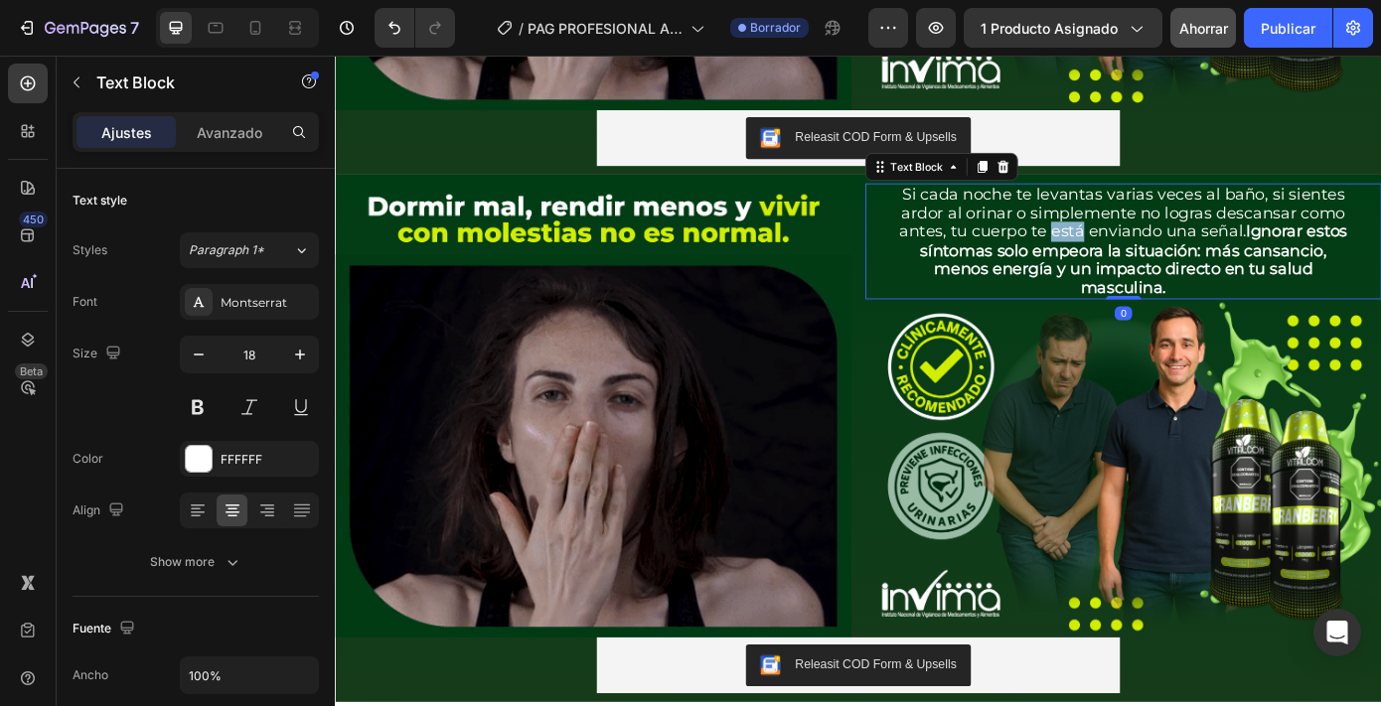
click at [1163, 253] on p "Si cada noche te levantas varias veces al baño, si sientes ardor al orinar o si…" at bounding box center [1233, 268] width 525 height 129
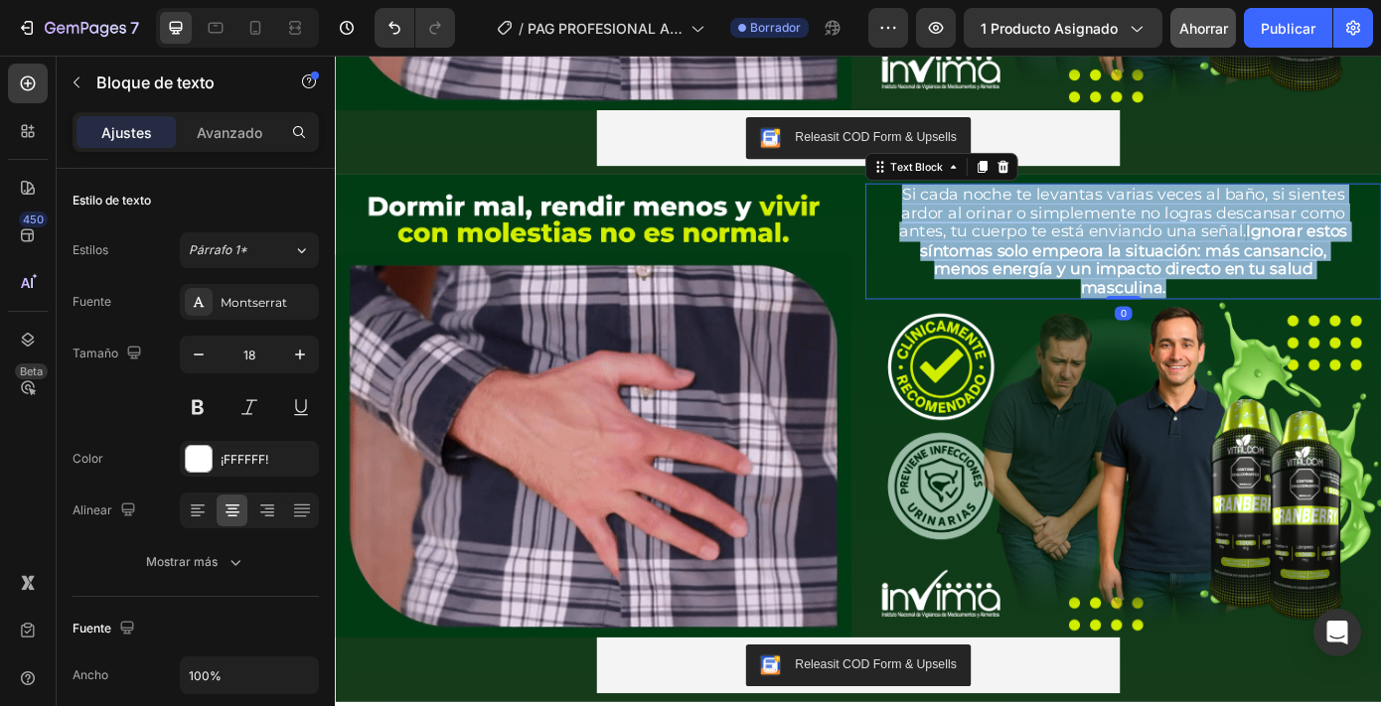
click at [1163, 253] on p "Si cada noche te levantas varias veces al baño, si sientes ardor al orinar o si…" at bounding box center [1233, 268] width 525 height 129
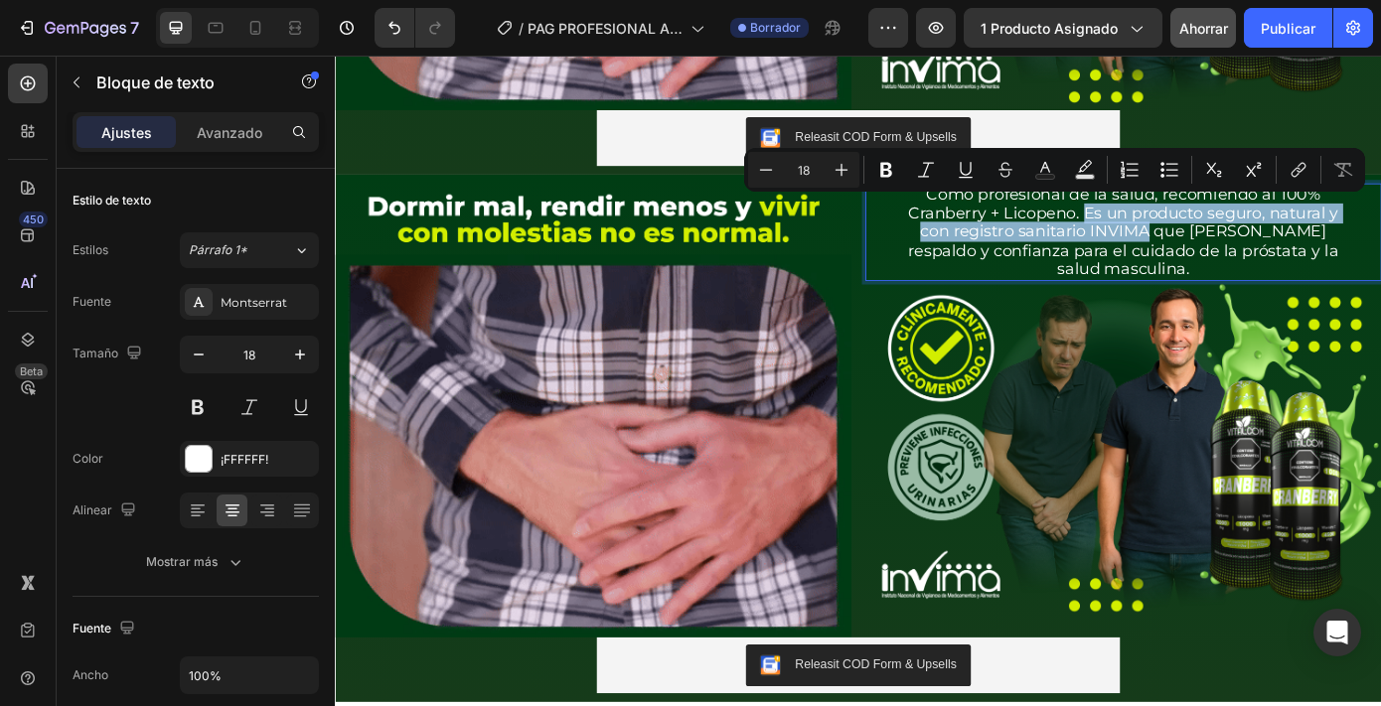
drag, startPoint x: 1176, startPoint y: 228, endPoint x: 1245, endPoint y: 259, distance: 75.6
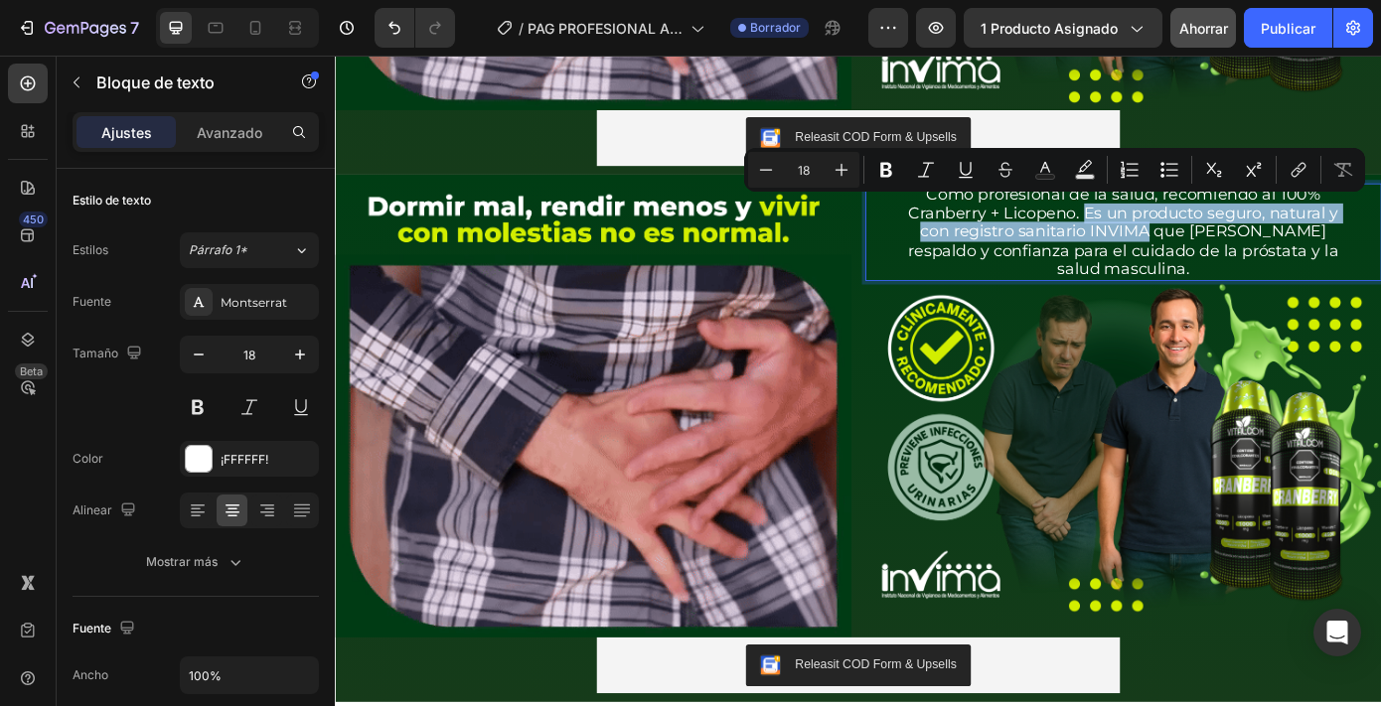
click at [1248, 259] on p "Como profesional de la salud, recomiendo al 100% Cranberry + Licopeno. Es un pr…" at bounding box center [1233, 257] width 525 height 107
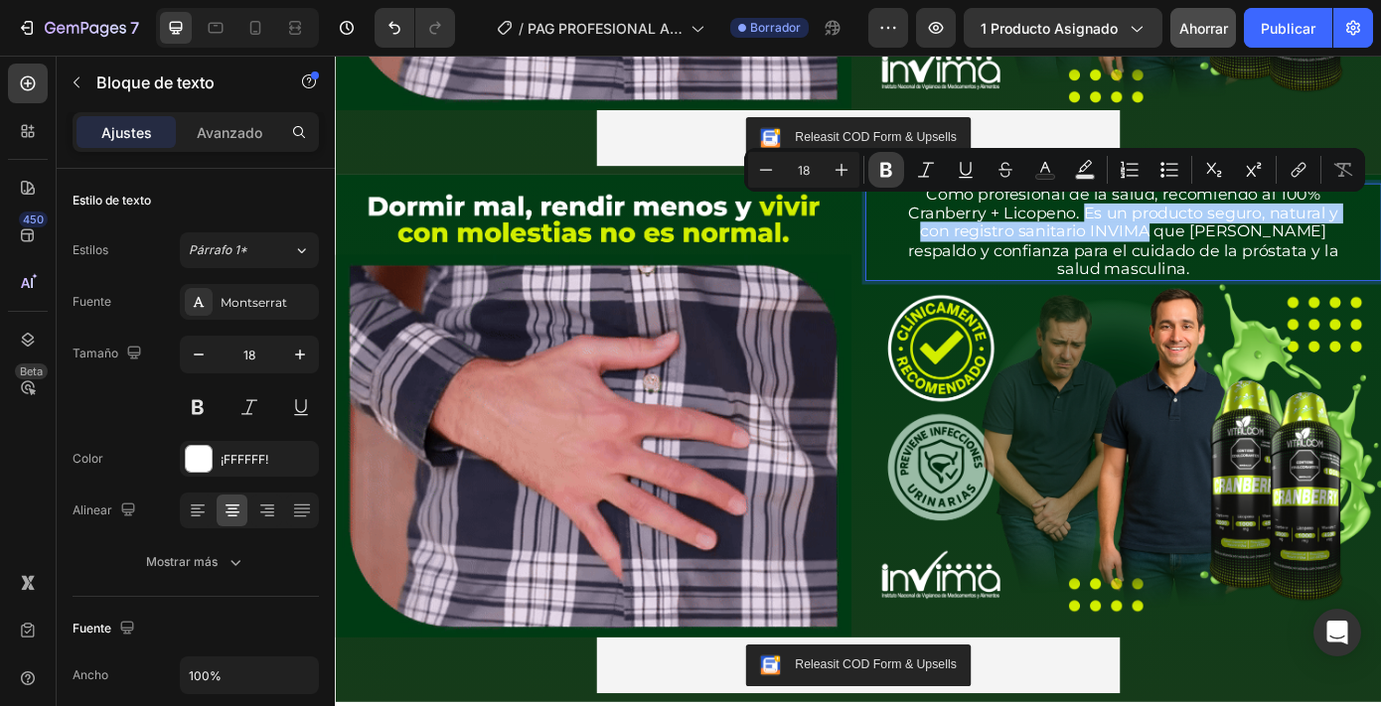
click at [885, 169] on icon "Editor contextual toolbar" at bounding box center [886, 170] width 12 height 15
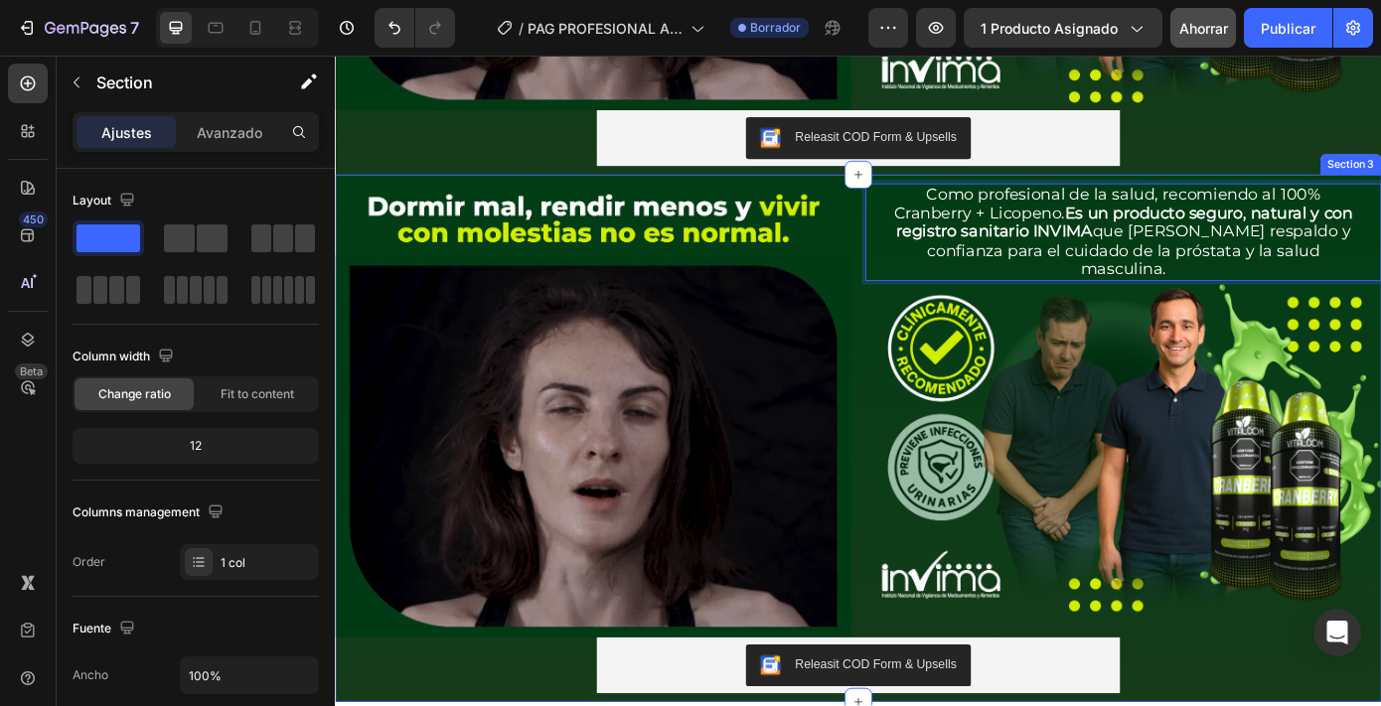
click at [439, 192] on div "Image Image Como profesional de la salud, recomiendo al 100% Cranberry + Licope…" at bounding box center [931, 492] width 1192 height 601
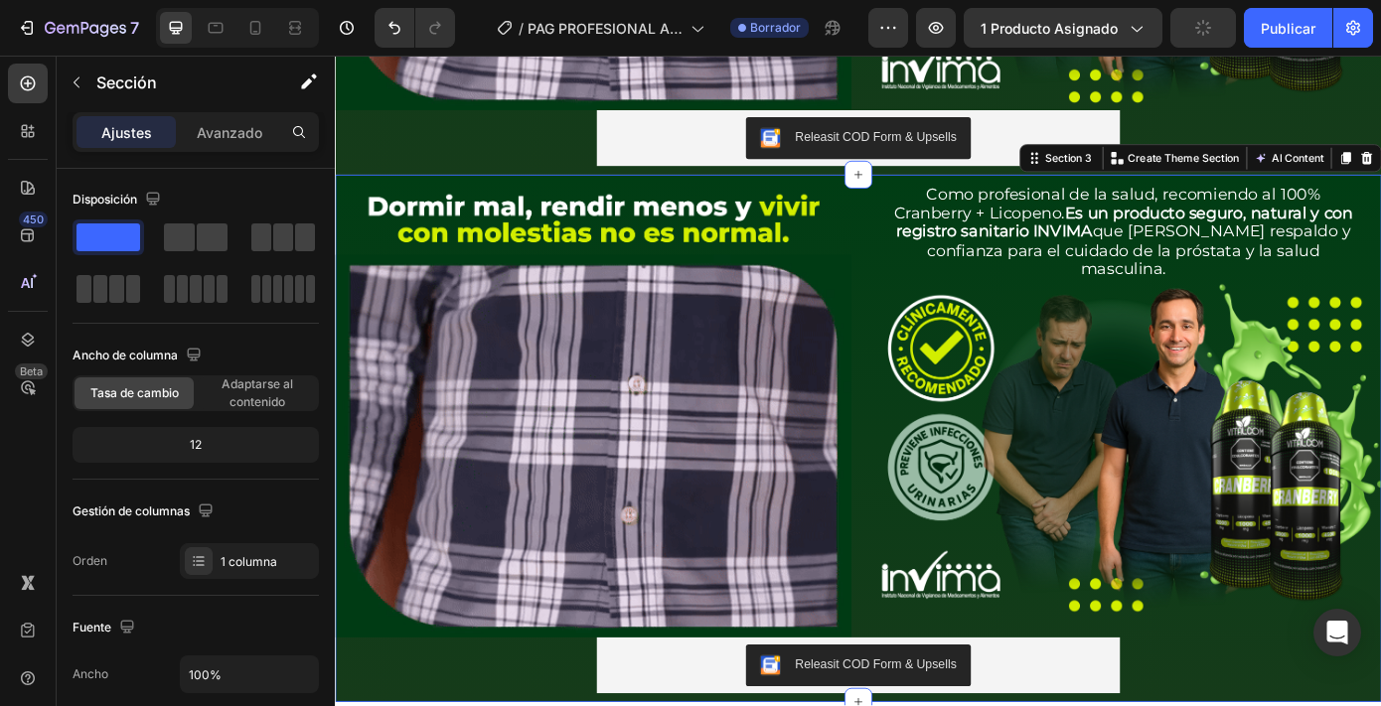
scroll to position [618, 0]
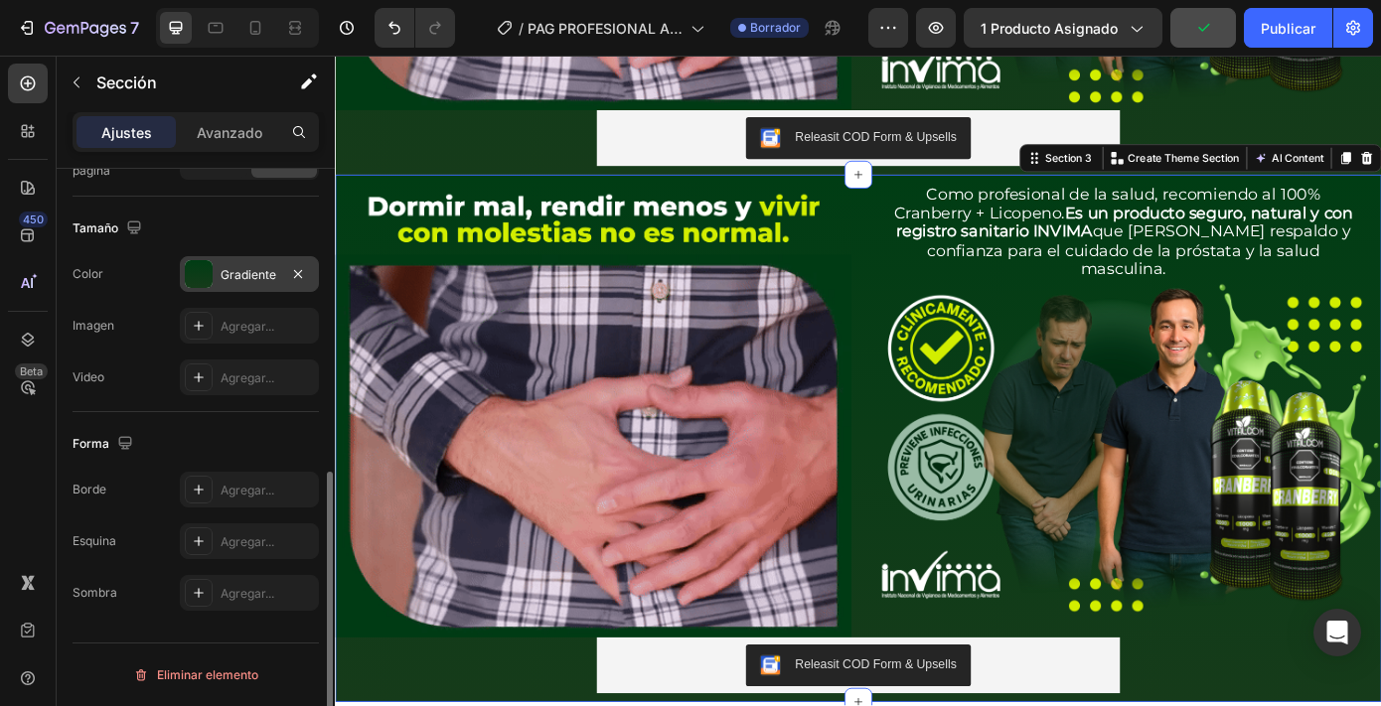
click at [244, 271] on font "Gradiente" at bounding box center [249, 274] width 56 height 15
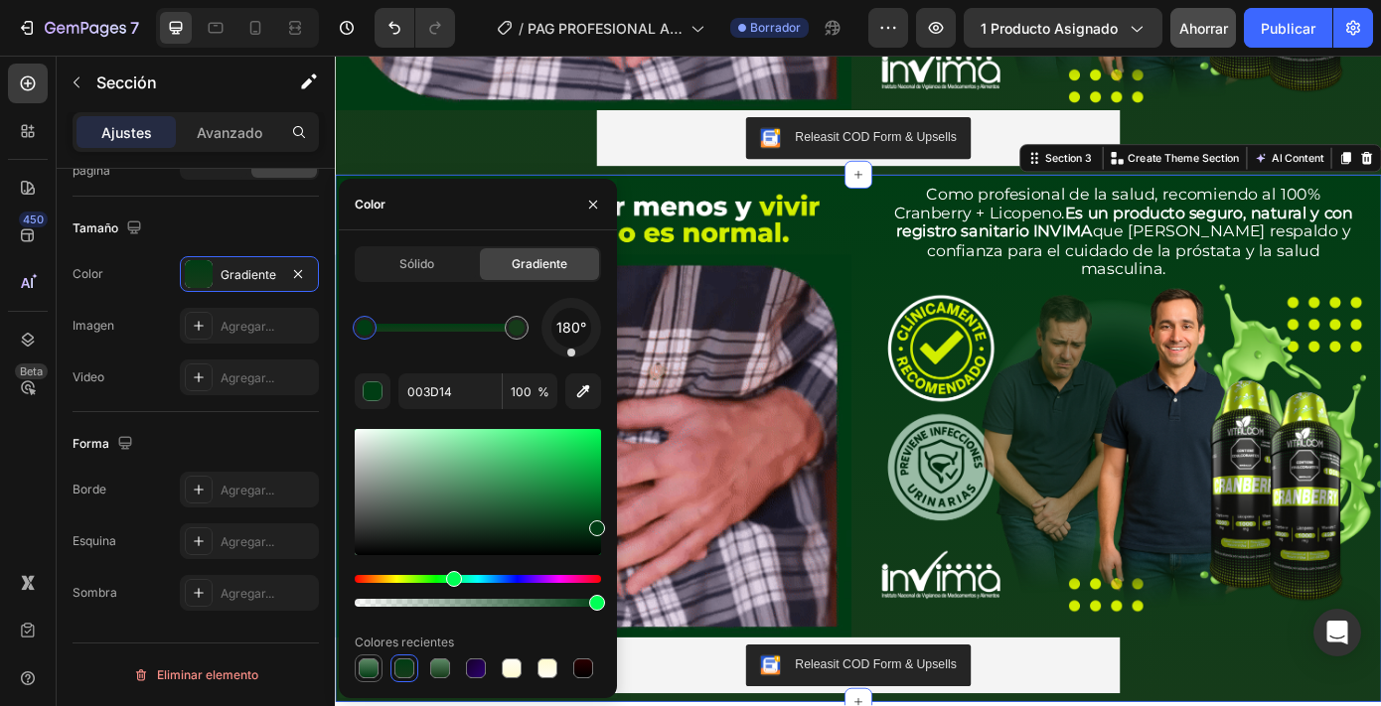
click at [372, 671] on div at bounding box center [369, 669] width 20 height 20
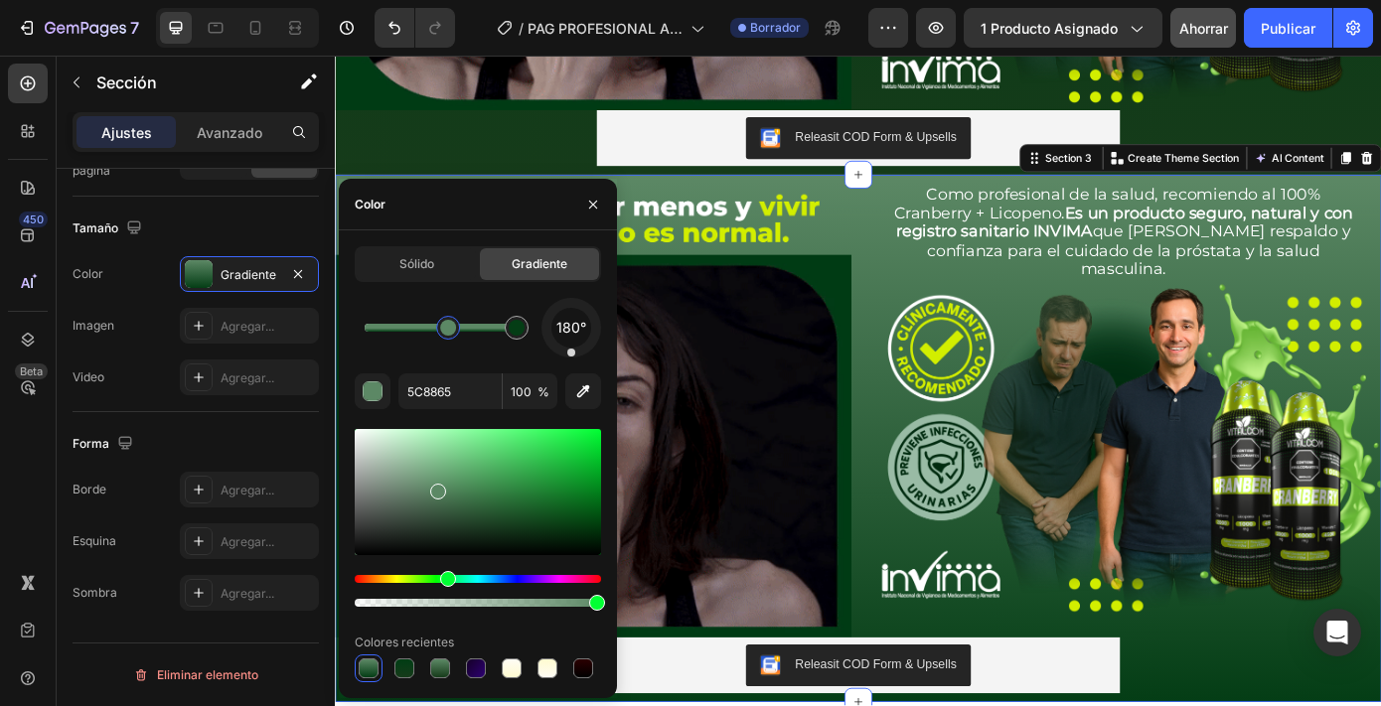
drag, startPoint x: 368, startPoint y: 337, endPoint x: 448, endPoint y: 336, distance: 80.5
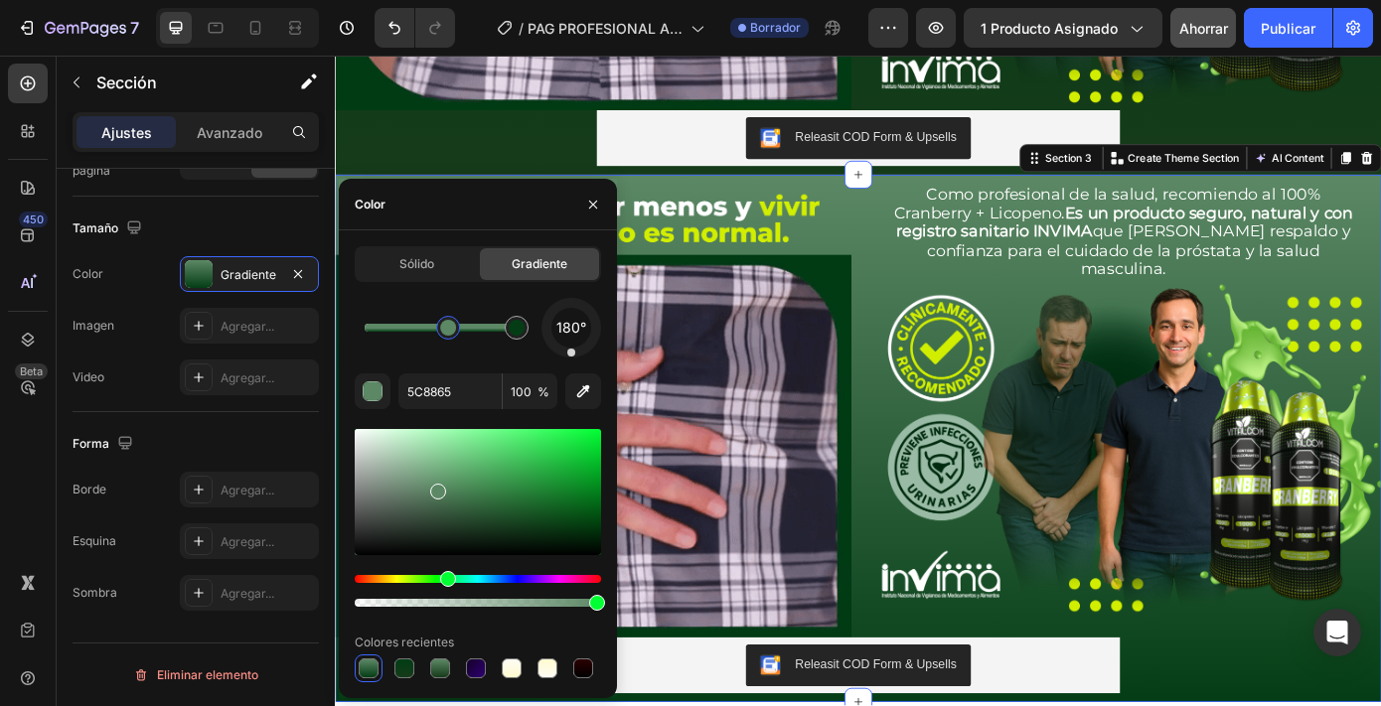
click at [449, 336] on div at bounding box center [448, 328] width 24 height 24
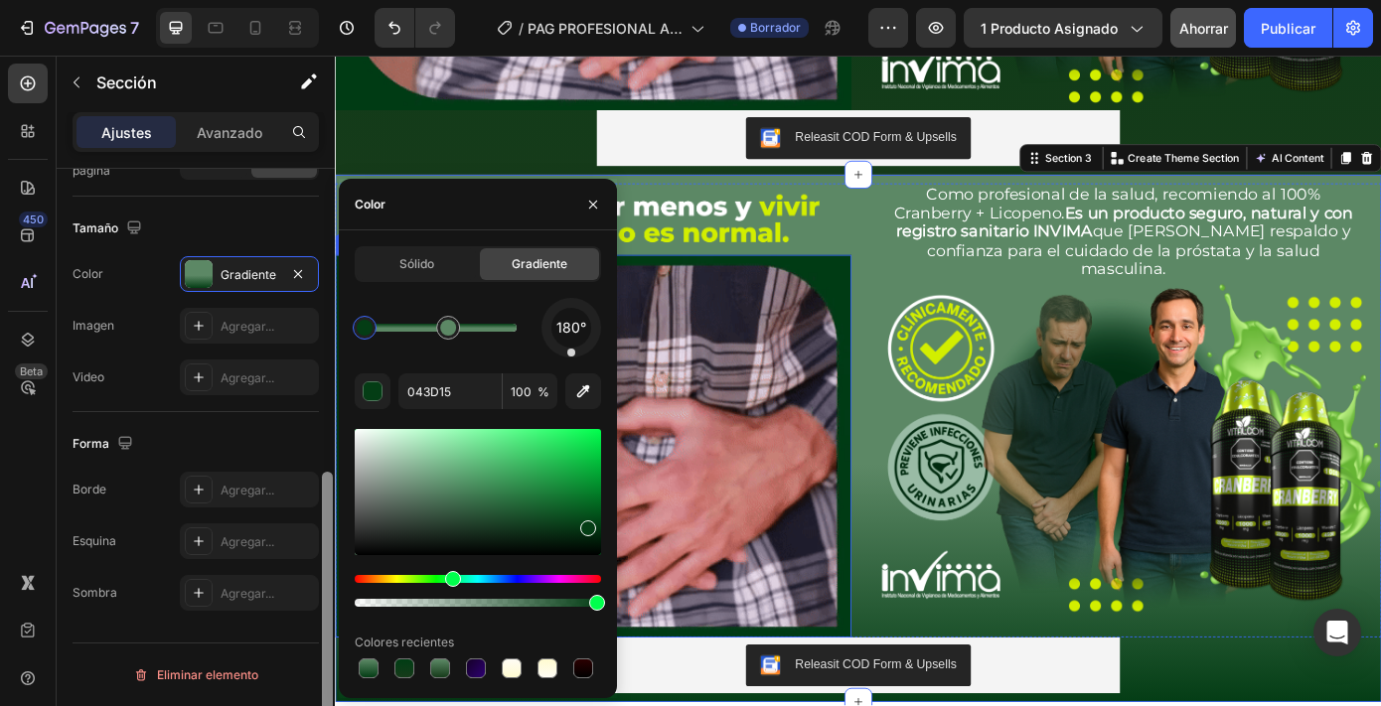
drag, startPoint x: 518, startPoint y: 324, endPoint x: 0, endPoint y: 306, distance: 518.0
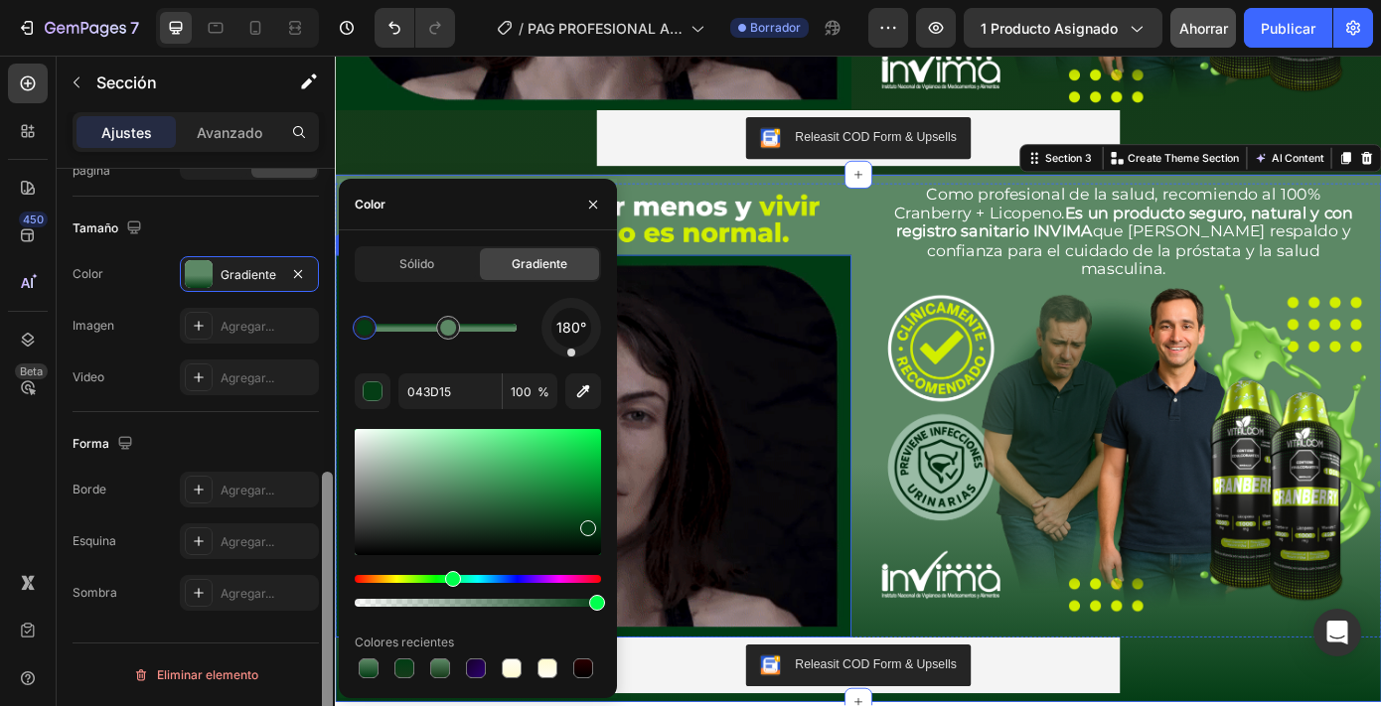
click at [328, 323] on div "450 Beta reali Sections(10) Elementos(12) Media Hero Banner Parallax Video Bann…" at bounding box center [167, 381] width 335 height 651
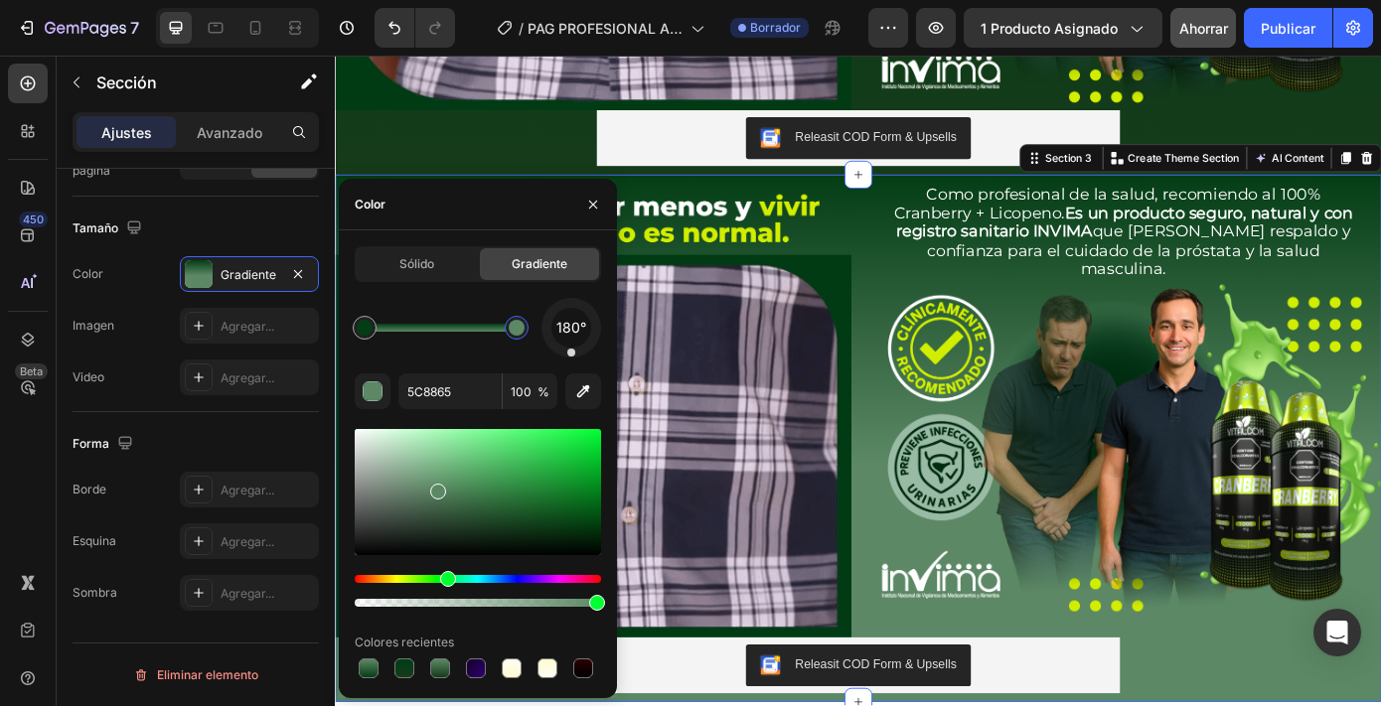
drag, startPoint x: 440, startPoint y: 326, endPoint x: 545, endPoint y: 335, distance: 105.7
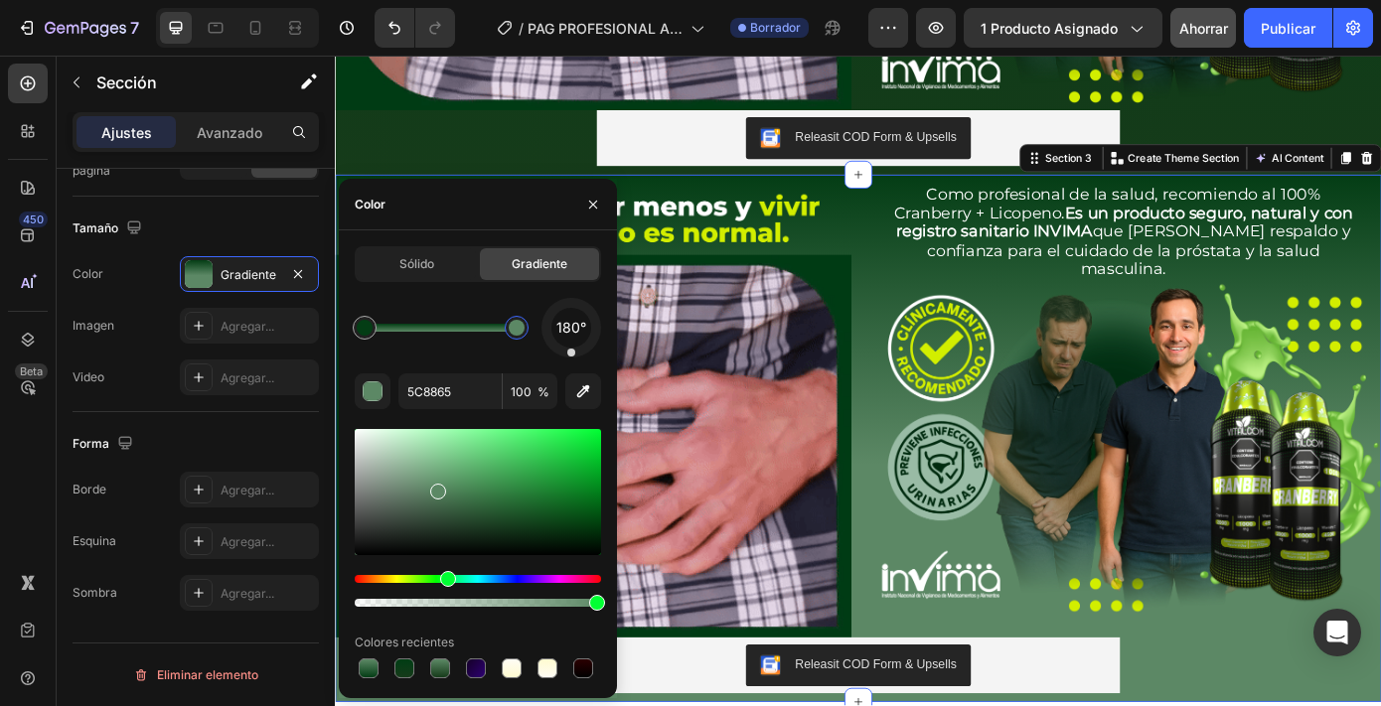
click at [545, 335] on div "180°" at bounding box center [478, 328] width 246 height 60
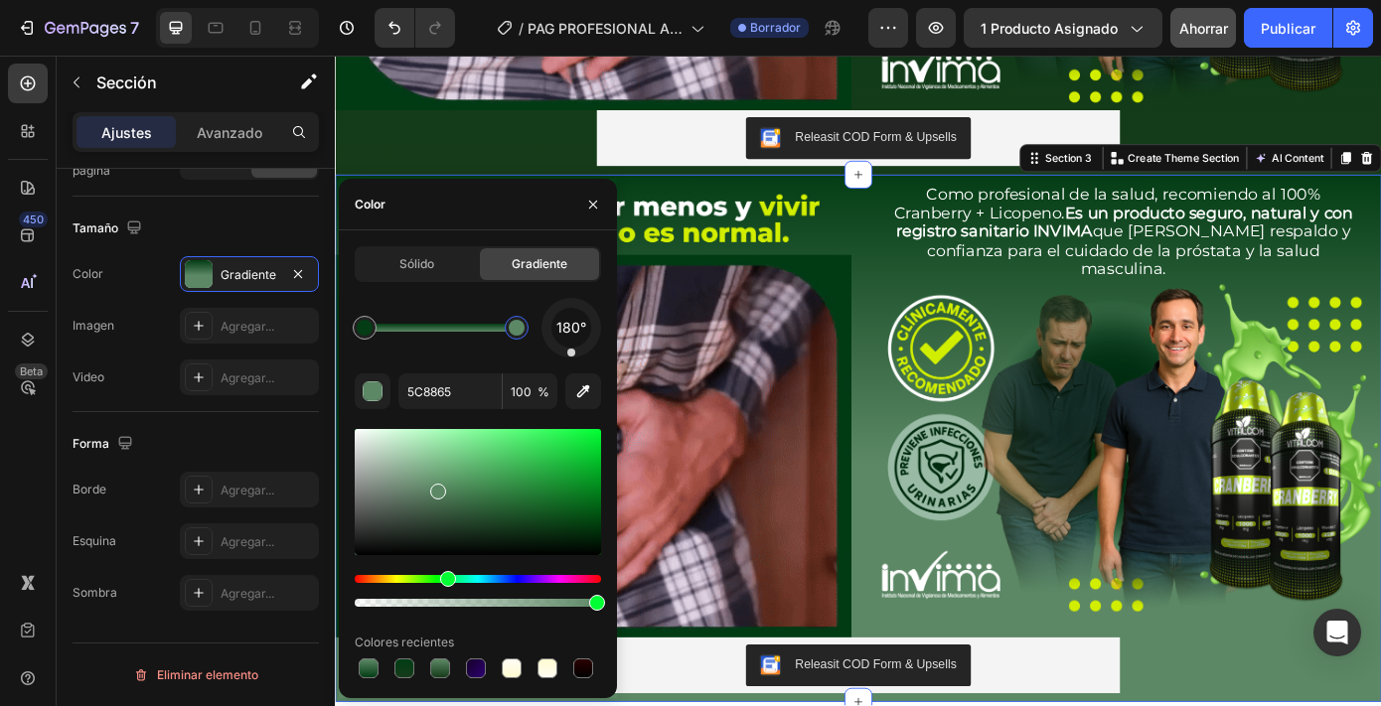
type input "043D15"
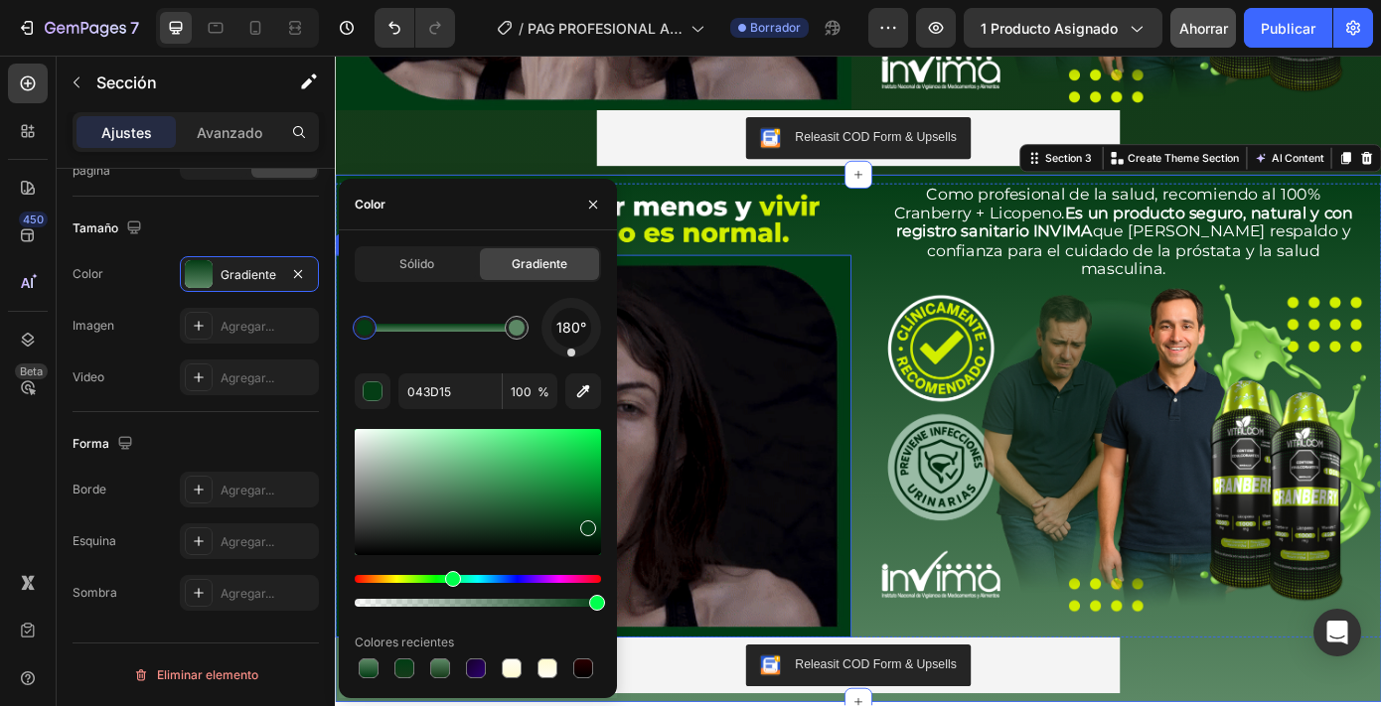
click at [793, 362] on img at bounding box center [629, 501] width 588 height 436
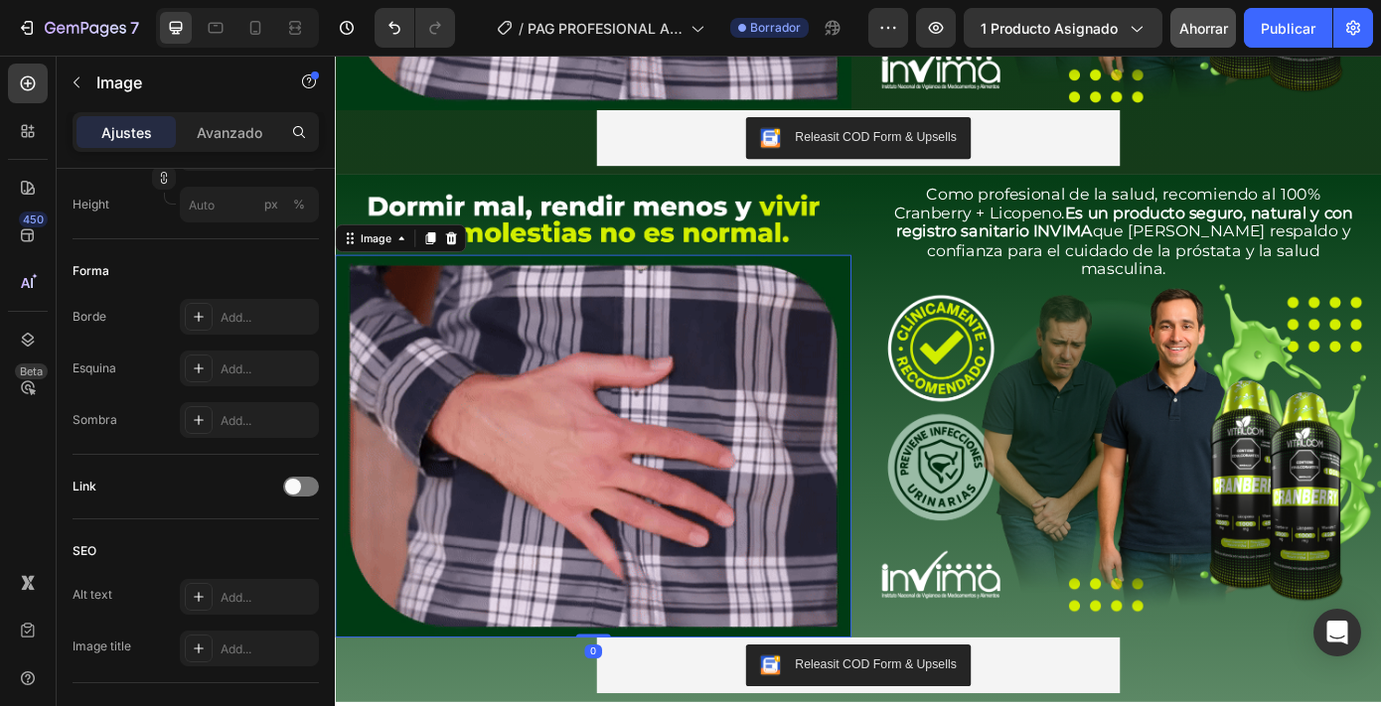
scroll to position [0, 0]
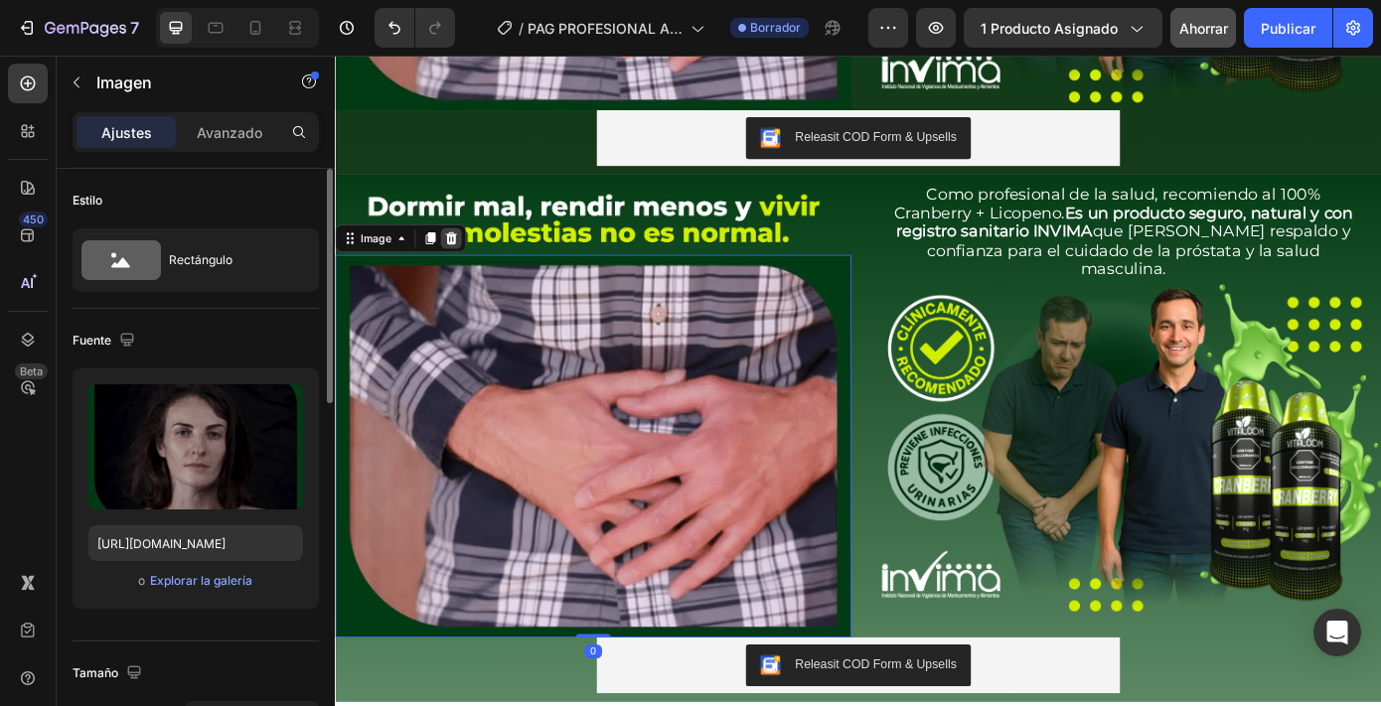
click at [466, 261] on icon at bounding box center [467, 264] width 13 height 14
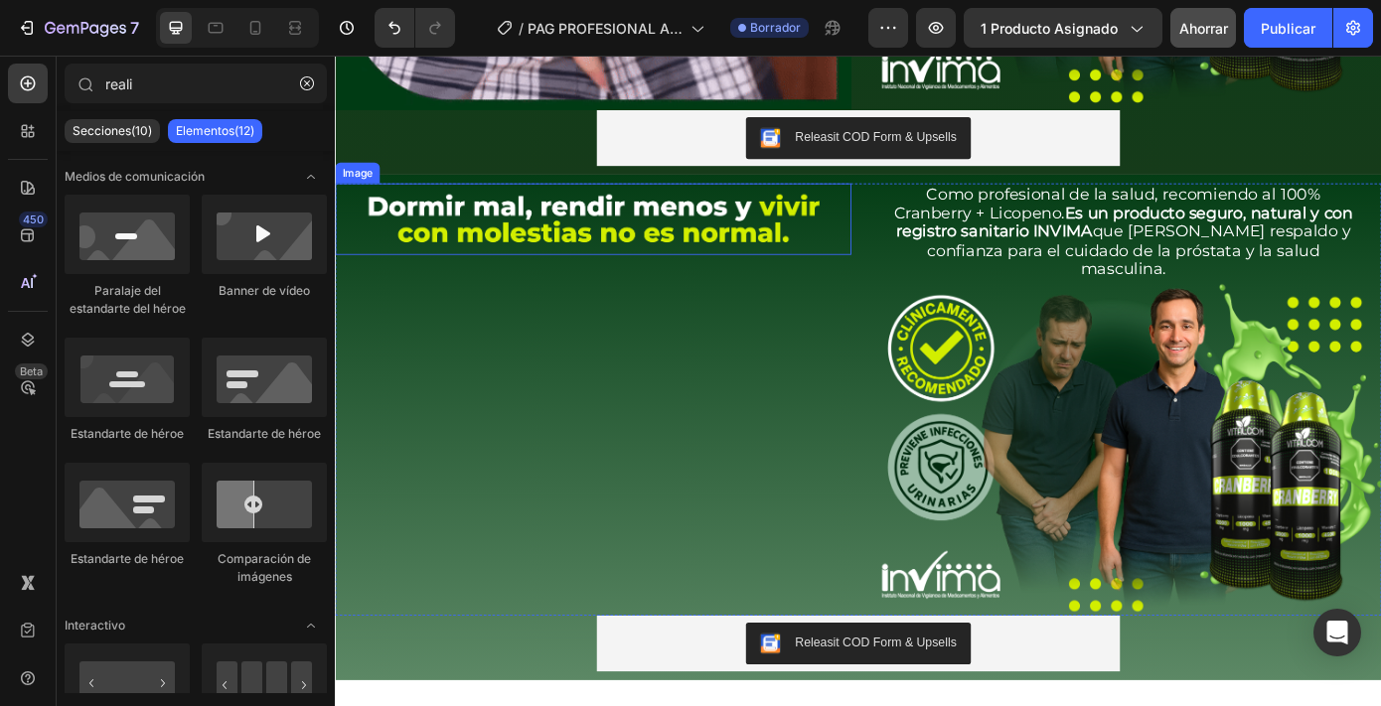
click at [496, 250] on img at bounding box center [629, 242] width 588 height 81
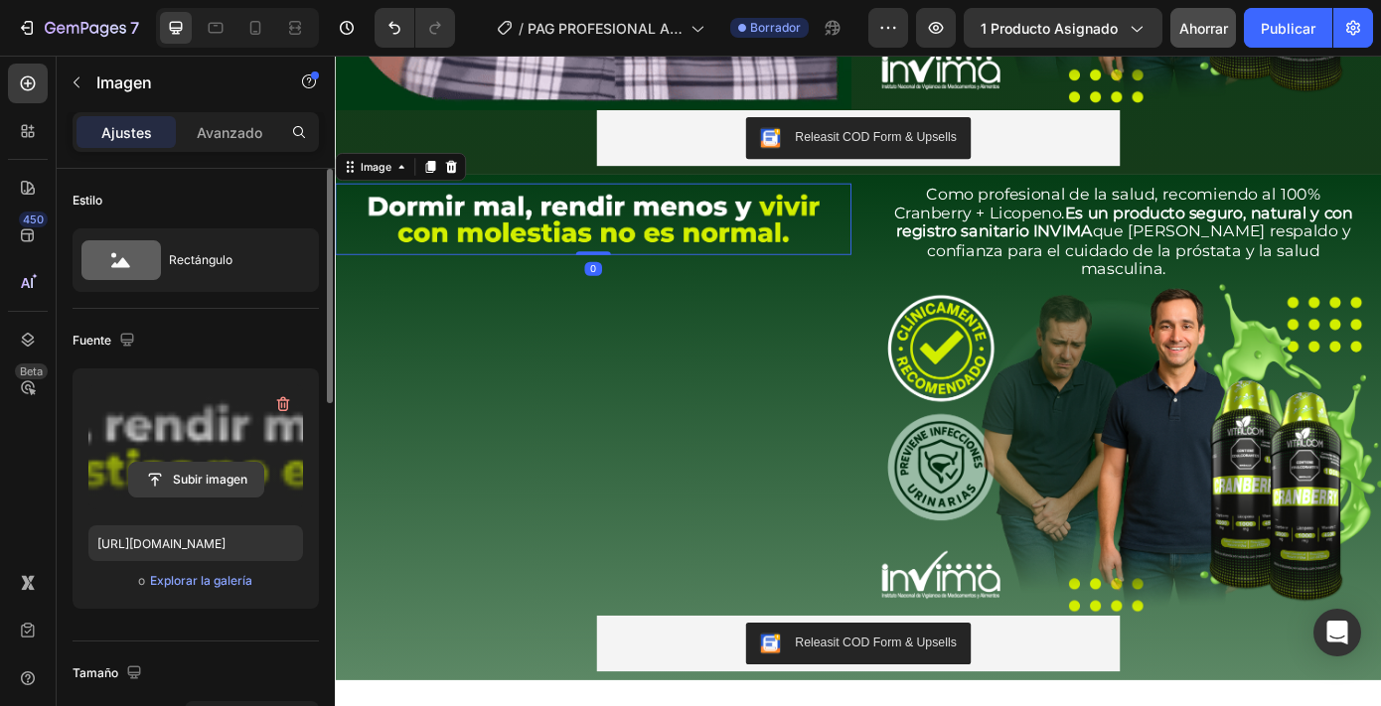
click at [181, 467] on input "file" at bounding box center [196, 480] width 134 height 34
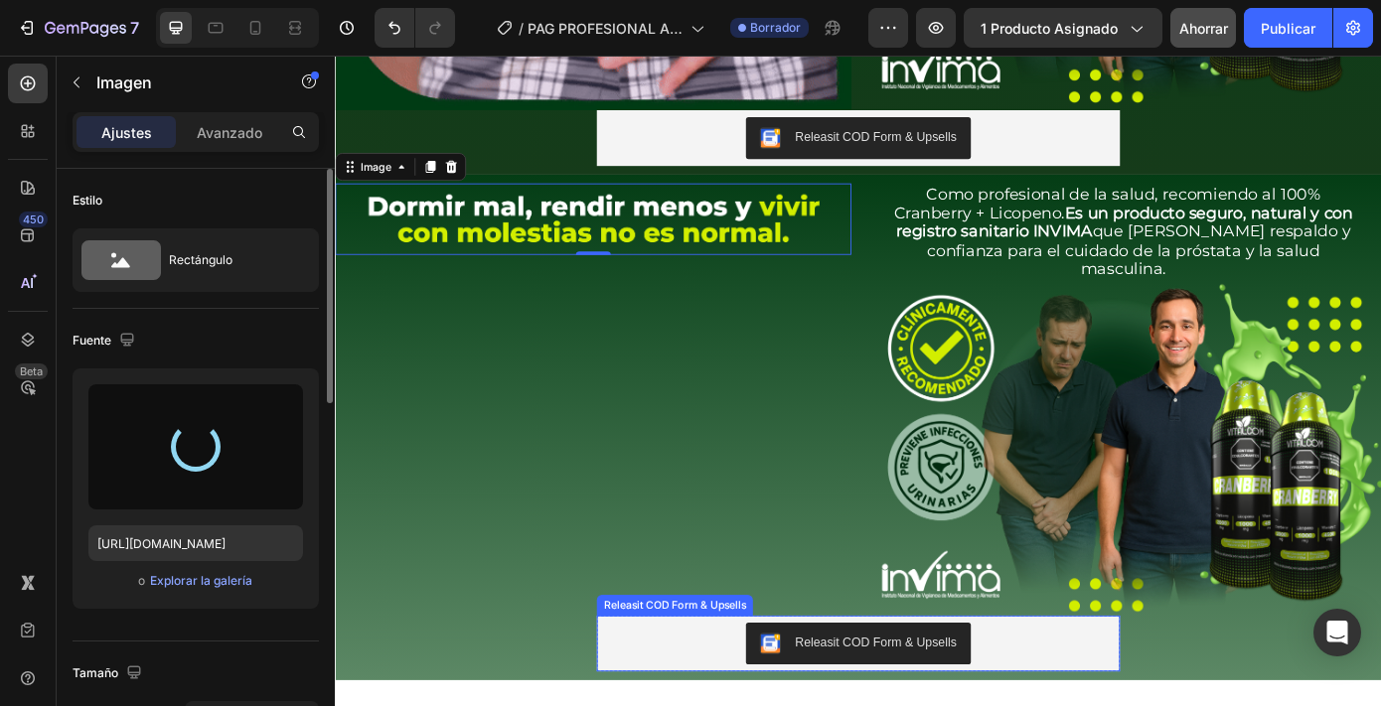
type input "[URL][DOMAIN_NAME]"
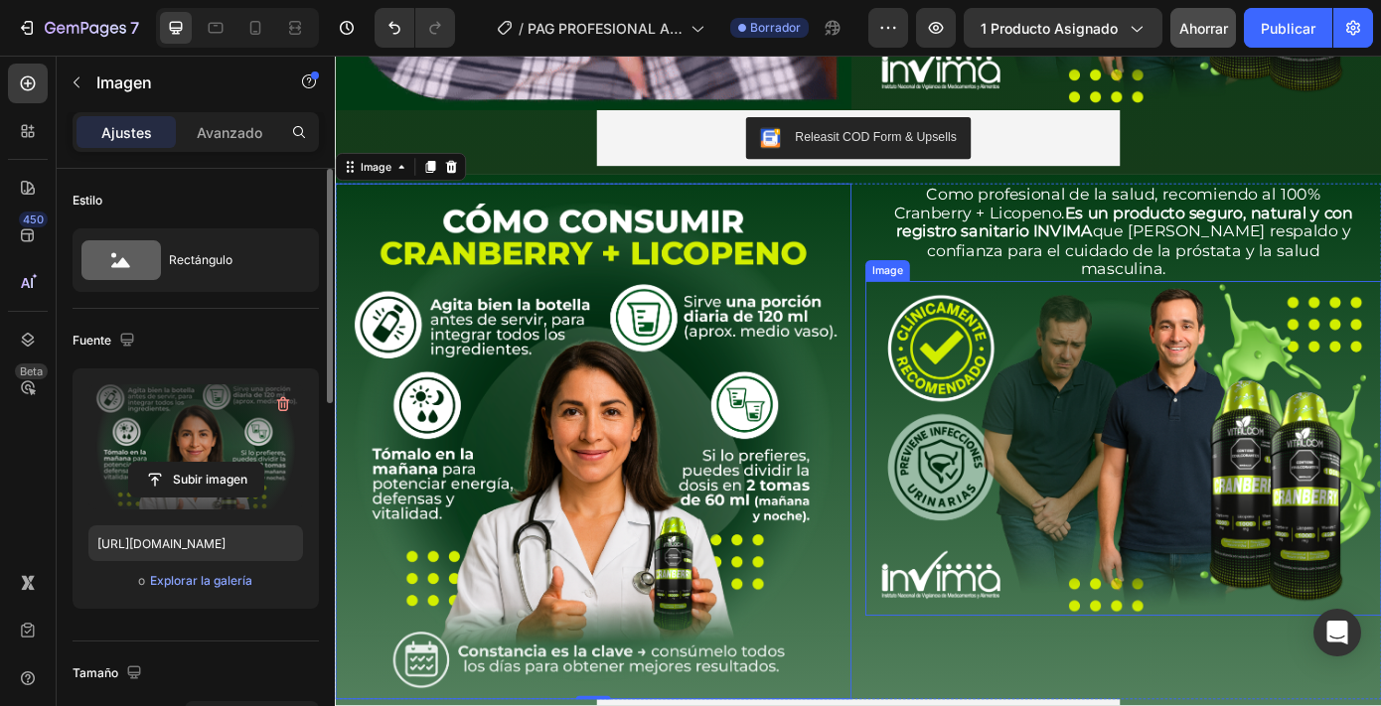
click at [1161, 556] on img at bounding box center [1233, 504] width 588 height 382
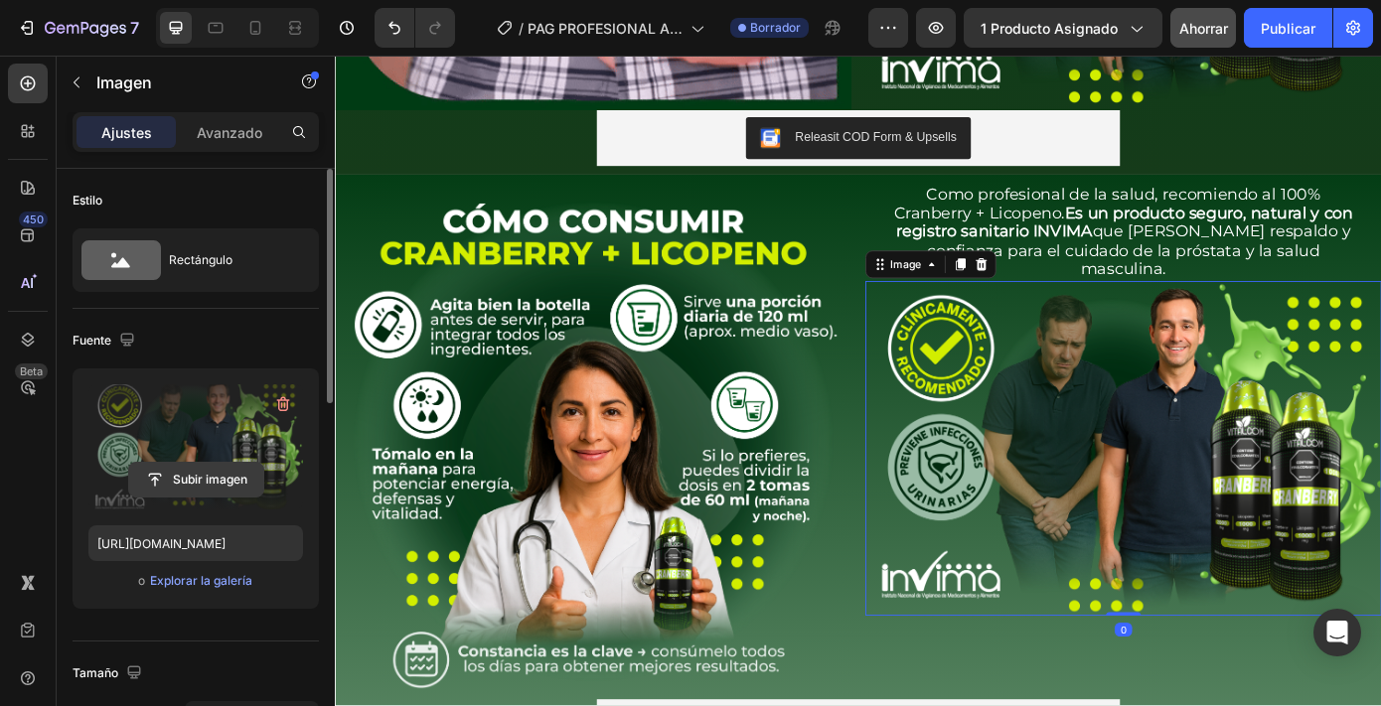
click at [232, 475] on input "file" at bounding box center [196, 480] width 134 height 34
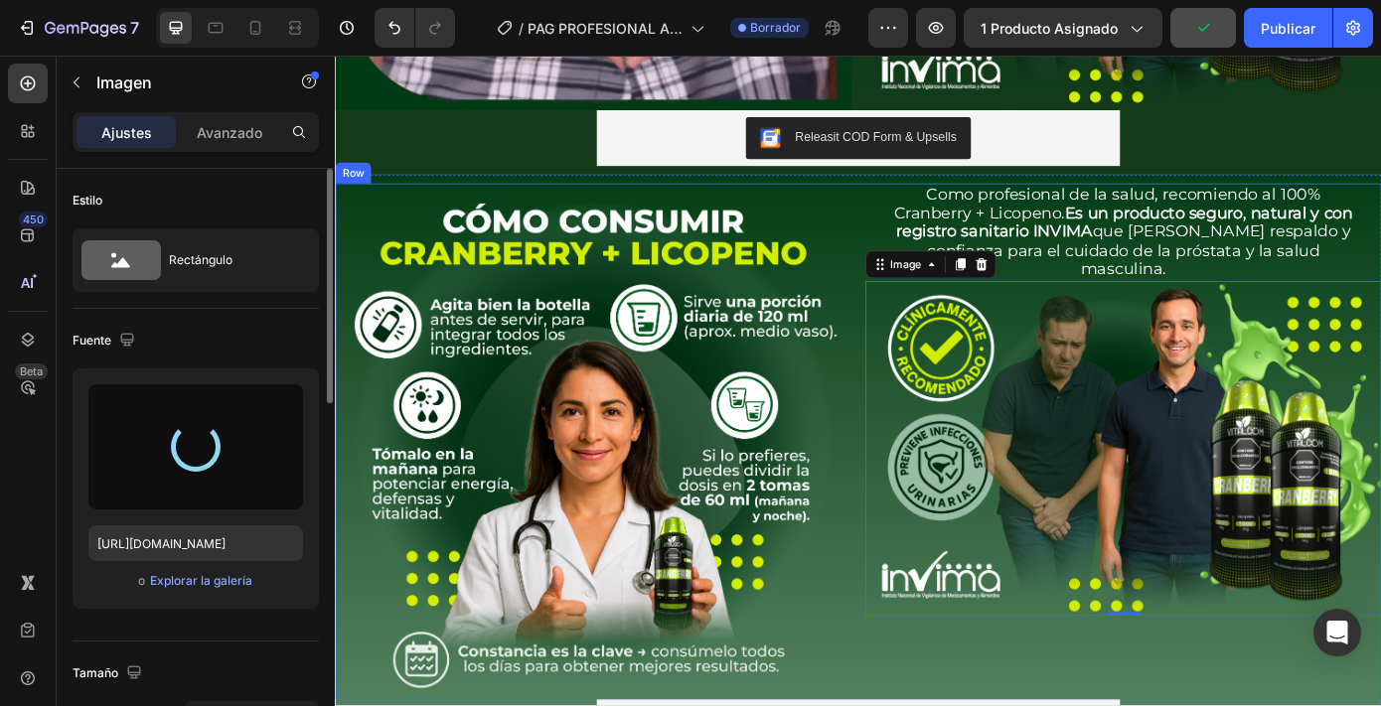
type input "[URL][DOMAIN_NAME]"
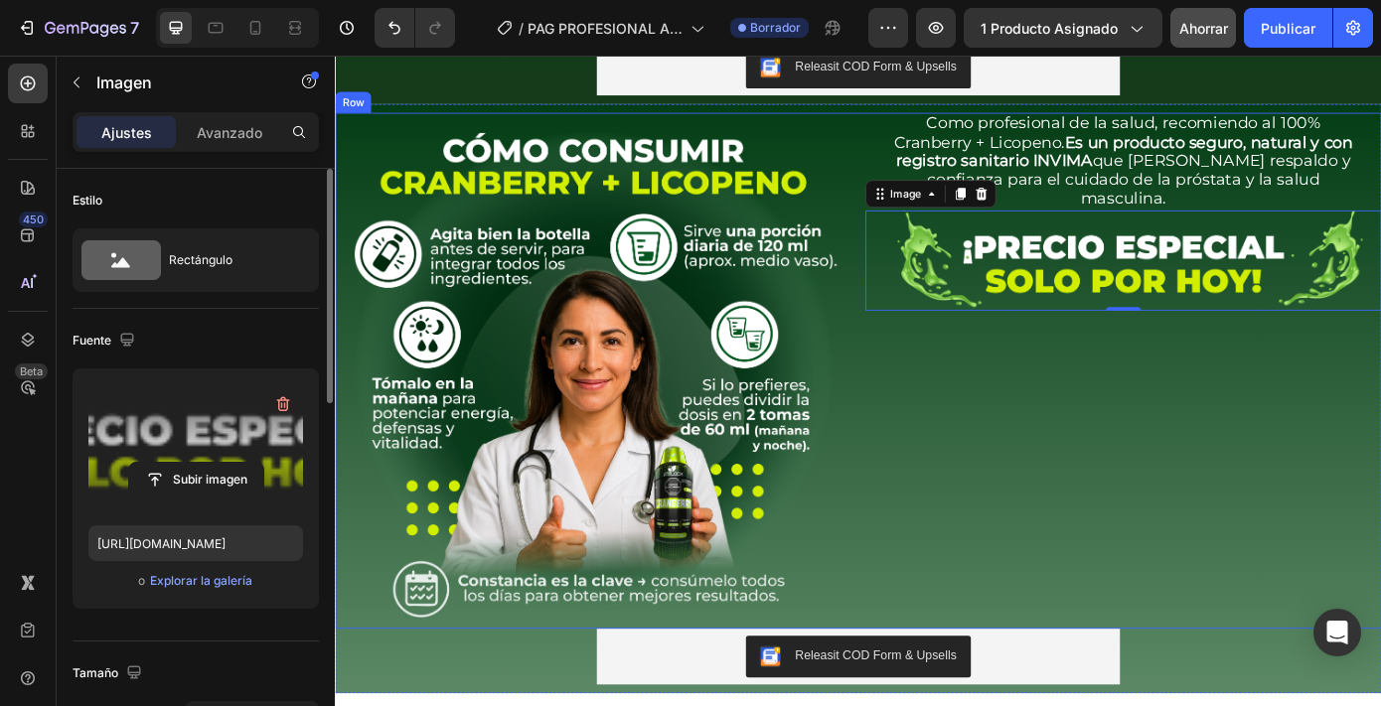
scroll to position [1419, 0]
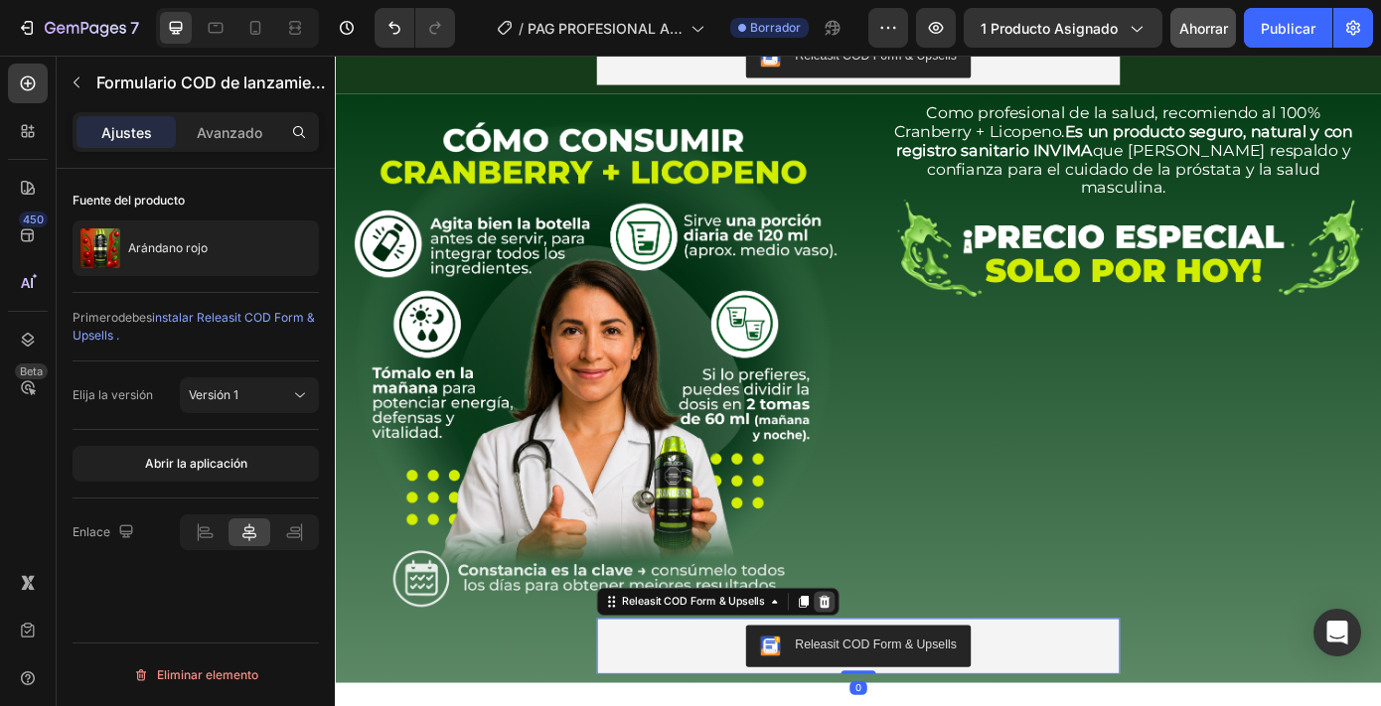
click at [890, 672] on icon at bounding box center [892, 679] width 13 height 14
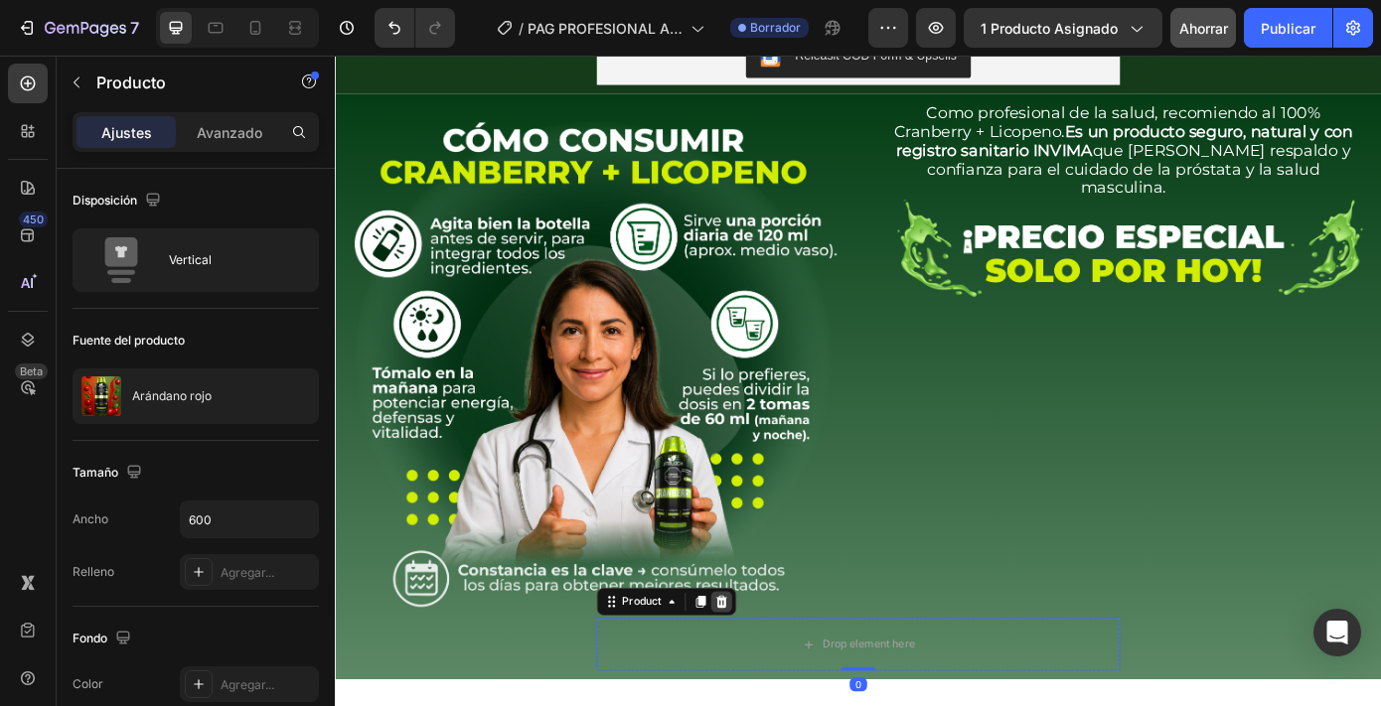
click at [769, 672] on icon at bounding box center [775, 679] width 13 height 14
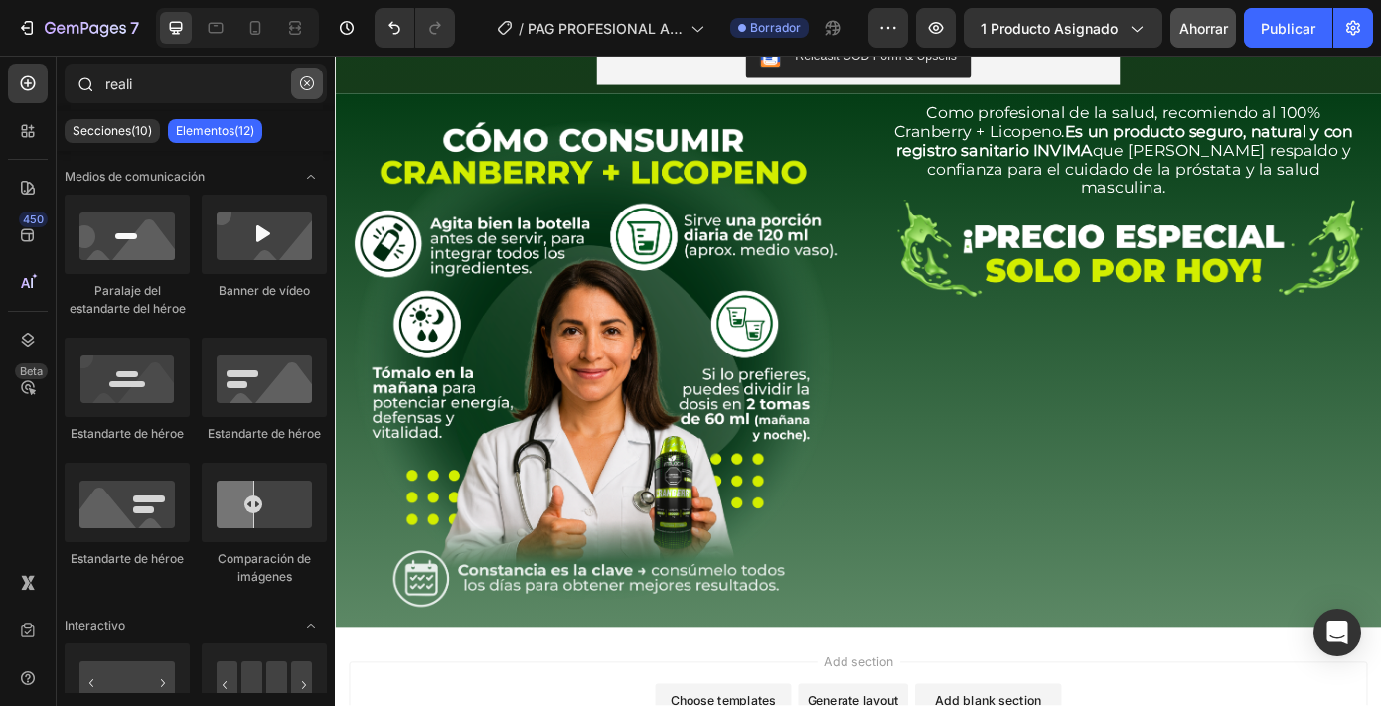
click at [310, 81] on icon "button" at bounding box center [307, 84] width 14 height 14
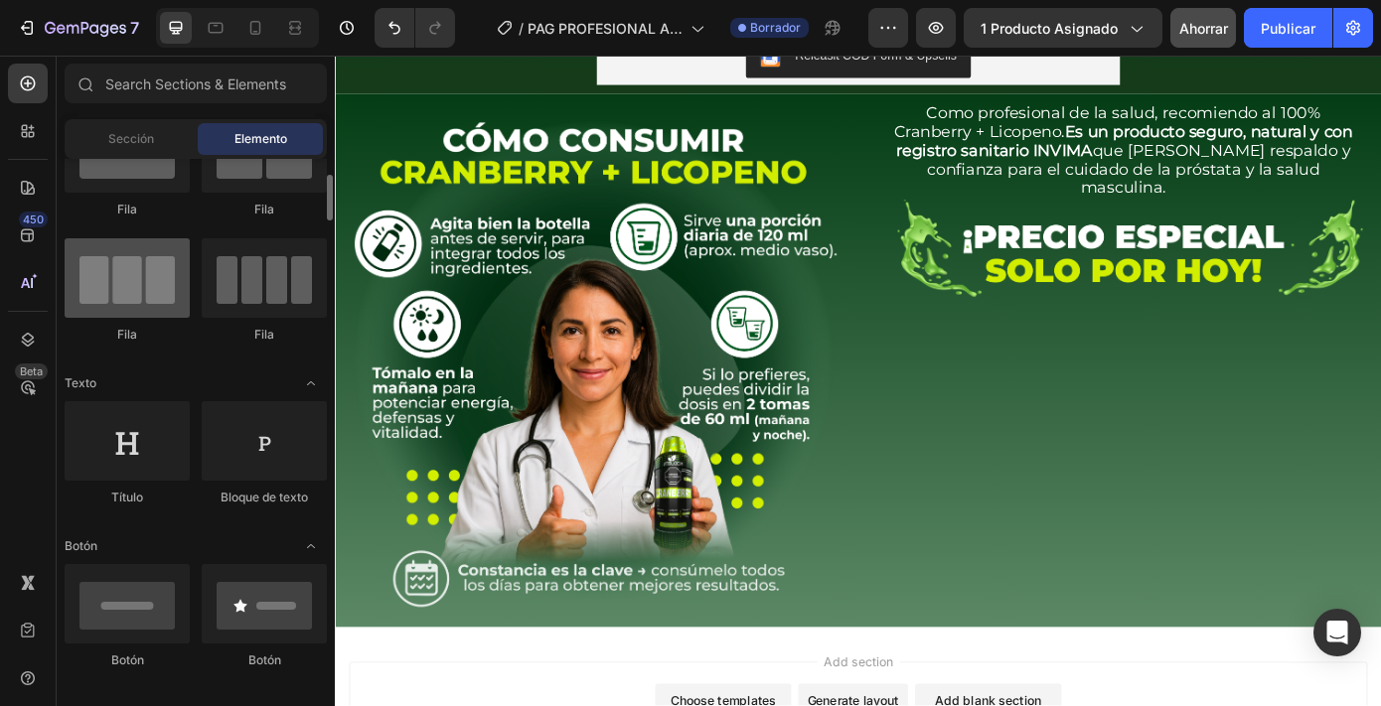
scroll to position [99, 0]
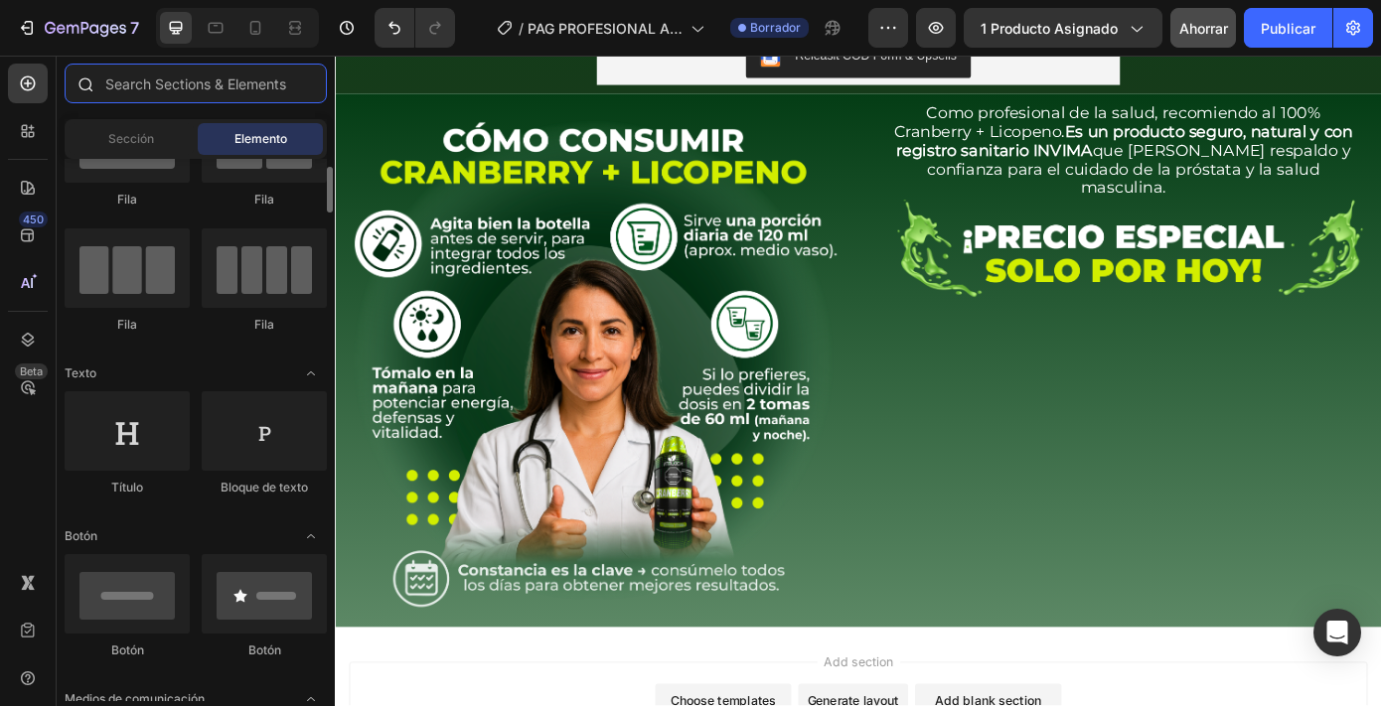
click at [180, 83] on input "text" at bounding box center [196, 84] width 262 height 40
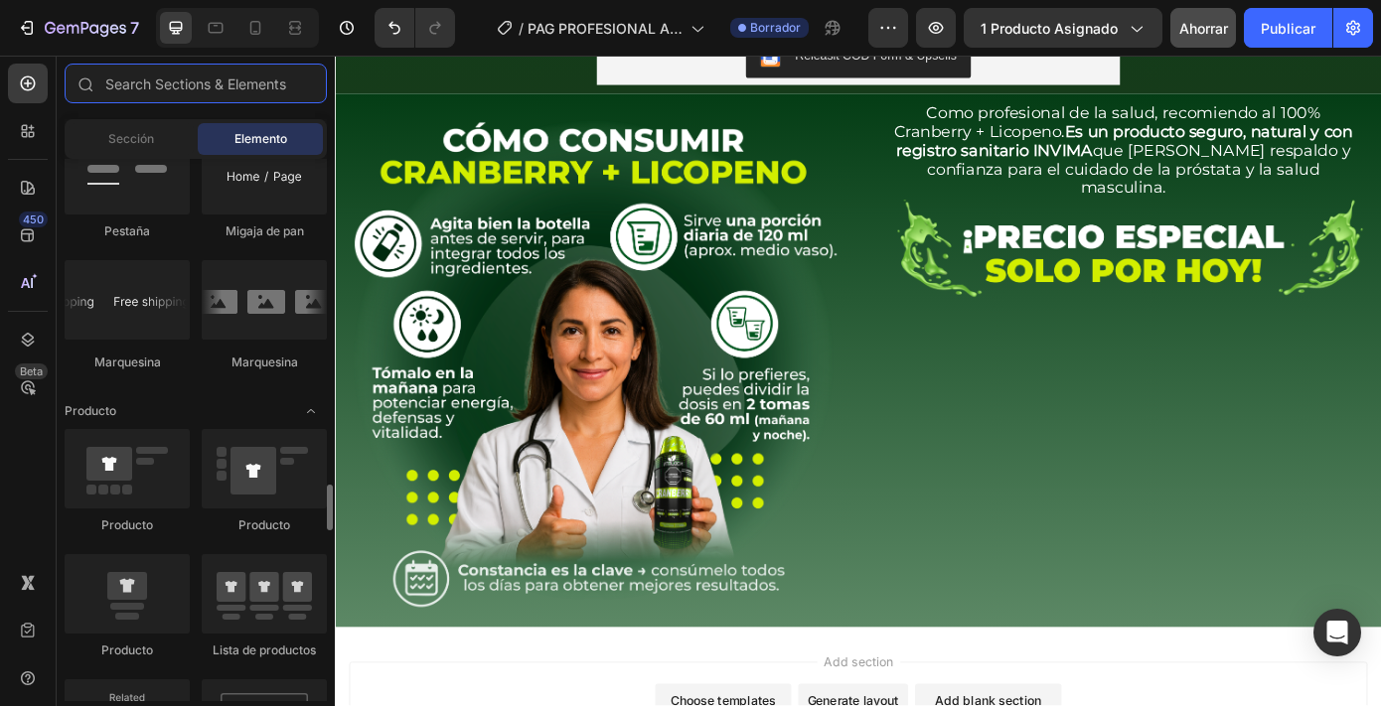
scroll to position [2512, 0]
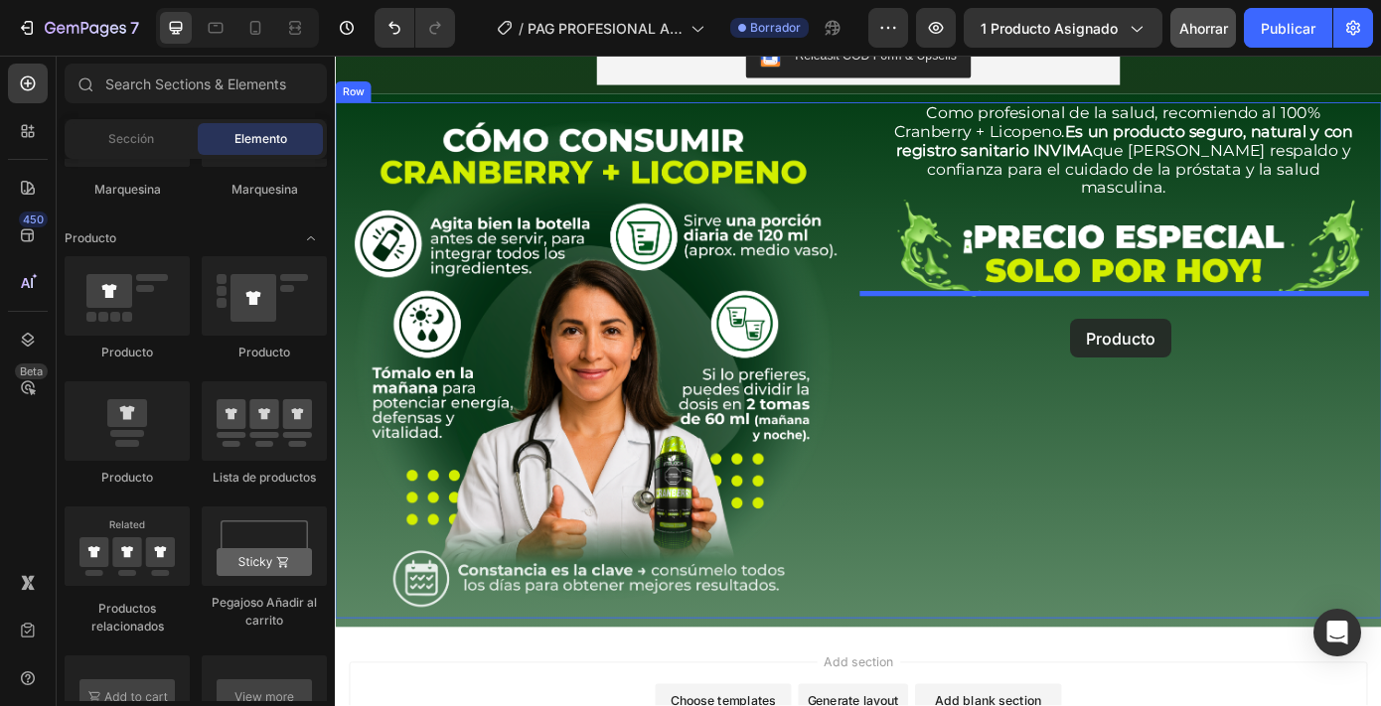
drag, startPoint x: 455, startPoint y: 488, endPoint x: 1173, endPoint y: 354, distance: 730.8
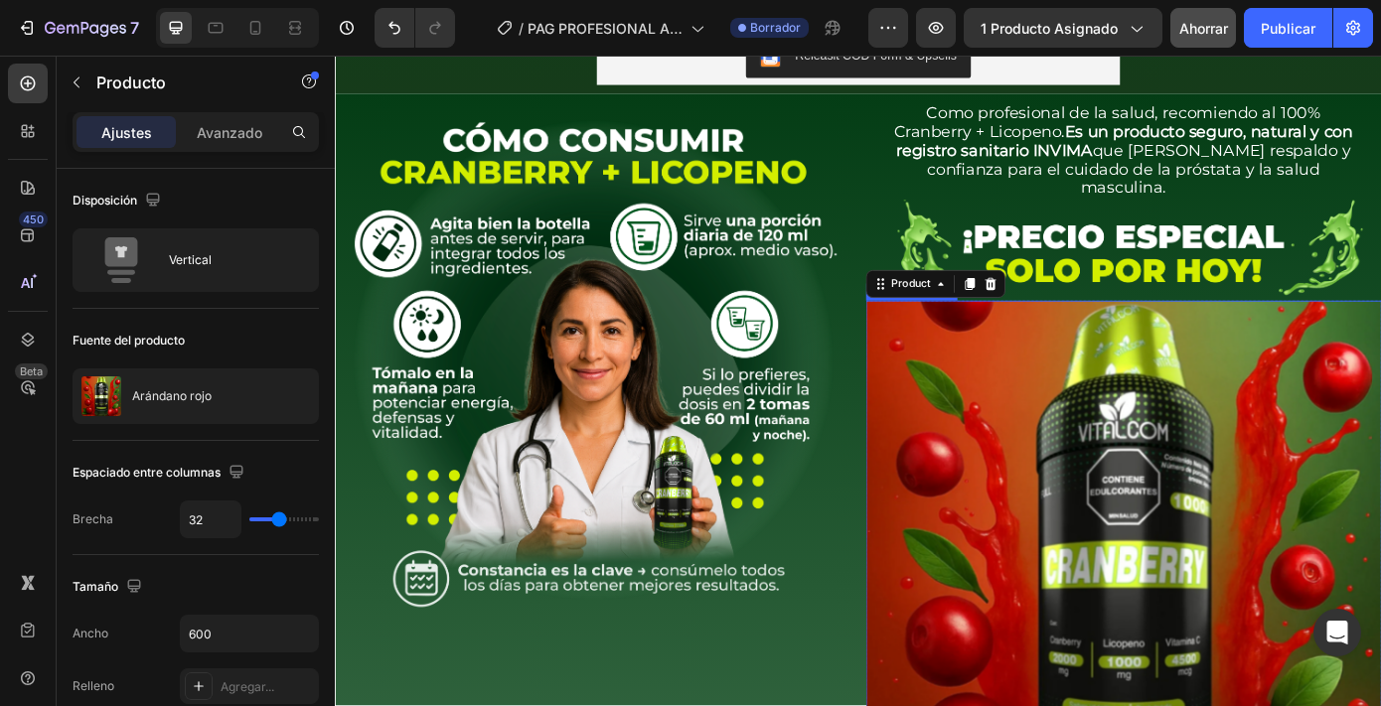
click at [1175, 383] on img at bounding box center [1233, 629] width 588 height 588
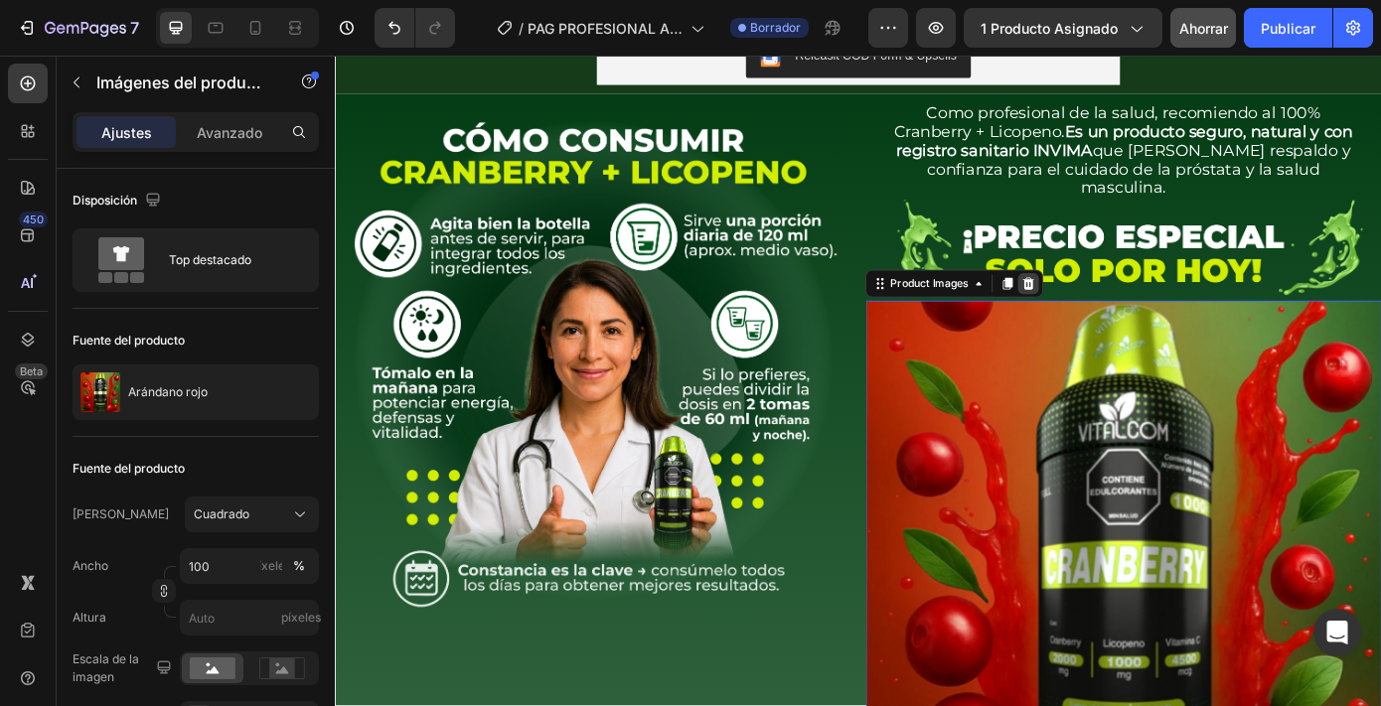
click at [1119, 310] on icon at bounding box center [1125, 316] width 13 height 14
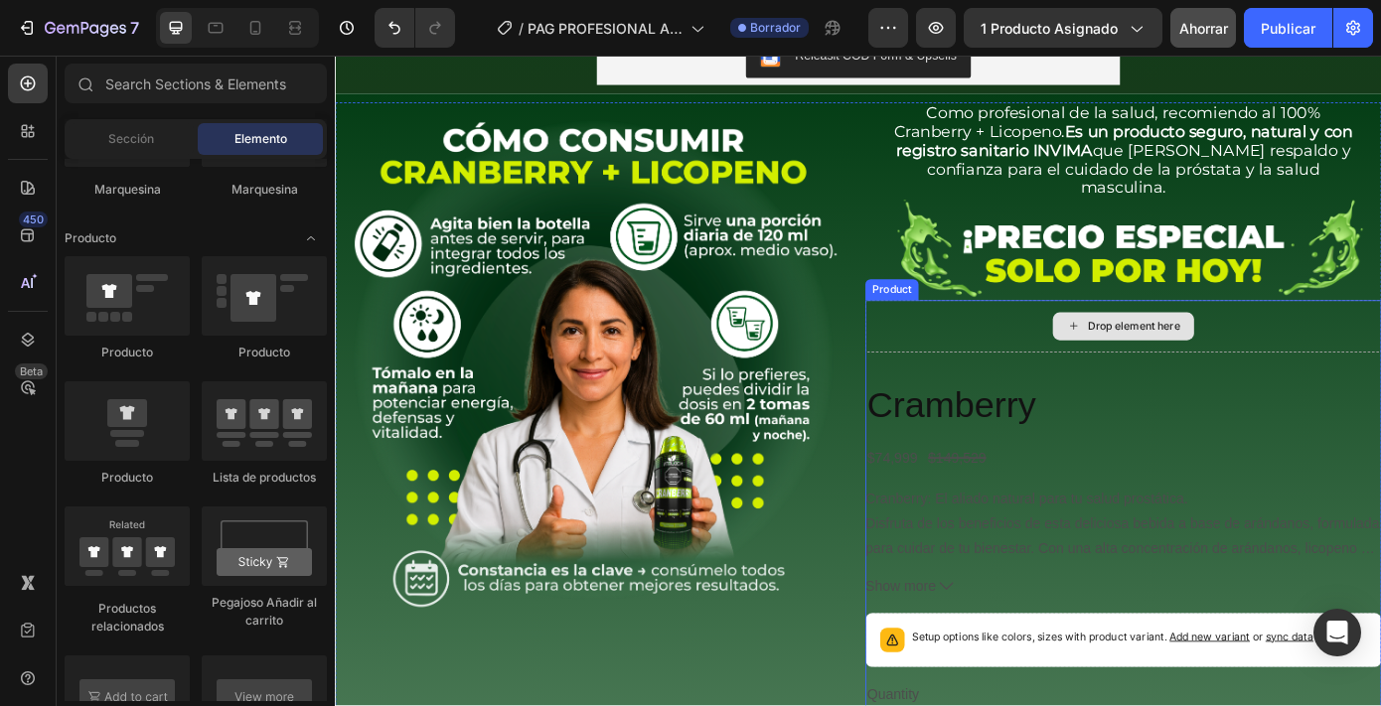
click at [1066, 366] on div "Drop element here" at bounding box center [1233, 365] width 588 height 60
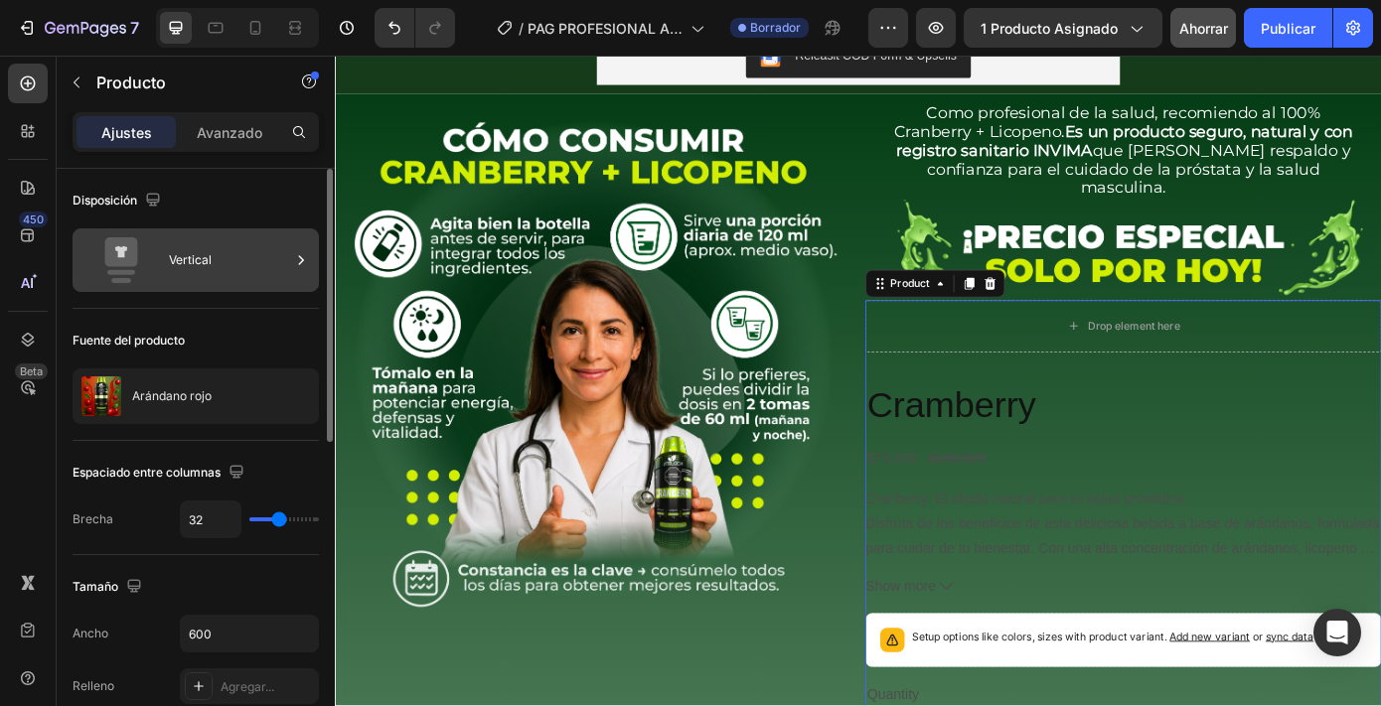
click at [279, 262] on div "Vertical" at bounding box center [229, 260] width 121 height 46
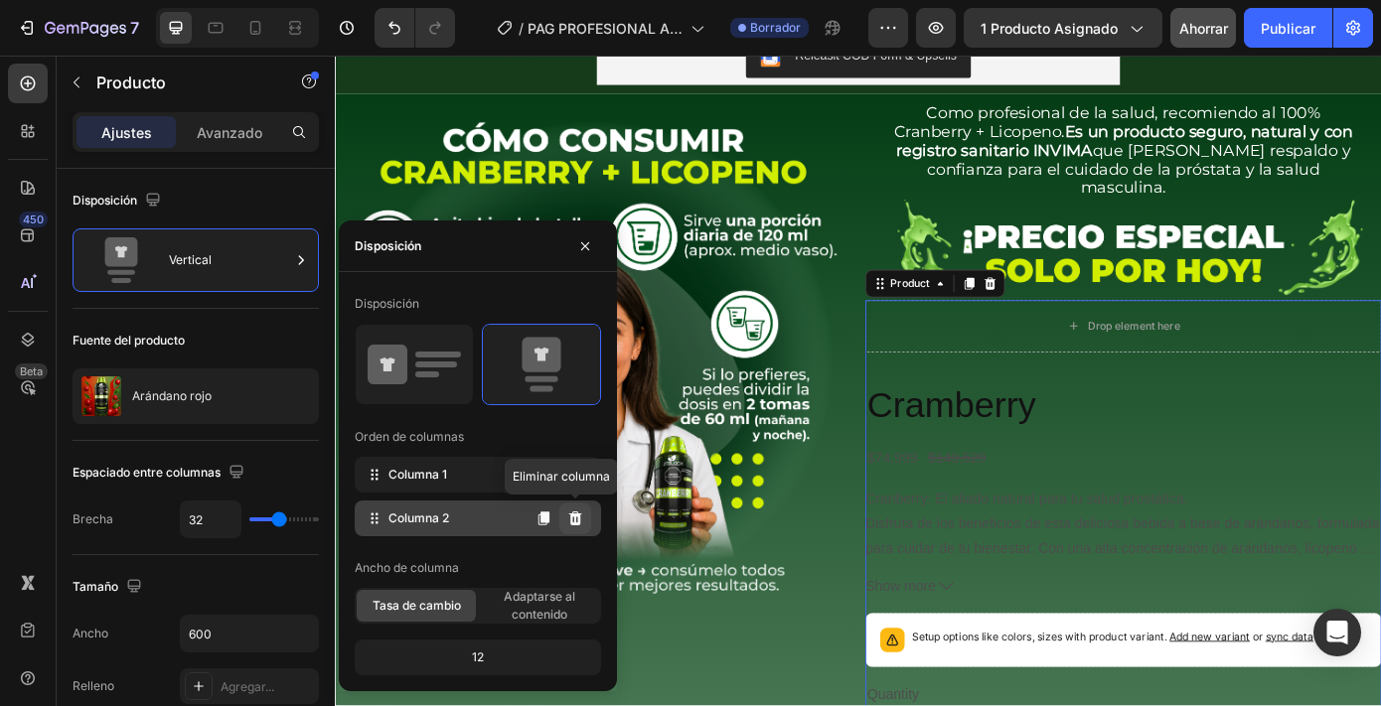
click at [565, 522] on button at bounding box center [575, 519] width 32 height 32
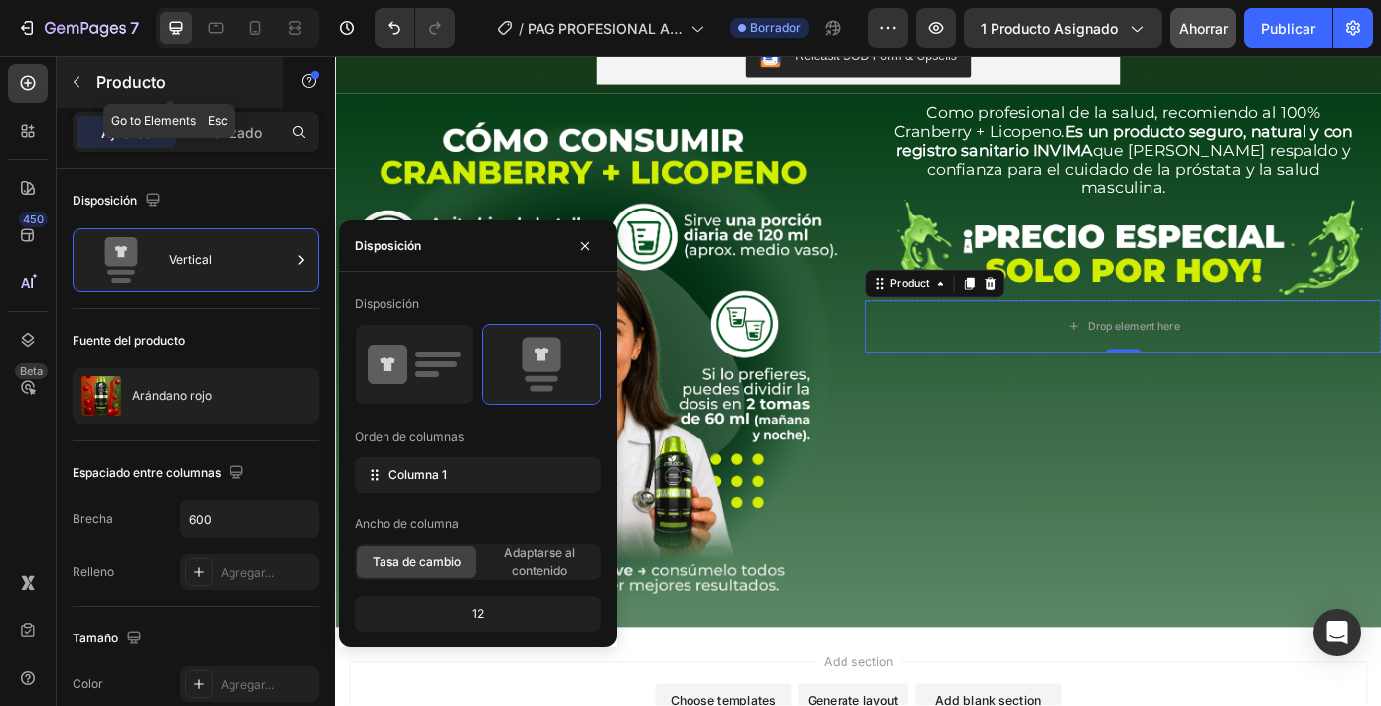
click at [80, 74] on button "button" at bounding box center [77, 83] width 32 height 32
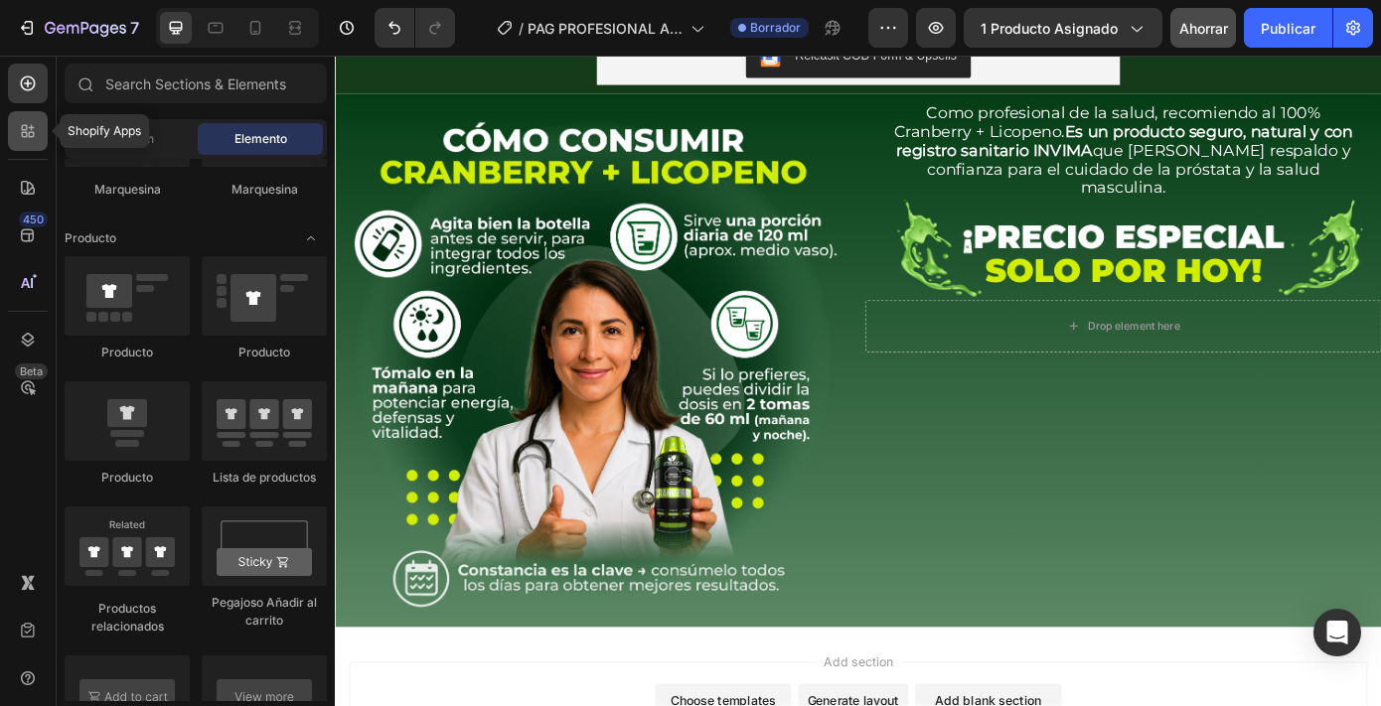
click at [35, 136] on icon at bounding box center [28, 131] width 20 height 20
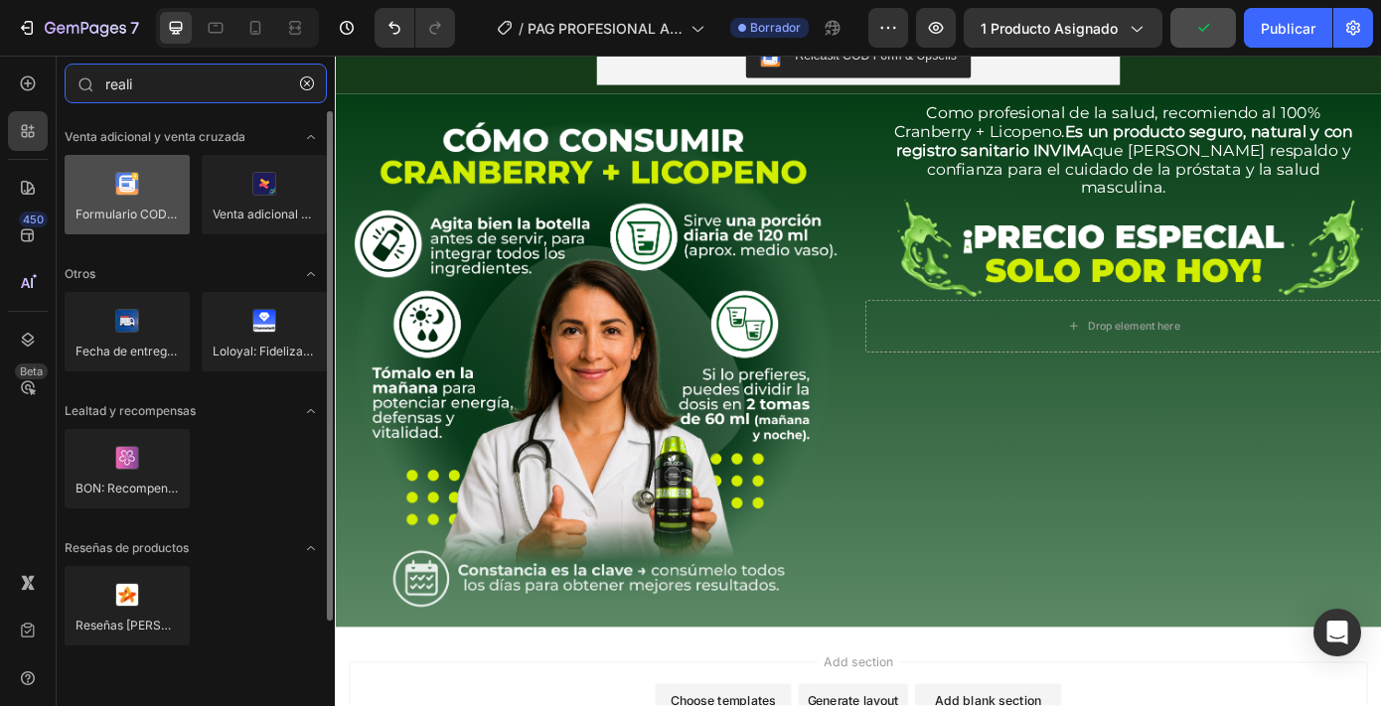
type input "reali"
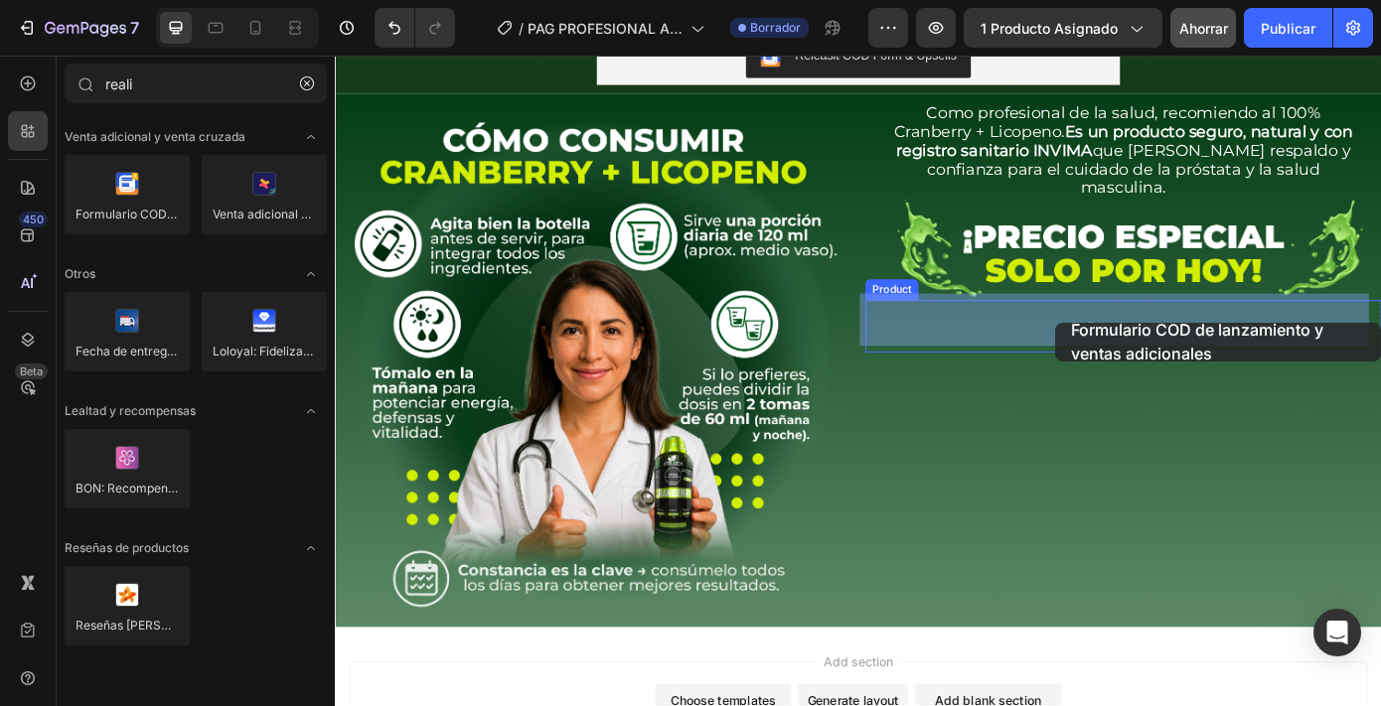
drag, startPoint x: 469, startPoint y: 234, endPoint x: 1152, endPoint y: 348, distance: 691.9
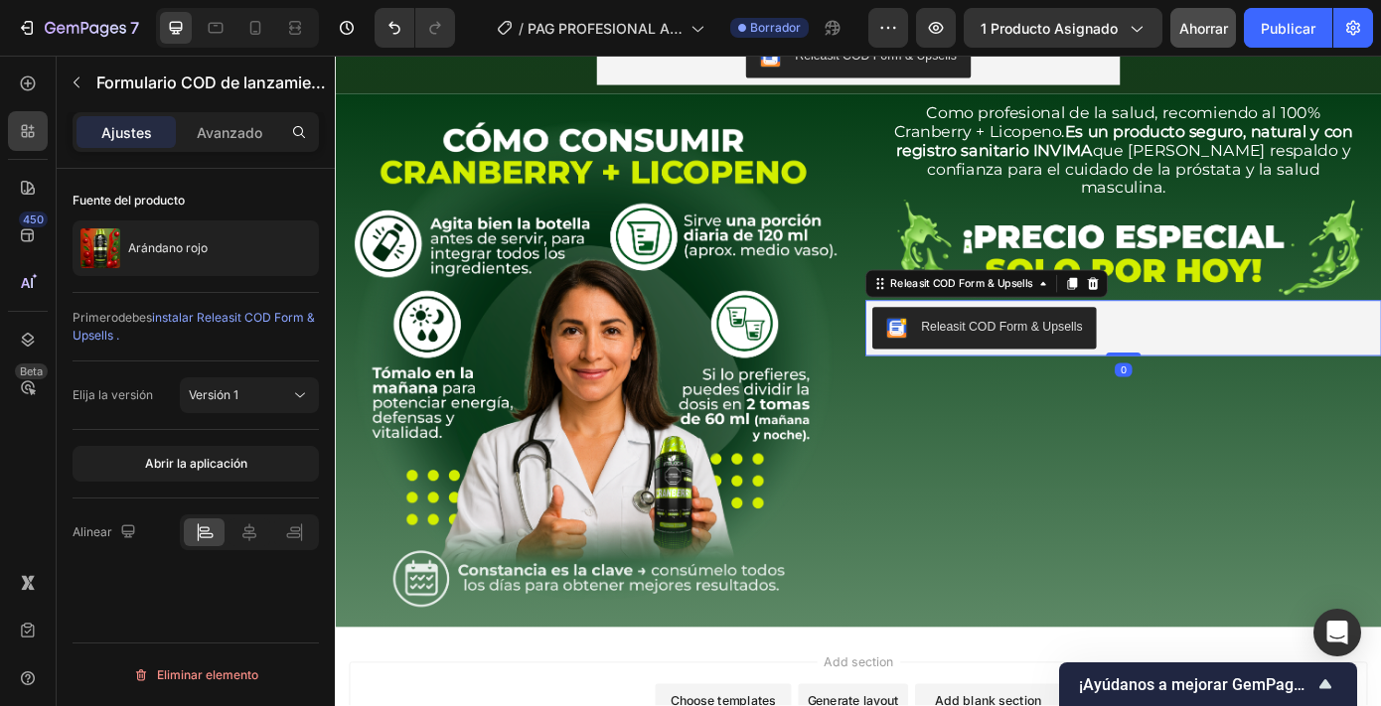
click at [1085, 362] on div "Releasit COD Form & Upsells" at bounding box center [1095, 365] width 184 height 21
click at [253, 534] on icon at bounding box center [249, 533] width 14 height 18
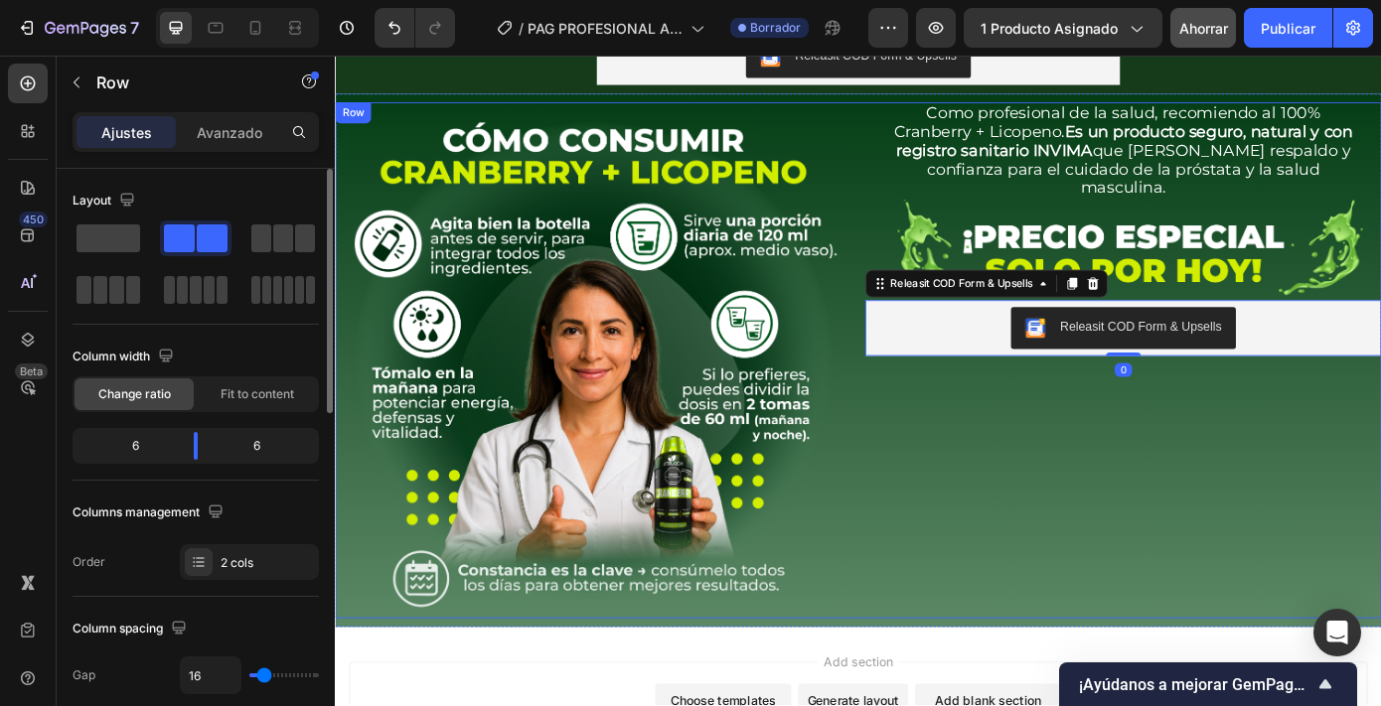
click at [1120, 594] on div "Como profesional de la salud, recomiendo al 100% Cranberry + Licopeno. Es un pr…" at bounding box center [1233, 403] width 588 height 588
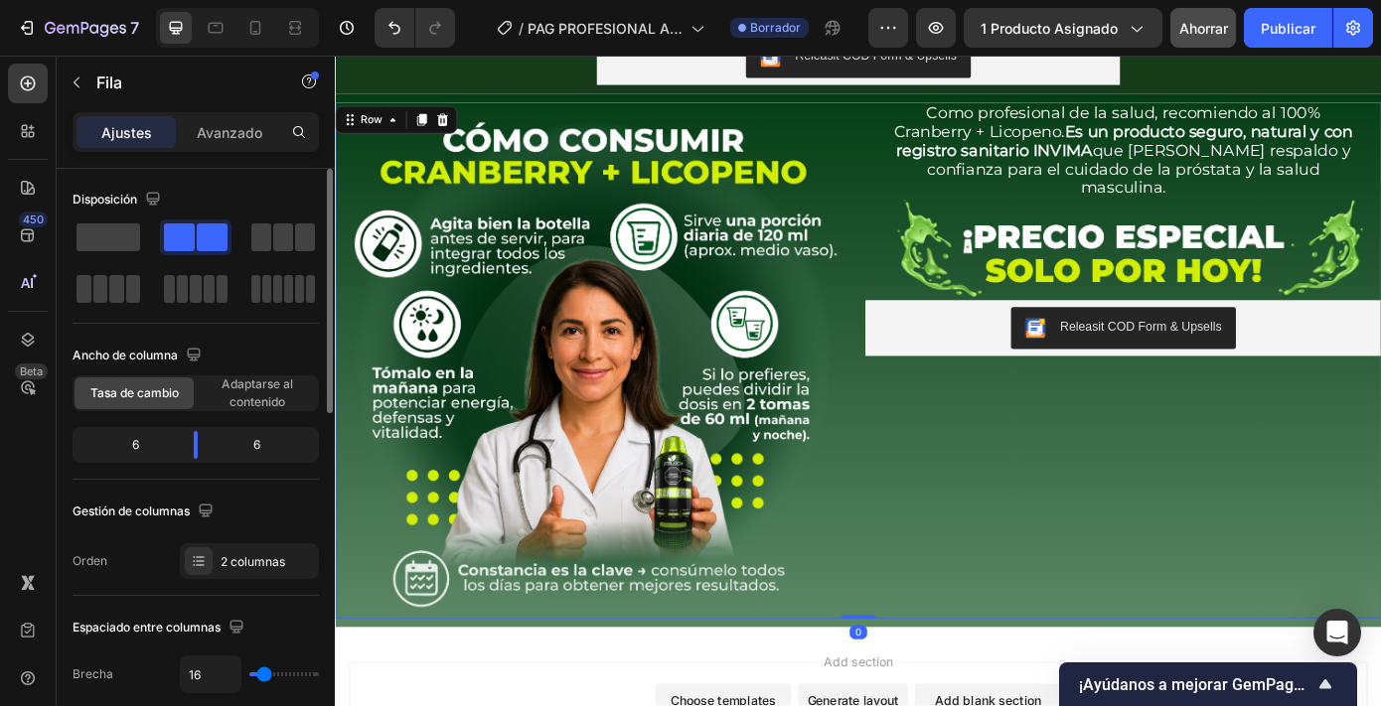
scroll to position [845, 0]
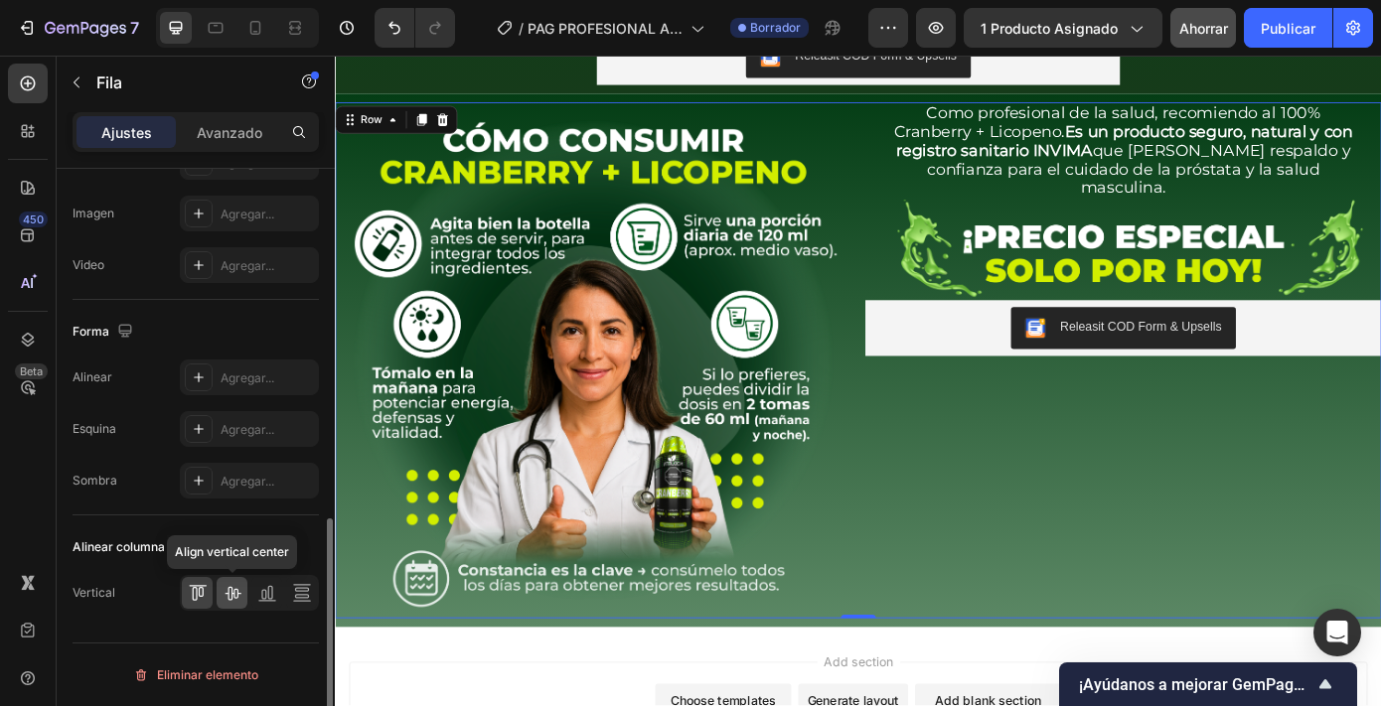
click at [226, 597] on icon at bounding box center [233, 593] width 20 height 20
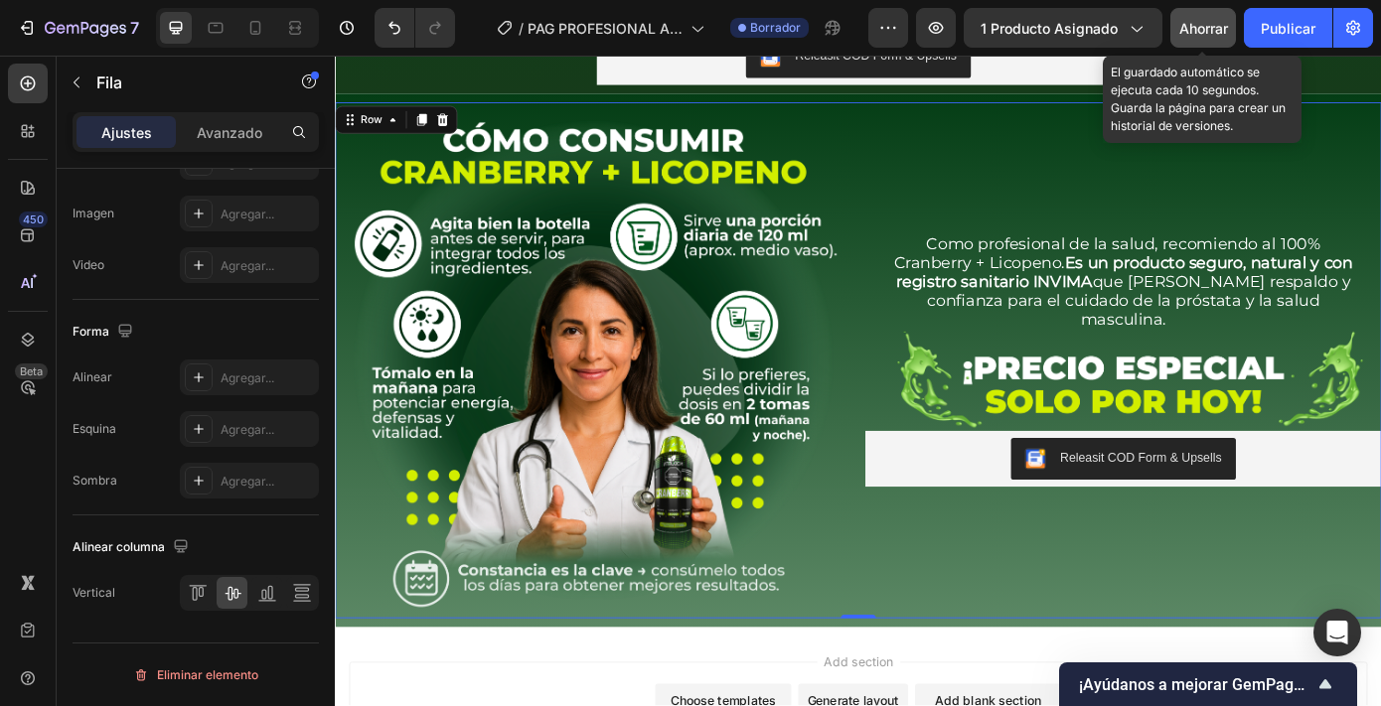
click at [1207, 36] on div "Ahorrar" at bounding box center [1203, 28] width 49 height 21
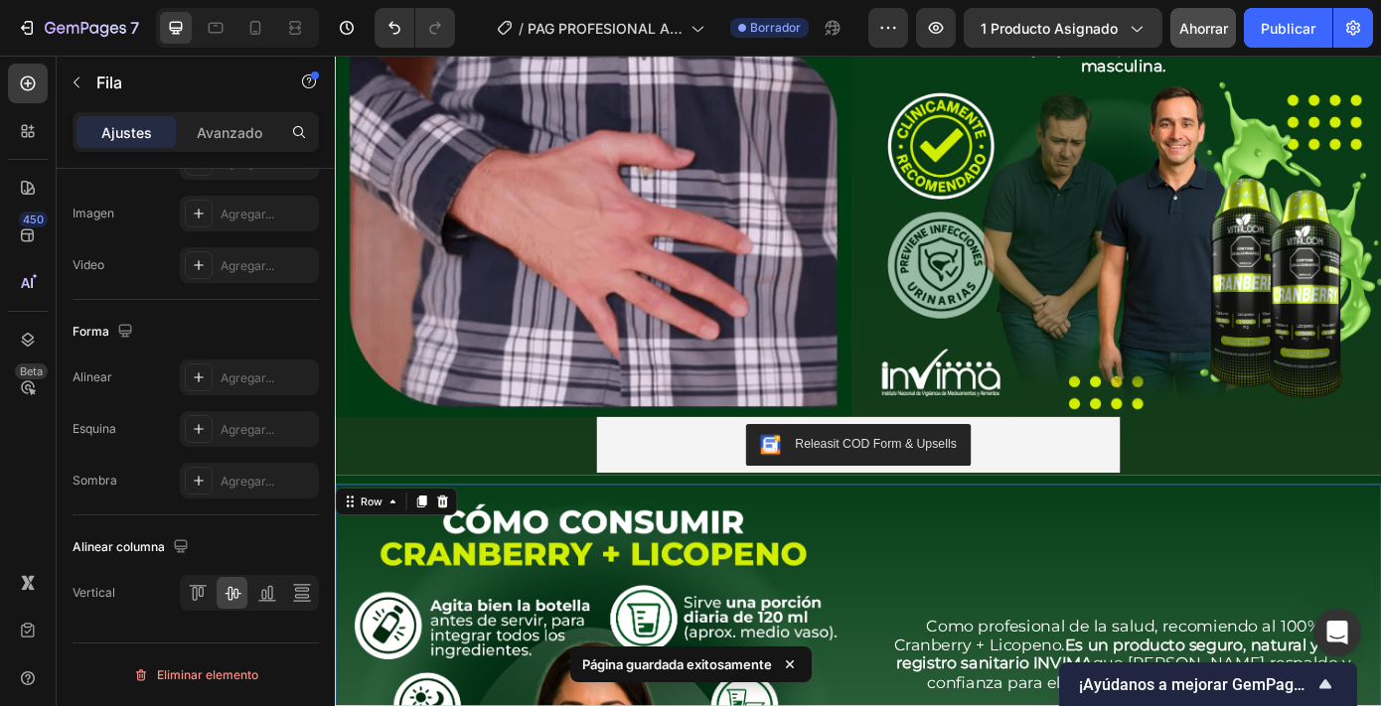
scroll to position [972, 0]
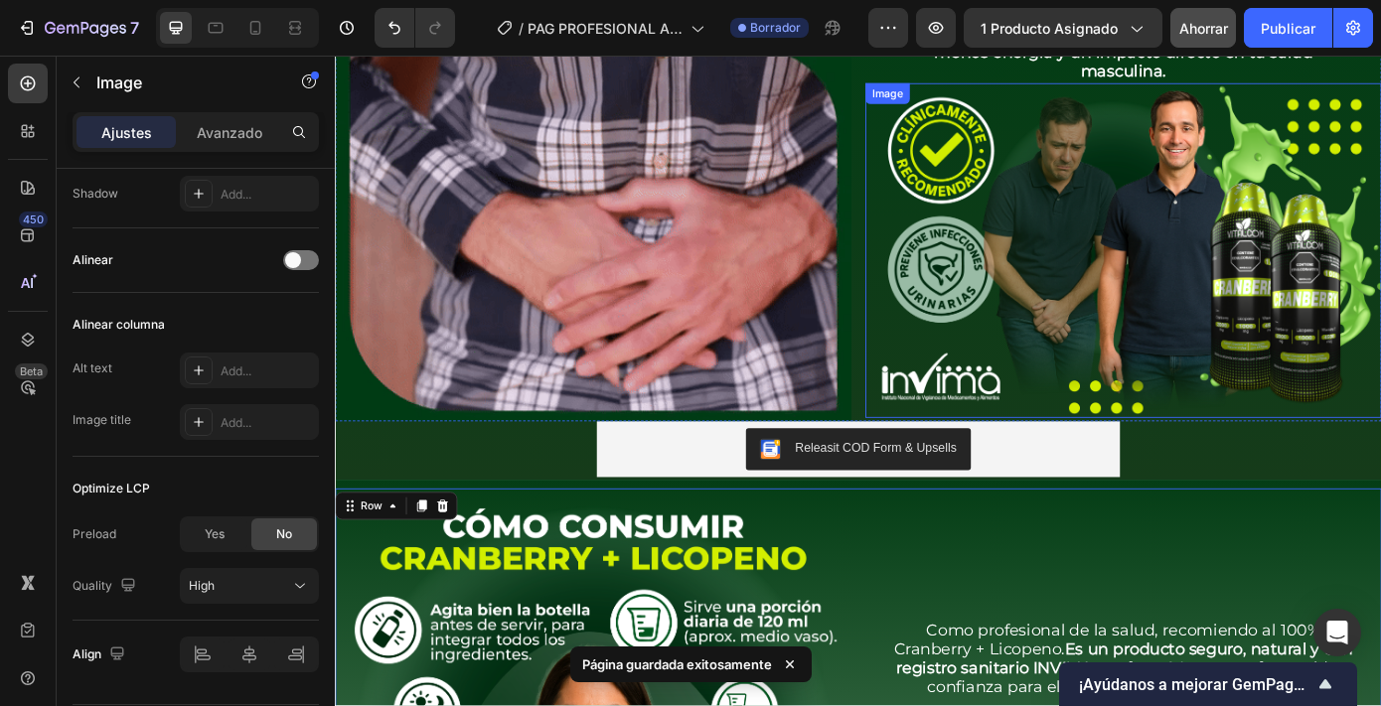
click at [980, 384] on img at bounding box center [1233, 278] width 588 height 382
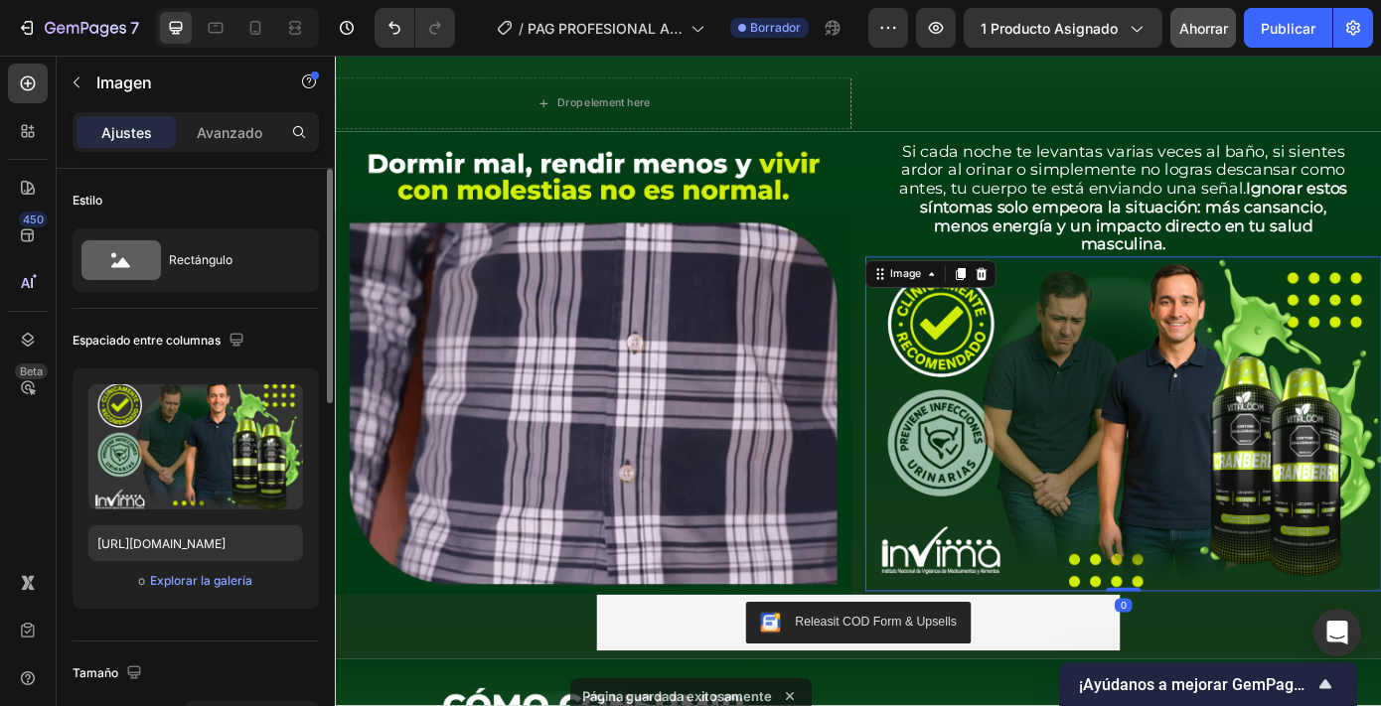
scroll to position [763, 0]
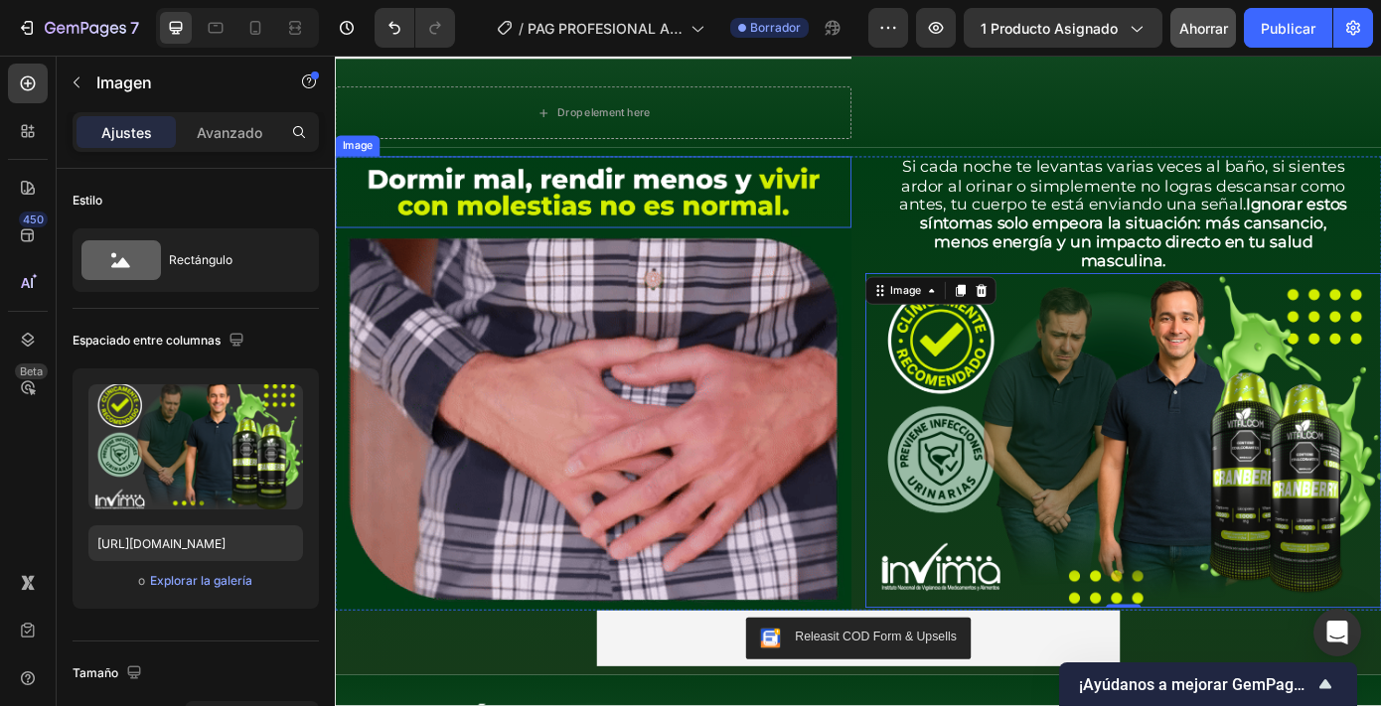
click at [388, 184] on img at bounding box center [629, 211] width 588 height 81
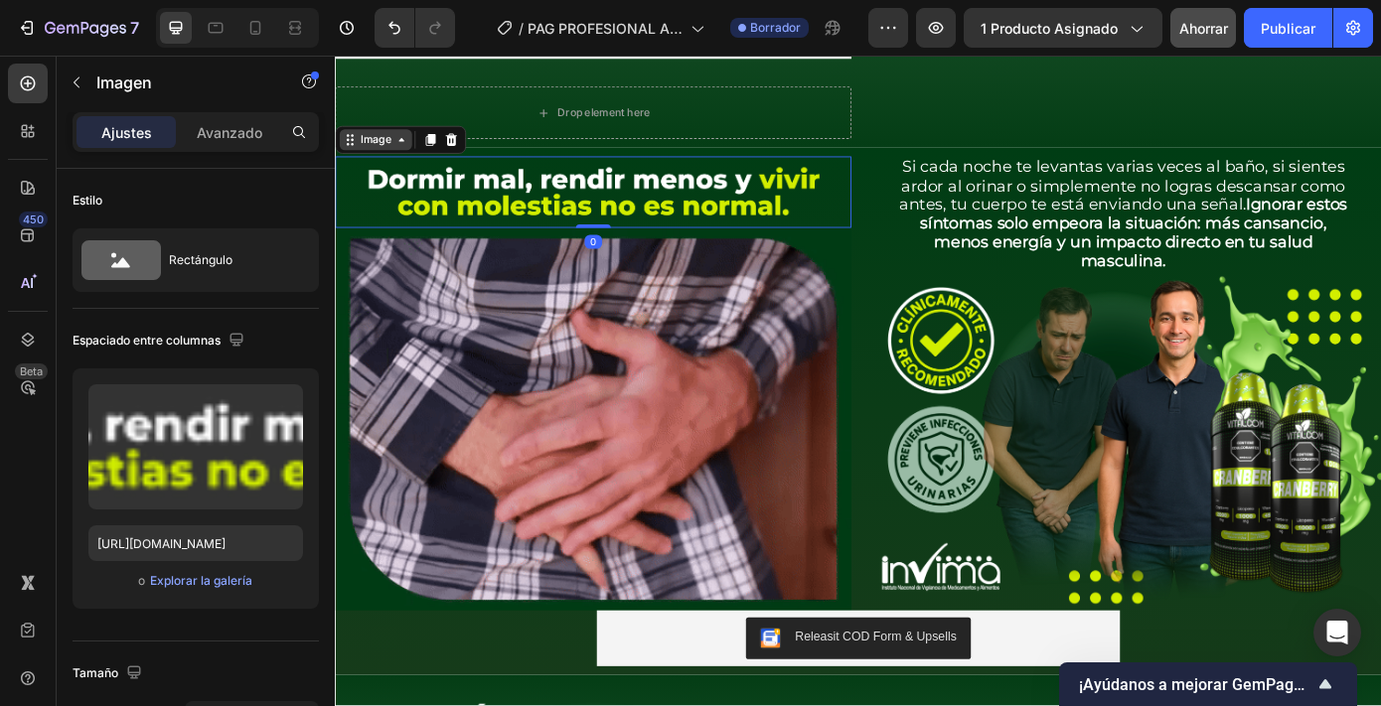
click at [380, 146] on div "Image" at bounding box center [381, 152] width 43 height 18
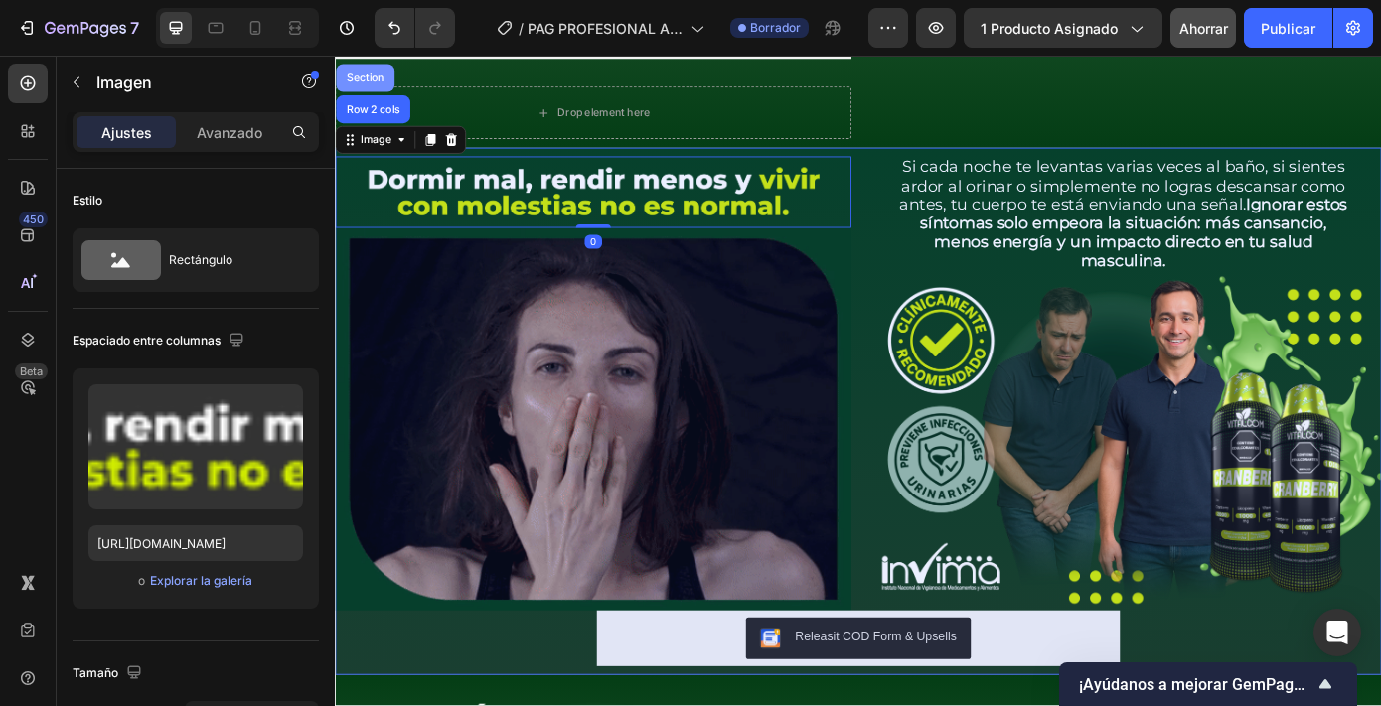
click at [377, 80] on div "Section" at bounding box center [369, 82] width 67 height 32
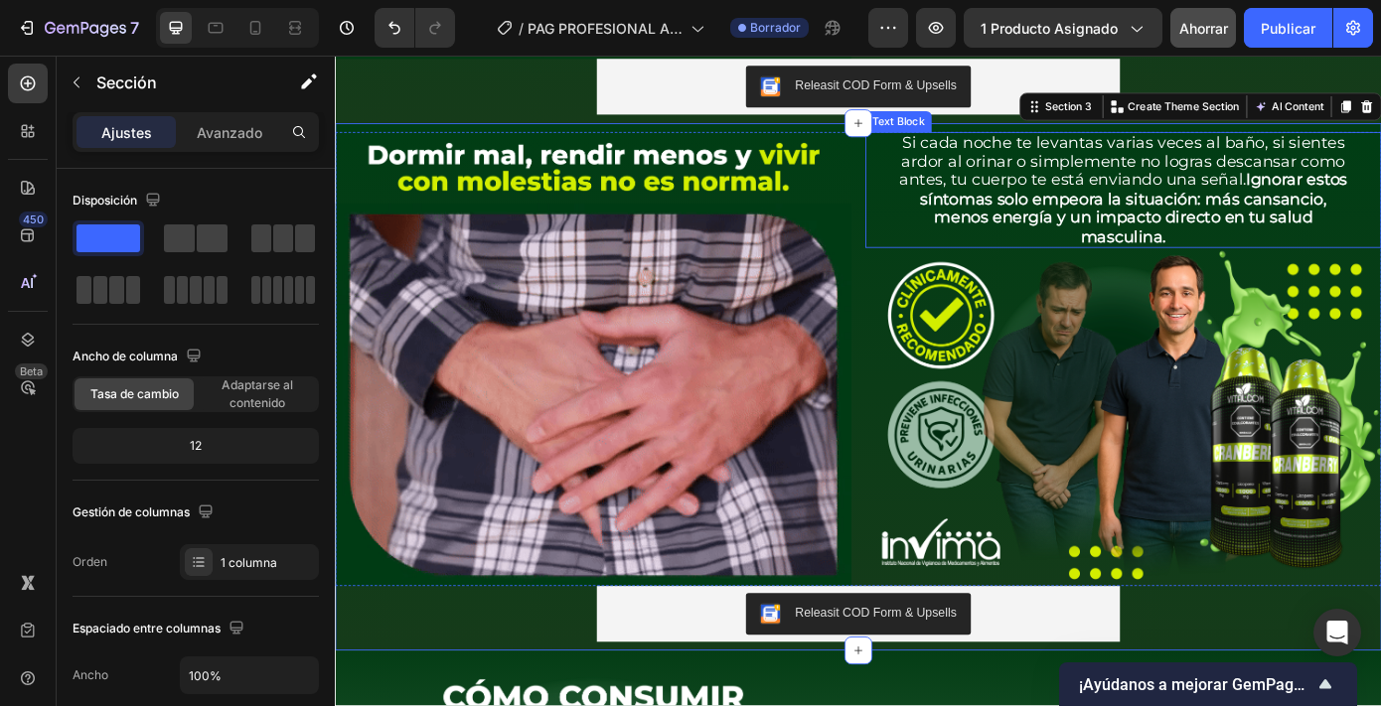
scroll to position [1386, 0]
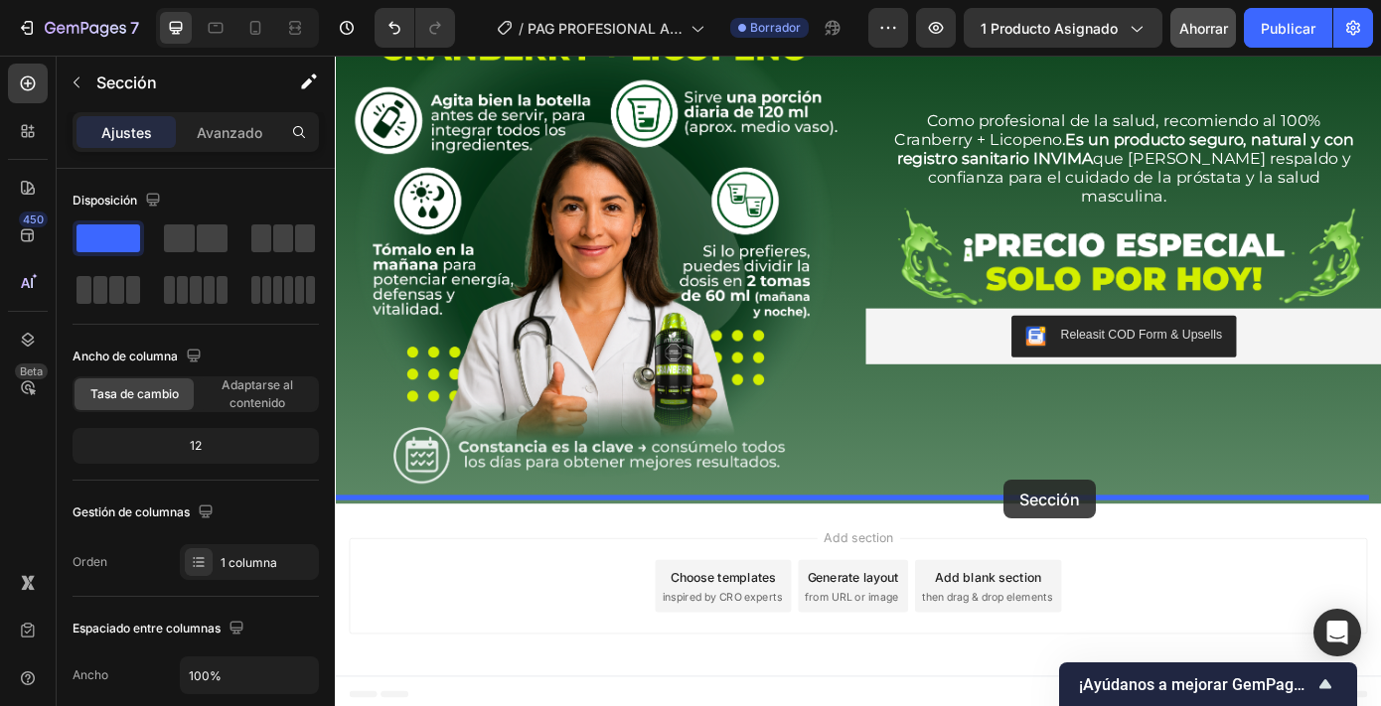
drag, startPoint x: 1131, startPoint y: 111, endPoint x: 1096, endPoint y: 542, distance: 431.6
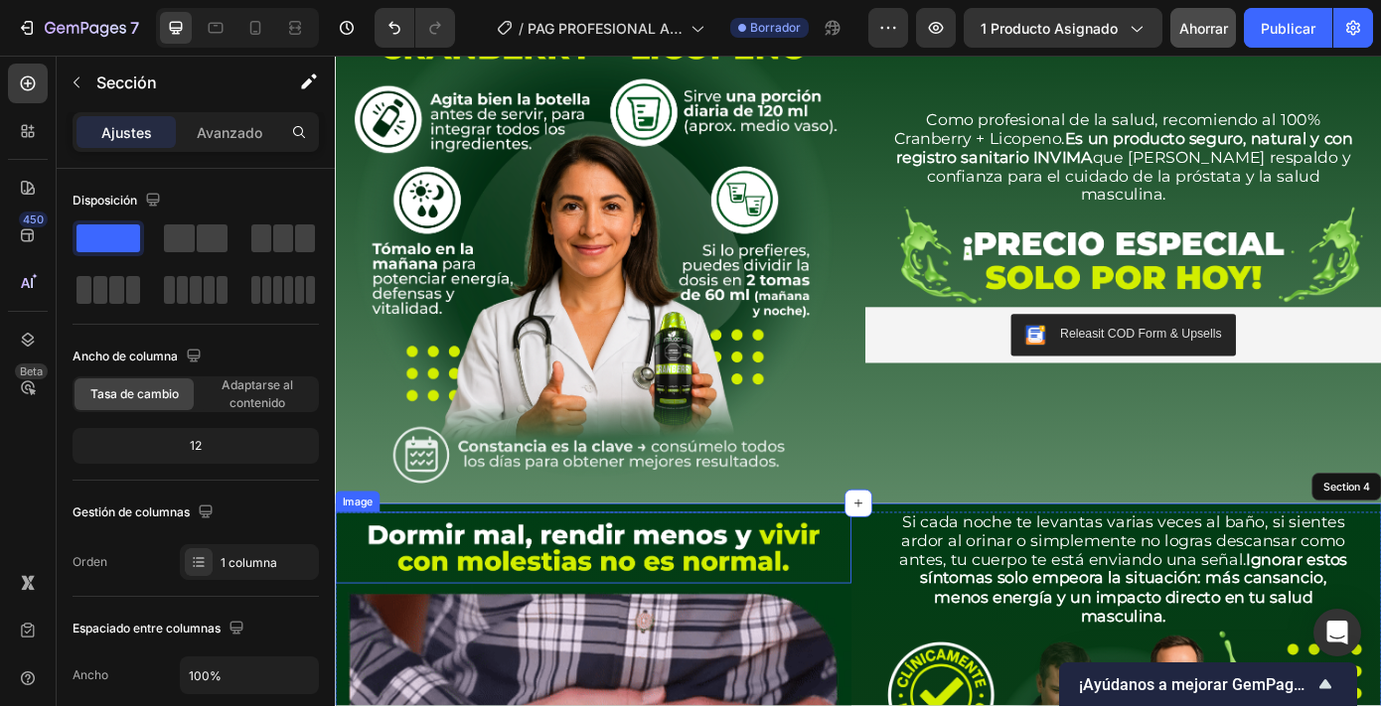
click at [389, 597] on img at bounding box center [629, 616] width 588 height 81
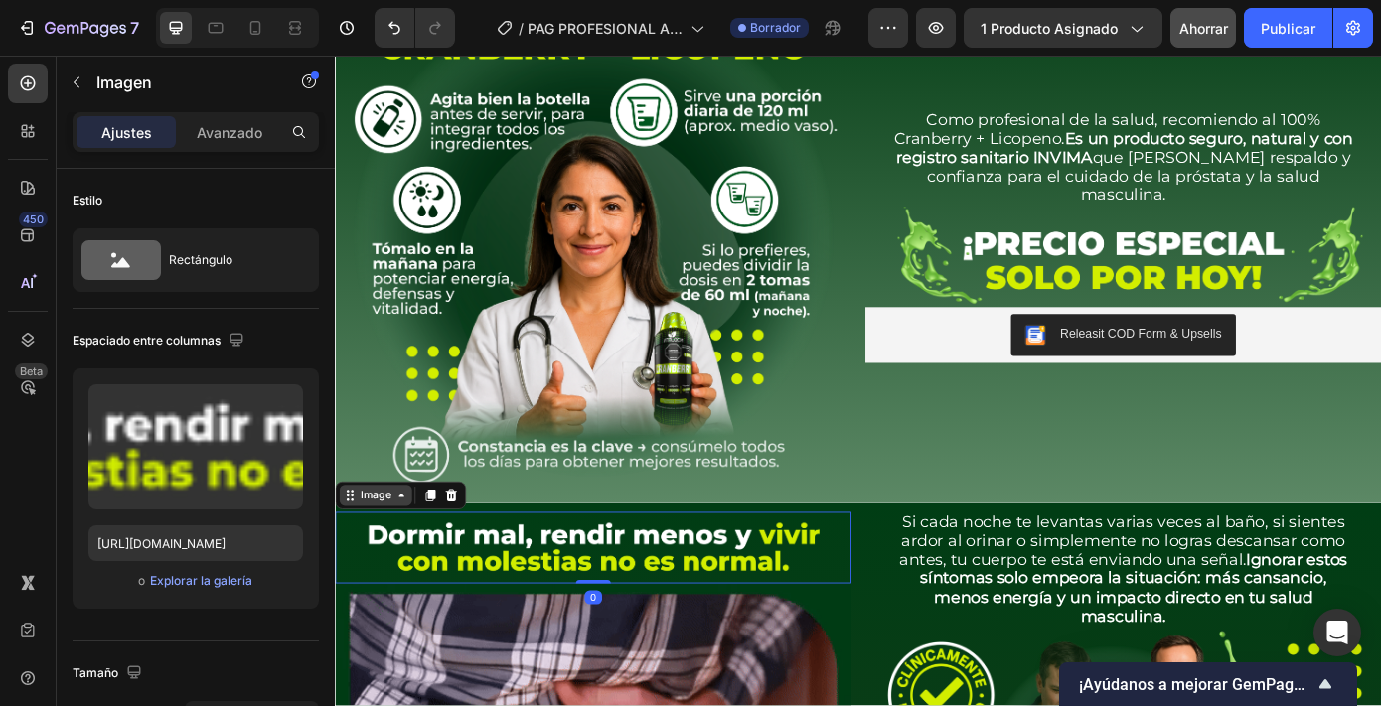
click at [380, 558] on div "Image" at bounding box center [381, 557] width 82 height 24
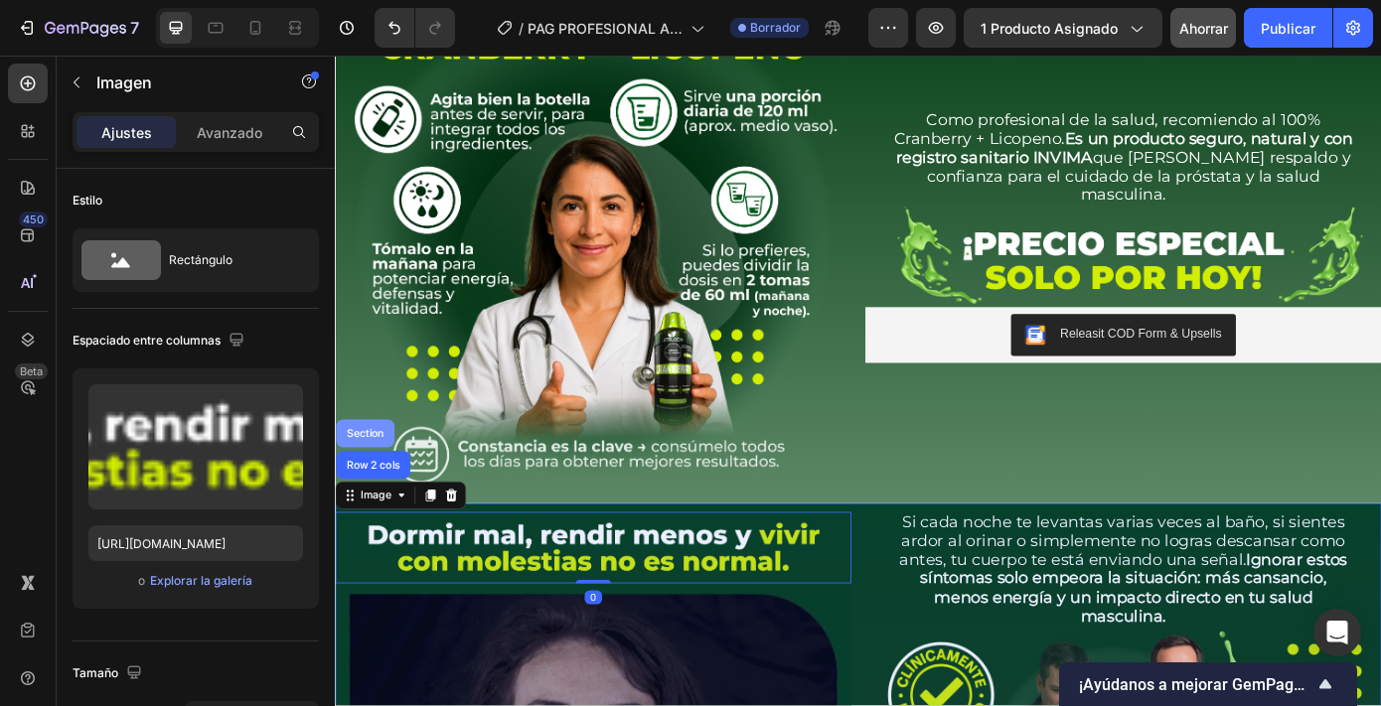
click at [379, 481] on div "Section" at bounding box center [369, 487] width 51 height 12
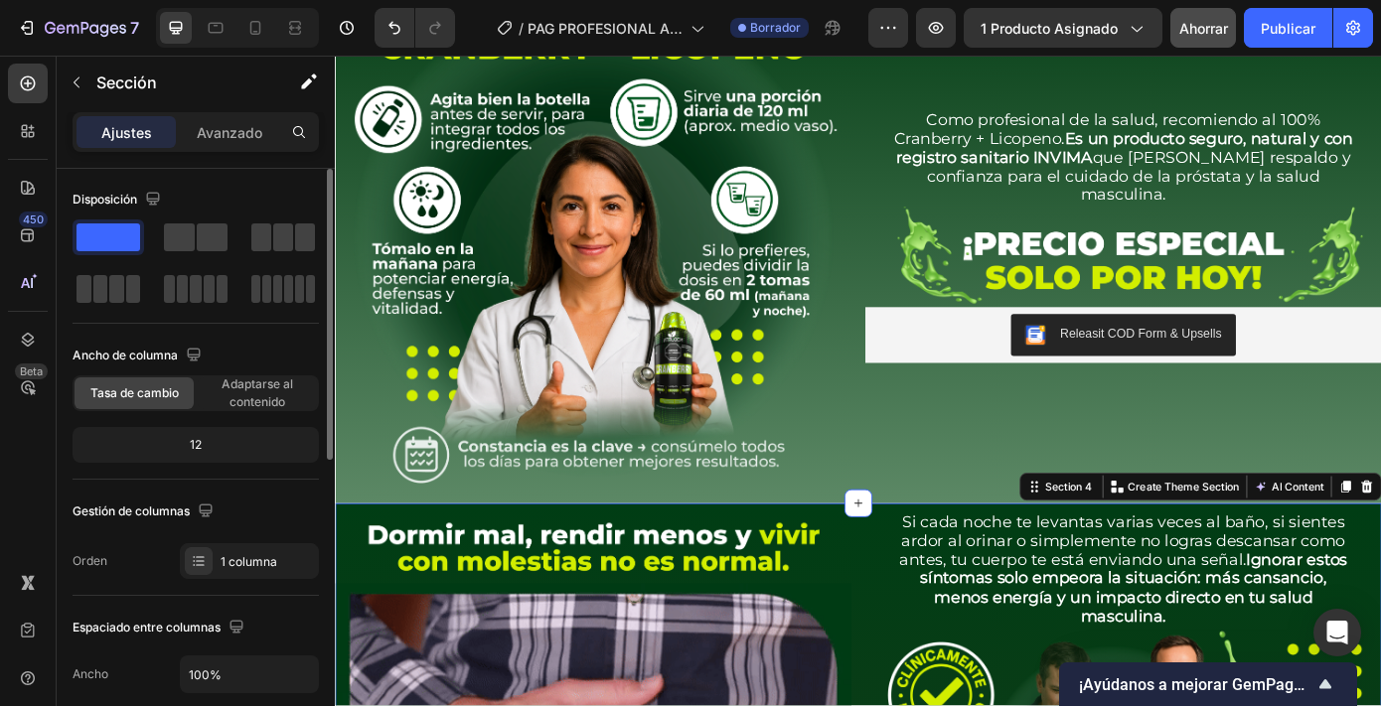
scroll to position [618, 0]
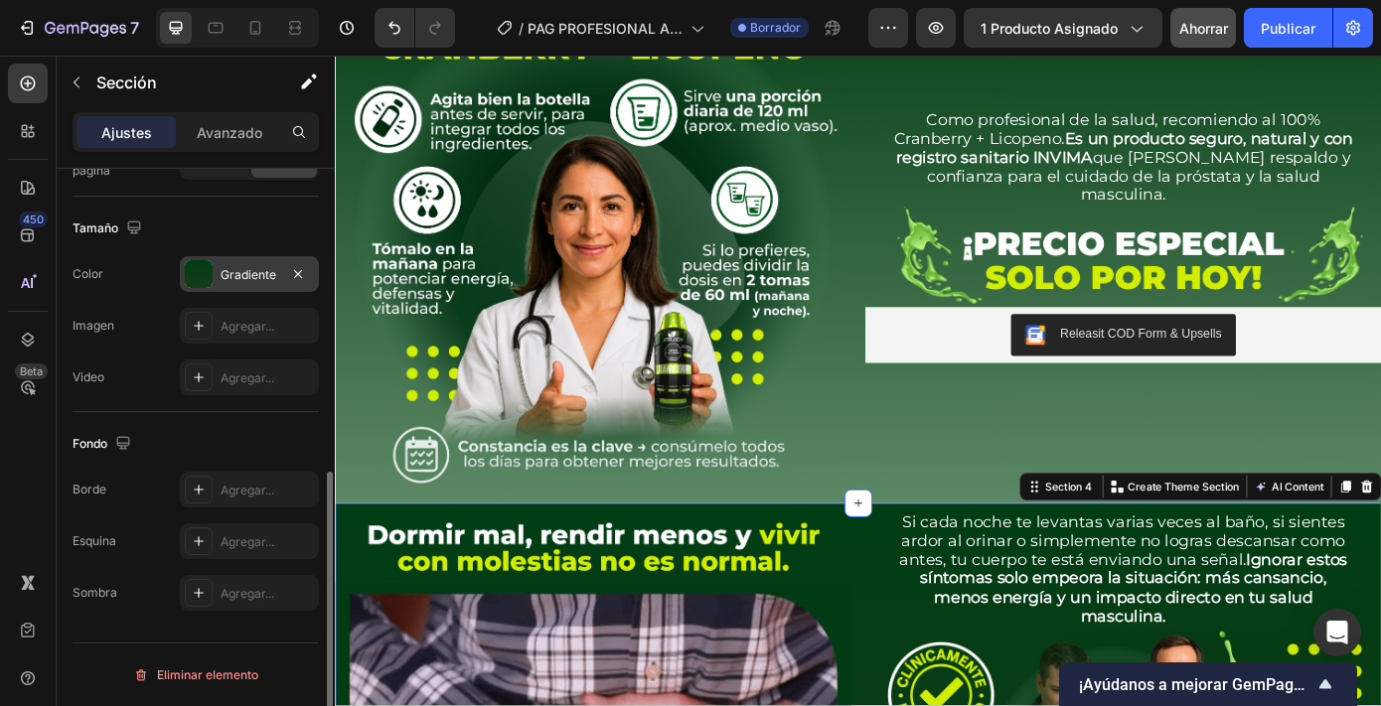
click at [245, 267] on font "Gradiente" at bounding box center [249, 274] width 56 height 15
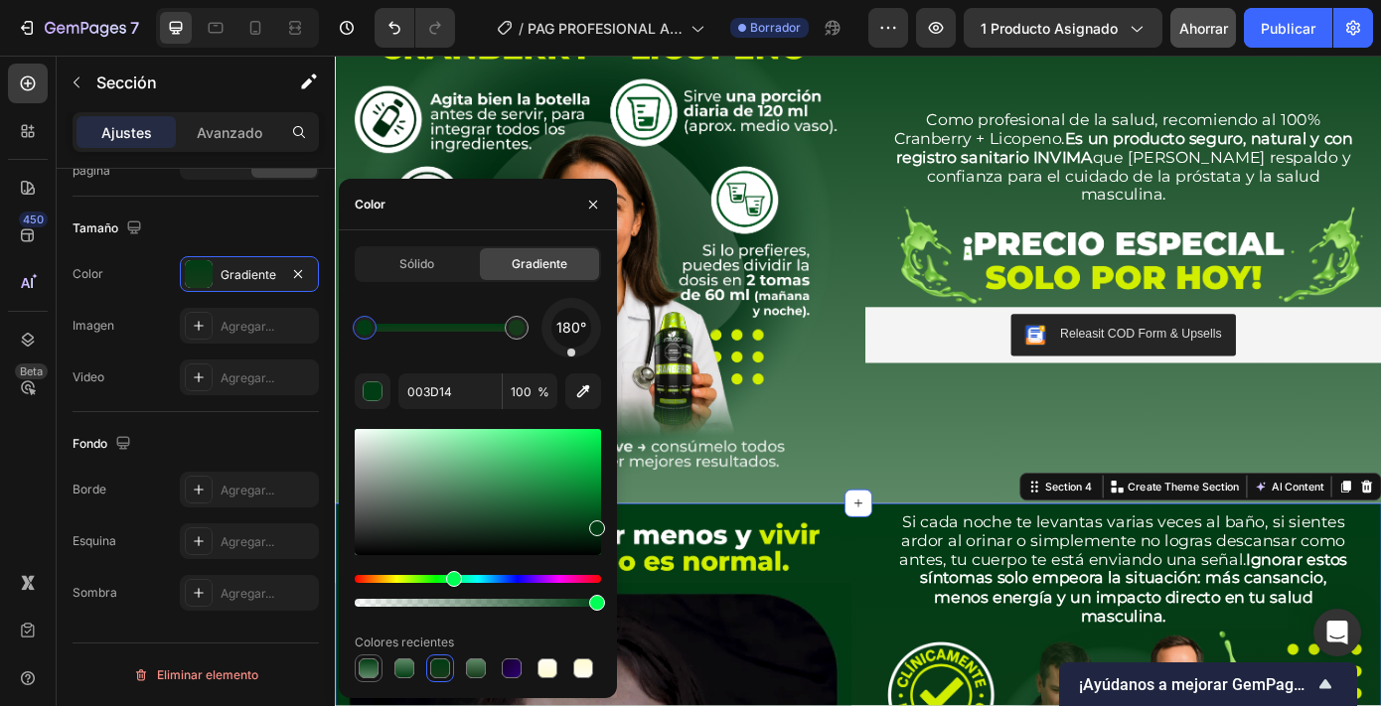
click at [370, 667] on div at bounding box center [369, 669] width 20 height 20
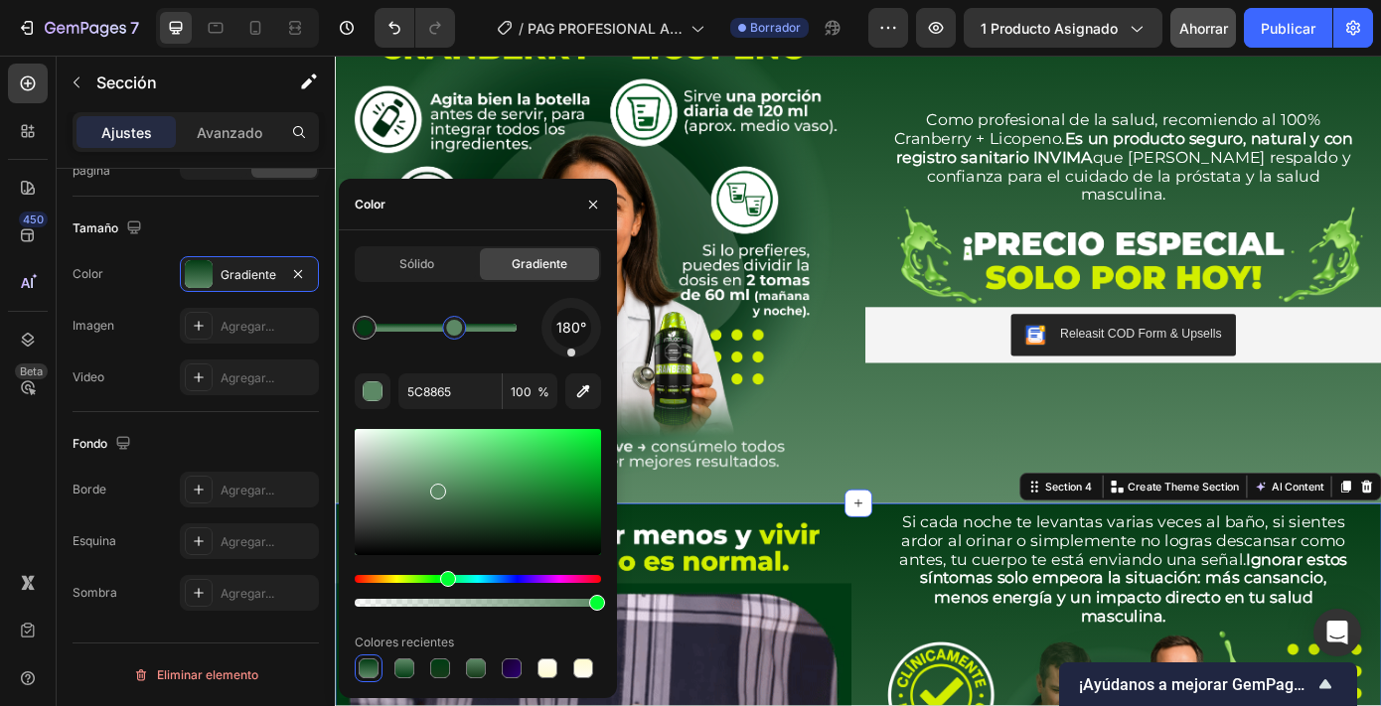
drag, startPoint x: 519, startPoint y: 327, endPoint x: 439, endPoint y: 327, distance: 79.5
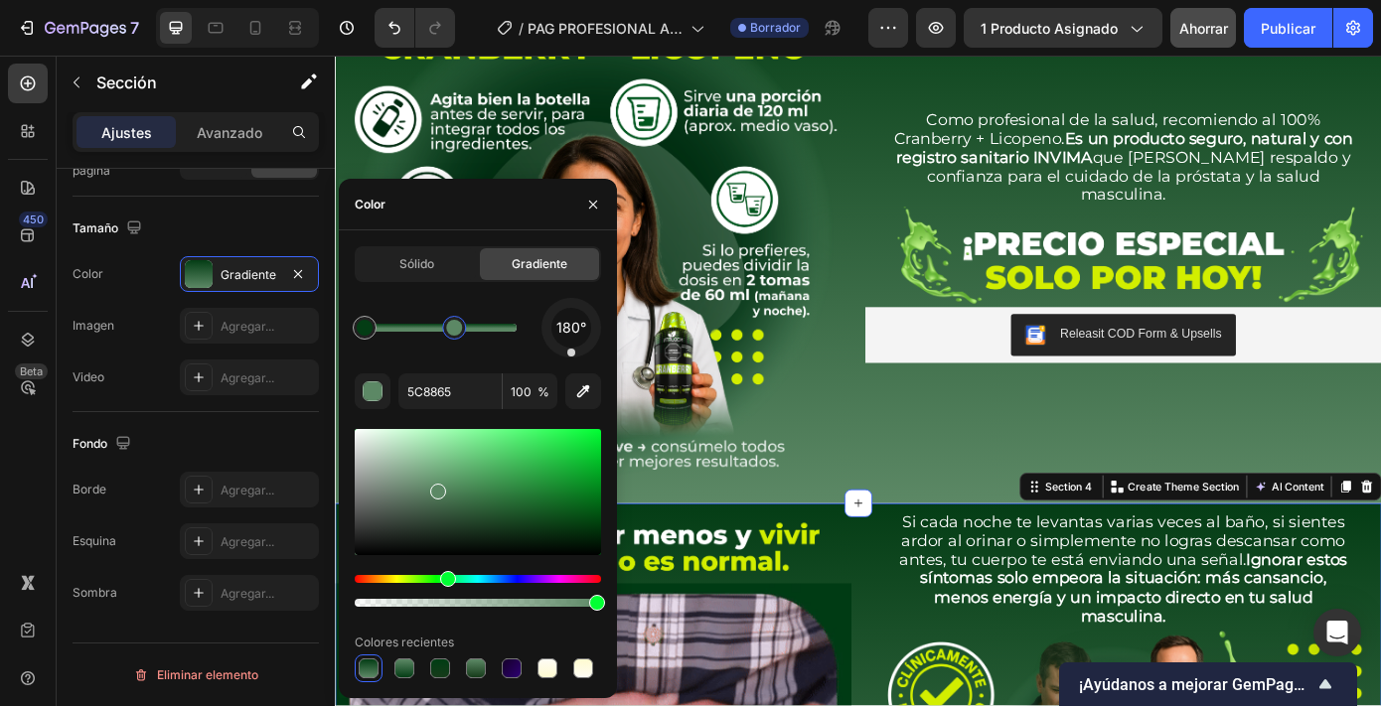
click at [446, 327] on div at bounding box center [454, 328] width 16 height 16
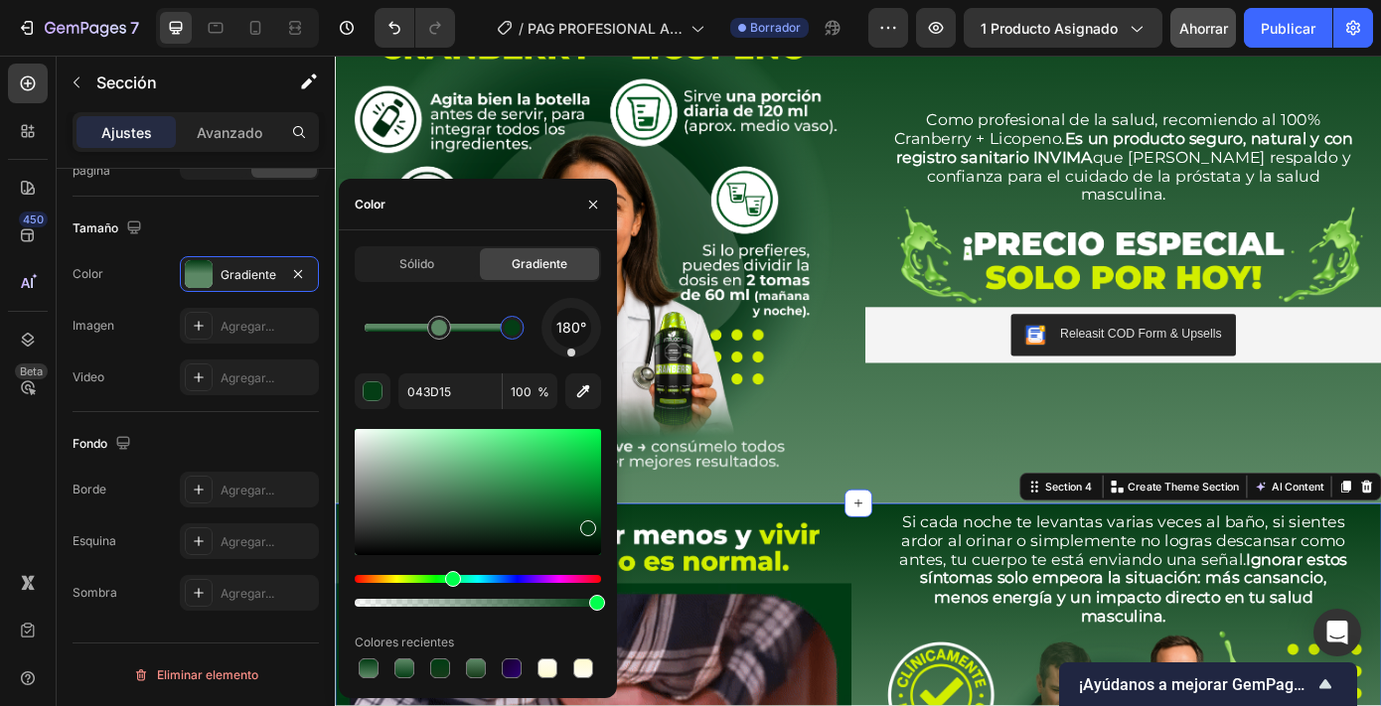
drag, startPoint x: 362, startPoint y: 327, endPoint x: 512, endPoint y: 331, distance: 150.1
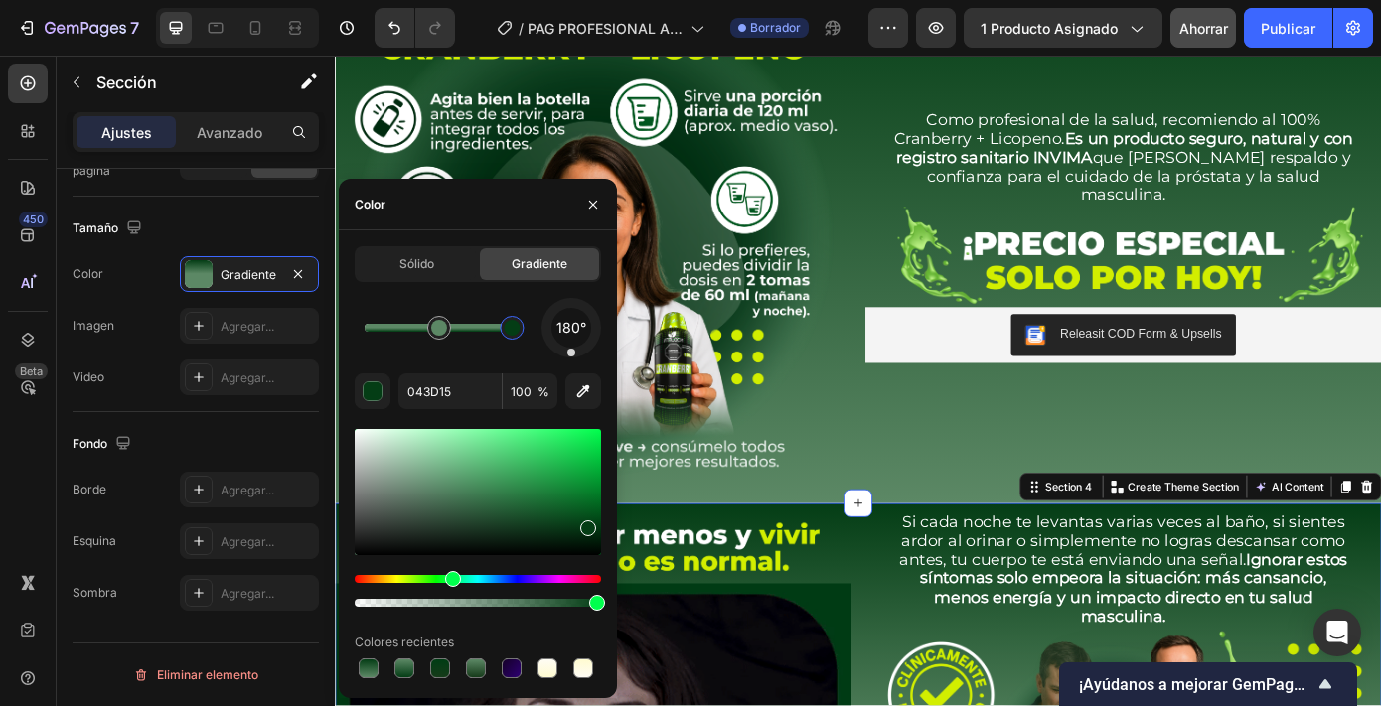
click at [512, 331] on div at bounding box center [512, 328] width 16 height 16
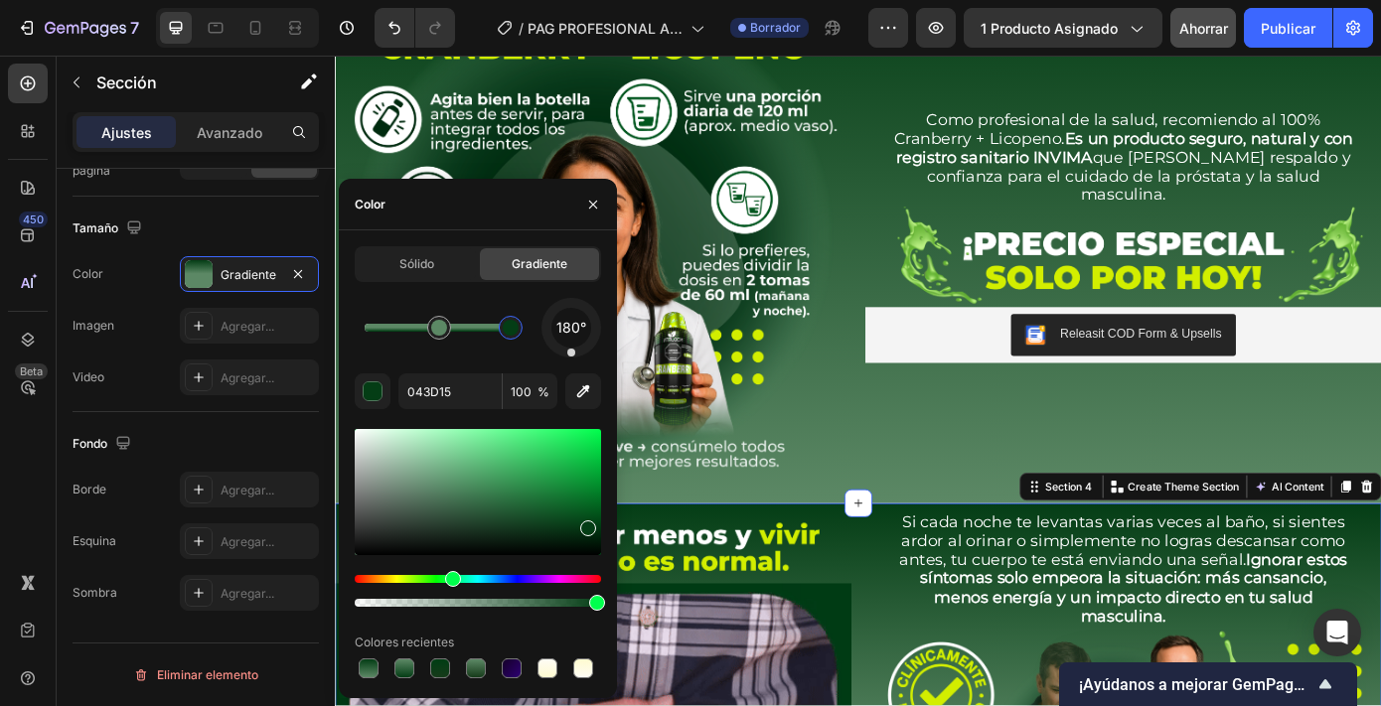
type input "5C8865"
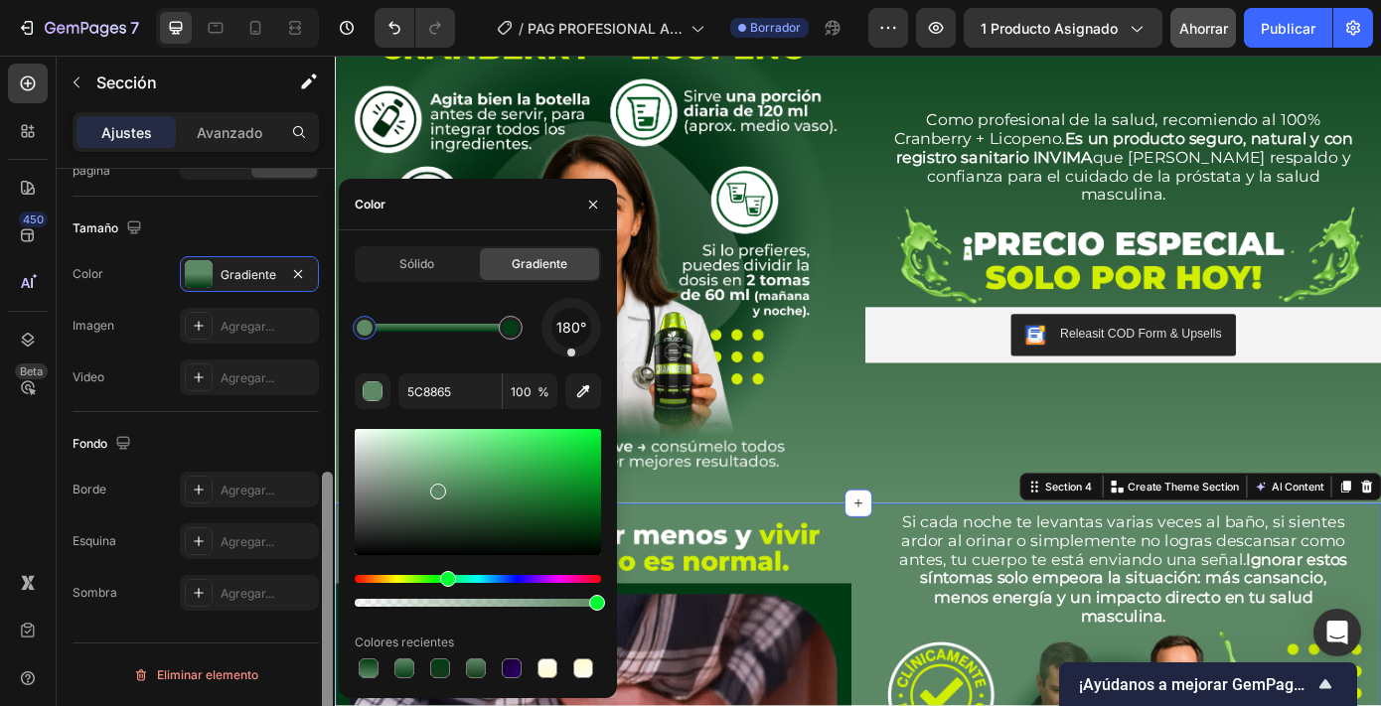
drag, startPoint x: 443, startPoint y: 326, endPoint x: 329, endPoint y: 326, distance: 114.3
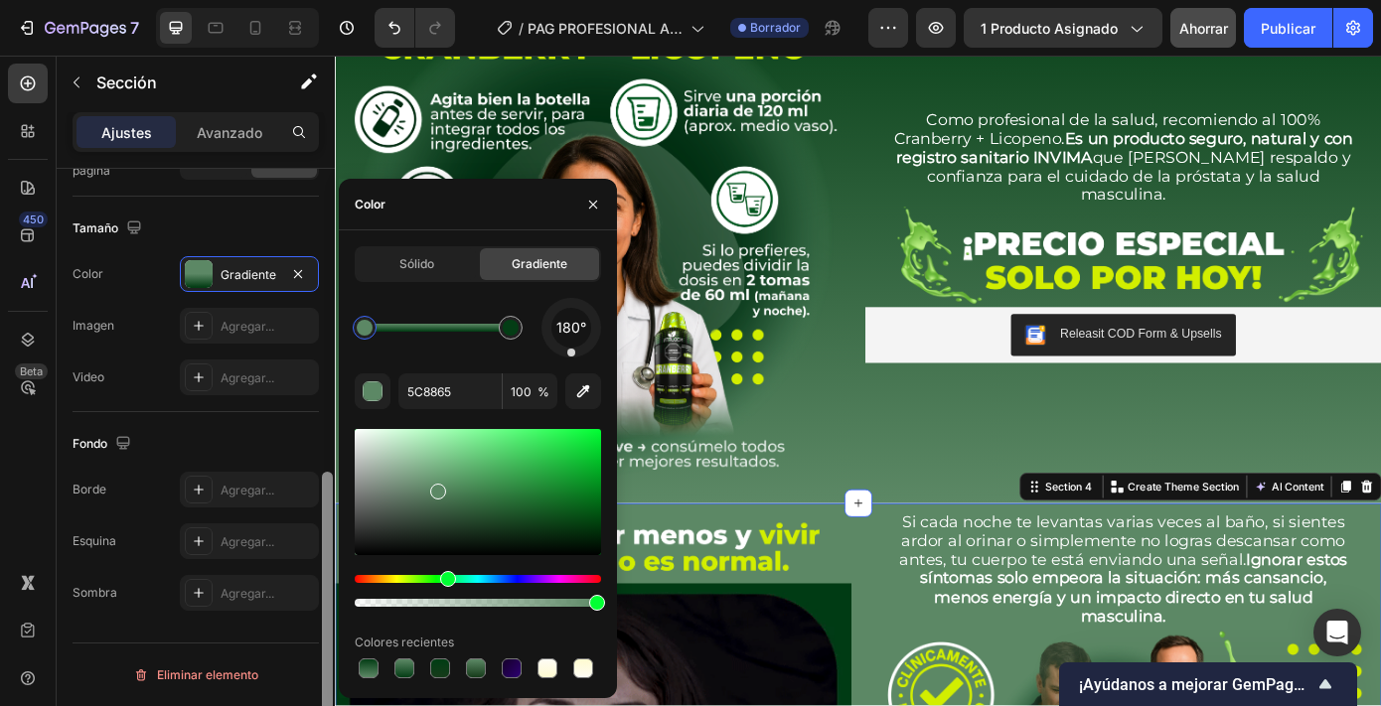
click at [329, 326] on div "450 Beta reali Sections(10) Elementos(12) Media Hero Banner Parallax Video Bann…" at bounding box center [167, 381] width 335 height 651
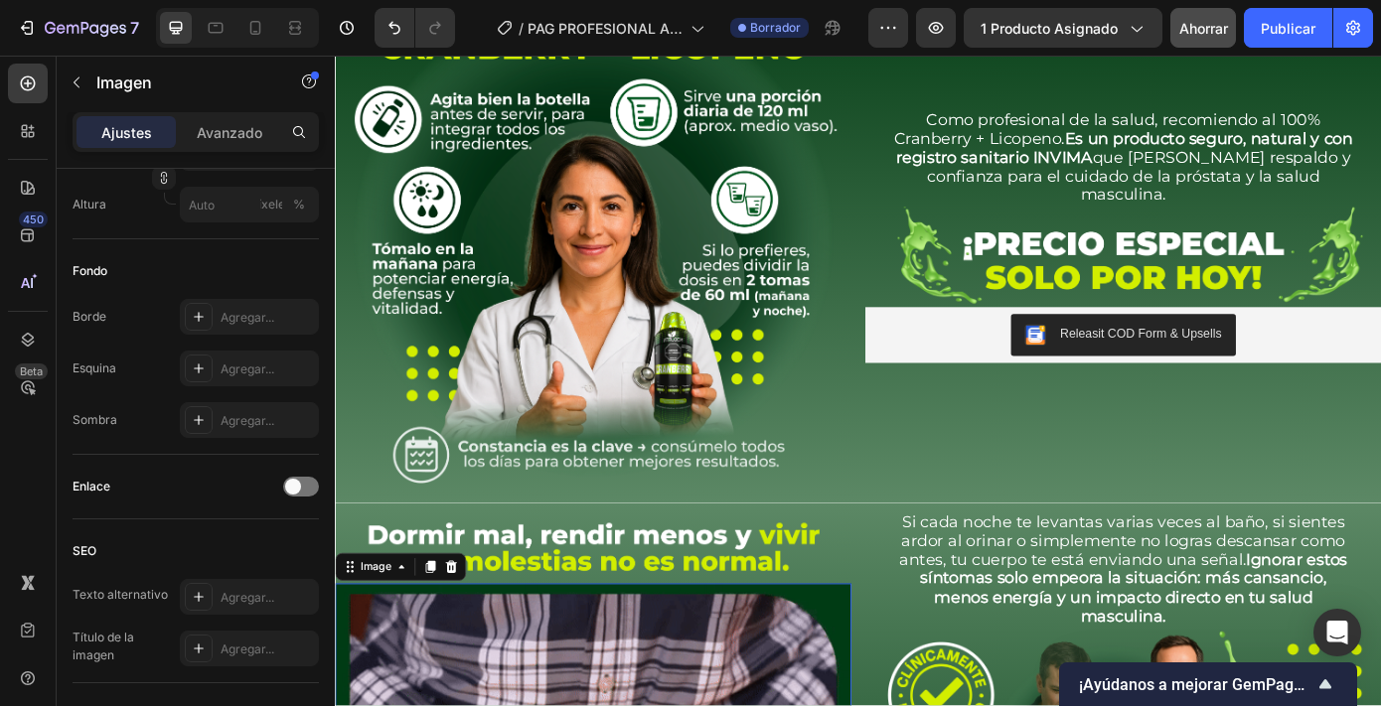
scroll to position [0, 0]
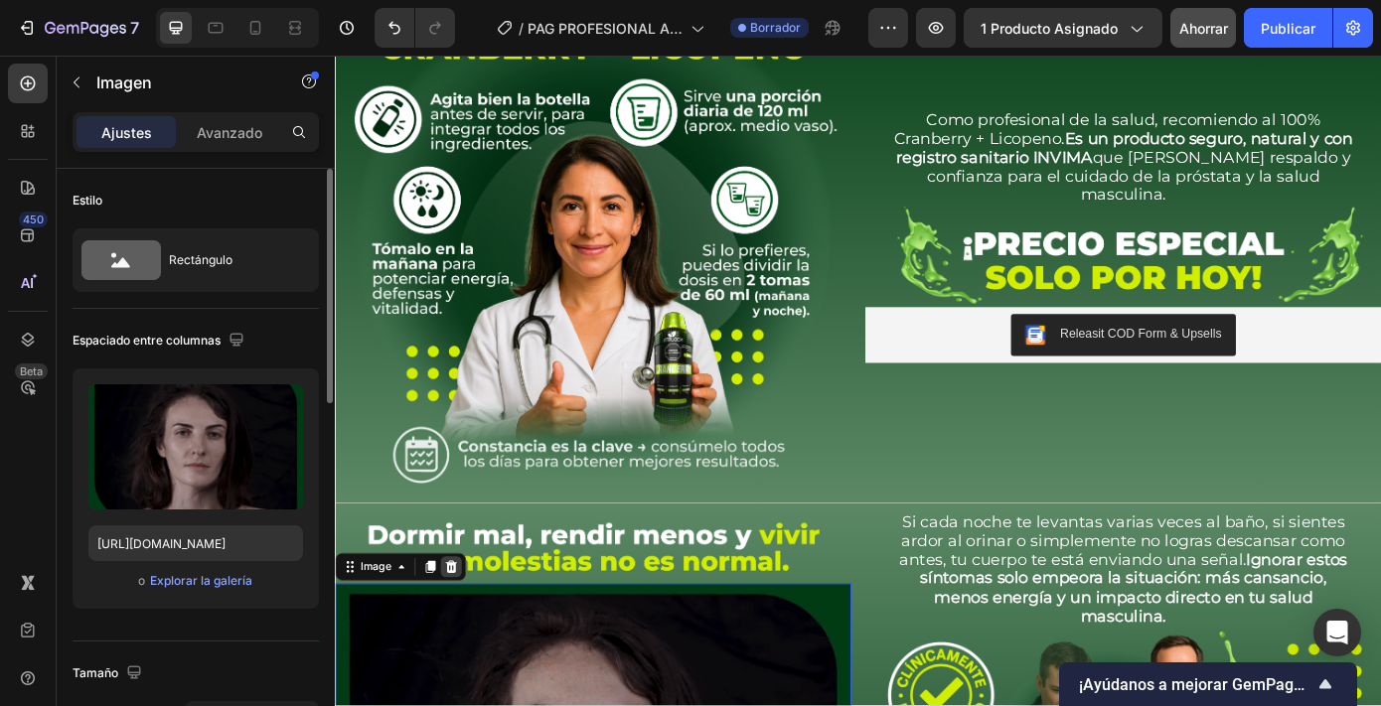
click at [471, 634] on icon at bounding box center [467, 639] width 13 height 14
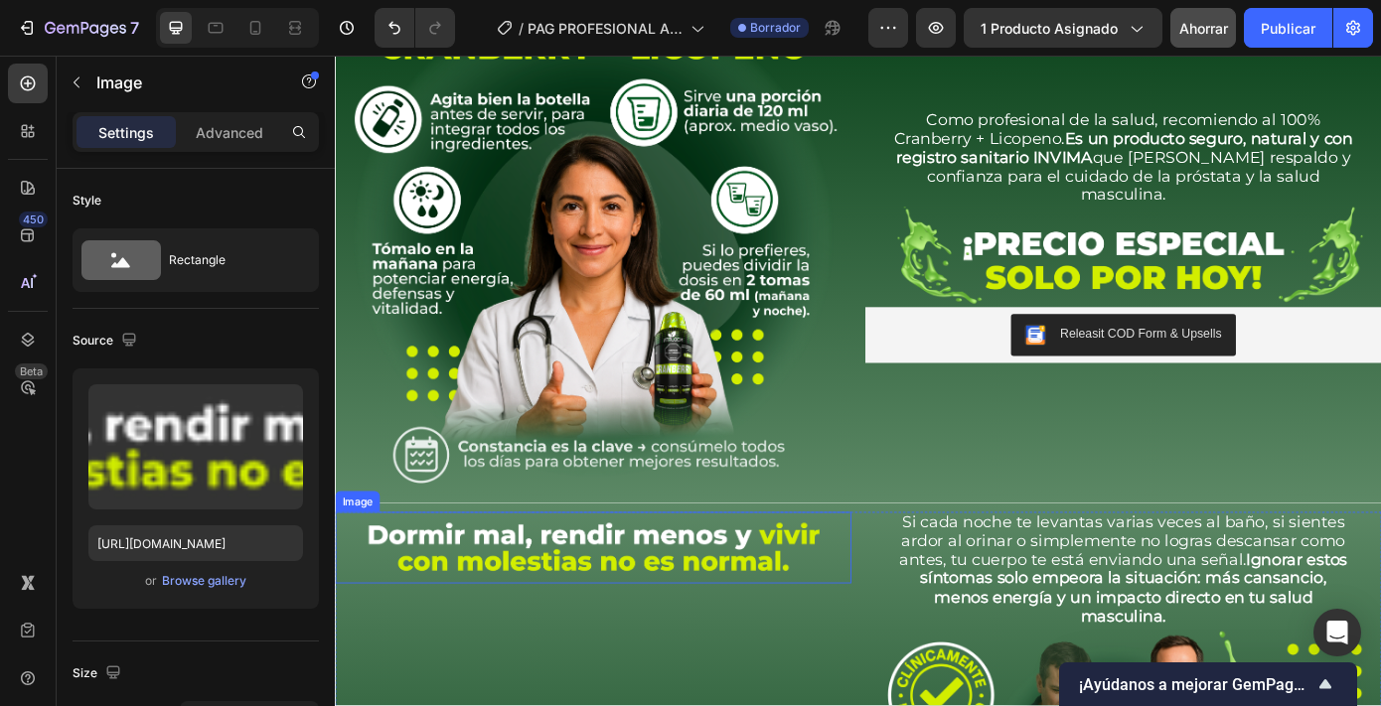
click at [503, 603] on img at bounding box center [629, 616] width 588 height 81
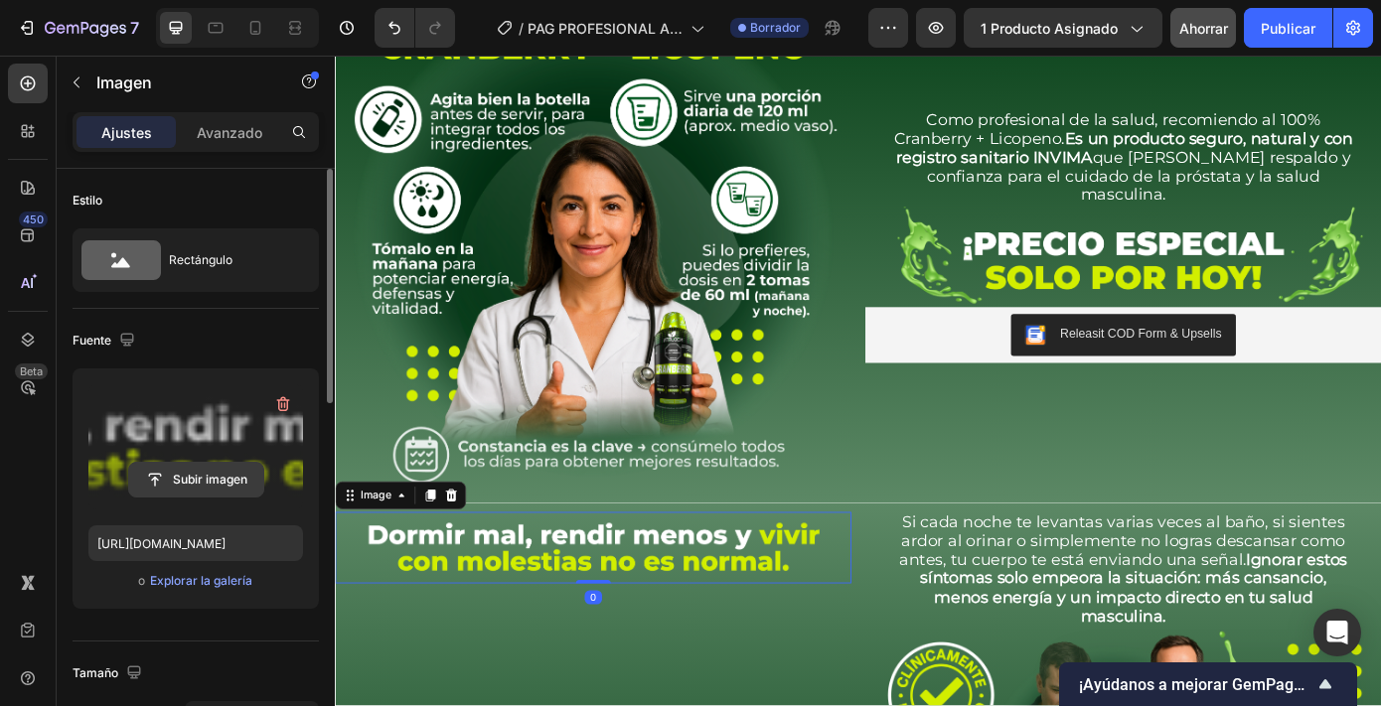
click at [200, 486] on input "file" at bounding box center [196, 480] width 134 height 34
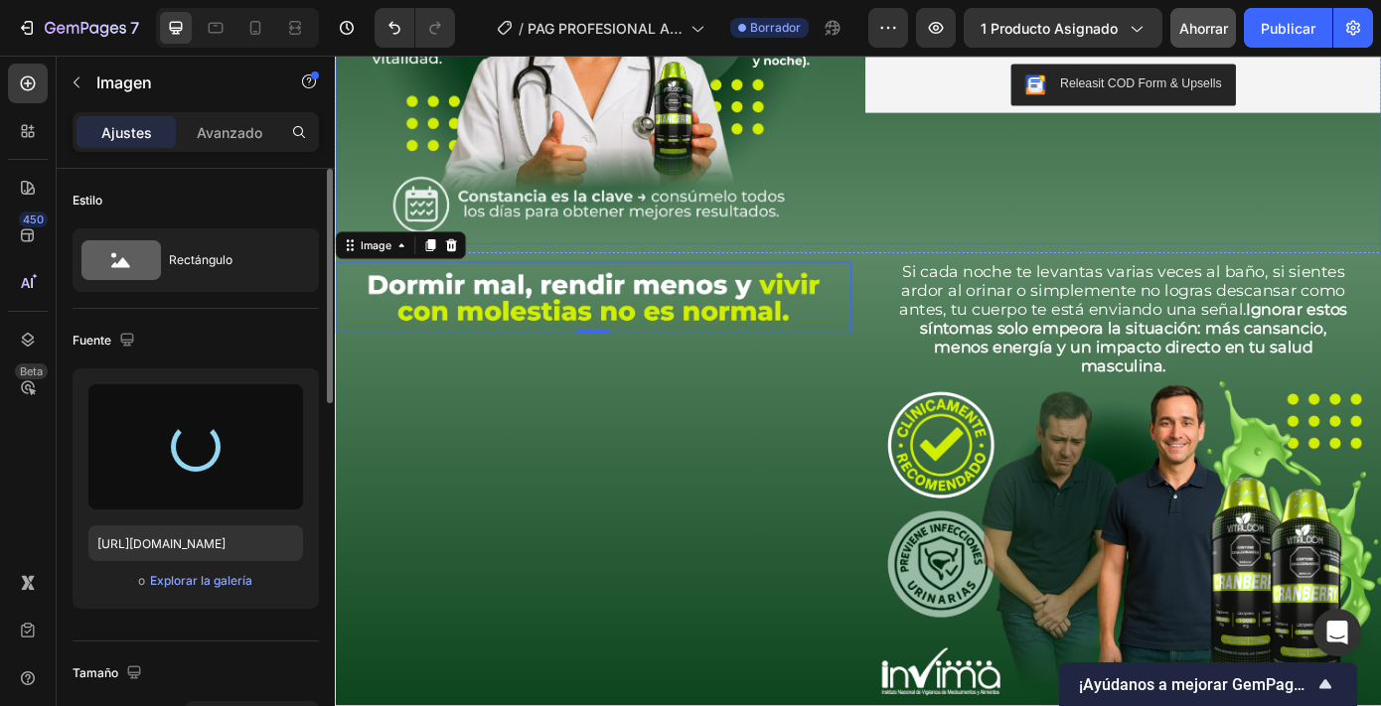
type input "[URL][DOMAIN_NAME]"
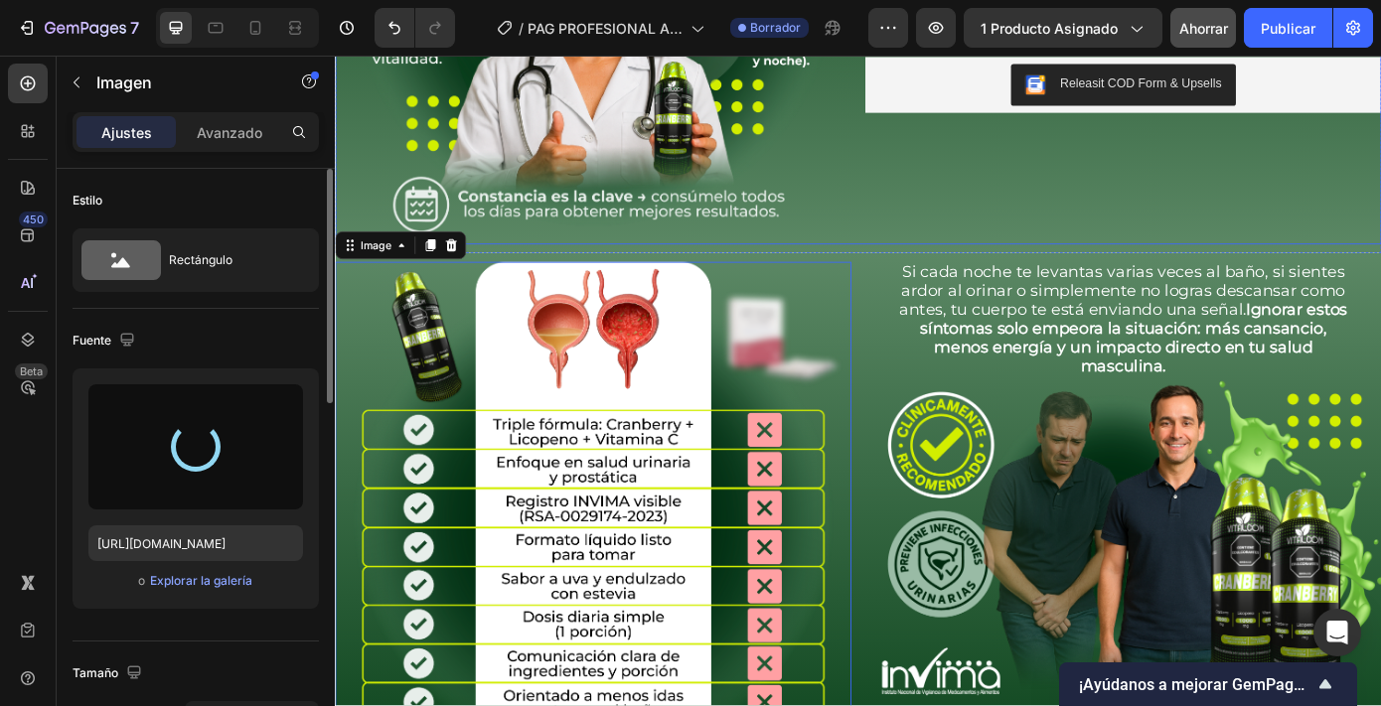
scroll to position [1885, 0]
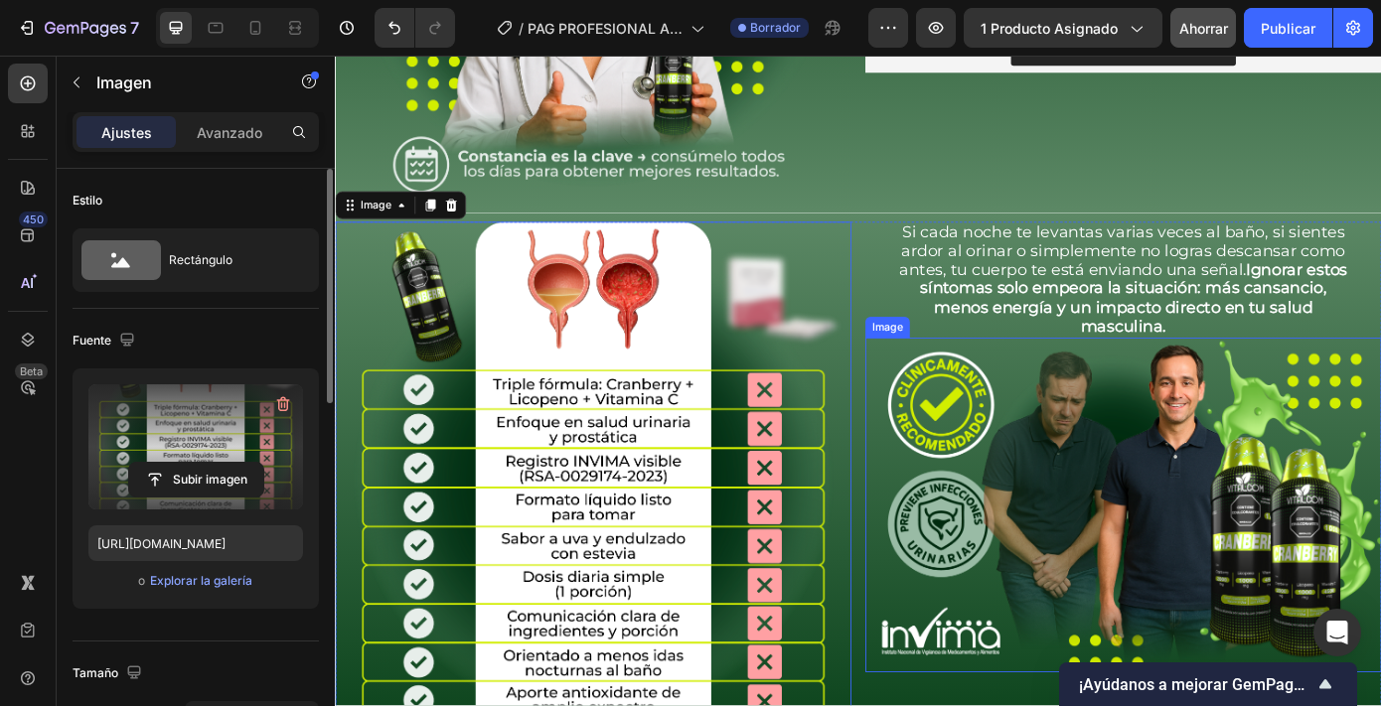
click at [1077, 448] on img at bounding box center [1233, 569] width 588 height 382
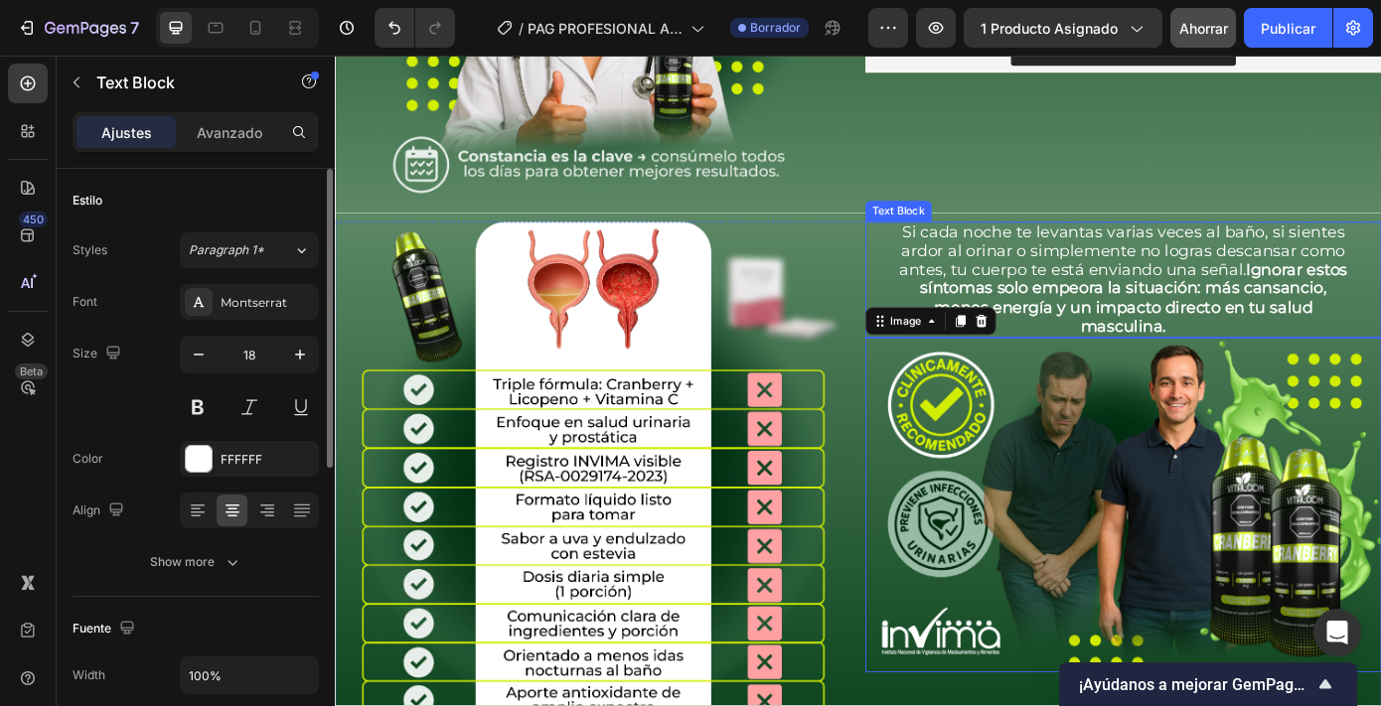
click at [1110, 304] on strong "Ignorar estos síntomas solo empeora la situación: más cansancio, menos energía …" at bounding box center [1245, 332] width 487 height 86
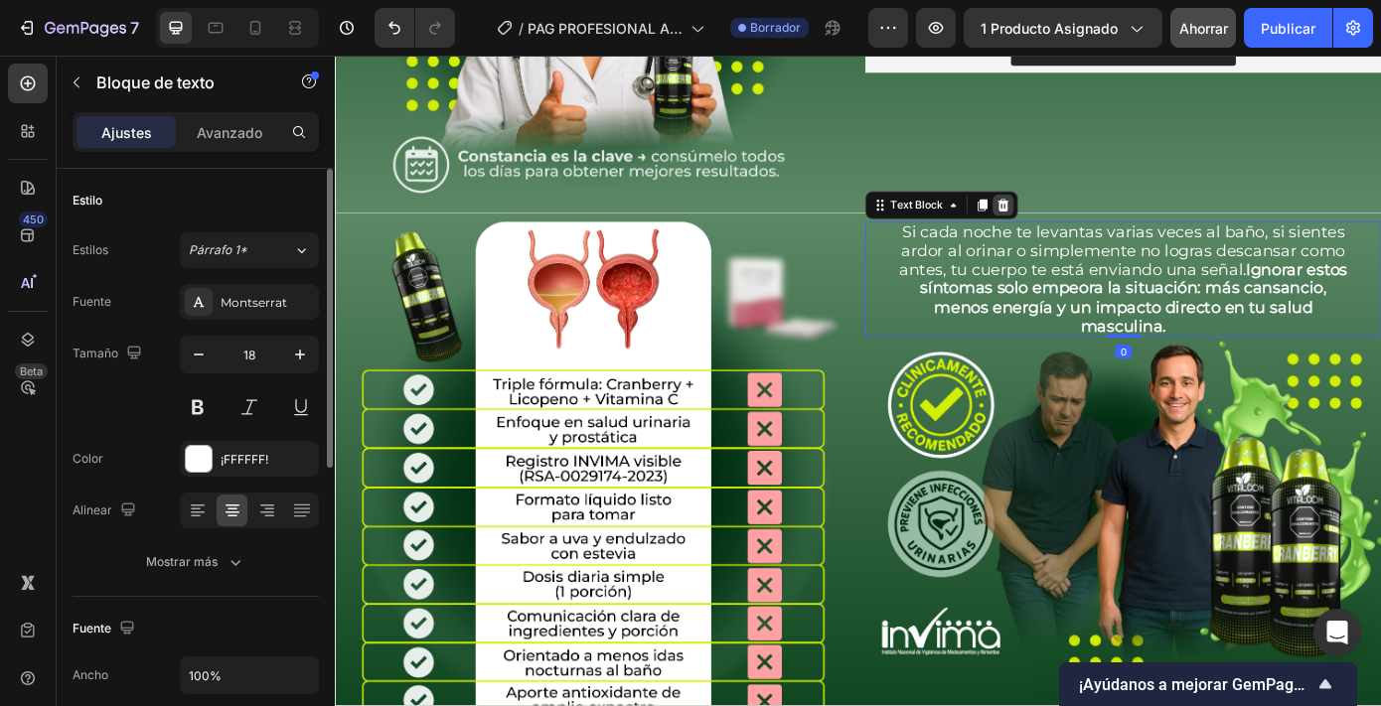
click at [1088, 219] on icon at bounding box center [1096, 227] width 16 height 16
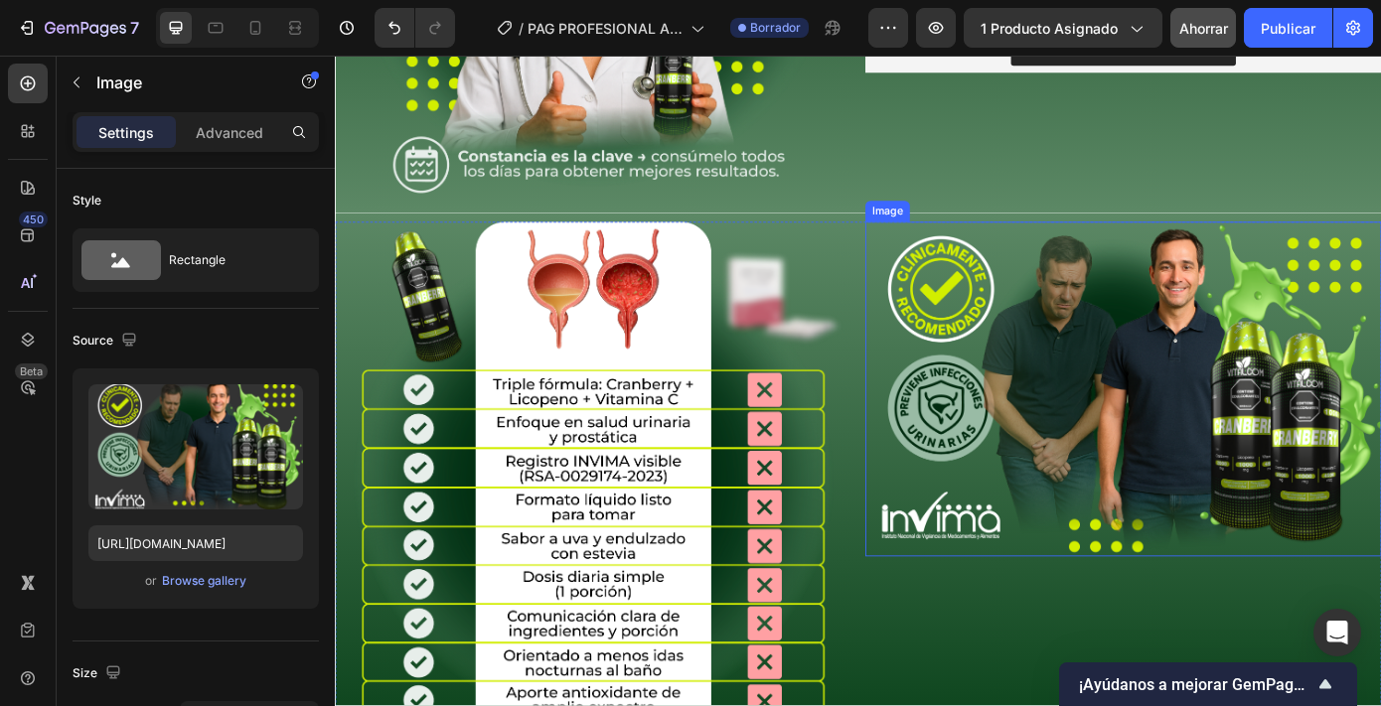
click at [1079, 376] on img at bounding box center [1233, 436] width 588 height 382
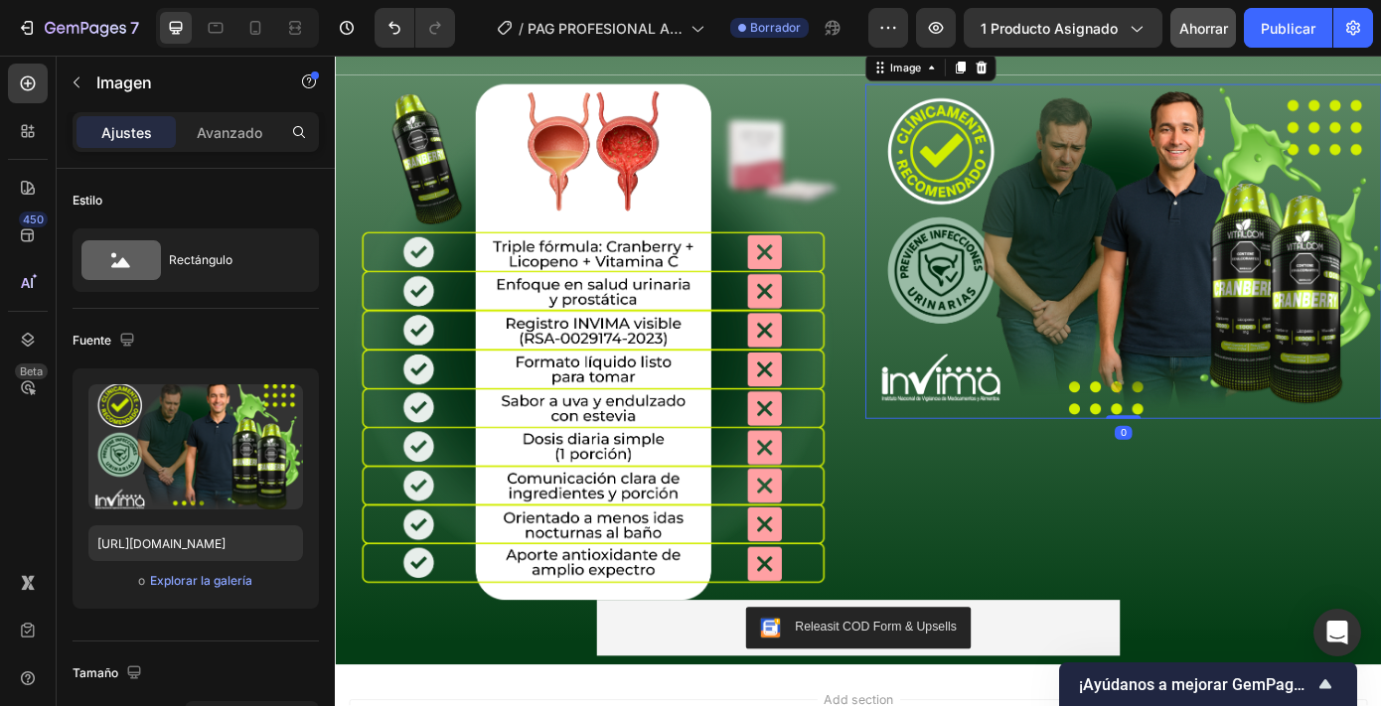
scroll to position [2043, 0]
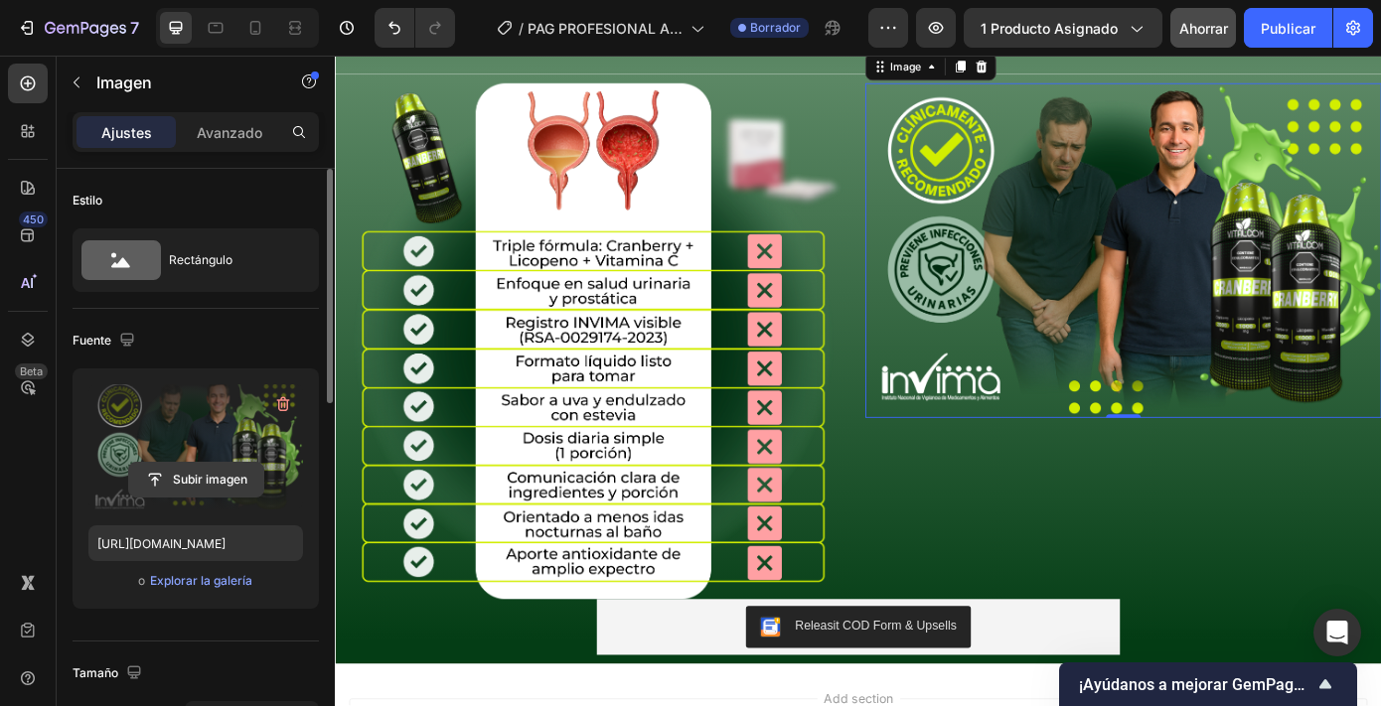
click at [234, 479] on input "file" at bounding box center [196, 480] width 134 height 34
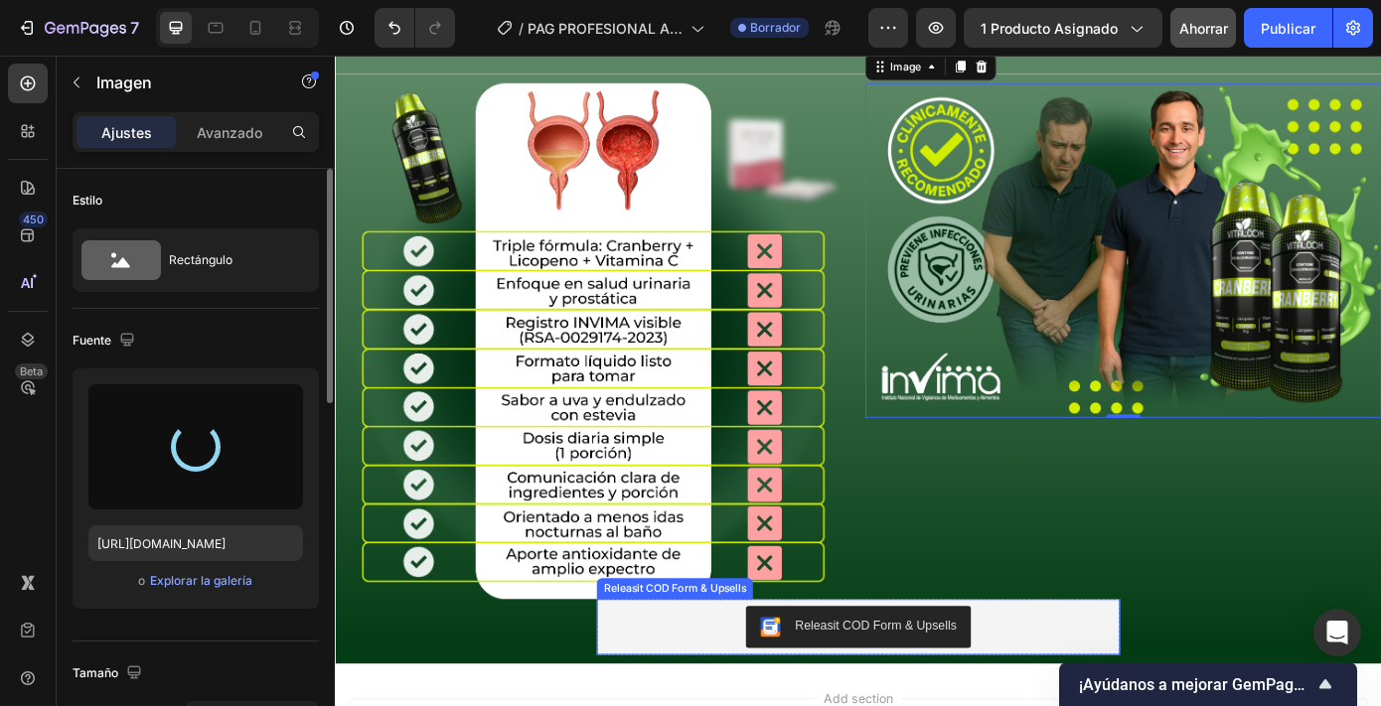
type input "[URL][DOMAIN_NAME]"
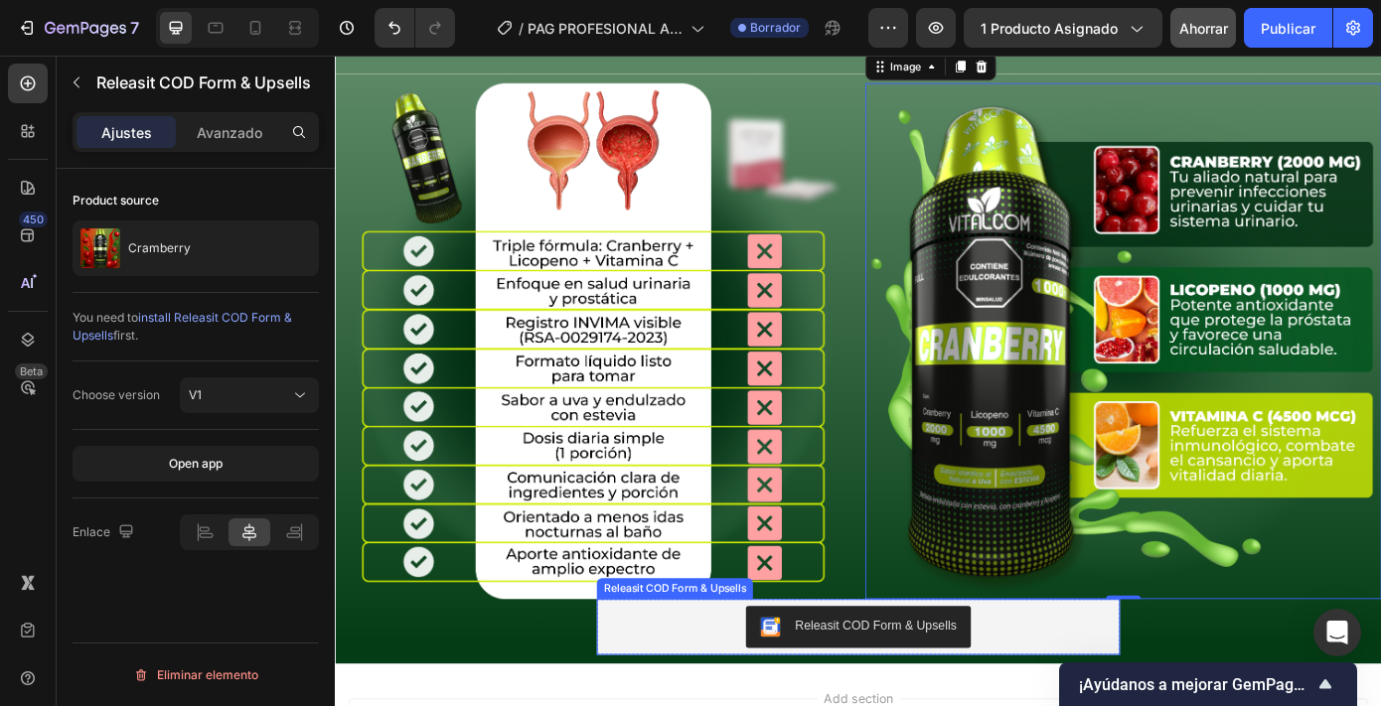
click at [1118, 701] on div "Releasit COD Form & Upsells" at bounding box center [931, 708] width 580 height 48
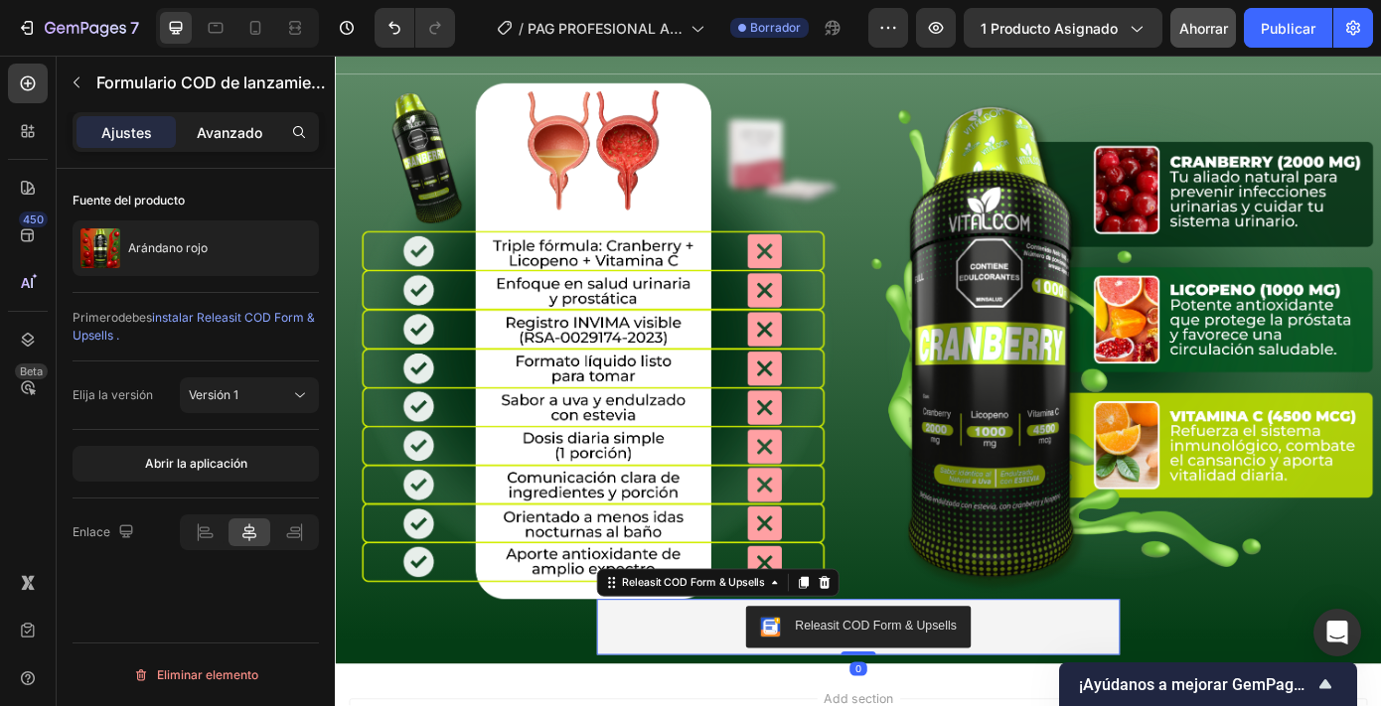
click at [230, 116] on div "Avanzado" at bounding box center [229, 132] width 99 height 32
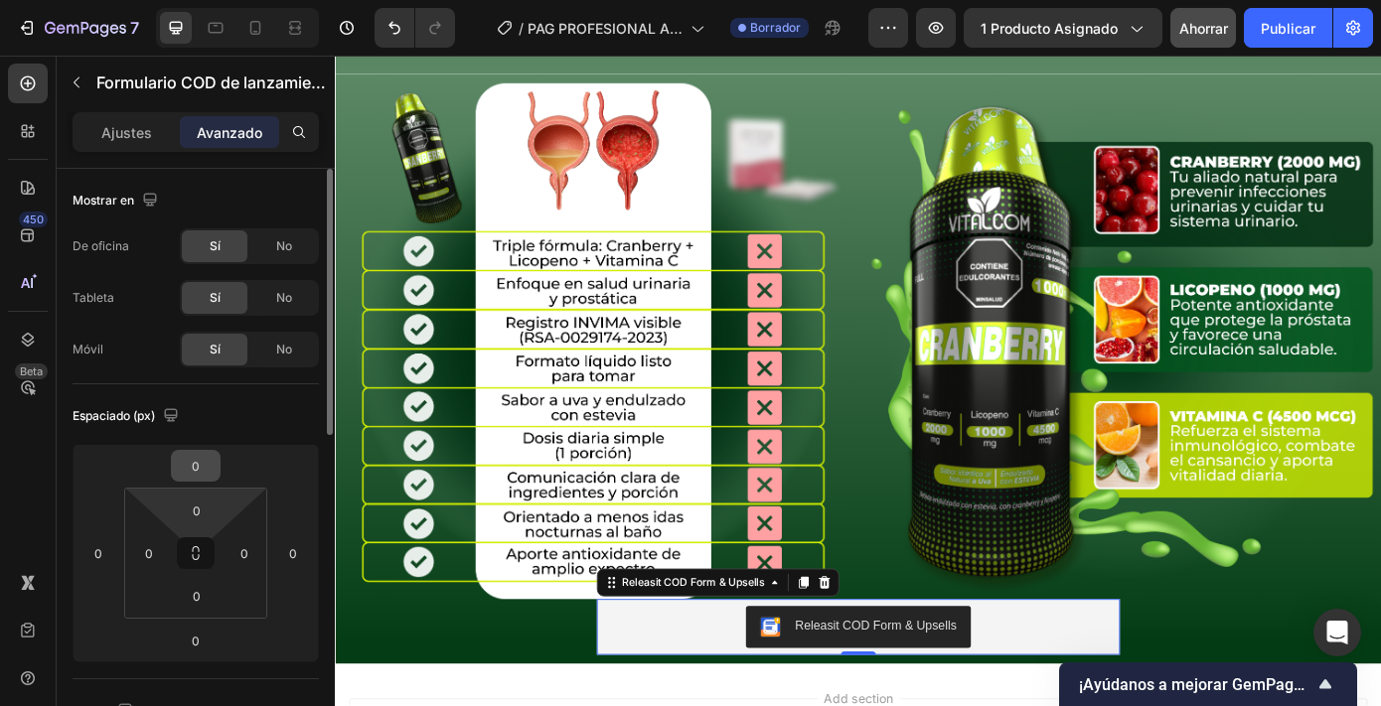
click at [198, 467] on input "0" at bounding box center [196, 466] width 40 height 30
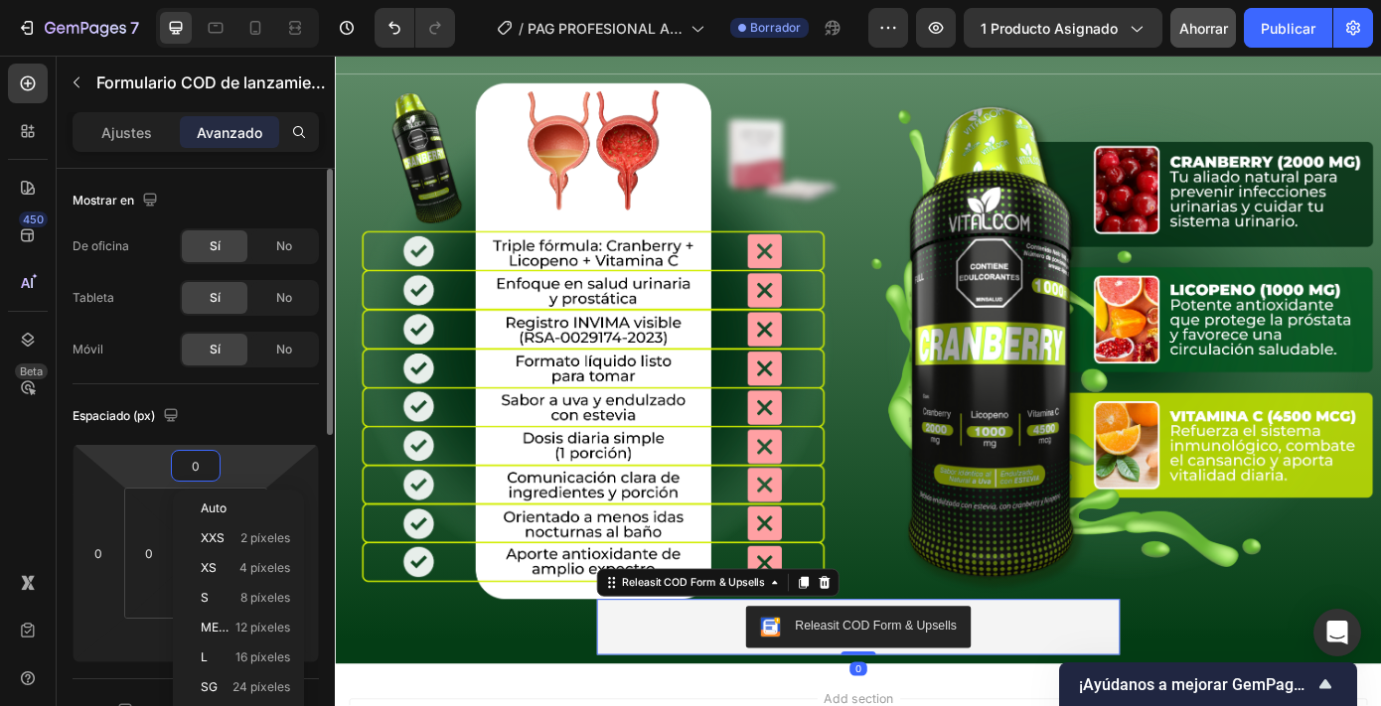
type input "5"
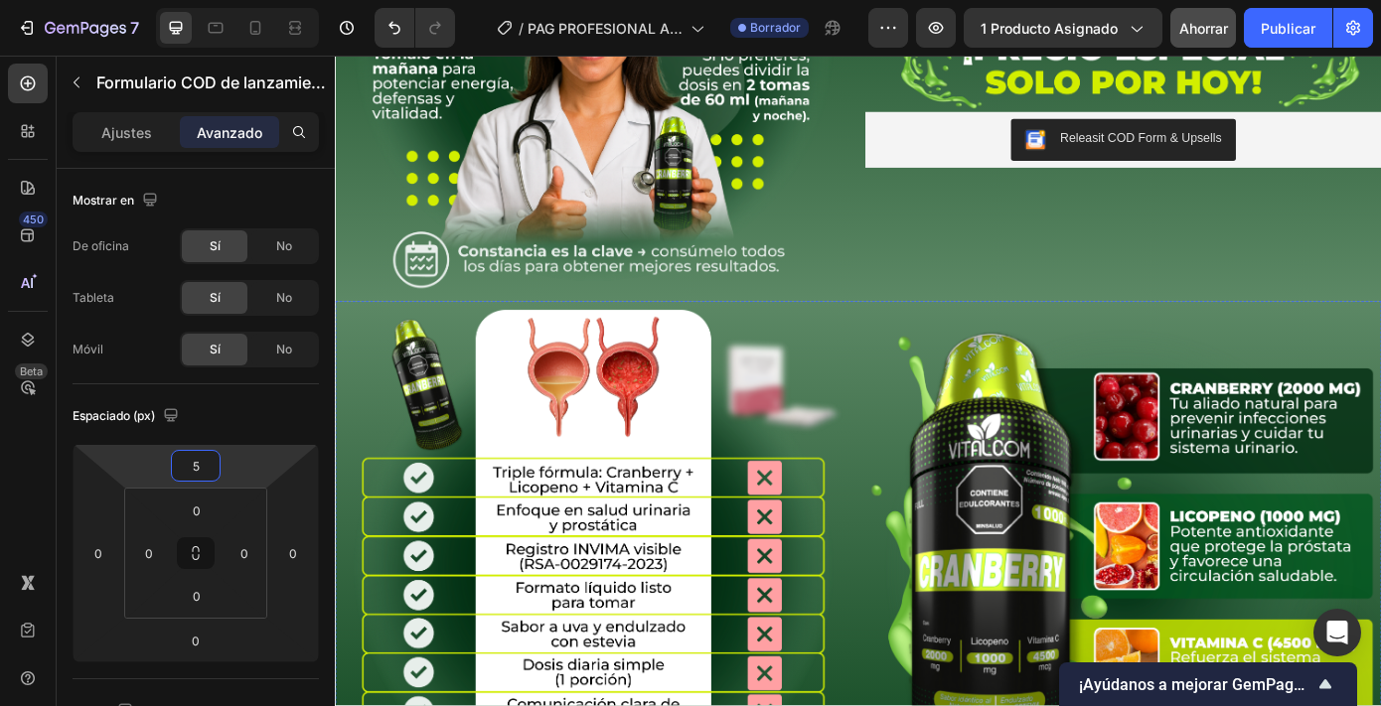
scroll to position [1758, 0]
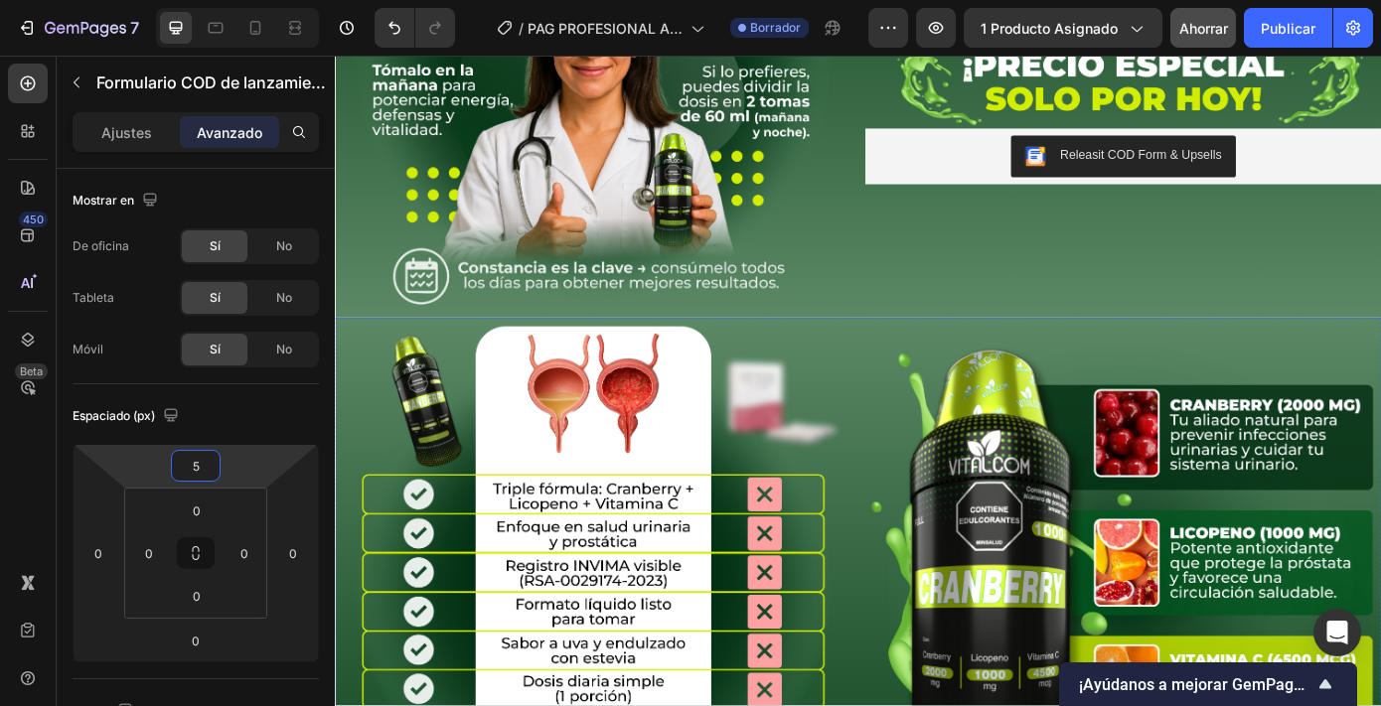
click at [736, 482] on img at bounding box center [629, 659] width 588 height 588
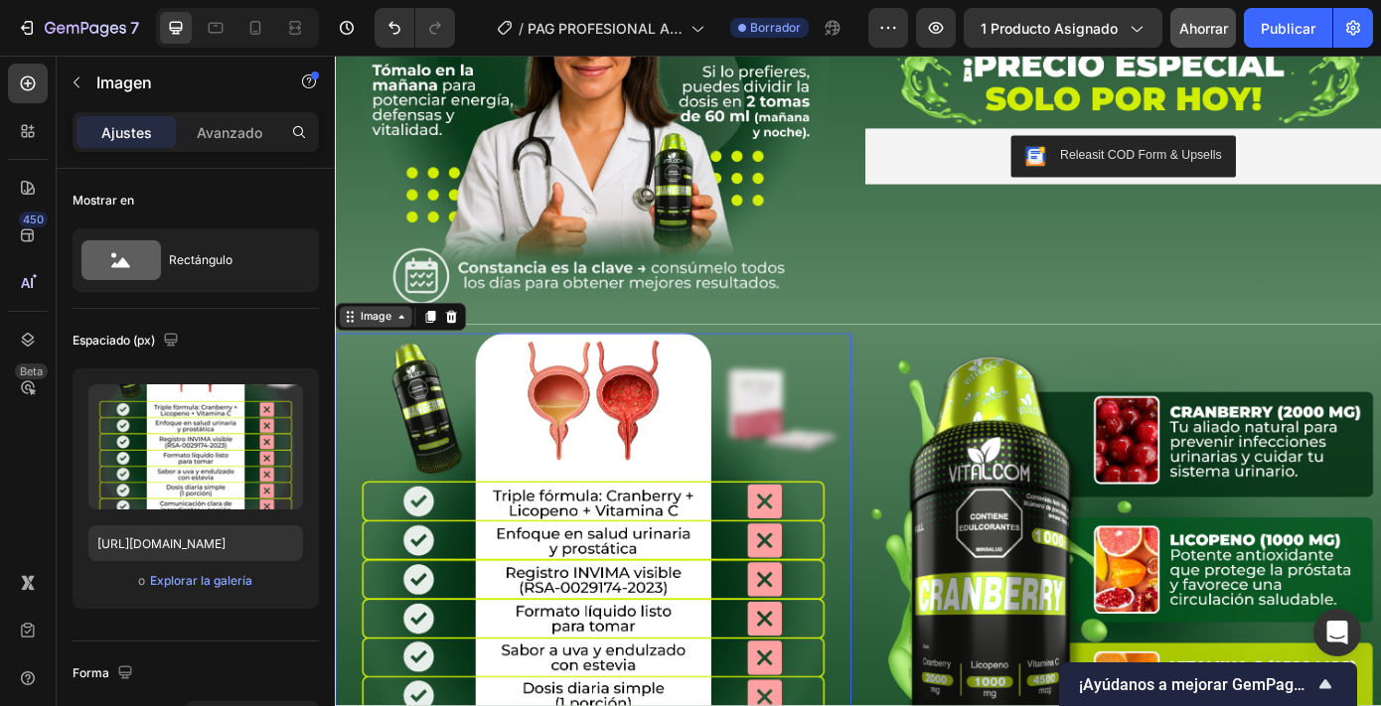
click at [404, 346] on icon at bounding box center [410, 354] width 16 height 16
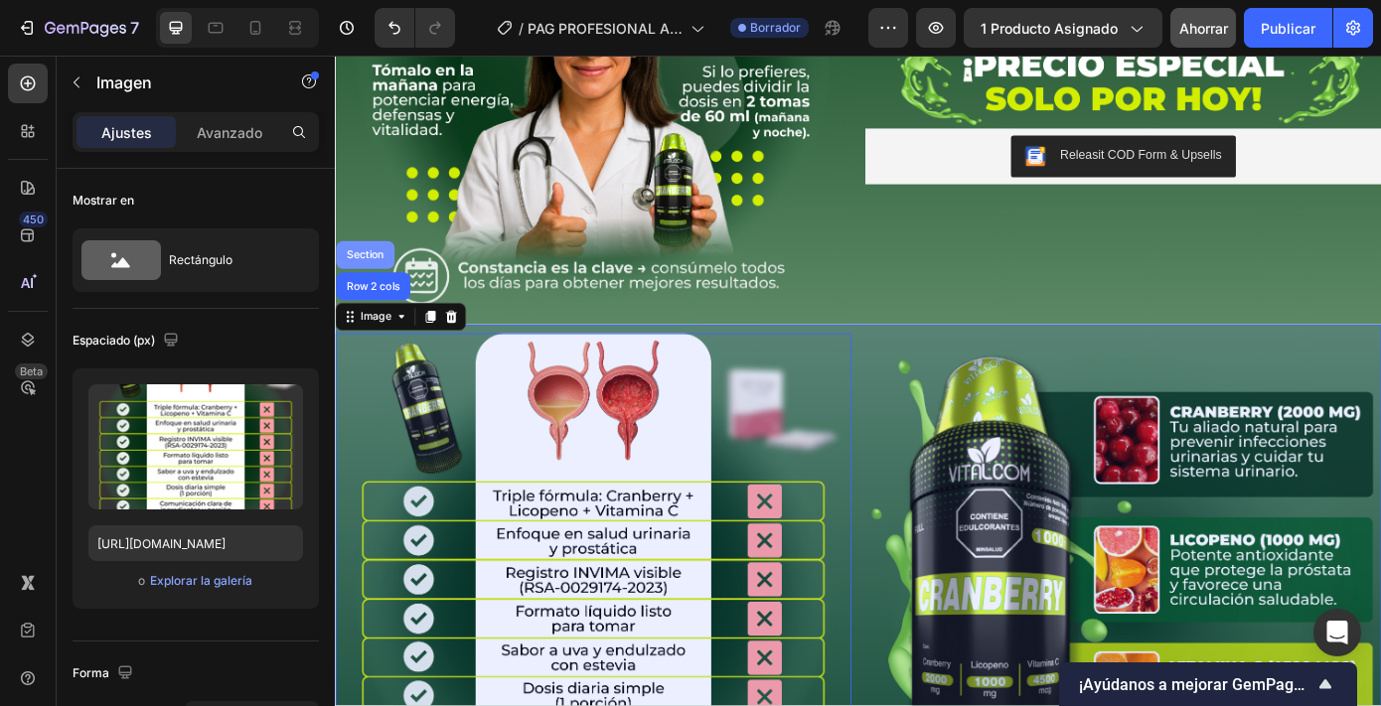
click at [385, 282] on div "Section" at bounding box center [369, 283] width 67 height 32
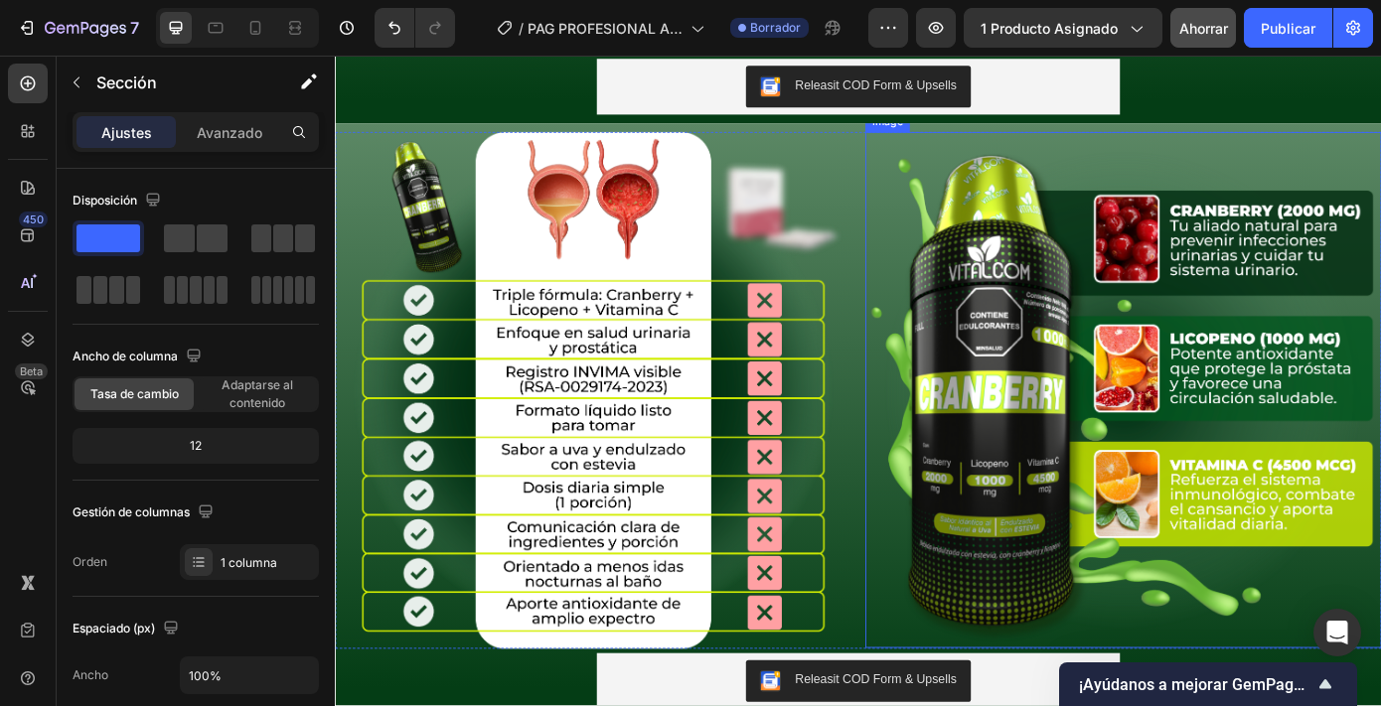
scroll to position [2657, 0]
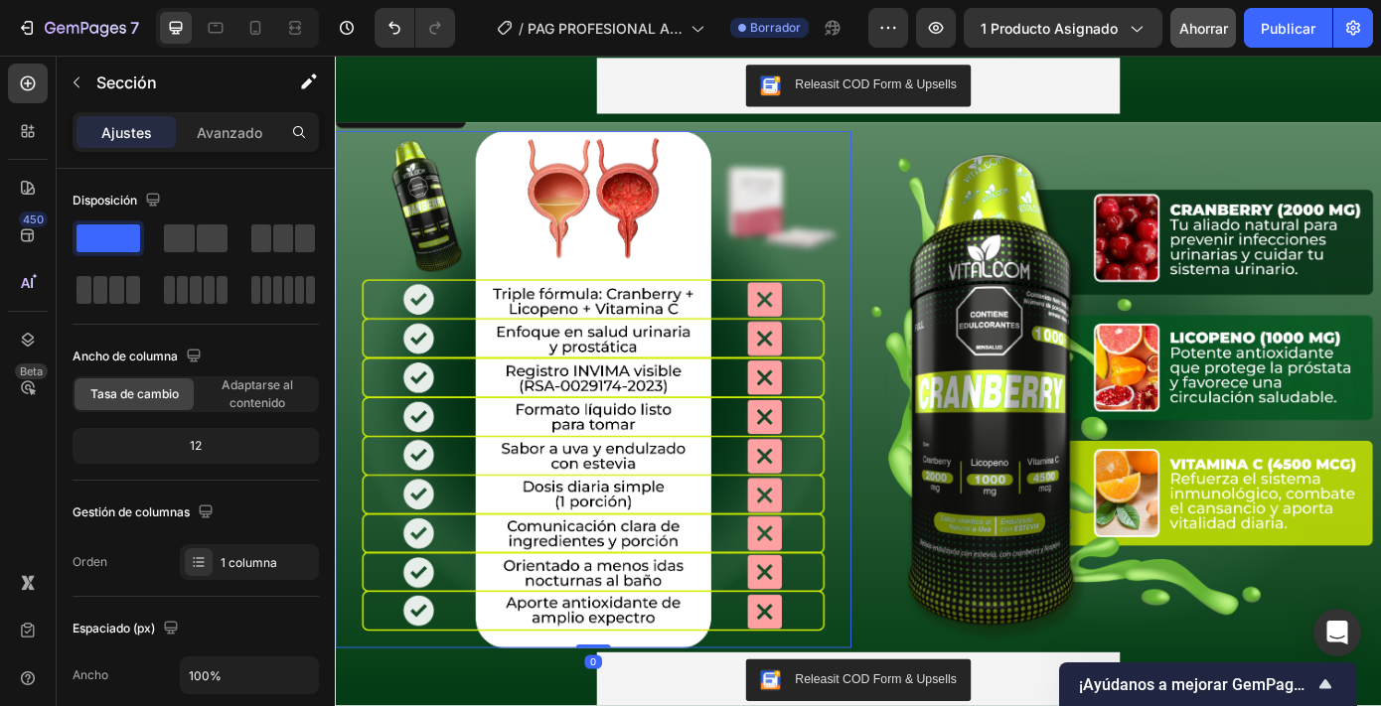
click at [749, 368] on img at bounding box center [629, 436] width 588 height 588
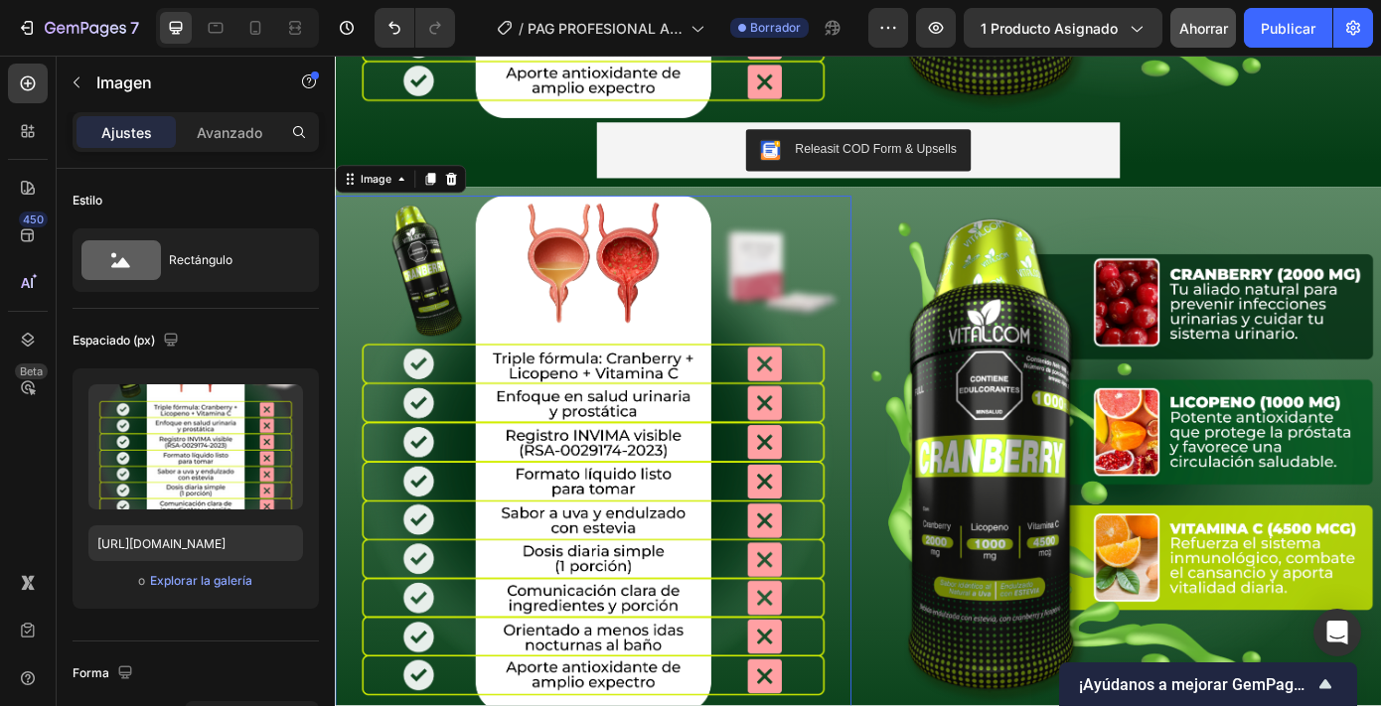
scroll to position [2582, 0]
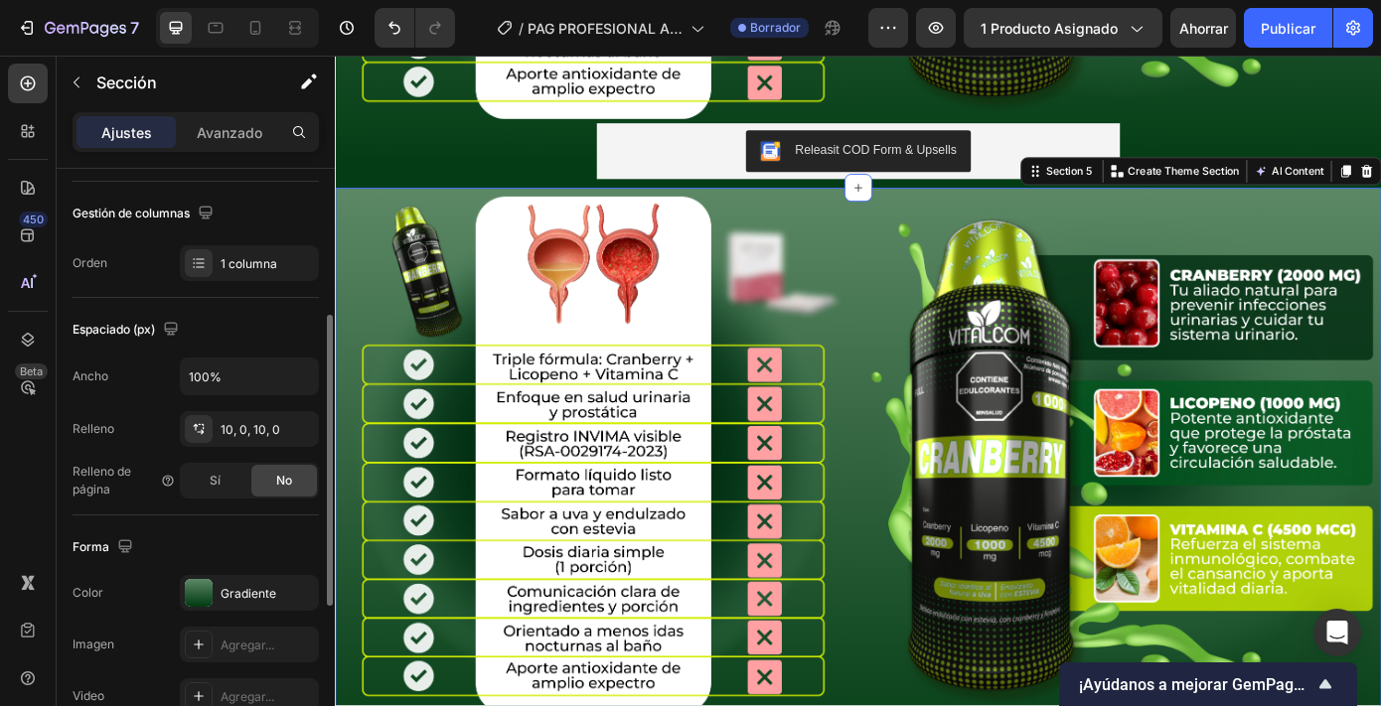
scroll to position [471, 0]
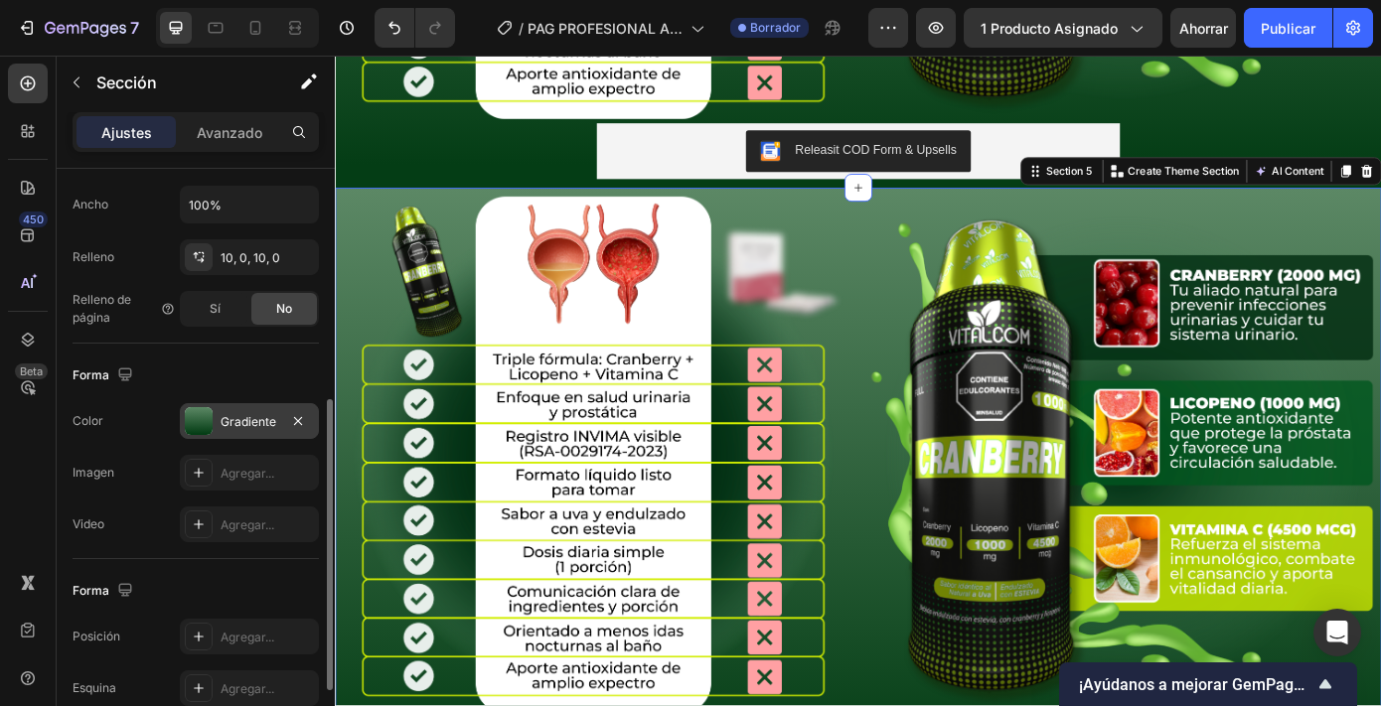
click at [236, 430] on div "Gradiente" at bounding box center [250, 422] width 58 height 18
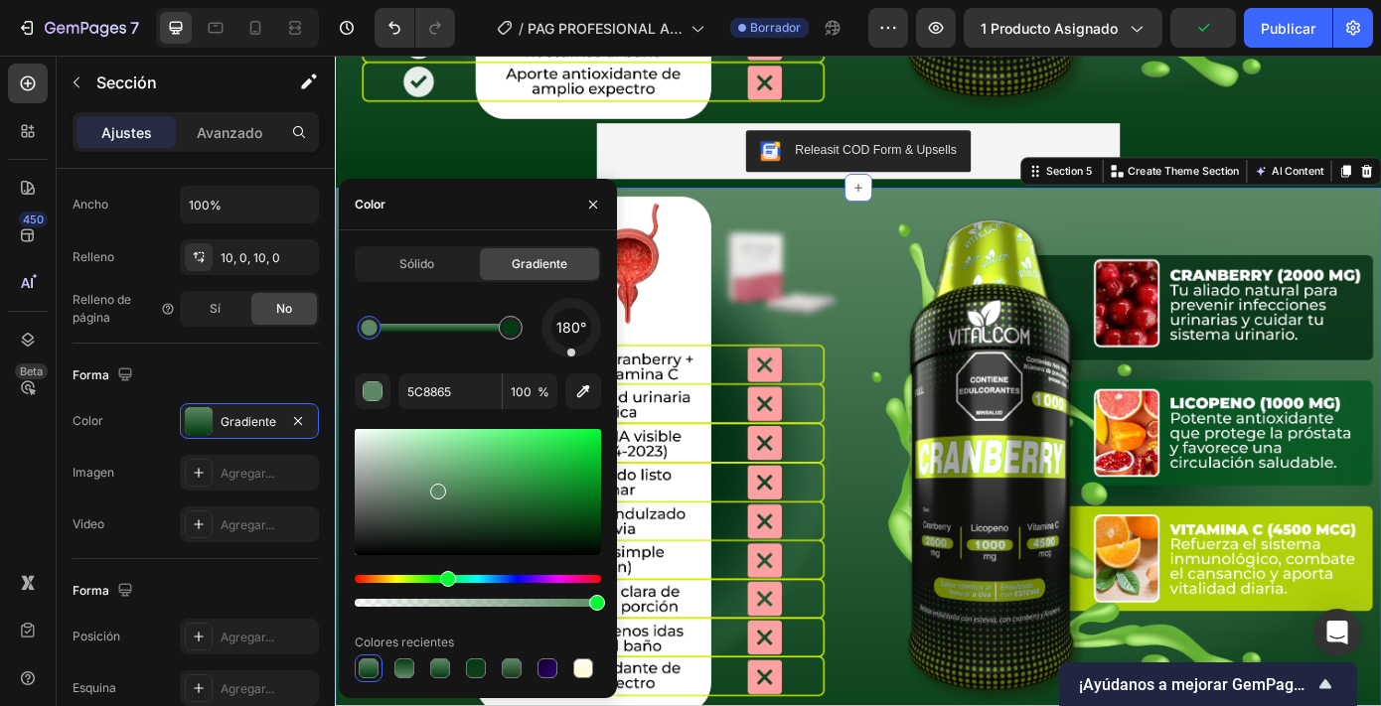
drag, startPoint x: 370, startPoint y: 330, endPoint x: 461, endPoint y: 330, distance: 91.4
click at [378, 330] on div at bounding box center [370, 328] width 16 height 16
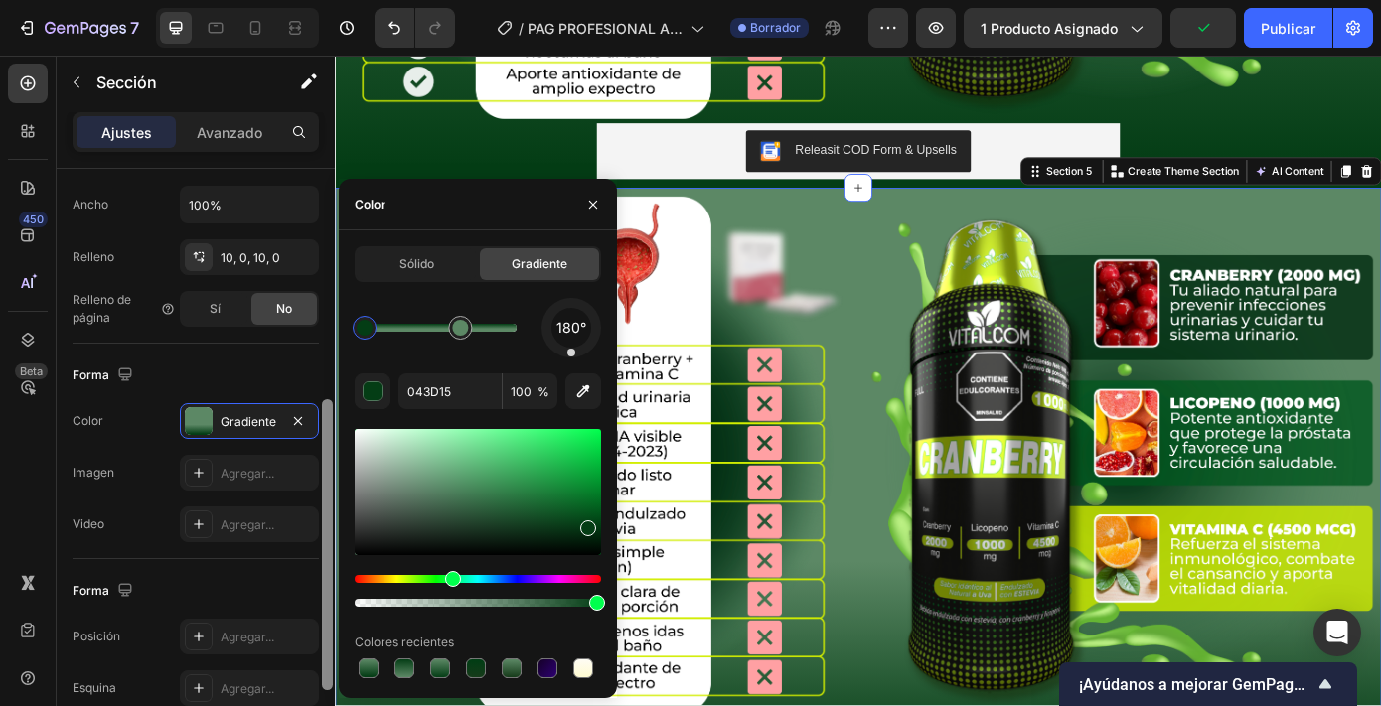
drag, startPoint x: 513, startPoint y: 328, endPoint x: 331, endPoint y: 328, distance: 181.8
click at [331, 328] on div "450 Beta reali Secciones(10) Elementos(12) Medios de comunicación Paralaje del …" at bounding box center [167, 381] width 335 height 651
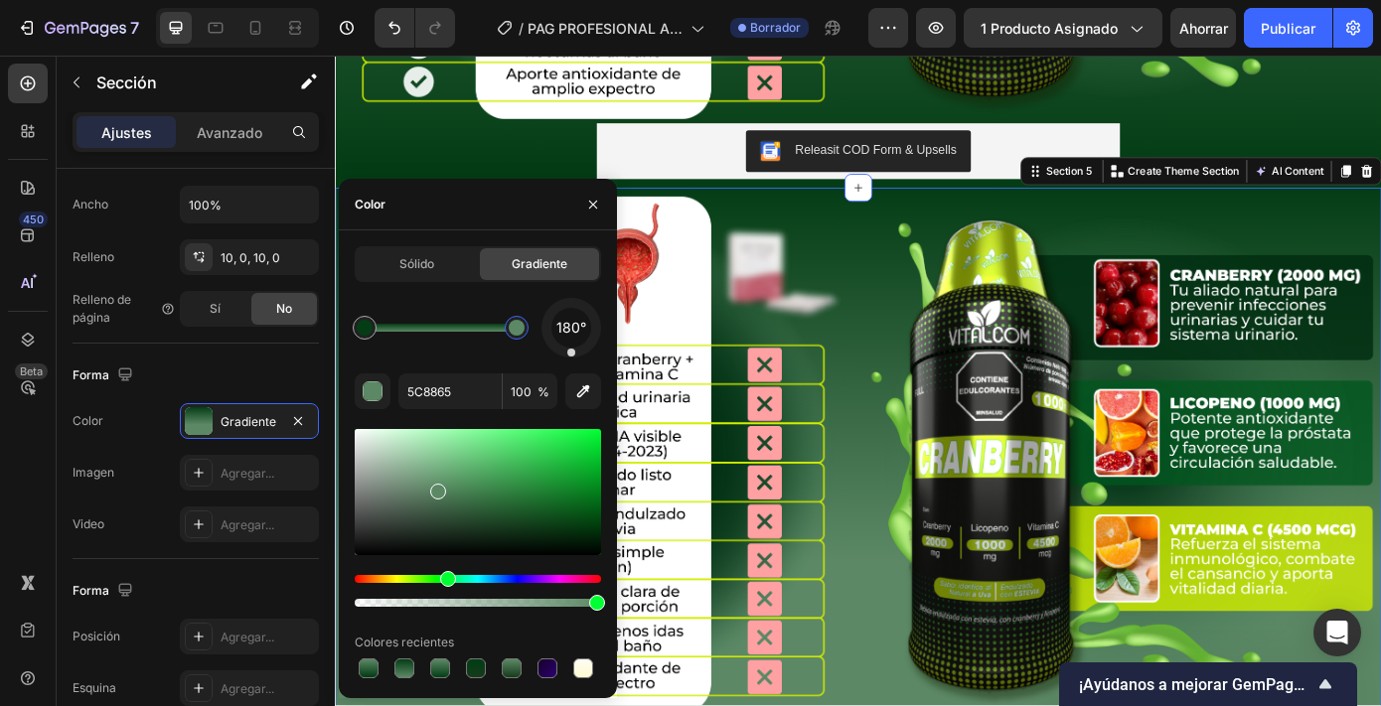
drag, startPoint x: 453, startPoint y: 331, endPoint x: 556, endPoint y: 329, distance: 103.4
click at [557, 330] on div "180°" at bounding box center [478, 328] width 246 height 60
type input "043D15"
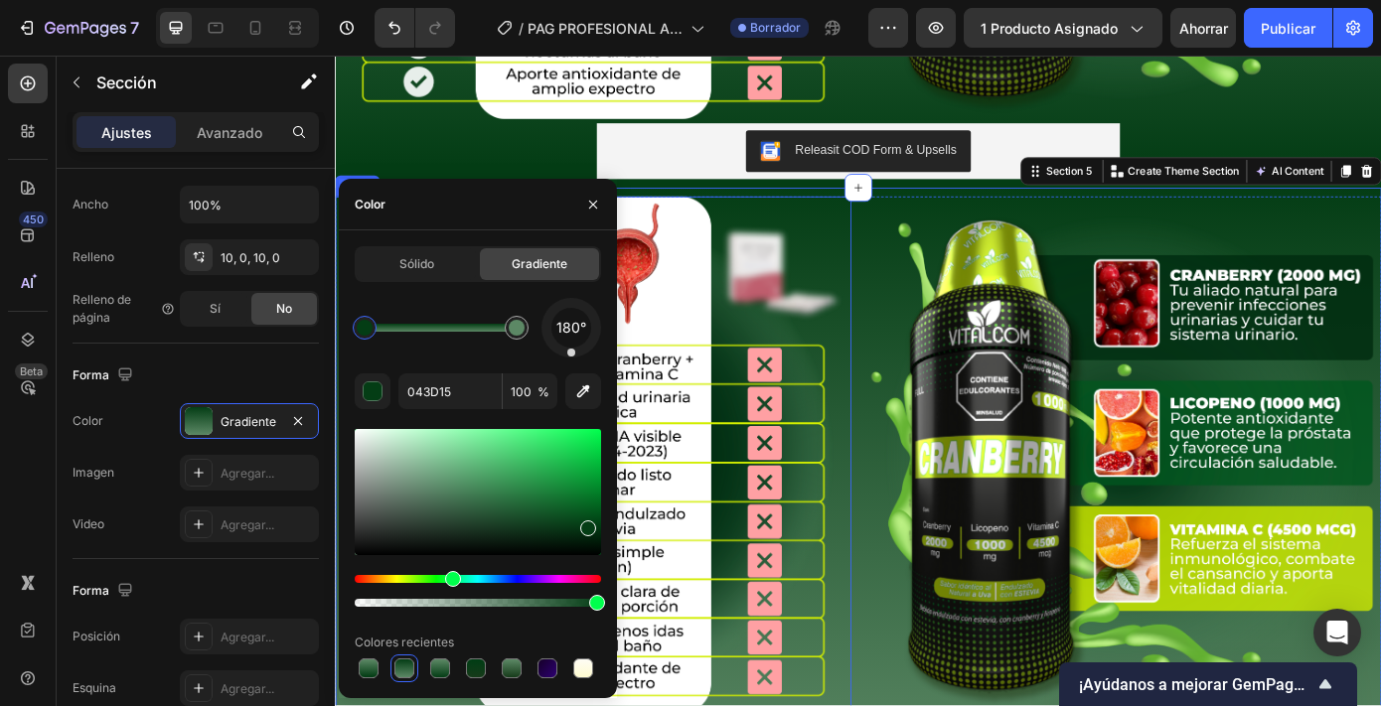
click at [726, 433] on img at bounding box center [629, 511] width 588 height 588
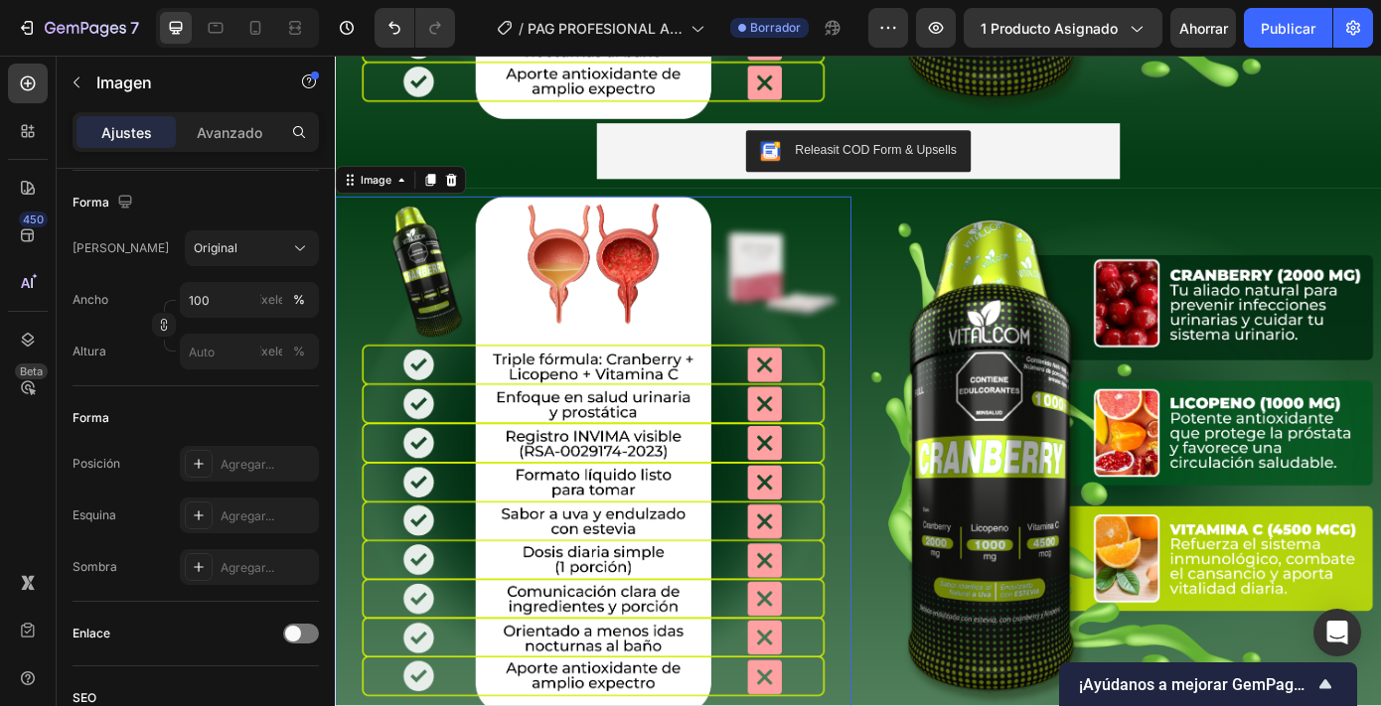
scroll to position [0, 0]
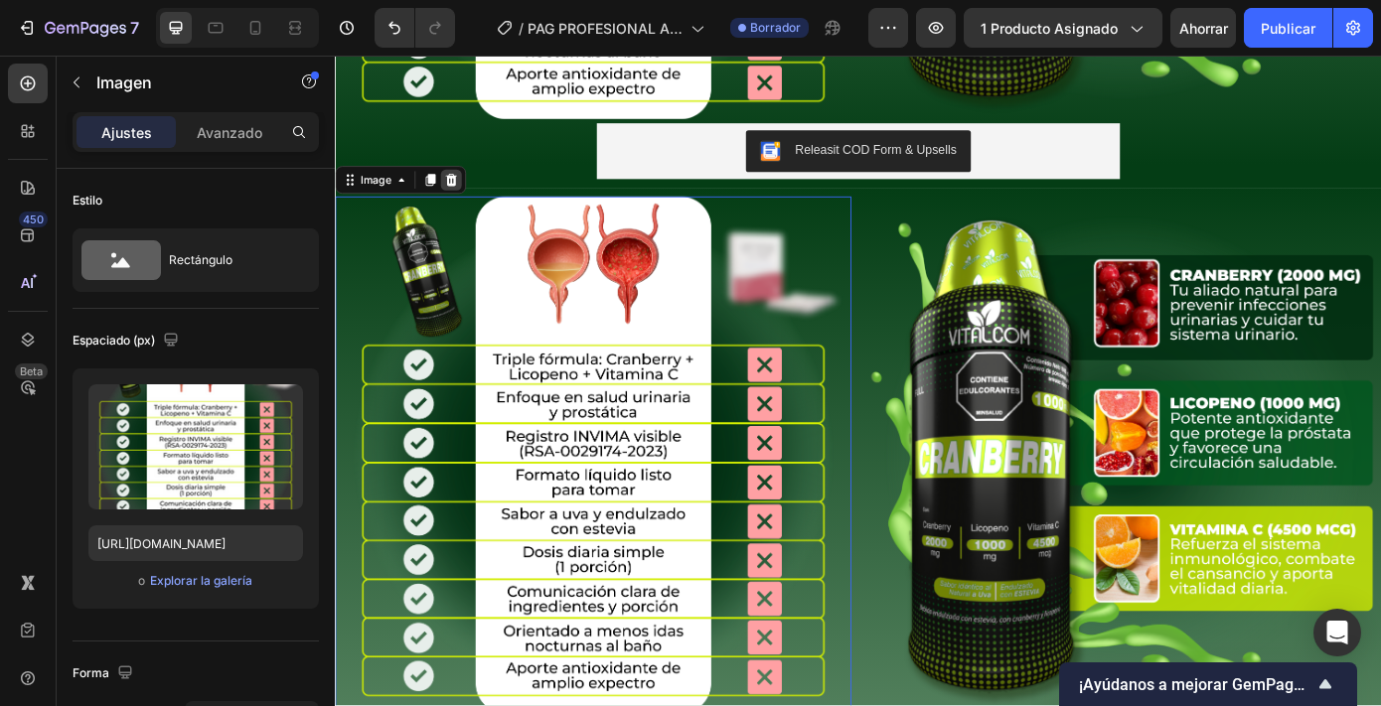
click at [470, 192] on icon at bounding box center [467, 198] width 13 height 14
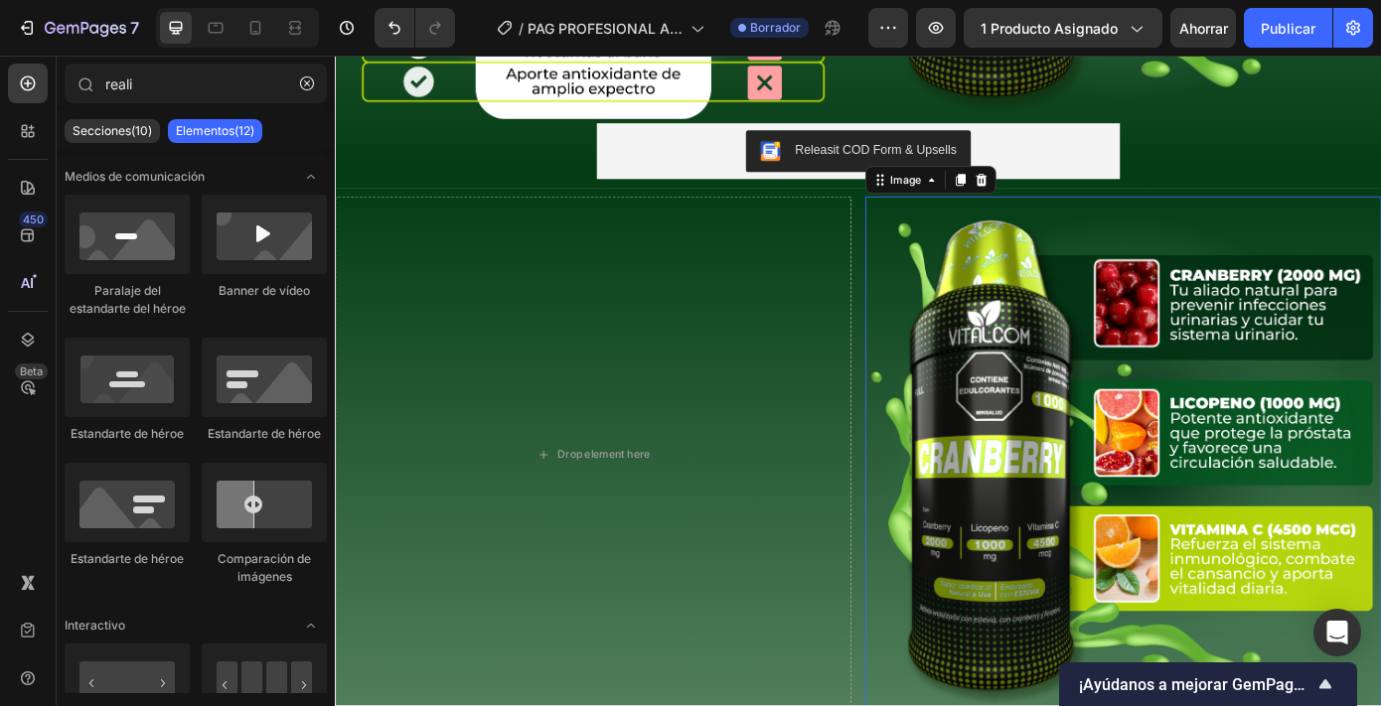
click at [1106, 403] on img at bounding box center [1233, 511] width 588 height 588
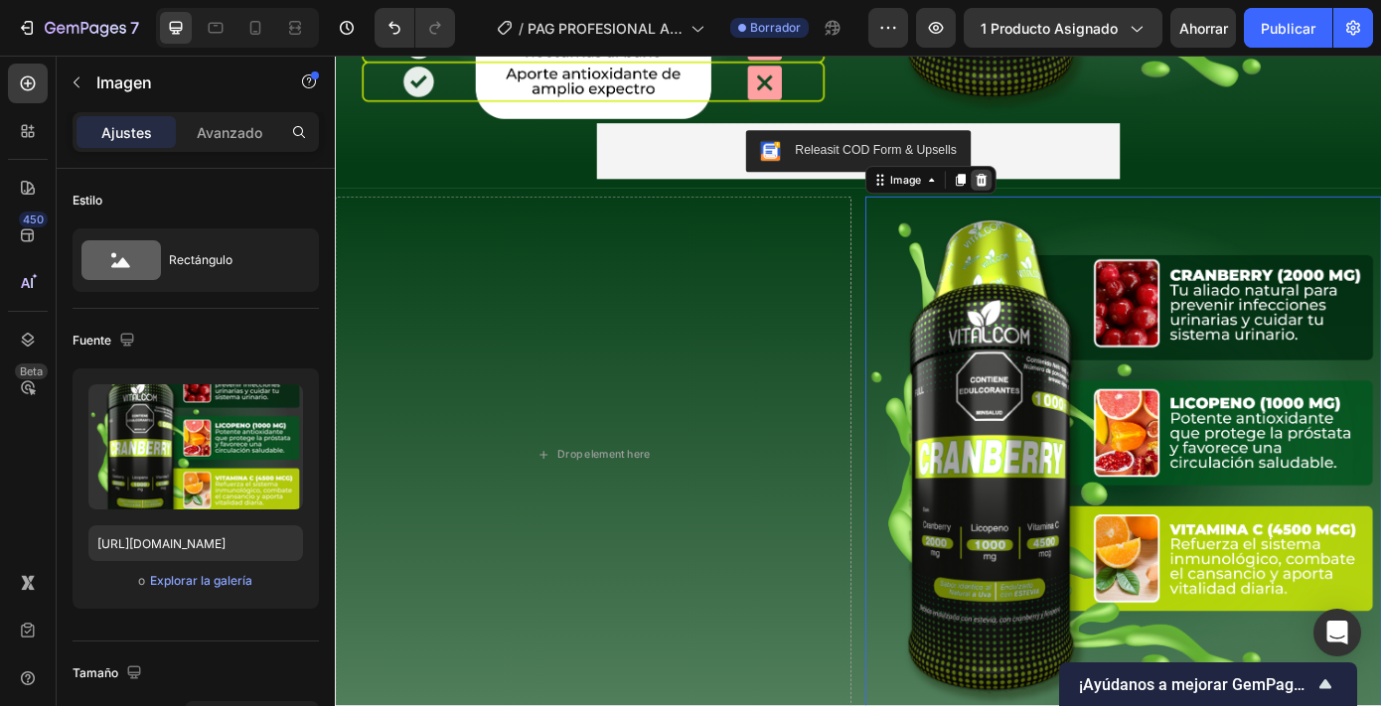
click at [1065, 193] on icon at bounding box center [1071, 198] width 13 height 14
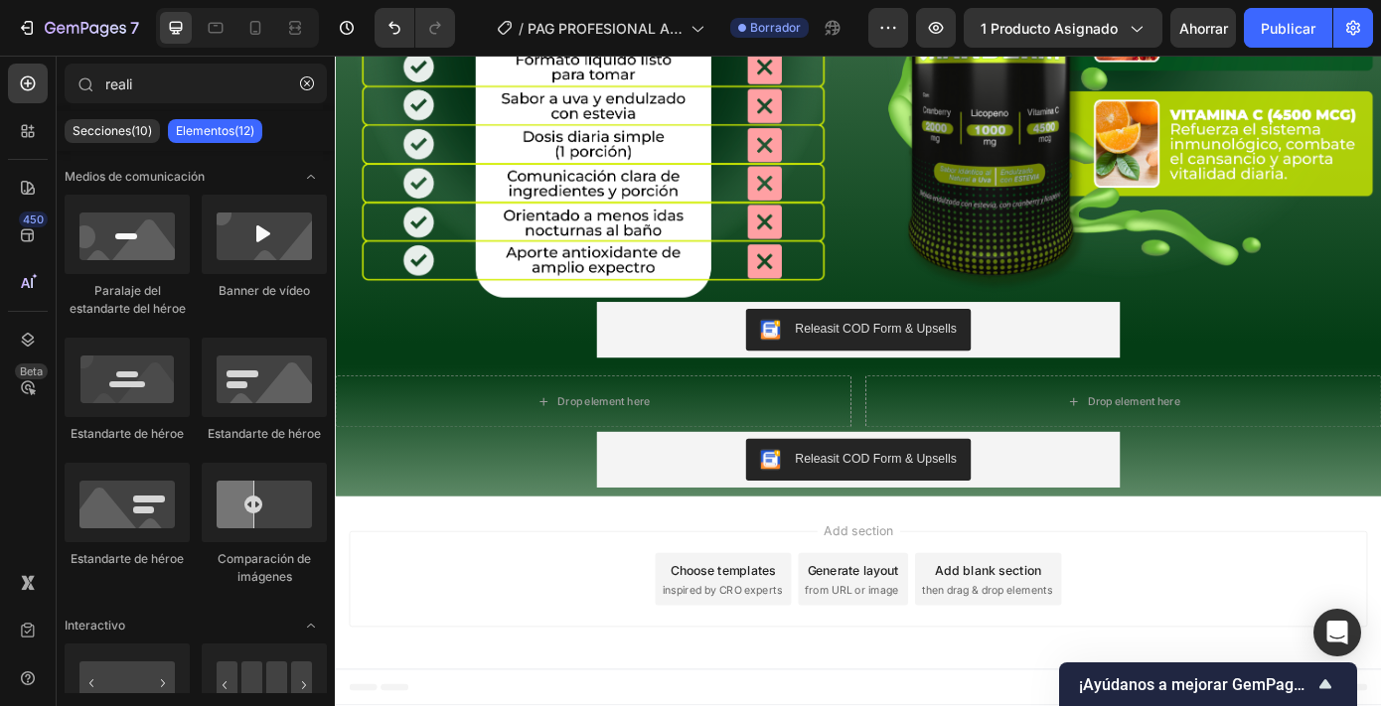
scroll to position [2371, 0]
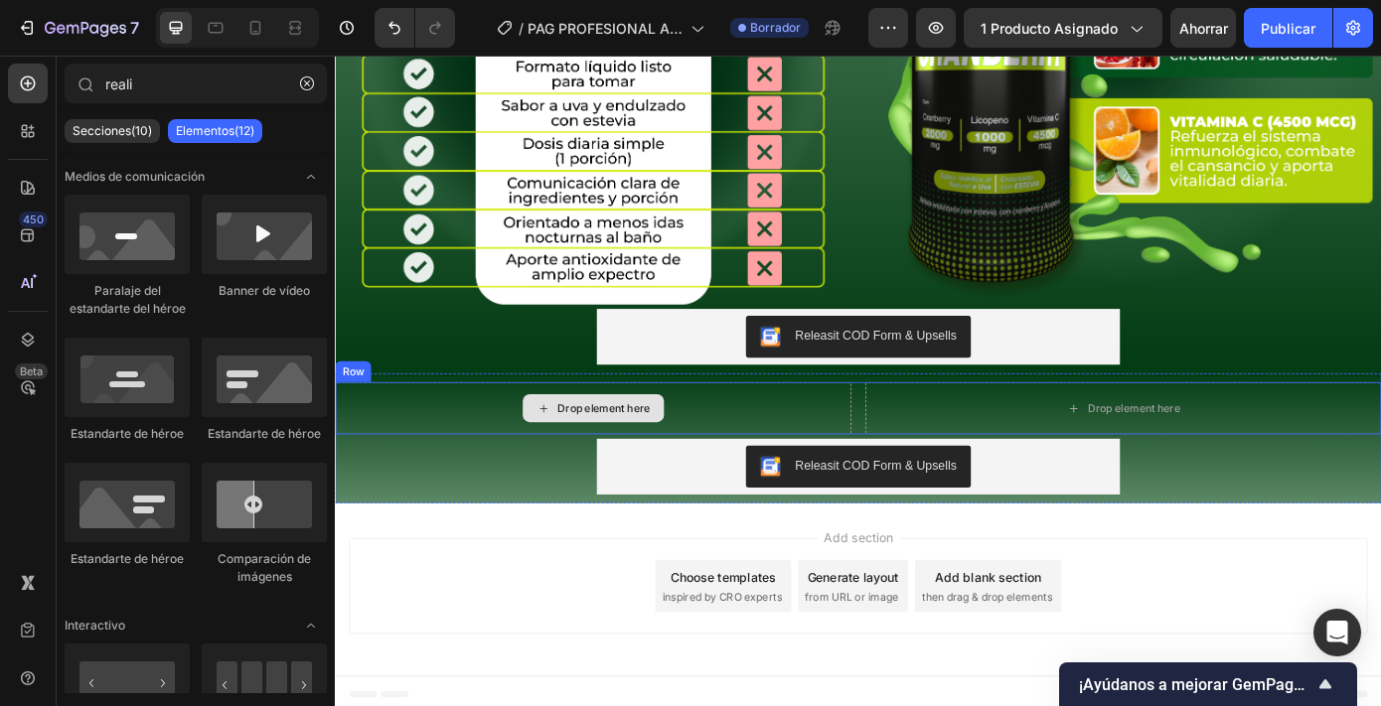
click at [711, 438] on div "Drop element here" at bounding box center [629, 458] width 588 height 60
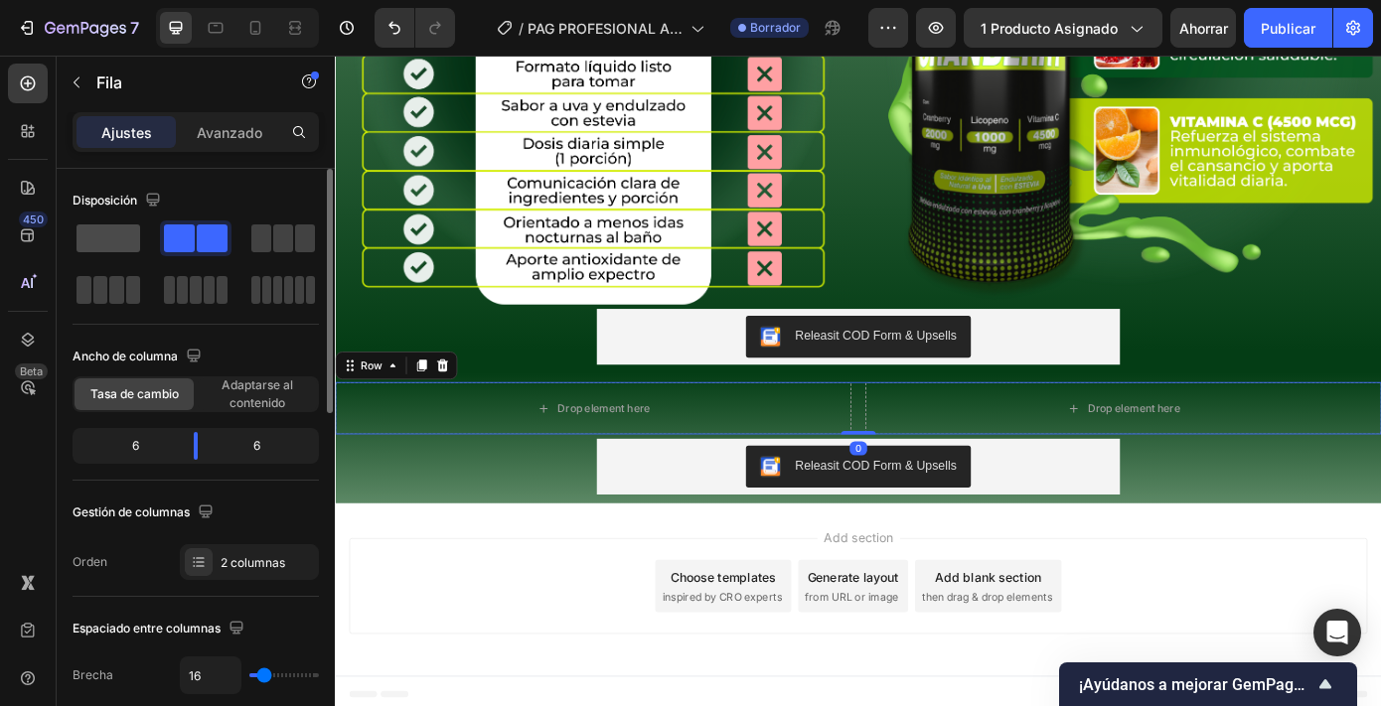
click at [125, 240] on span at bounding box center [109, 239] width 64 height 28
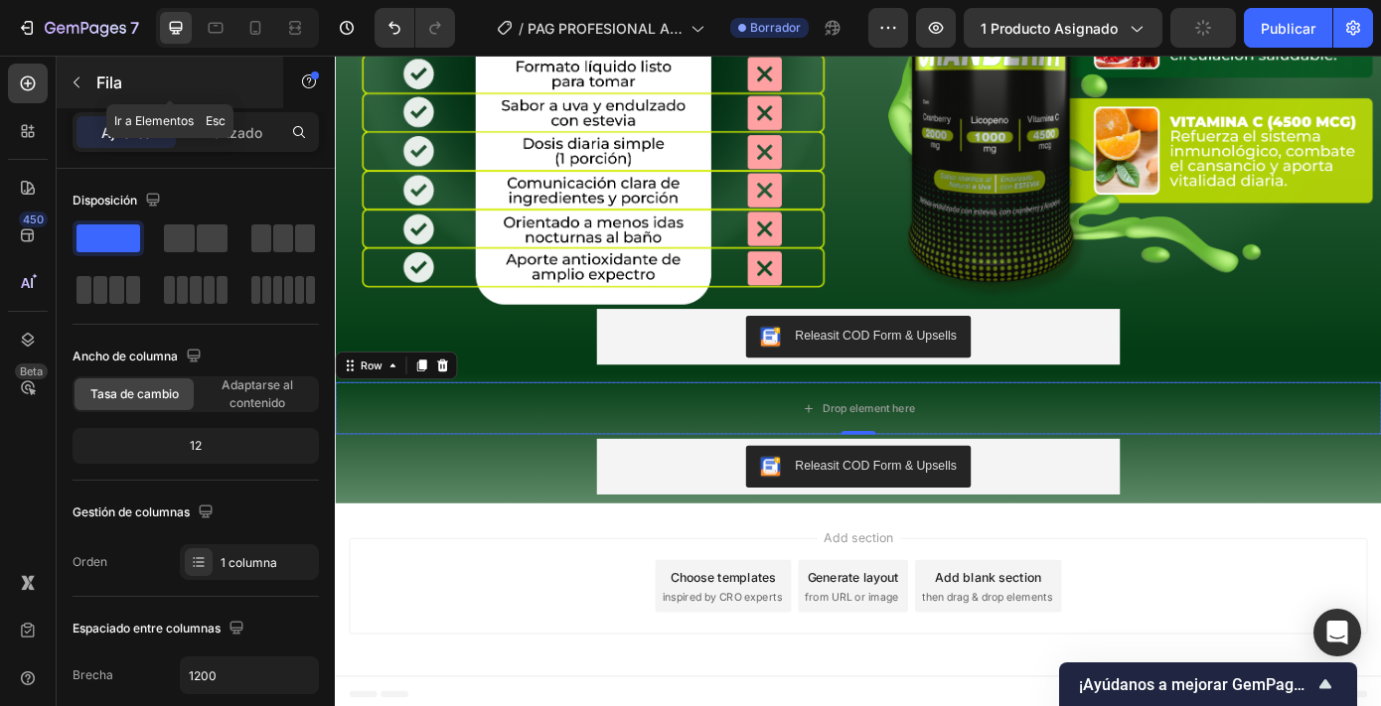
click at [103, 87] on font "Fila" at bounding box center [109, 83] width 26 height 20
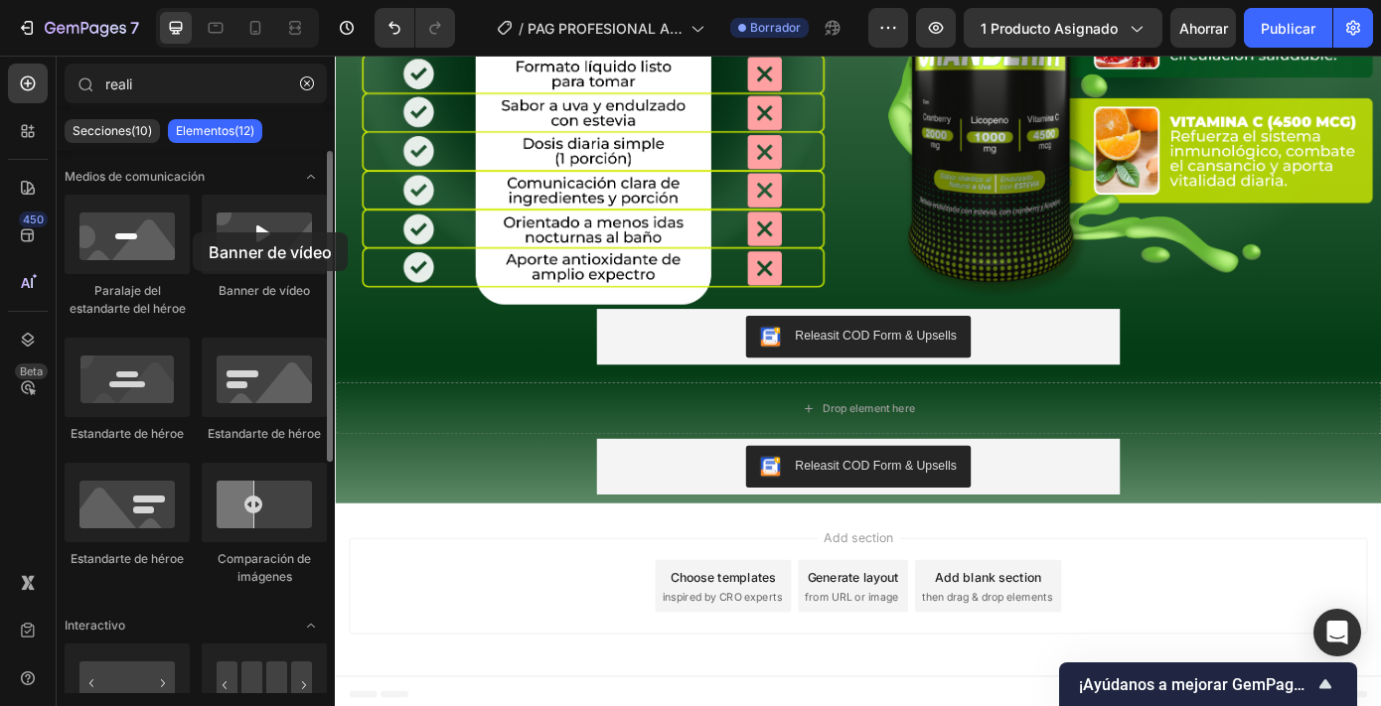
drag, startPoint x: 253, startPoint y: 236, endPoint x: 192, endPoint y: 232, distance: 61.8
click at [192, 232] on div "Paralaje del estandarte del héroe Banner de vídeo Estandarte de héroe Estandart…" at bounding box center [196, 399] width 262 height 409
click at [314, 81] on button "button" at bounding box center [307, 84] width 32 height 32
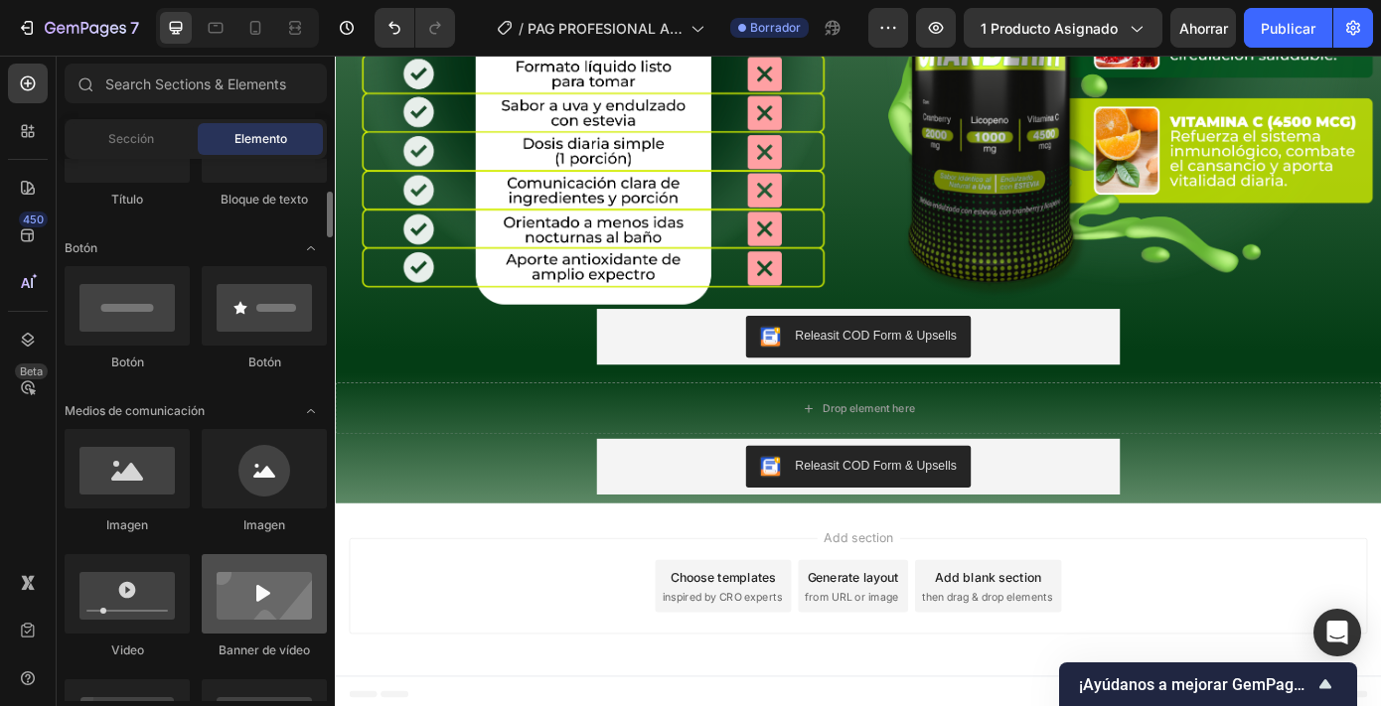
scroll to position [416, 0]
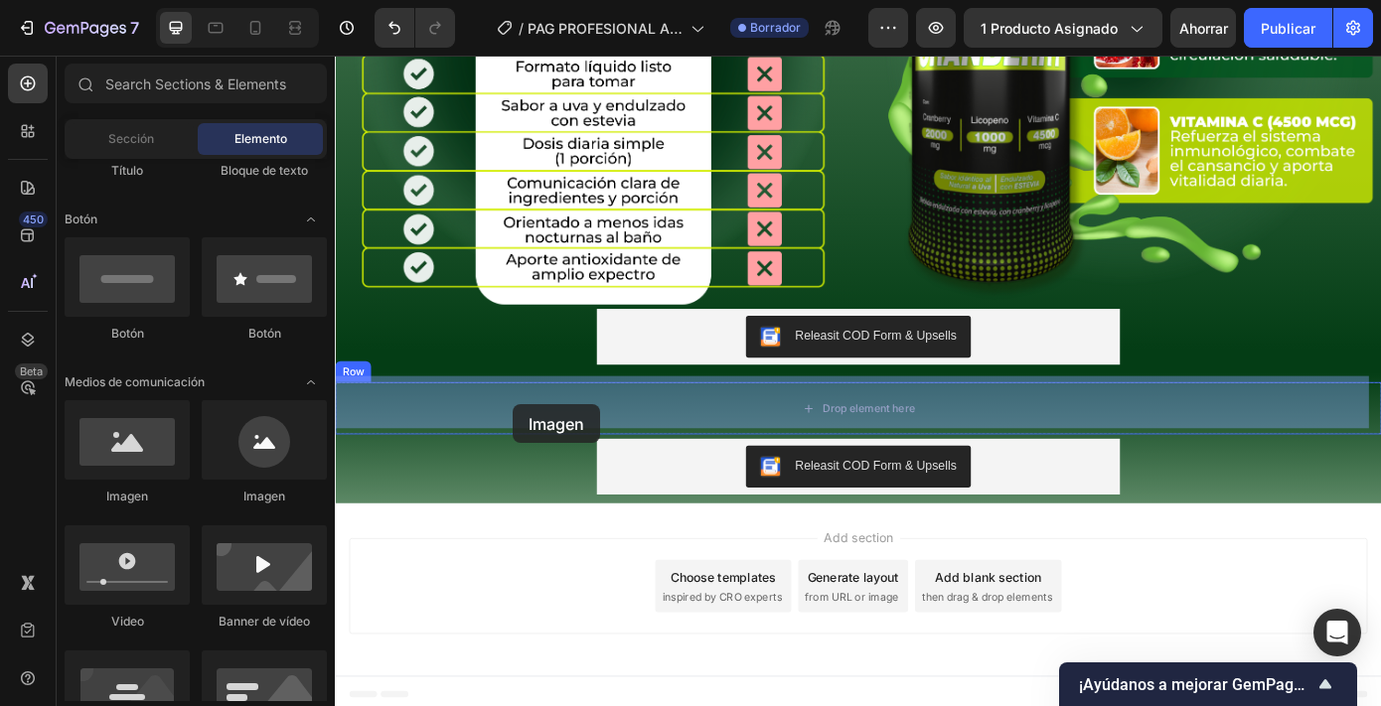
drag, startPoint x: 475, startPoint y: 502, endPoint x: 537, endPoint y: 450, distance: 80.4
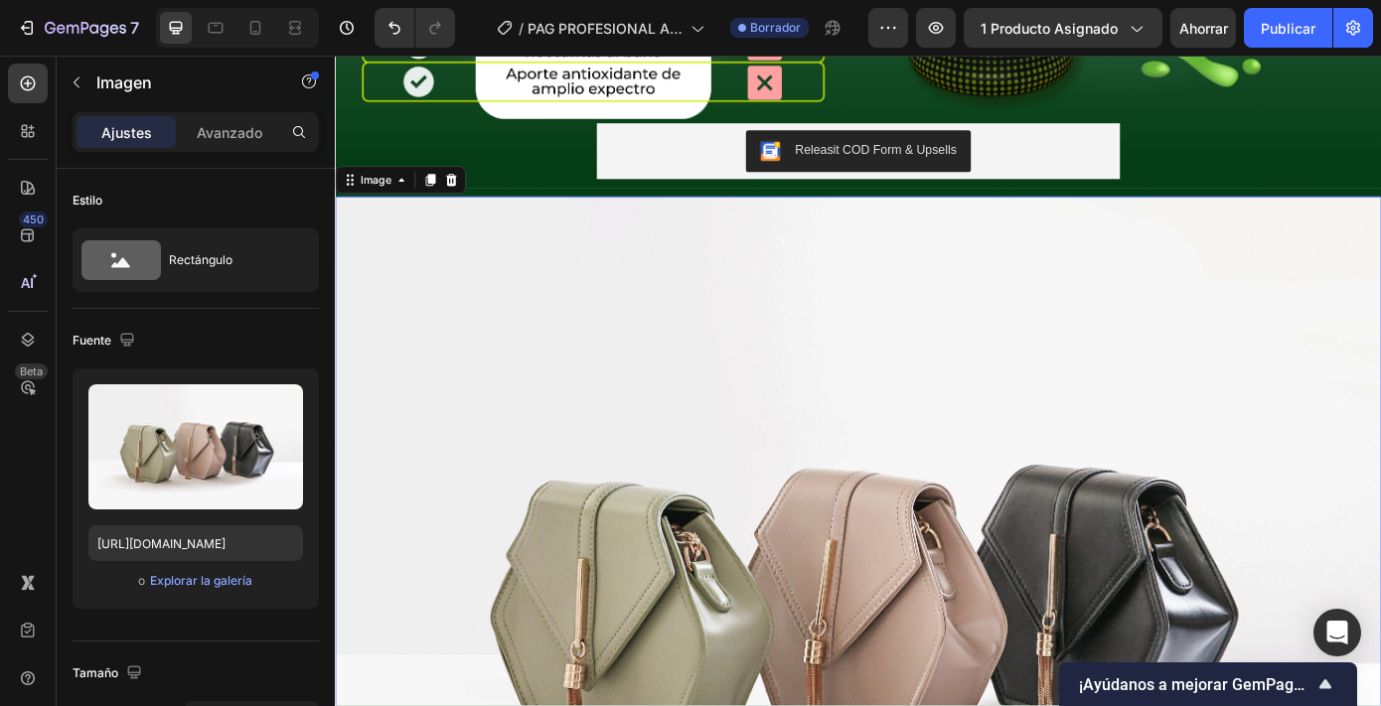
click at [536, 472] on img at bounding box center [931, 664] width 1192 height 894
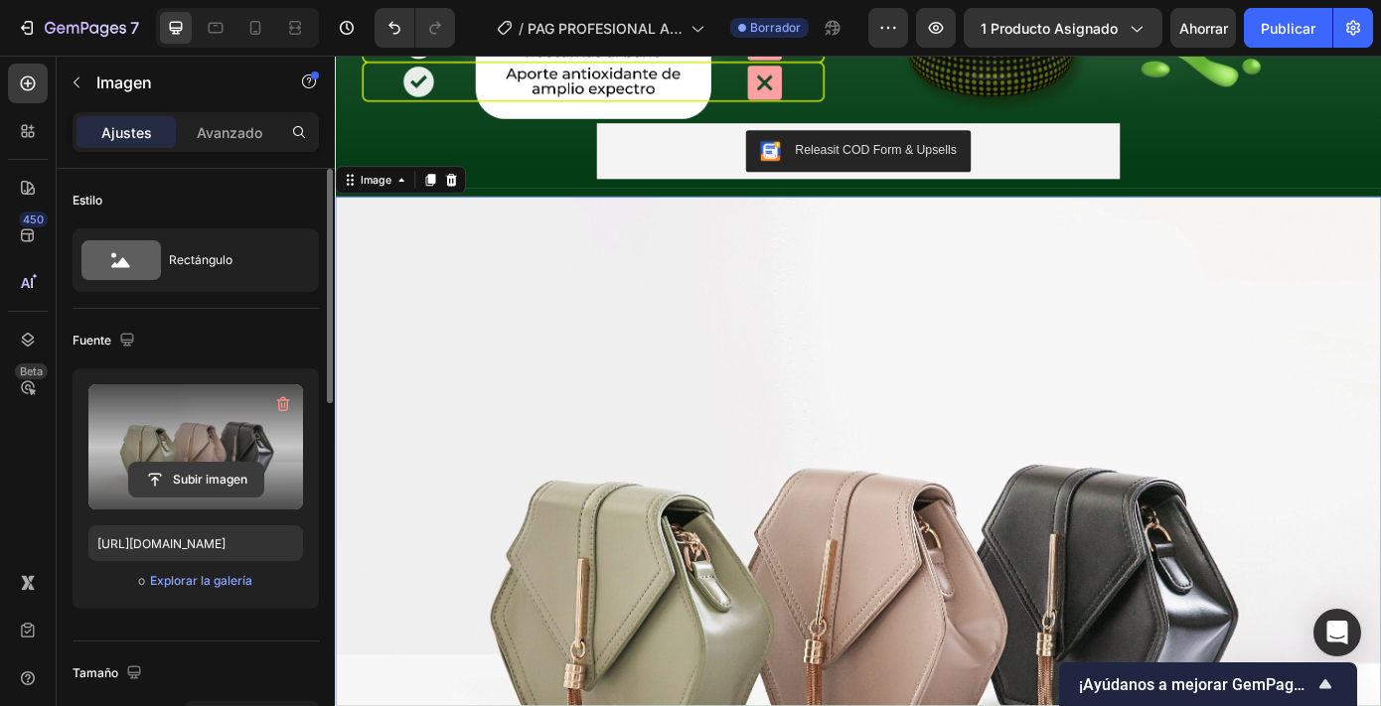
click at [203, 486] on input "file" at bounding box center [196, 480] width 134 height 34
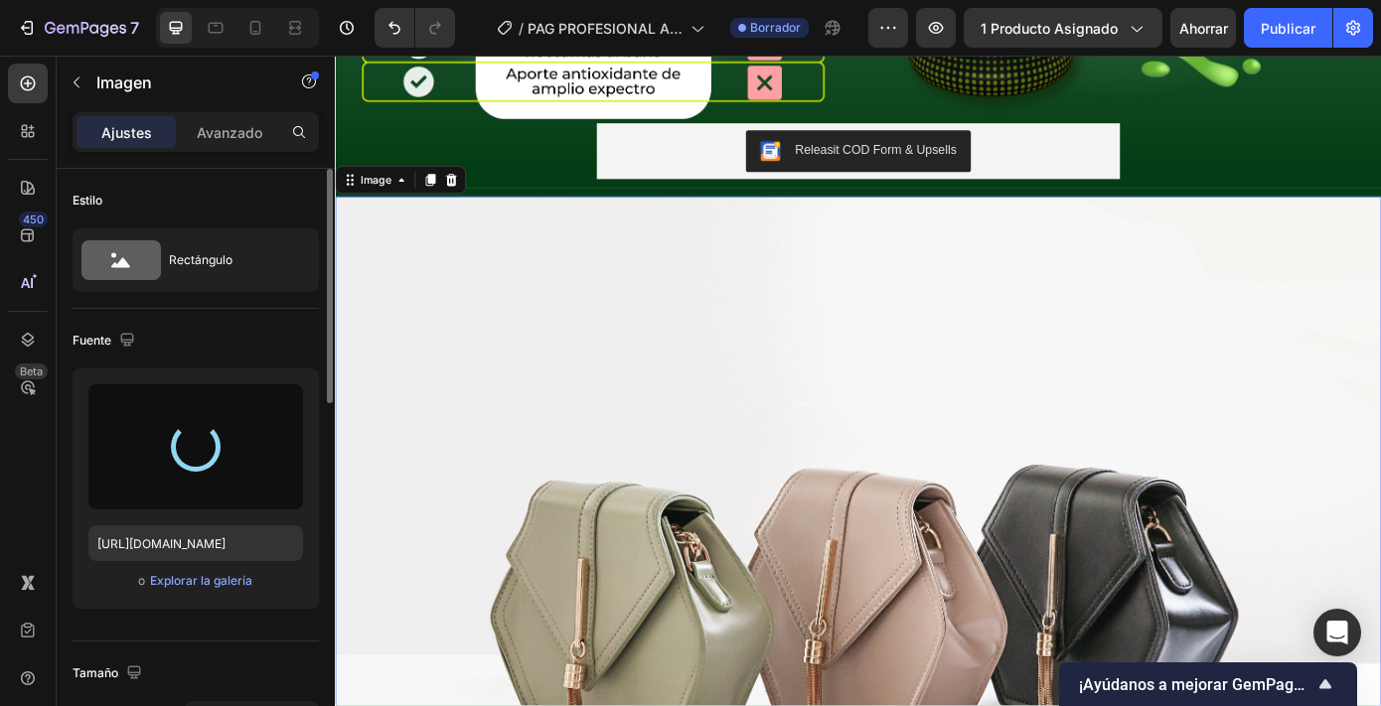
type input "https://cdn.shopify.com/s/files/1/0645/1724/2958/files/gempages_573729458666603…"
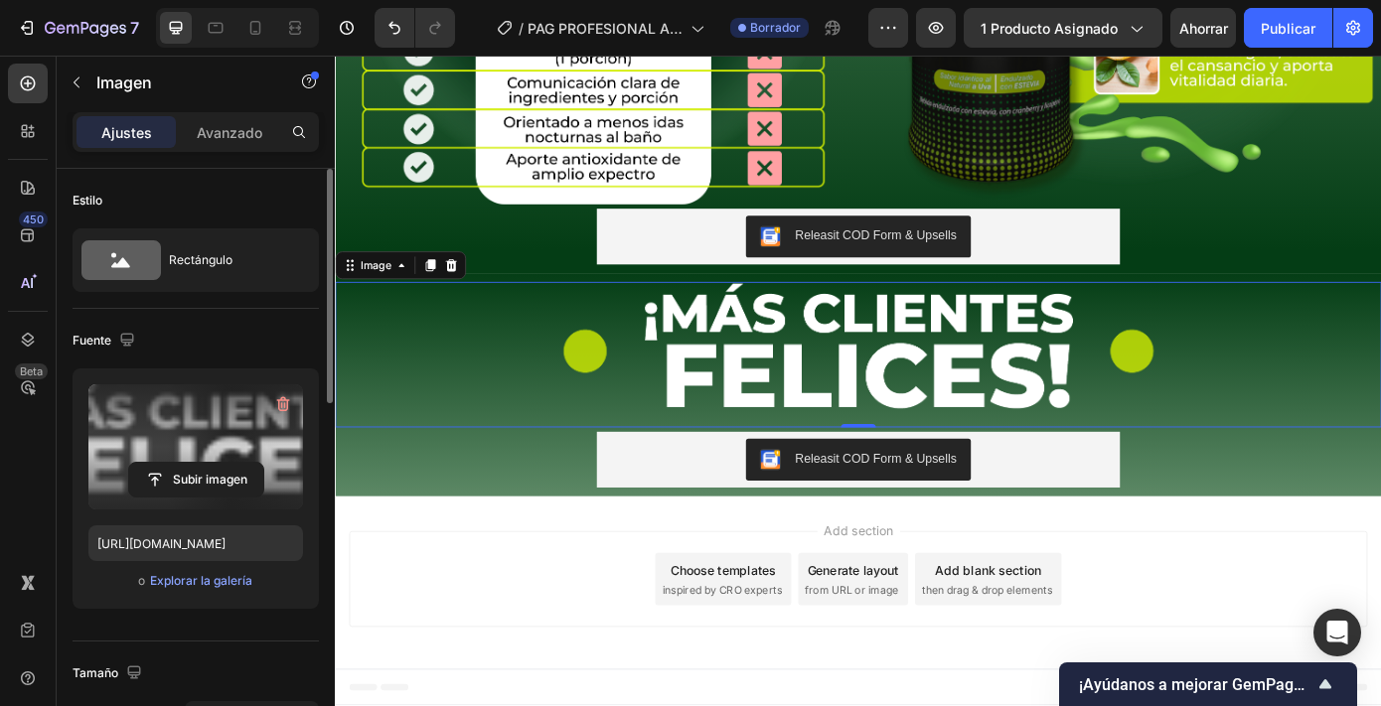
scroll to position [2475, 0]
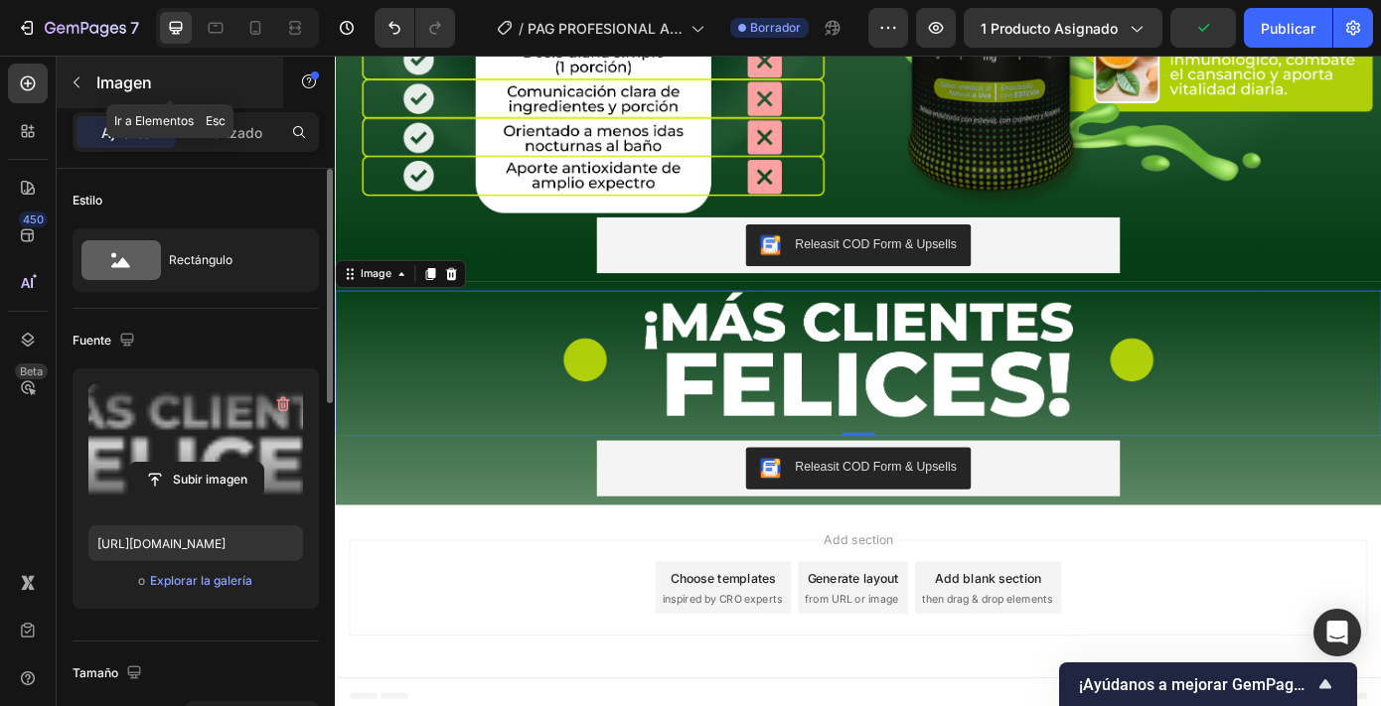
click at [135, 79] on font "Imagen" at bounding box center [124, 83] width 56 height 20
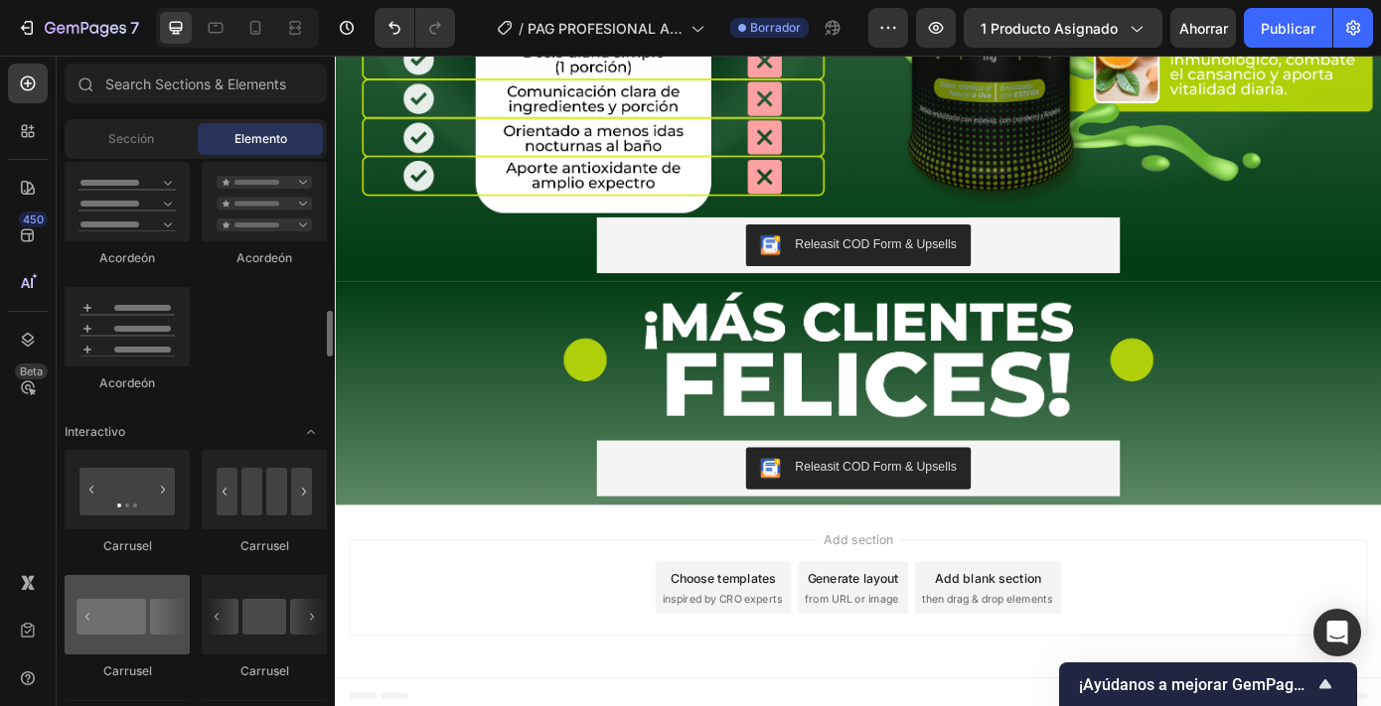
scroll to position [1776, 0]
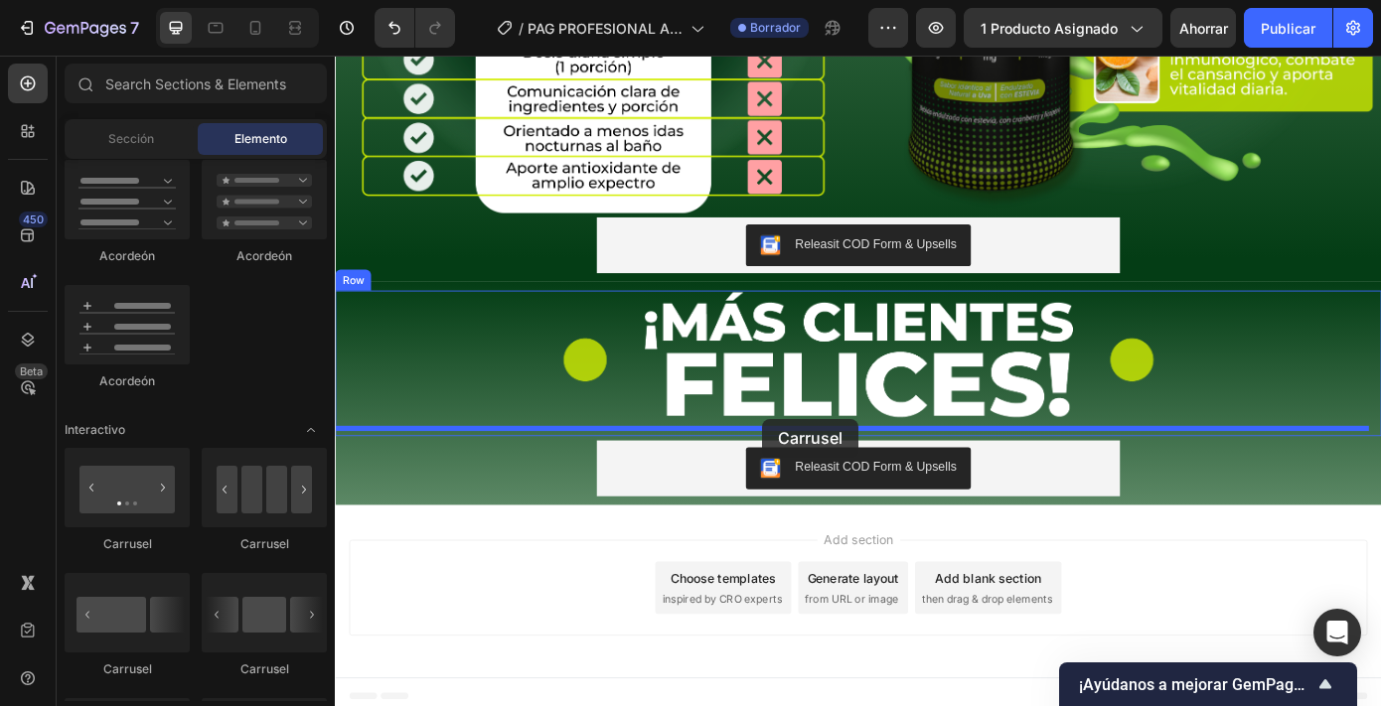
drag, startPoint x: 473, startPoint y: 551, endPoint x: 821, endPoint y: 469, distance: 357.4
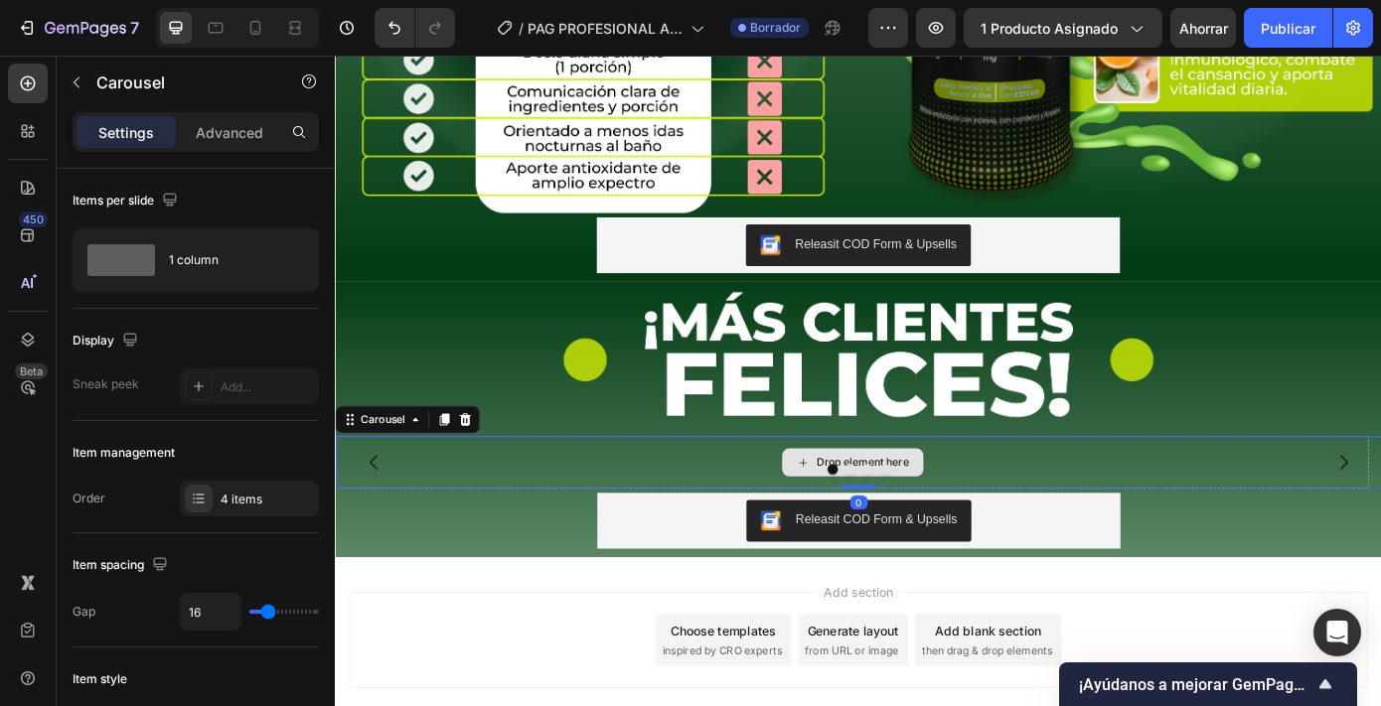
scroll to position [2535, 0]
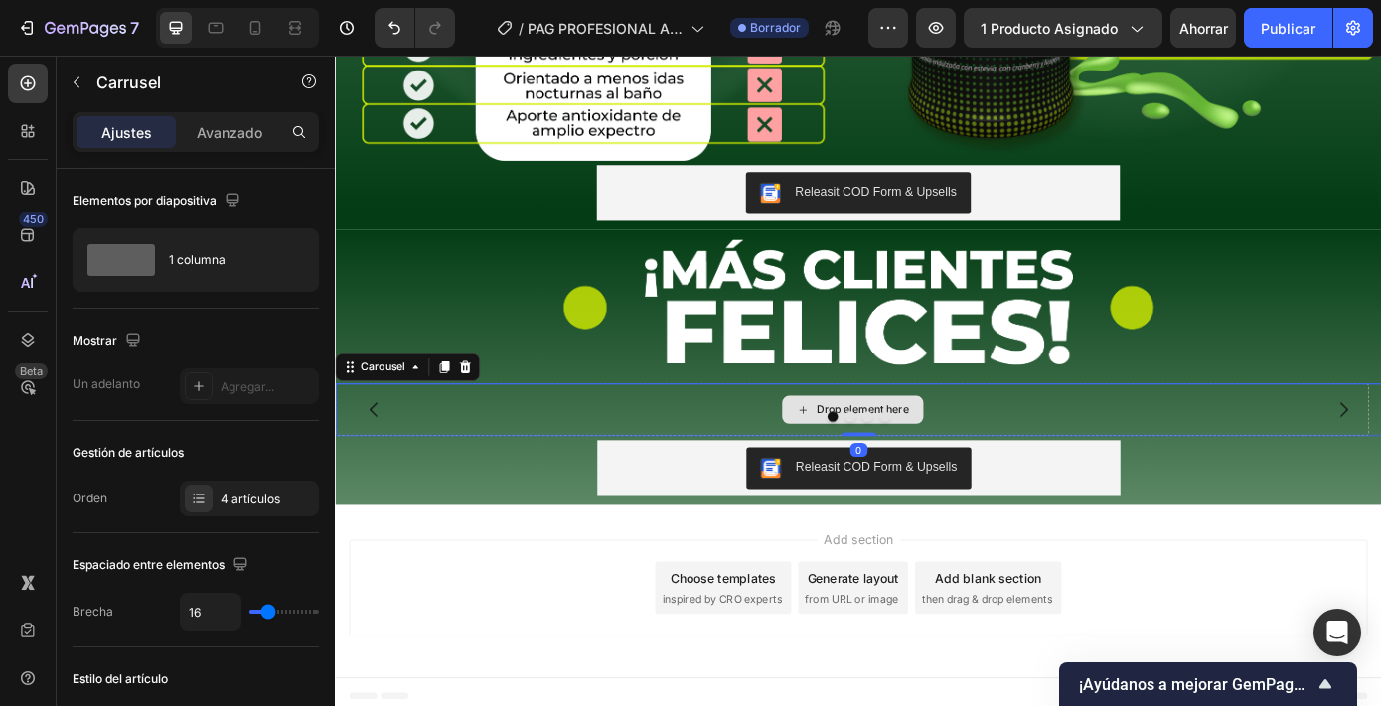
click at [775, 445] on div "Drop element here" at bounding box center [923, 460] width 1177 height 60
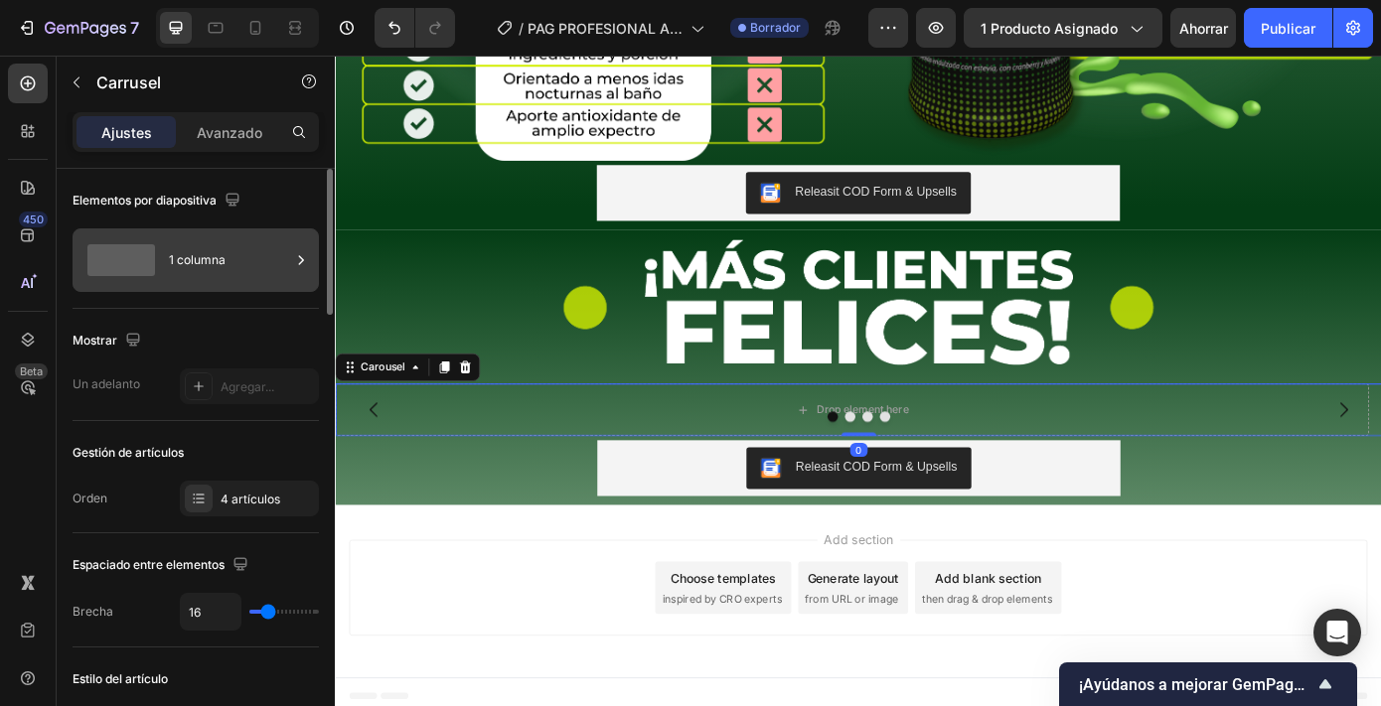
click at [265, 259] on div "1 columna" at bounding box center [229, 260] width 121 height 46
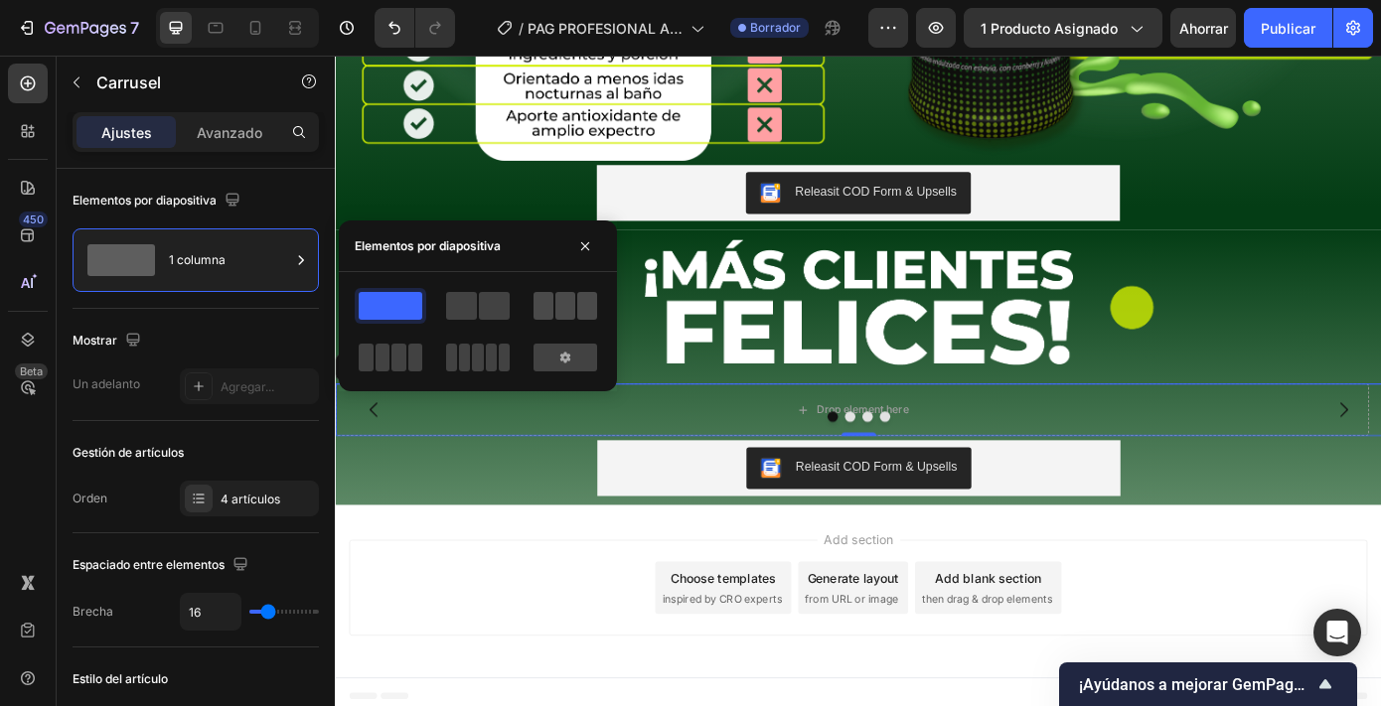
click at [544, 299] on span at bounding box center [544, 306] width 20 height 28
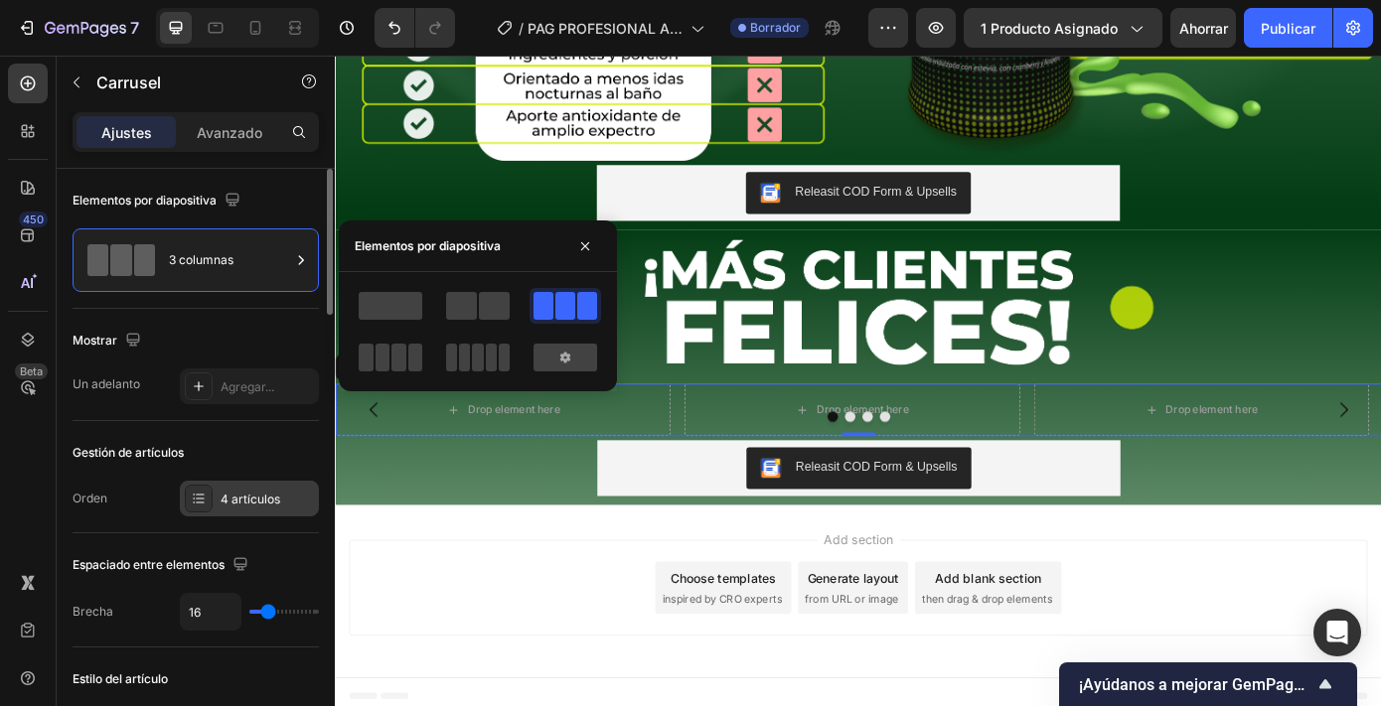
click at [252, 492] on font "4 artículos" at bounding box center [251, 499] width 60 height 15
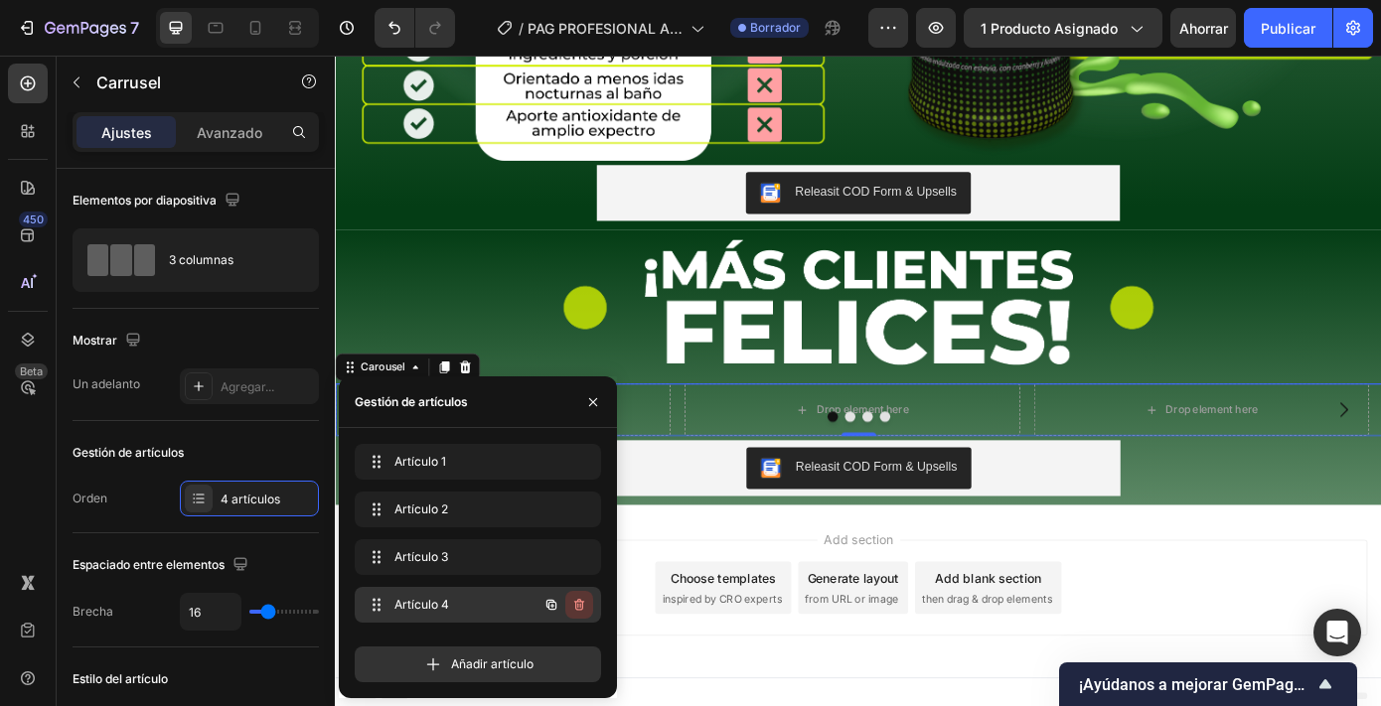
click at [575, 603] on icon "button" at bounding box center [579, 605] width 10 height 12
click at [554, 600] on font "Borrar" at bounding box center [565, 604] width 37 height 15
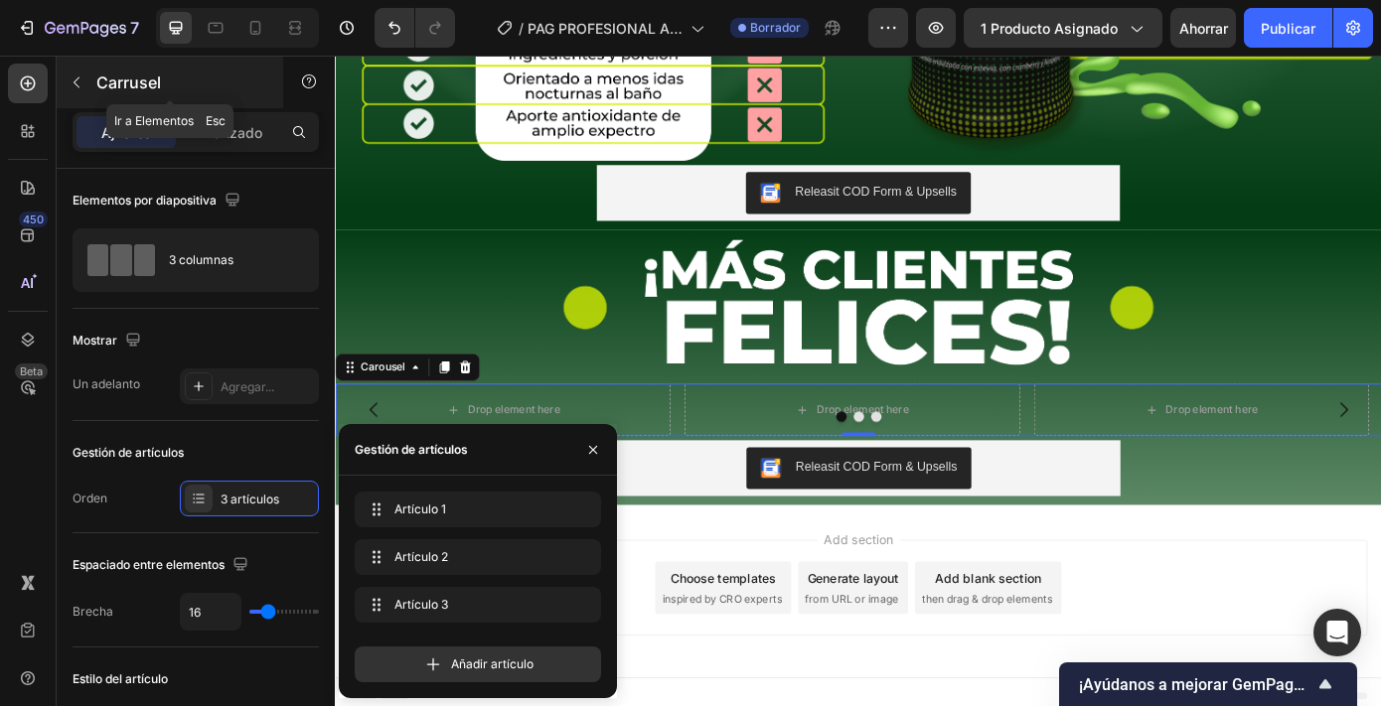
click at [81, 72] on button "button" at bounding box center [77, 83] width 32 height 32
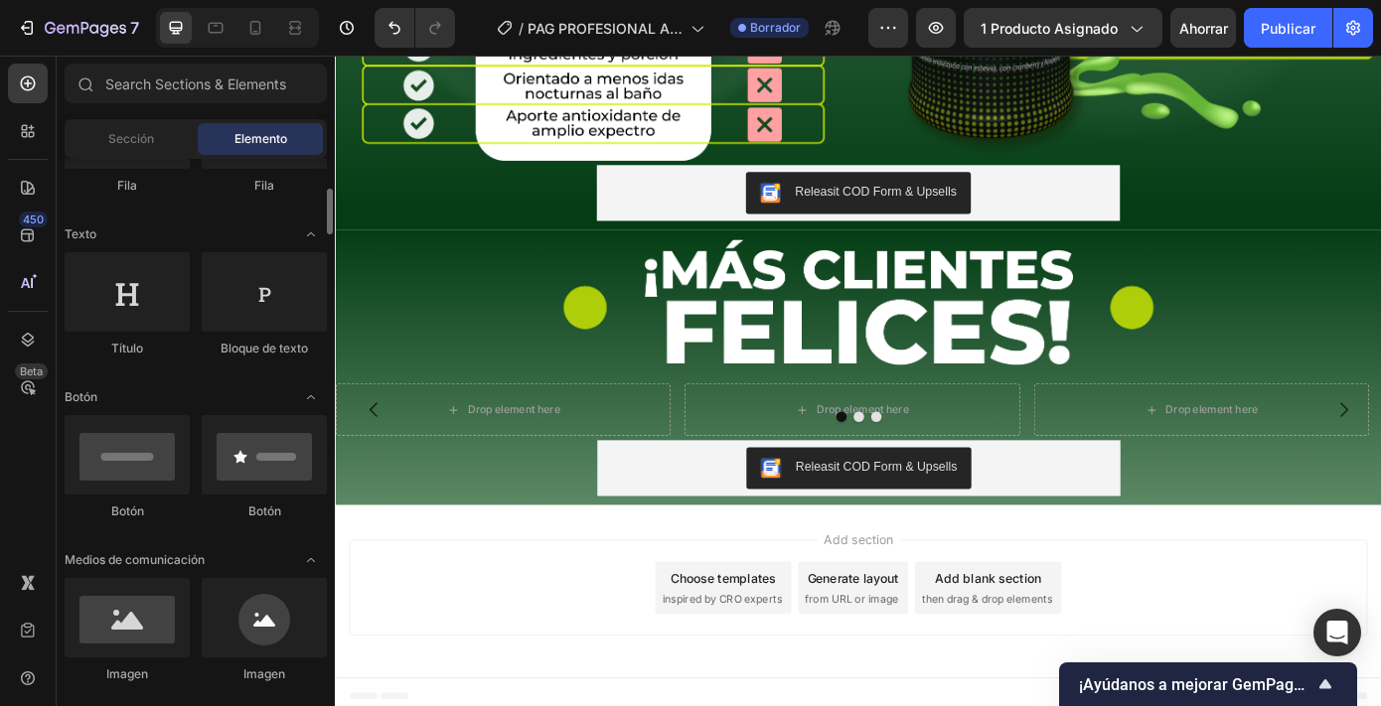
scroll to position [247, 0]
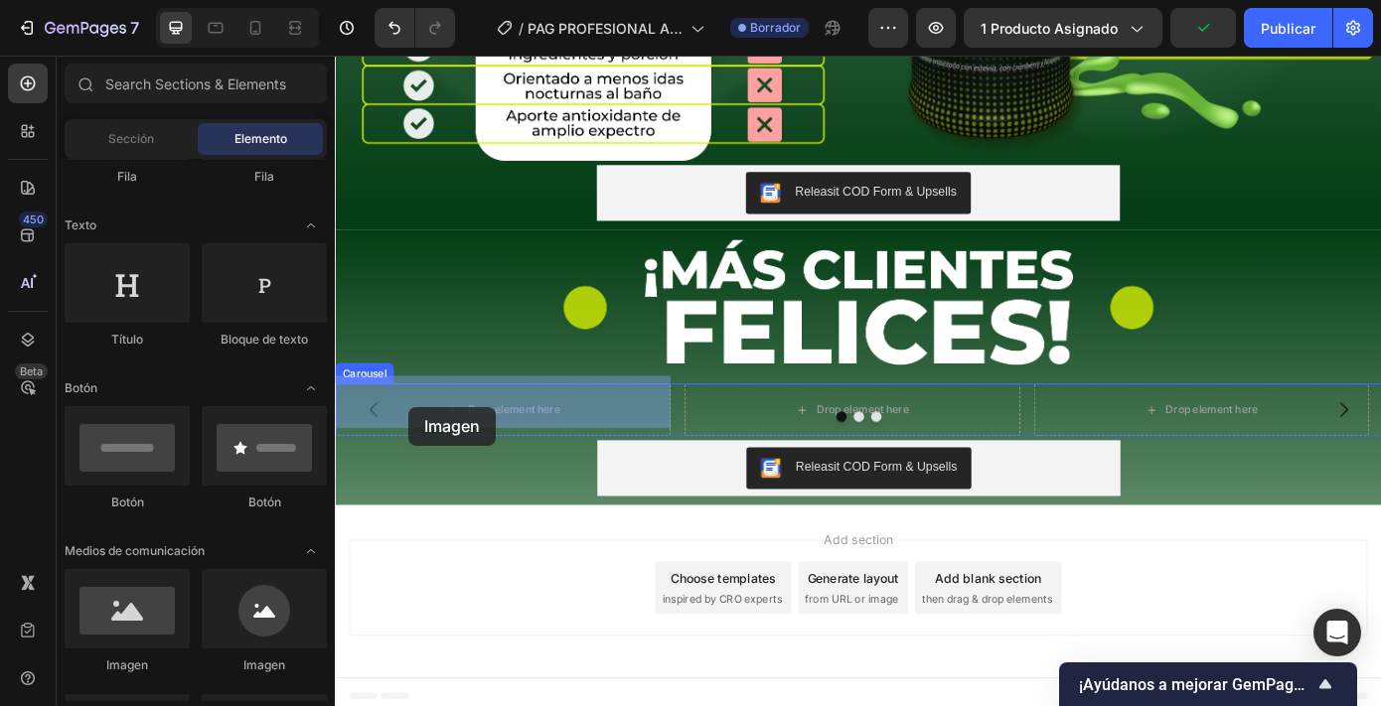
drag, startPoint x: 460, startPoint y: 669, endPoint x: 418, endPoint y: 456, distance: 216.7
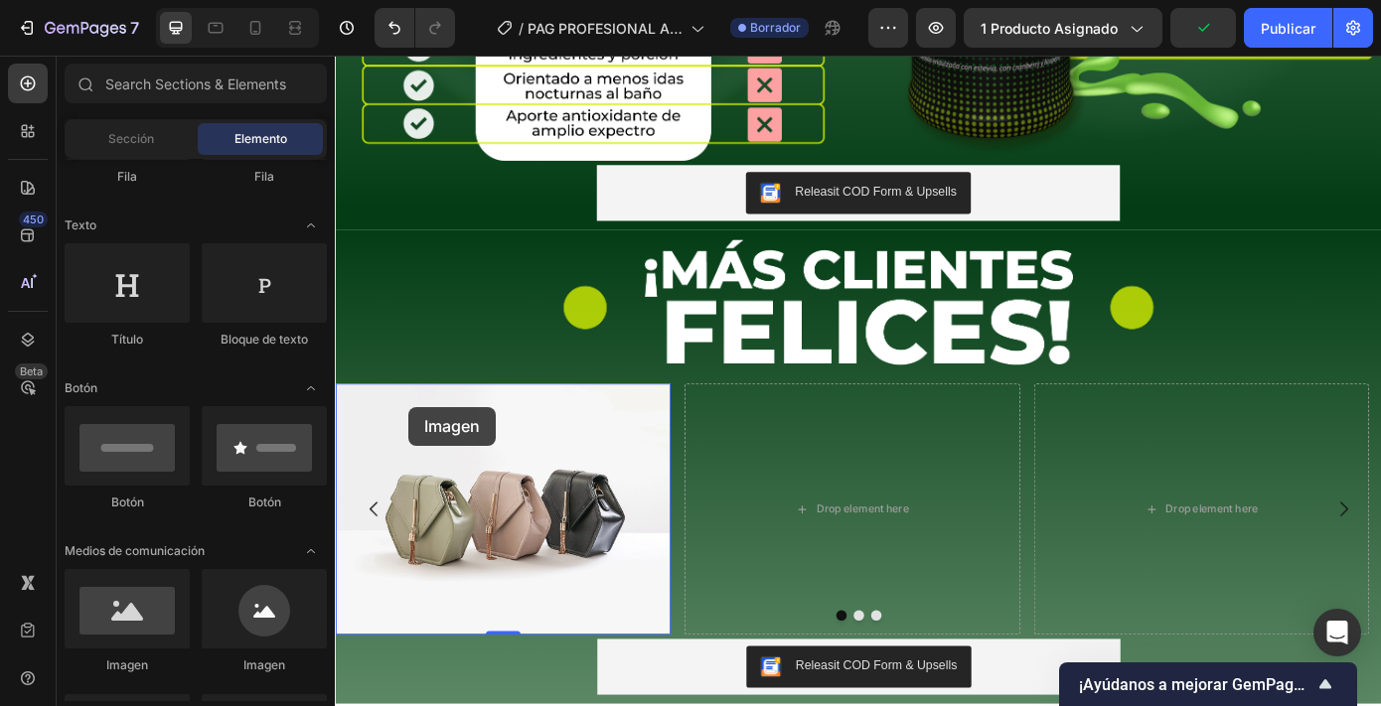
scroll to position [2582, 0]
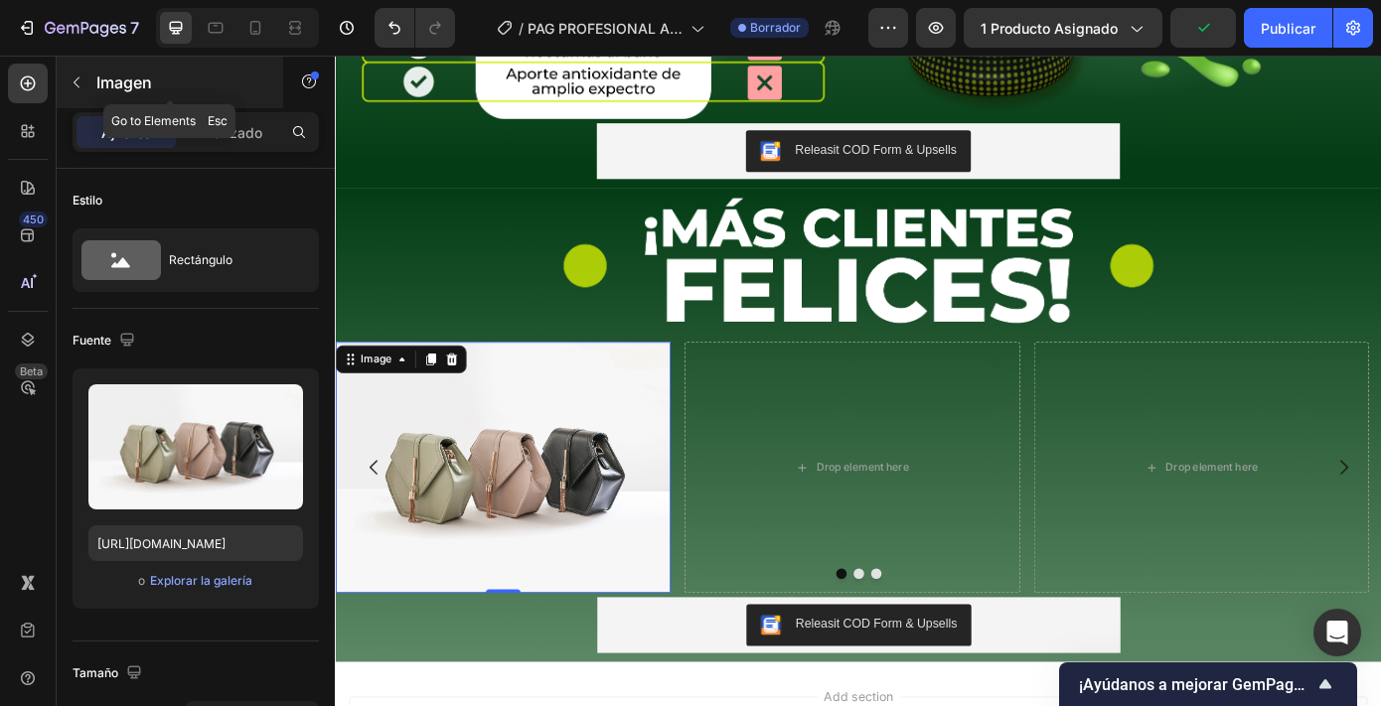
click at [112, 60] on div "Imagen" at bounding box center [170, 83] width 227 height 52
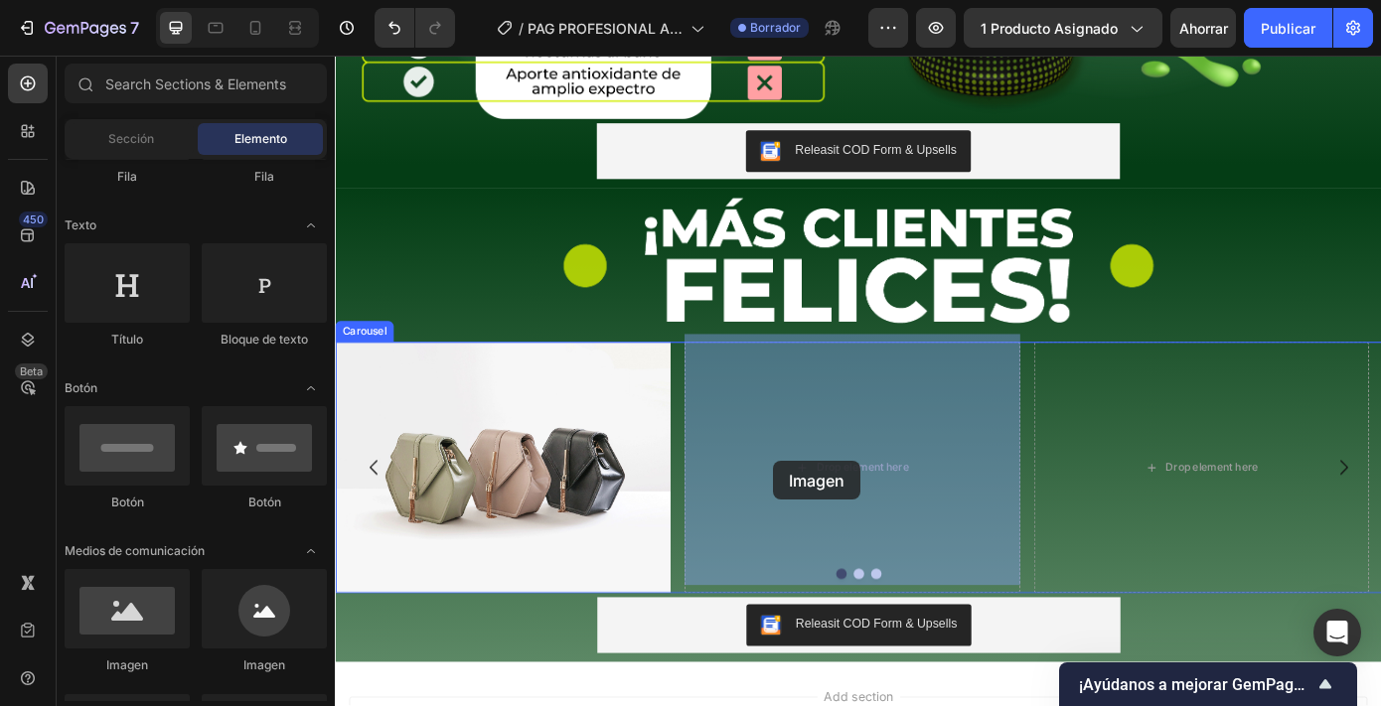
drag, startPoint x: 483, startPoint y: 671, endPoint x: 835, endPoint y: 518, distance: 383.6
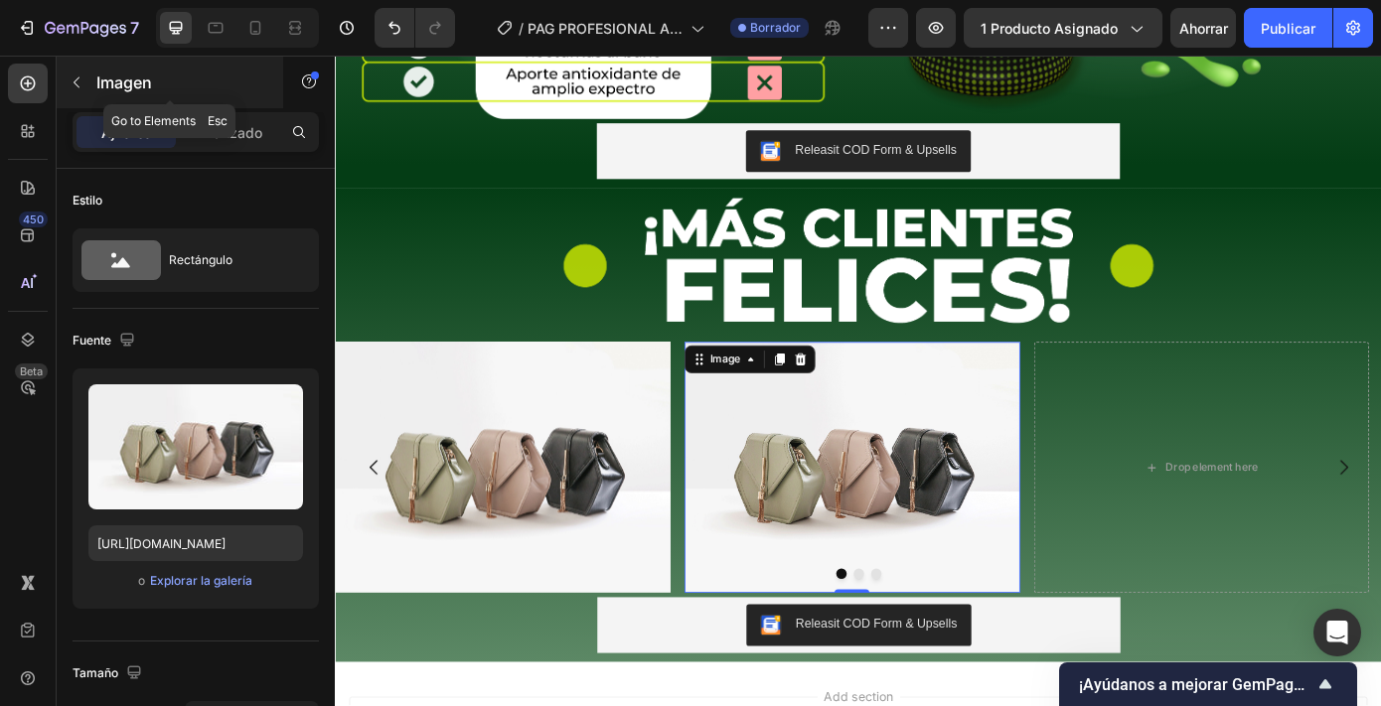
click at [96, 90] on font "Imagen" at bounding box center [124, 83] width 56 height 20
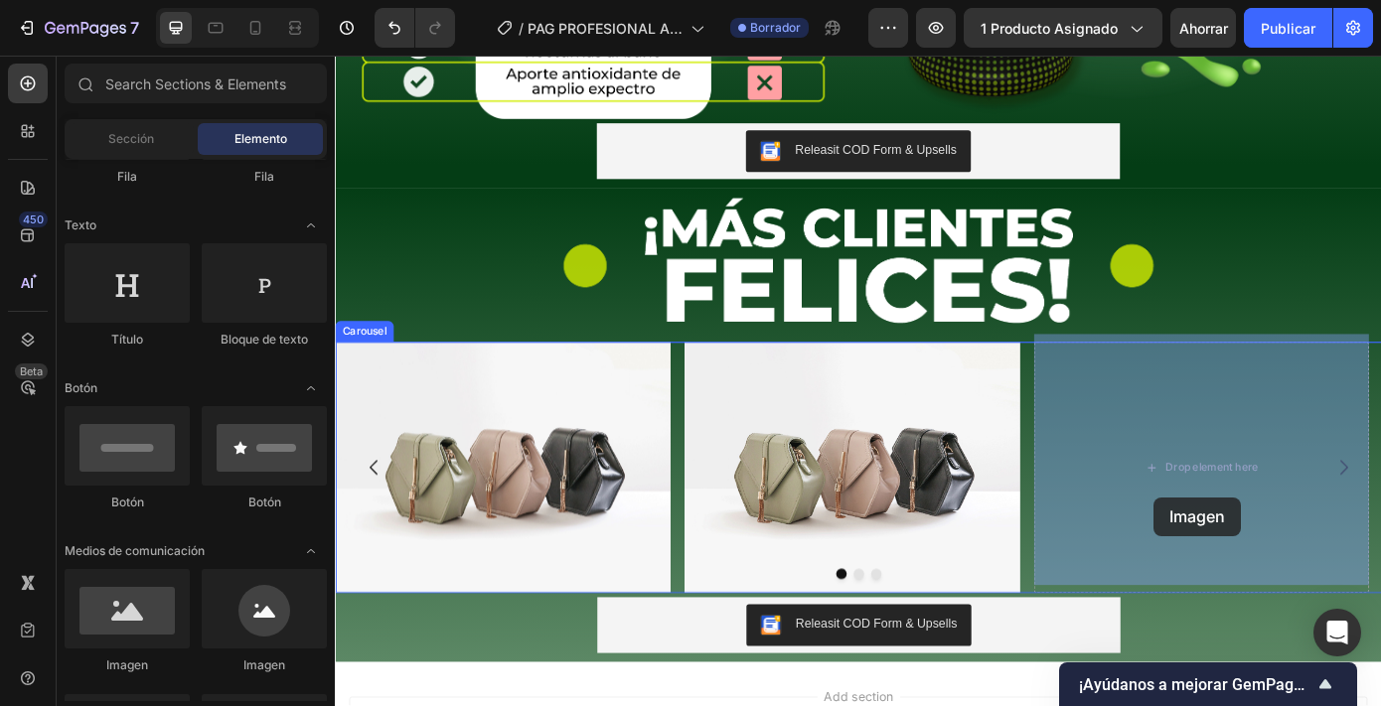
drag, startPoint x: 457, startPoint y: 694, endPoint x: 1268, endPoint y: 558, distance: 822.0
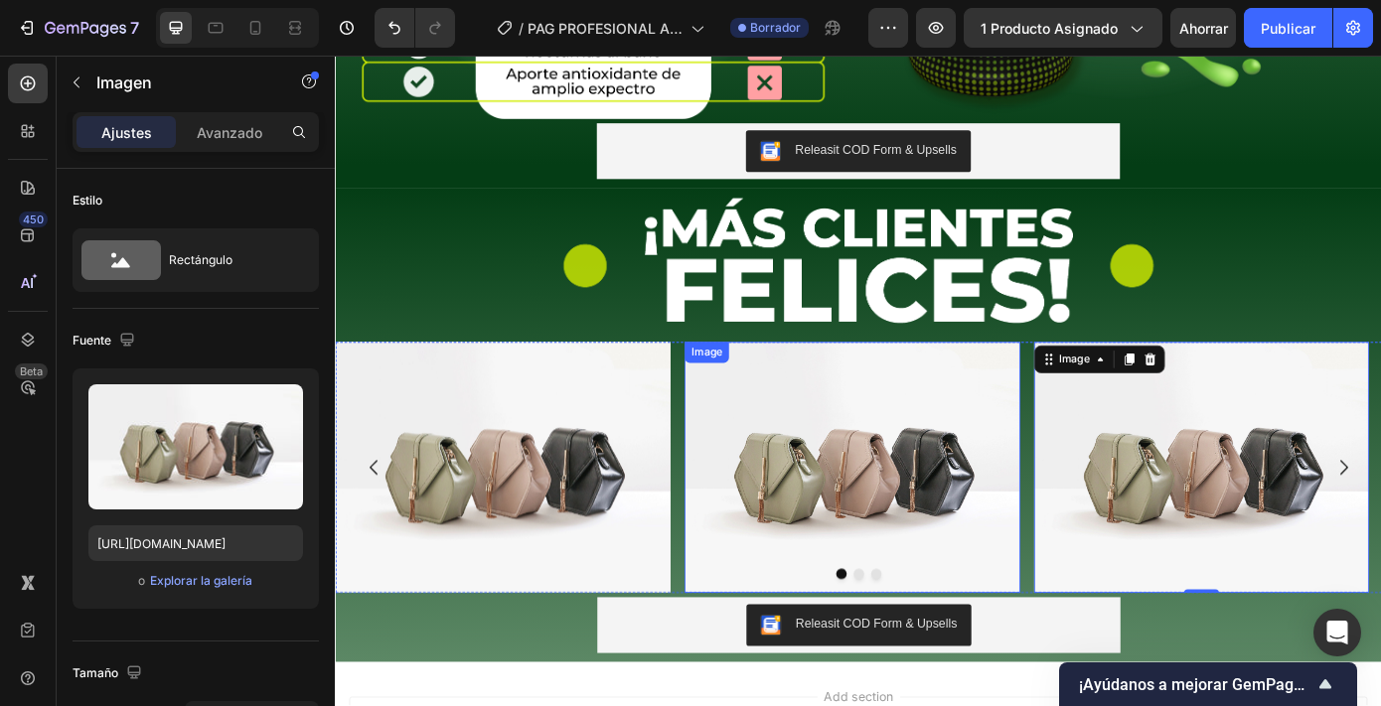
click at [1059, 506] on img at bounding box center [923, 526] width 382 height 286
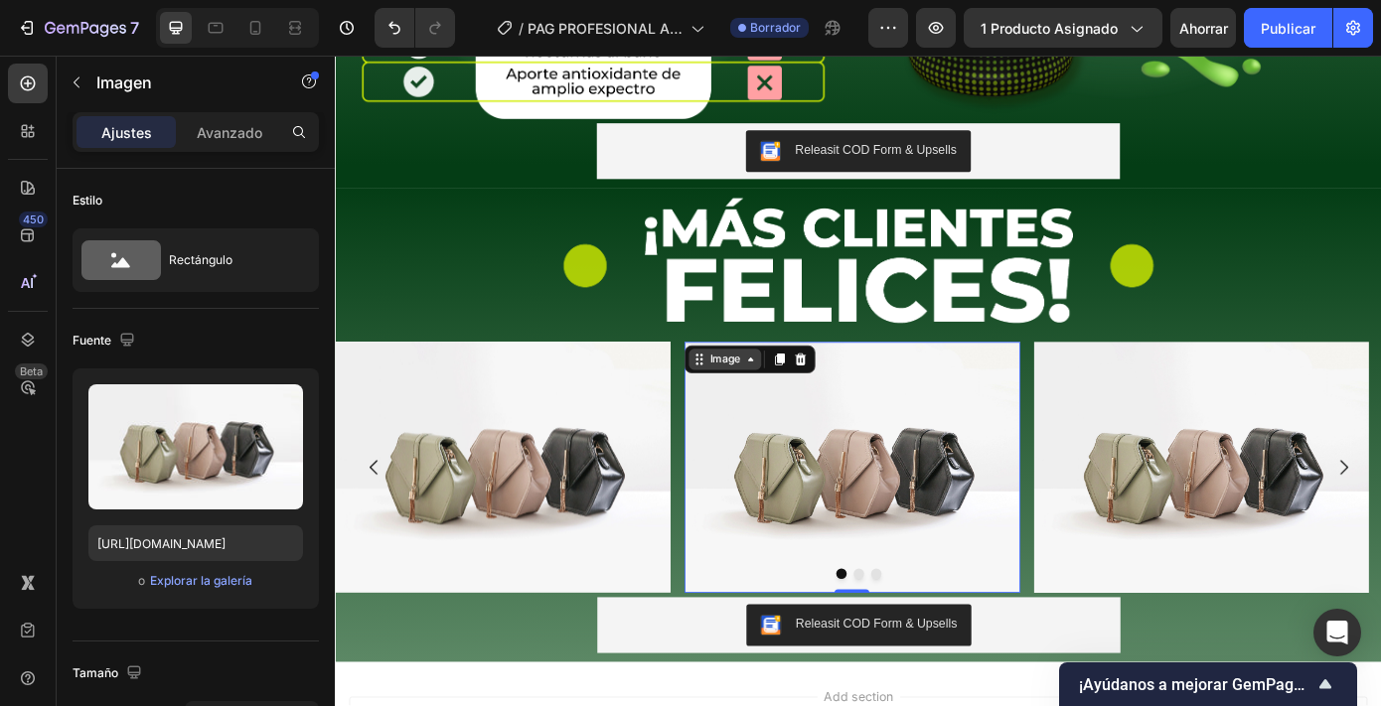
click at [763, 393] on div "Image" at bounding box center [778, 402] width 43 height 18
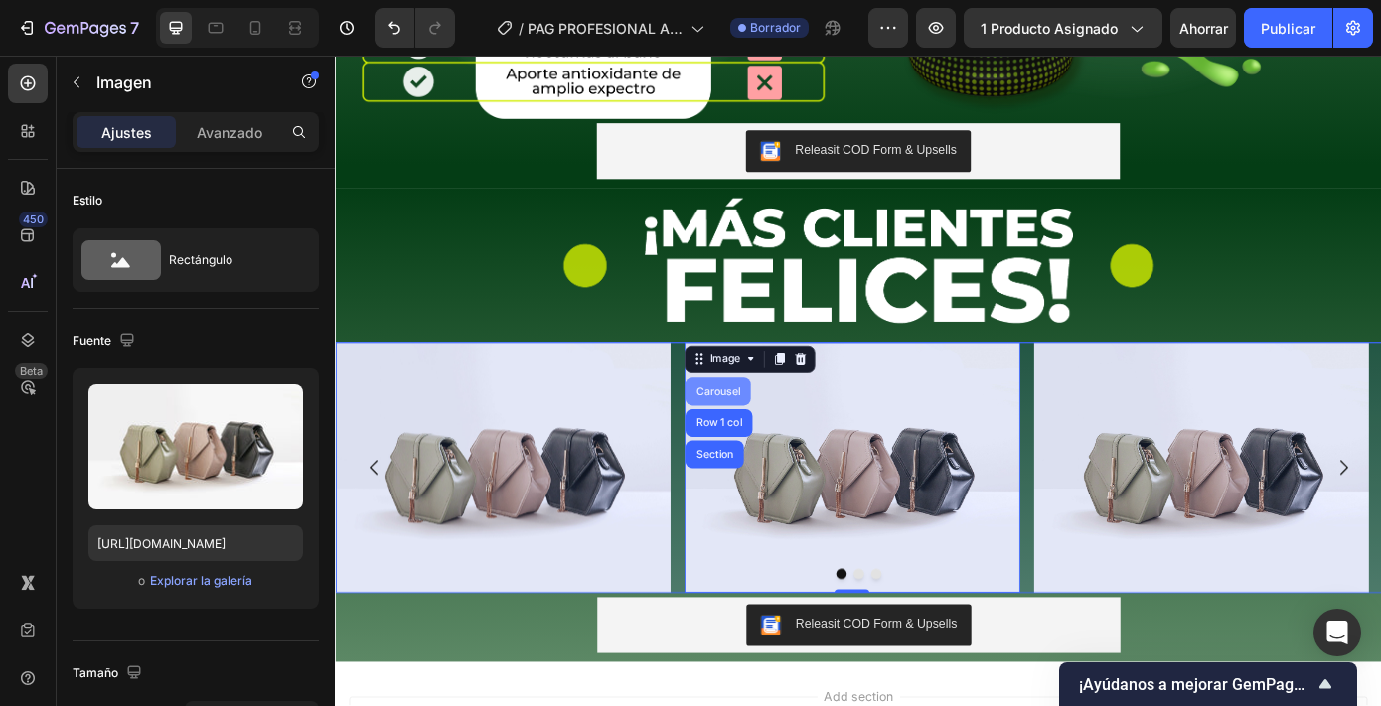
click at [778, 433] on div "Carousel" at bounding box center [770, 439] width 59 height 12
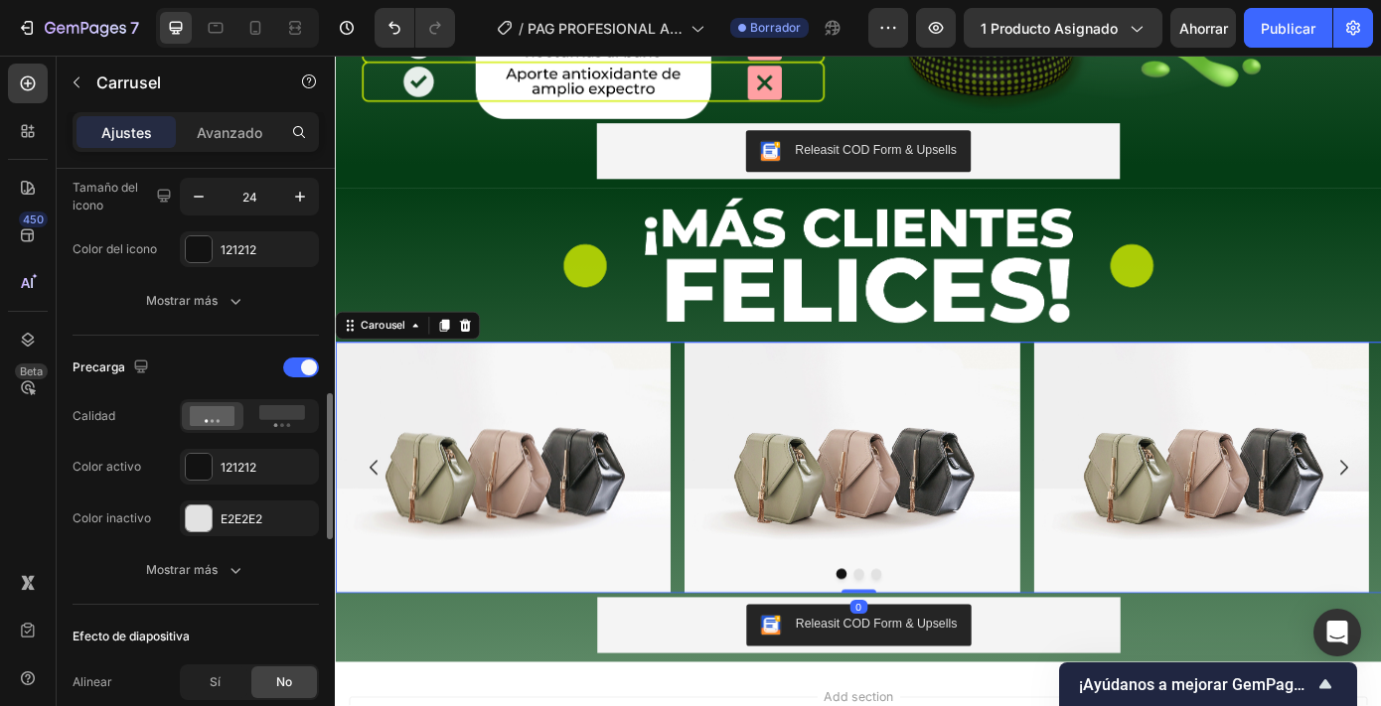
scroll to position [864, 0]
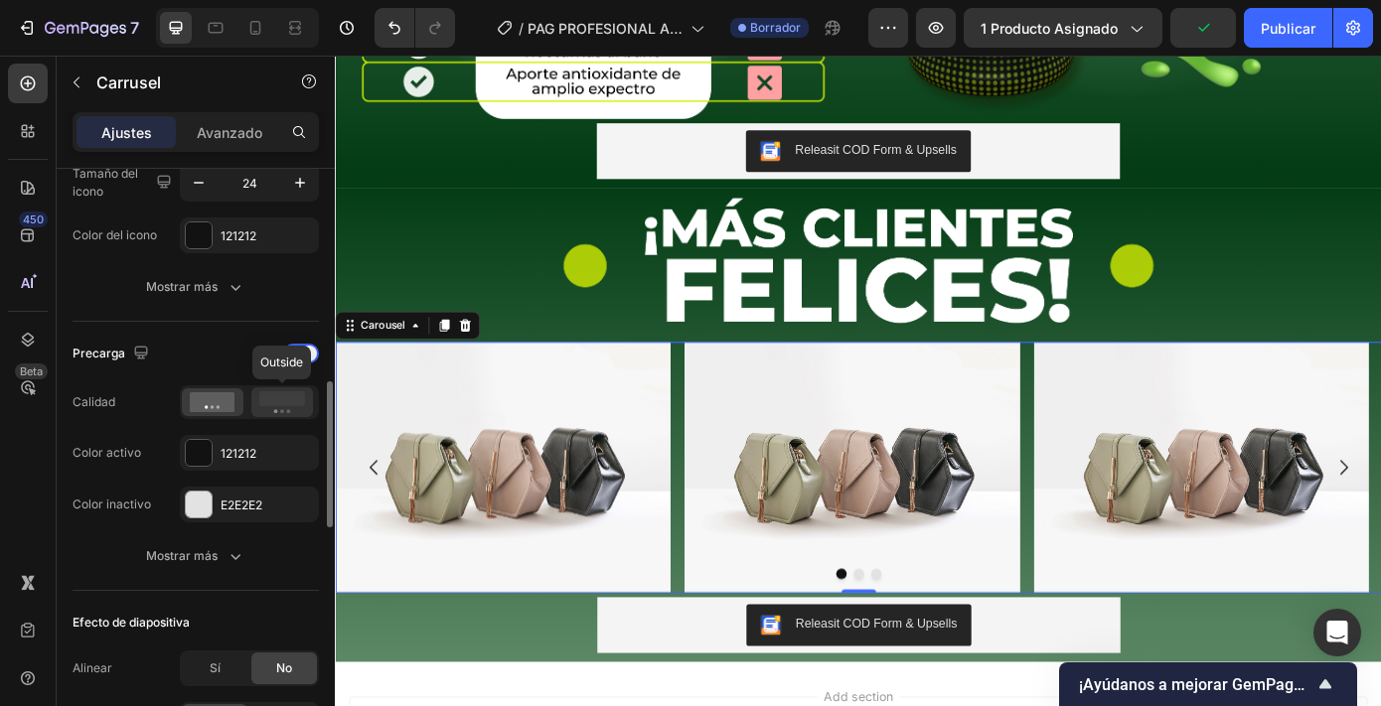
click at [281, 407] on icon at bounding box center [282, 402] width 46 height 22
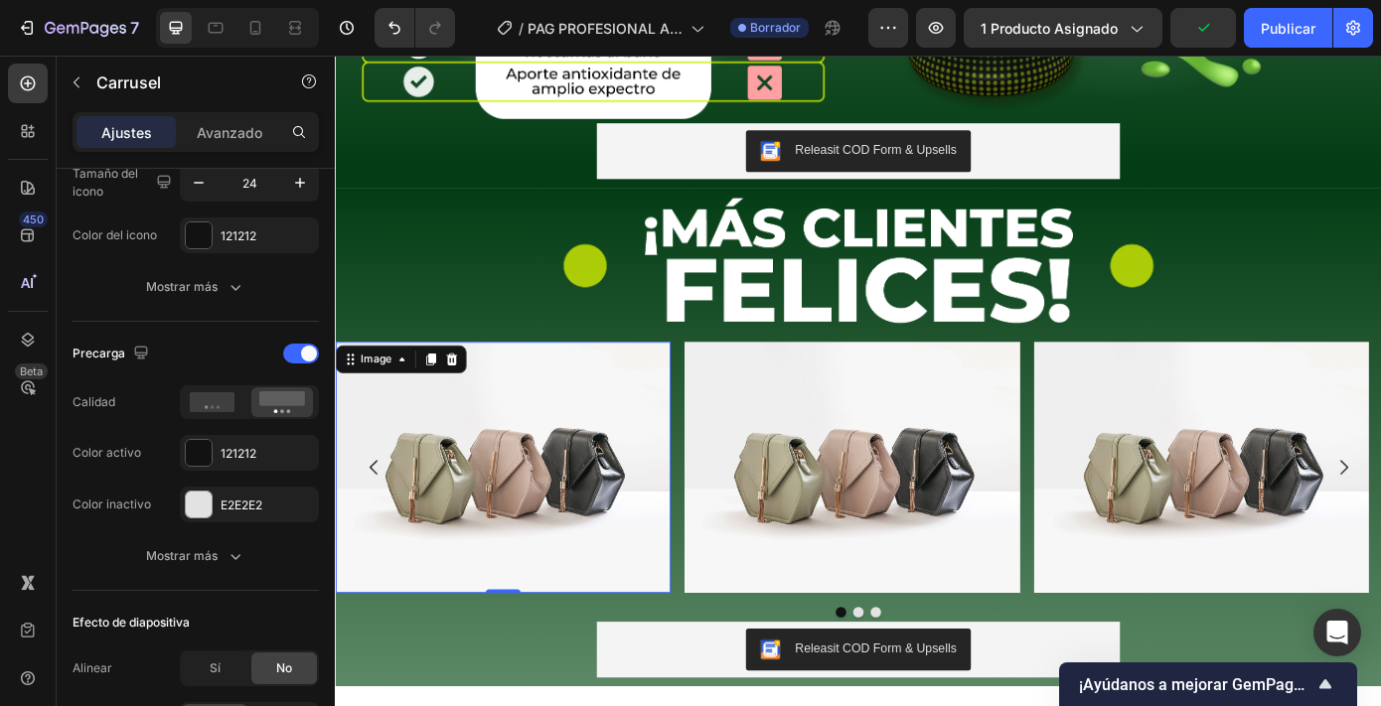
click at [518, 533] on img at bounding box center [526, 526] width 382 height 286
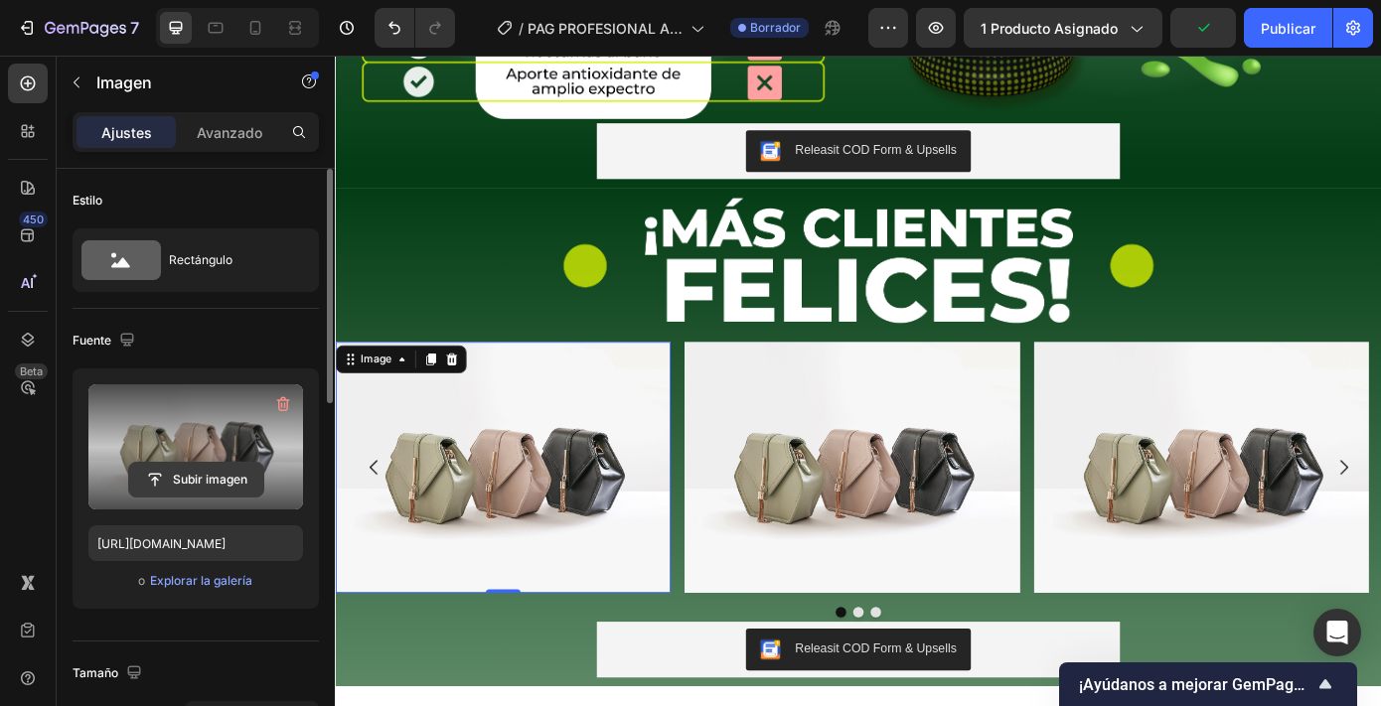
click at [236, 483] on input "file" at bounding box center [196, 480] width 134 height 34
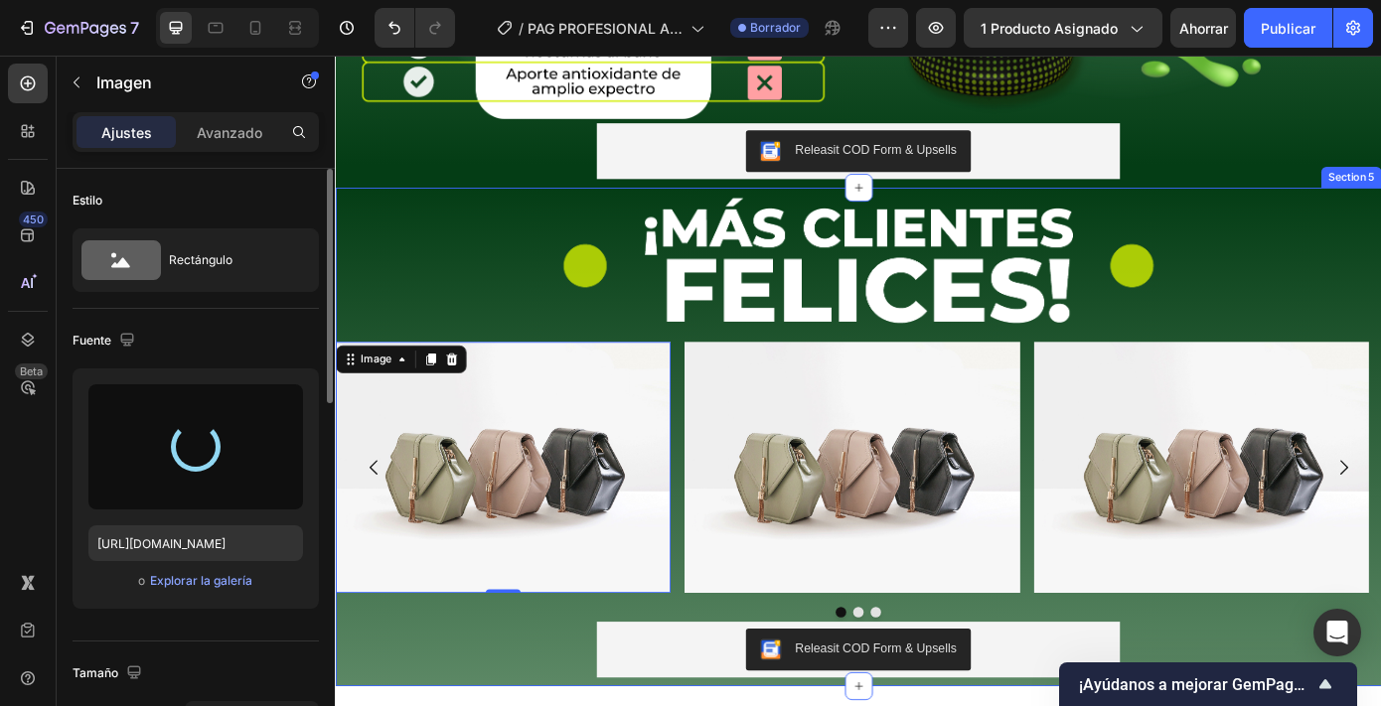
type input "https://cdn.shopify.com/s/files/1/0645/1724/2958/files/gempages_573729458666603…"
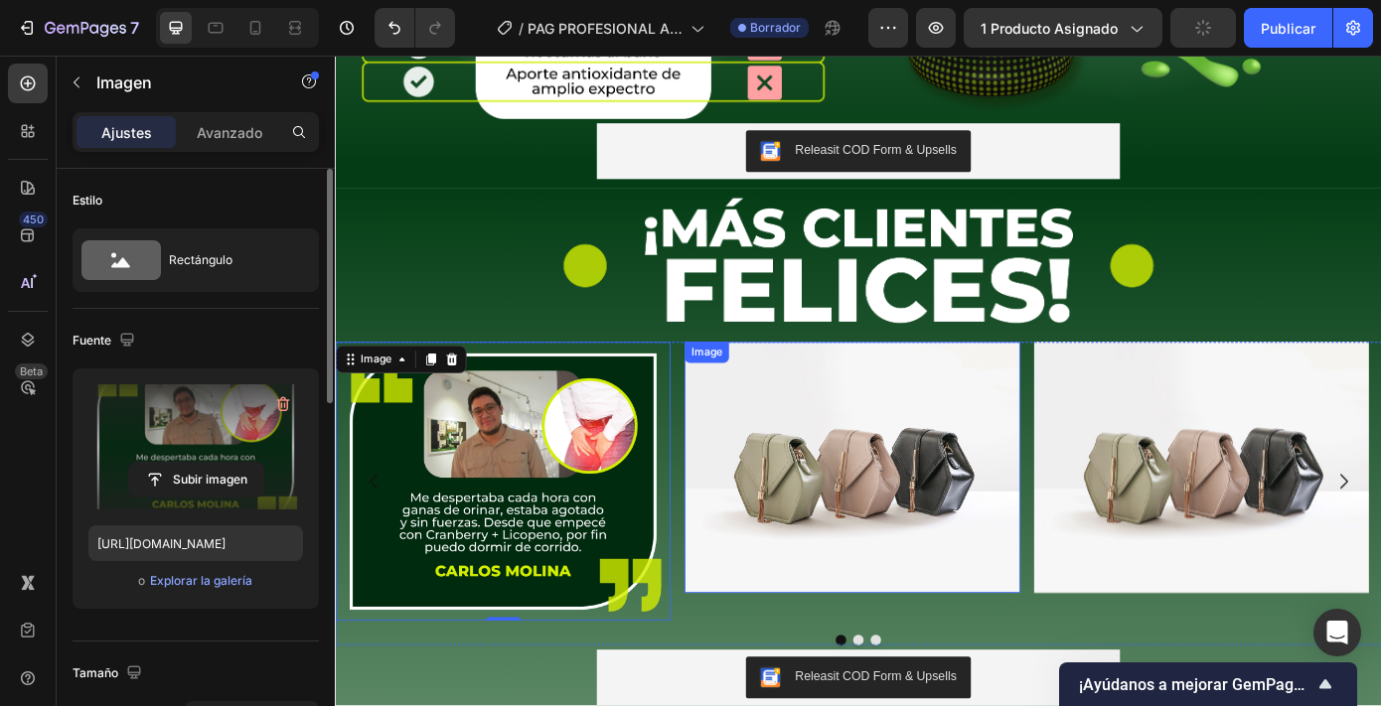
click at [965, 514] on img at bounding box center [923, 526] width 382 height 286
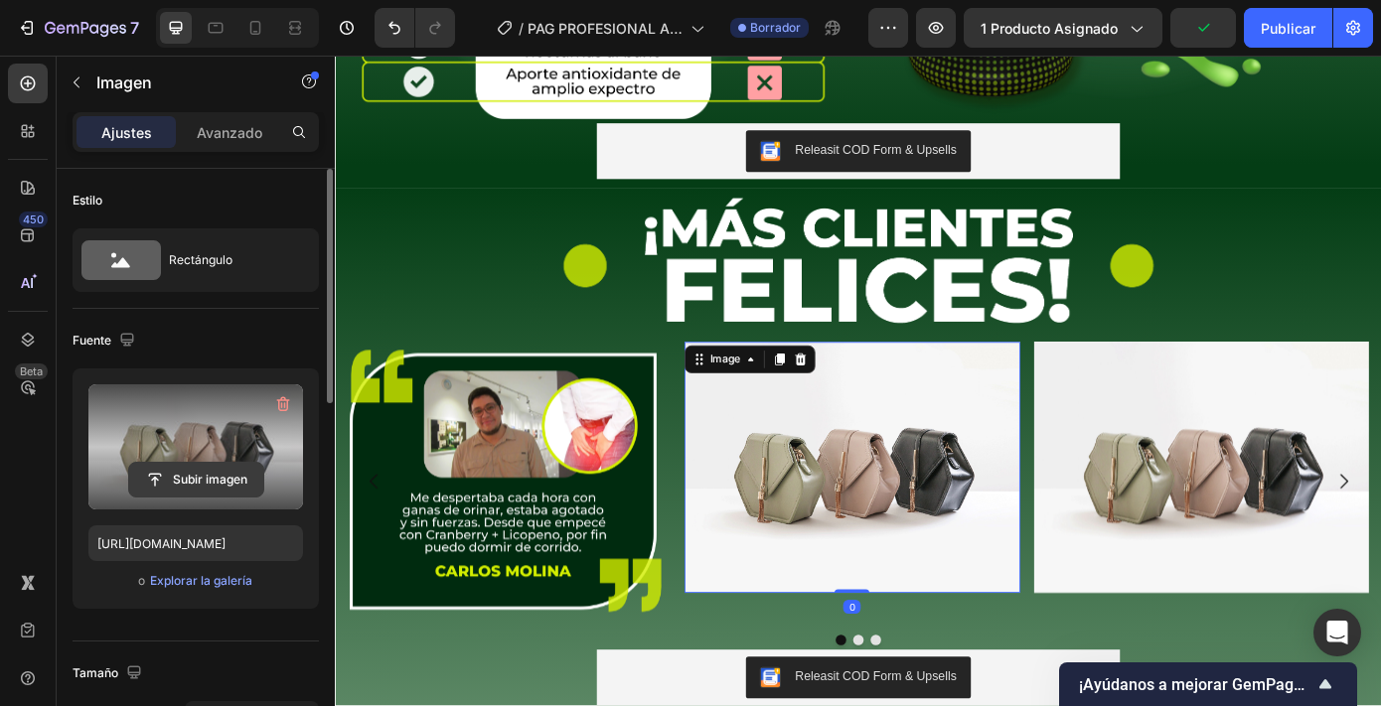
click at [224, 477] on input "file" at bounding box center [196, 480] width 134 height 34
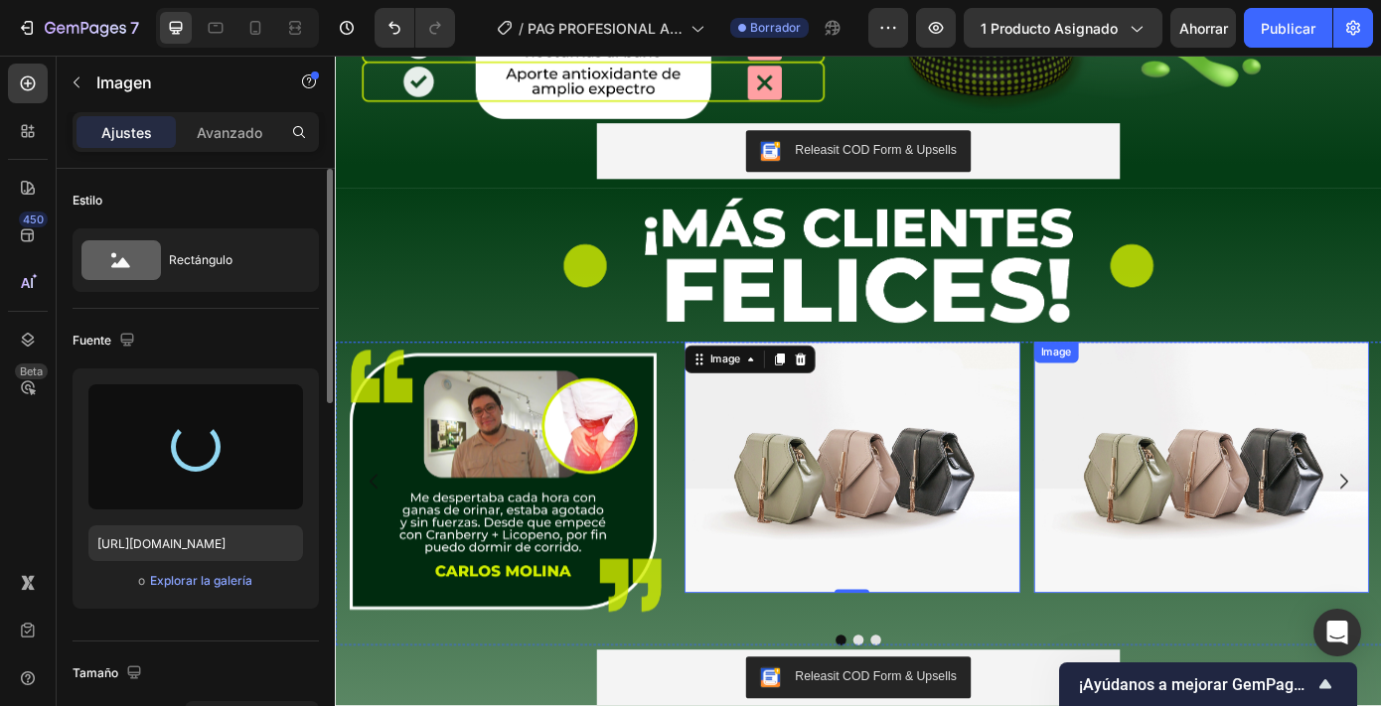
type input "https://cdn.shopify.com/s/files/1/0645/1724/2958/files/gempages_573729458666603…"
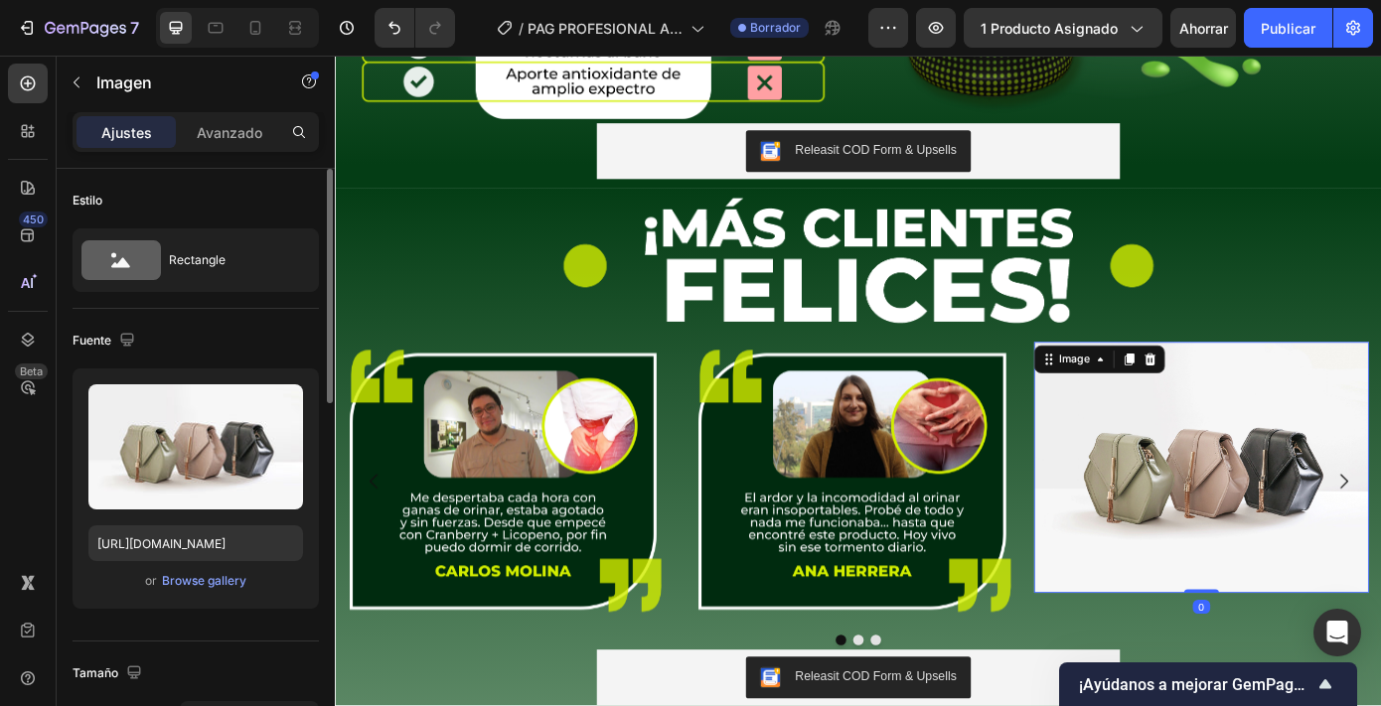
click at [1244, 478] on img at bounding box center [1322, 526] width 382 height 286
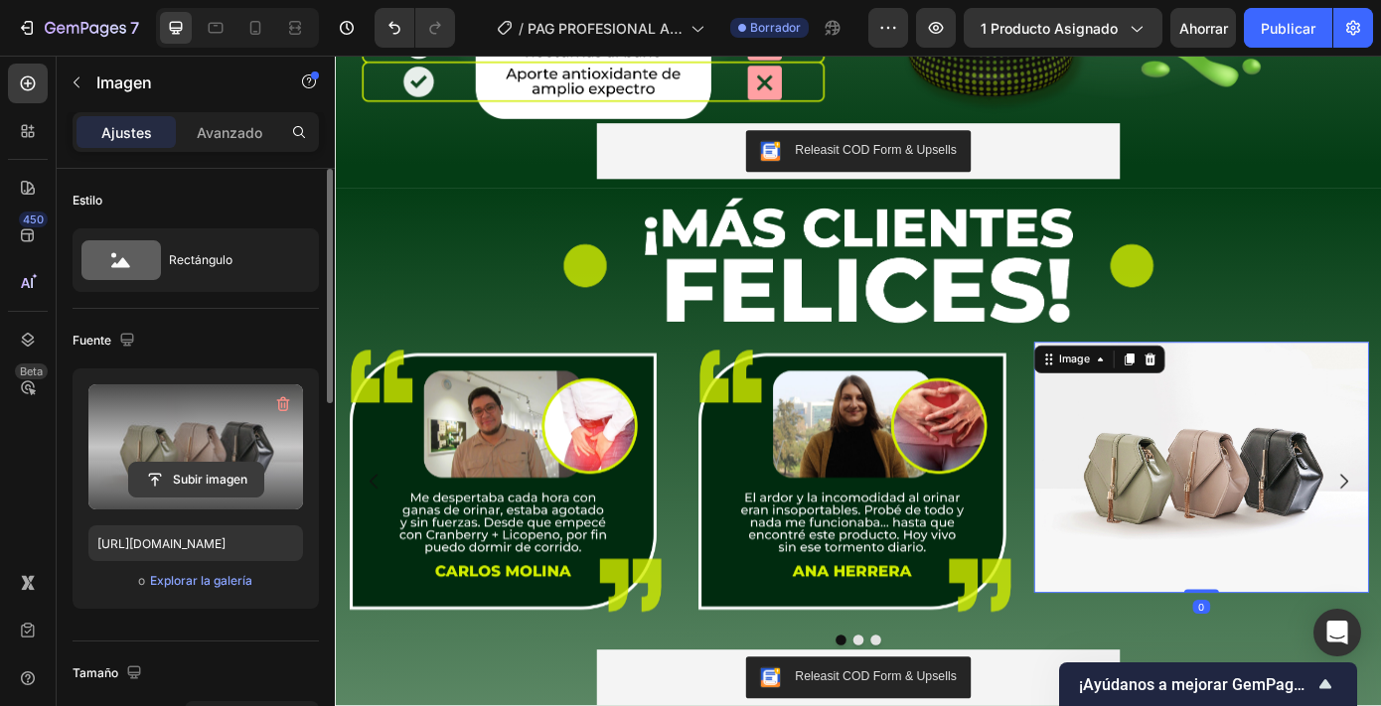
click at [205, 480] on input "file" at bounding box center [196, 480] width 134 height 34
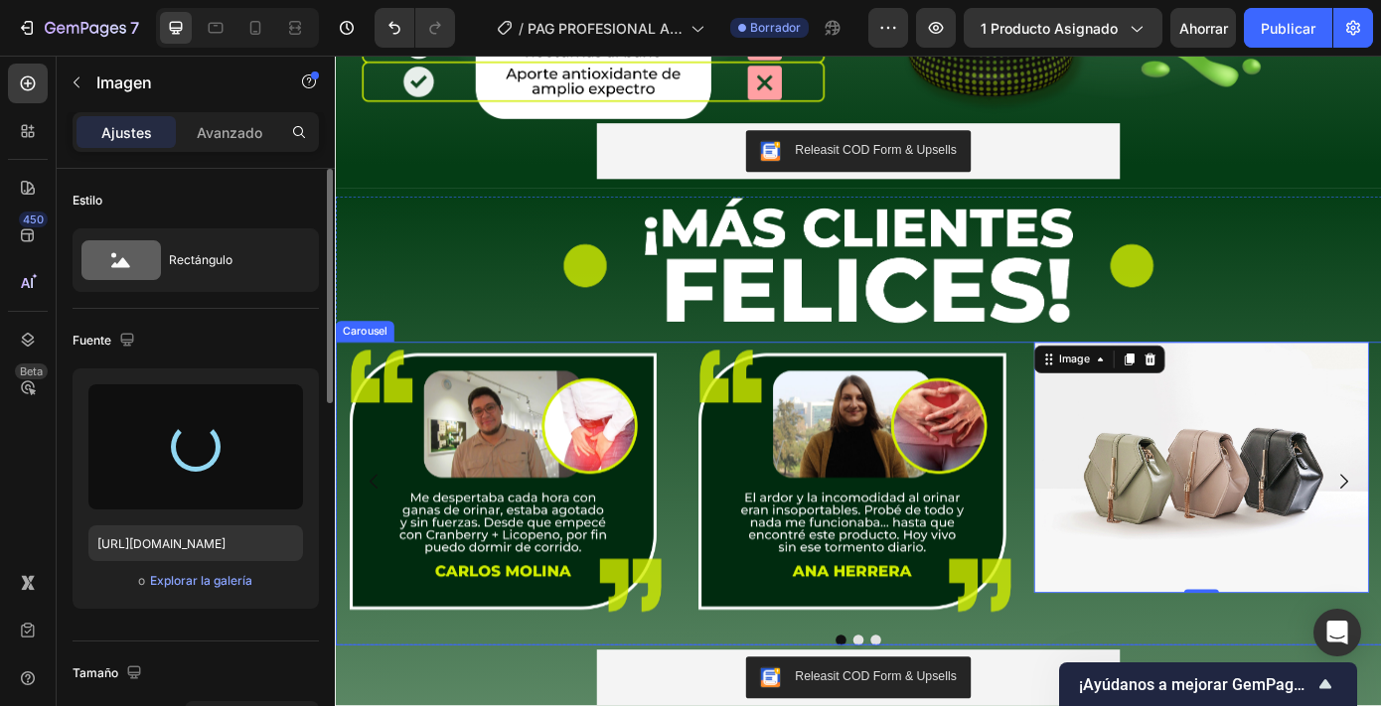
type input "https://cdn.shopify.com/s/files/1/0645/1724/2958/files/gempages_573729458666603…"
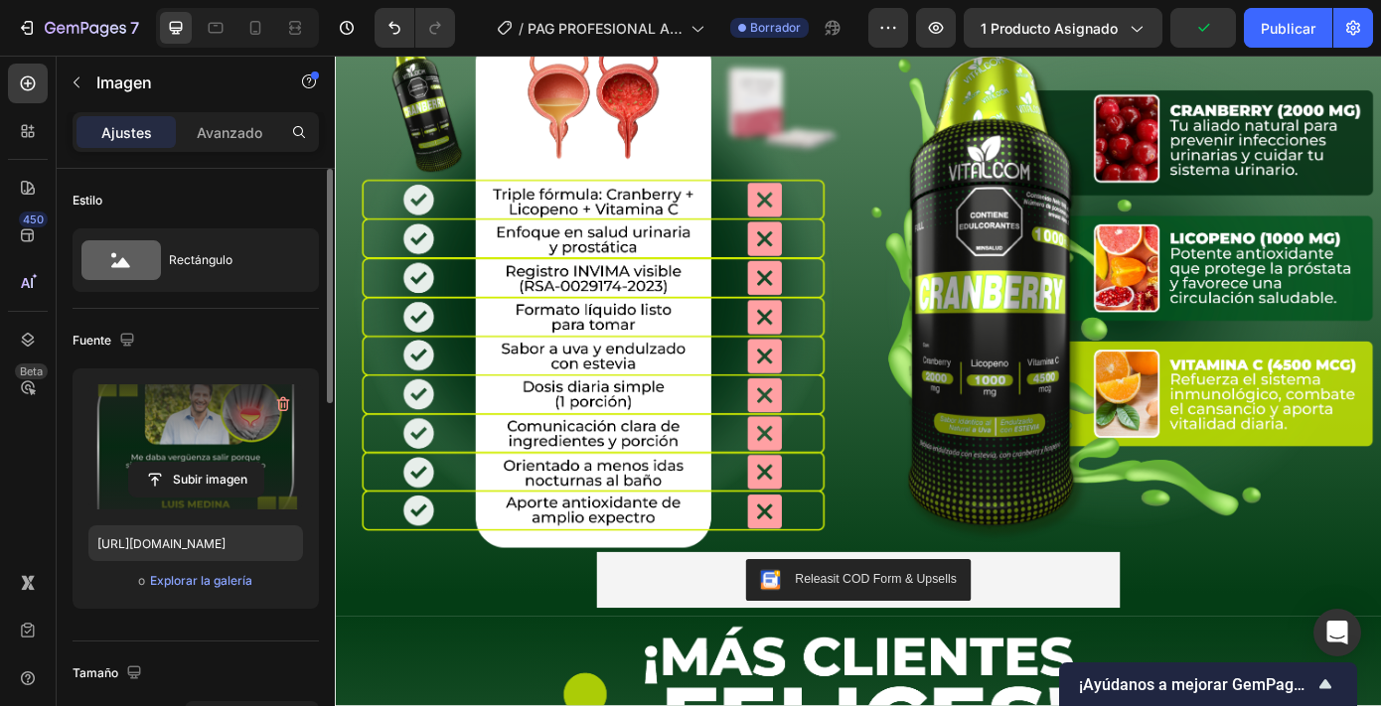
scroll to position [2024, 0]
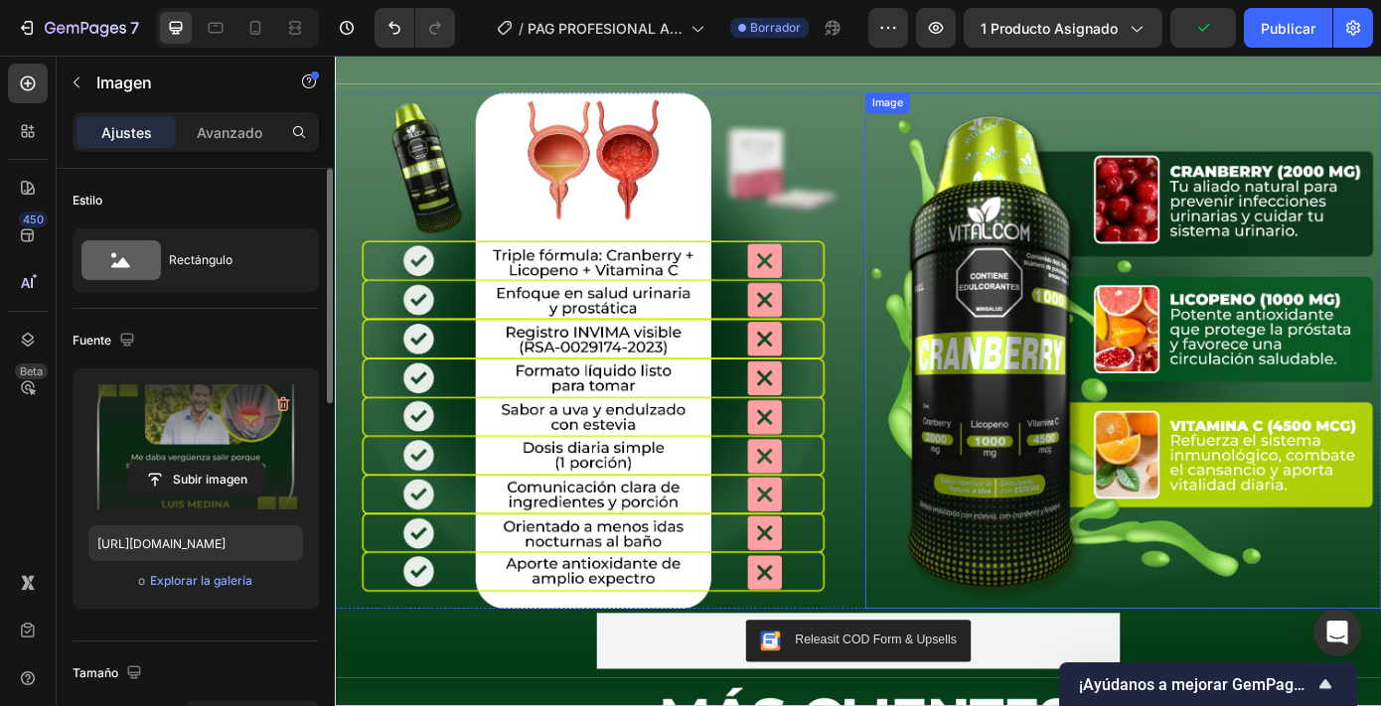
click at [1052, 437] on img at bounding box center [1233, 392] width 588 height 588
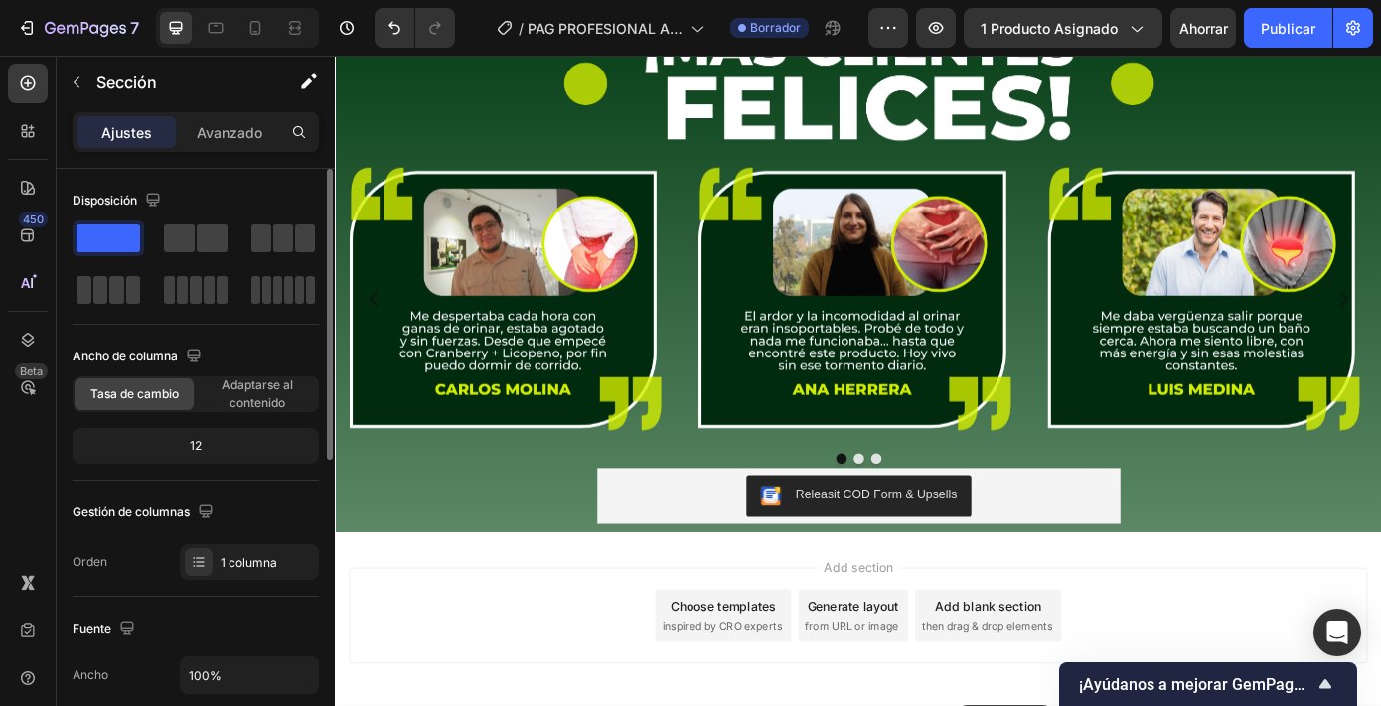
scroll to position [3490, 0]
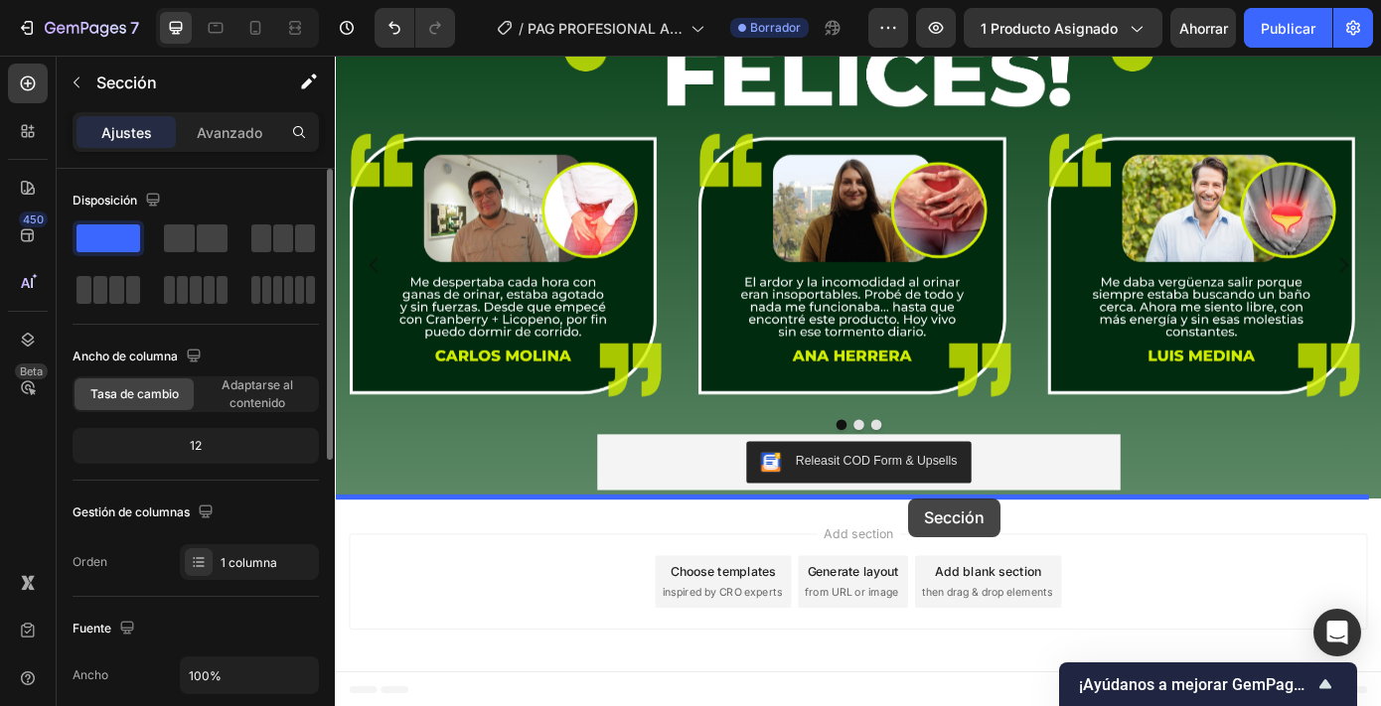
drag, startPoint x: 1141, startPoint y: 104, endPoint x: 988, endPoint y: 560, distance: 481.0
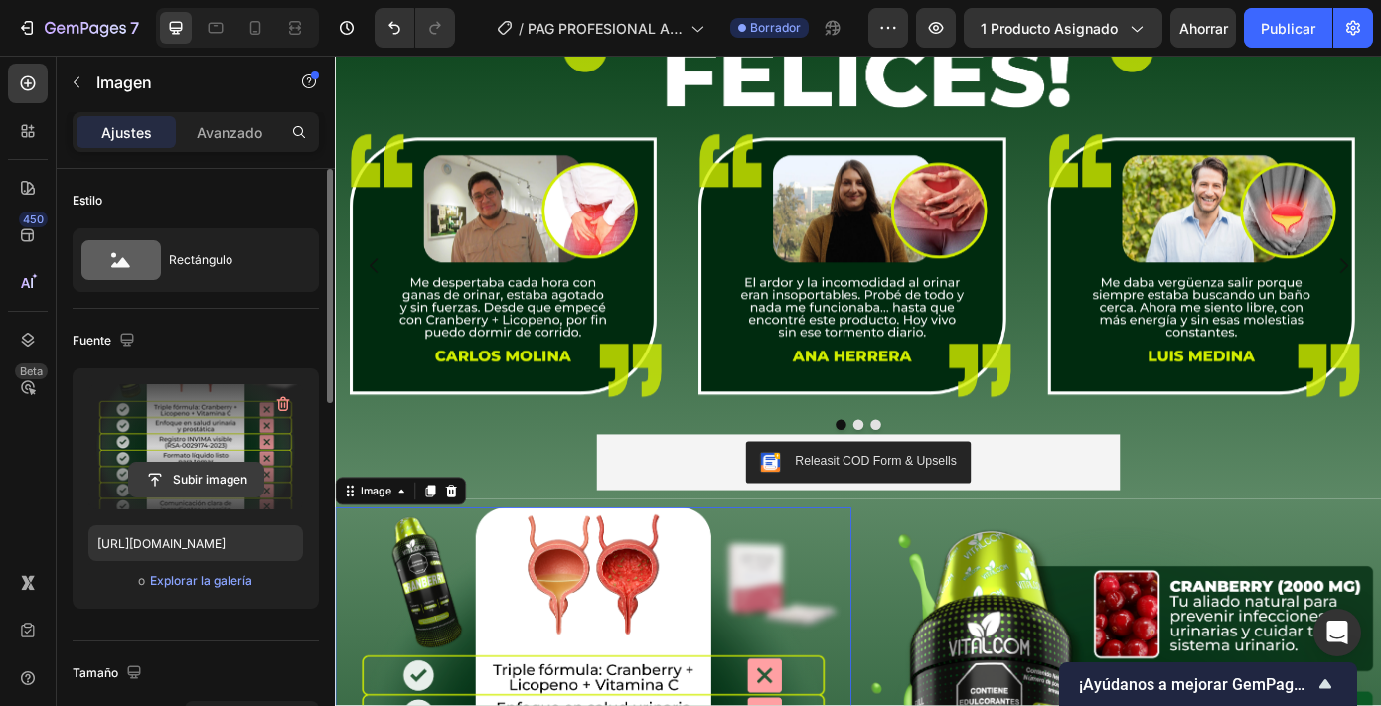
click at [233, 479] on input "file" at bounding box center [196, 480] width 134 height 34
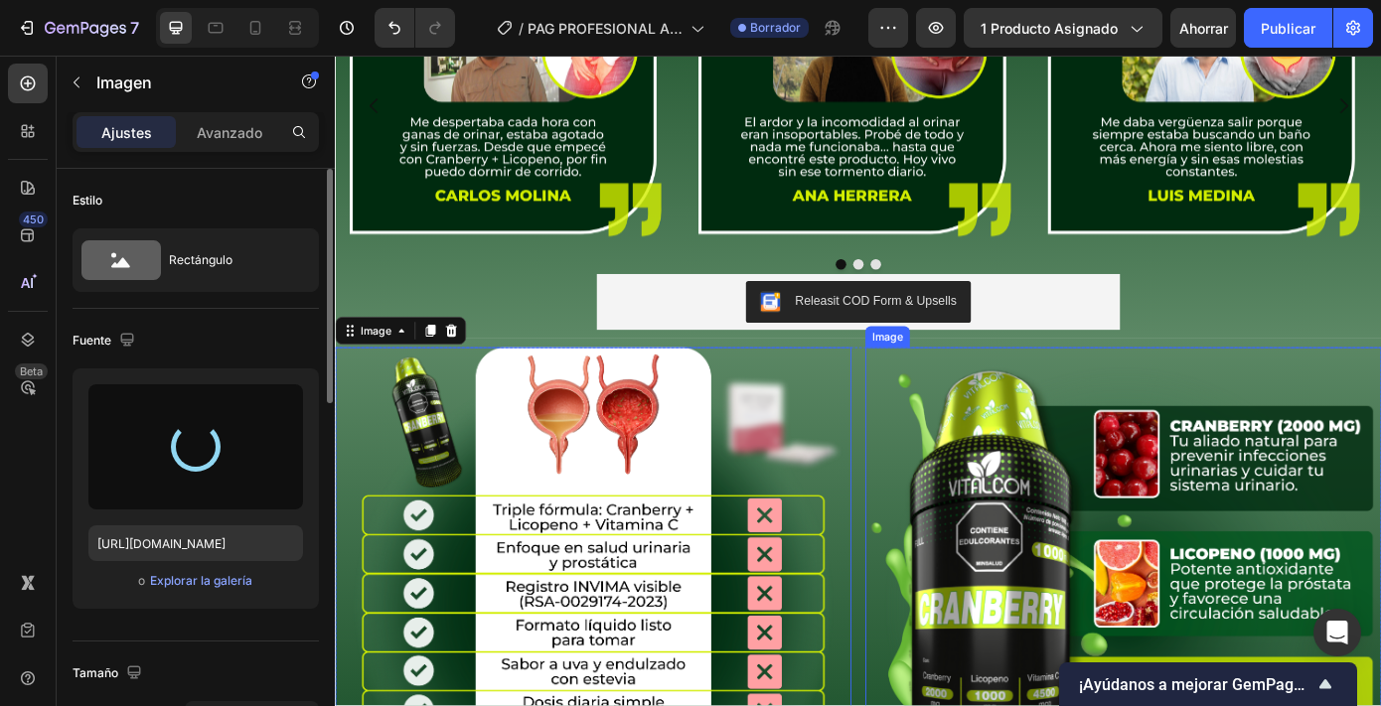
scroll to position [3009, 0]
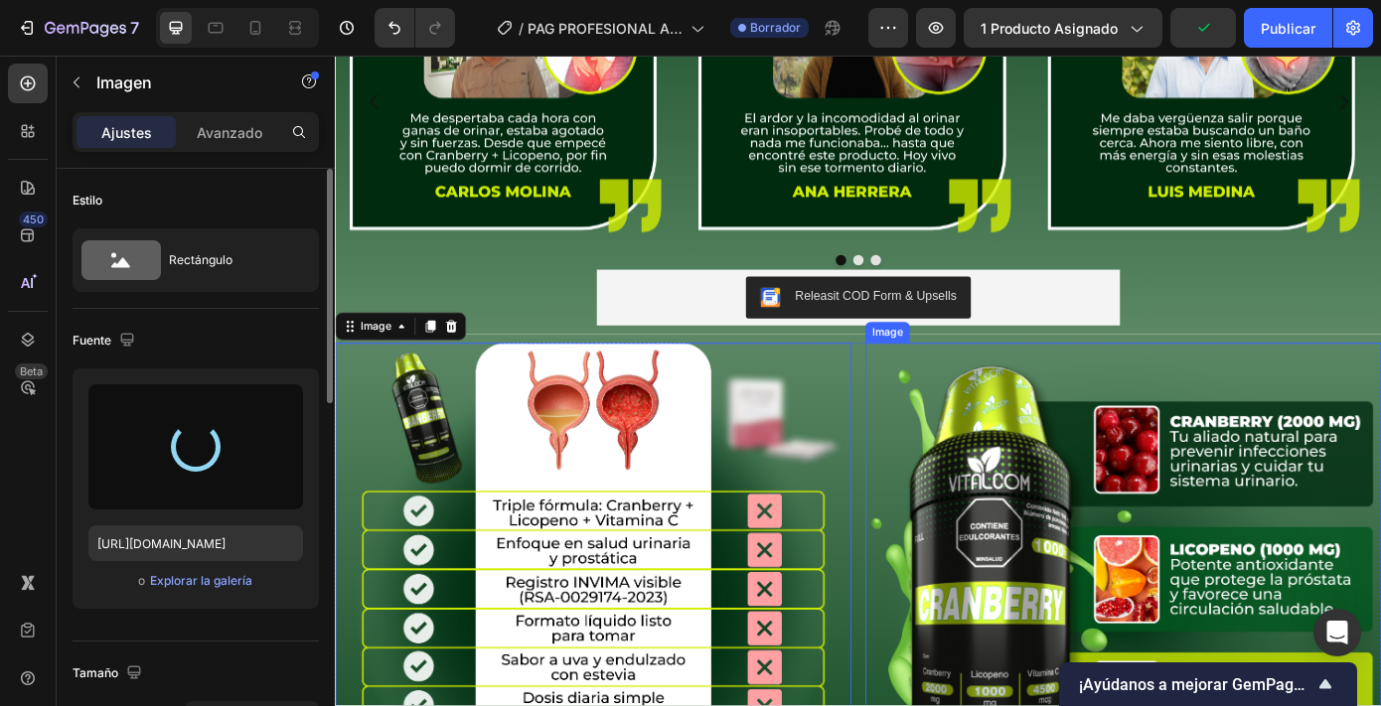
type input "https://cdn.shopify.com/s/files/1/0645/1724/2958/files/gempages_573729458666603…"
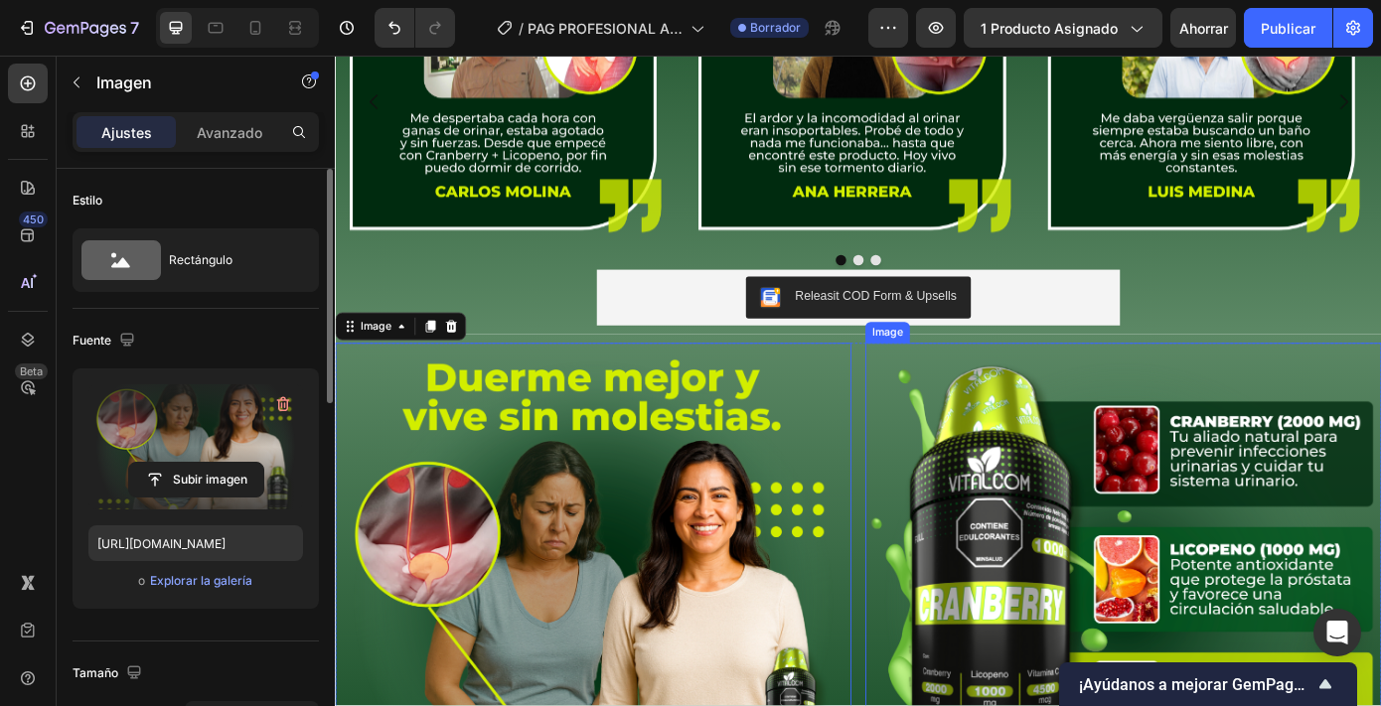
click at [1116, 599] on img at bounding box center [1233, 678] width 588 height 588
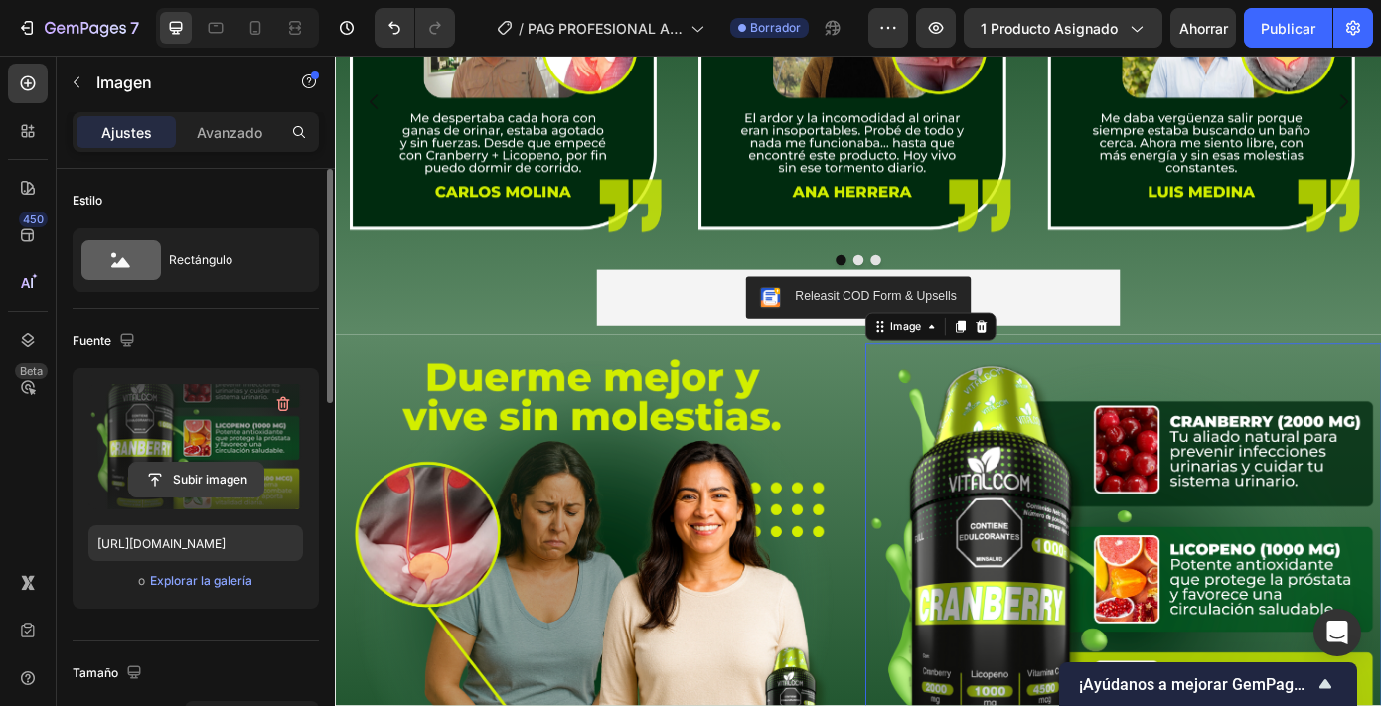
click at [219, 482] on input "file" at bounding box center [196, 480] width 134 height 34
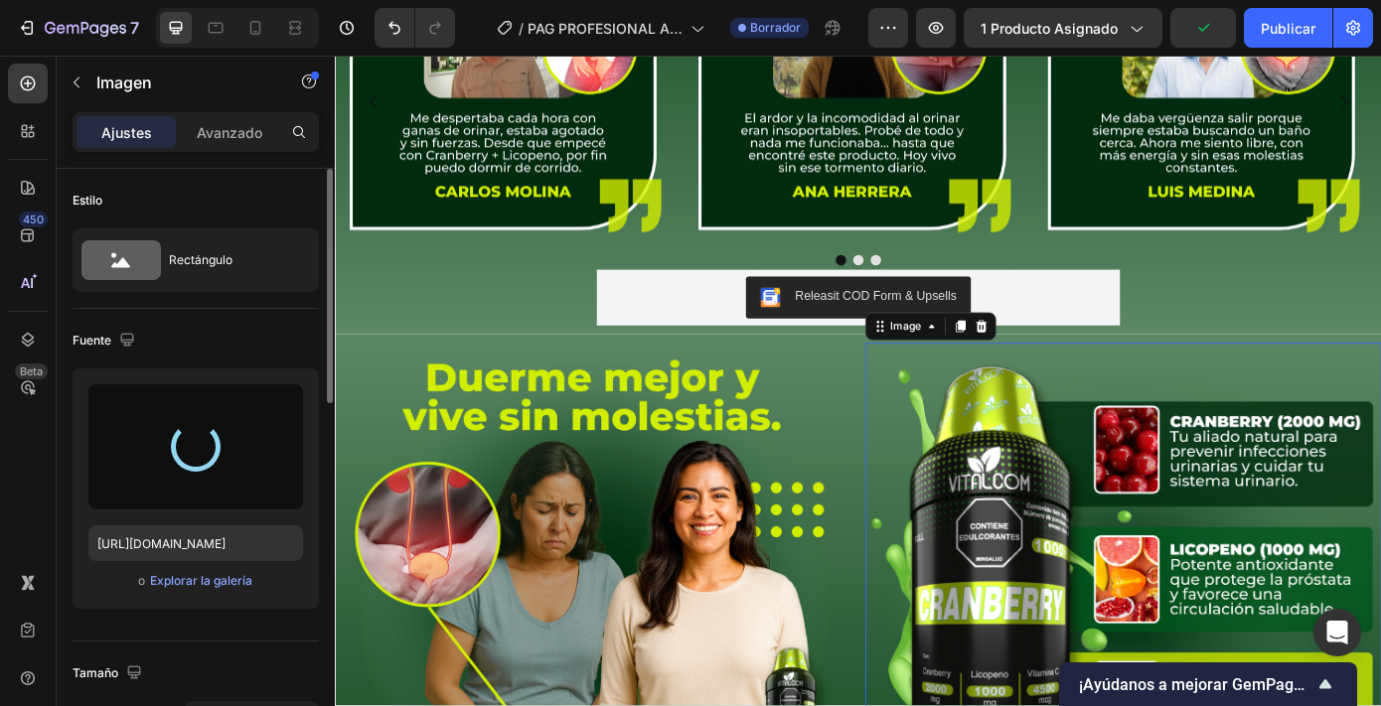
type input "https://cdn.shopify.com/s/files/1/0645/1724/2958/files/gempages_573729458666603…"
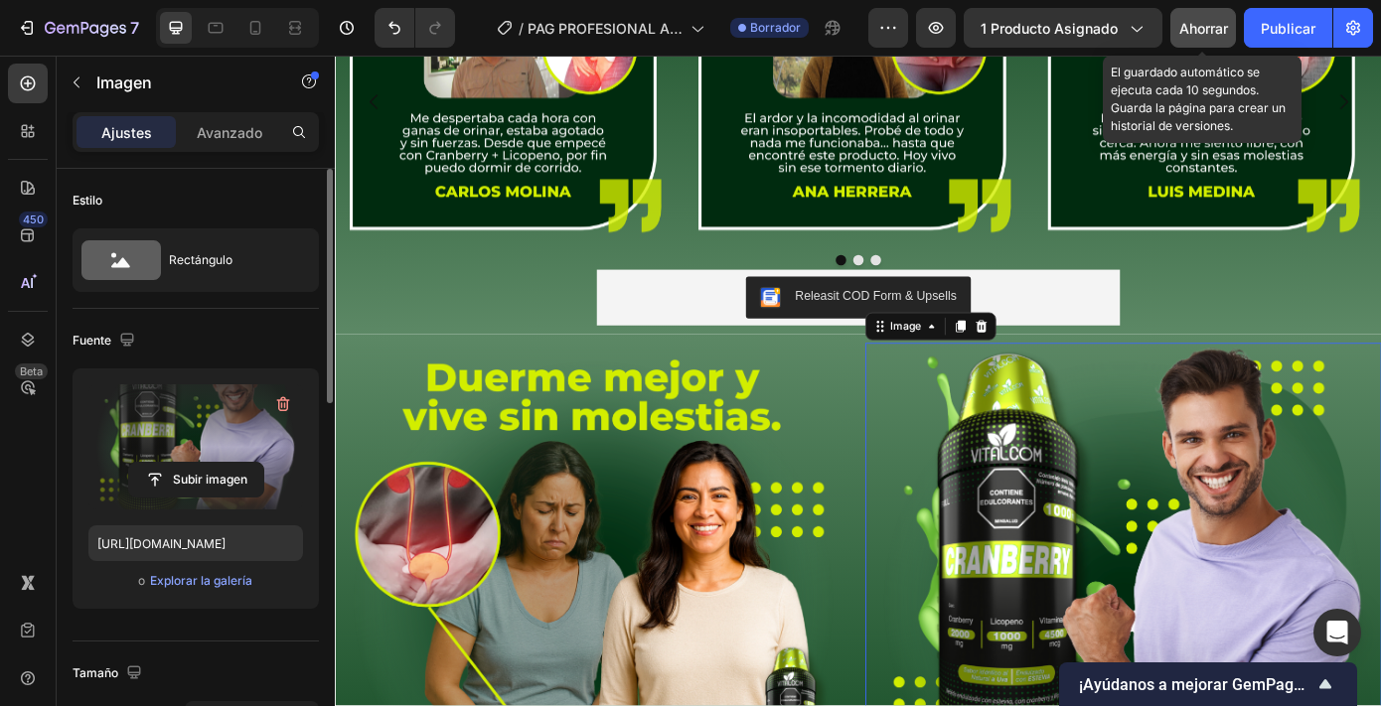
click at [1200, 15] on button "Ahorrar" at bounding box center [1203, 28] width 66 height 40
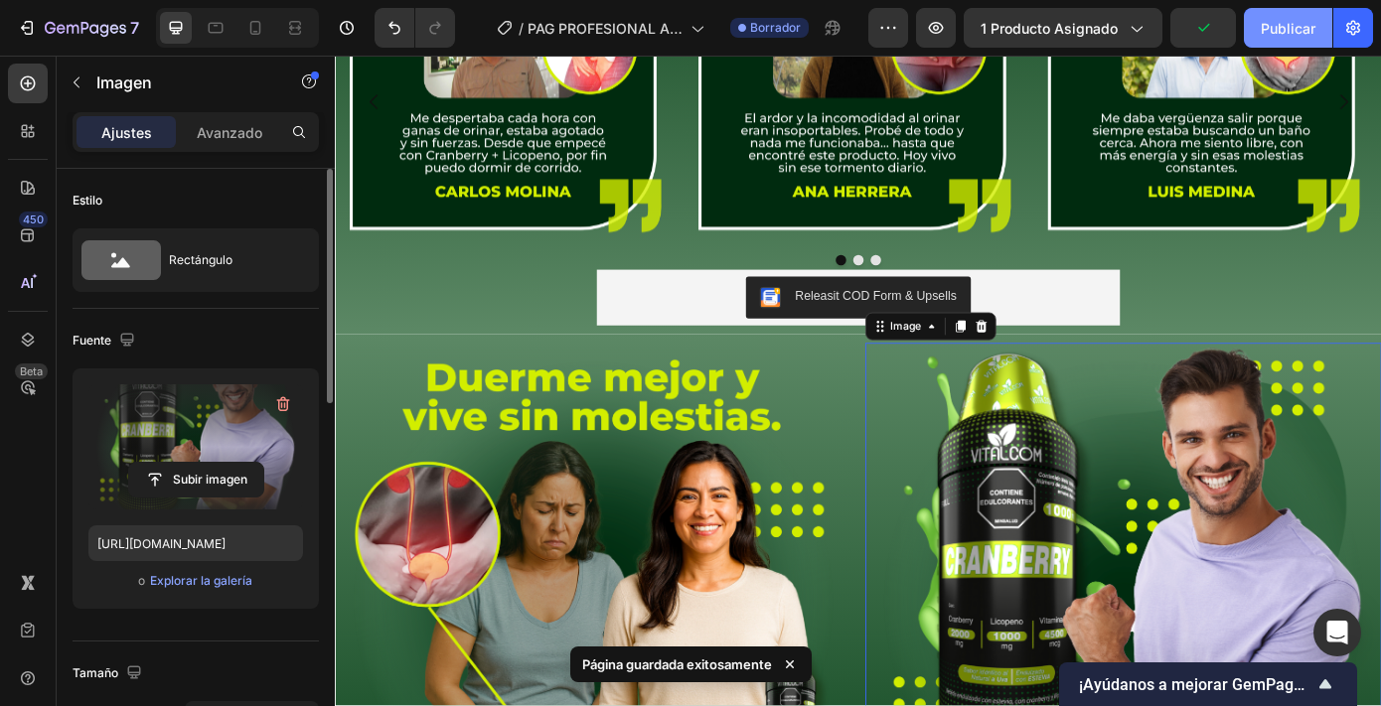
click at [1281, 33] on font "Publicar" at bounding box center [1288, 28] width 55 height 17
